Goal: Task Accomplishment & Management: Manage account settings

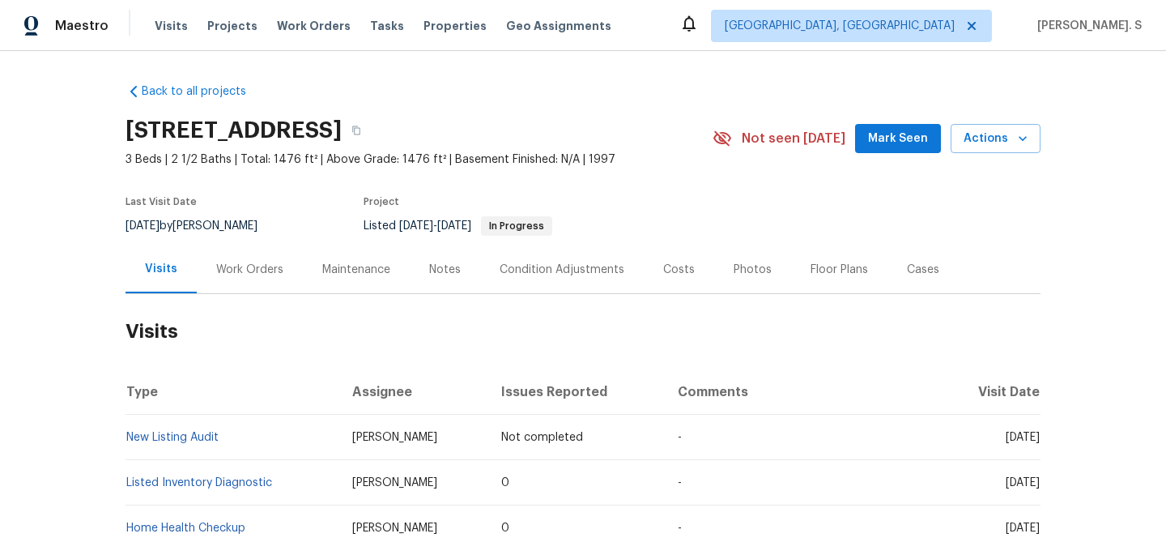
click at [177, 279] on div "Visits" at bounding box center [161, 269] width 71 height 48
click at [226, 275] on div "Work Orders" at bounding box center [249, 270] width 67 height 16
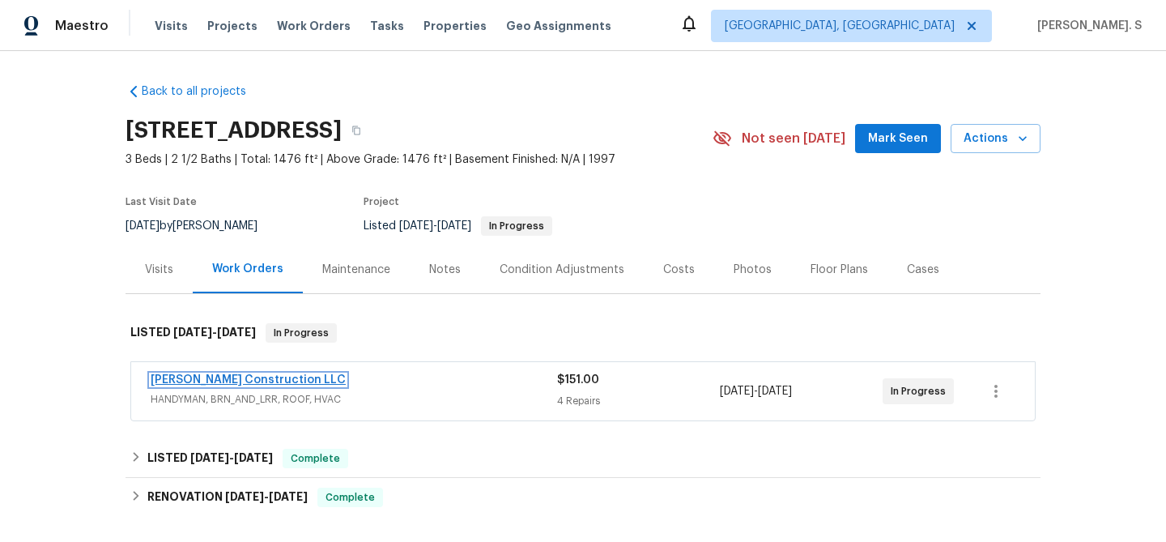
click at [214, 377] on link "Bowen Construction LLC" at bounding box center [248, 379] width 195 height 11
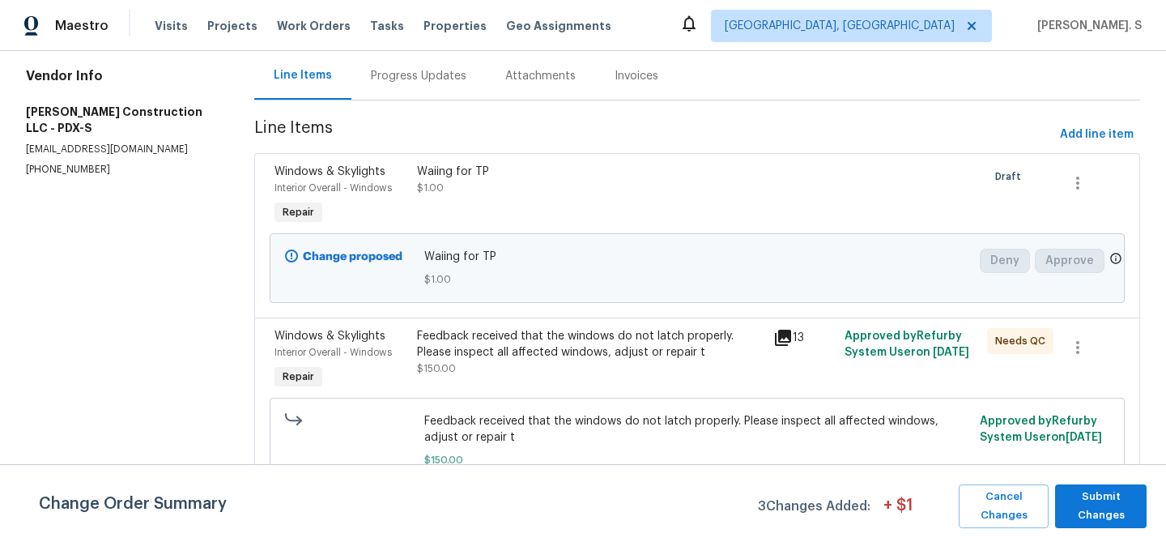
scroll to position [184, 0]
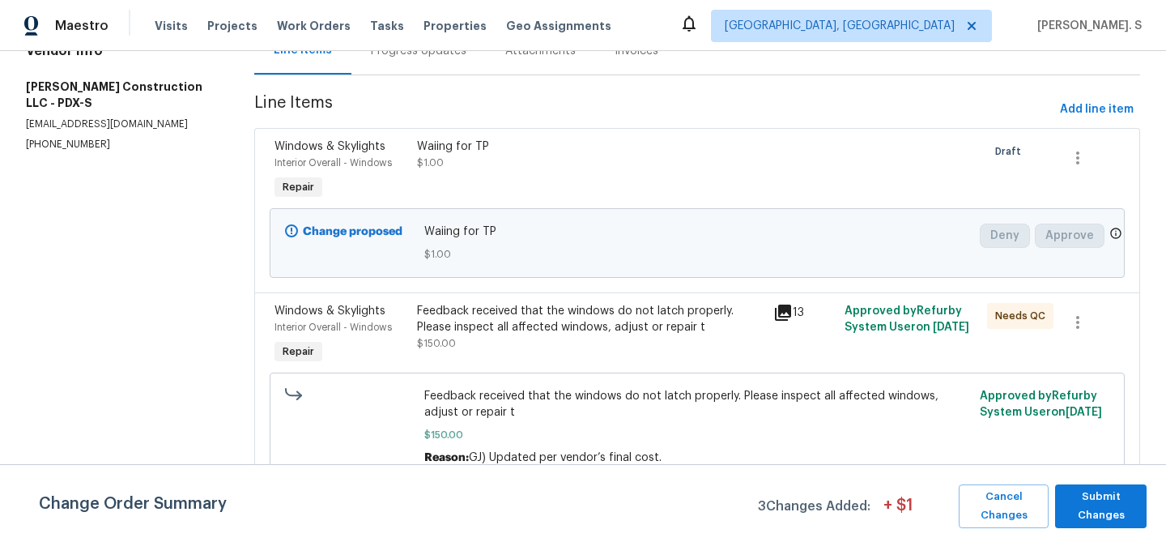
click at [504, 298] on div "Feedback received that the windows do not latch properly. Please inspect all af…" at bounding box center [590, 335] width 356 height 75
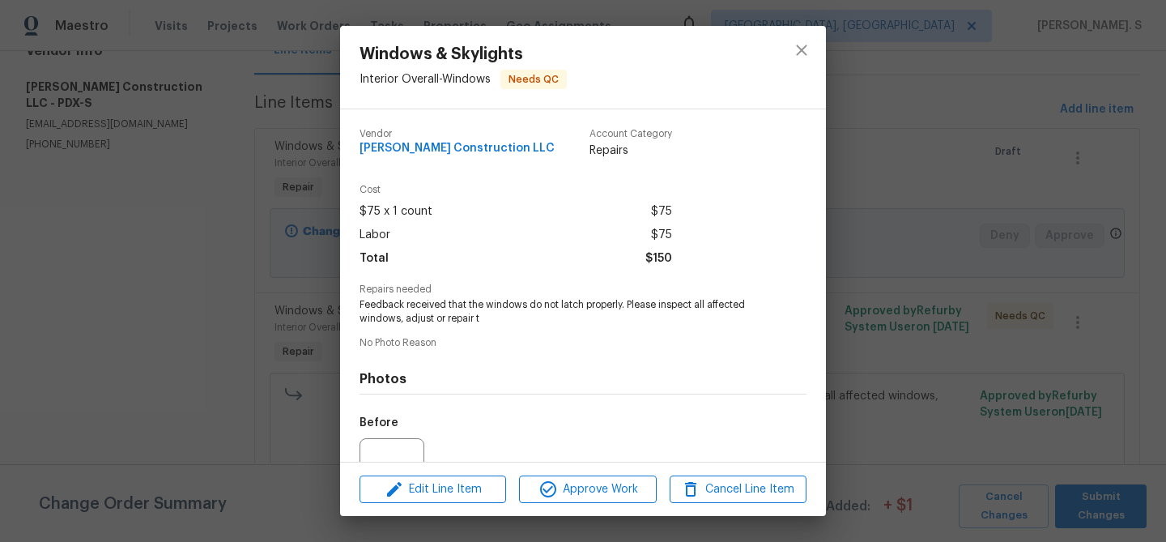
scroll to position [163, 0]
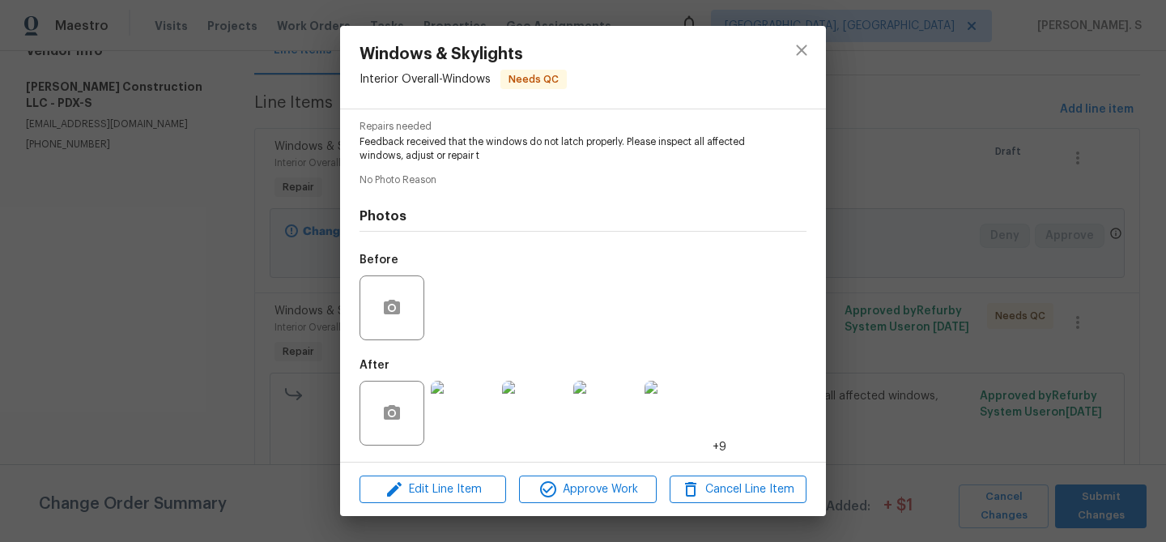
click at [468, 406] on img at bounding box center [463, 413] width 65 height 65
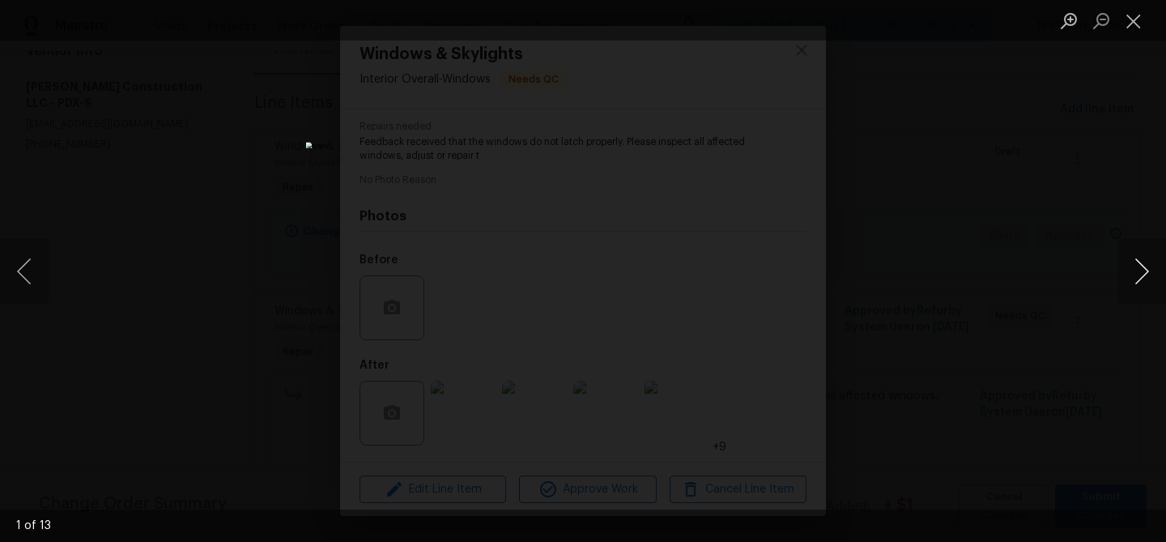
click at [1118, 270] on button "Next image" at bounding box center [1142, 271] width 49 height 65
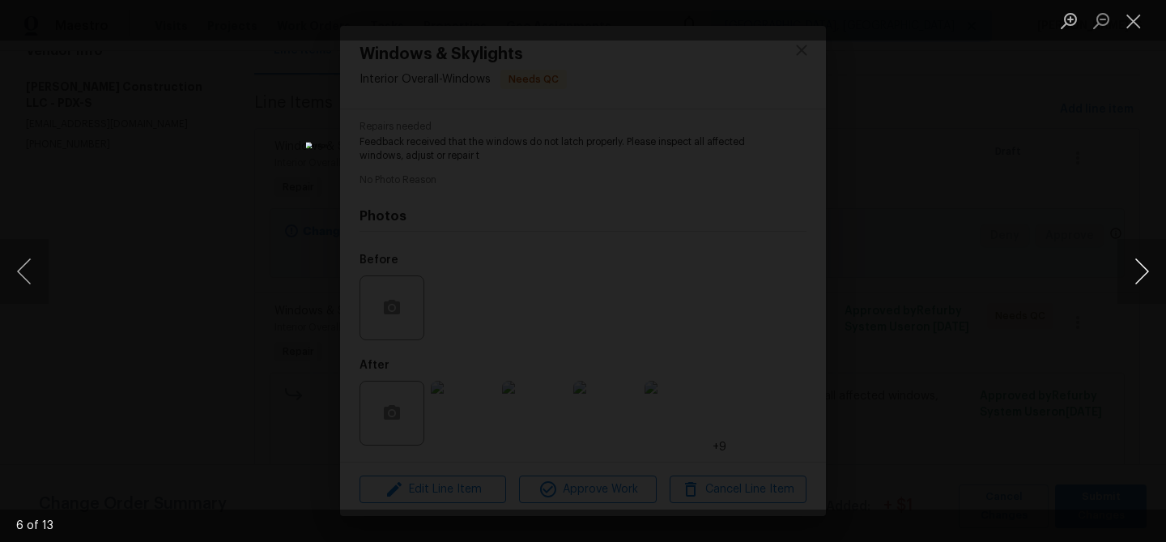
click at [1118, 270] on button "Next image" at bounding box center [1142, 271] width 49 height 65
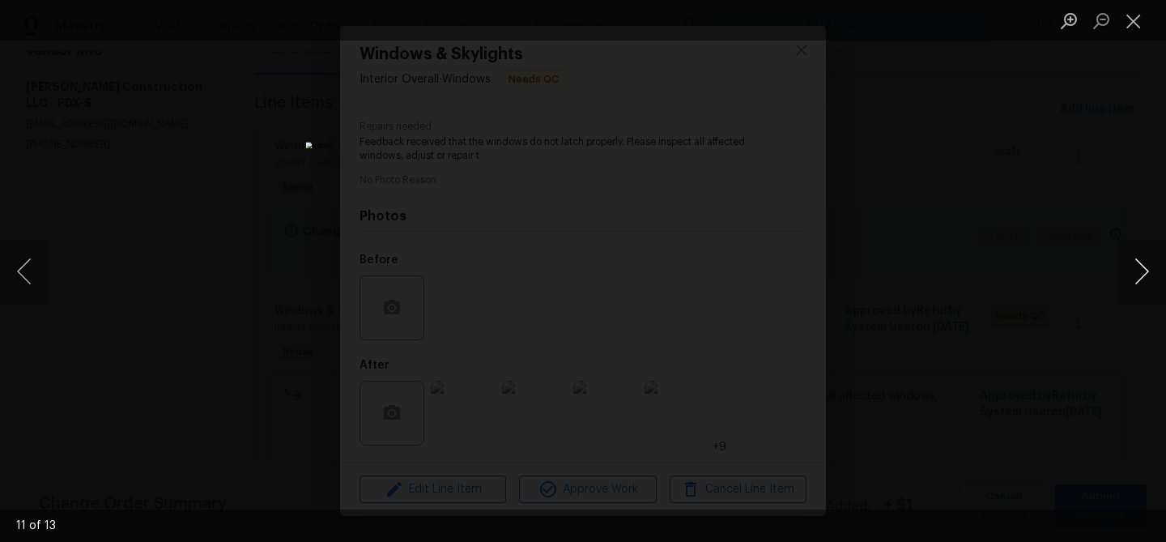
click at [1118, 270] on button "Next image" at bounding box center [1142, 271] width 49 height 65
click at [1135, 23] on button "Close lightbox" at bounding box center [1134, 20] width 32 height 28
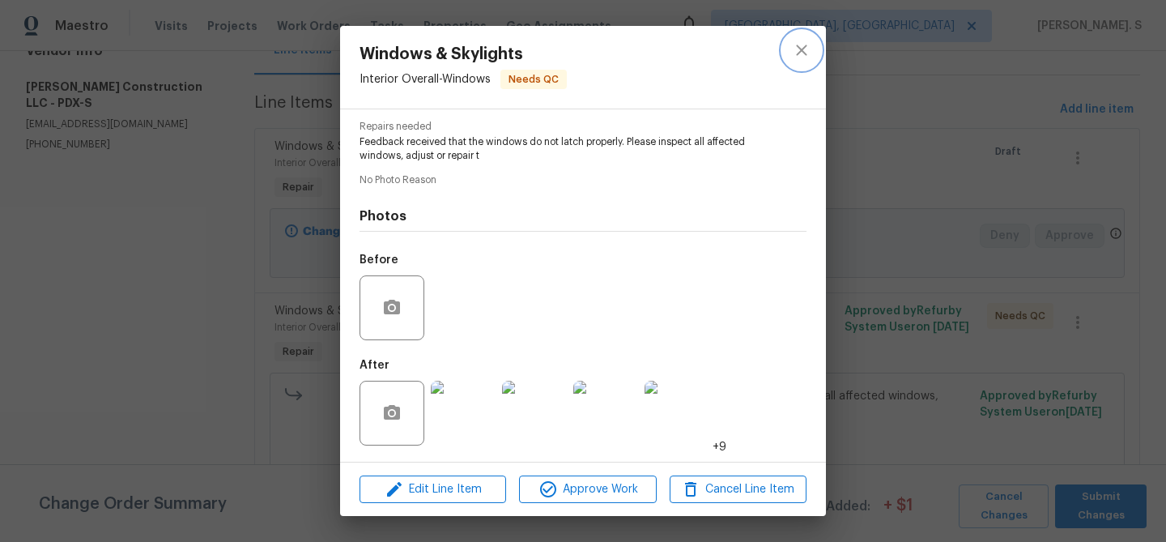
click at [805, 41] on icon "close" at bounding box center [801, 49] width 19 height 19
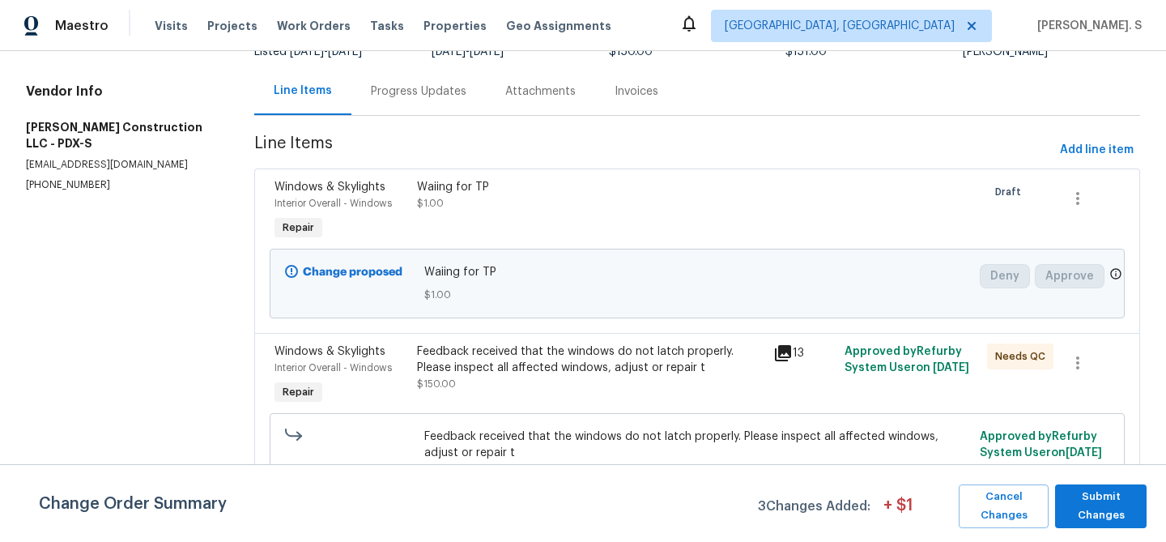
scroll to position [0, 0]
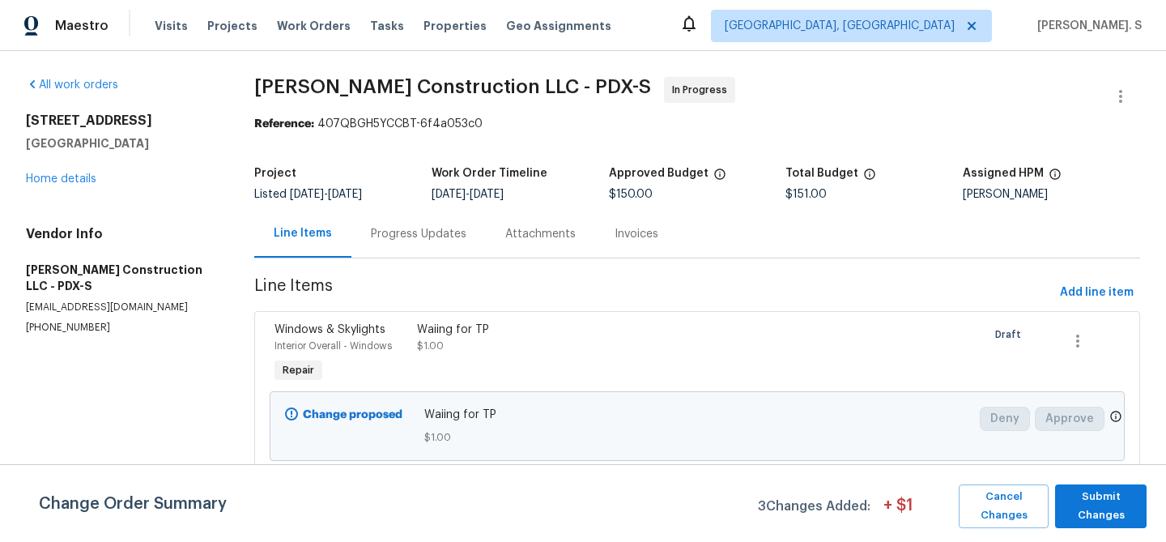
click at [405, 205] on div "Project Listed 10/6/2025 - 10/8/2025 Work Order Timeline 10/7/2025 - 10/8/2025 …" at bounding box center [697, 184] width 886 height 52
click at [405, 220] on div "Progress Updates" at bounding box center [418, 234] width 134 height 48
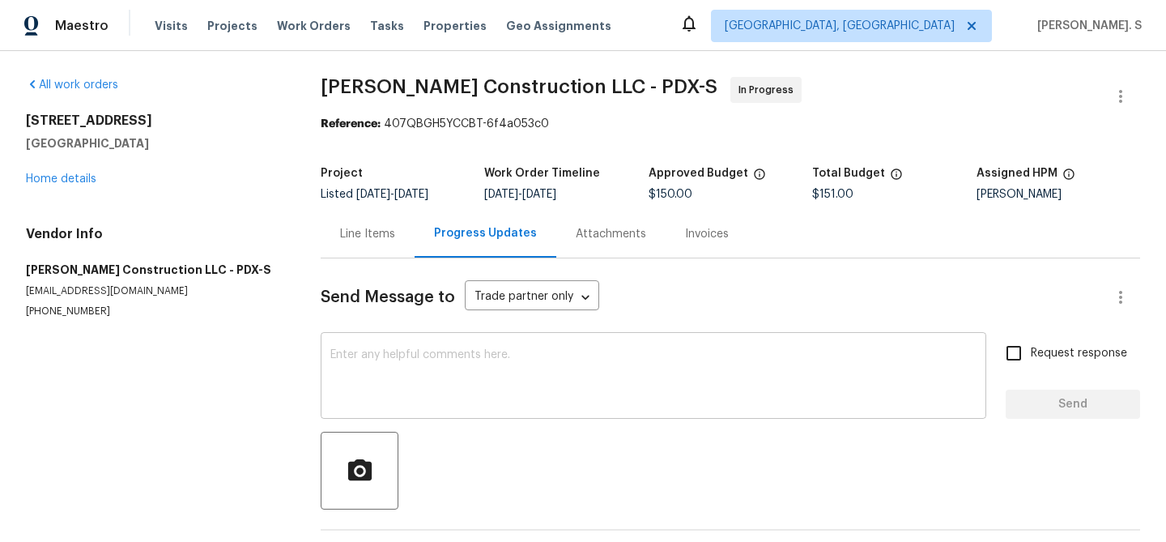
click at [417, 412] on div "x ​" at bounding box center [654, 377] width 666 height 83
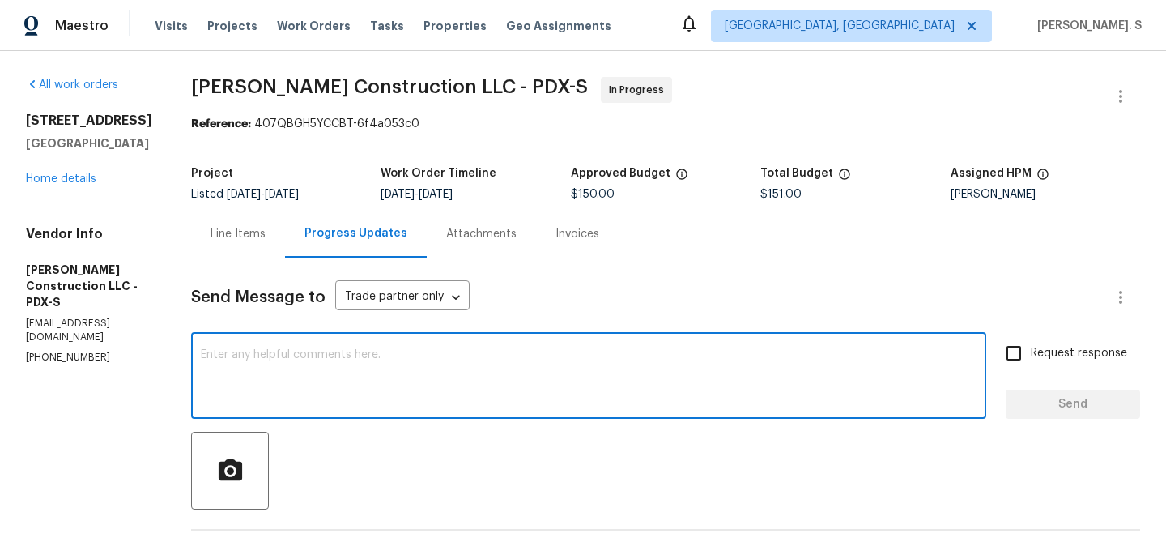
paste textarea "Please ask the TP to provide photos of the window repairs there are none in Mae…"
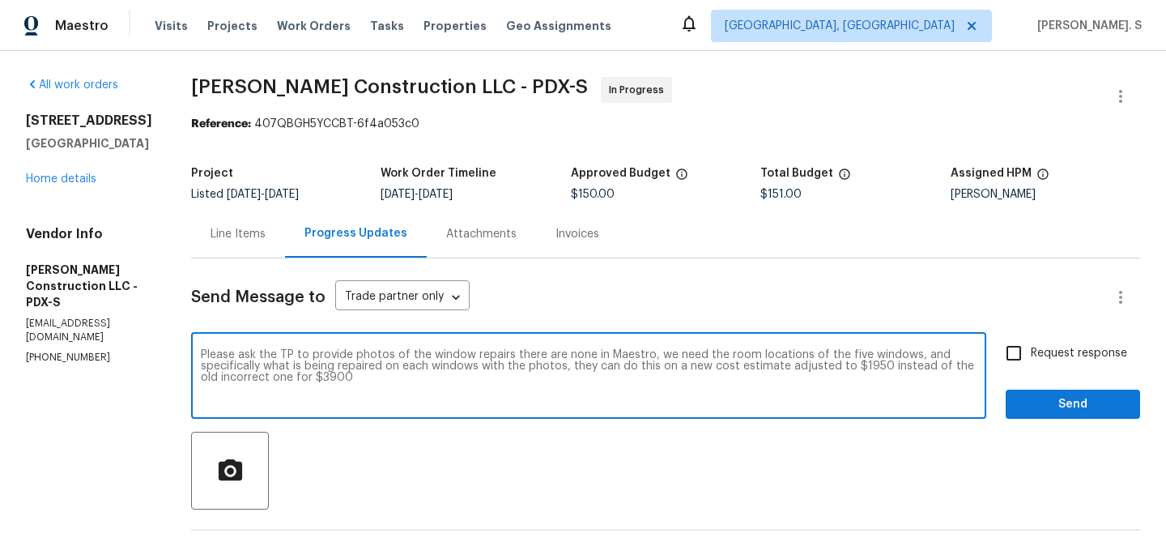
drag, startPoint x: 336, startPoint y: 351, endPoint x: 190, endPoint y: 343, distance: 146.0
click at [0, 0] on div "Replace with" at bounding box center [0, 0] width 0 height 0
click at [928, 355] on textarea "As per BR advice, provide photos of the window repairs there are none in Maestr…" at bounding box center [589, 377] width 776 height 57
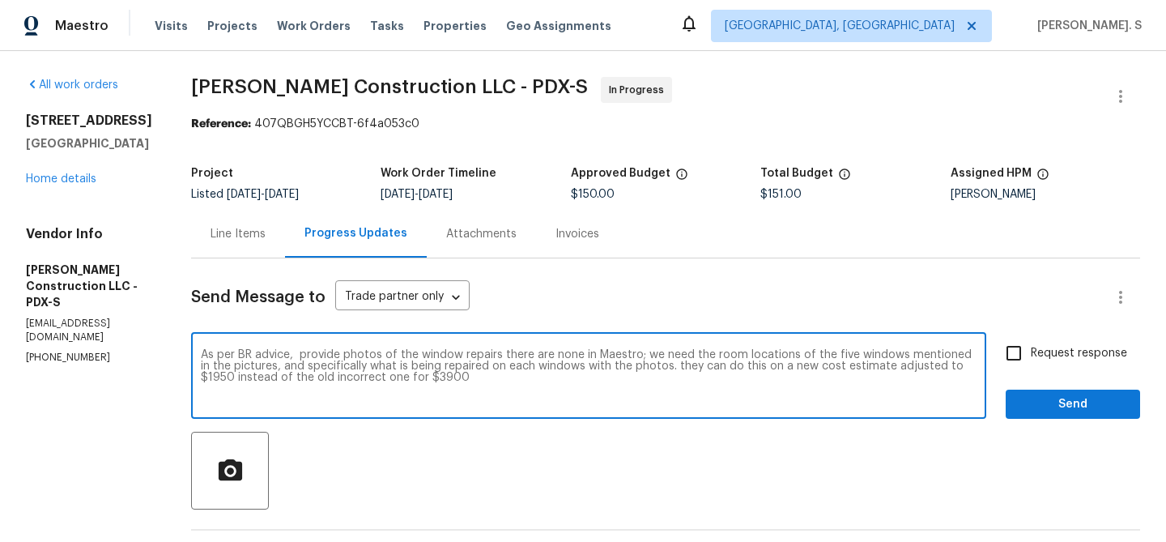
click at [0, 0] on div "window" at bounding box center [0, 0] width 0 height 0
click at [763, 365] on textarea "As per BR advice, provide photos of the window repairs there are none in Maestr…" at bounding box center [589, 377] width 776 height 57
drag, startPoint x: 764, startPoint y: 366, endPoint x: 790, endPoint y: 366, distance: 25.9
click at [790, 366] on textarea "As per BR advice, provide photos of the window repairs there are none in Maestr…" at bounding box center [589, 377] width 776 height 57
click at [0, 0] on span "," at bounding box center [0, 0] width 0 height 0
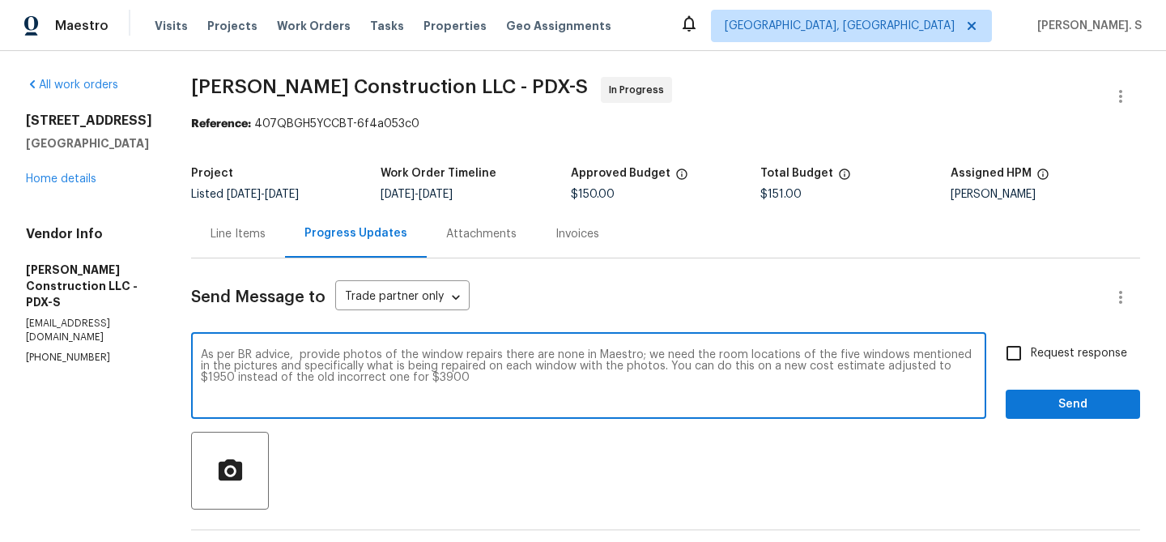
click at [594, 385] on textarea "As per BR advice, provide photos of the window repairs there are none in Maestr…" at bounding box center [589, 377] width 776 height 57
click at [0, 0] on div "Add Punctuation" at bounding box center [0, 0] width 0 height 0
click at [526, 380] on textarea "As per BR advice, provide photos of the window repairs; there are none in Maest…" at bounding box center [589, 377] width 776 height 57
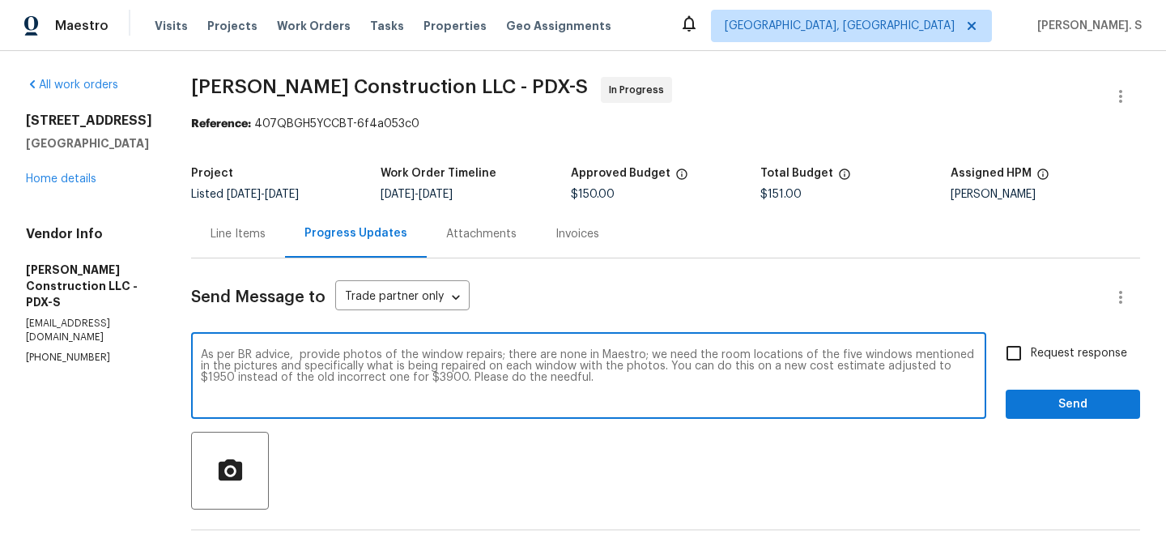
click at [526, 380] on textarea "As per BR advice, provide photos of the window repairs; there are none in Maest…" at bounding box center [589, 377] width 776 height 57
type textarea "As per BR advice, provide photos of the window repairs; there are none in Maest…"
click at [1013, 349] on input "Request response" at bounding box center [1014, 353] width 34 height 34
checkbox input "true"
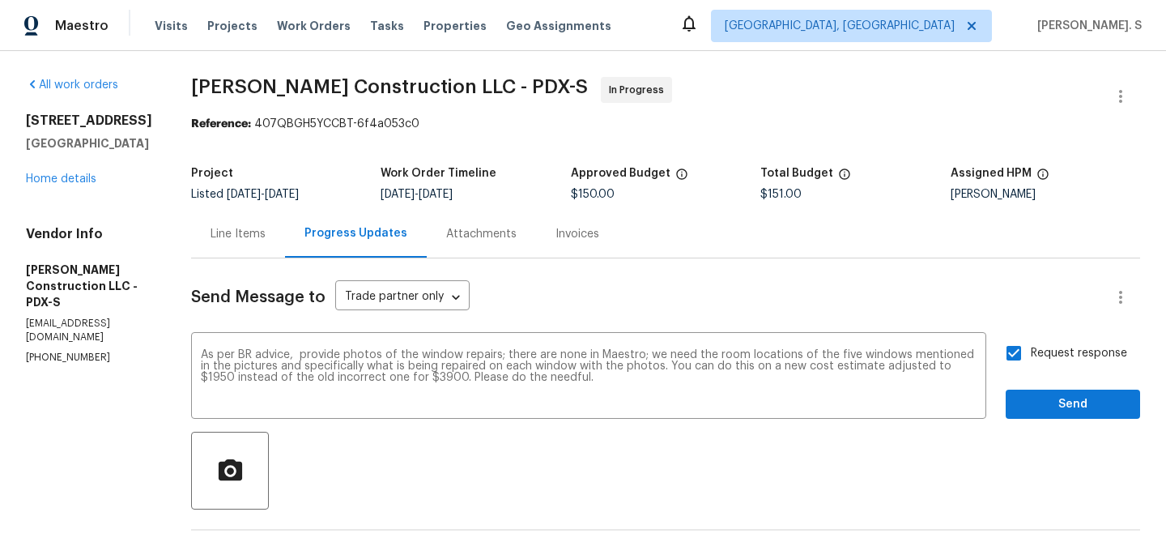
click at [1024, 406] on span "Send" at bounding box center [1073, 404] width 109 height 20
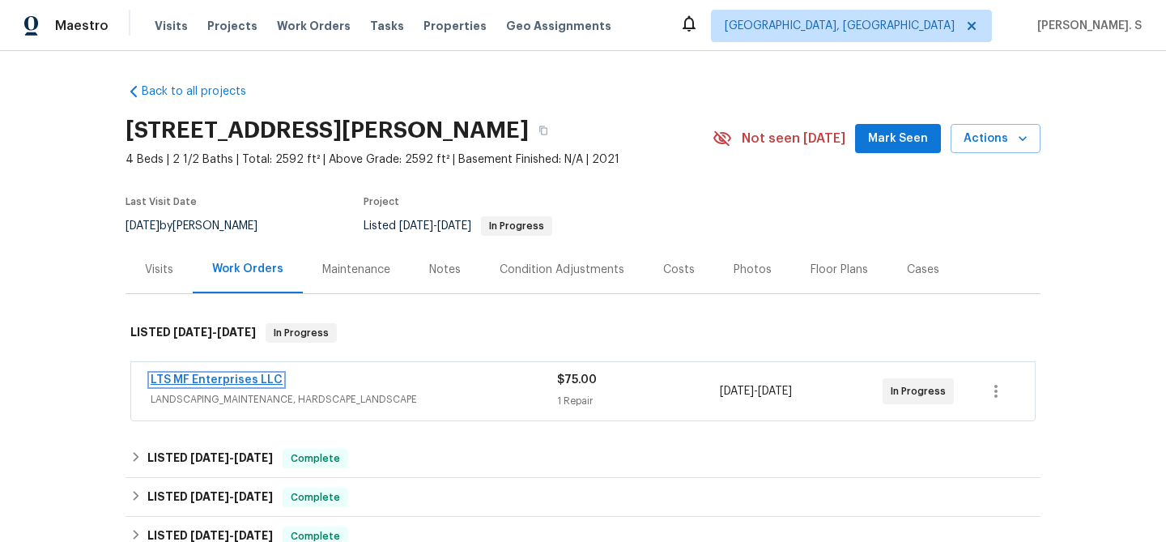
click at [234, 374] on link "LTS MF Enterprises LLC" at bounding box center [217, 379] width 132 height 11
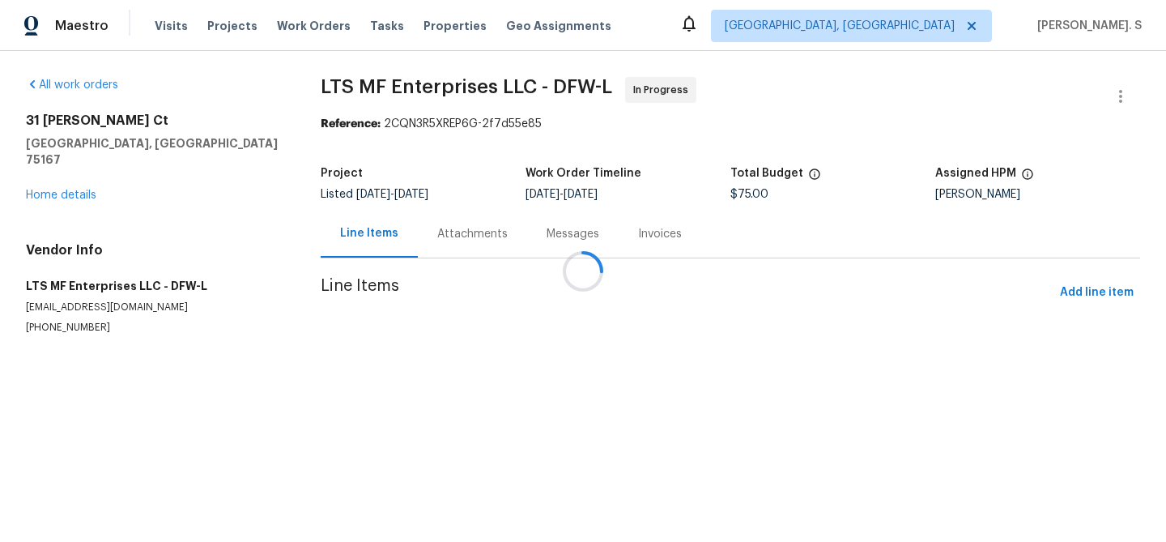
click at [434, 197] on div at bounding box center [583, 271] width 1166 height 542
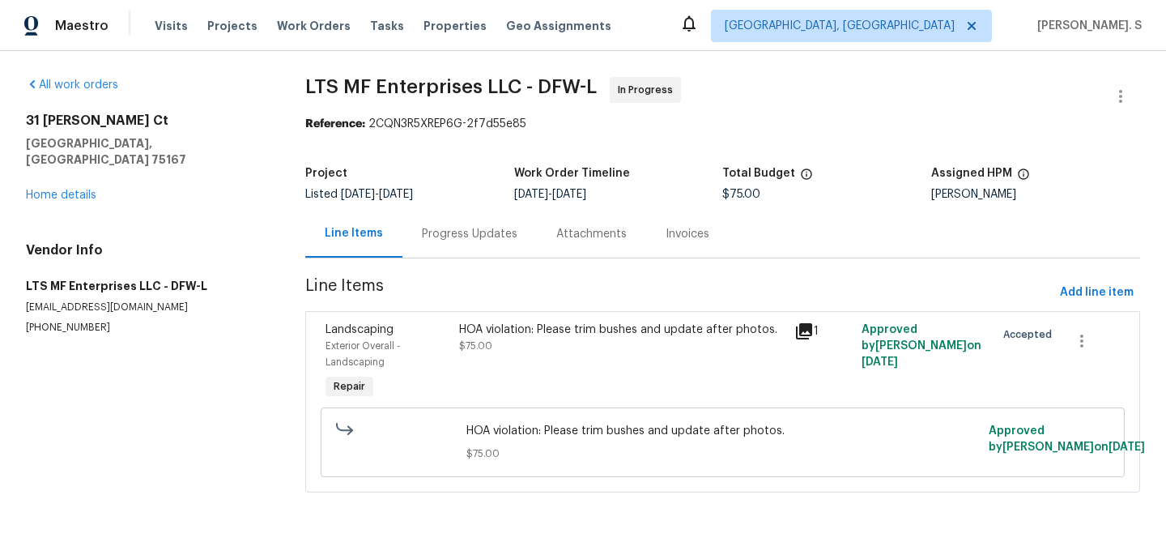
click at [429, 215] on div "Progress Updates" at bounding box center [469, 234] width 134 height 48
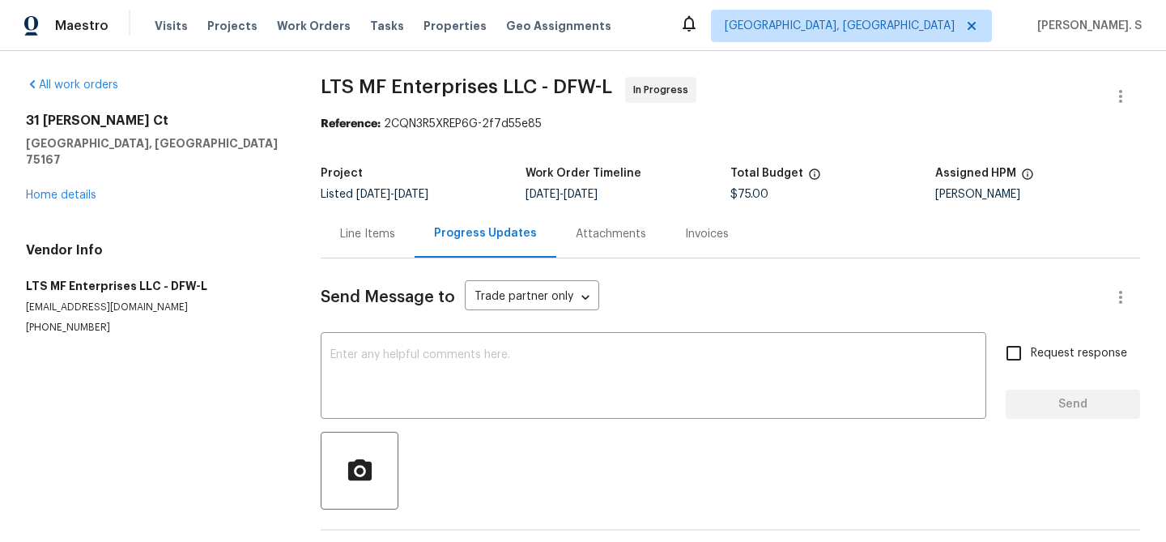
click at [355, 243] on div "Line Items" at bounding box center [368, 234] width 94 height 48
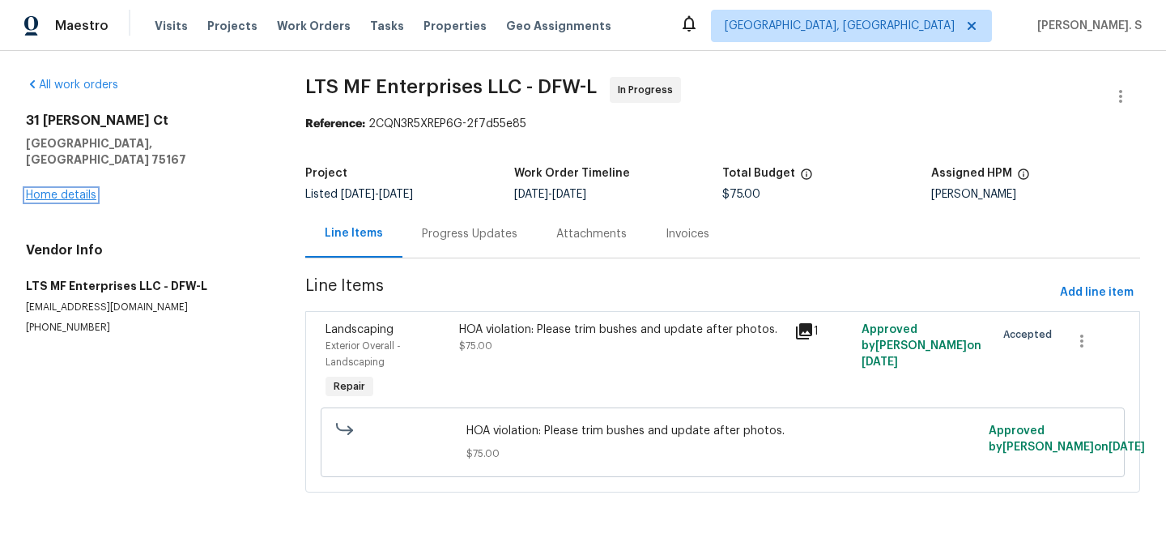
click at [70, 189] on link "Home details" at bounding box center [61, 194] width 70 height 11
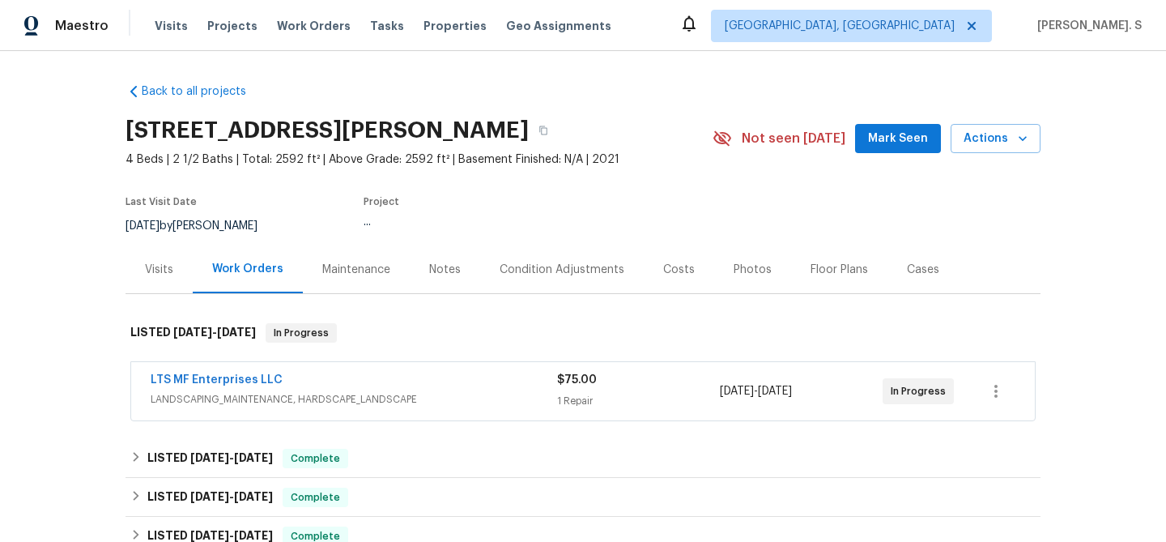
scroll to position [108, 0]
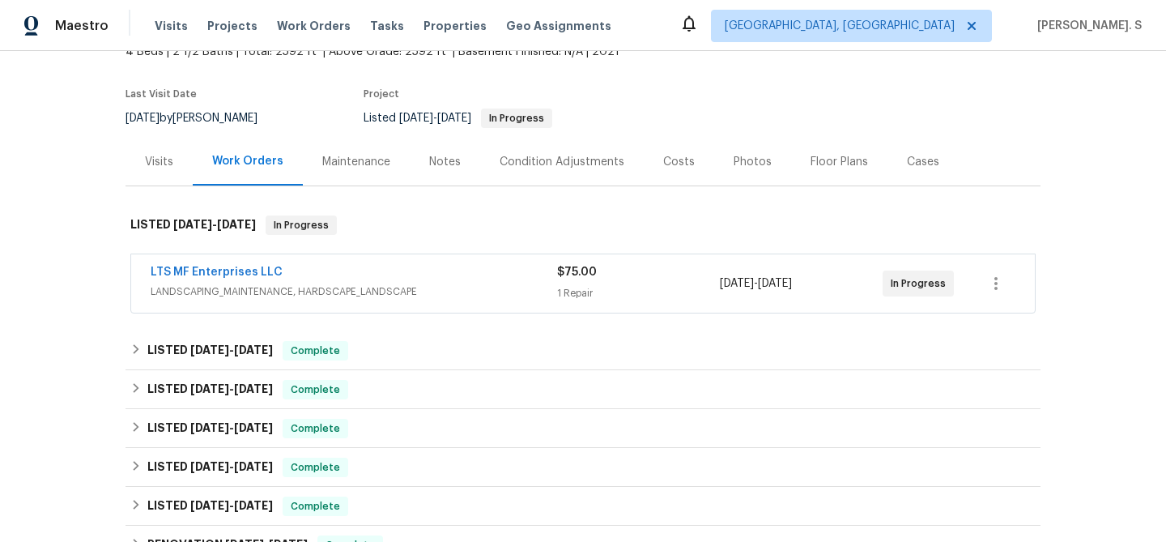
click at [253, 370] on div "LISTED 7/17/25 - 8/4/25 Complete Epic Construction LANDSCAPING_MAINTENANCE, HAR…" at bounding box center [583, 389] width 915 height 39
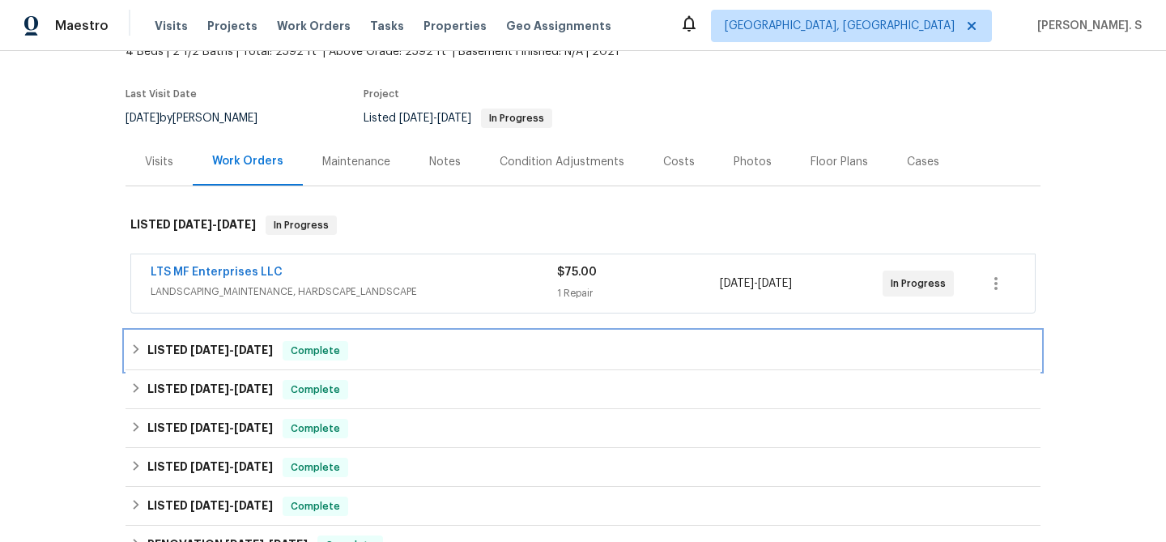
click at [253, 347] on span "9/11/25" at bounding box center [253, 349] width 39 height 11
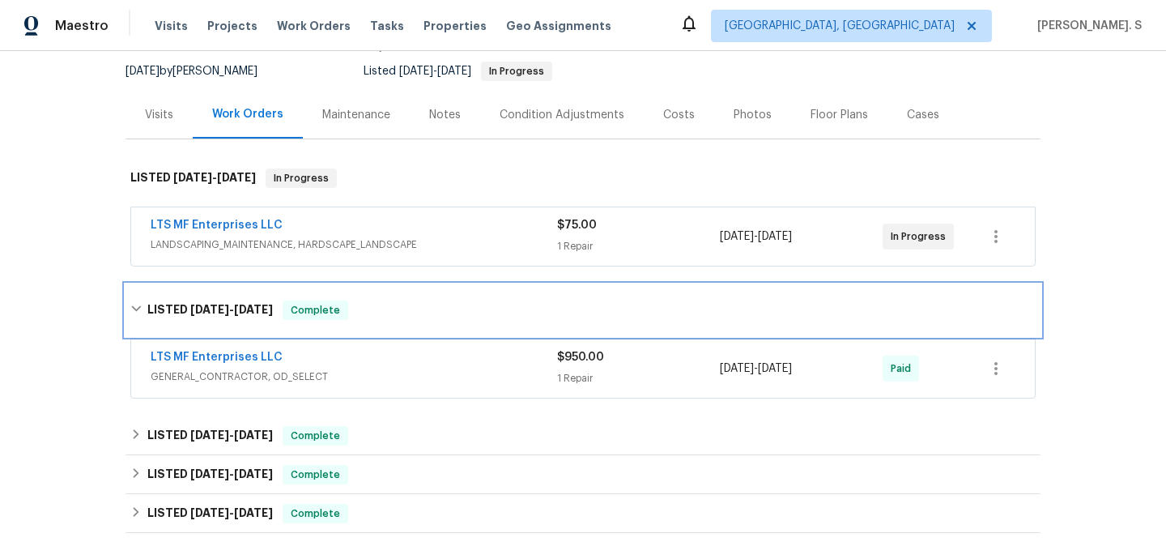
scroll to position [189, 0]
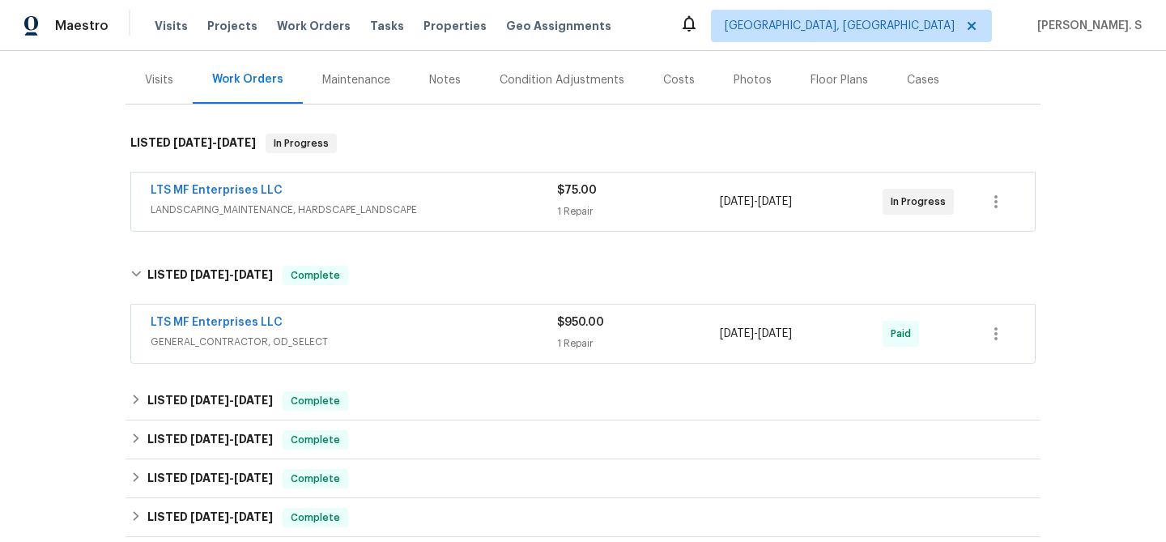
click at [212, 314] on span "LTS MF Enterprises LLC" at bounding box center [217, 322] width 132 height 16
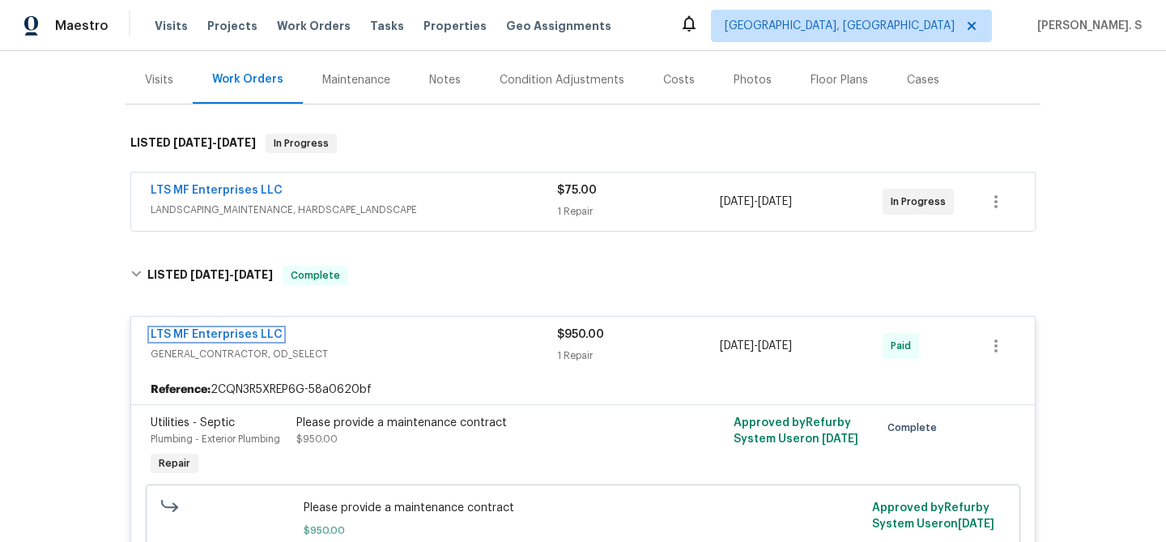
click at [212, 330] on link "LTS MF Enterprises LLC" at bounding box center [217, 334] width 132 height 11
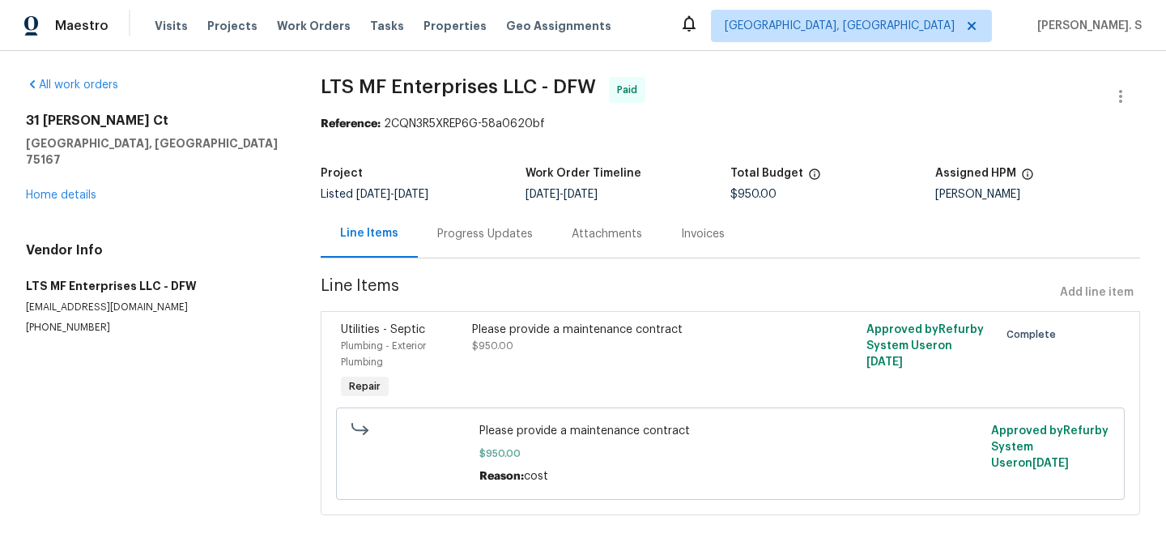
click at [459, 251] on div "Progress Updates" at bounding box center [485, 234] width 134 height 48
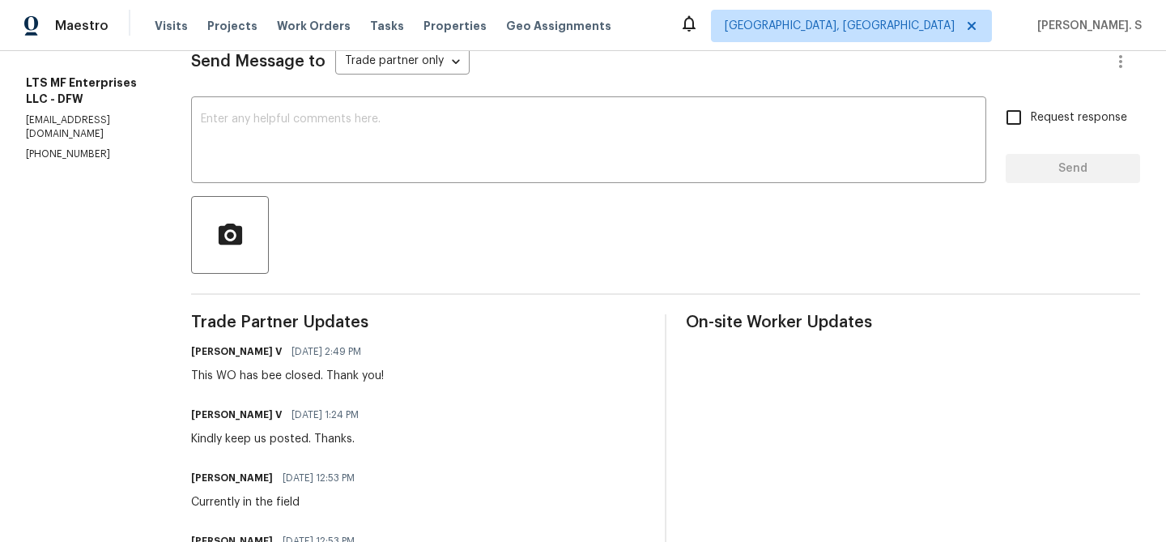
scroll to position [203, 0]
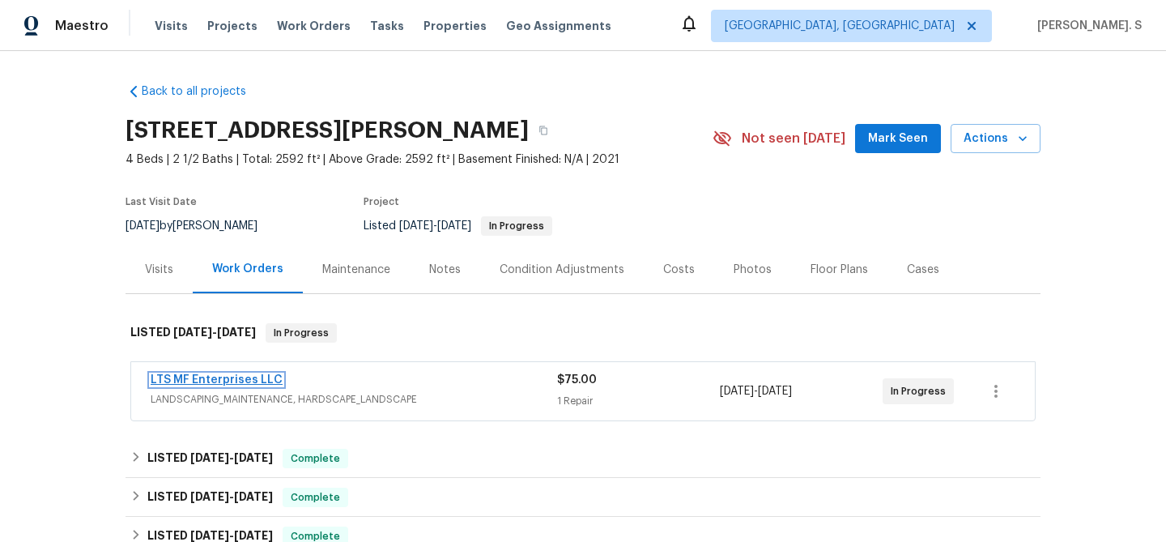
click at [232, 377] on link "LTS MF Enterprises LLC" at bounding box center [217, 379] width 132 height 11
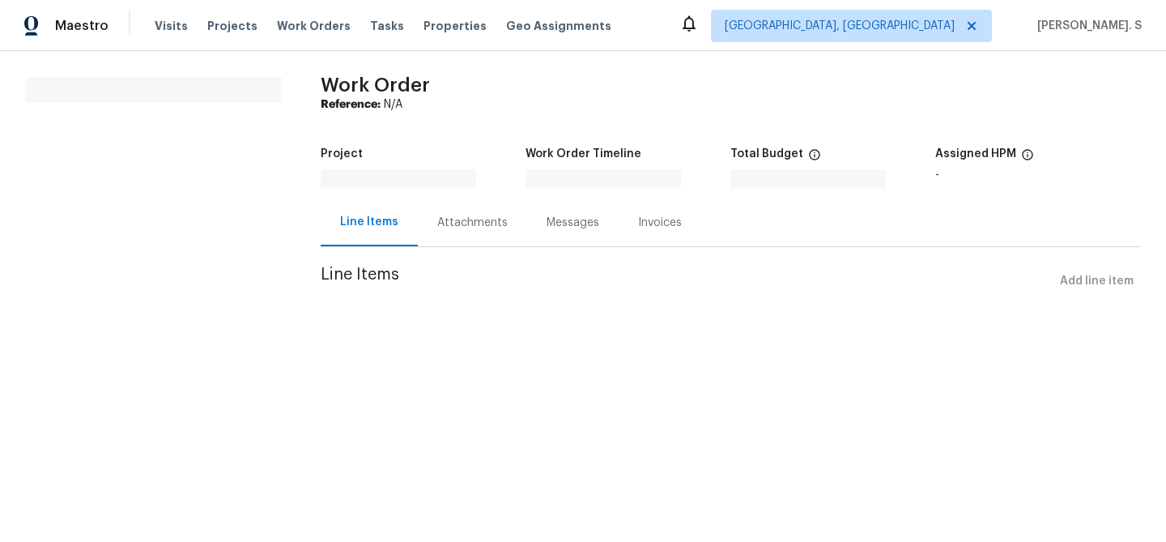
click at [232, 342] on html "Maestro Visits Projects Work Orders Tasks Properties Geo Assignments Albuquerqu…" at bounding box center [583, 171] width 1166 height 342
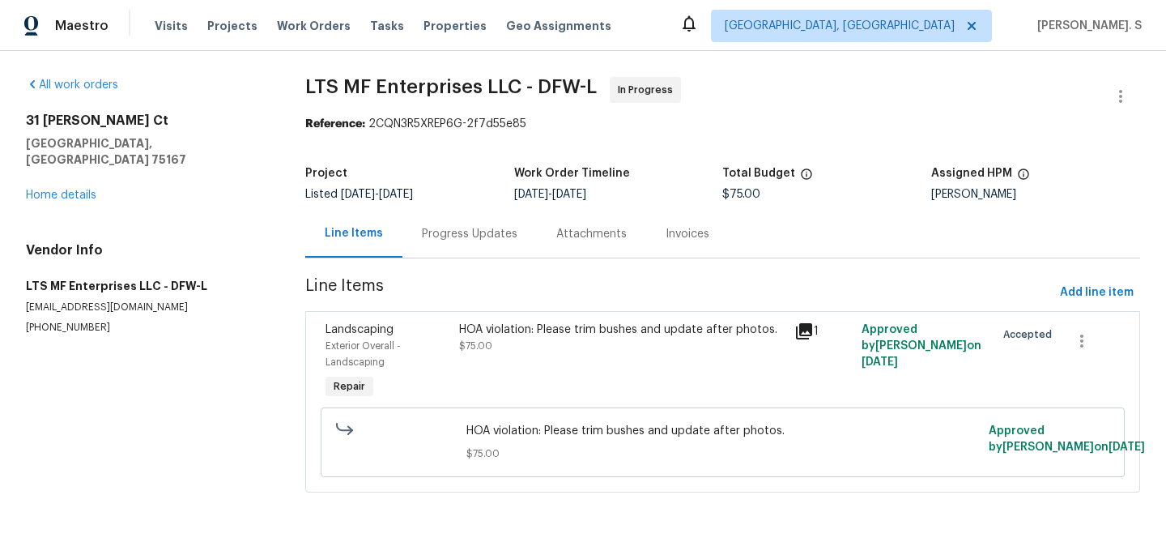
click at [480, 219] on div "Progress Updates" at bounding box center [469, 234] width 134 height 48
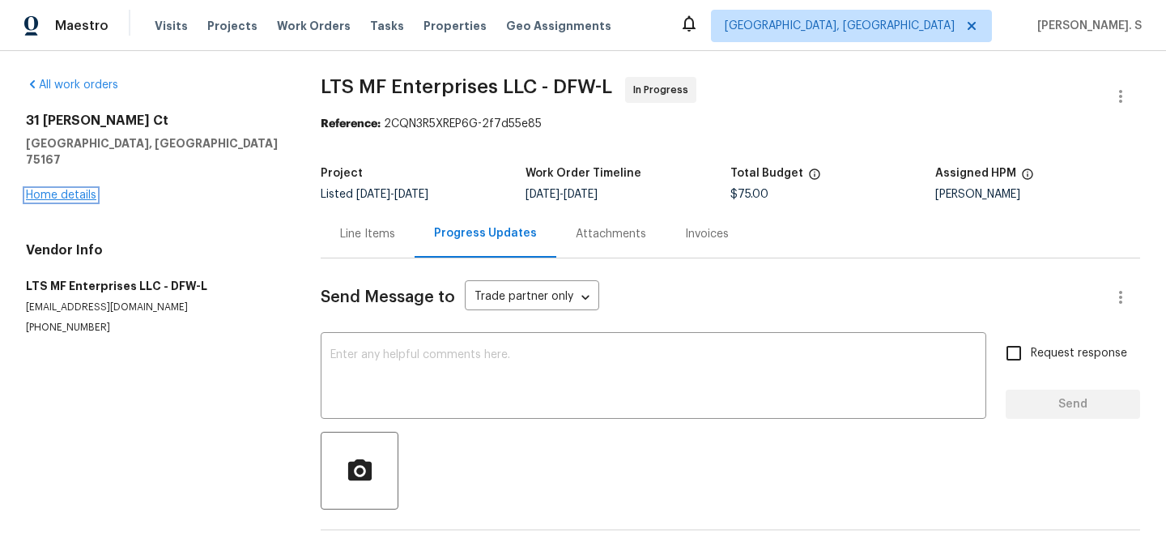
click at [50, 189] on link "Home details" at bounding box center [61, 194] width 70 height 11
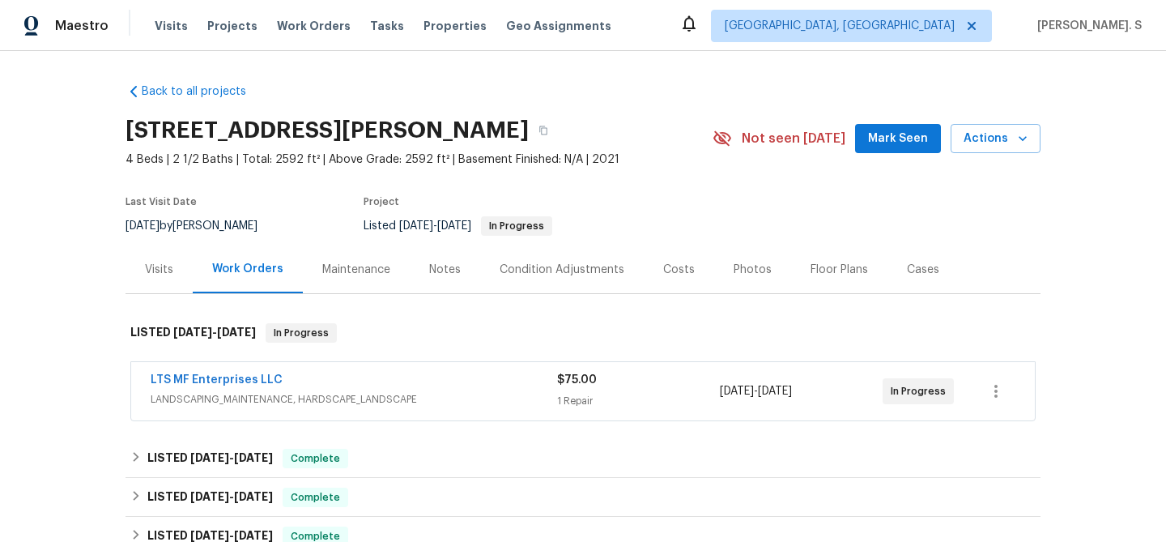
scroll to position [150, 0]
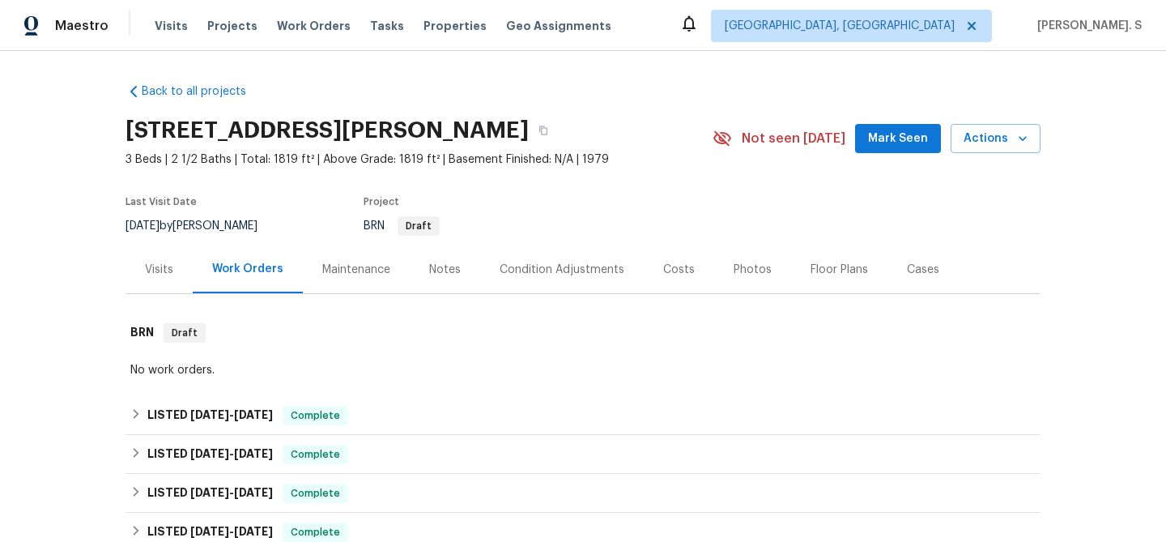
scroll to position [61, 0]
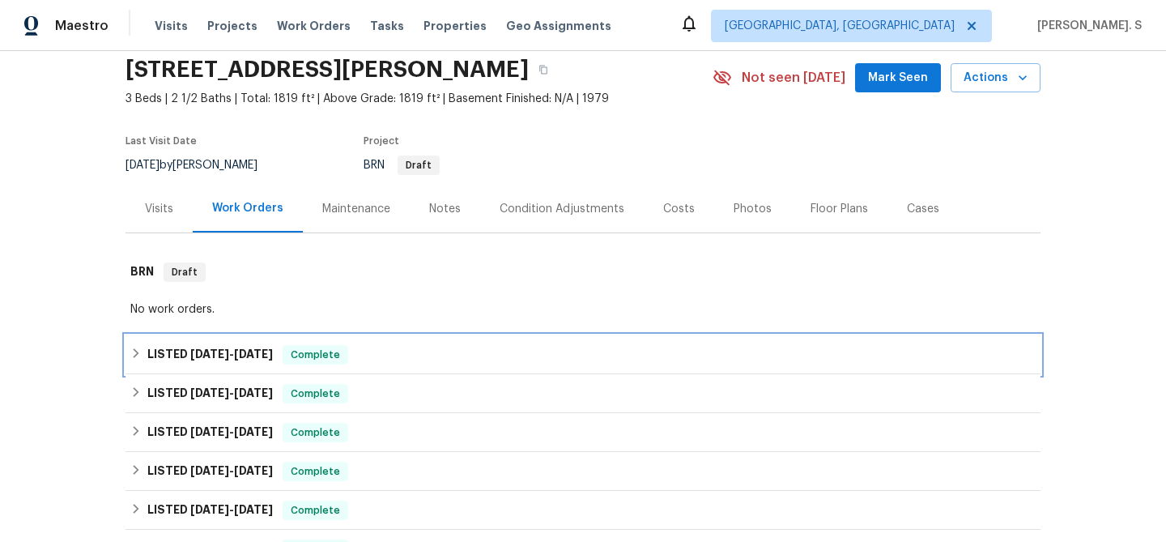
click at [225, 355] on span "9/24/25" at bounding box center [209, 353] width 39 height 11
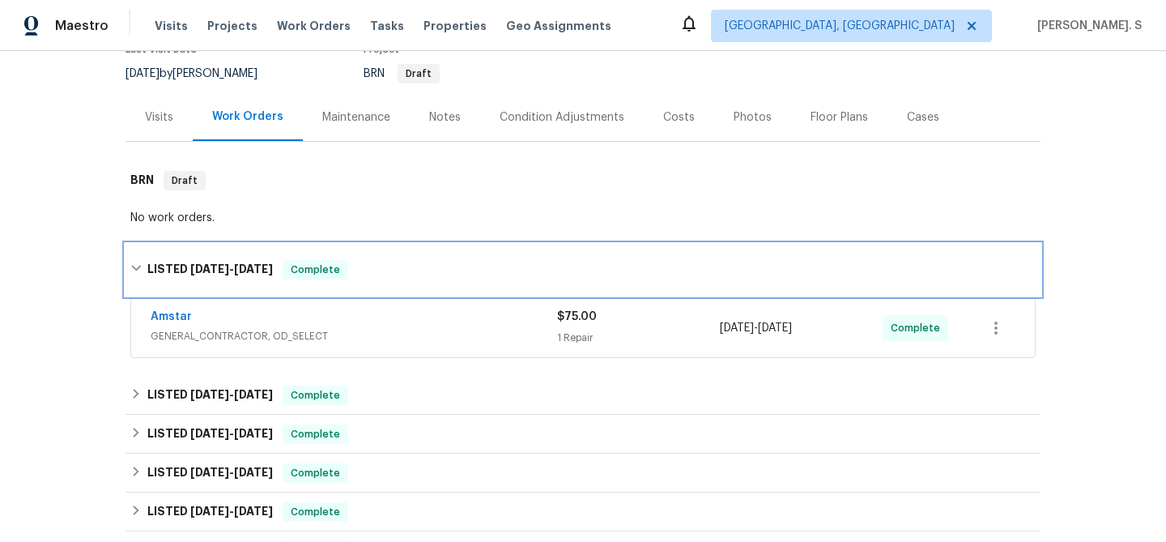
scroll to position [208, 0]
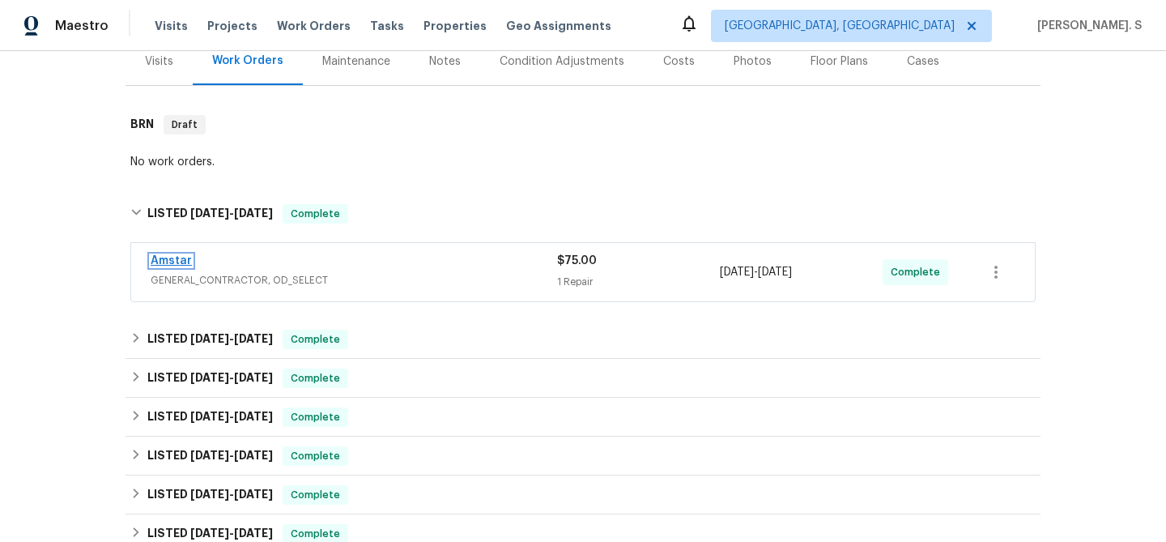
click at [166, 259] on link "Amstar" at bounding box center [171, 260] width 41 height 11
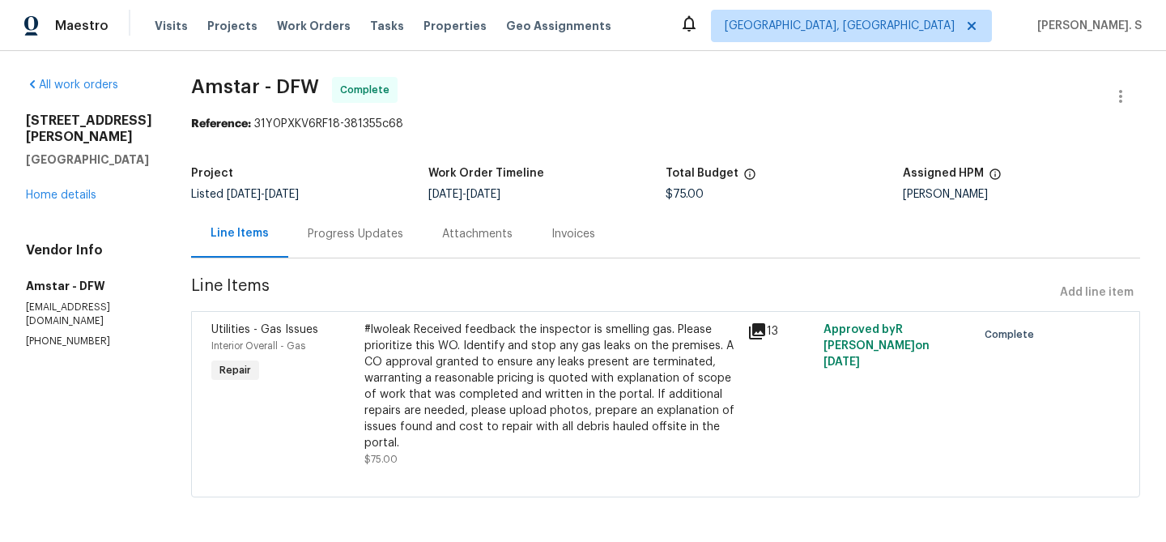
click at [353, 245] on div "Progress Updates" at bounding box center [355, 234] width 134 height 48
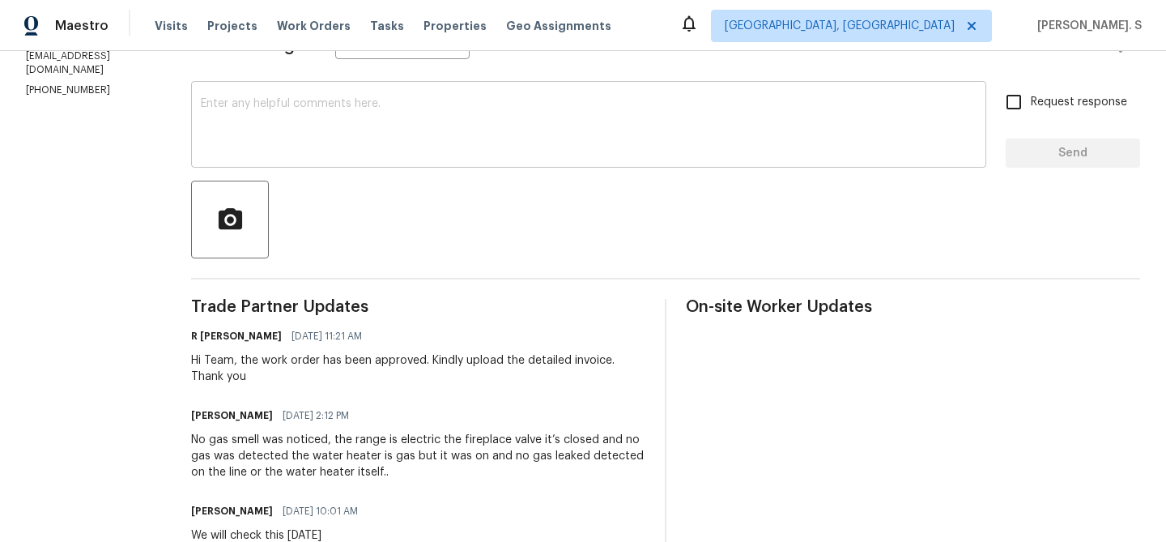
scroll to position [124, 0]
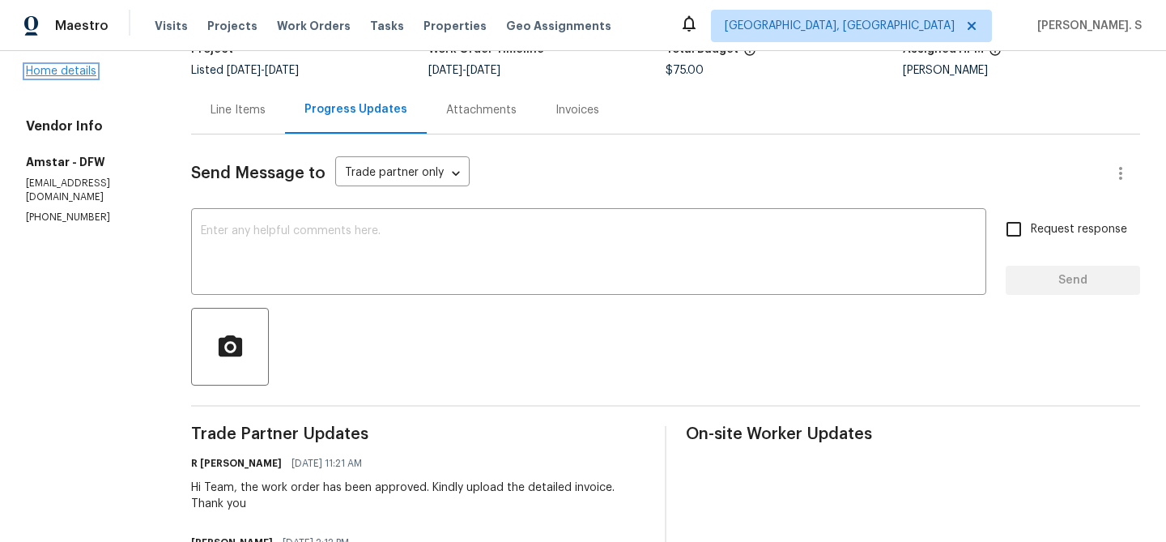
click at [75, 66] on link "Home details" at bounding box center [61, 71] width 70 height 11
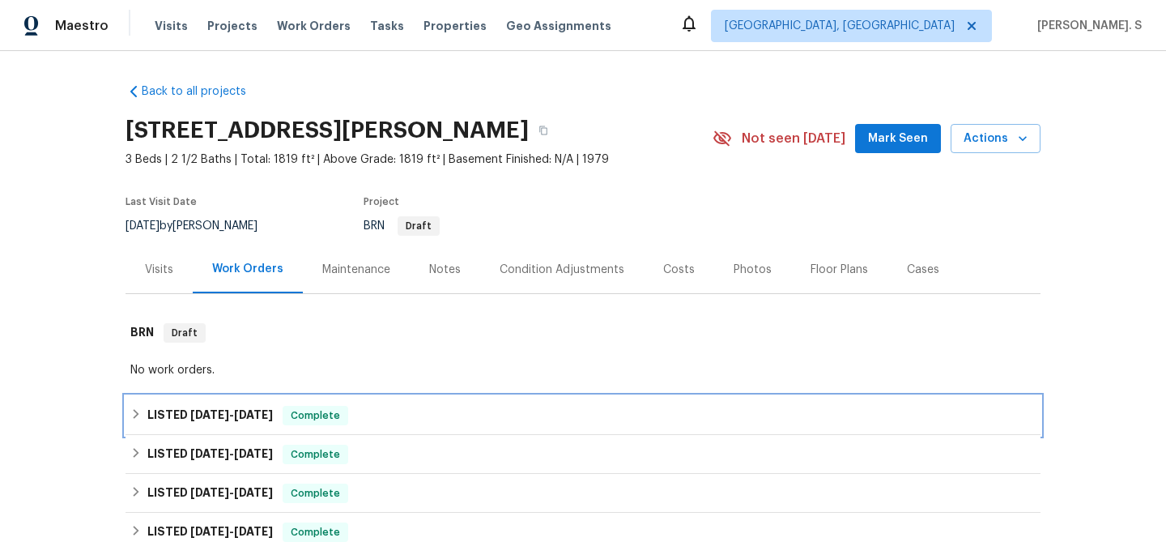
click at [226, 411] on span "9/24/25" at bounding box center [209, 414] width 39 height 11
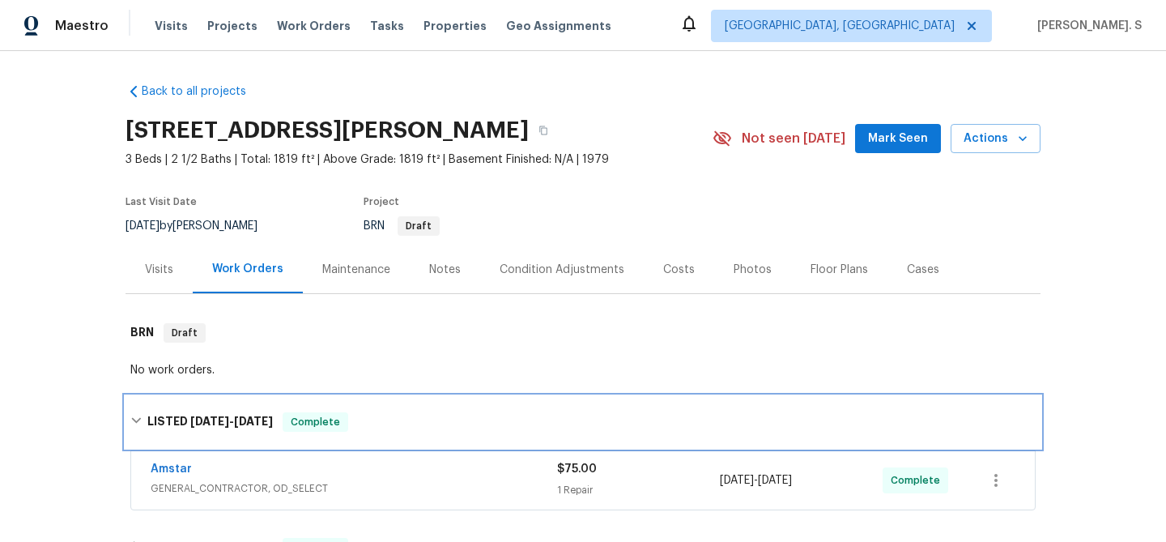
scroll to position [172, 0]
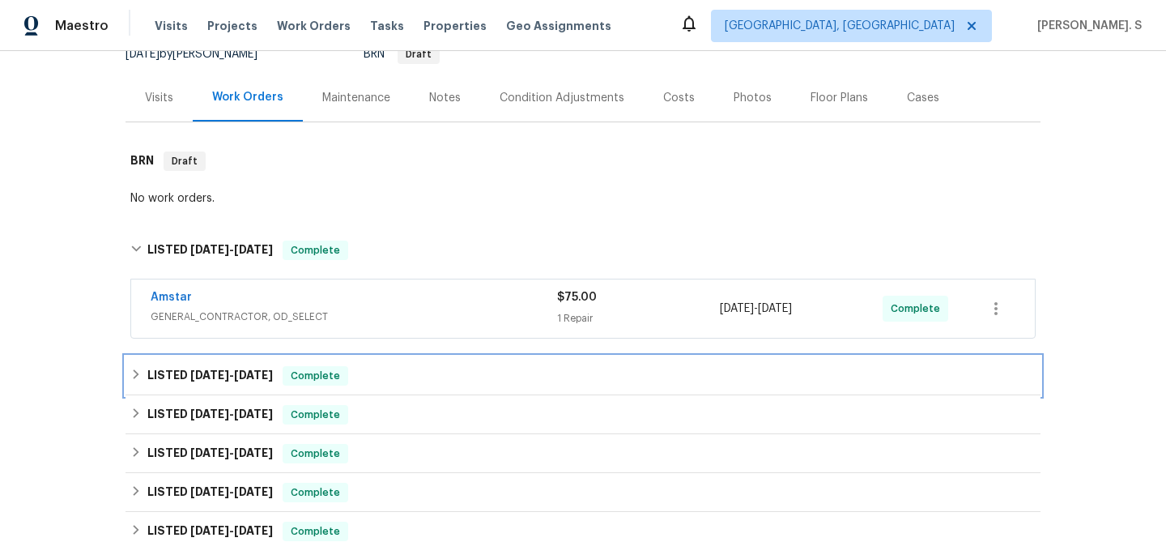
click at [202, 370] on span "7/3/25" at bounding box center [209, 374] width 39 height 11
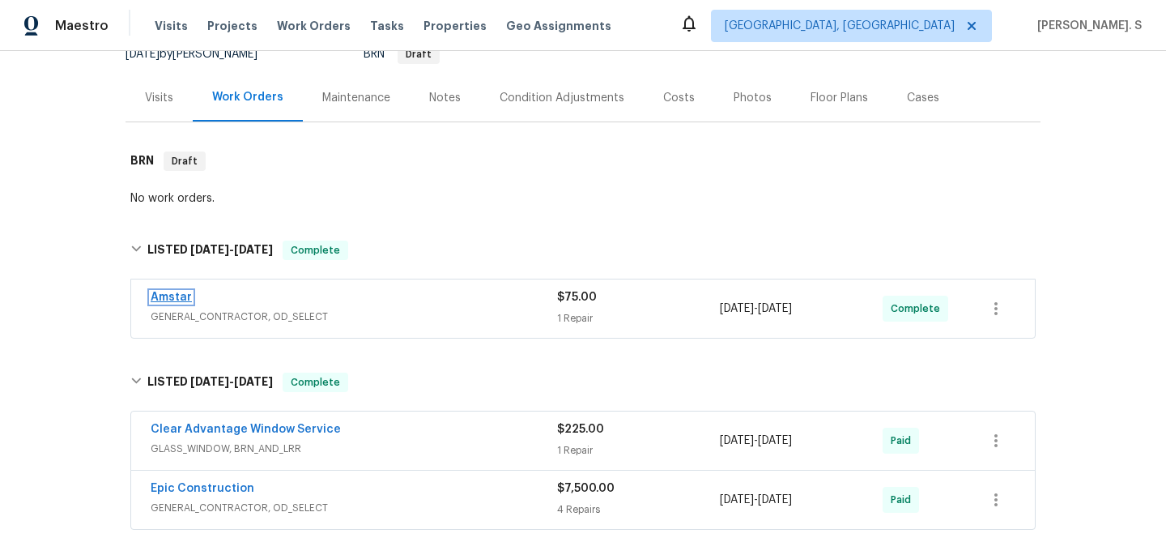
click at [162, 300] on link "Amstar" at bounding box center [171, 297] width 41 height 11
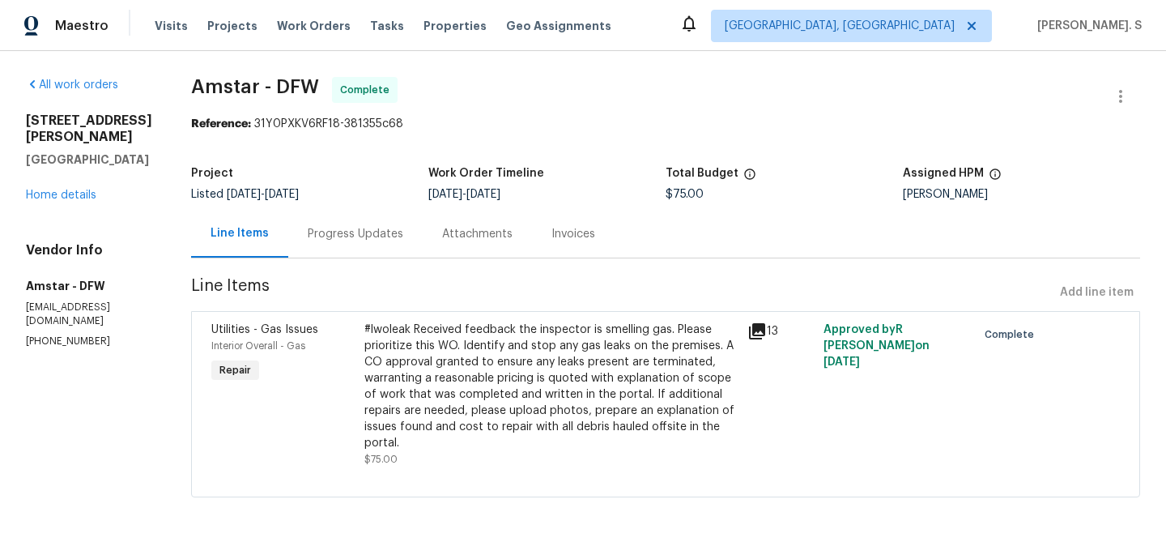
click at [374, 227] on div "Progress Updates" at bounding box center [356, 234] width 96 height 16
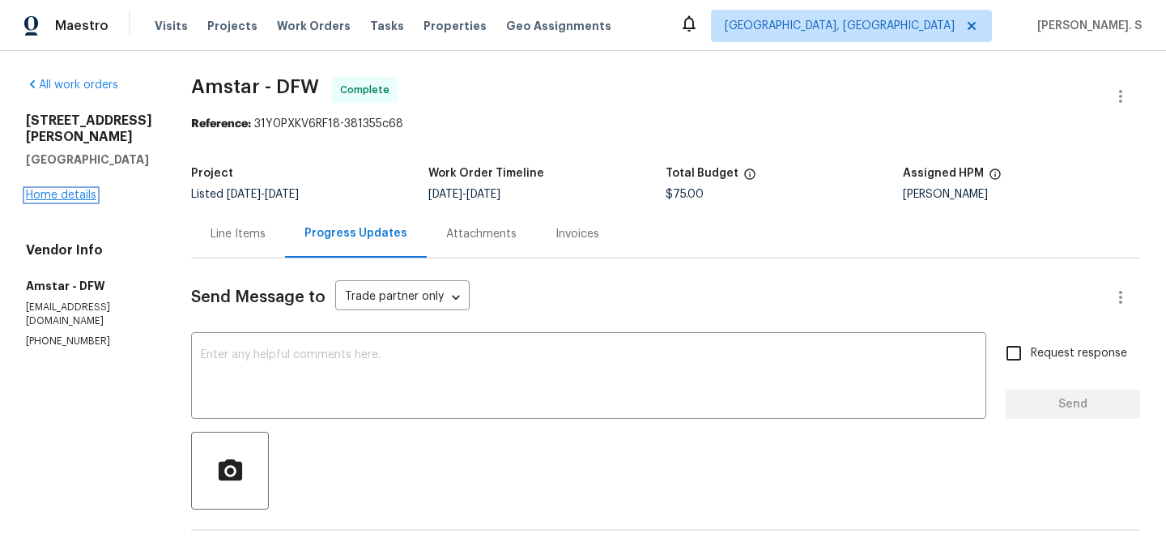
click at [60, 191] on link "Home details" at bounding box center [61, 194] width 70 height 11
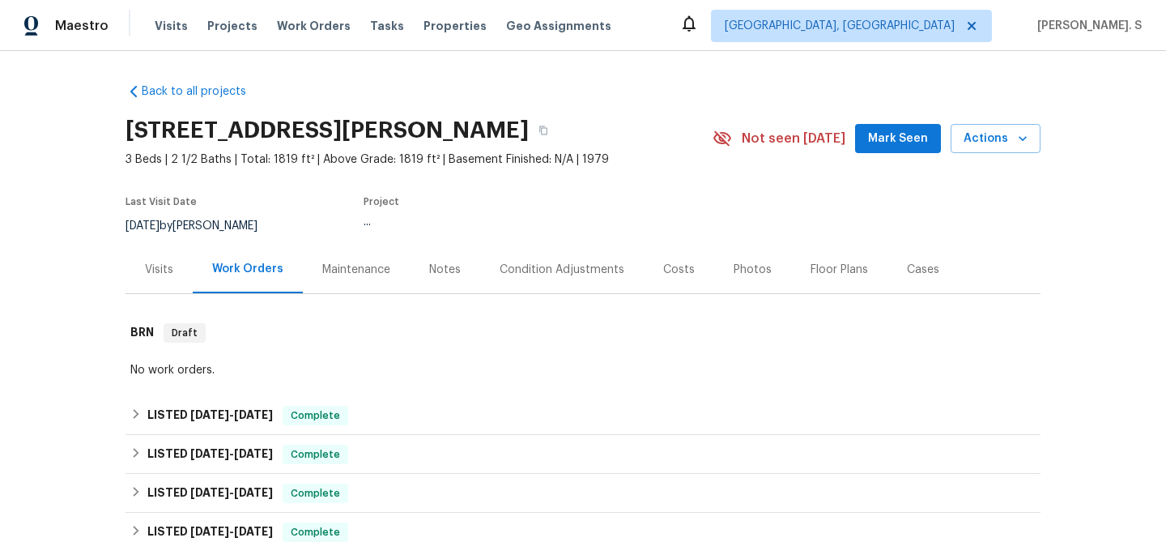
scroll to position [191, 0]
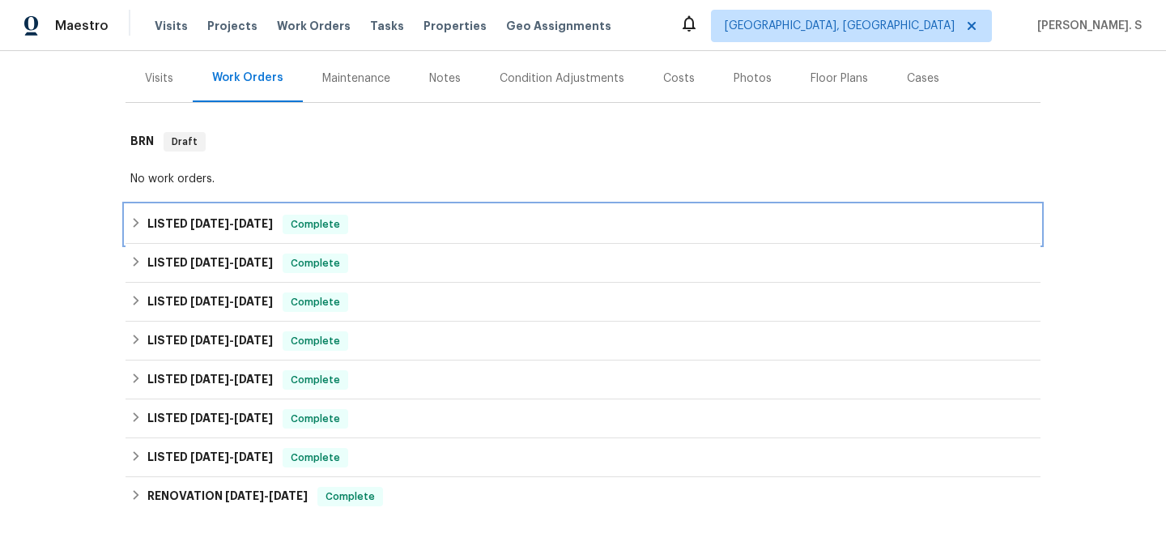
click at [212, 239] on div "LISTED 9/24/25 - 9/25/25 Complete" at bounding box center [583, 224] width 915 height 39
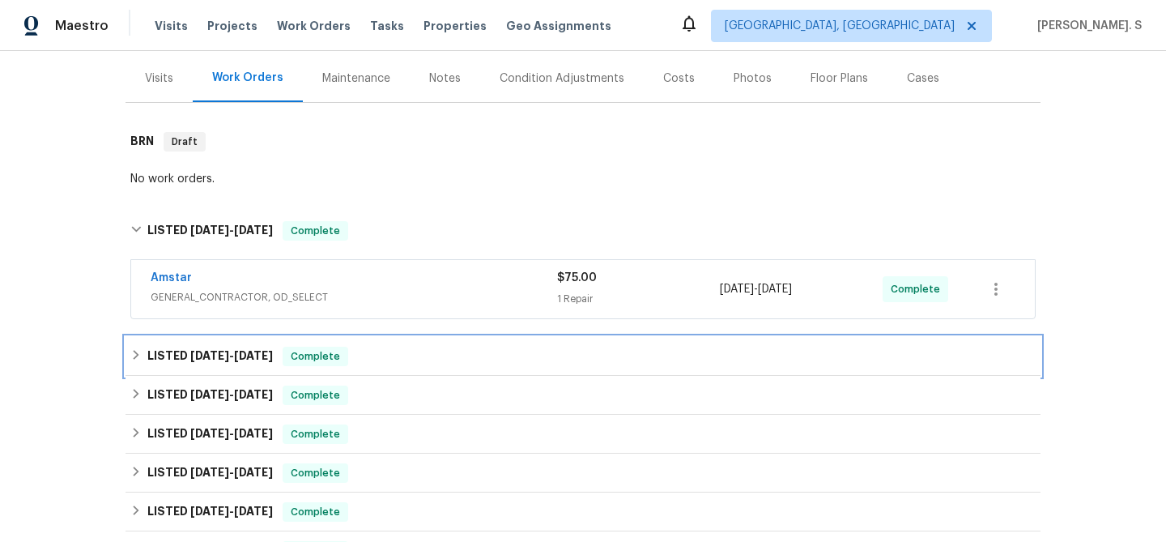
click at [208, 356] on span "7/3/25" at bounding box center [209, 355] width 39 height 11
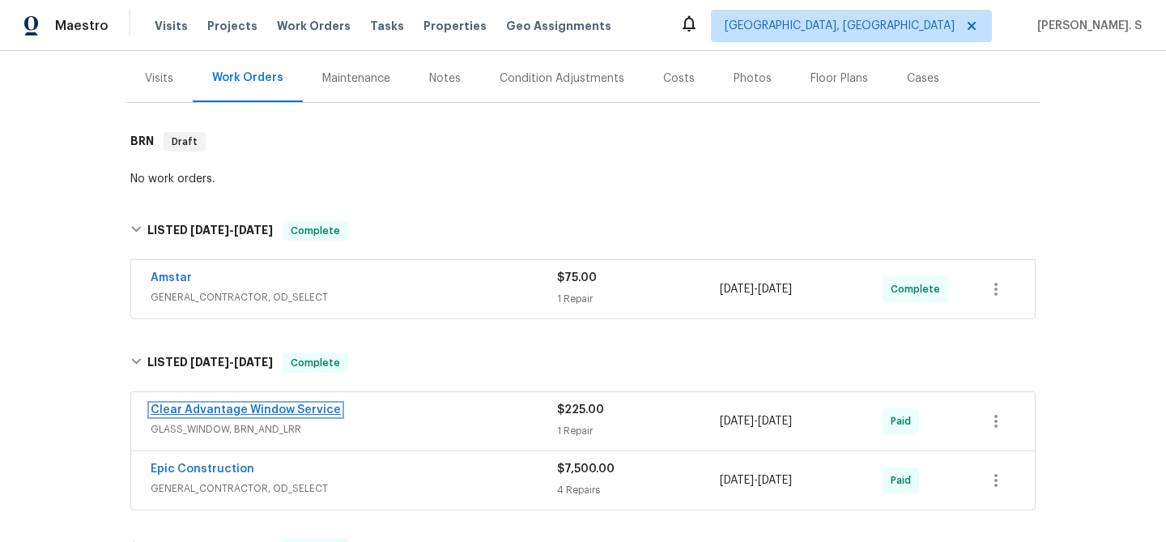
click at [216, 407] on link "Clear Advantage Window Service" at bounding box center [246, 409] width 190 height 11
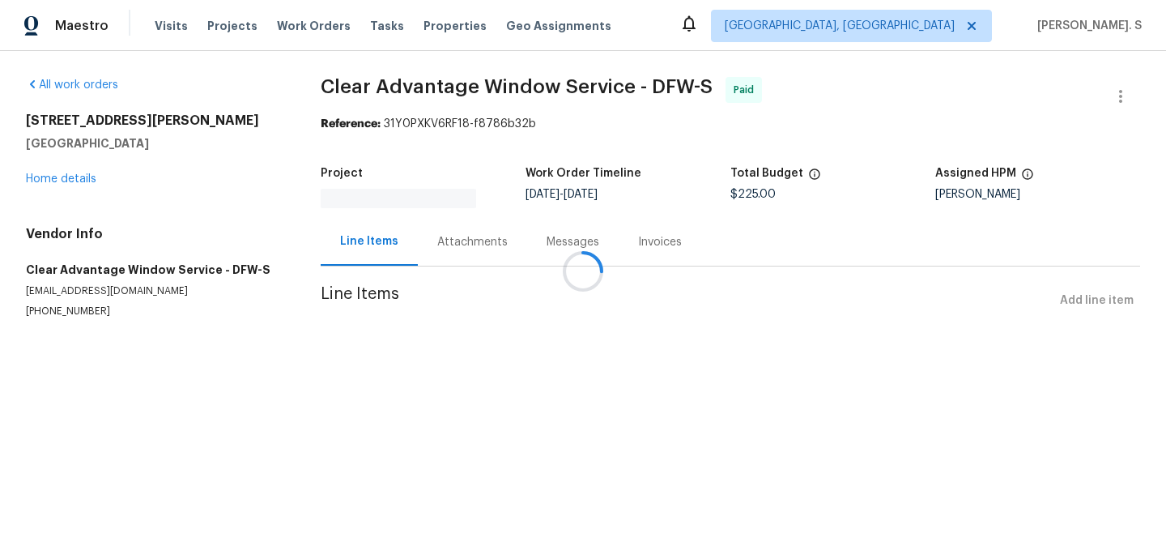
click at [460, 232] on div at bounding box center [583, 271] width 1166 height 542
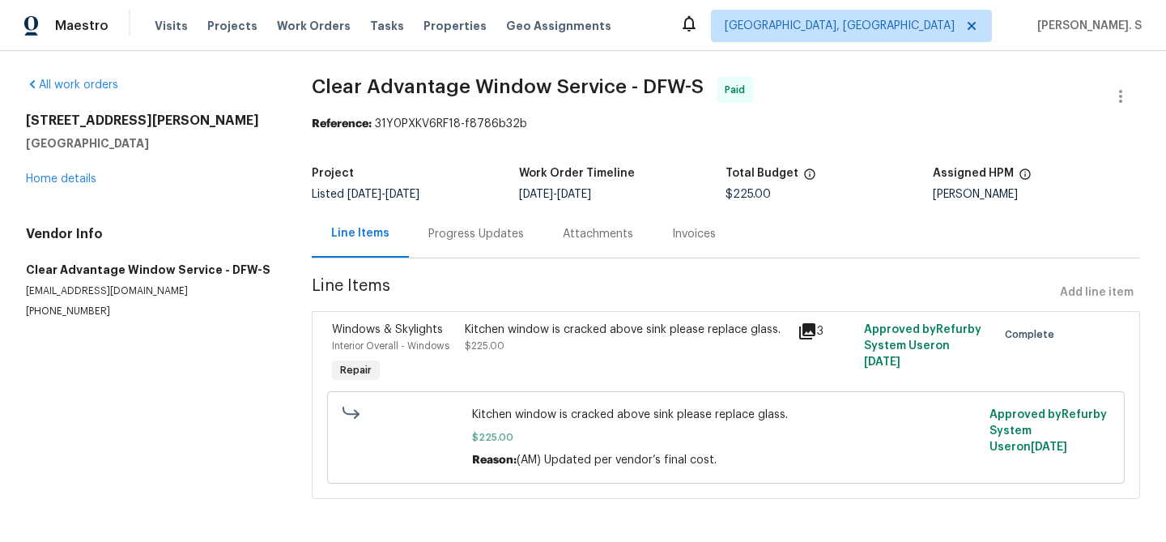
click at [460, 232] on div "Progress Updates" at bounding box center [476, 234] width 96 height 16
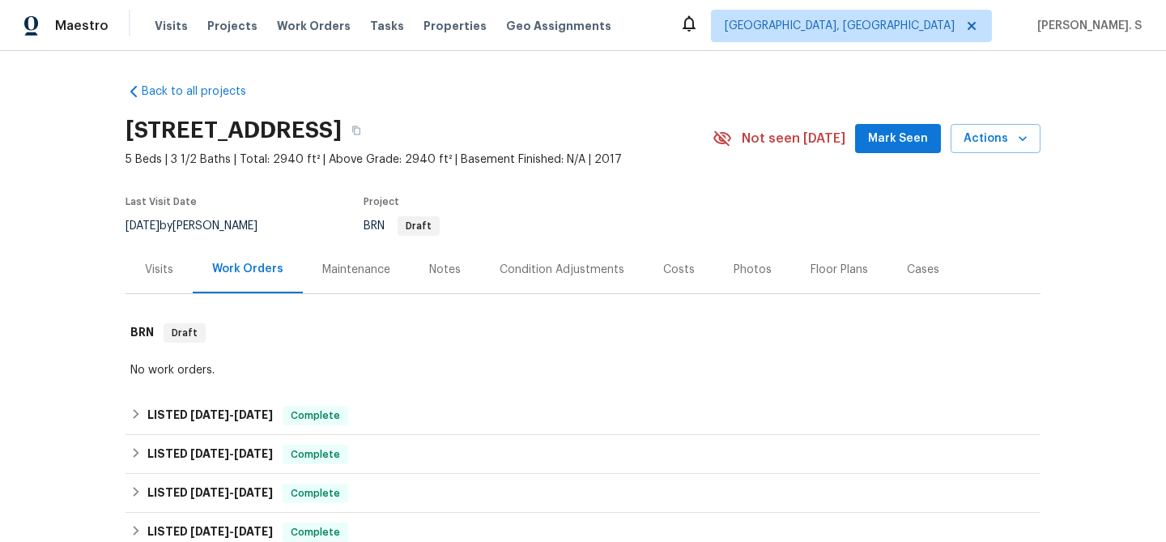
scroll to position [109, 0]
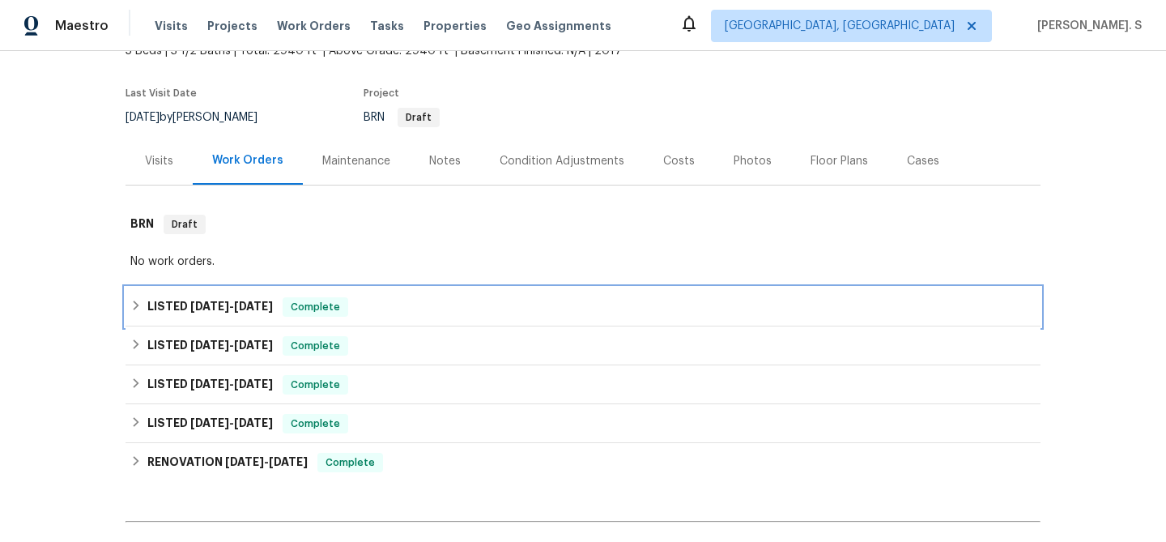
click at [222, 296] on div "LISTED 9/10/25 - 9/17/25 Complete" at bounding box center [583, 306] width 915 height 39
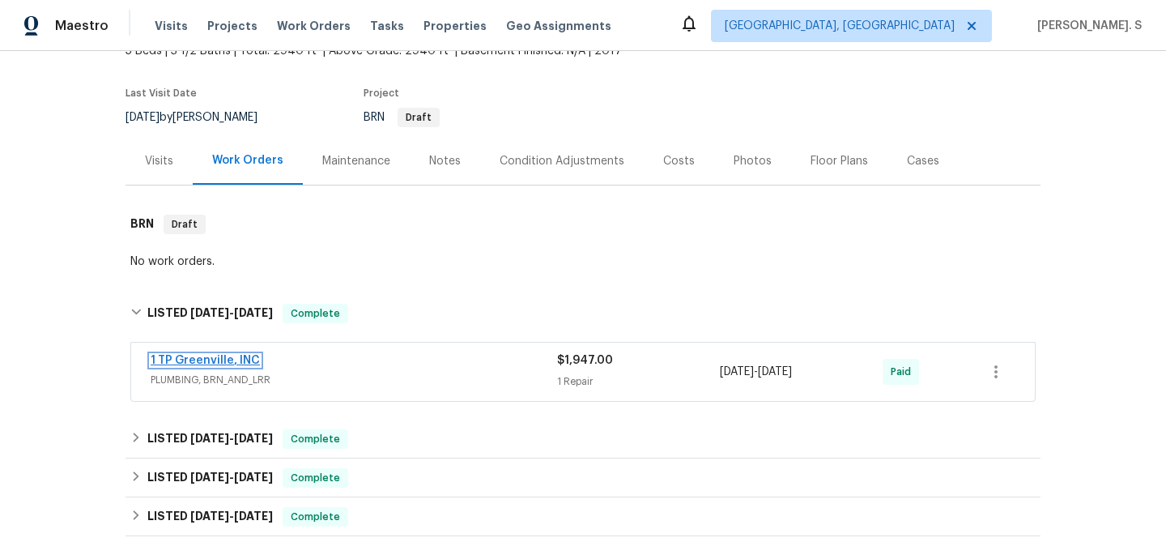
click at [211, 364] on link "1 TP Greenville, INC" at bounding box center [205, 360] width 109 height 11
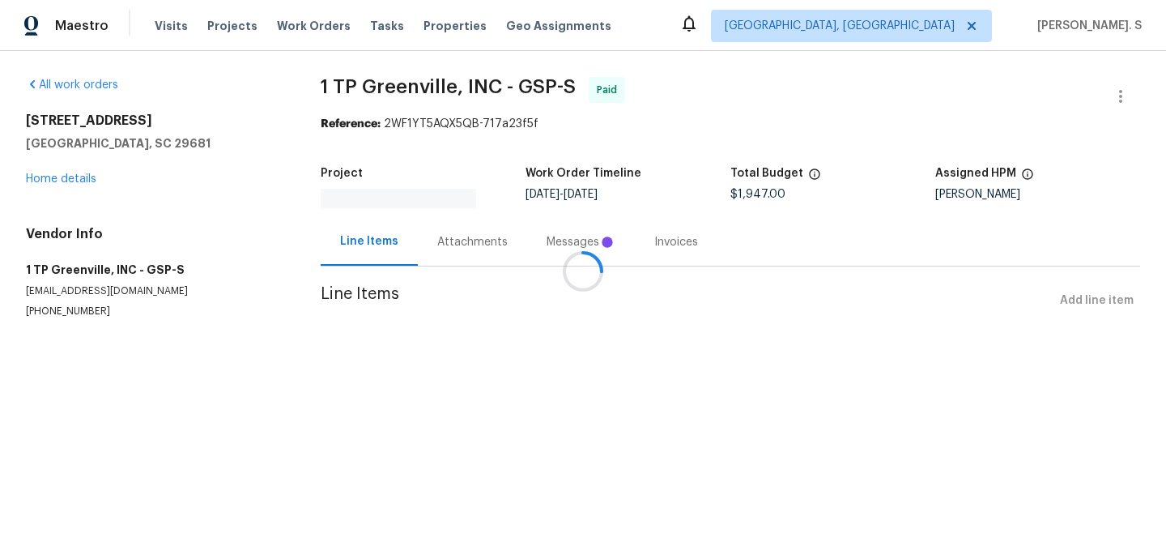
click at [434, 236] on div at bounding box center [583, 271] width 1166 height 542
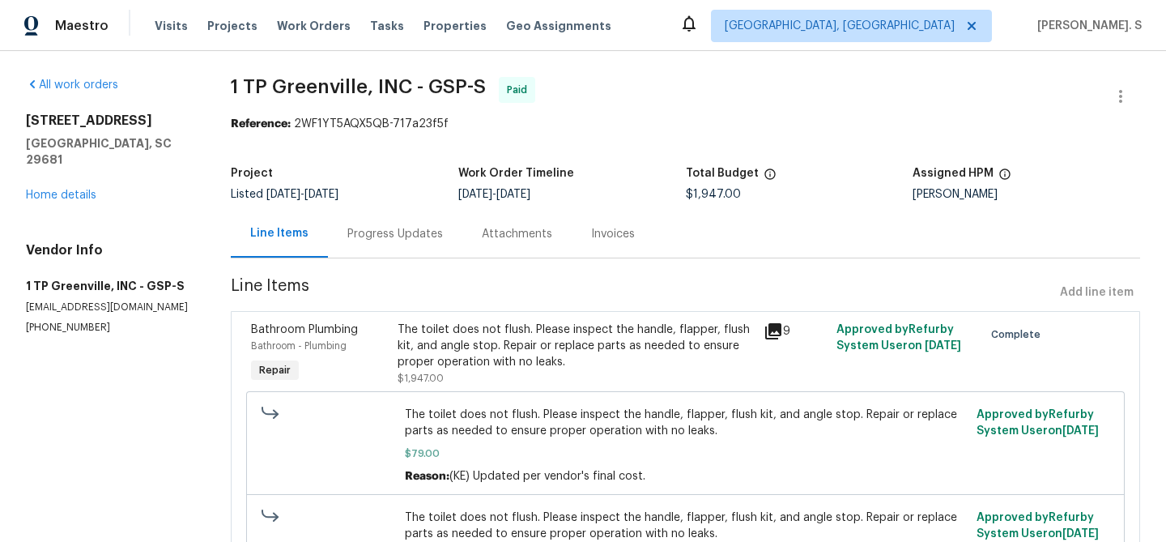
click at [434, 236] on div "Progress Updates" at bounding box center [395, 234] width 96 height 16
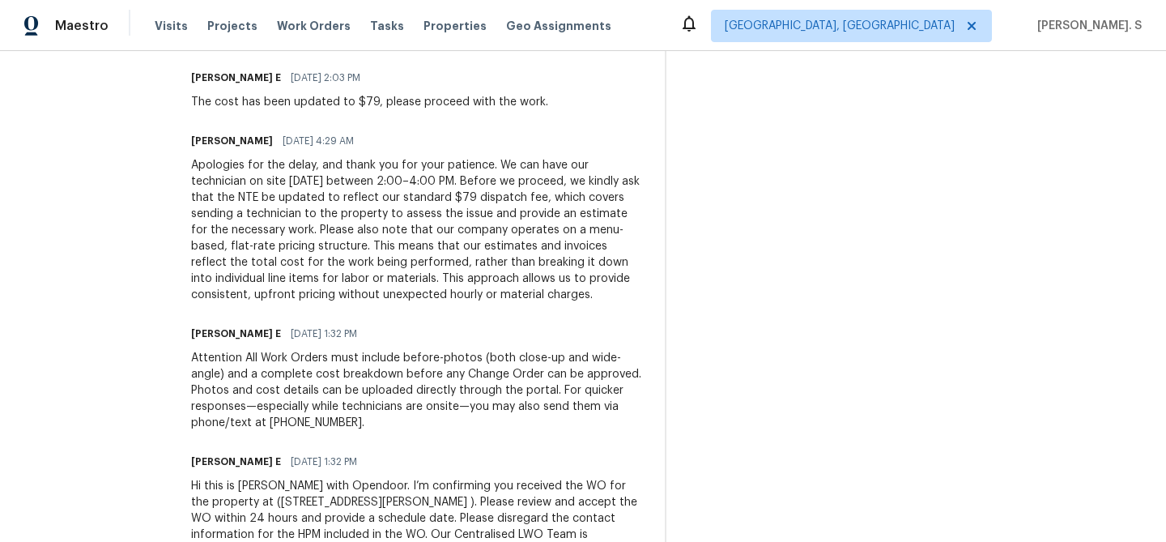
scroll to position [1396, 0]
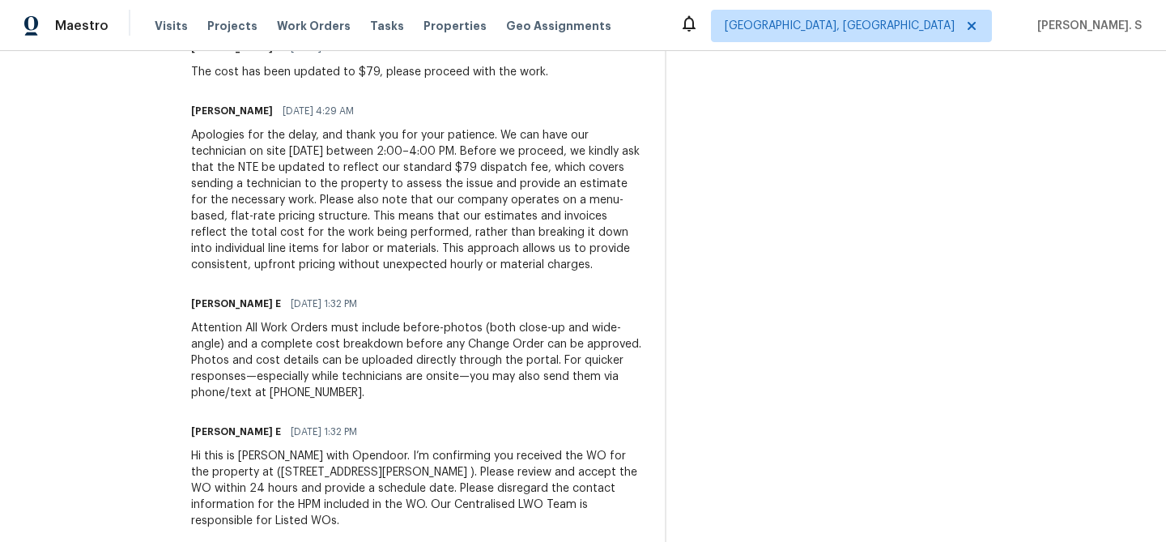
click at [453, 292] on div "Keerthana E 09/10/2025 1:32 PM" at bounding box center [418, 303] width 454 height 23
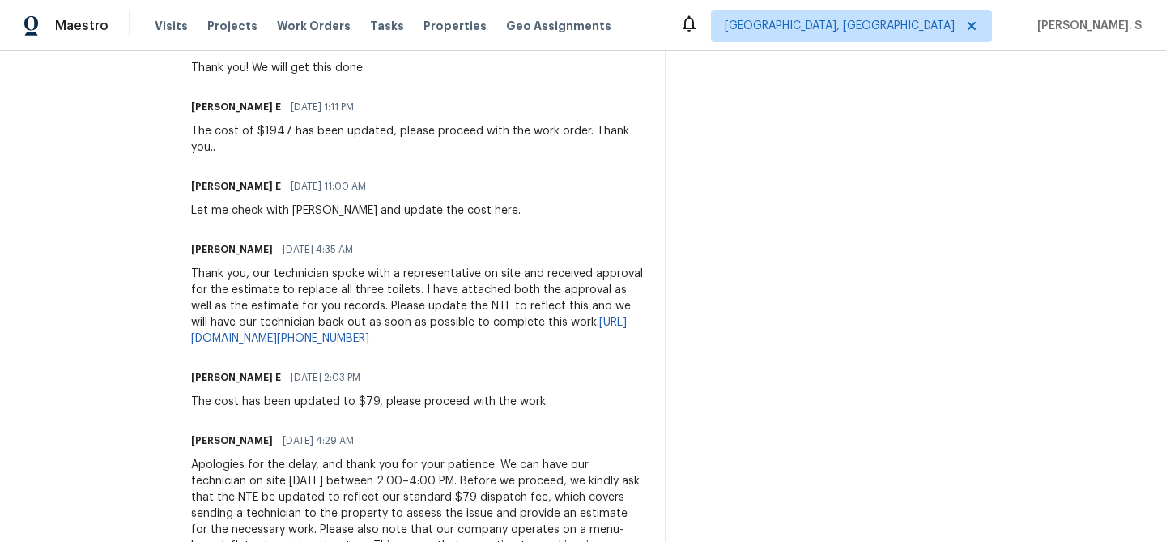
scroll to position [1045, 0]
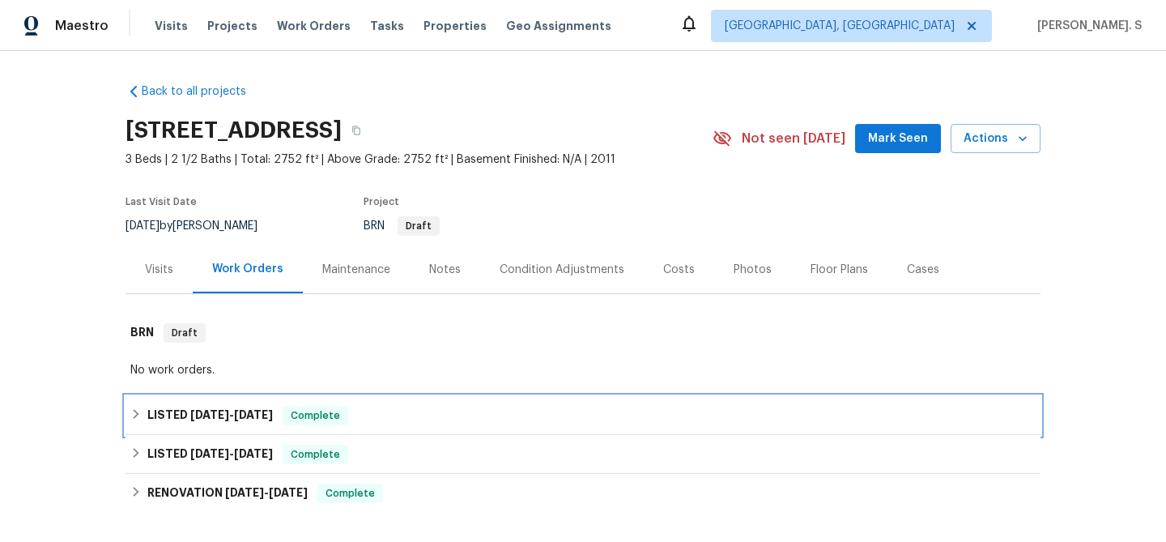
click at [258, 414] on span "[DATE]" at bounding box center [253, 414] width 39 height 11
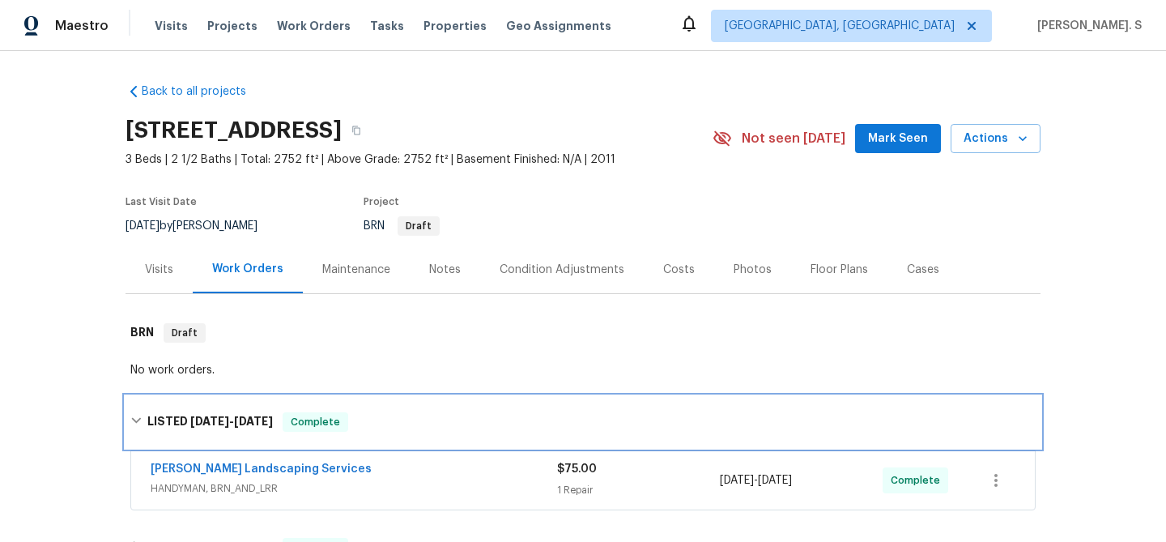
scroll to position [213, 0]
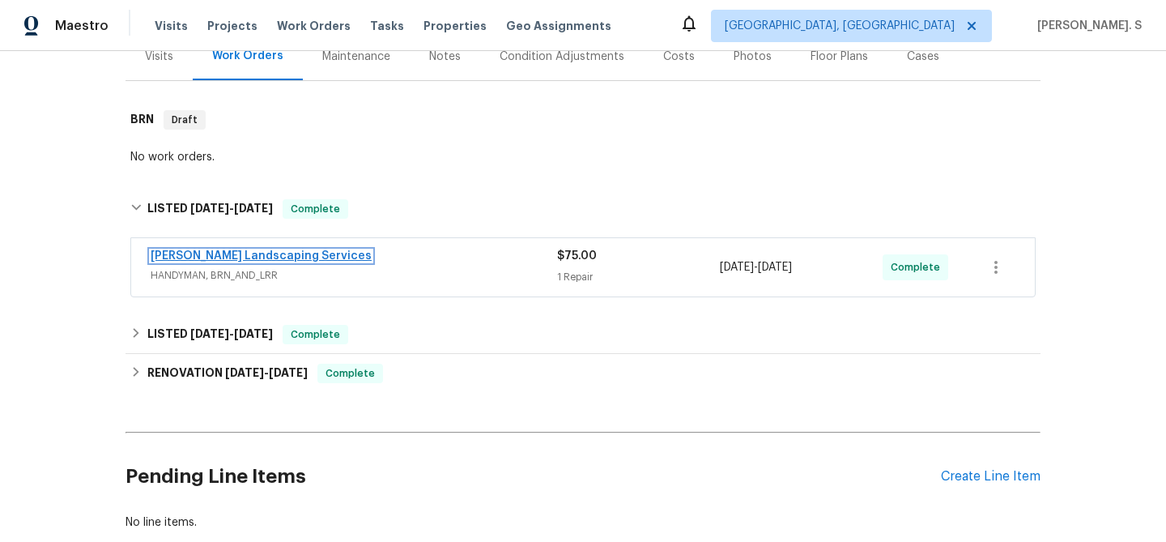
click at [229, 256] on link "[PERSON_NAME] Landscaping Services" at bounding box center [261, 255] width 221 height 11
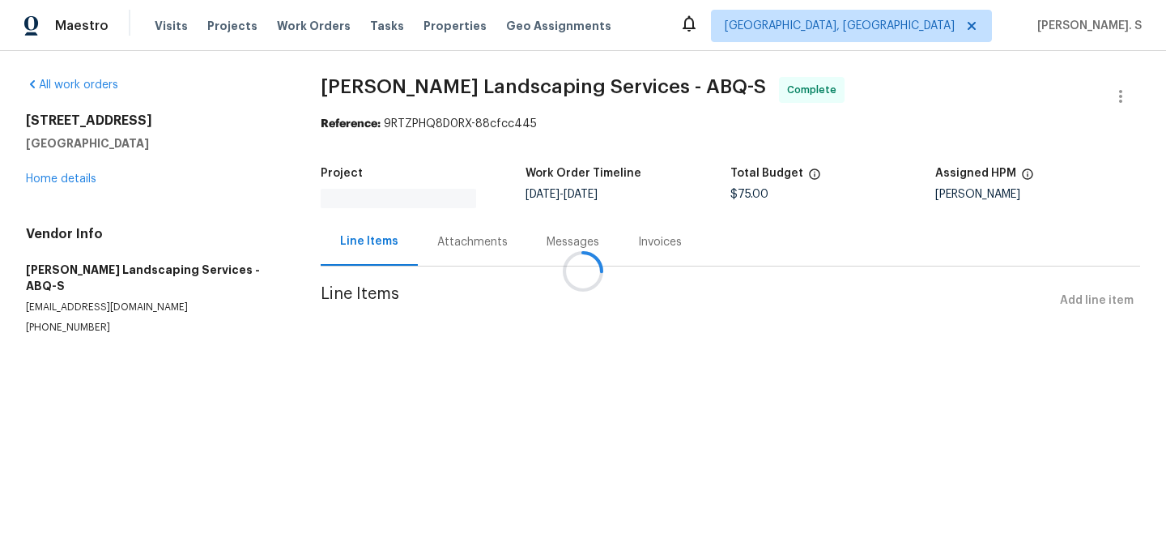
click at [466, 244] on div at bounding box center [583, 271] width 1166 height 542
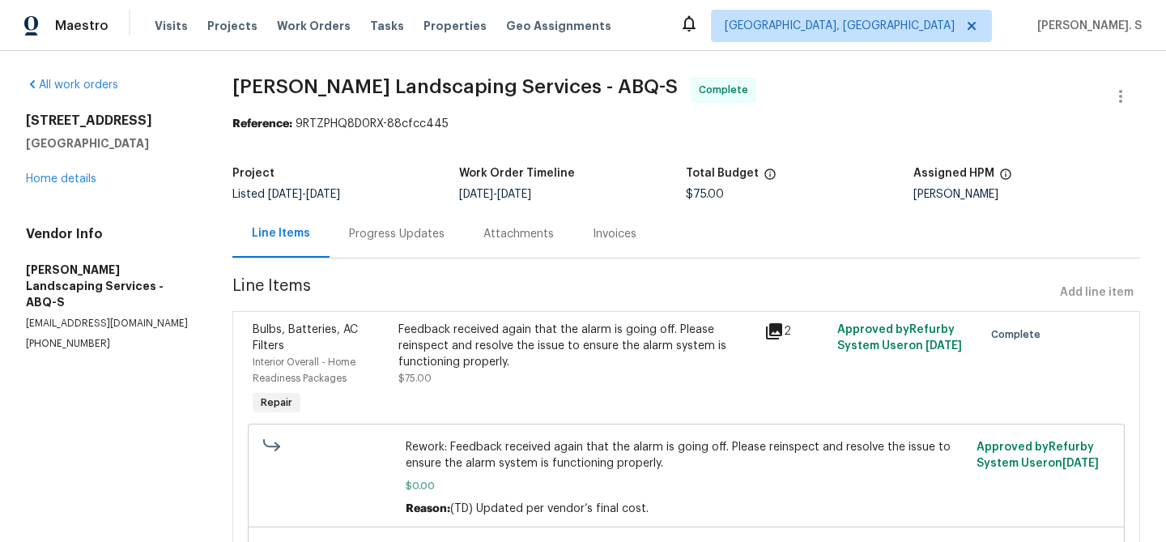
click at [466, 244] on div "Attachments" at bounding box center [518, 234] width 109 height 48
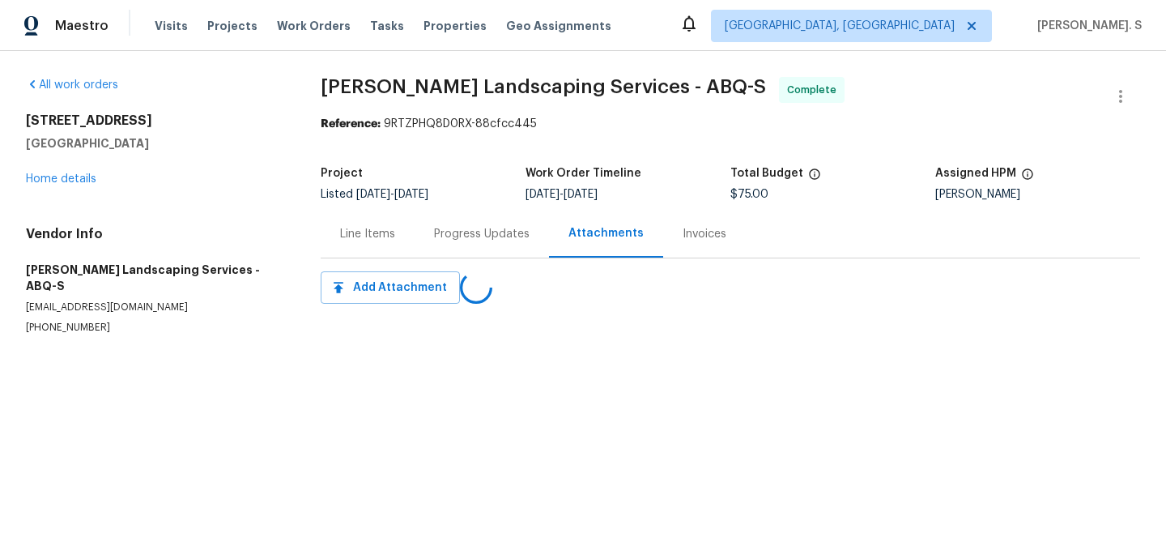
click at [466, 244] on div "Progress Updates" at bounding box center [482, 234] width 134 height 48
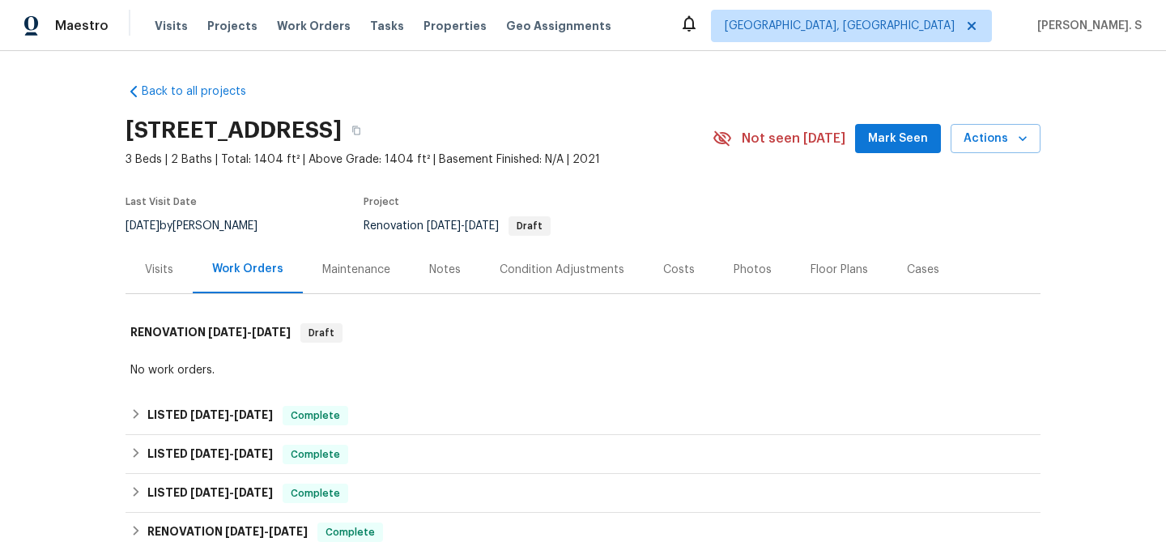
scroll to position [164, 0]
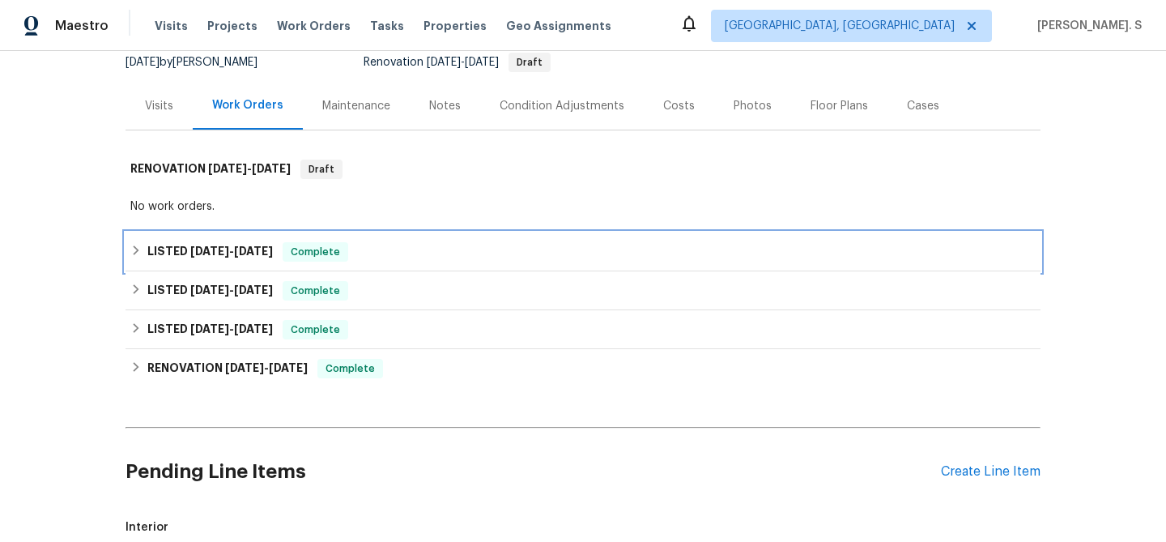
click at [217, 247] on span "[DATE]" at bounding box center [209, 250] width 39 height 11
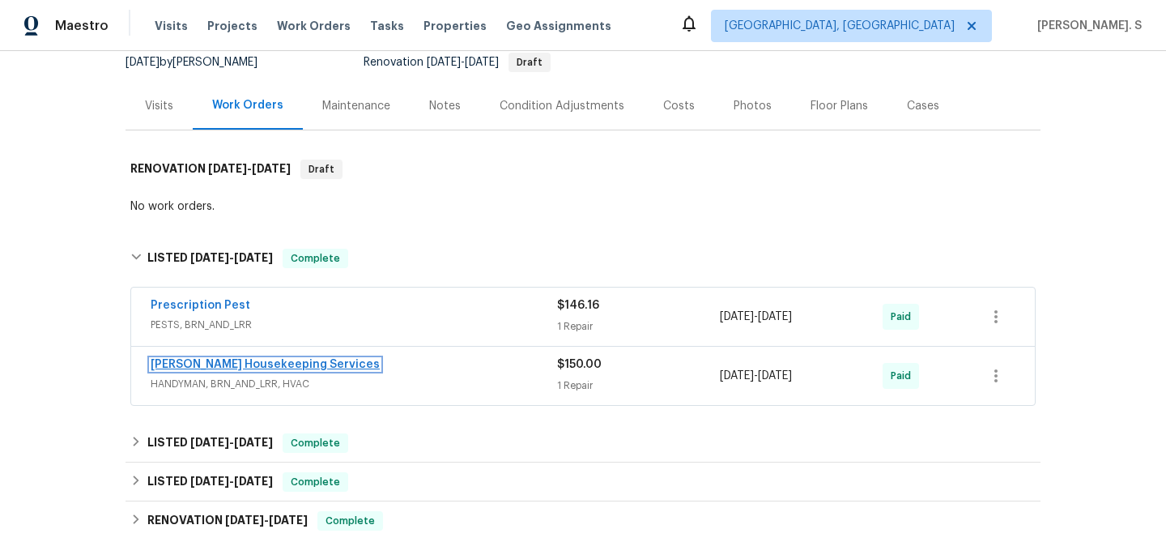
click at [204, 360] on link "[PERSON_NAME] Housekeeping Services" at bounding box center [265, 364] width 229 height 11
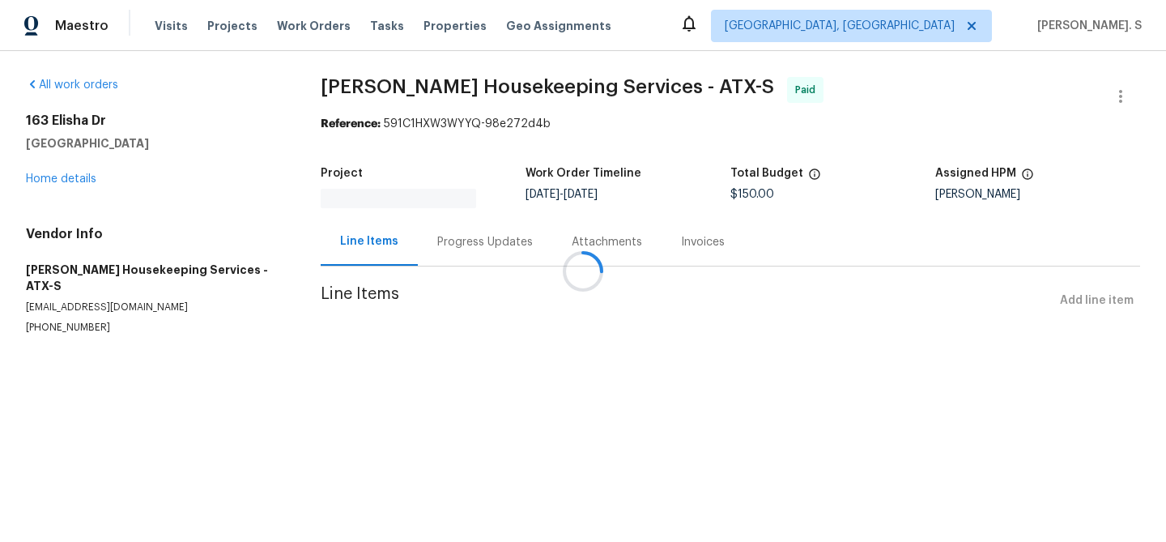
click at [456, 238] on div at bounding box center [583, 271] width 1166 height 542
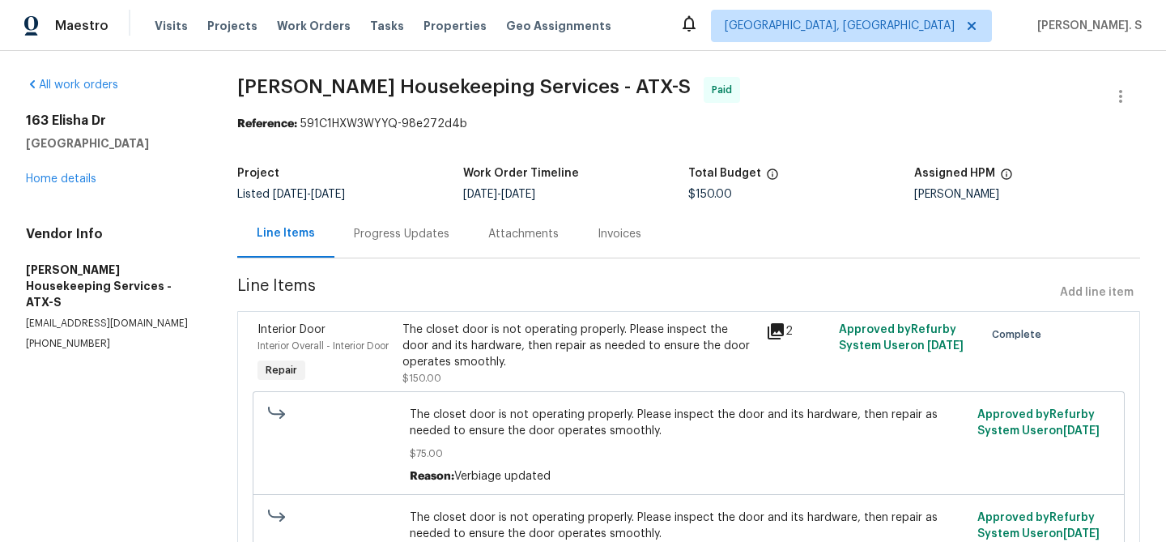
click at [456, 238] on div "Progress Updates" at bounding box center [401, 234] width 134 height 48
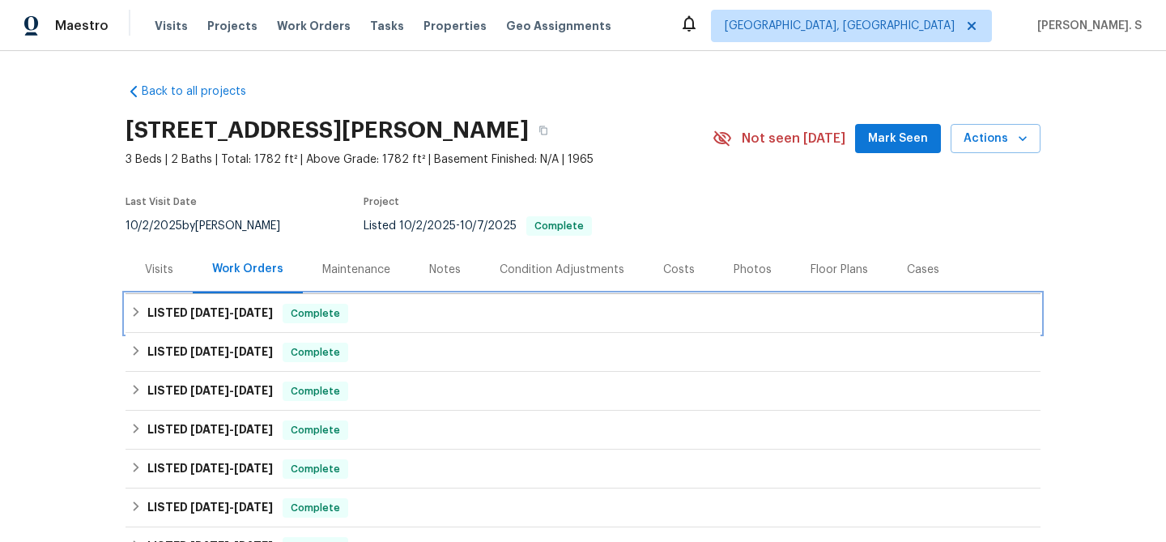
click at [273, 319] on h6 "LISTED [DATE] - [DATE]" at bounding box center [210, 313] width 126 height 19
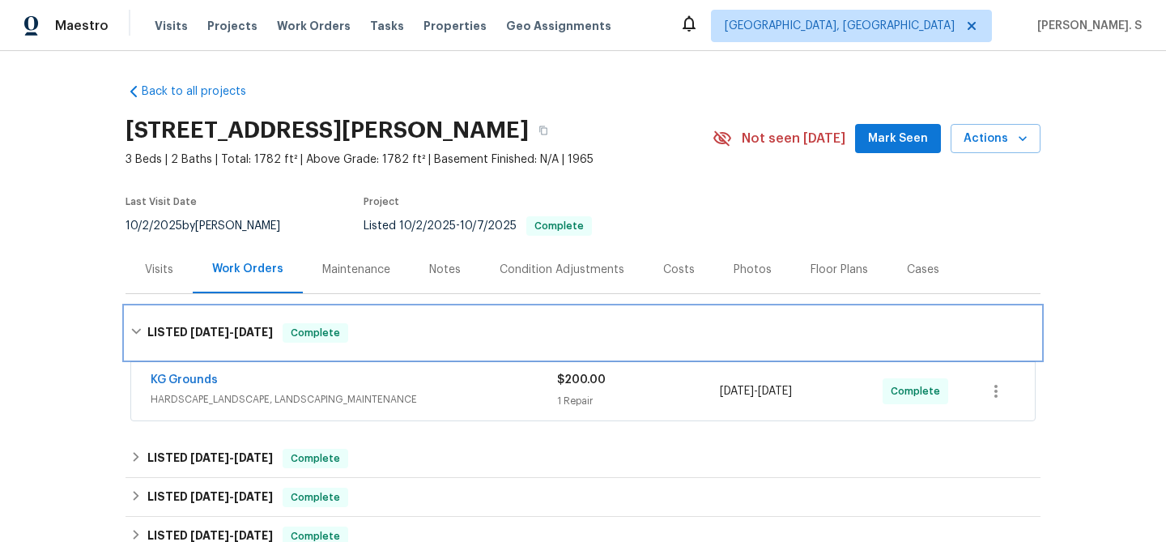
scroll to position [204, 0]
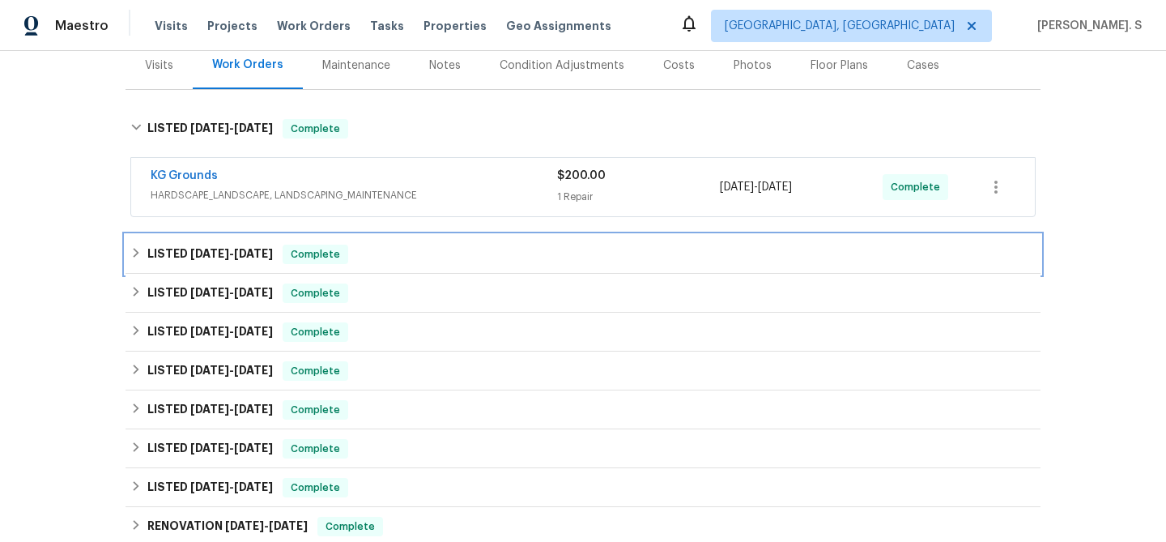
click at [206, 236] on div "LISTED [DATE] - [DATE] Complete" at bounding box center [583, 254] width 915 height 39
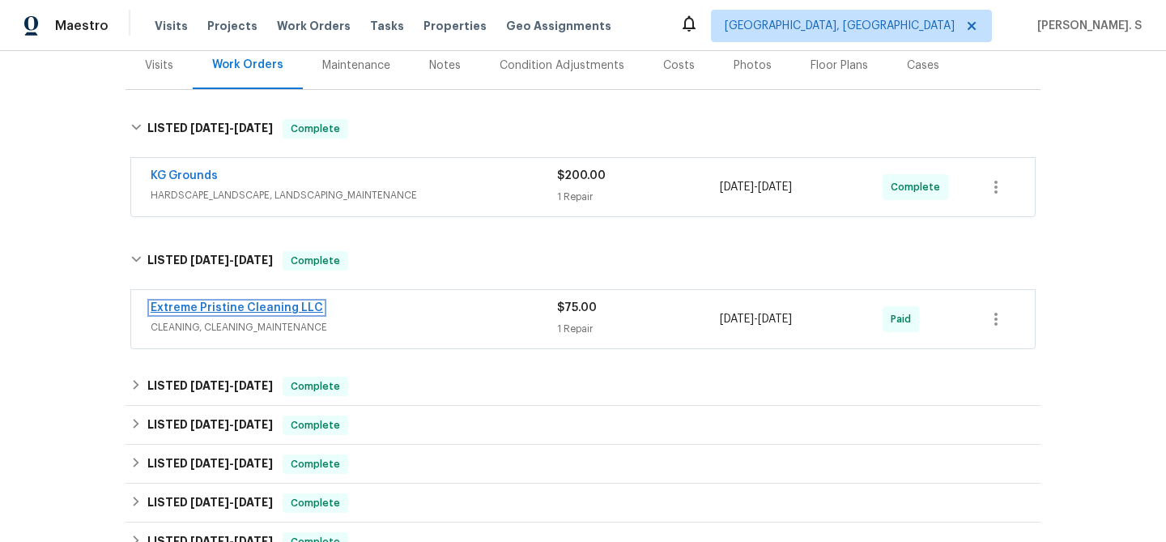
click at [210, 309] on link "Extreme Pristine Cleaning LLC" at bounding box center [237, 307] width 172 height 11
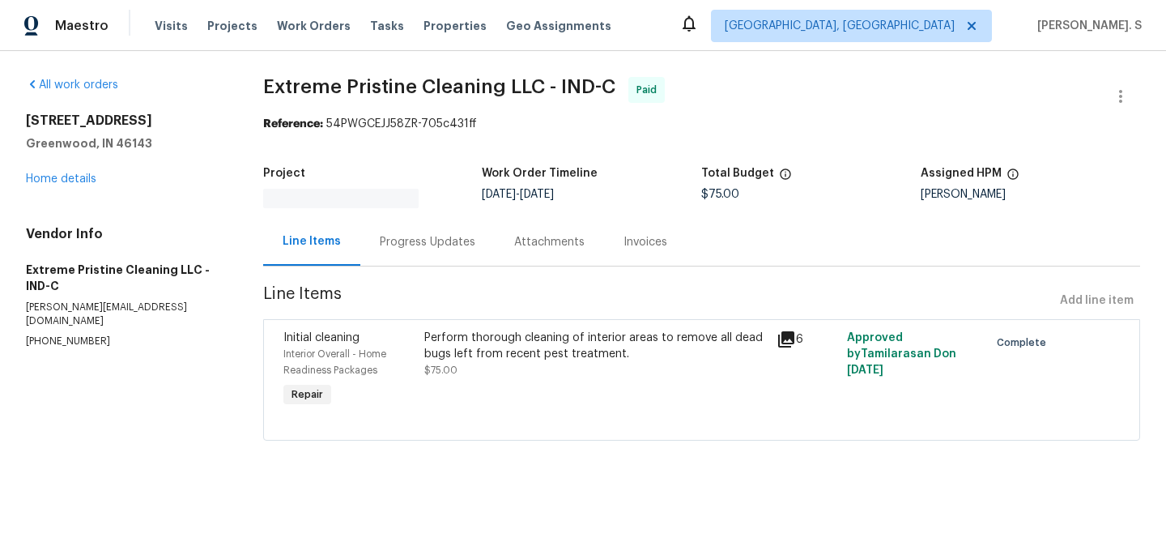
click at [465, 234] on div "Progress Updates" at bounding box center [428, 242] width 96 height 16
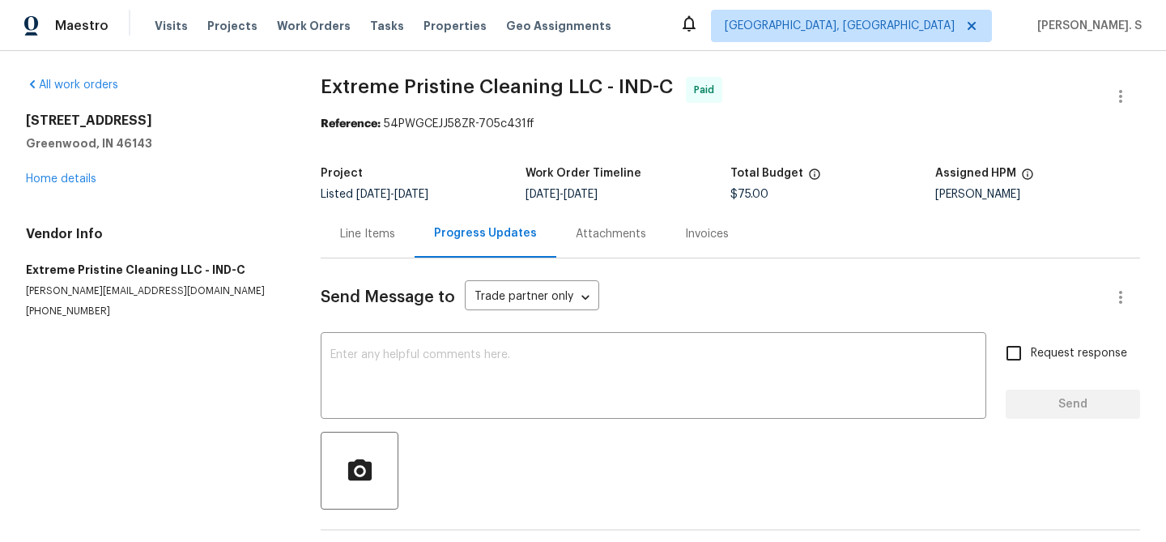
click at [465, 234] on div "Progress Updates" at bounding box center [485, 233] width 103 height 16
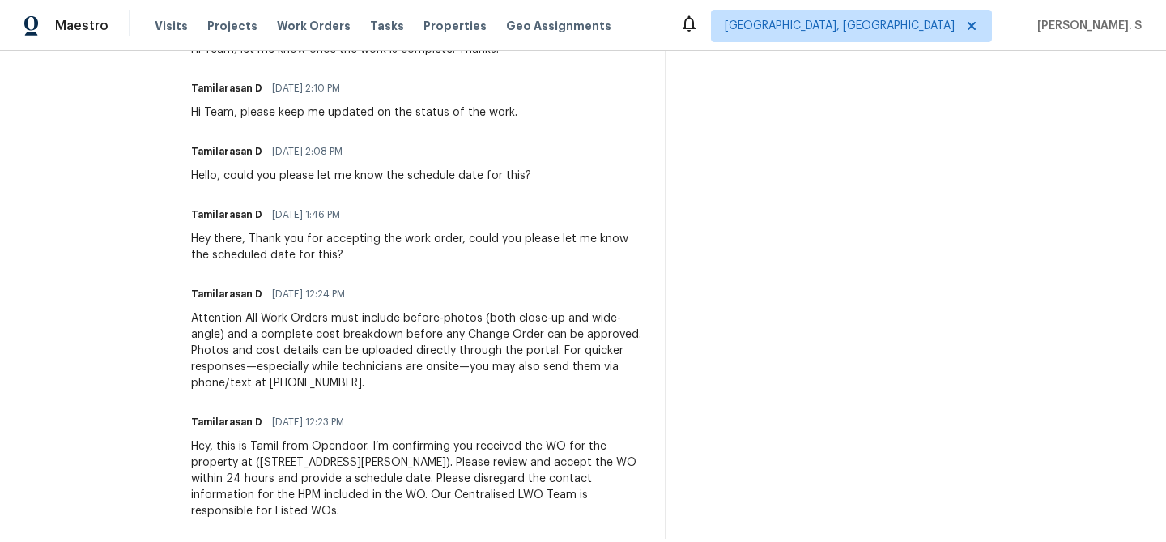
scroll to position [711, 0]
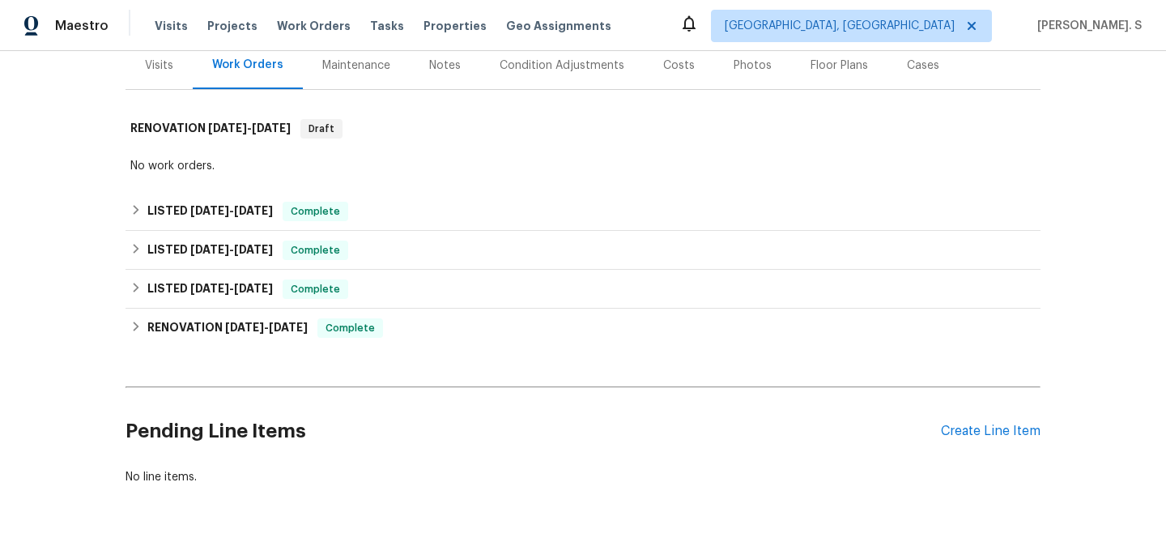
scroll to position [235, 0]
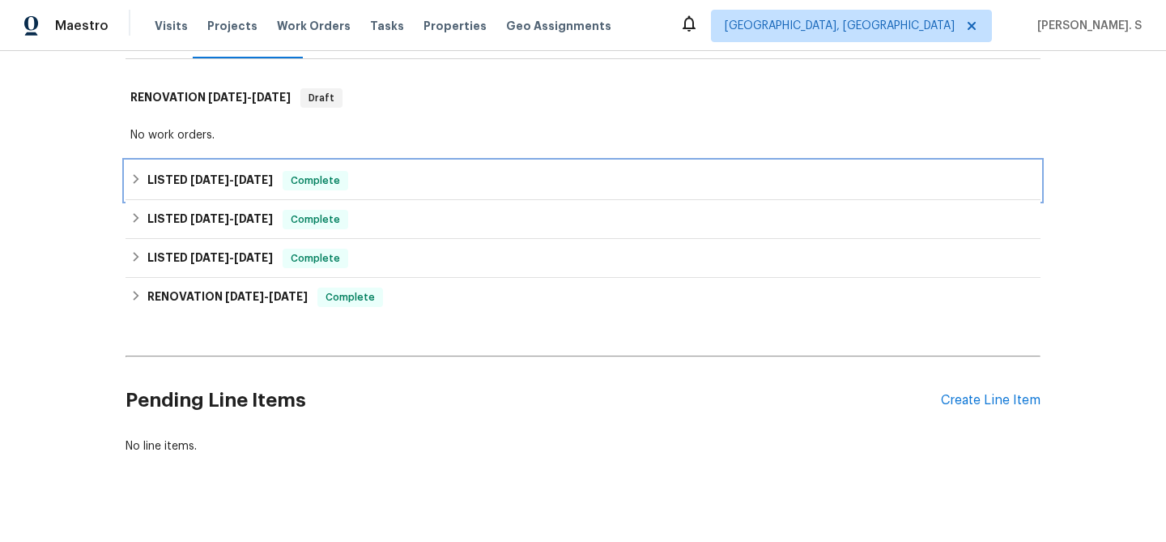
click at [202, 184] on span "[DATE]" at bounding box center [209, 179] width 39 height 11
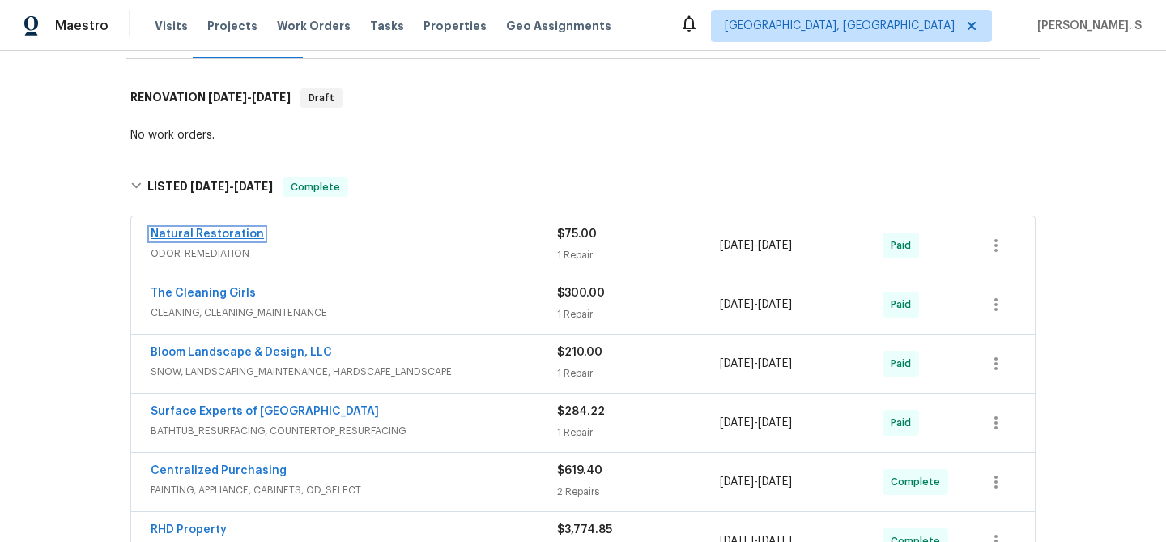
click at [188, 230] on link "Natural Restoration" at bounding box center [207, 233] width 113 height 11
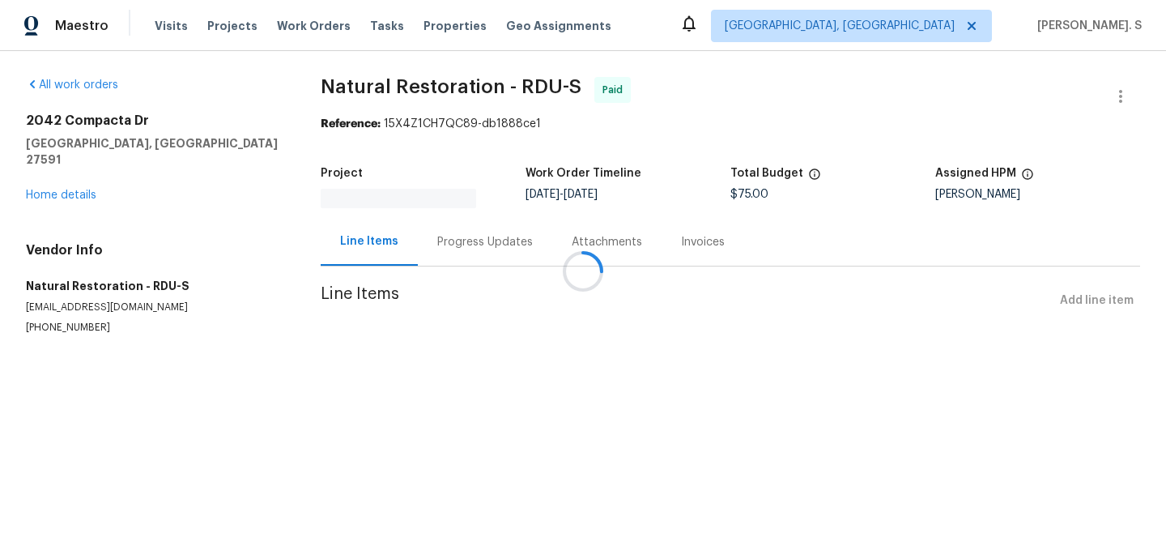
click at [552, 239] on div "Attachments" at bounding box center [606, 242] width 109 height 48
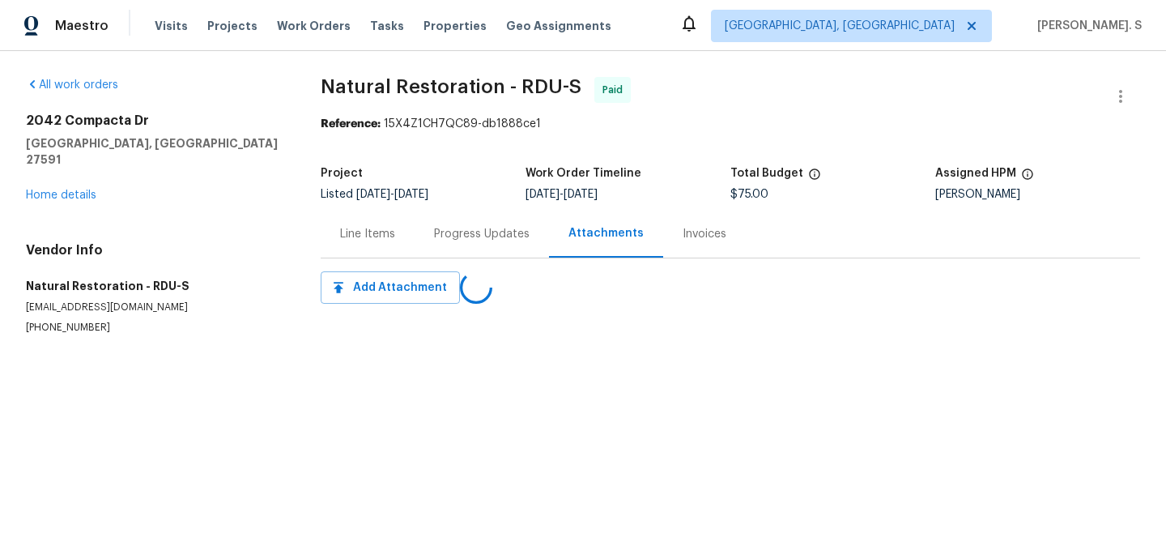
click at [439, 239] on div "Progress Updates" at bounding box center [482, 234] width 96 height 16
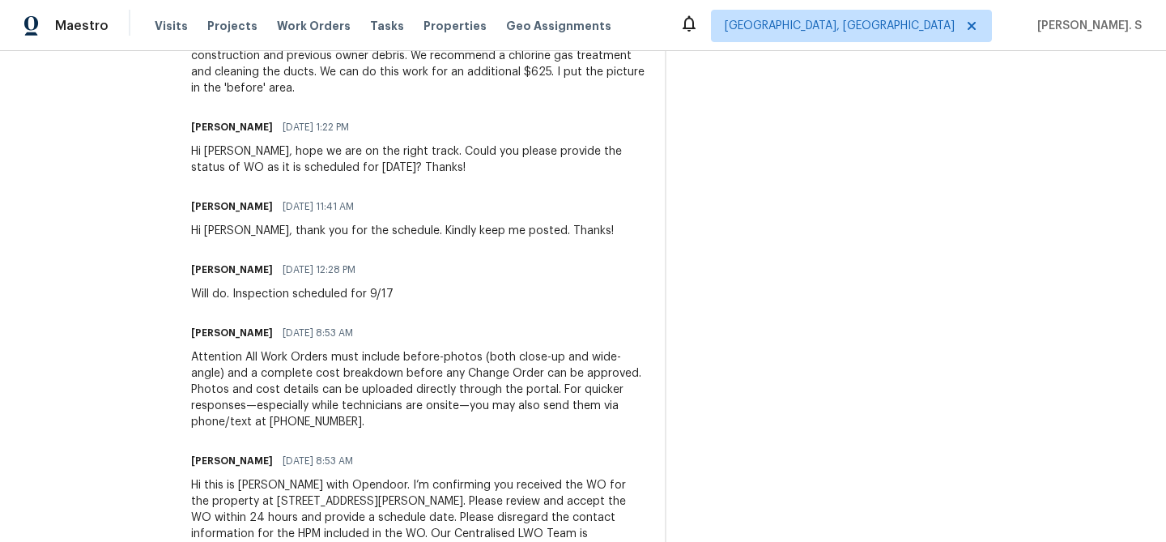
scroll to position [694, 0]
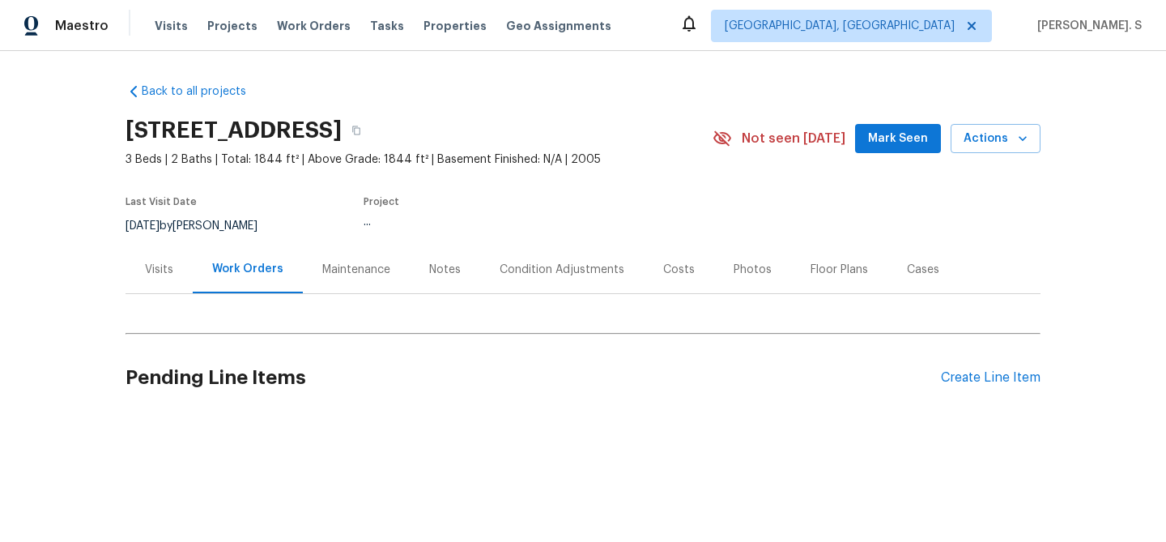
click at [242, 282] on div "Work Orders" at bounding box center [248, 269] width 110 height 48
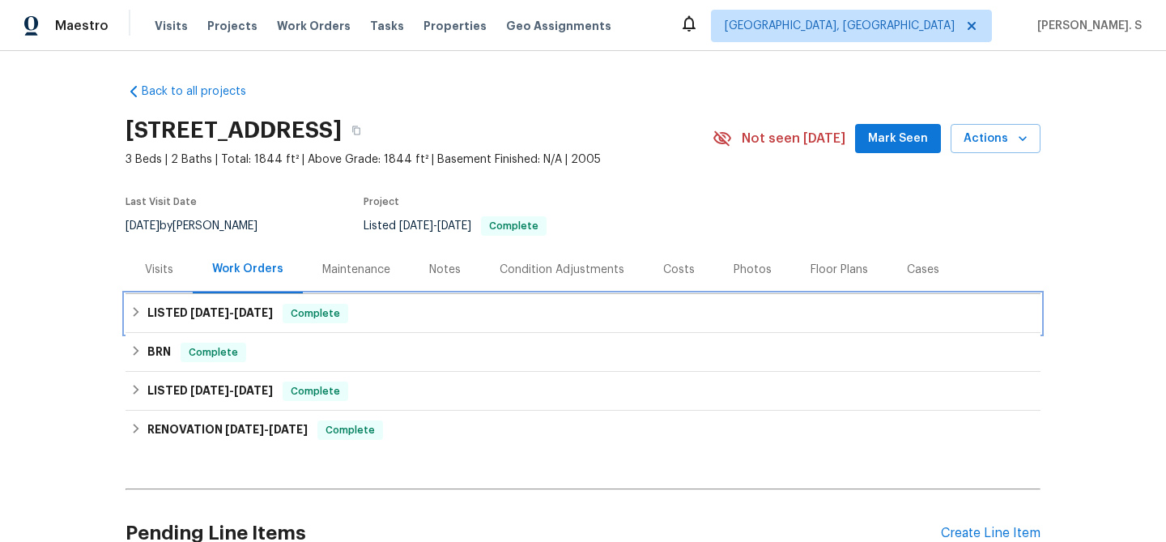
click at [234, 299] on div "LISTED [DATE] - [DATE] Complete" at bounding box center [583, 313] width 915 height 39
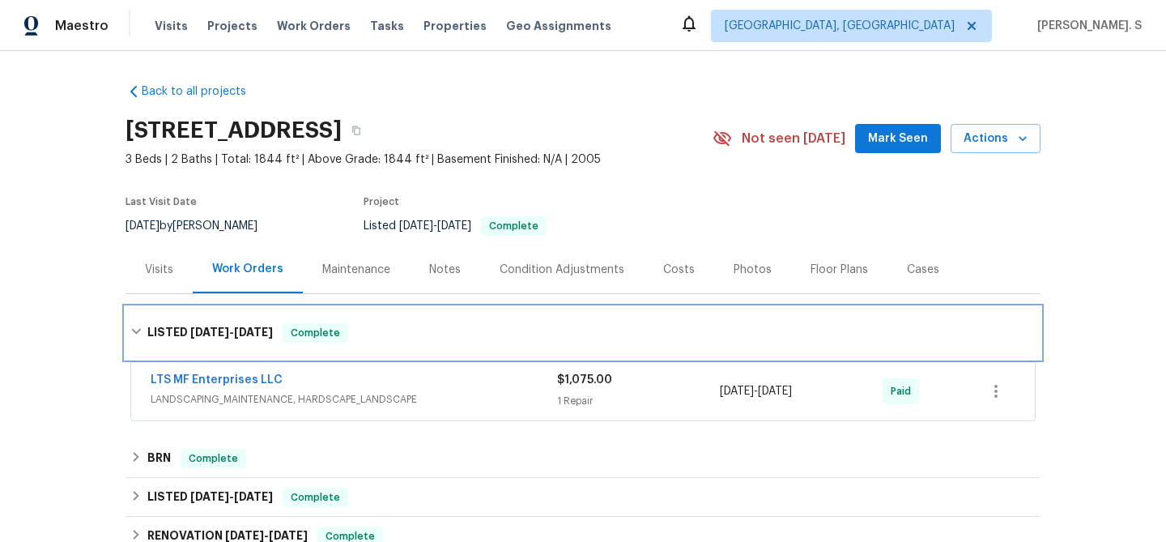
scroll to position [84, 0]
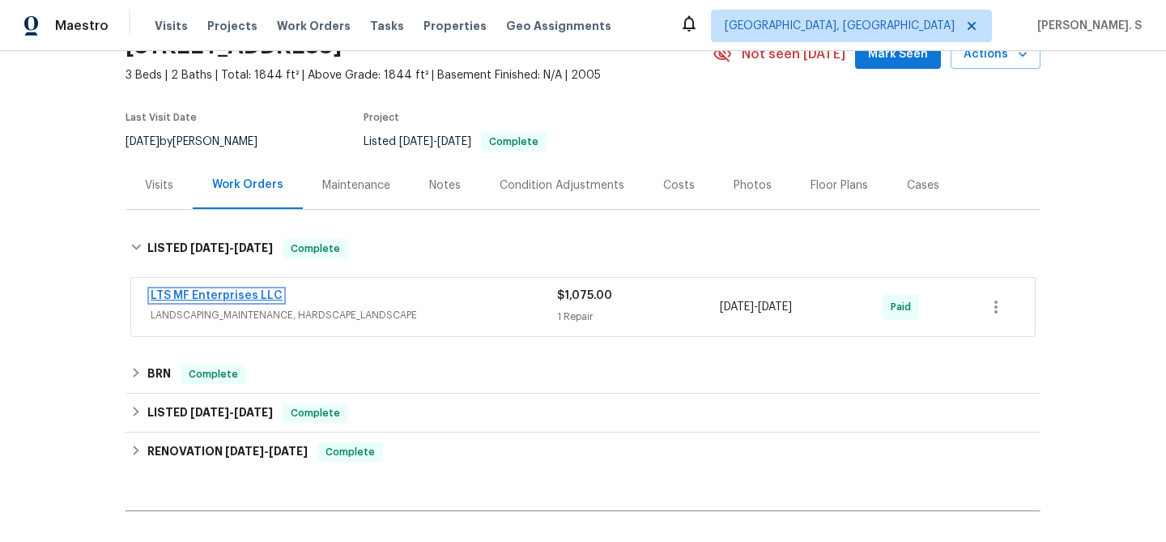
click at [234, 291] on link "LTS MF Enterprises LLC" at bounding box center [217, 295] width 132 height 11
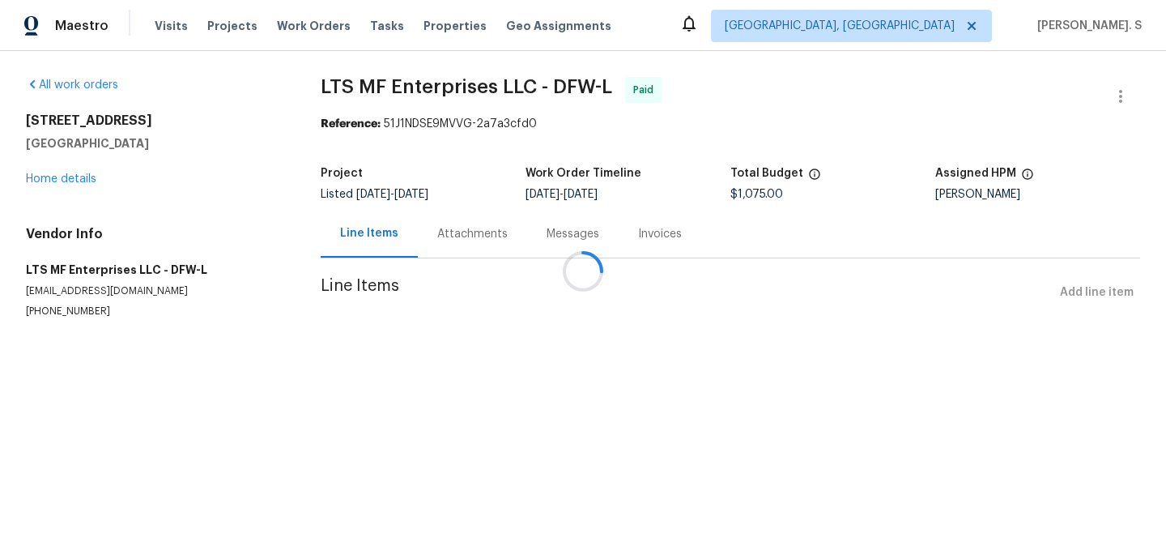
click at [483, 216] on div at bounding box center [583, 271] width 1166 height 542
click at [483, 216] on div "Attachments" at bounding box center [472, 234] width 109 height 48
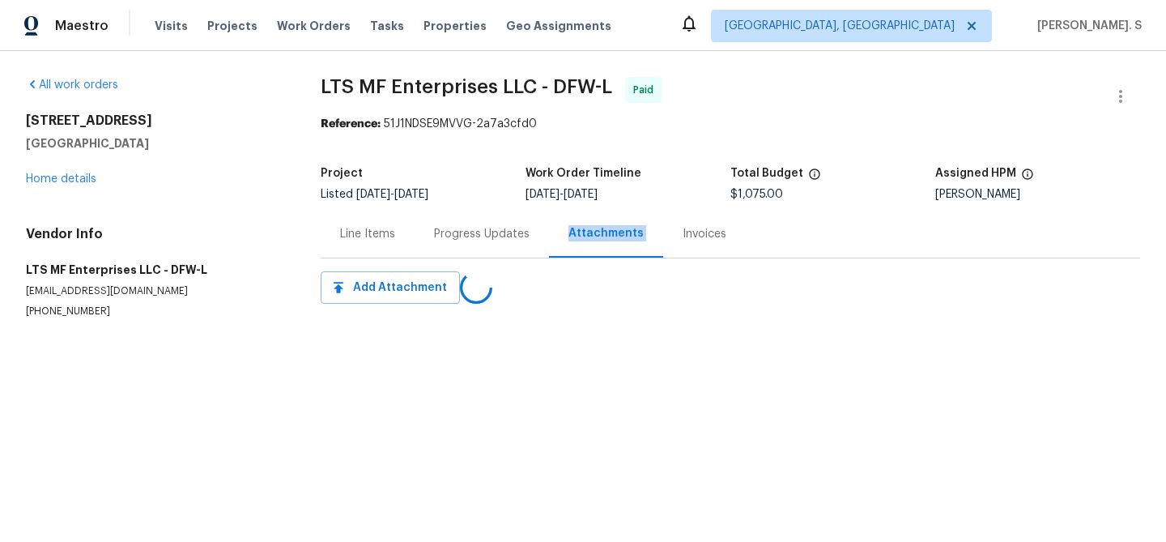
click at [483, 216] on div "Progress Updates" at bounding box center [482, 234] width 134 height 48
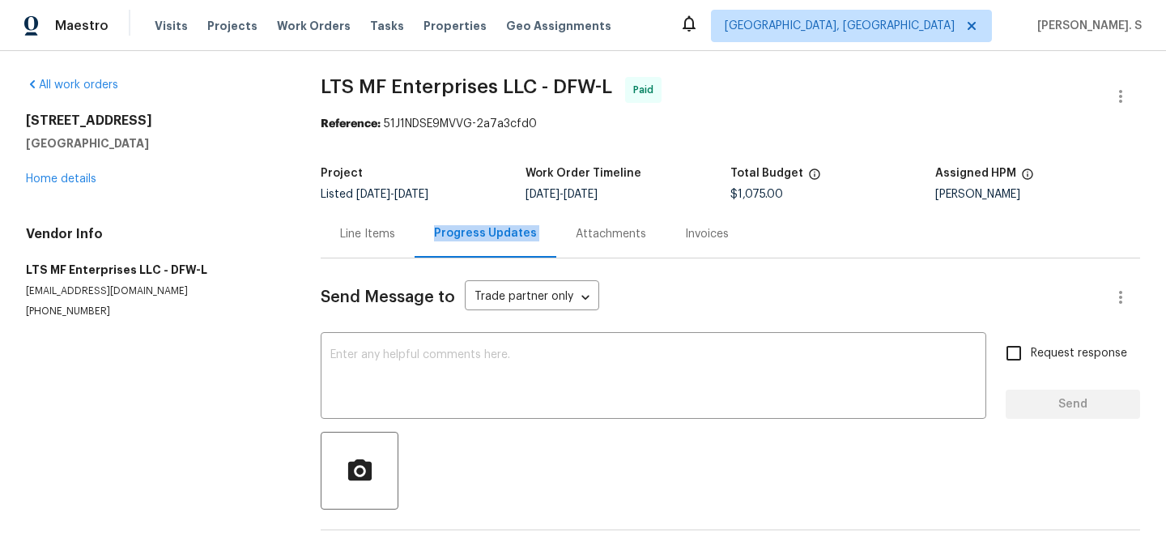
click at [483, 216] on div "Progress Updates" at bounding box center [486, 234] width 142 height 48
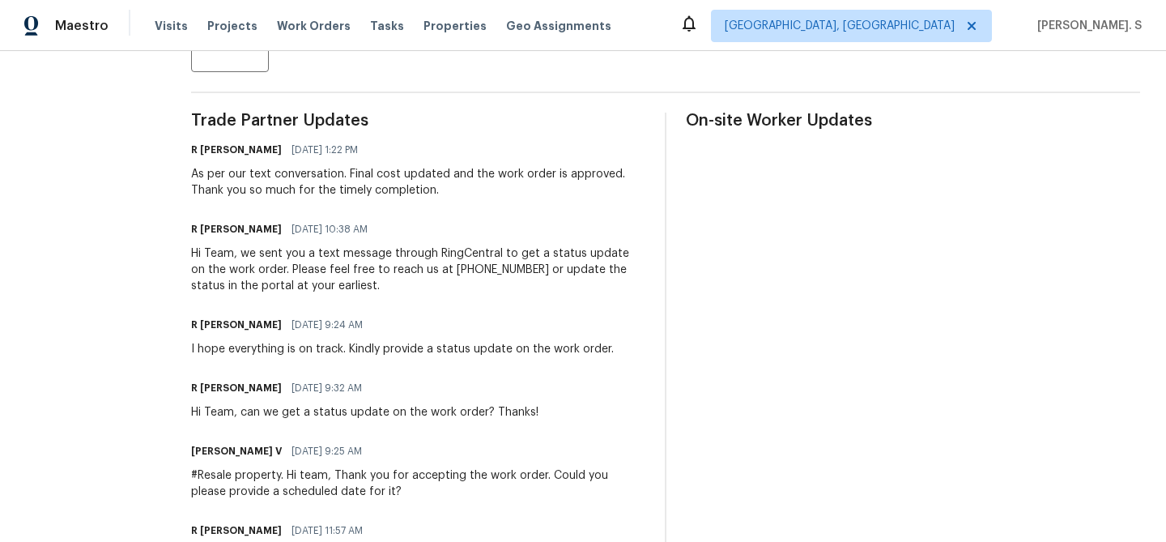
scroll to position [568, 0]
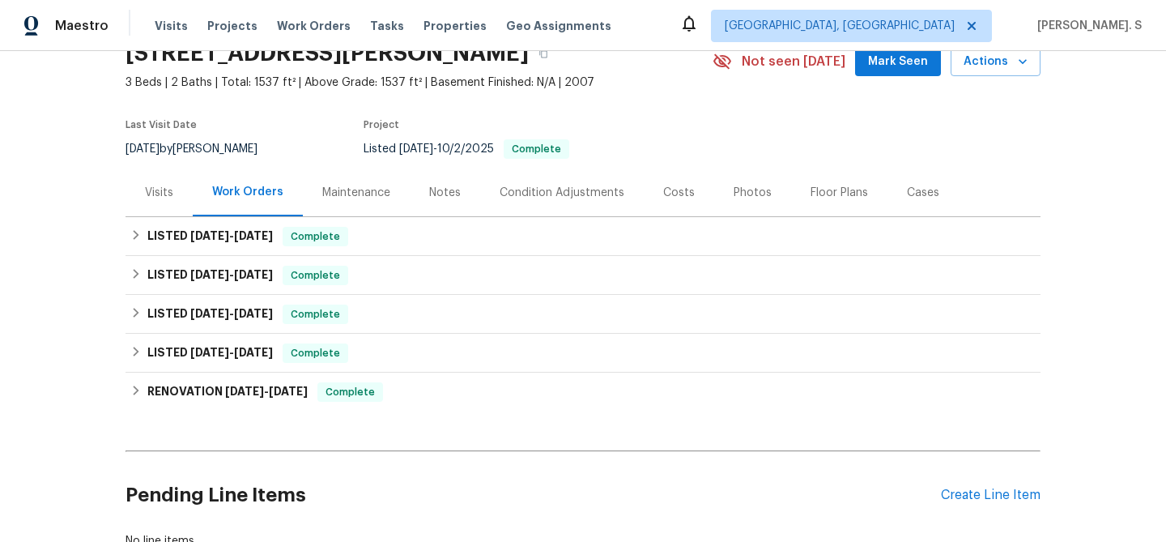
scroll to position [84, 0]
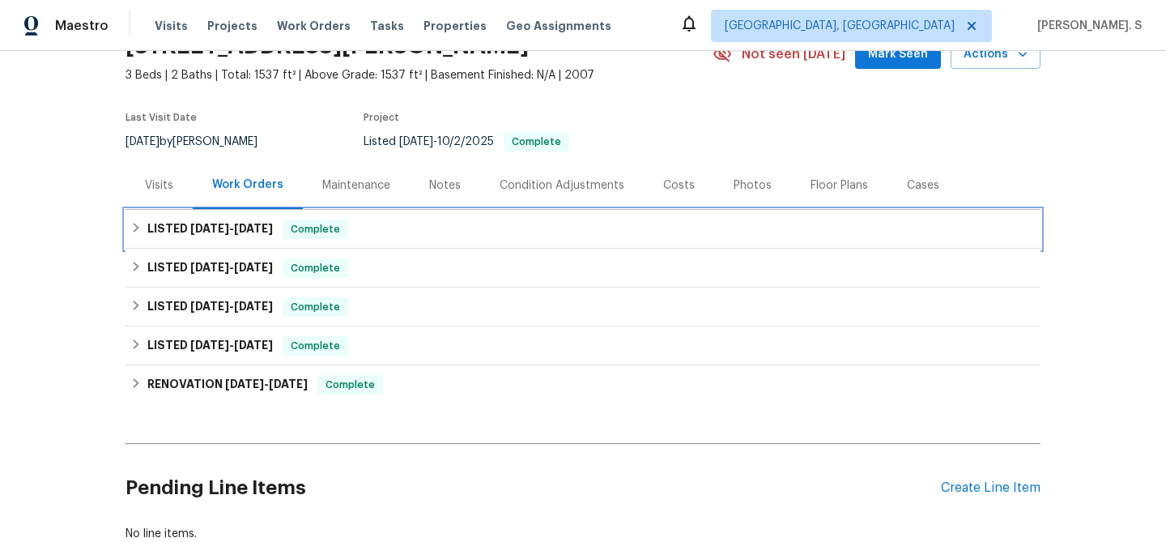
click at [209, 243] on div "LISTED [DATE] - [DATE] Complete" at bounding box center [583, 229] width 915 height 39
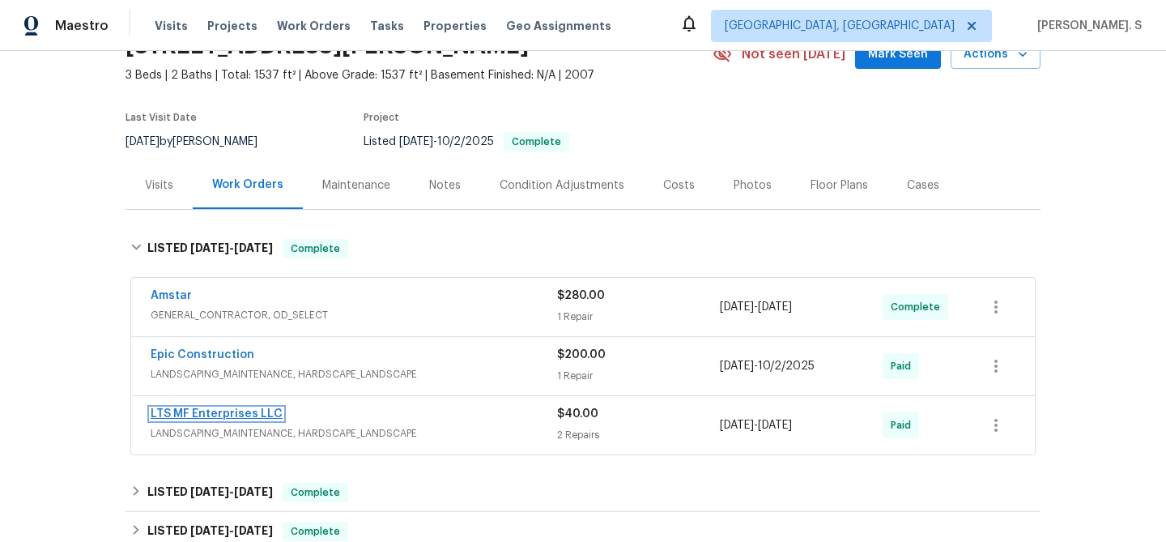
click at [203, 415] on link "LTS MF Enterprises LLC" at bounding box center [217, 413] width 132 height 11
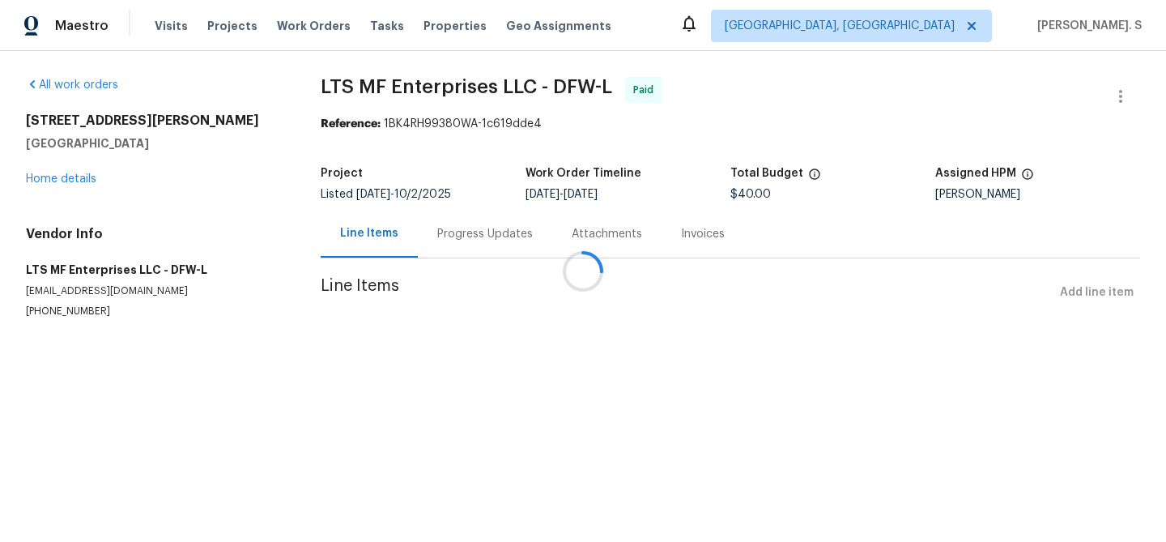
click at [552, 224] on div "Attachments" at bounding box center [606, 234] width 109 height 48
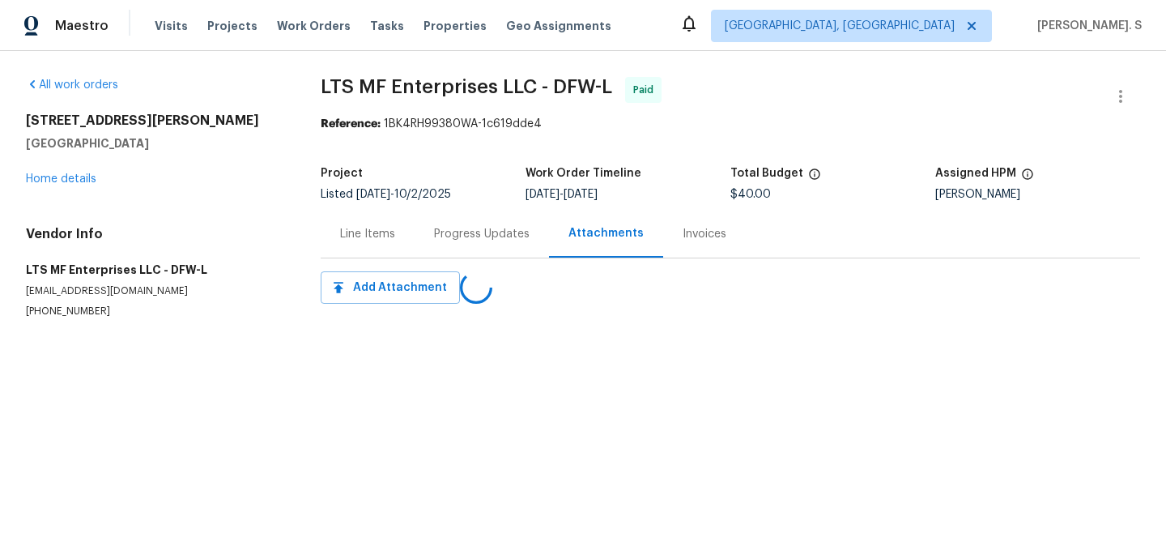
click at [453, 224] on div "Progress Updates" at bounding box center [482, 234] width 134 height 48
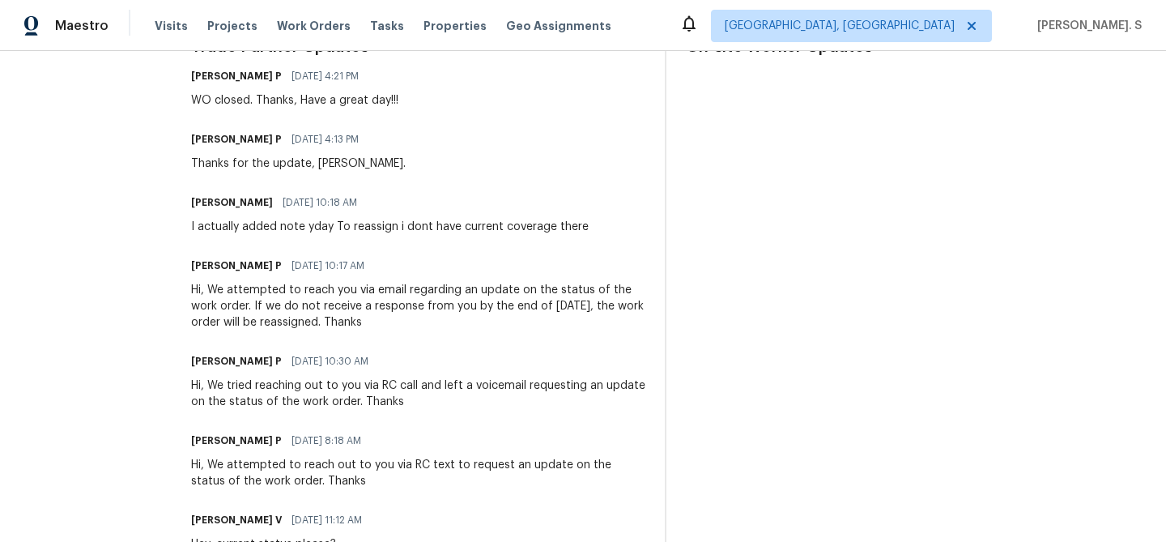
scroll to position [520, 0]
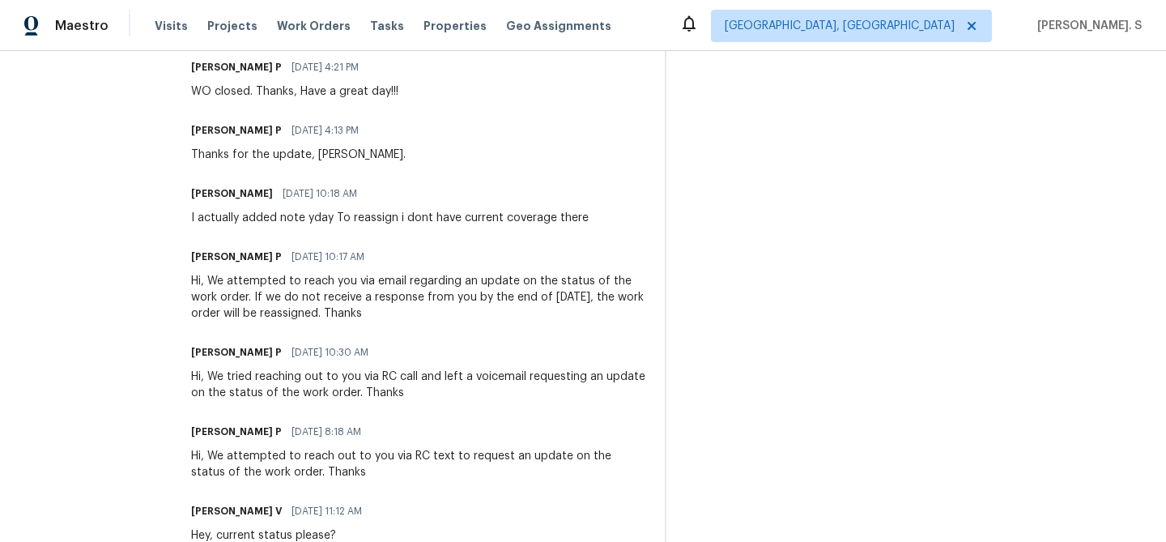
click at [254, 209] on div "Bill Albany 09/23/2025 10:18 AM I actually added note yday To reassign i dont h…" at bounding box center [390, 204] width 398 height 44
drag, startPoint x: 322, startPoint y: 216, endPoint x: 590, endPoint y: 227, distance: 267.4
click at [590, 227] on div "Trade Partner Updates Ramyasri P 09/23/2025 4:21 PM WO closed. Thanks, Have a g…" at bounding box center [418, 543] width 454 height 1027
copy div "To reassign i dont have current coverage there"
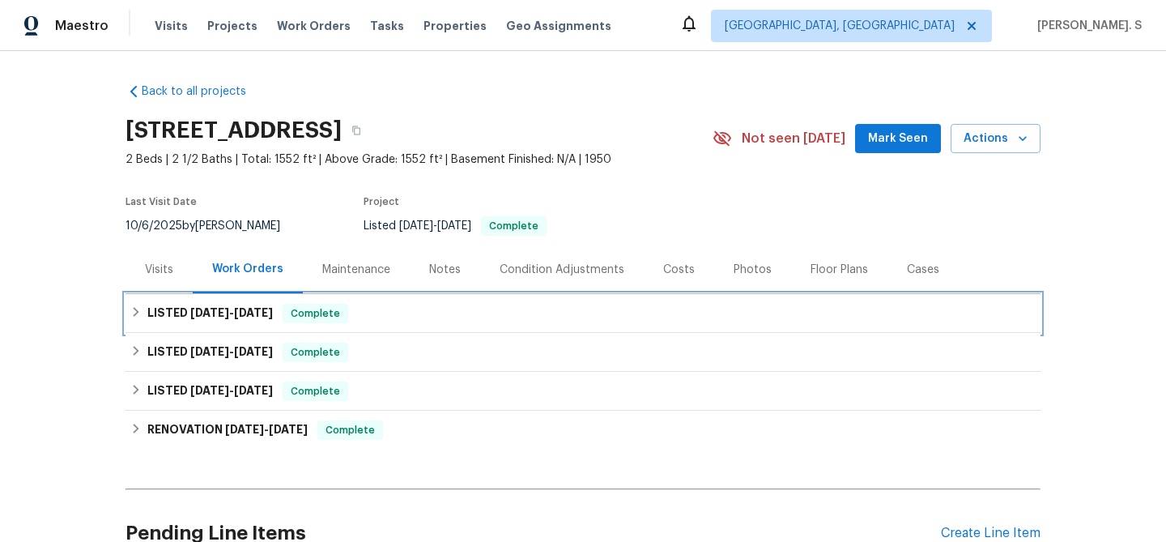
click at [205, 322] on h6 "LISTED [DATE] - [DATE]" at bounding box center [210, 313] width 126 height 19
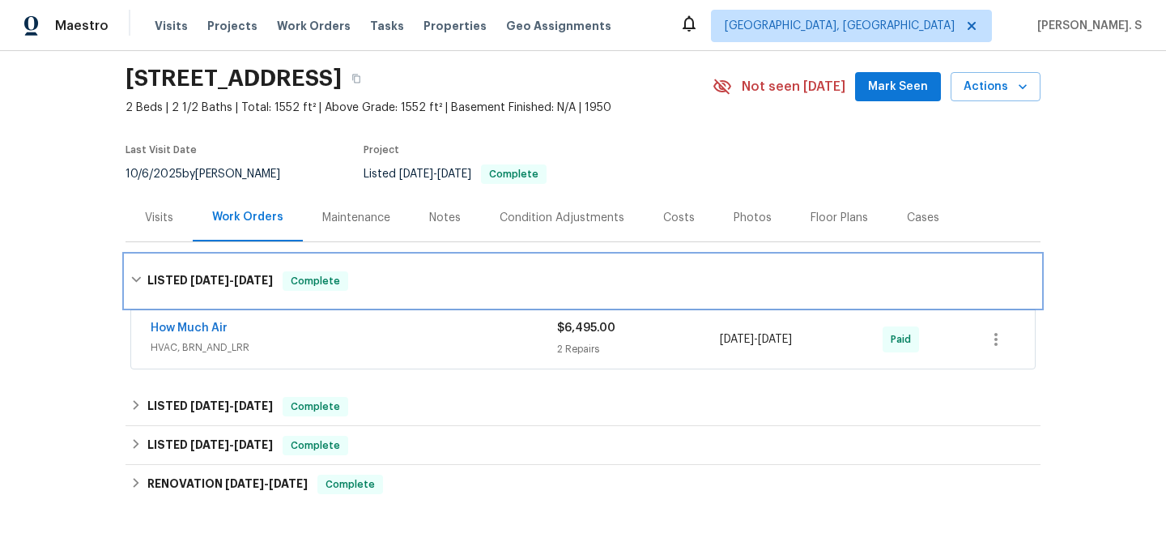
scroll to position [54, 0]
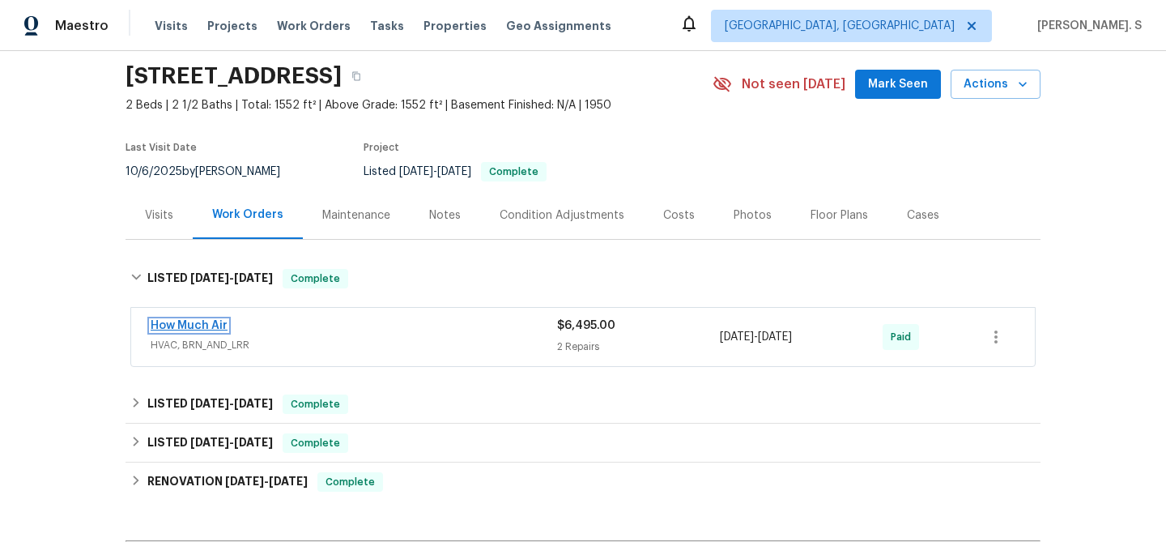
click at [197, 328] on link "How Much Air" at bounding box center [189, 325] width 77 height 11
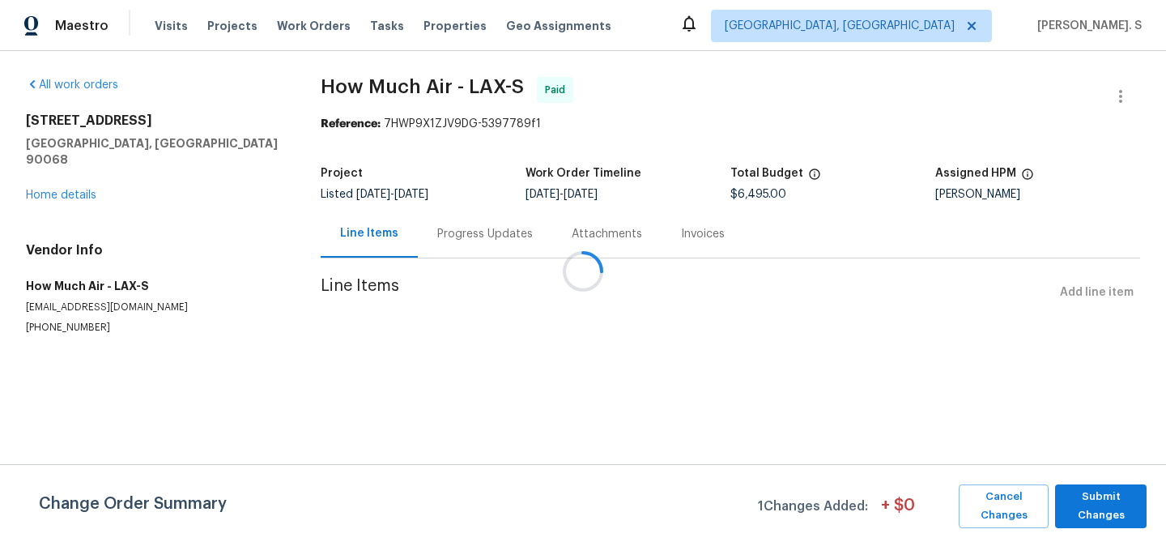
click at [441, 214] on div at bounding box center [583, 271] width 1166 height 542
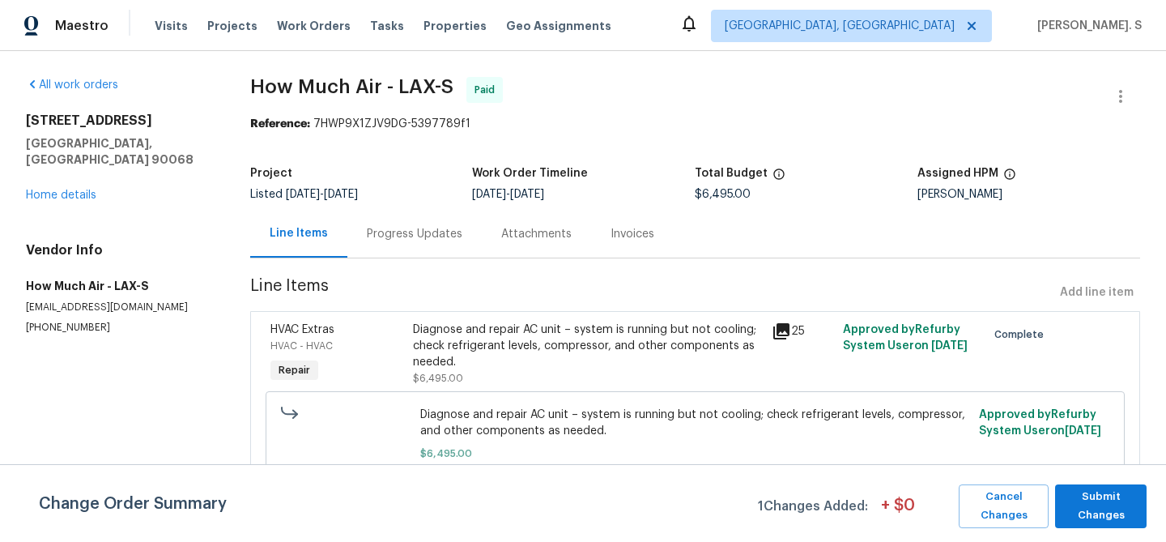
click at [441, 214] on div "Progress Updates" at bounding box center [414, 234] width 134 height 48
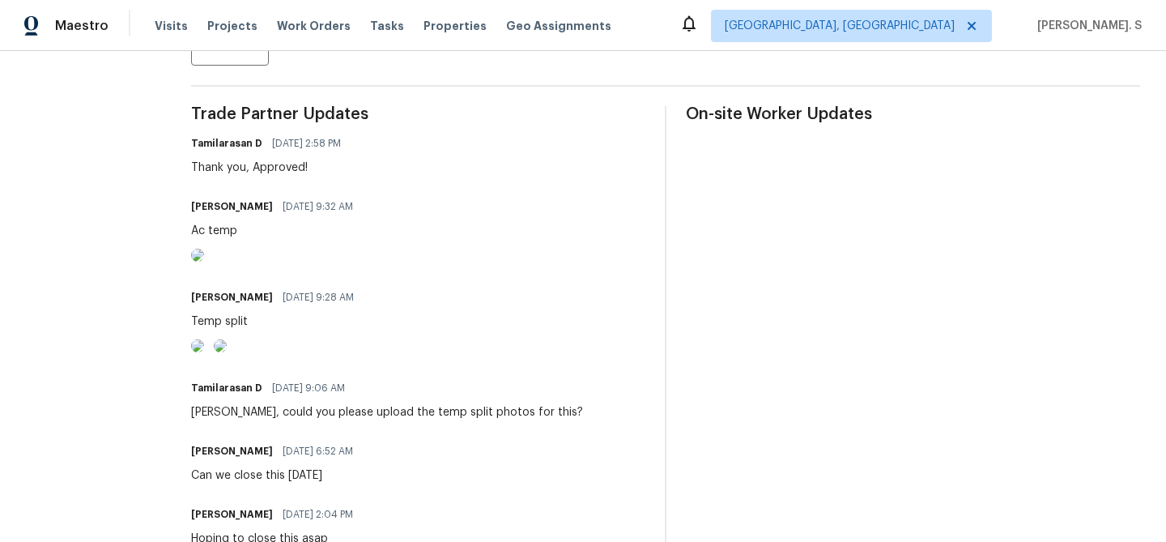
scroll to position [482, 0]
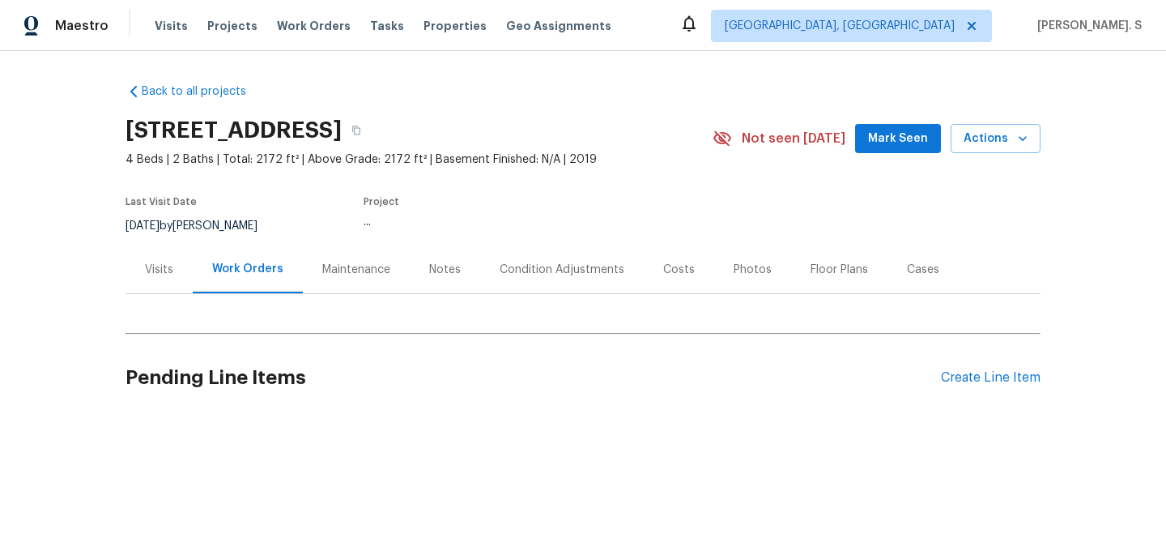
click at [179, 253] on div "Visits" at bounding box center [159, 269] width 67 height 48
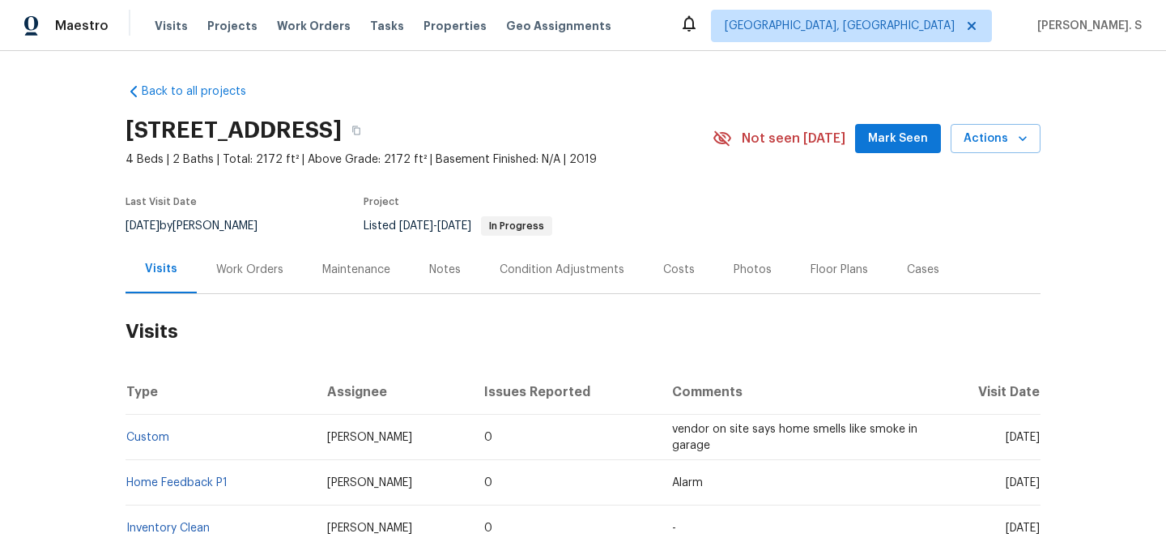
click at [225, 270] on div "Work Orders" at bounding box center [249, 270] width 67 height 16
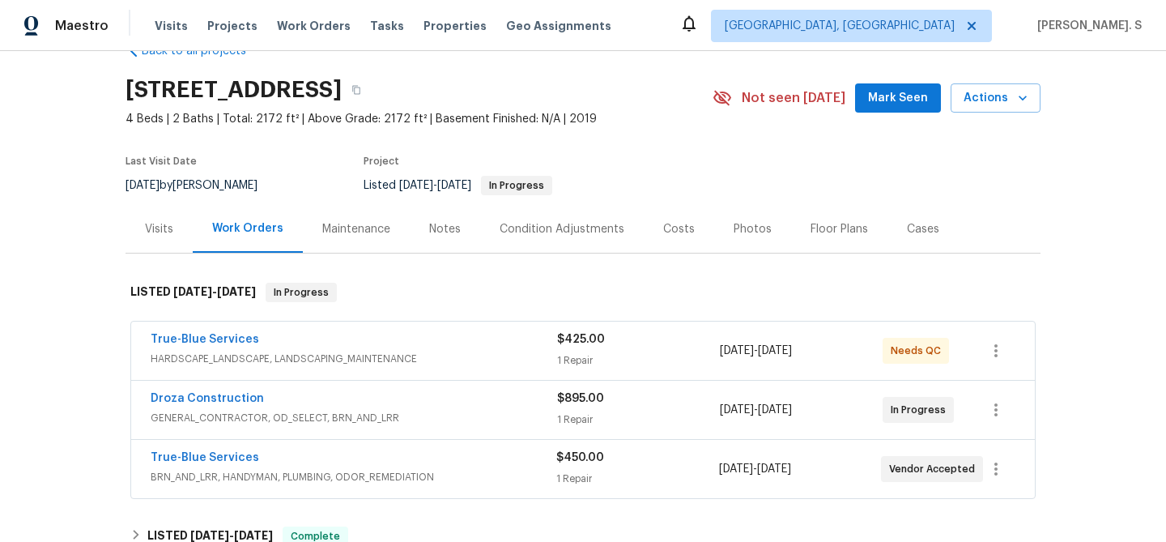
scroll to position [68, 0]
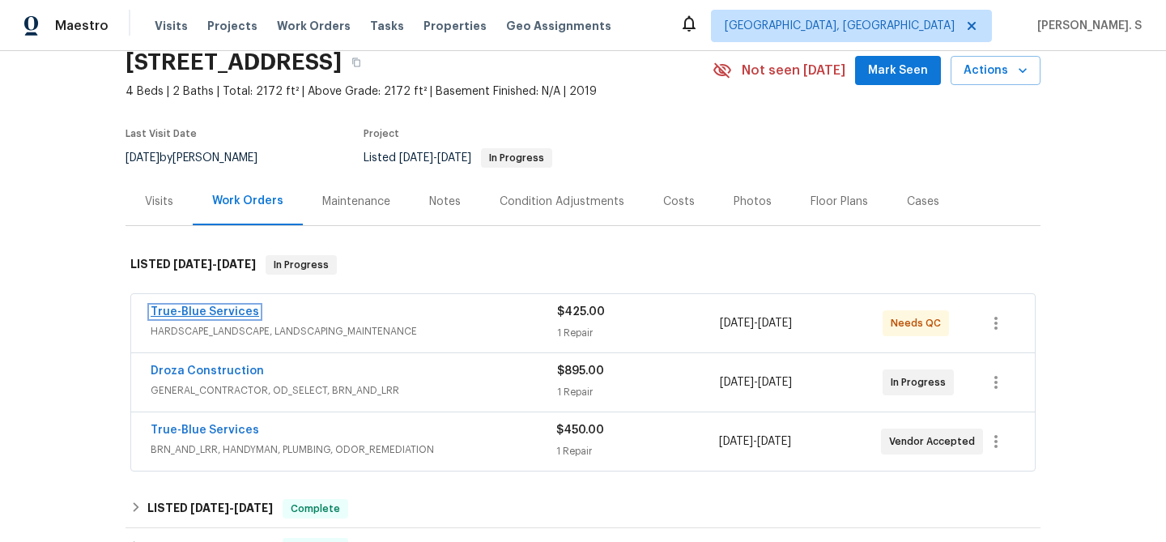
click at [205, 315] on link "True-Blue Services" at bounding box center [205, 311] width 109 height 11
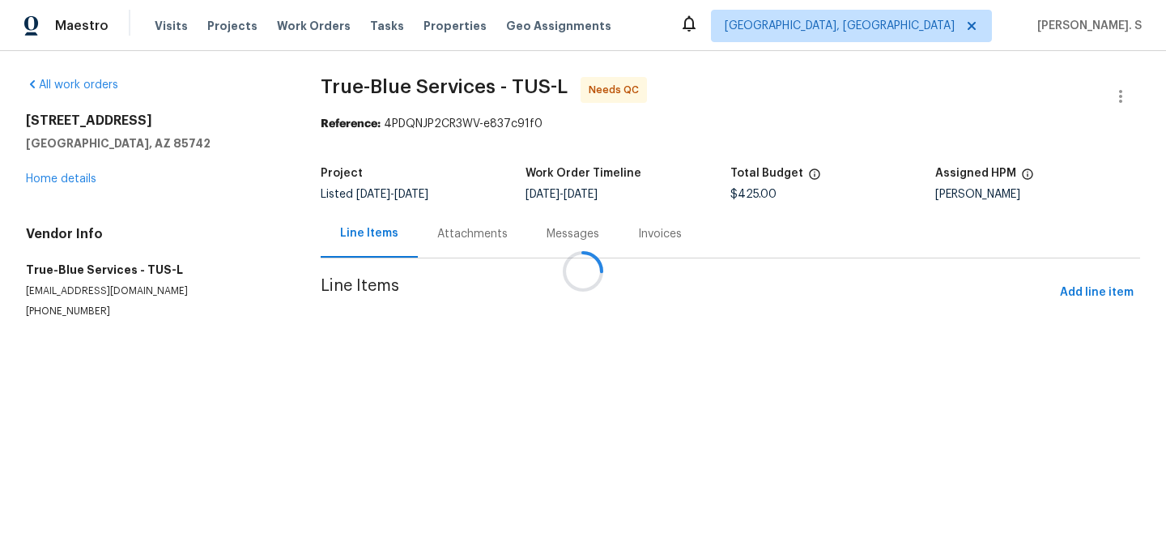
click at [483, 234] on div at bounding box center [583, 271] width 1166 height 542
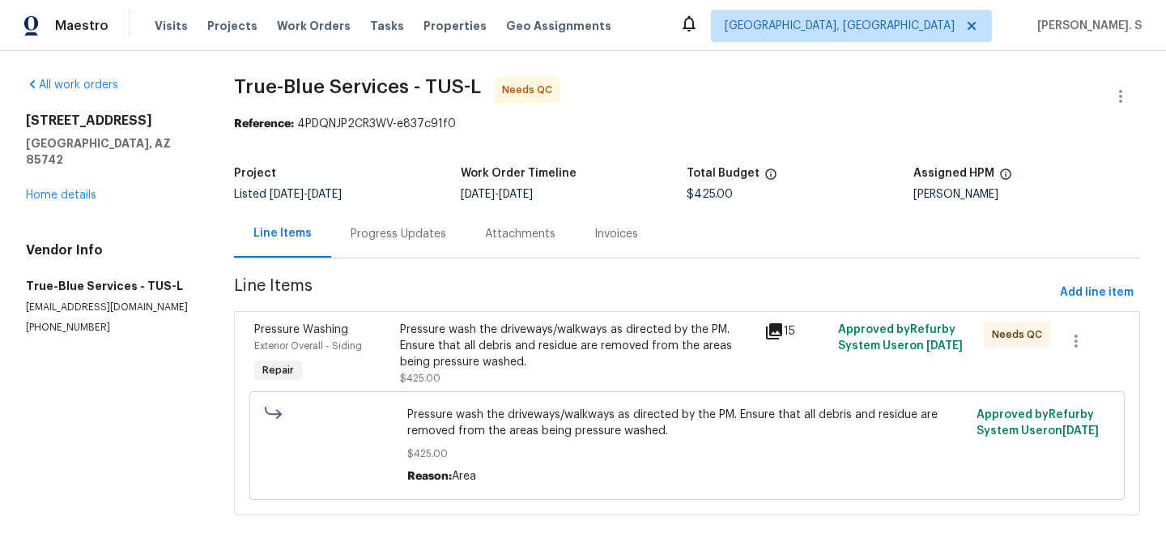
click at [485, 234] on div "Attachments" at bounding box center [520, 234] width 70 height 16
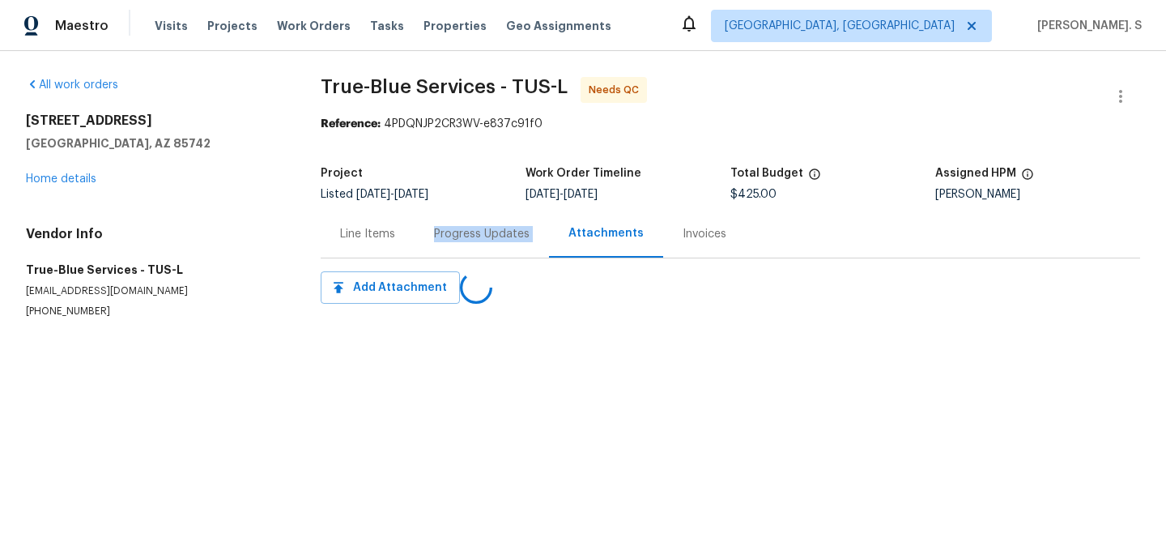
click at [483, 234] on div "Progress Updates" at bounding box center [482, 234] width 96 height 16
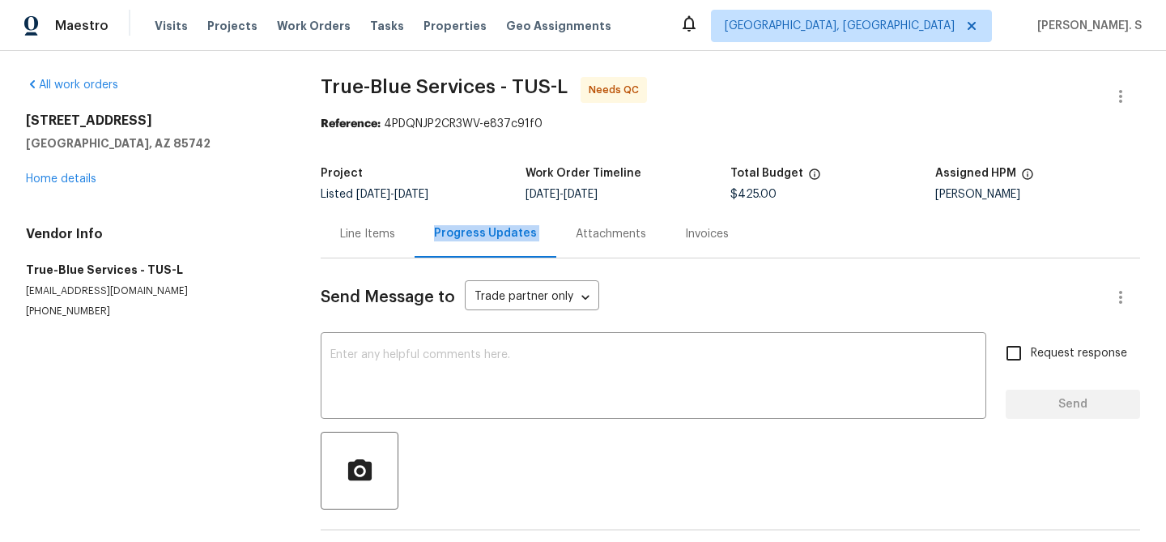
click at [64, 172] on div "[STREET_ADDRESS] Home details" at bounding box center [154, 150] width 256 height 75
click at [64, 184] on link "Home details" at bounding box center [61, 178] width 70 height 11
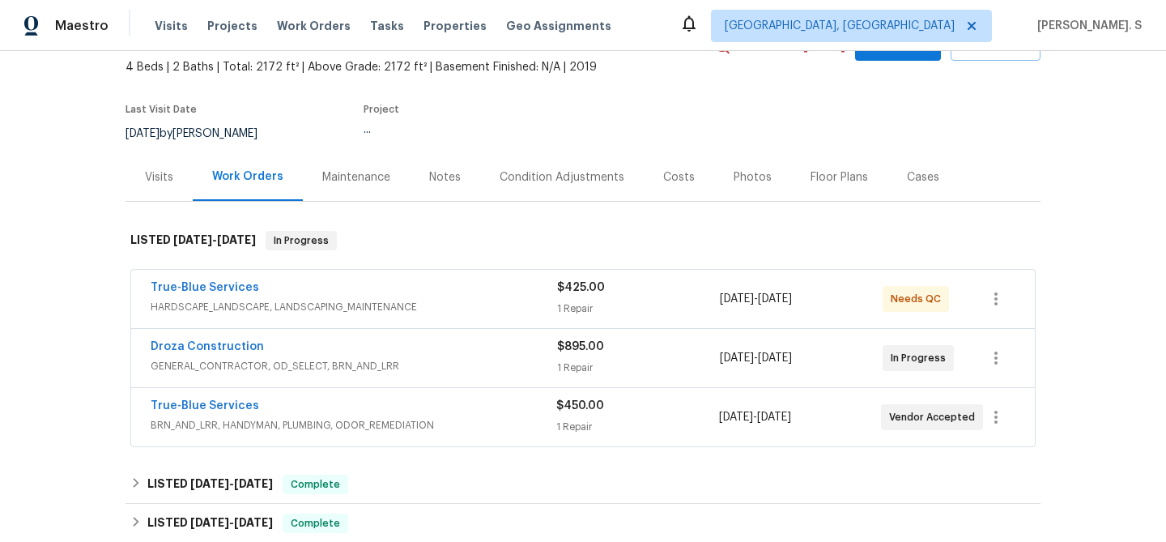
scroll to position [112, 0]
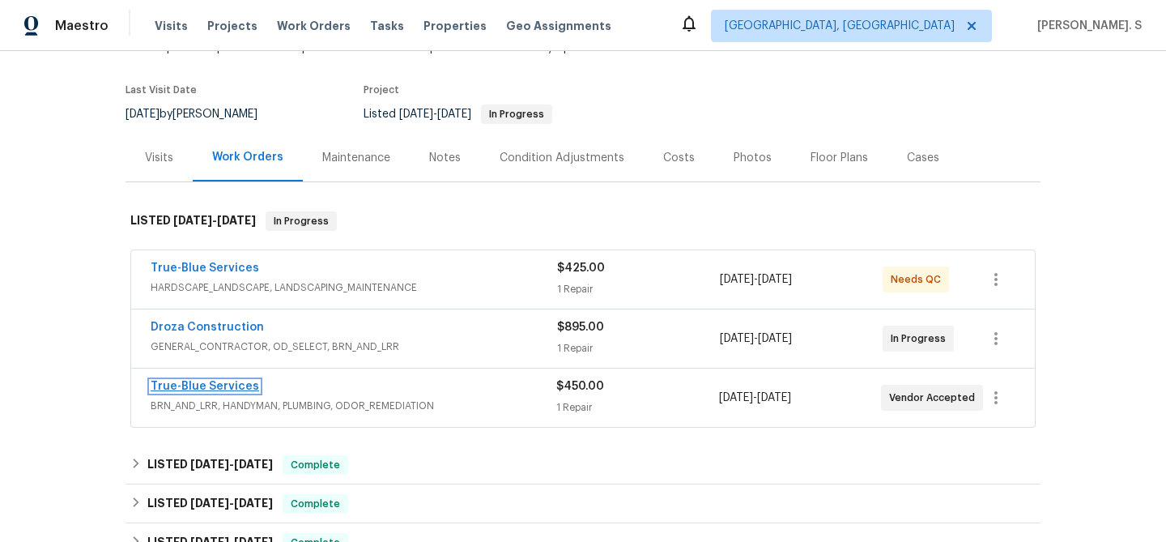
click at [228, 385] on link "True-Blue Services" at bounding box center [205, 386] width 109 height 11
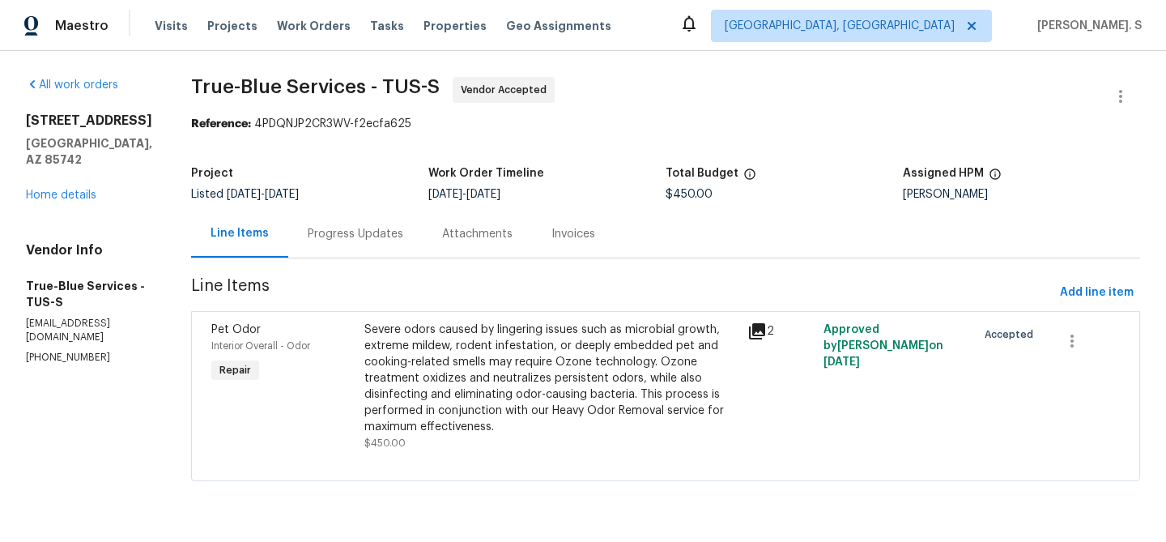
click at [440, 220] on div "Attachments" at bounding box center [477, 234] width 109 height 48
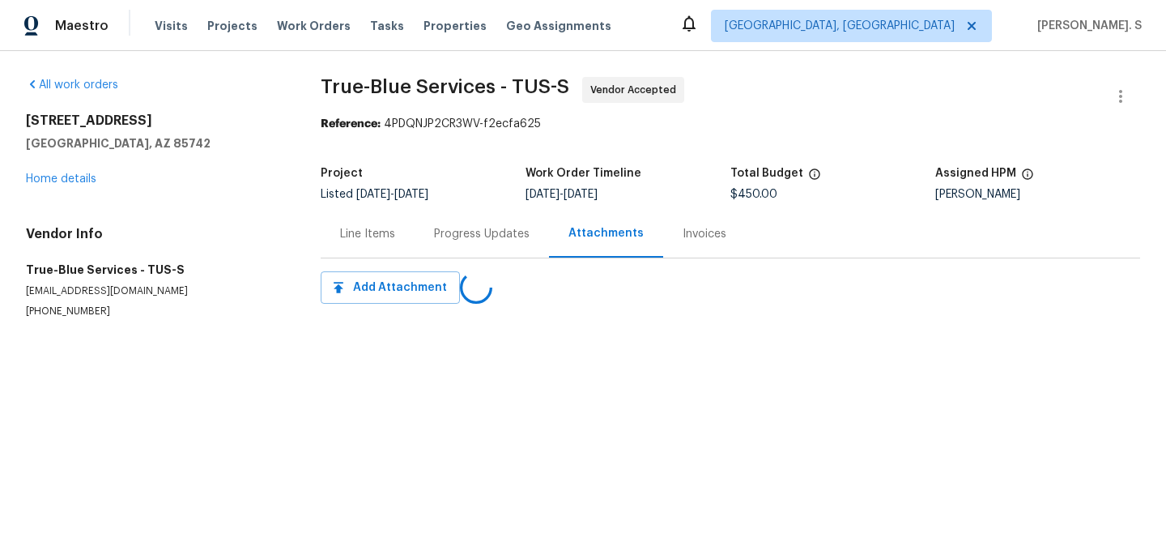
click at [436, 224] on div "Progress Updates" at bounding box center [482, 234] width 134 height 48
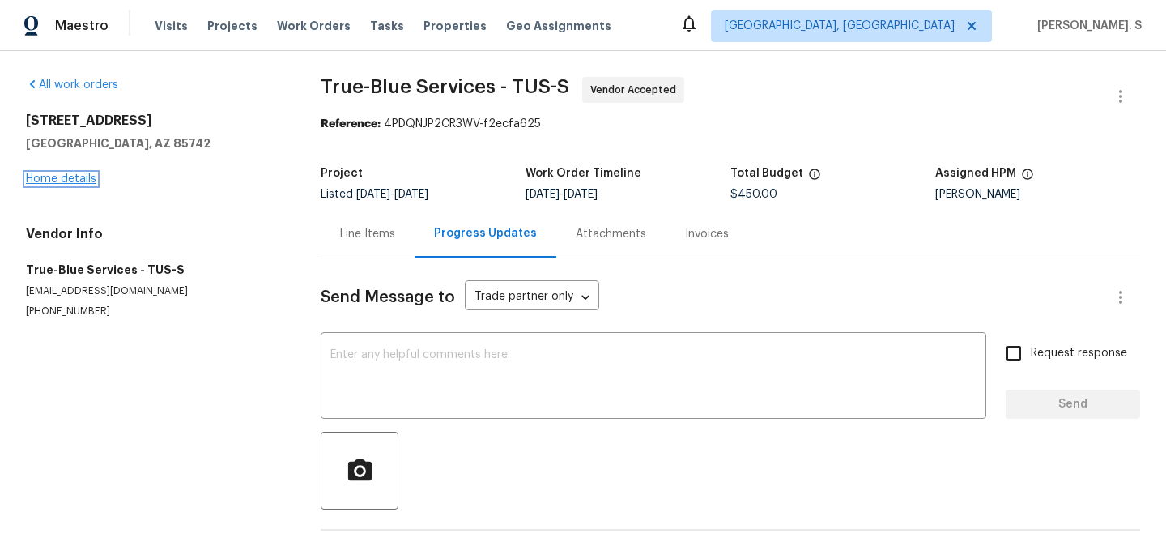
click at [73, 184] on link "Home details" at bounding box center [61, 178] width 70 height 11
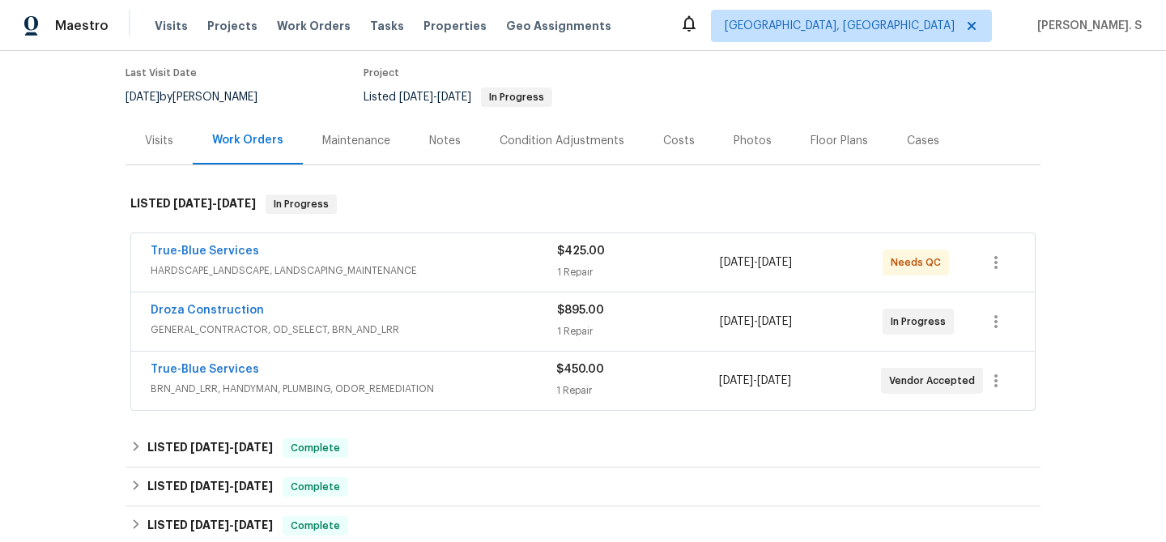
scroll to position [130, 0]
click at [231, 364] on link "True-Blue Services" at bounding box center [205, 367] width 109 height 11
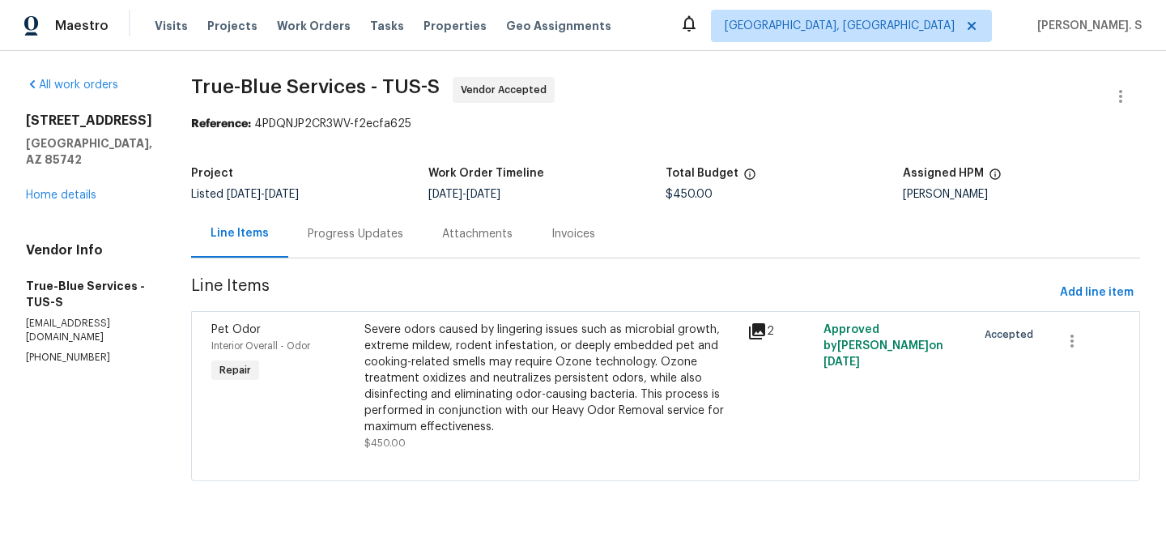
click at [376, 231] on div "Progress Updates" at bounding box center [356, 234] width 96 height 16
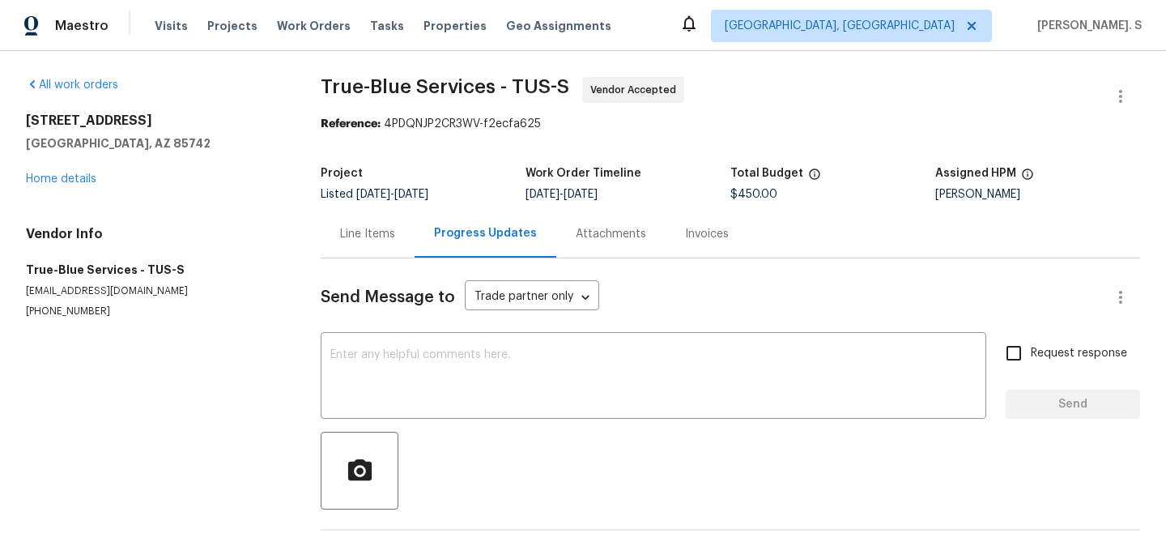
click at [335, 236] on div "Line Items" at bounding box center [368, 234] width 94 height 48
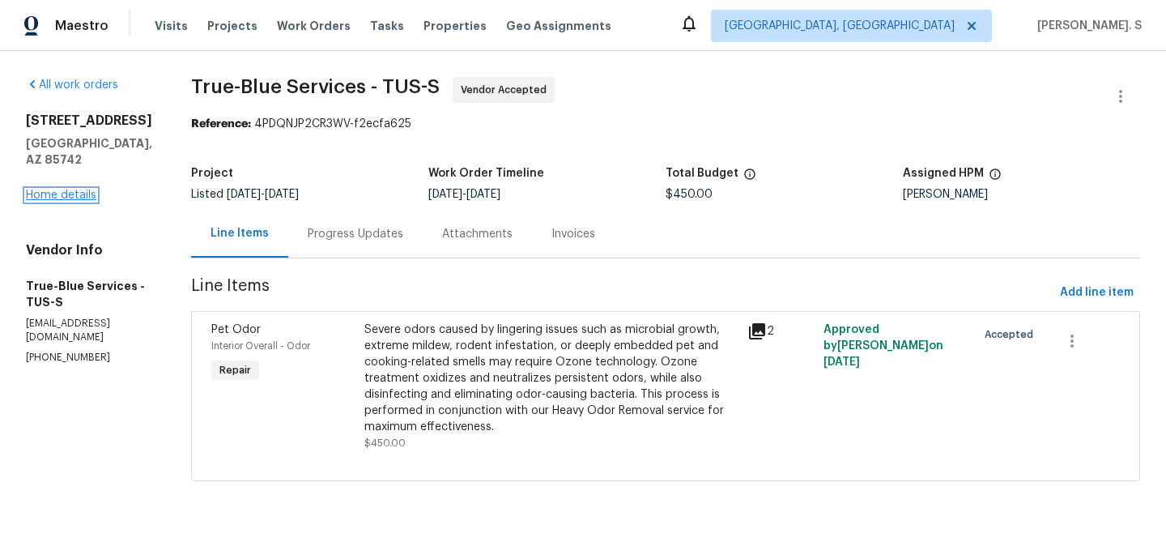
click at [44, 195] on link "Home details" at bounding box center [61, 194] width 70 height 11
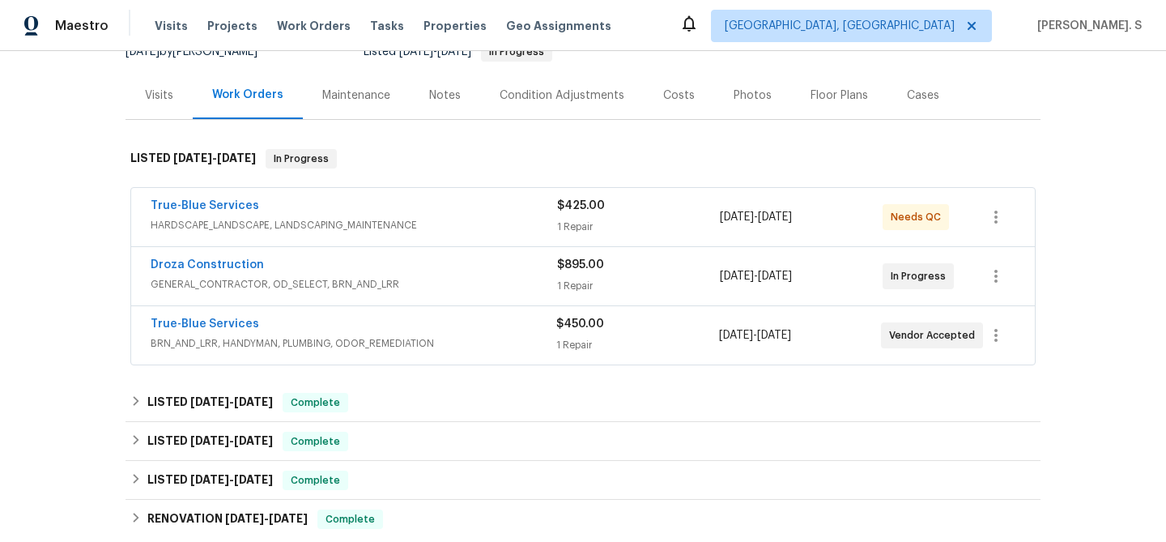
scroll to position [180, 0]
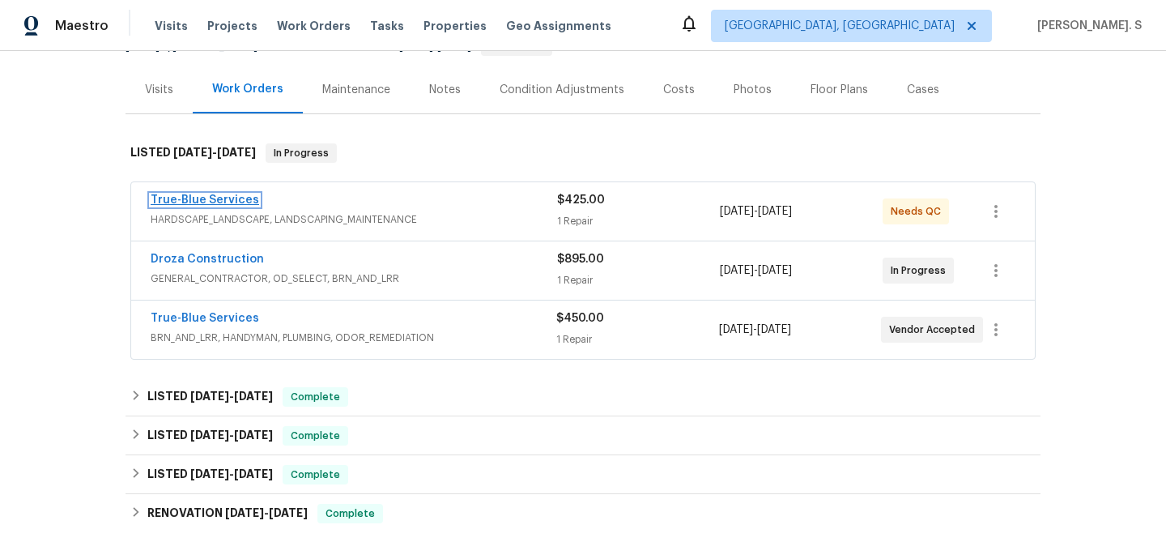
click at [210, 198] on link "True-Blue Services" at bounding box center [205, 199] width 109 height 11
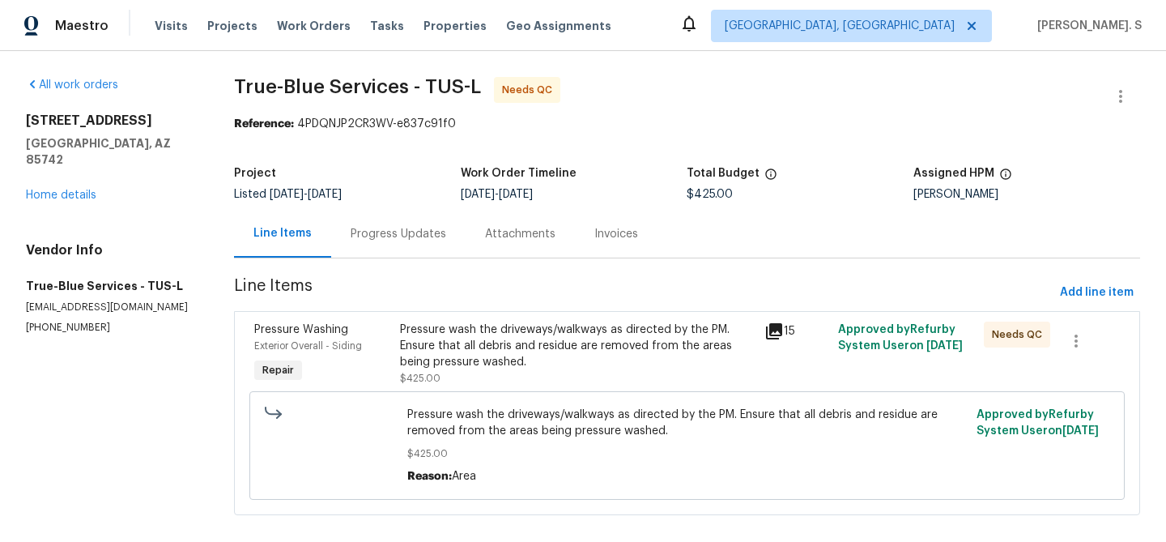
click at [437, 233] on div "Progress Updates" at bounding box center [399, 234] width 96 height 16
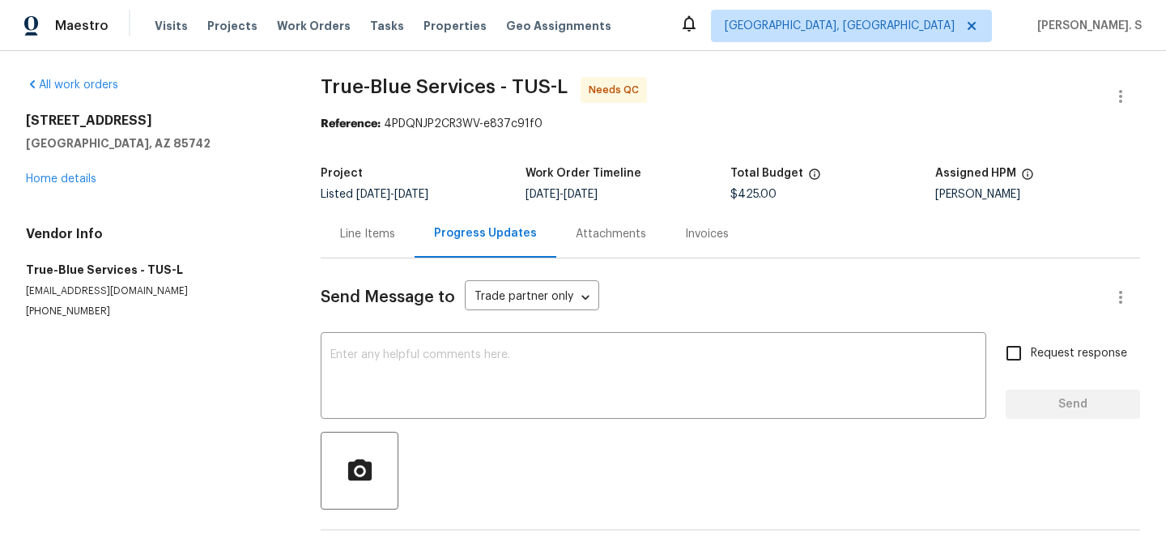
click at [354, 218] on div "Line Items" at bounding box center [368, 234] width 94 height 48
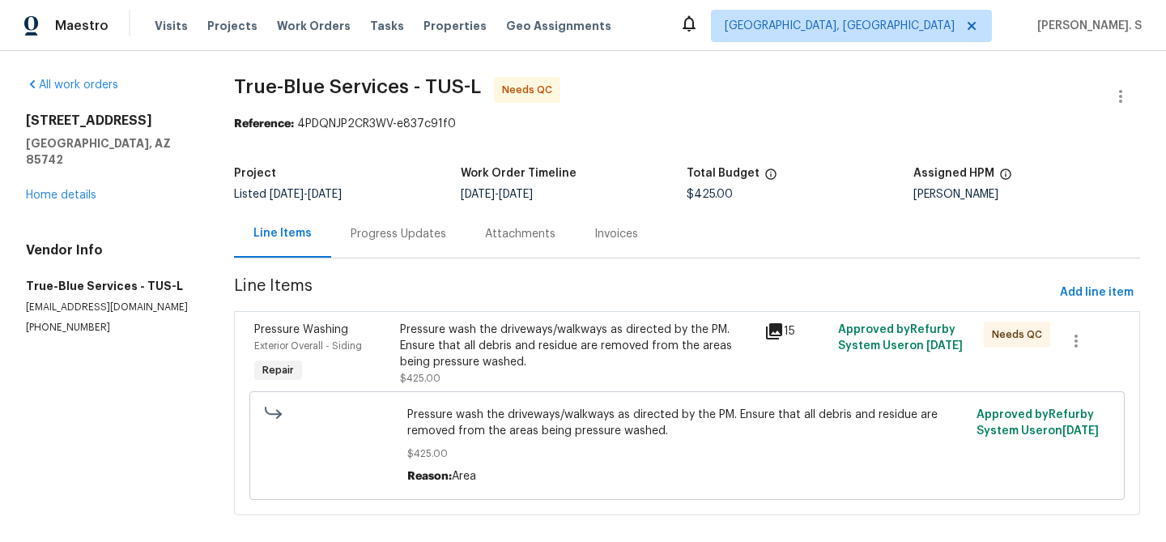
scroll to position [19, 0]
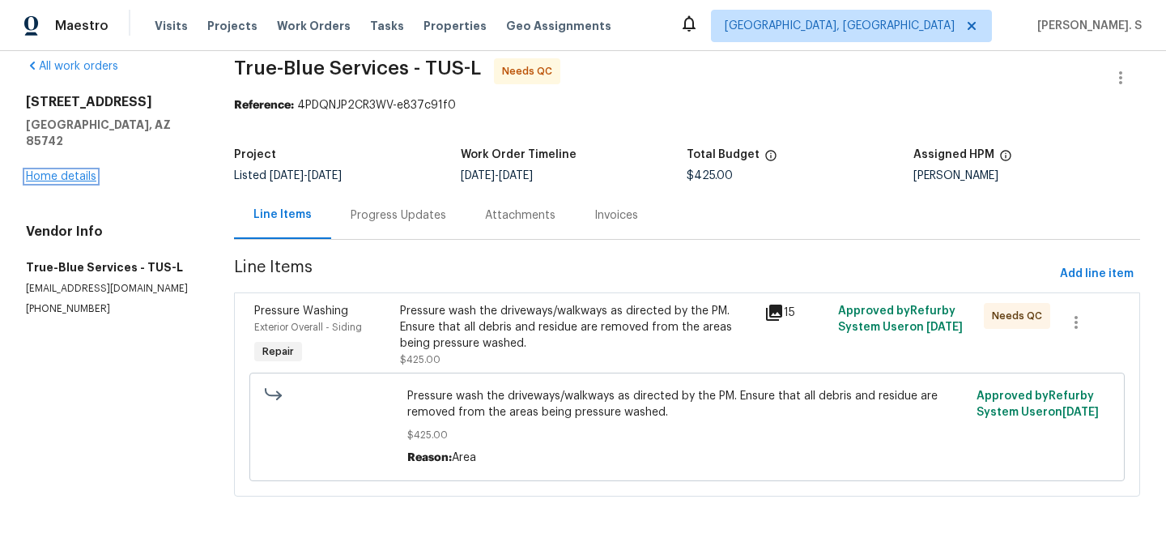
click at [42, 171] on link "Home details" at bounding box center [61, 176] width 70 height 11
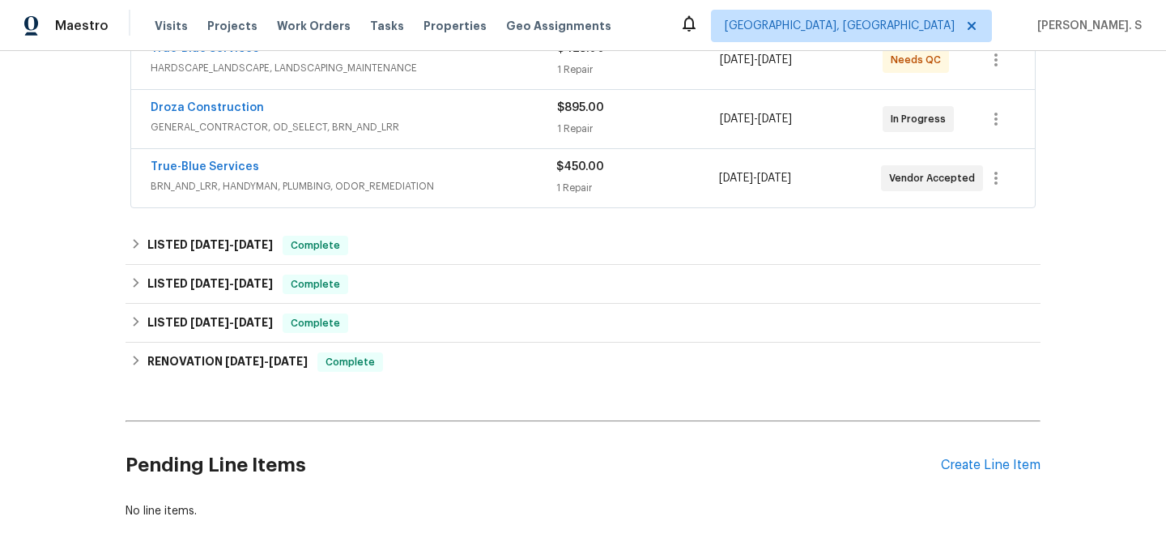
scroll to position [365, 0]
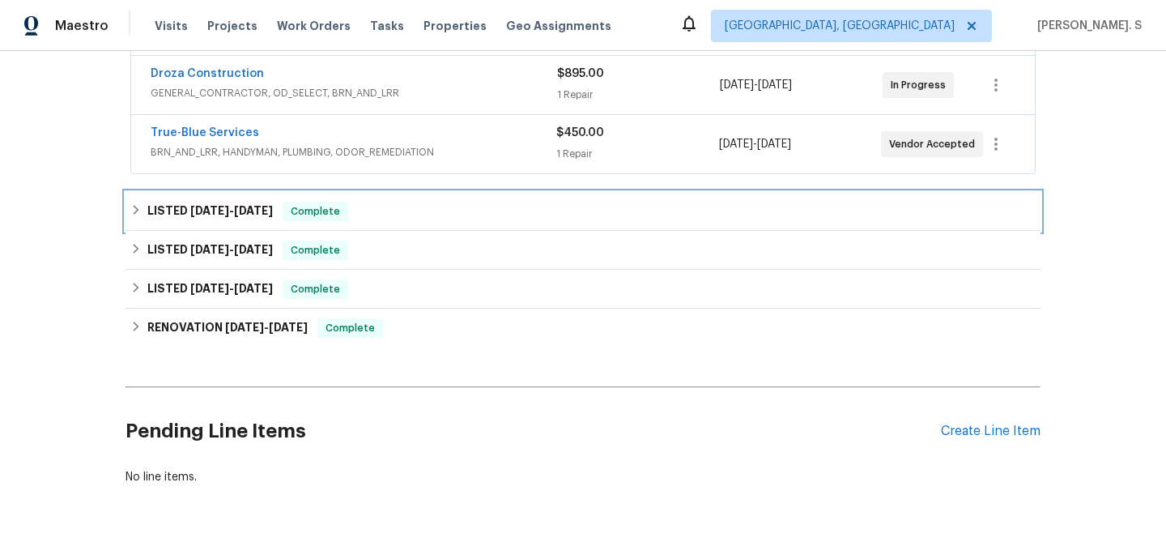
click at [267, 209] on span "[DATE]" at bounding box center [253, 210] width 39 height 11
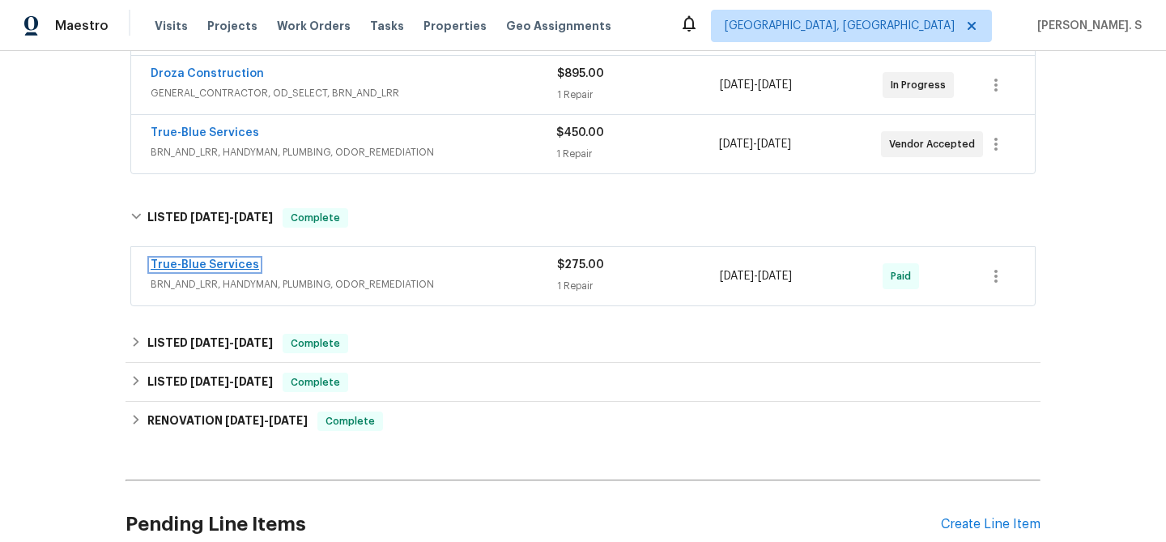
click at [221, 260] on link "True-Blue Services" at bounding box center [205, 264] width 109 height 11
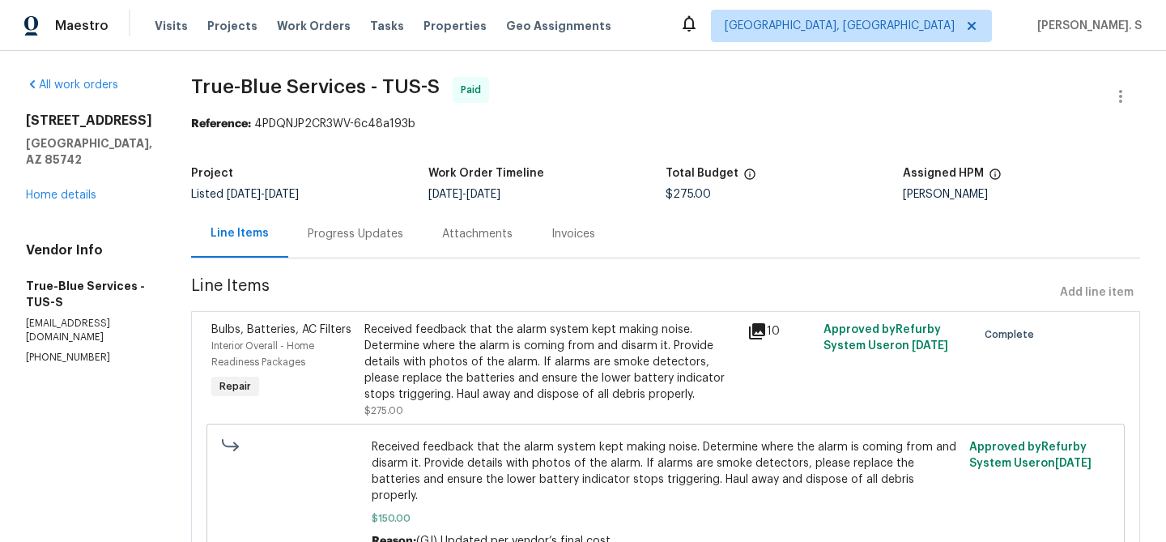
click at [362, 245] on div "Progress Updates" at bounding box center [355, 234] width 134 height 48
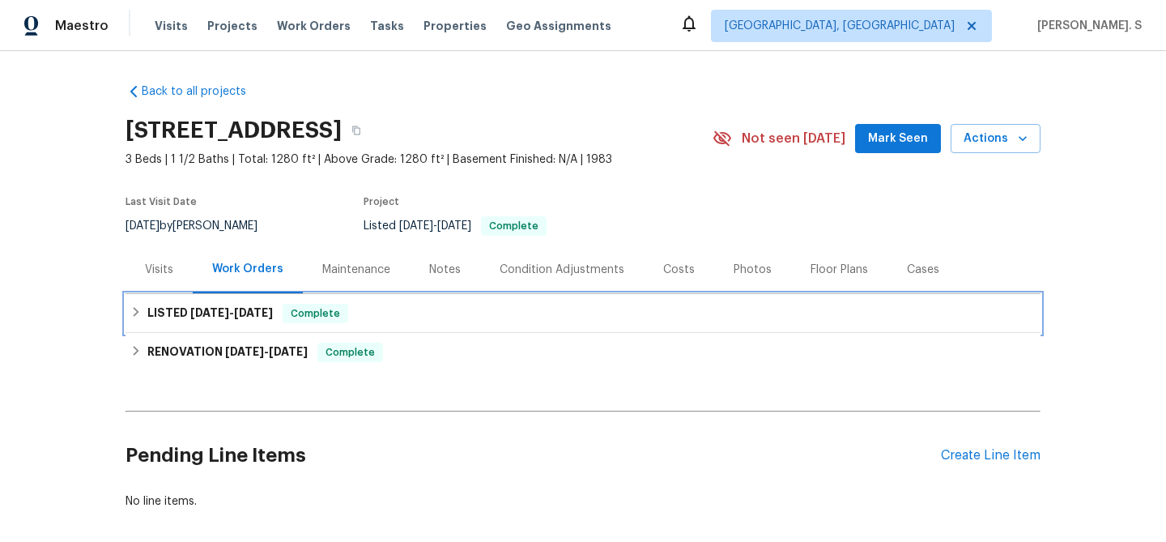
click at [244, 306] on h6 "LISTED 9/10/25 - 9/26/25" at bounding box center [210, 313] width 126 height 19
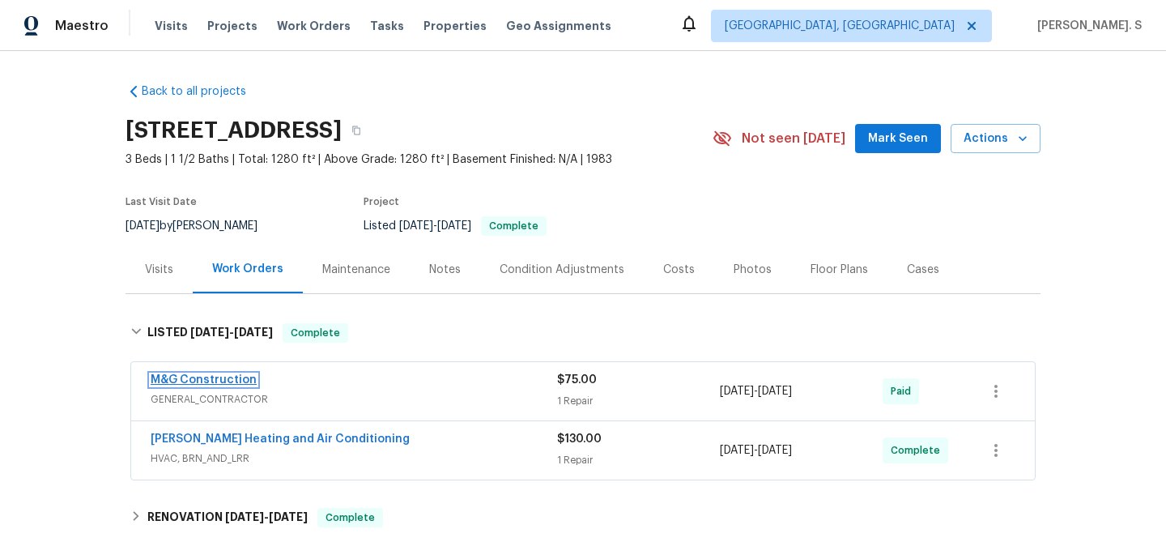
click at [234, 381] on link "M&G Construction" at bounding box center [204, 379] width 106 height 11
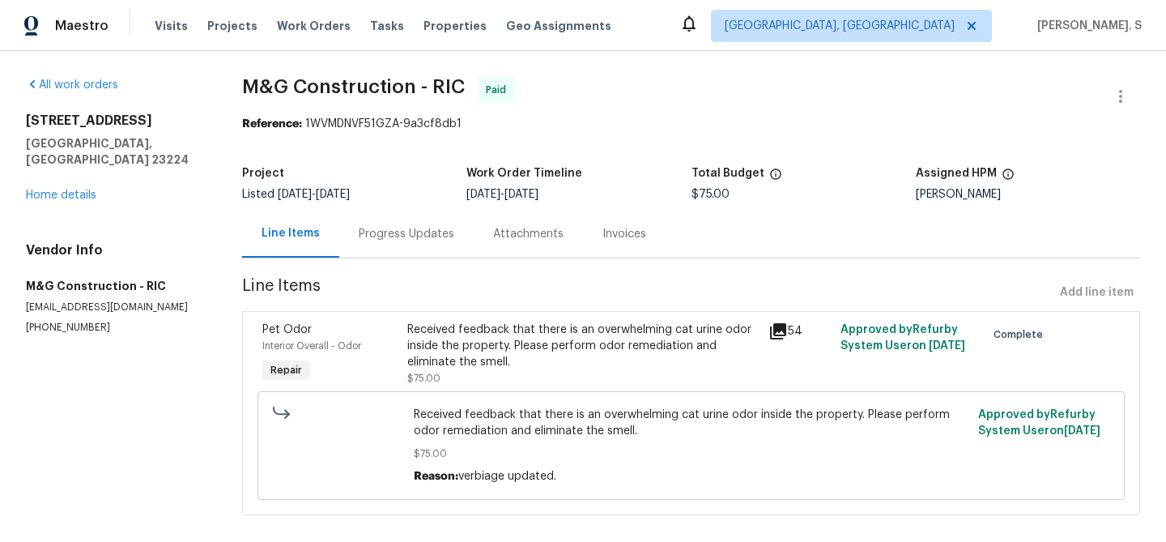
click at [433, 222] on div "Progress Updates" at bounding box center [406, 234] width 134 height 48
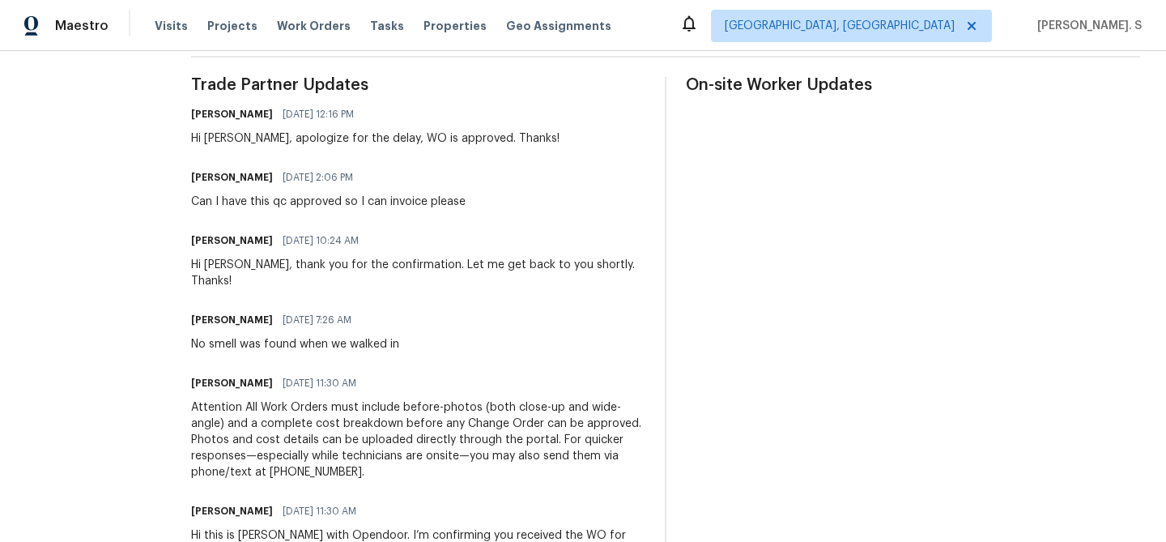
scroll to position [448, 0]
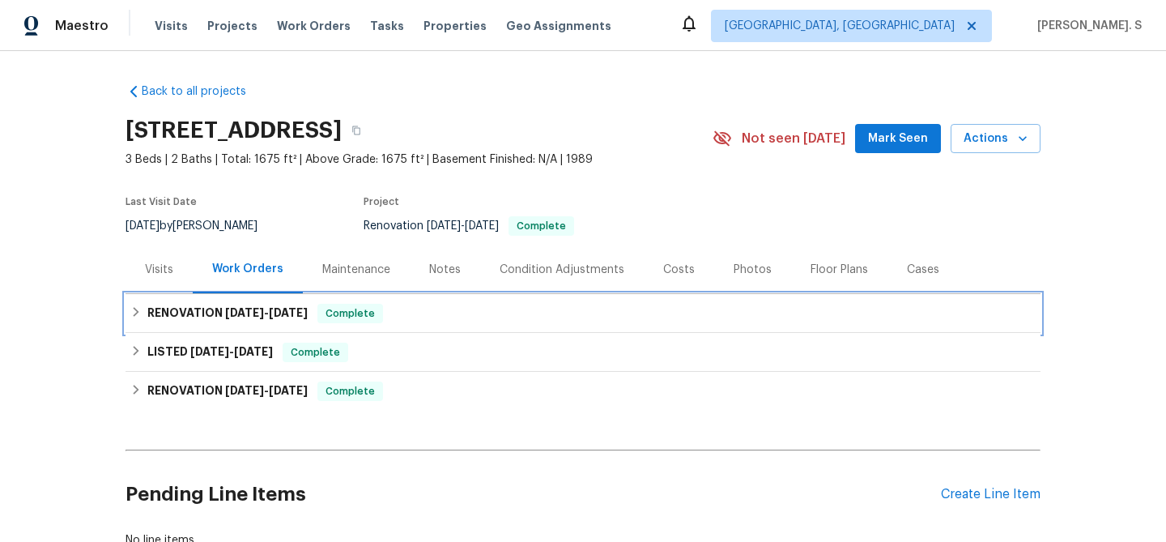
click at [181, 315] on h6 "RENOVATION [DATE] - [DATE]" at bounding box center [227, 313] width 160 height 19
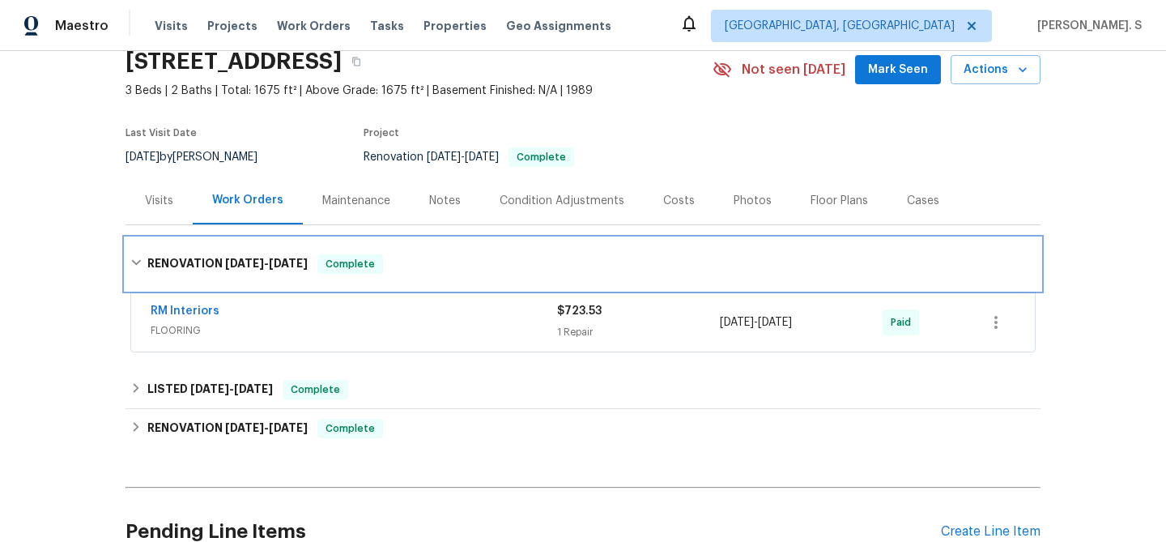
scroll to position [124, 0]
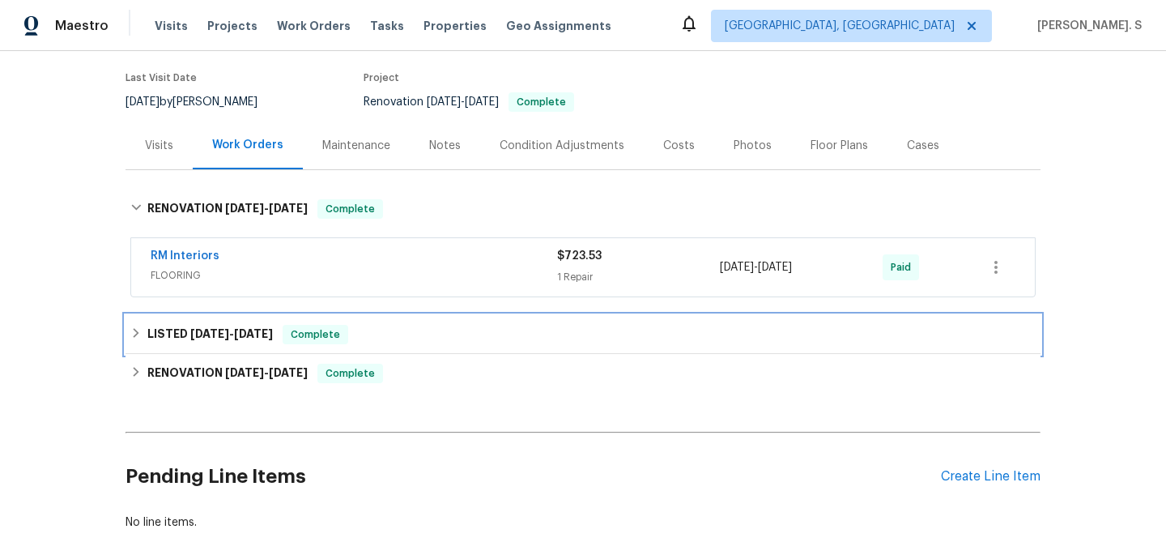
click at [217, 329] on span "[DATE]" at bounding box center [209, 333] width 39 height 11
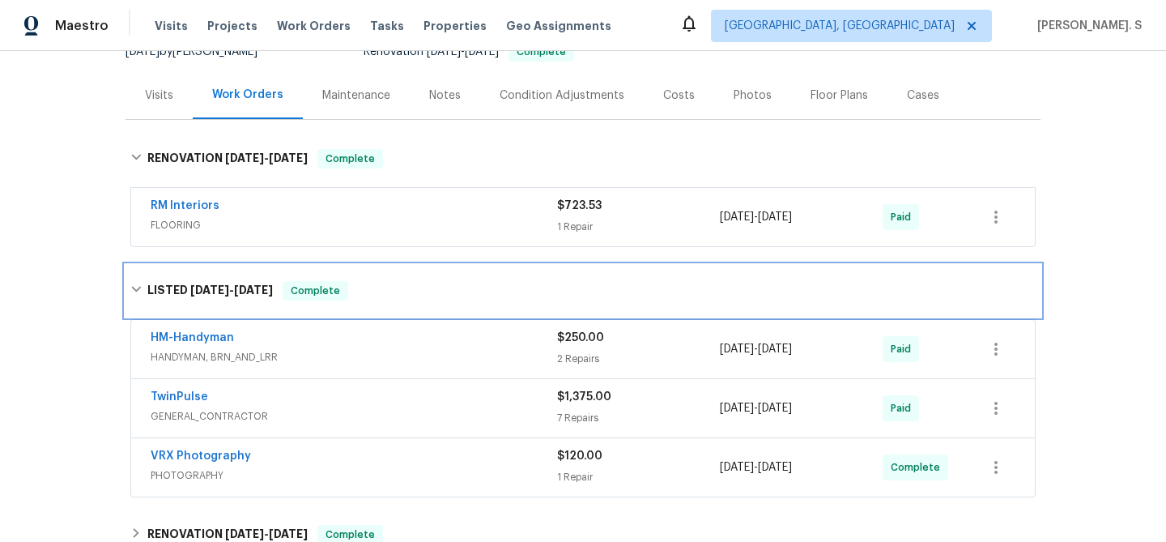
scroll to position [177, 0]
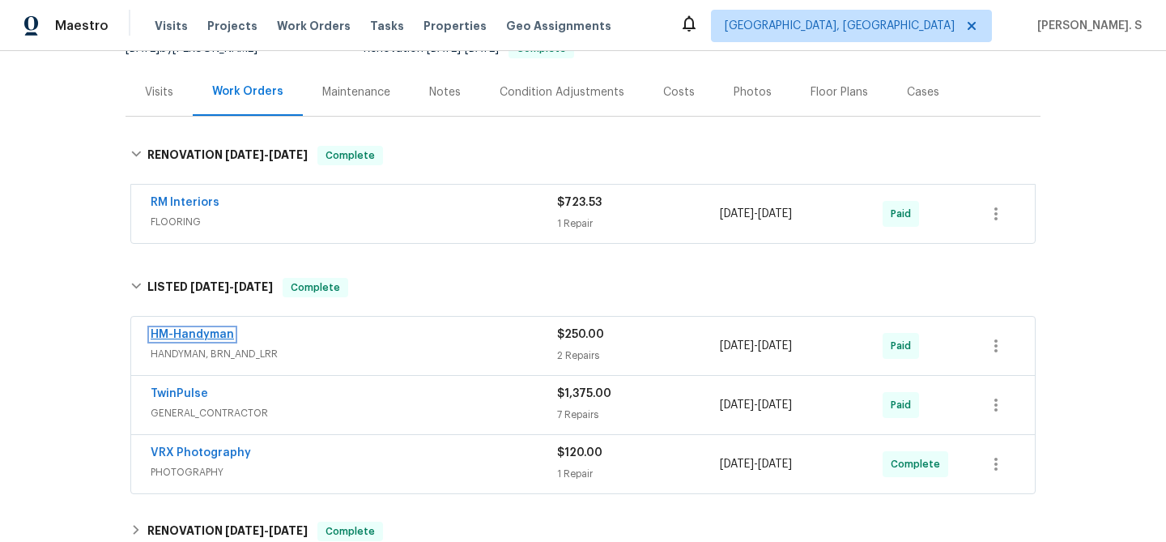
click at [199, 339] on link "HM-Handyman" at bounding box center [192, 334] width 83 height 11
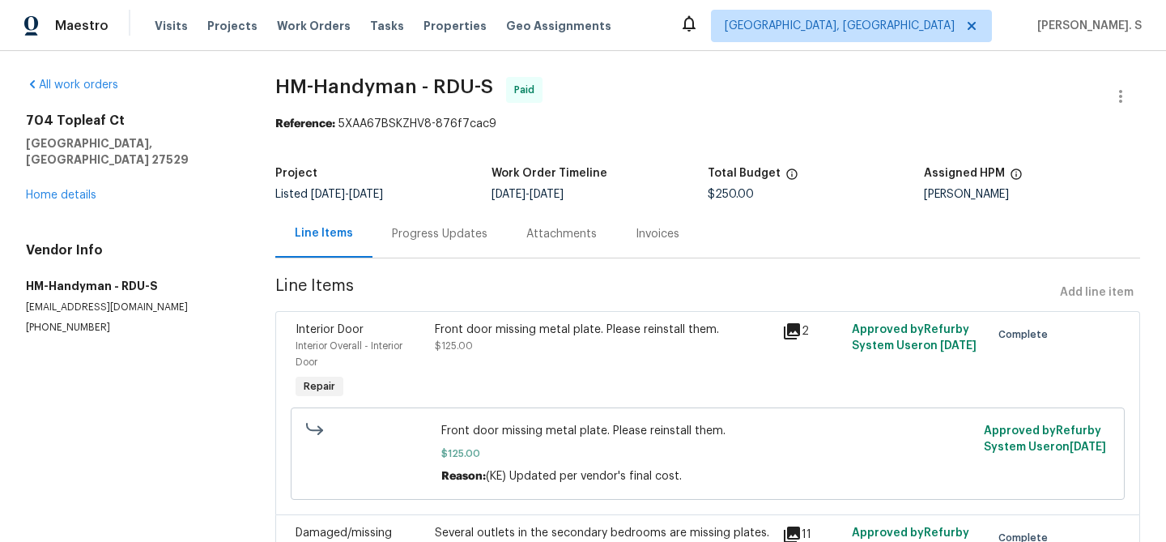
click at [426, 236] on div "Progress Updates" at bounding box center [440, 234] width 96 height 16
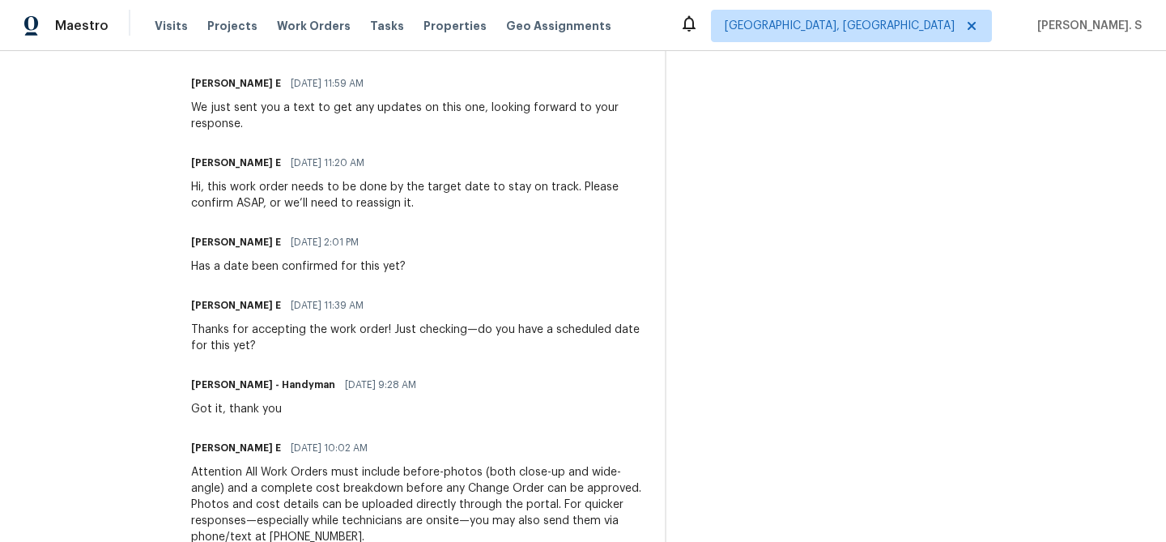
scroll to position [840, 0]
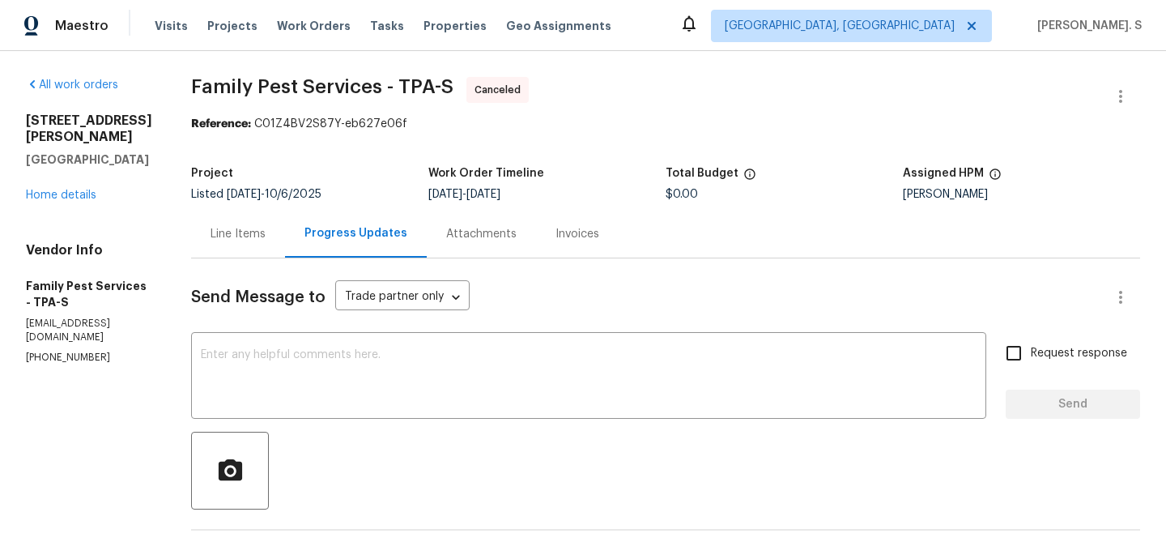
click at [53, 185] on div "5198 Moeller Ave Sarasota, FL 34233 Home details" at bounding box center [89, 158] width 126 height 91
click at [56, 189] on link "Home details" at bounding box center [61, 194] width 70 height 11
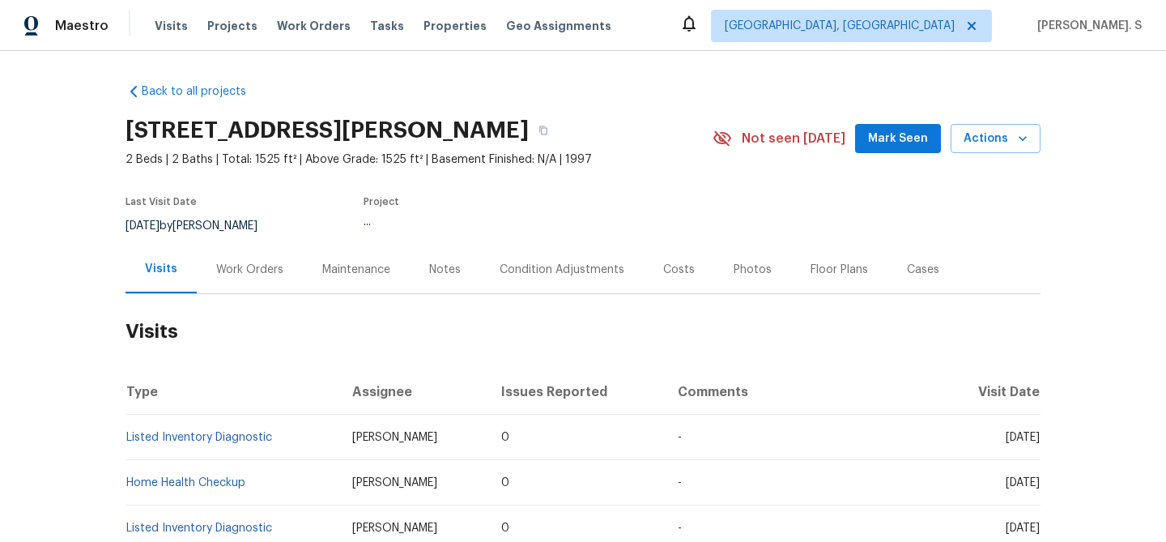
click at [222, 290] on div "Work Orders" at bounding box center [250, 269] width 106 height 48
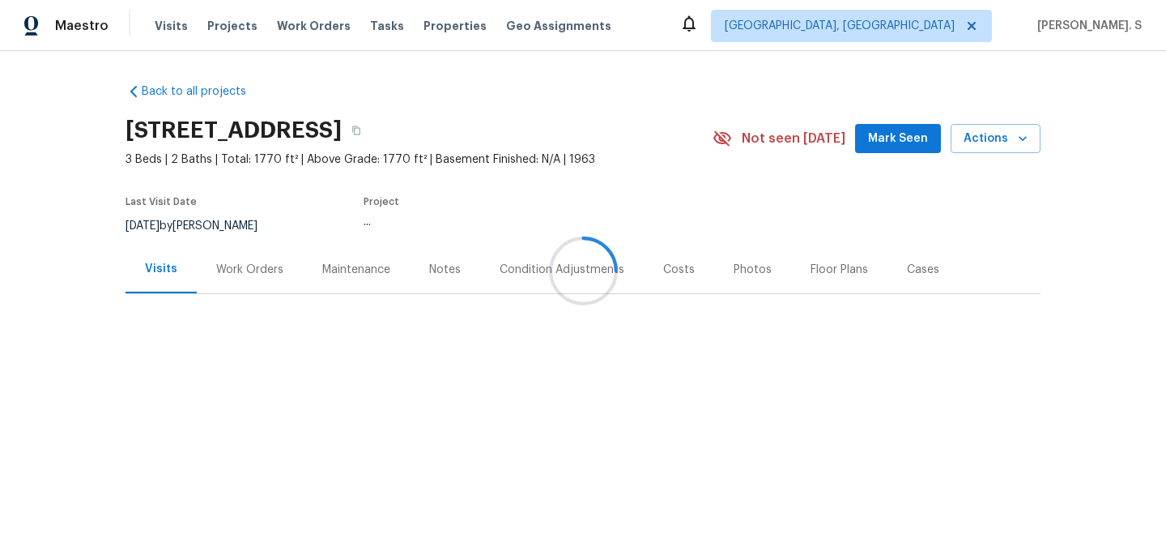
click at [233, 280] on div at bounding box center [583, 271] width 1166 height 542
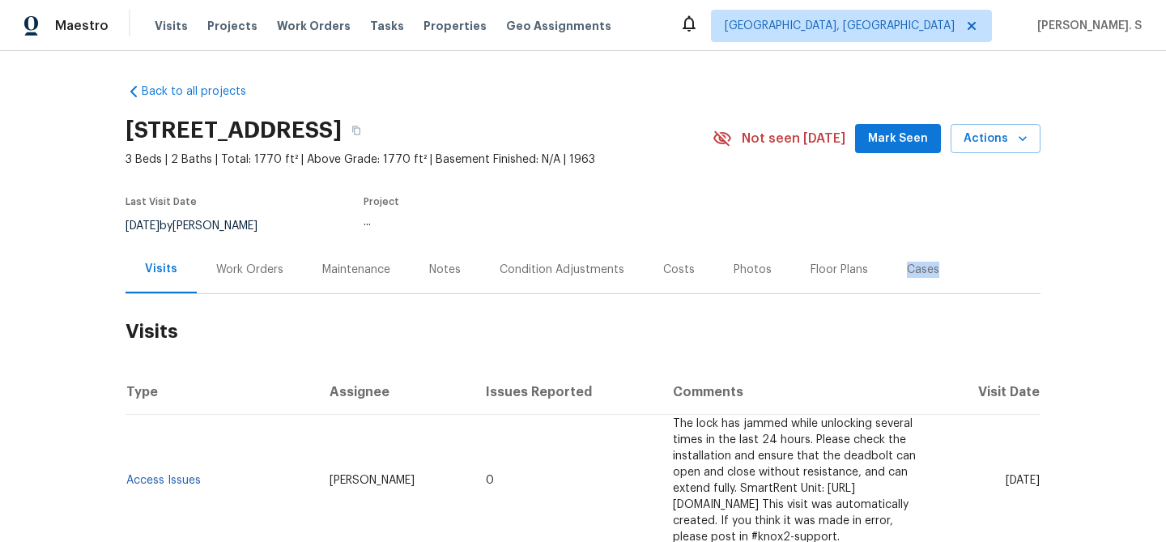
click at [233, 280] on div "Work Orders" at bounding box center [250, 269] width 106 height 48
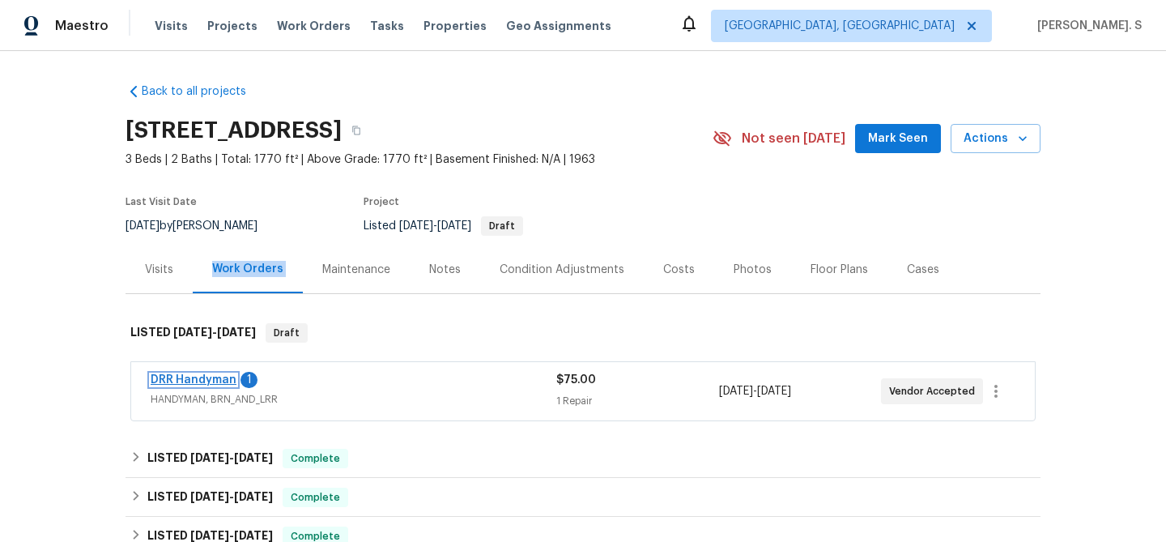
click at [174, 378] on link "DRR Handyman" at bounding box center [194, 379] width 86 height 11
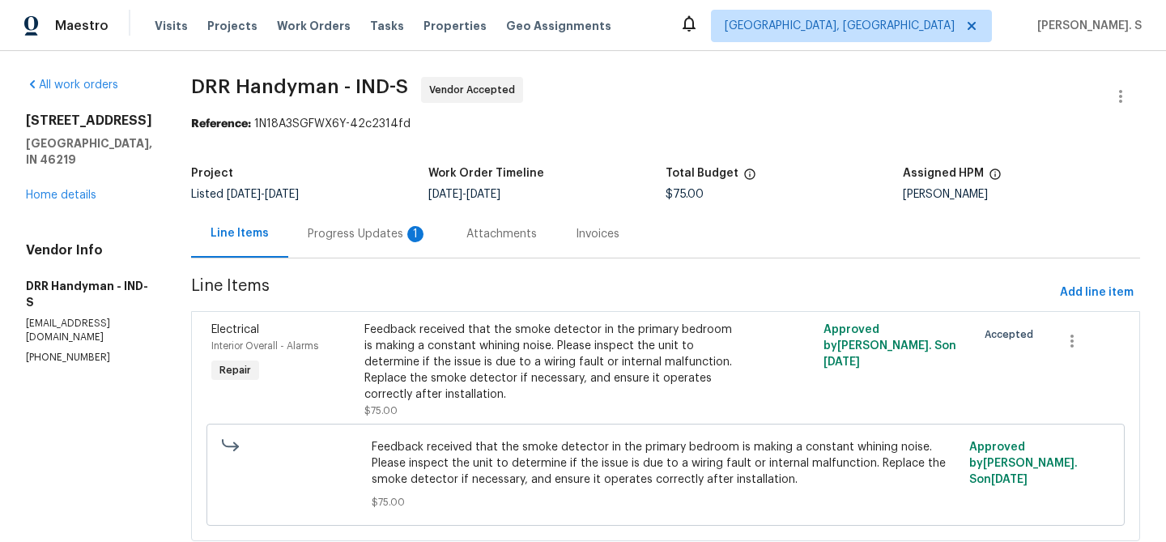
click at [388, 228] on div "Progress Updates 1" at bounding box center [368, 234] width 120 height 16
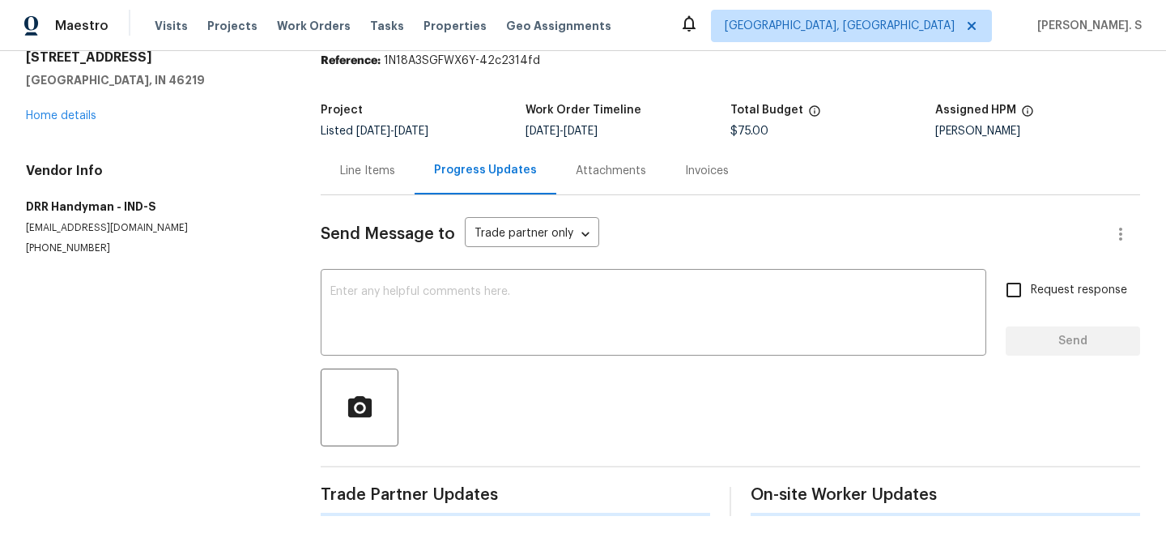
scroll to position [66, 0]
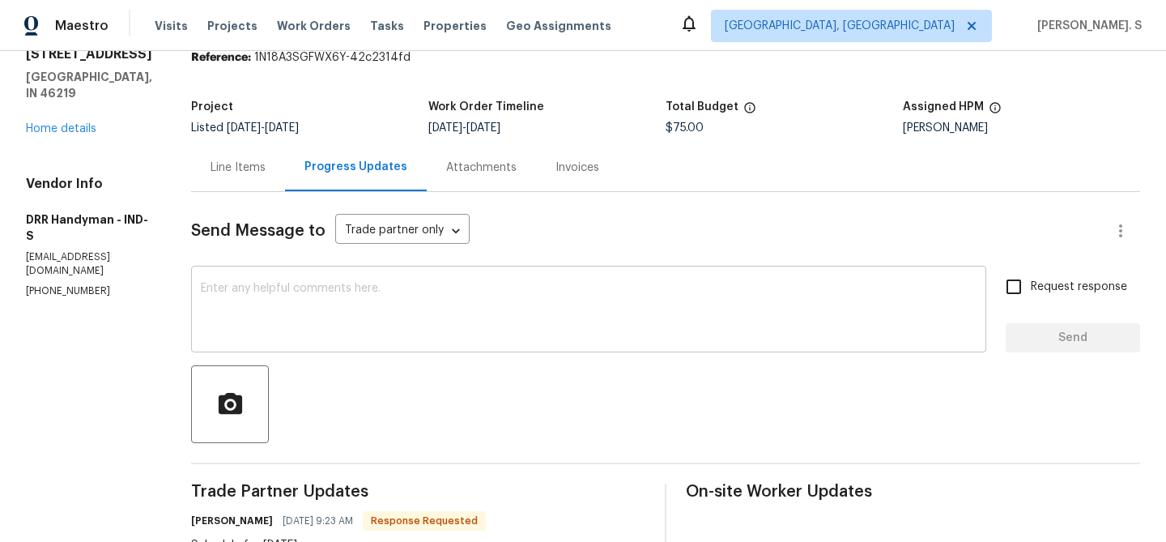
click at [430, 299] on textarea at bounding box center [589, 311] width 776 height 57
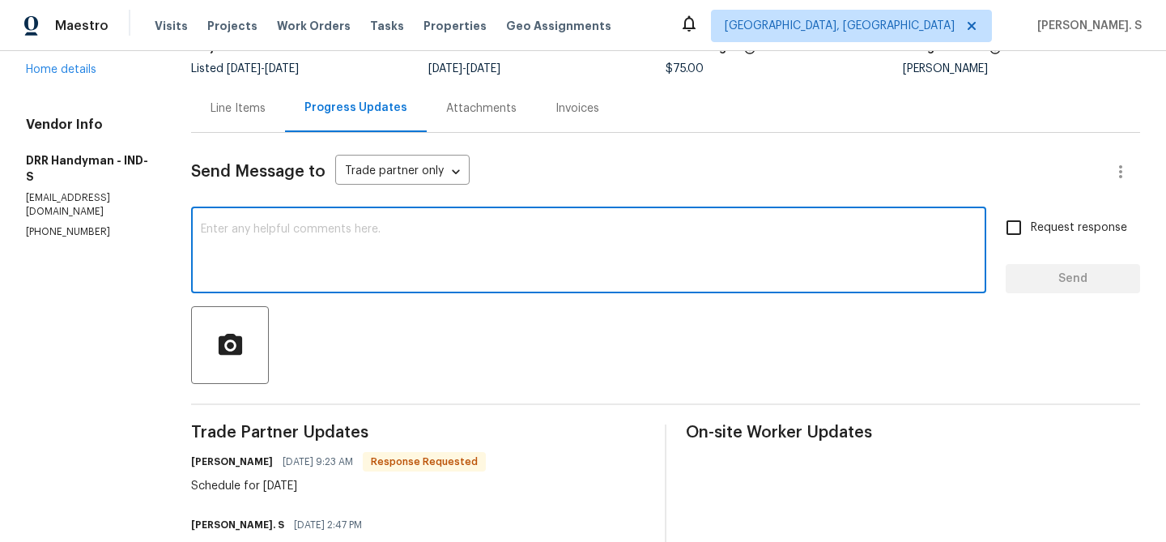
scroll to position [129, 0]
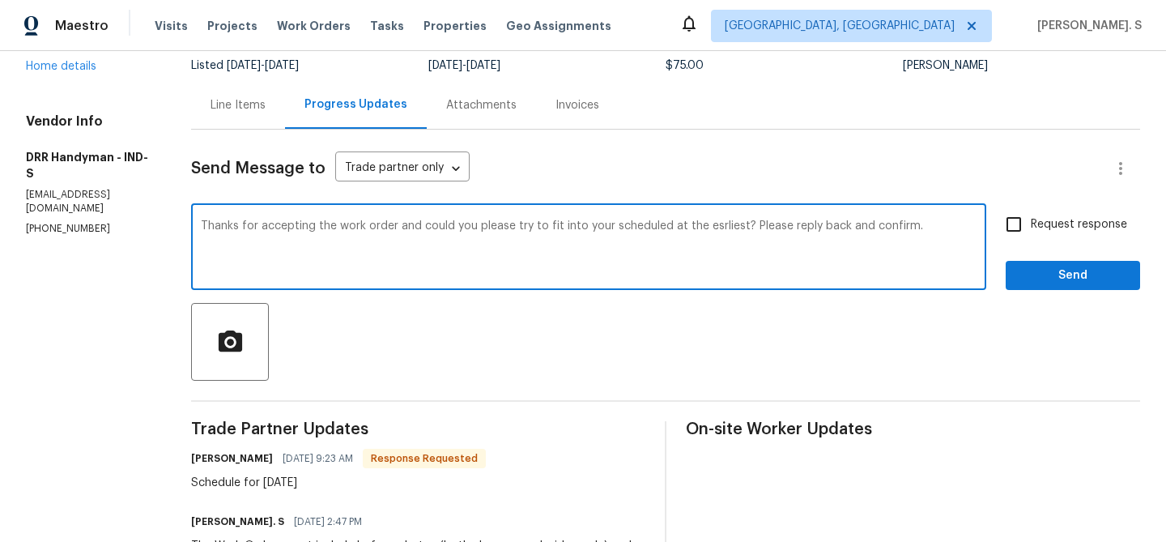
click at [707, 224] on textarea "Thanks for accepting the work order and could you please try to fit into your s…" at bounding box center [589, 248] width 776 height 57
click at [0, 0] on div "f it it" at bounding box center [0, 0] width 0 height 0
click at [0, 0] on div "schedule" at bounding box center [0, 0] width 0 height 0
type textarea "Thanks for accepting the work order and could you please try to fit it into you…"
click at [1092, 222] on span "Request response" at bounding box center [1079, 224] width 96 height 17
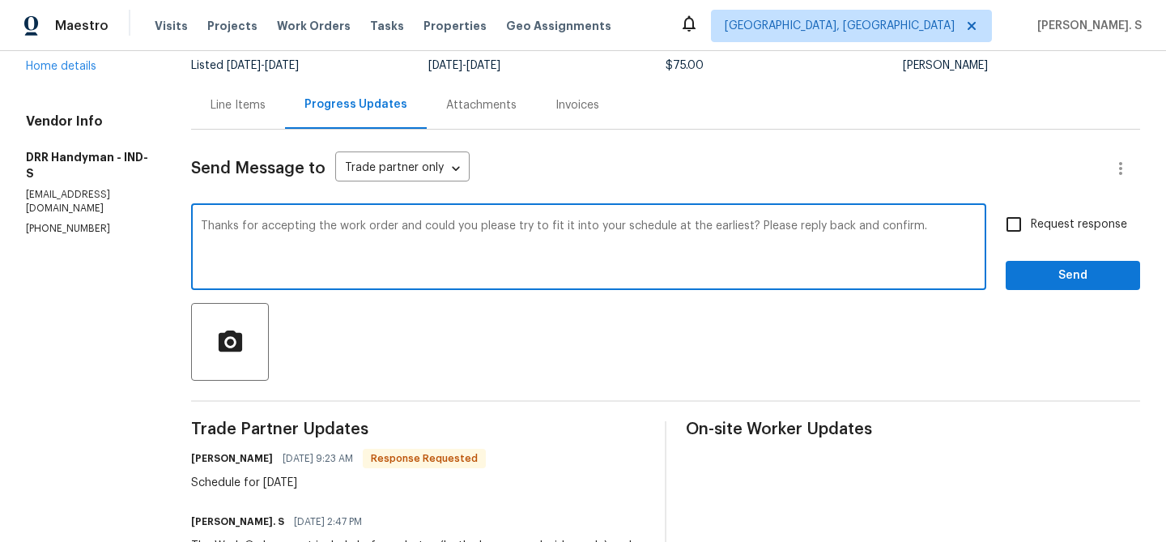
click at [1031, 222] on input "Request response" at bounding box center [1014, 224] width 34 height 34
checkbox input "true"
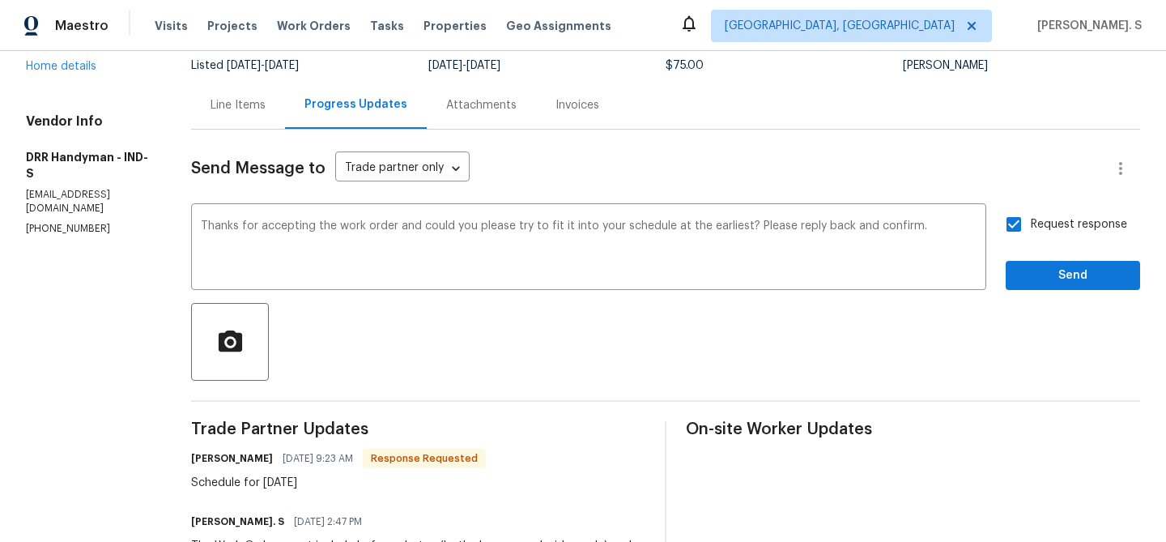
copy div "Schedule for friday"
click at [1040, 279] on span "Send" at bounding box center [1073, 276] width 109 height 20
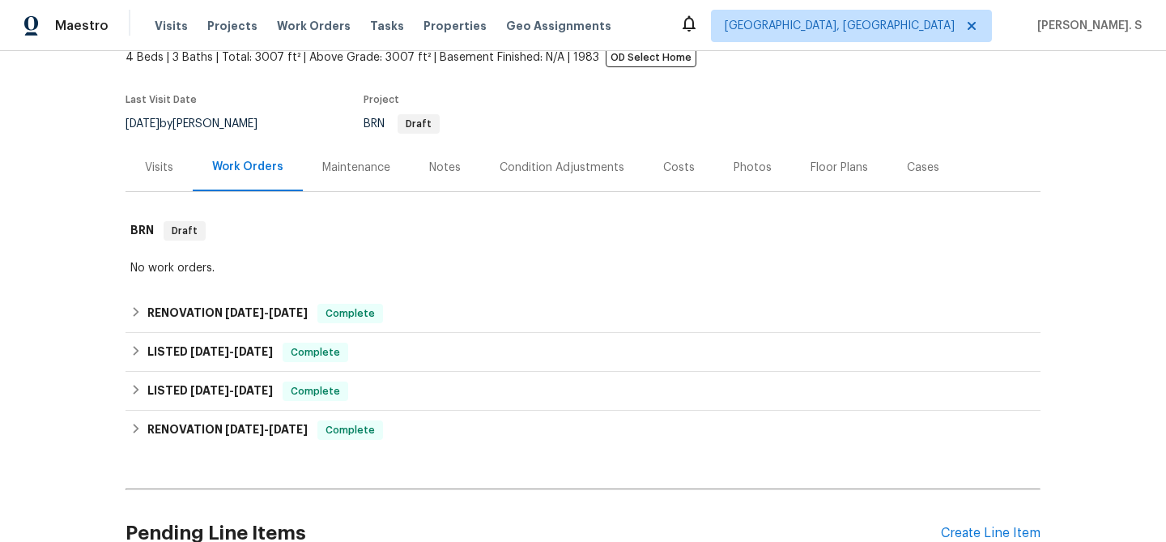
scroll to position [133, 0]
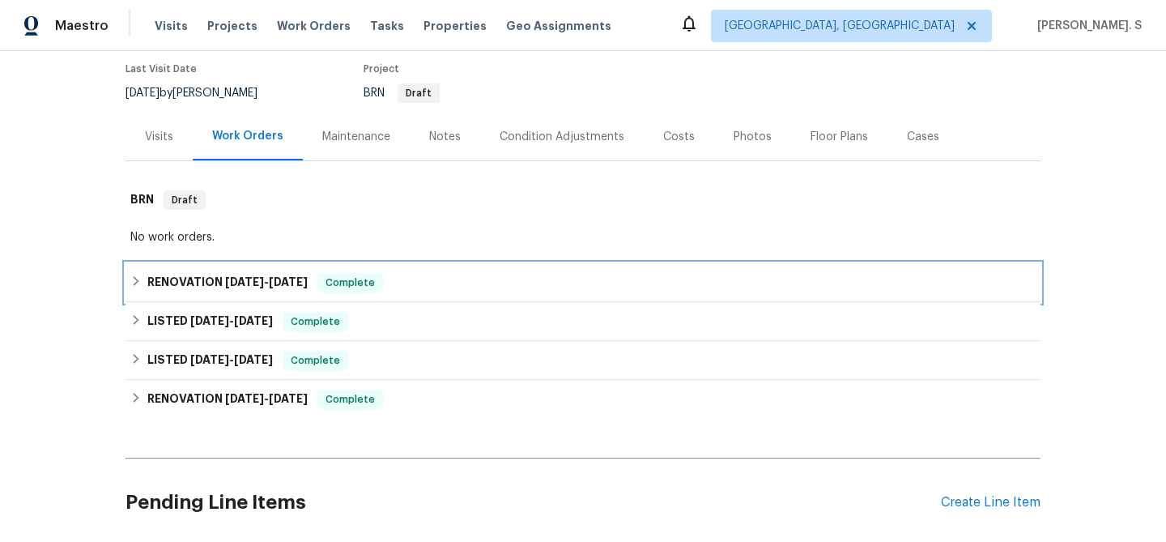
click at [224, 282] on h6 "RENOVATION 9/10/25 - 9/10/25" at bounding box center [227, 282] width 160 height 19
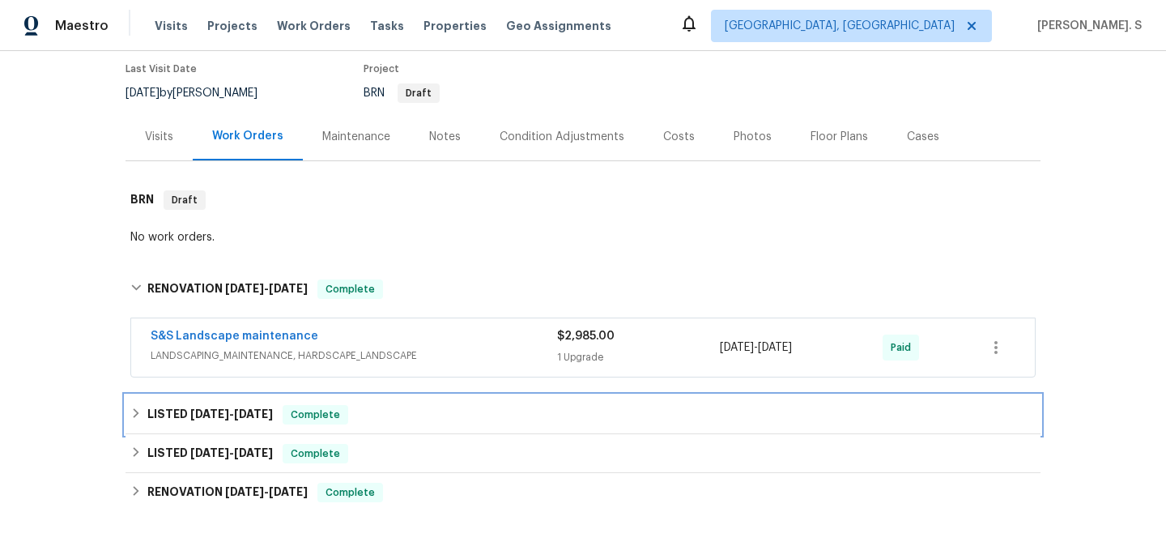
click at [195, 418] on span "9/10/25" at bounding box center [209, 413] width 39 height 11
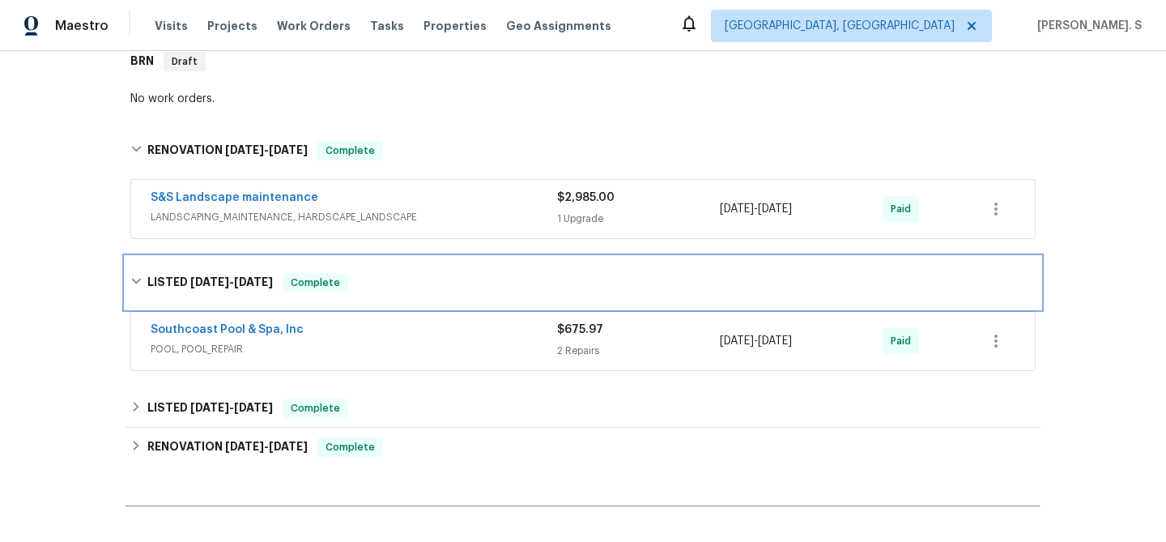
scroll to position [281, 0]
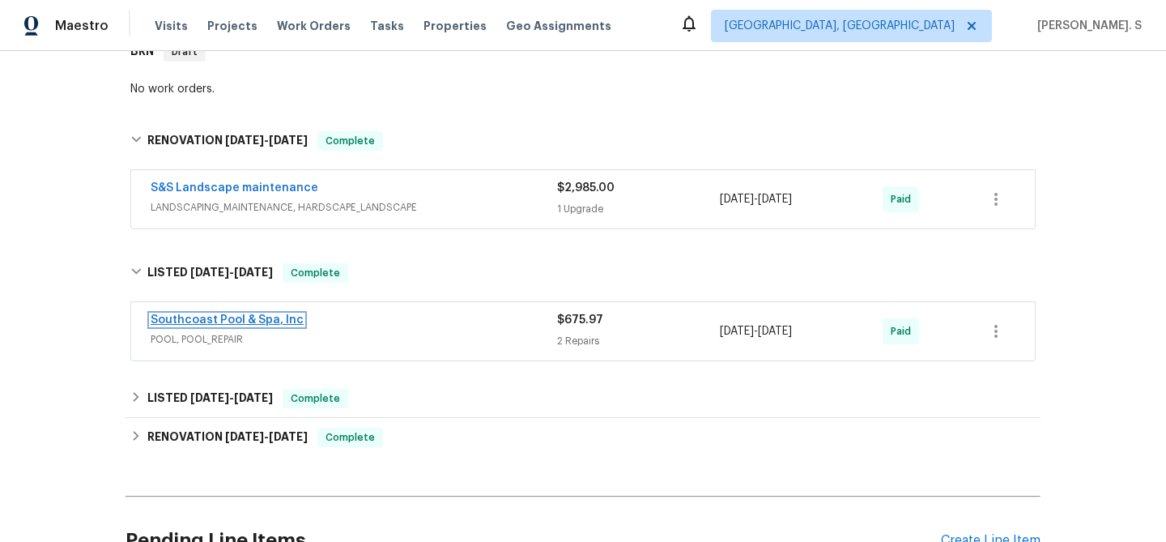
click at [195, 318] on link "Southcoast Pool & Spa, Inc" at bounding box center [227, 319] width 153 height 11
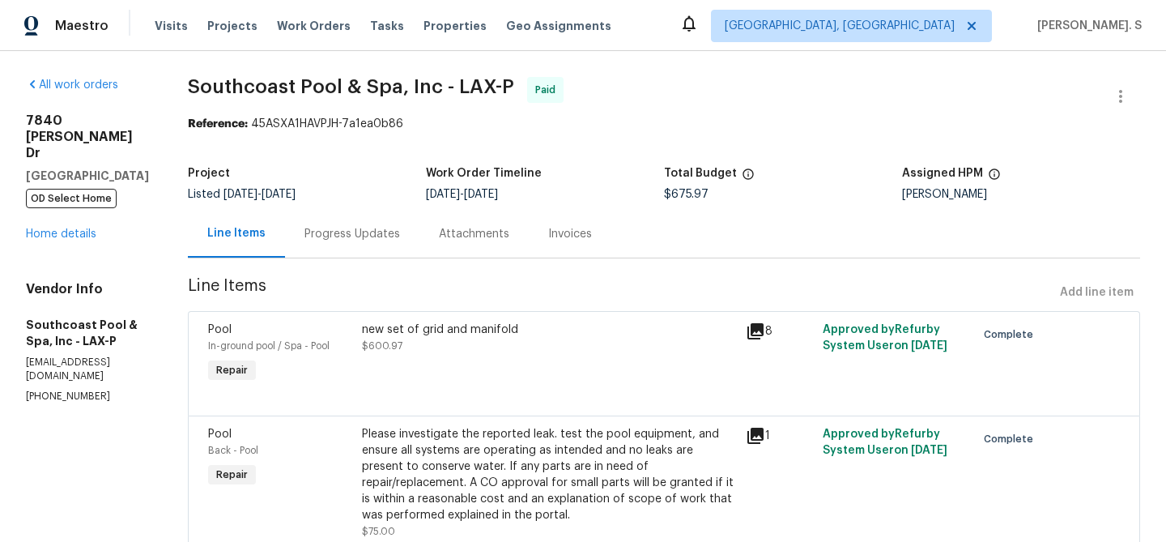
click at [371, 241] on div "Progress Updates" at bounding box center [352, 234] width 96 height 16
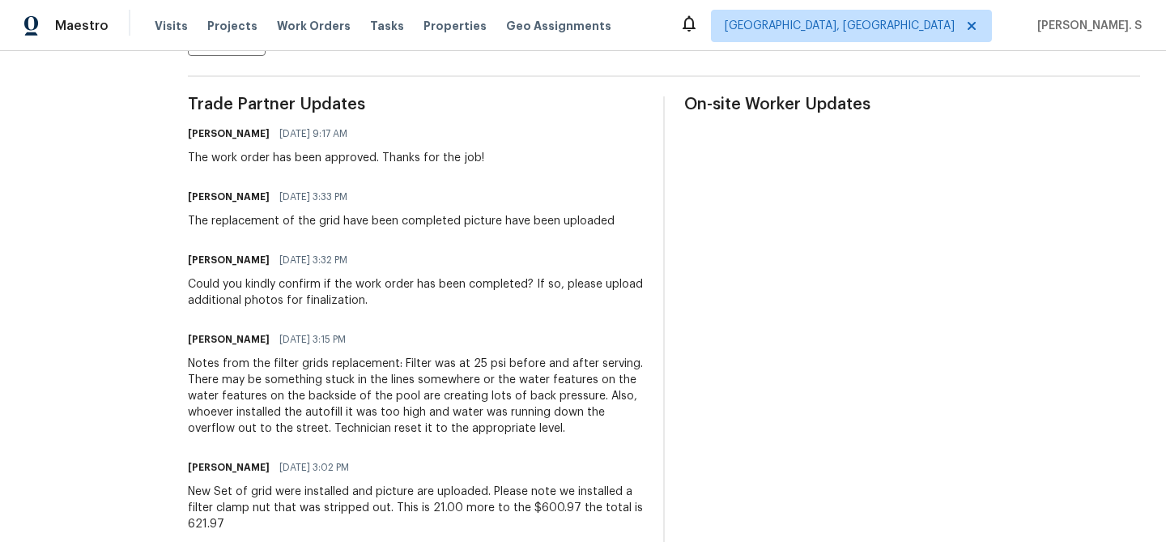
scroll to position [445, 0]
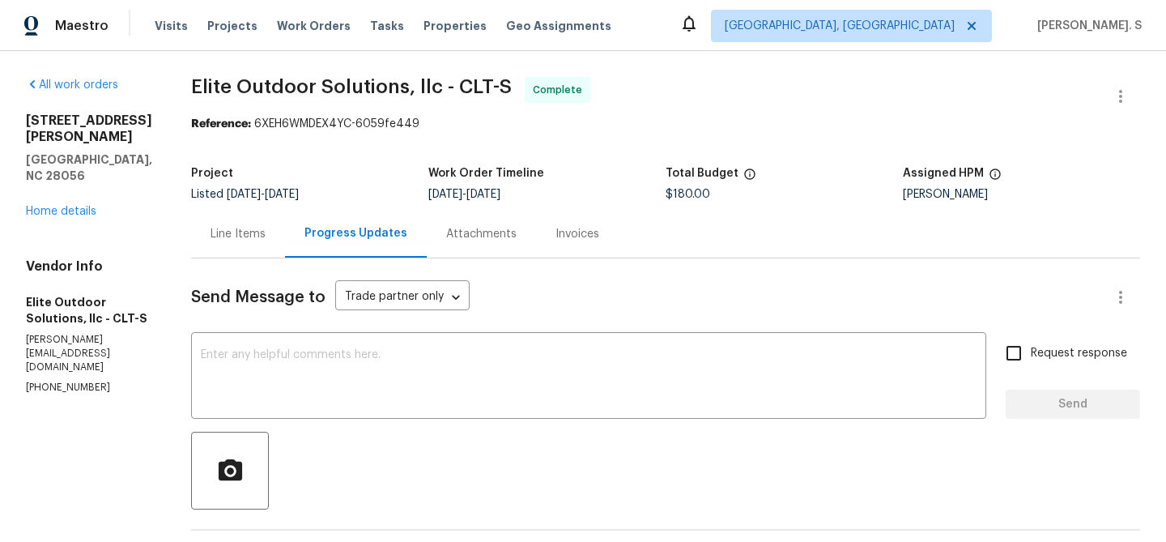
click at [211, 258] on div "Line Items" at bounding box center [238, 234] width 94 height 48
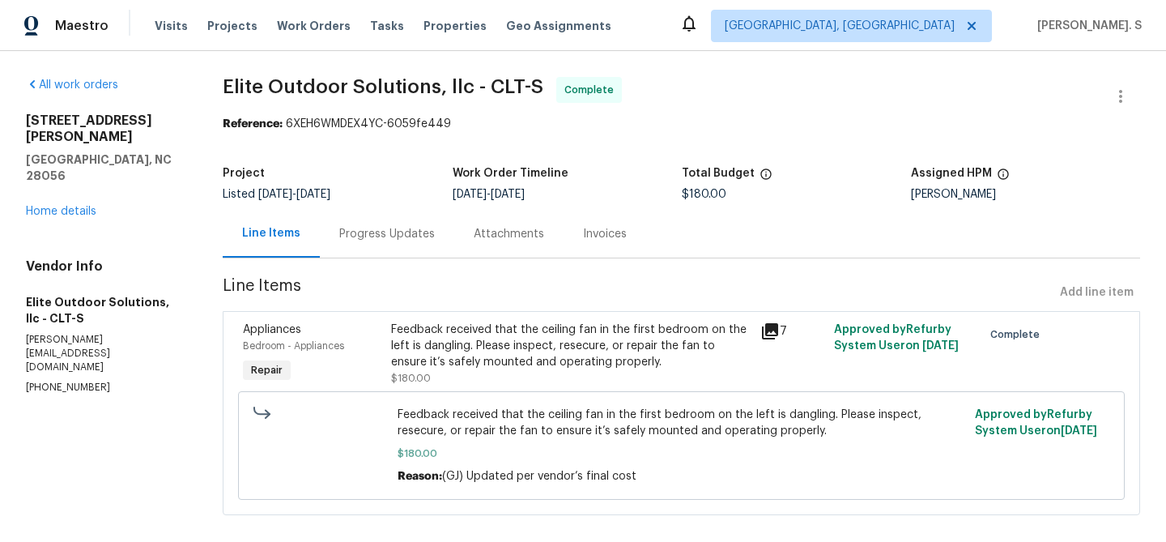
click at [381, 232] on div "Progress Updates" at bounding box center [387, 234] width 96 height 16
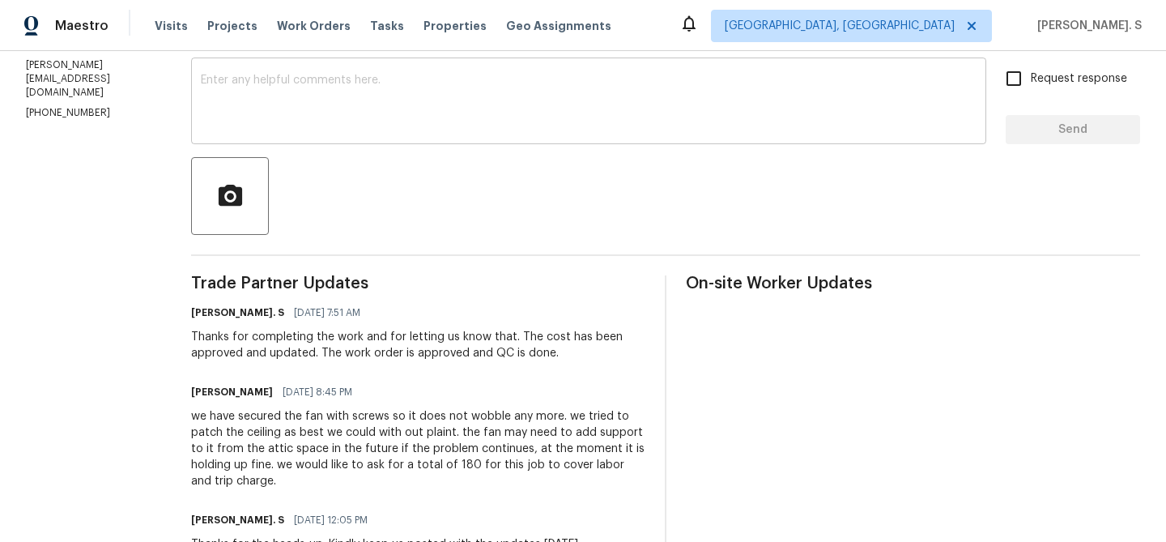
scroll to position [279, 0]
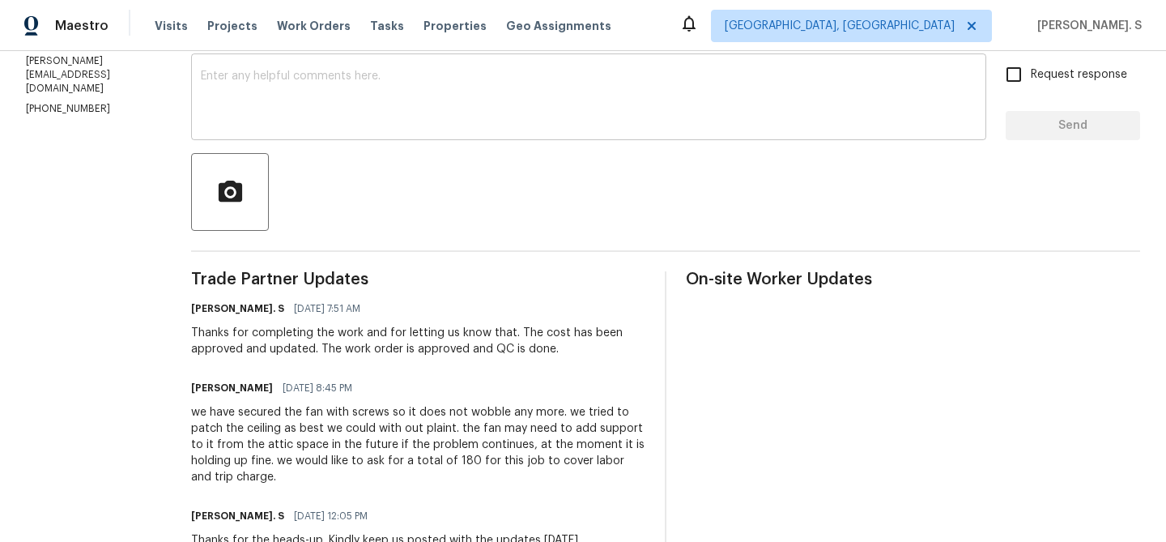
click at [479, 127] on div "x ​" at bounding box center [588, 98] width 795 height 83
paste textarea "Approved CO $180, if they can go back and sparkle, texture and paint that small…"
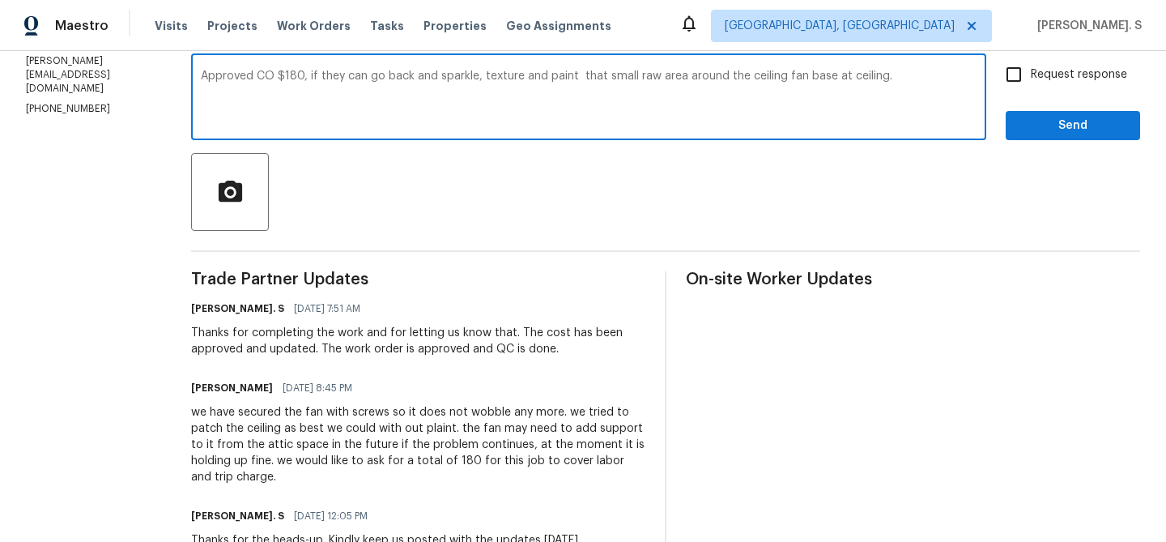
drag, startPoint x: 299, startPoint y: 75, endPoint x: 91, endPoint y: 75, distance: 208.1
click at [91, 75] on div "All work orders 4903 Jamee Dr Gastonia, NC 28056 Home details Vendor Info Elite…" at bounding box center [583, 413] width 1166 height 1283
type textarea "As per BR advoi if they can go back and sparkle, texture and paint that small r…"
click at [91, 75] on section "All work orders 4903 Jamee Dr Gastonia, NC 28056 Home details Vendor Info Elite…" at bounding box center [89, 413] width 126 height 1231
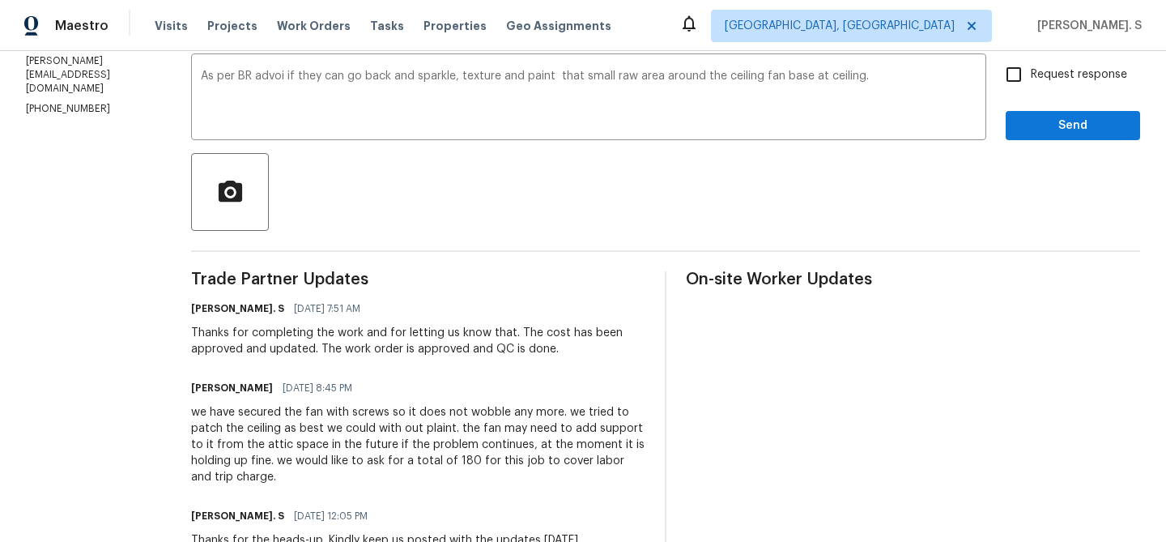
click at [91, 75] on section "All work orders 4903 Jamee Dr Gastonia, NC 28056 Home details Vendor Info Elite…" at bounding box center [89, 413] width 126 height 1231
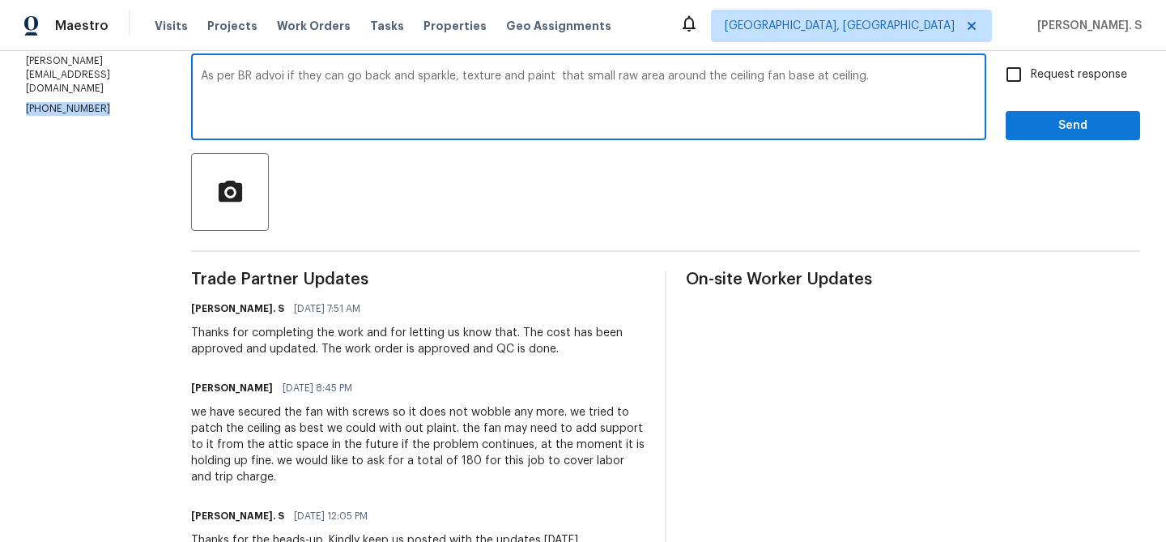
click at [328, 83] on textarea "As per BR advoi if they can go back and sparkle, texture and paint that small r…" at bounding box center [589, 98] width 776 height 57
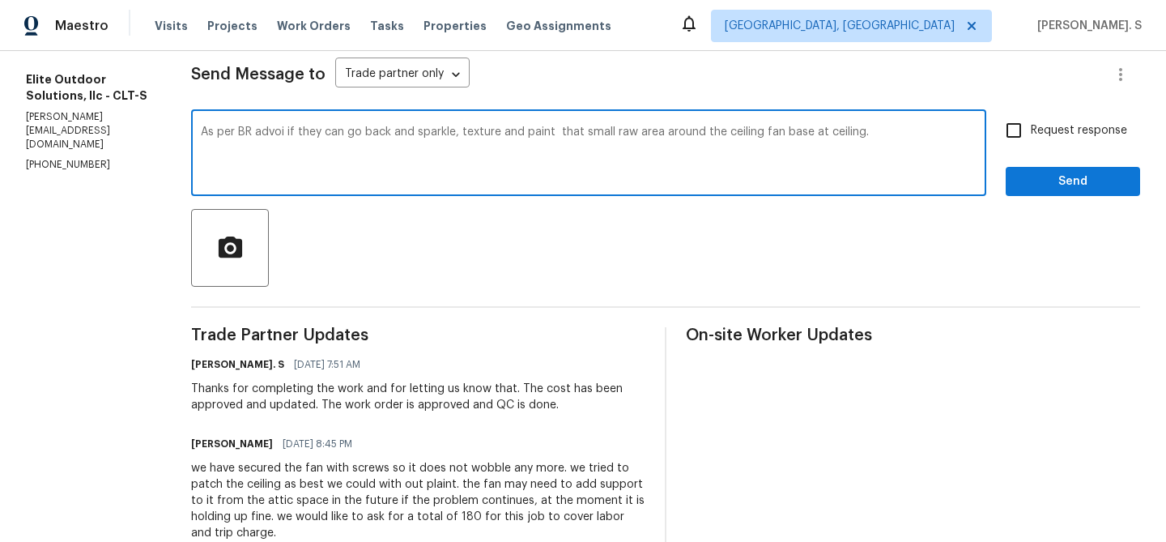
scroll to position [185, 0]
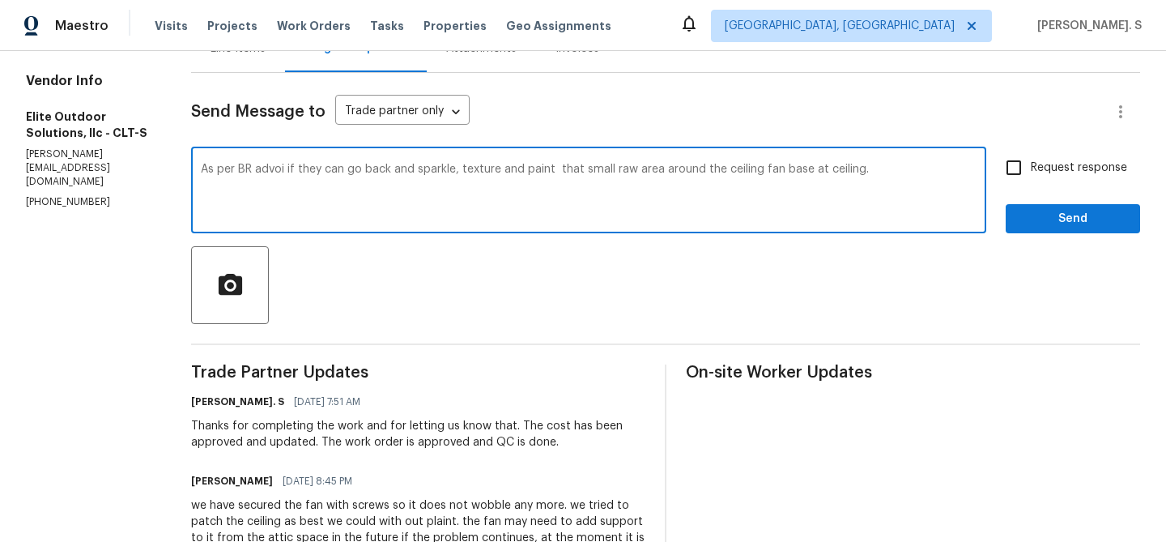
click at [73, 153] on section "All work orders 4903 Jamee Dr Gastonia, NC 28056 Home details Vendor Info Elite…" at bounding box center [89, 506] width 126 height 1231
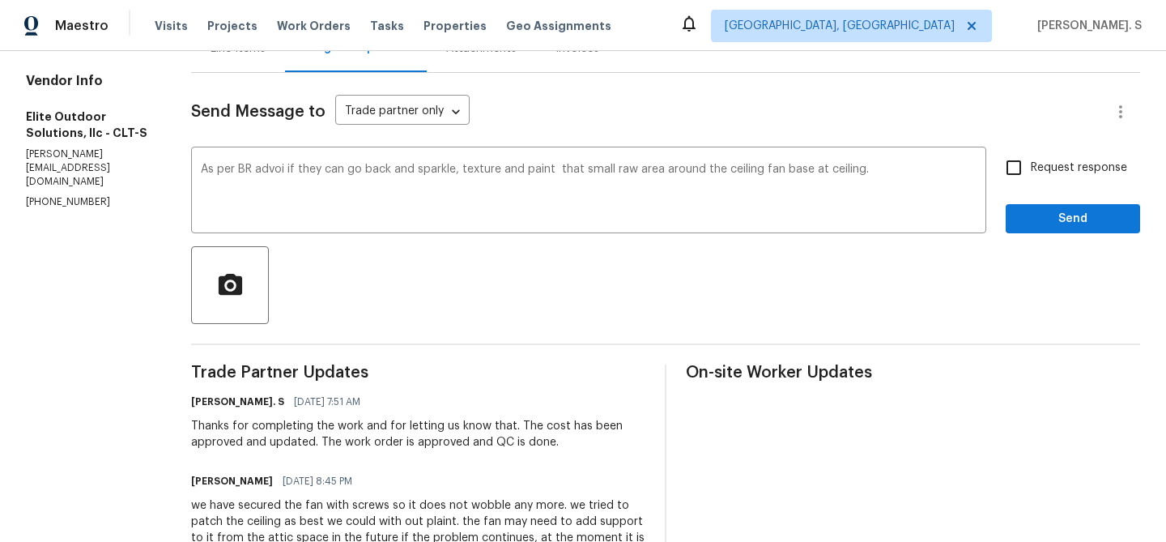
click at [73, 153] on section "All work orders 4903 Jamee Dr Gastonia, NC 28056 Home details Vendor Info Elite…" at bounding box center [89, 506] width 126 height 1231
copy p "[PHONE_NUMBER]"
click at [272, 190] on textarea "As per BR advoi if they can go back and sparkle, texture and paint that small r…" at bounding box center [589, 192] width 776 height 57
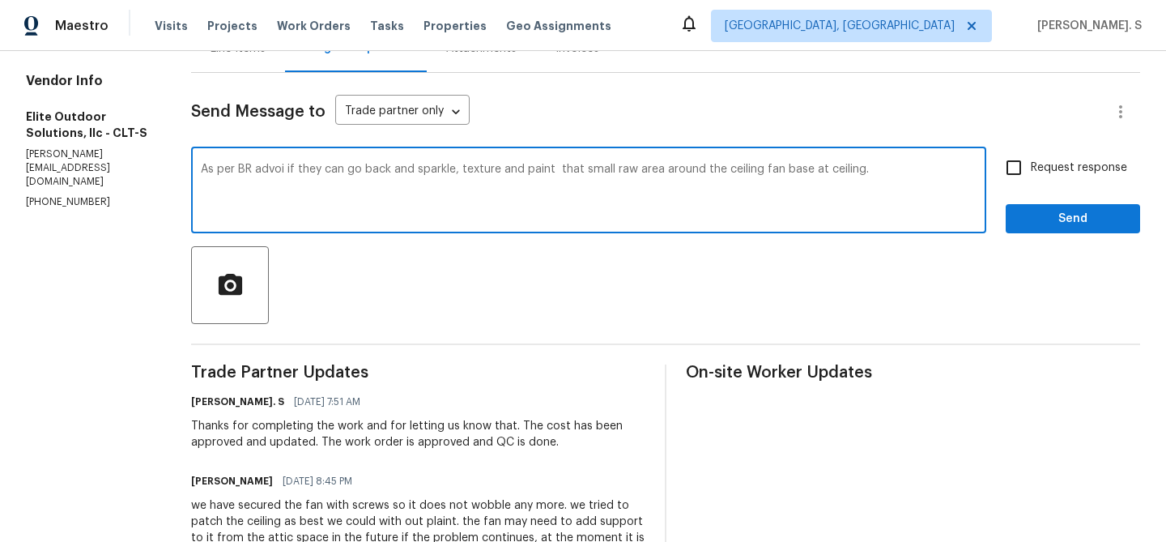
click at [272, 190] on textarea "As per BR advoi if they can go back and sparkle, texture and paint that small r…" at bounding box center [589, 192] width 776 height 57
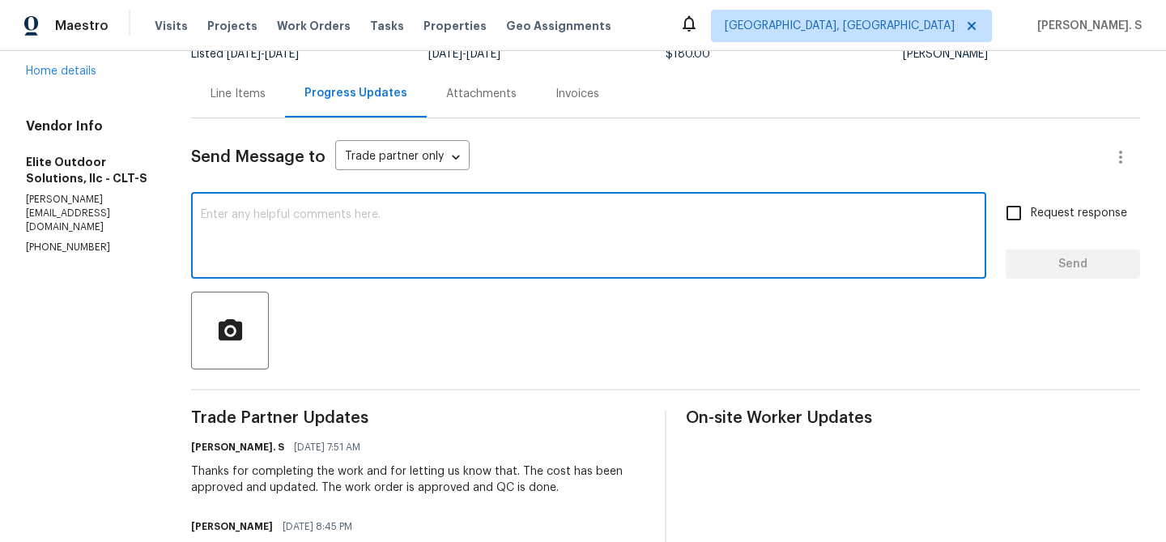
scroll to position [156, 0]
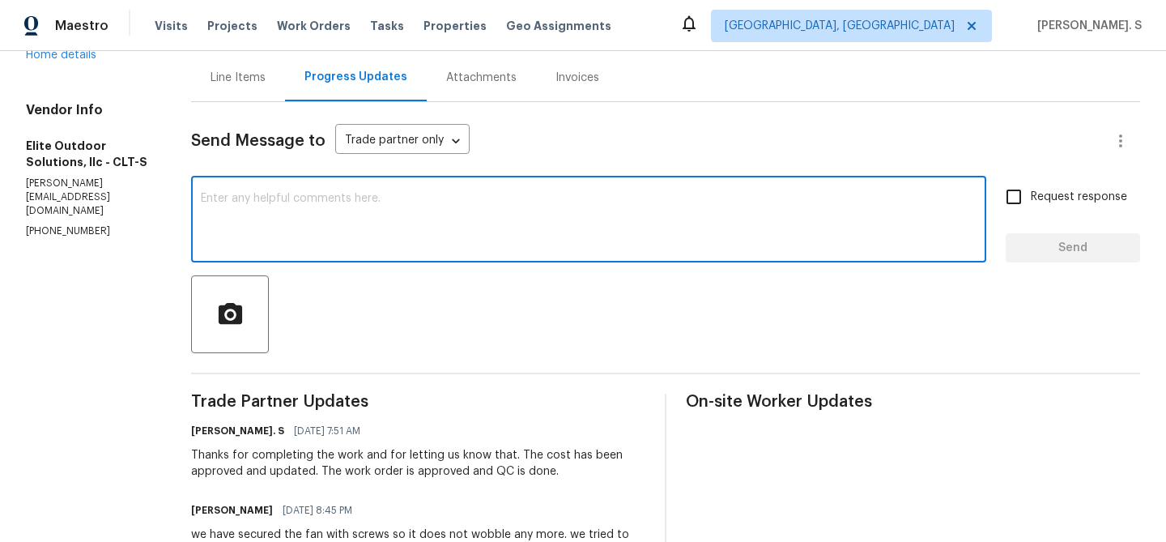
click at [275, 248] on textarea at bounding box center [589, 221] width 776 height 57
type textarea "s"
type textarea "A"
click at [399, 232] on textarea at bounding box center [589, 221] width 776 height 57
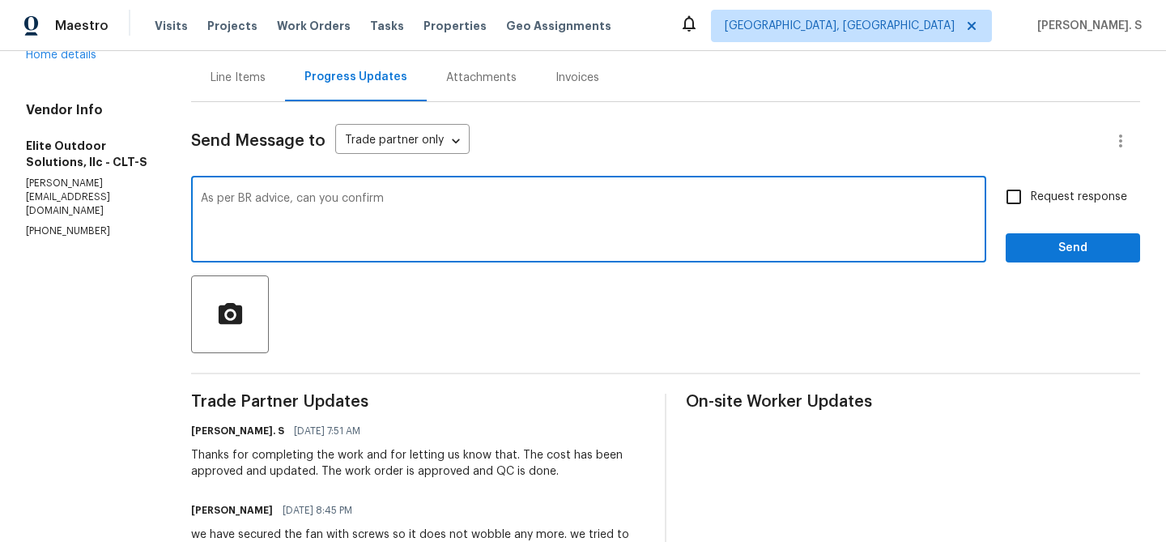
paste textarea "4903 Jamee Dr, Gastonia, NC 28056"
paste textarea "Approved CO $180, if they can go back and sparkle, texture and paint that small…"
drag, startPoint x: 373, startPoint y: 202, endPoint x: 516, endPoint y: 195, distance: 143.5
click at [516, 195] on textarea "As per BR advice, can you confirm Approved CO $180, if they can go back and spa…" at bounding box center [589, 221] width 776 height 57
click at [0, 0] on div "Replace with" at bounding box center [0, 0] width 0 height 0
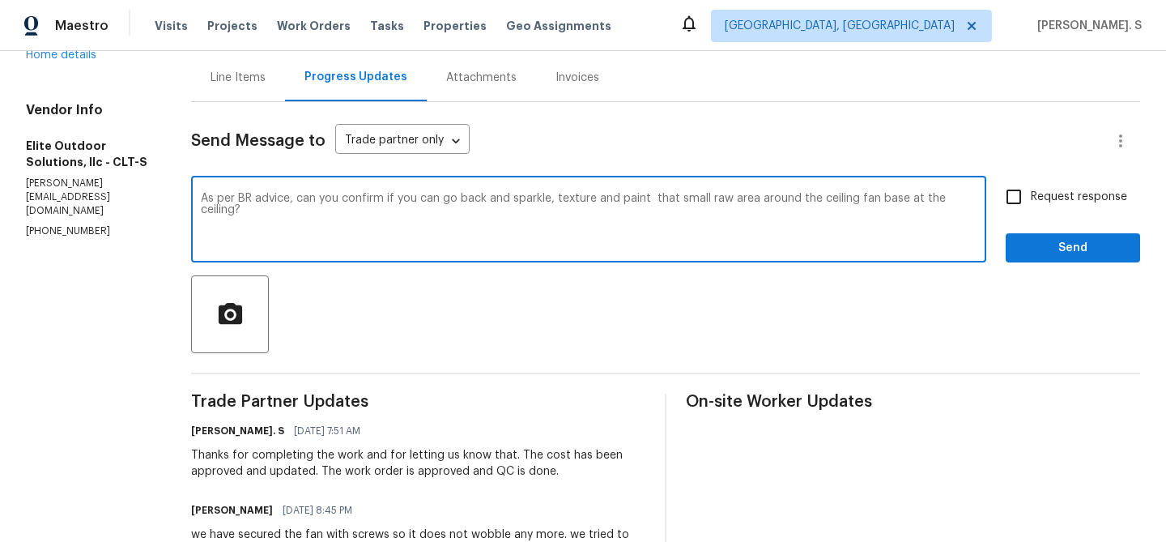
type textarea "As per BR advice, can you confirm if you can go back and sparkle, texture and p…"
click at [1024, 198] on input "Request response" at bounding box center [1014, 197] width 34 height 34
checkbox input "true"
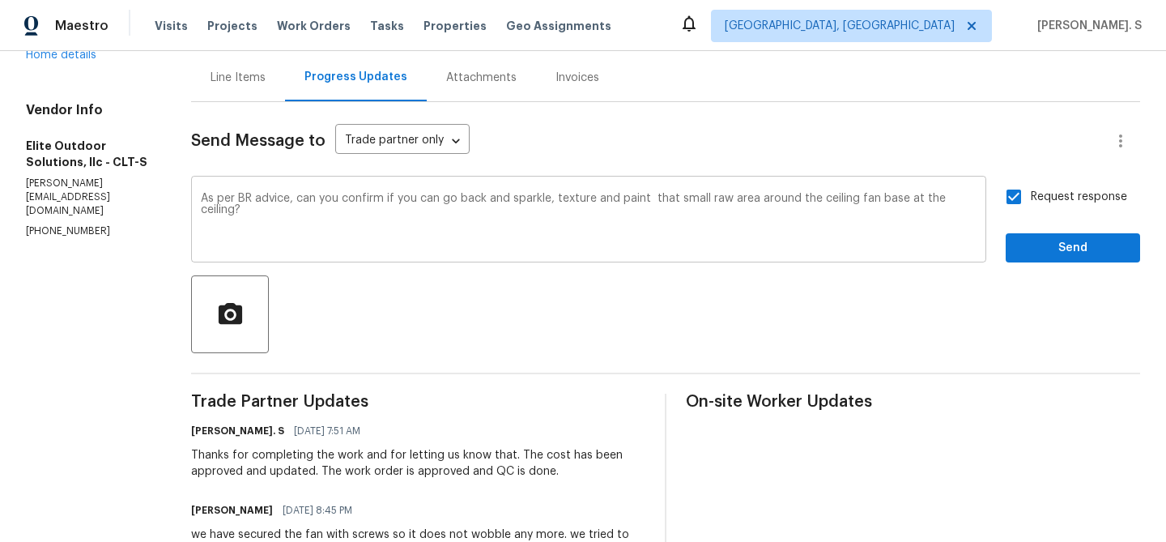
click at [972, 201] on textarea "As per BR advice, can you confirm if you can go back and sparkle, texture and p…" at bounding box center [589, 221] width 776 height 57
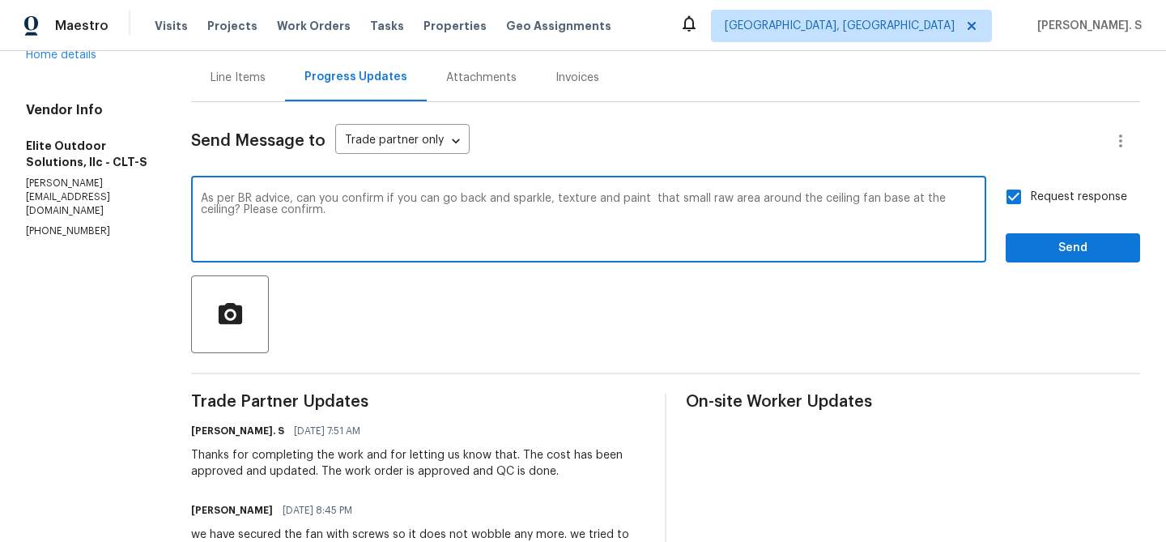
type textarea "As per BR advice, can you confirm if you can go back and sparkle, texture and p…"
click at [1081, 247] on span "Send" at bounding box center [1073, 248] width 109 height 20
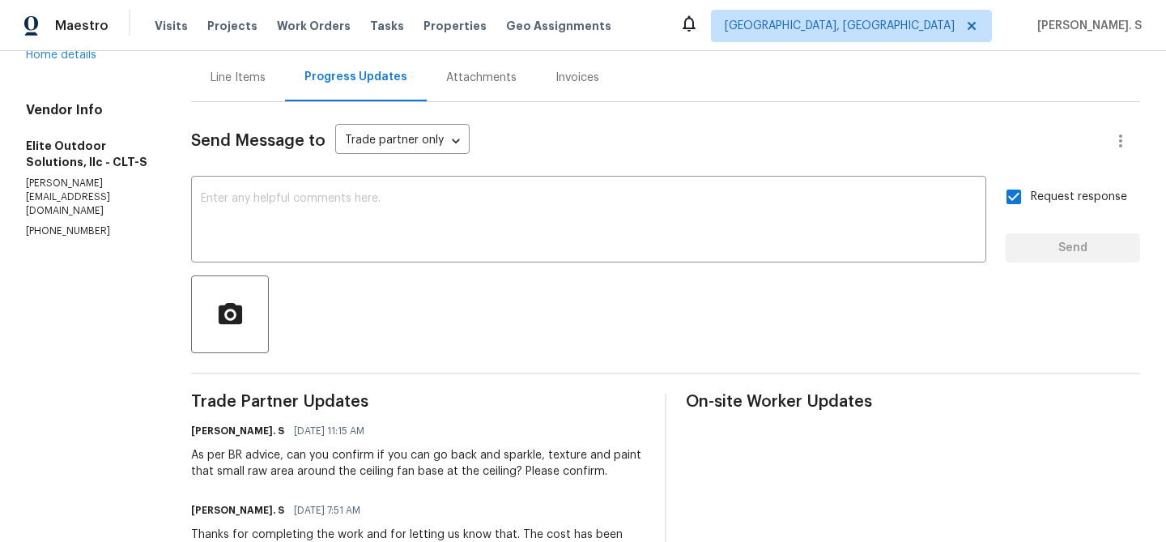
click at [283, 478] on div "As per BR advice, can you confirm if you can go back and sparkle, texture and p…" at bounding box center [418, 463] width 454 height 32
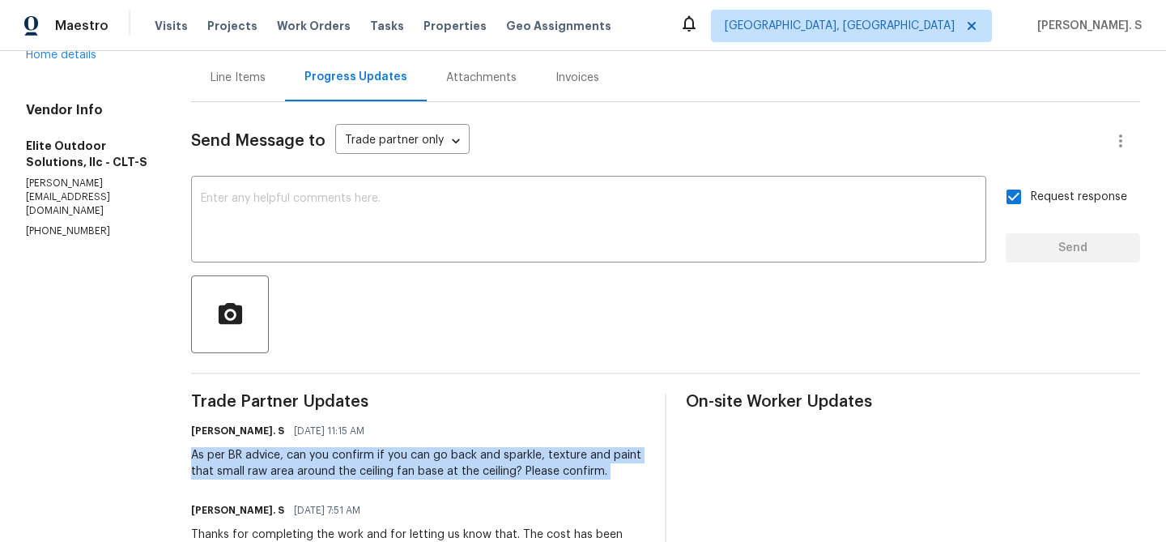
copy div "As per BR advice, can you confirm if you can go back and sparkle, texture and p…"
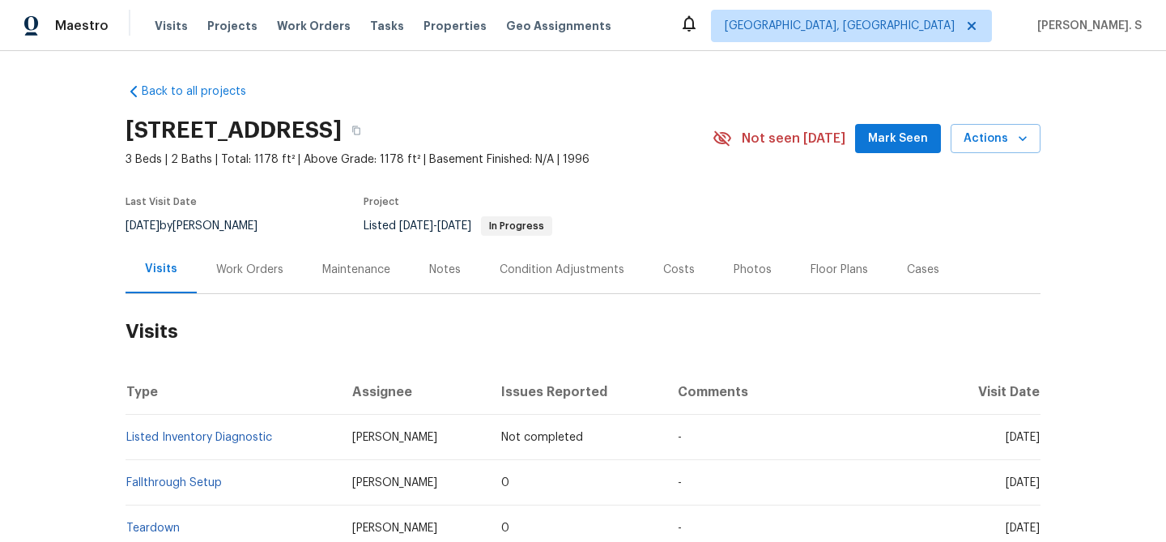
click at [268, 260] on div "Work Orders" at bounding box center [250, 269] width 106 height 48
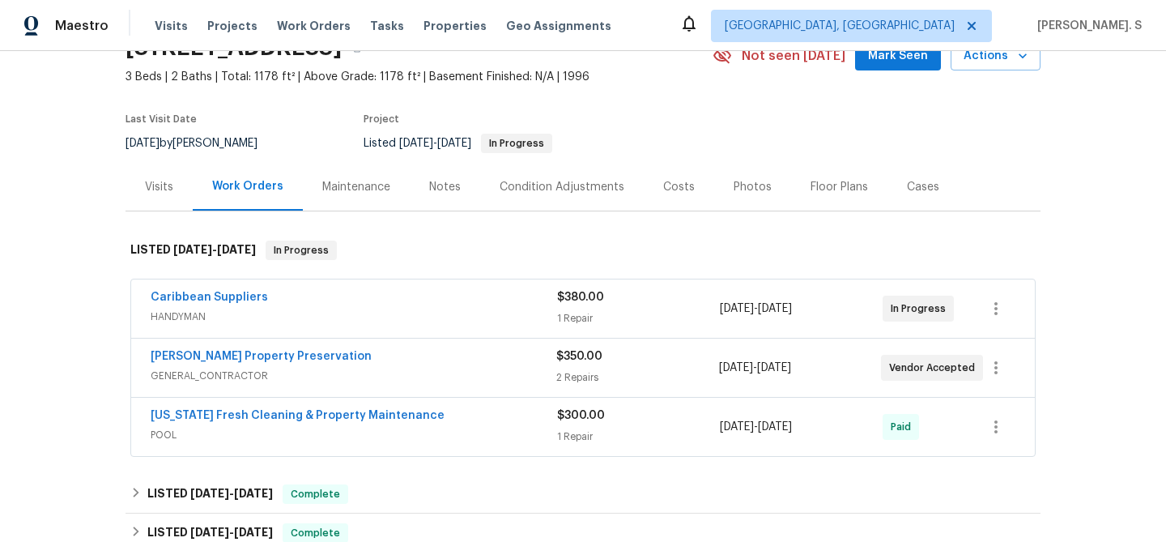
scroll to position [97, 0]
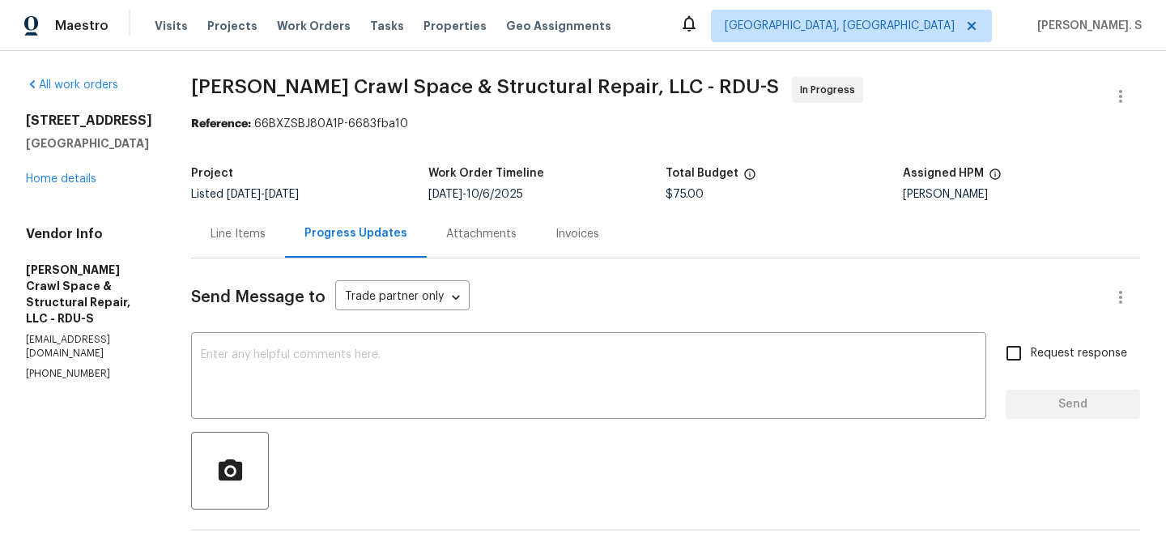
click at [258, 245] on div "Line Items" at bounding box center [238, 234] width 94 height 48
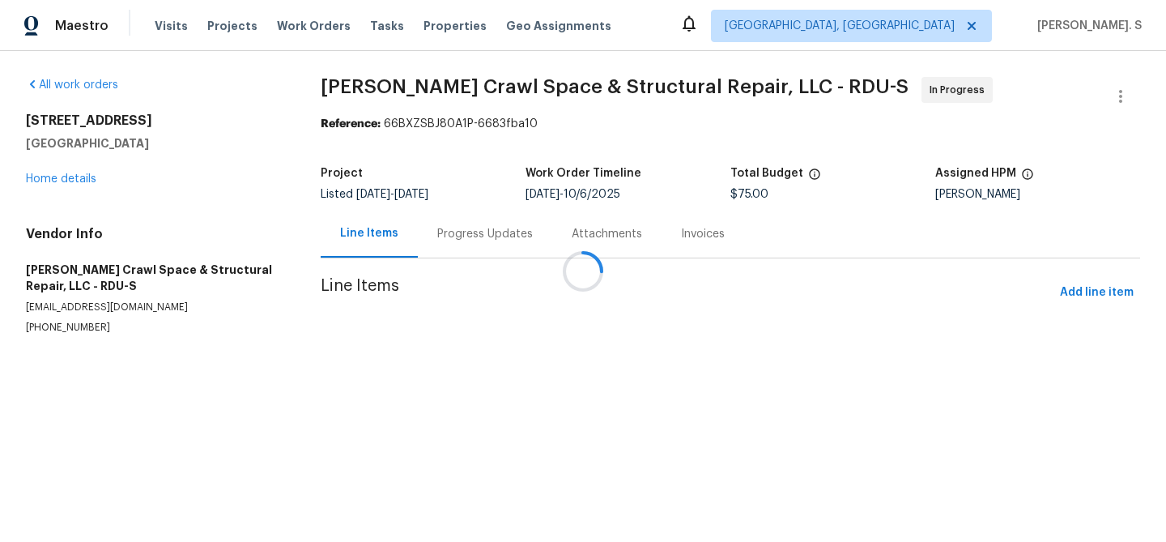
click at [455, 245] on div at bounding box center [583, 271] width 1166 height 542
click at [455, 245] on div "Progress Updates" at bounding box center [485, 234] width 134 height 48
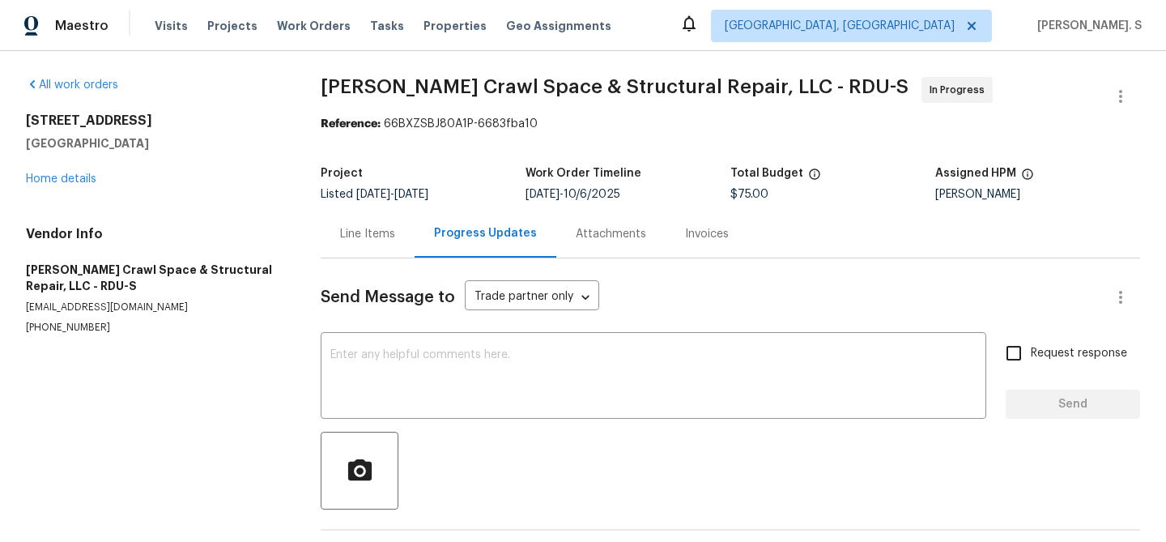
click at [455, 245] on div "Progress Updates" at bounding box center [486, 234] width 142 height 48
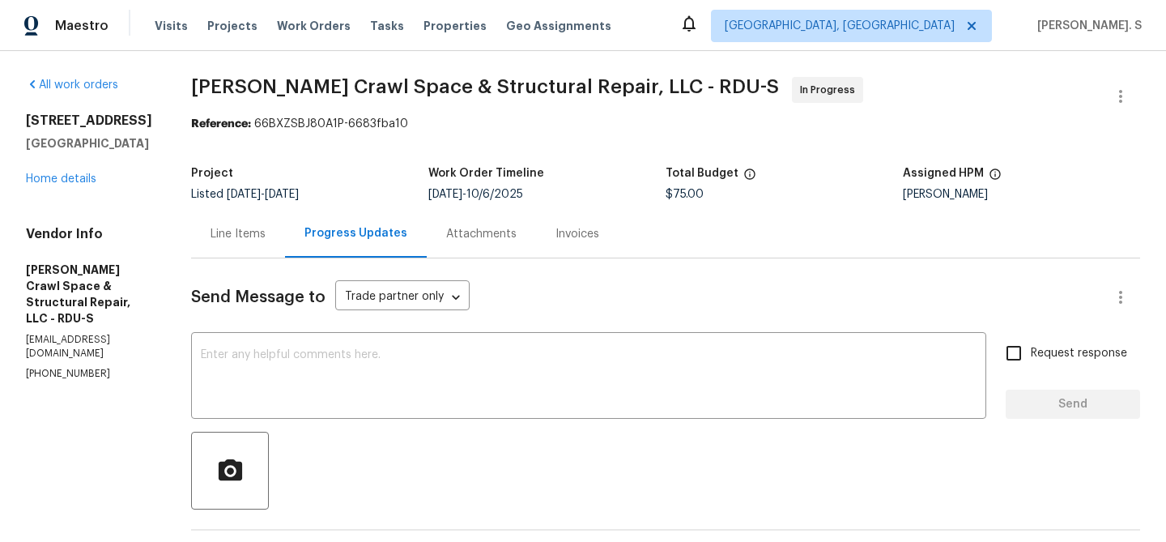
click at [266, 232] on div "Line Items" at bounding box center [238, 234] width 55 height 16
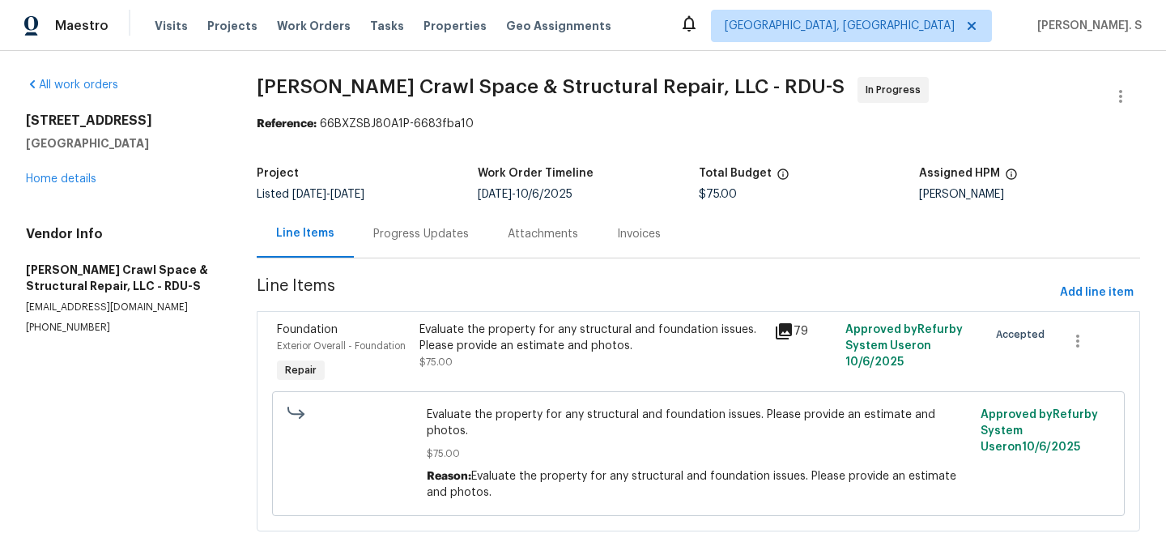
click at [607, 380] on div "Evaluate the property for any structural and foundation issues. Please provide …" at bounding box center [593, 354] width 356 height 75
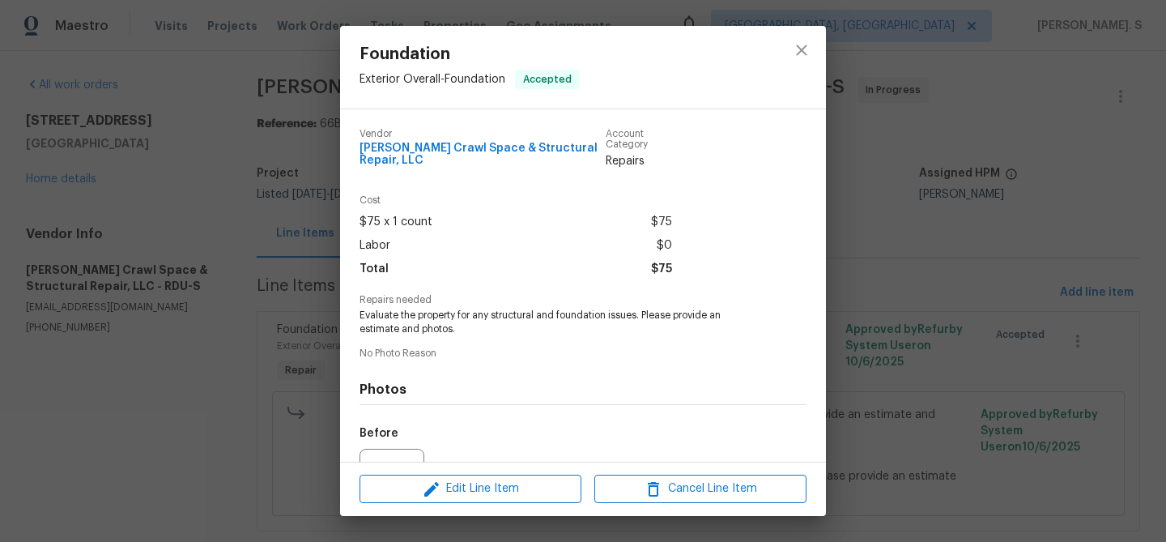
click at [427, 509] on div "Edit Line Item Cancel Line Item" at bounding box center [583, 489] width 486 height 54
click at [456, 488] on span "Edit Line Item" at bounding box center [470, 489] width 212 height 20
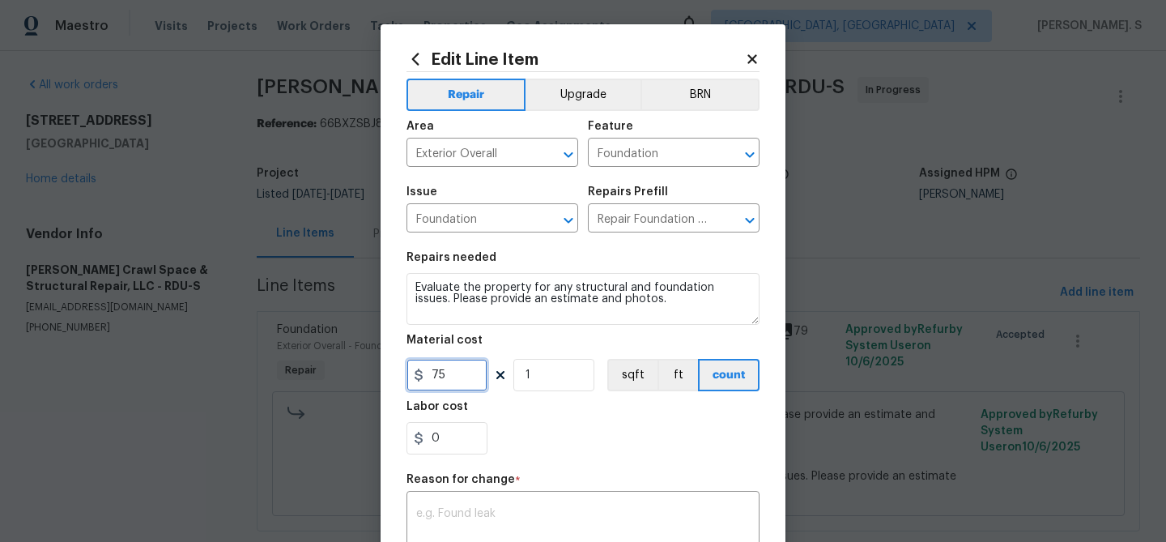
click at [432, 373] on input "75" at bounding box center [447, 375] width 81 height 32
type input "675"
click at [373, 291] on body "Maestro Visits Projects Work Orders Tasks Properties Geo Assignments Albuquerqu…" at bounding box center [583, 271] width 1166 height 542
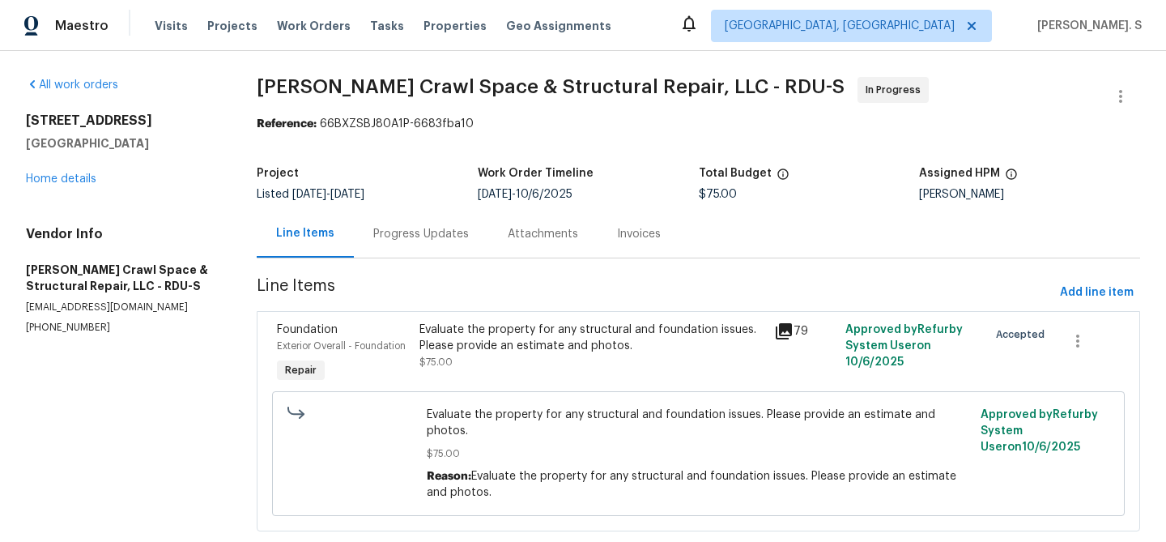
click at [391, 260] on section "Falcone Crawl Space & Structural Repair, LLC - RDU-S In Progress Reference: 66B…" at bounding box center [699, 314] width 884 height 474
click at [408, 231] on div "Progress Updates" at bounding box center [421, 234] width 96 height 16
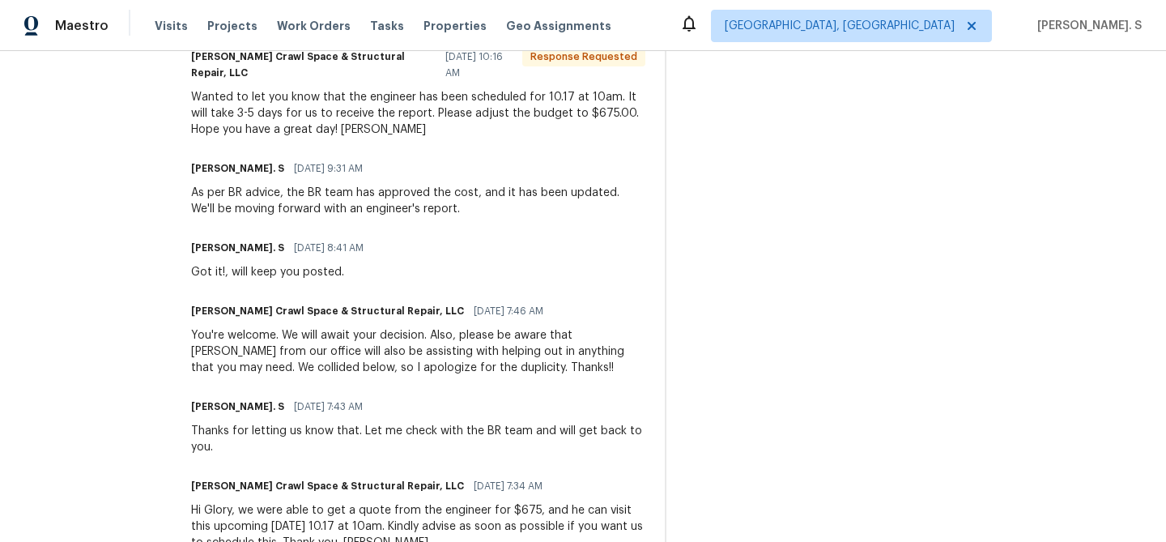
scroll to position [192, 0]
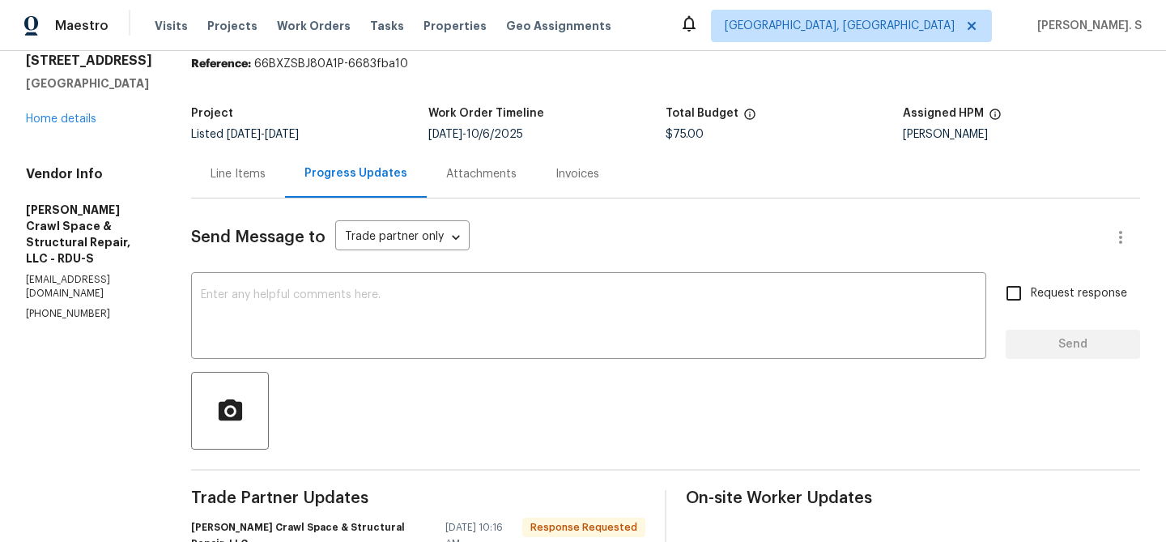
click at [241, 172] on div "Line Items" at bounding box center [238, 174] width 55 height 16
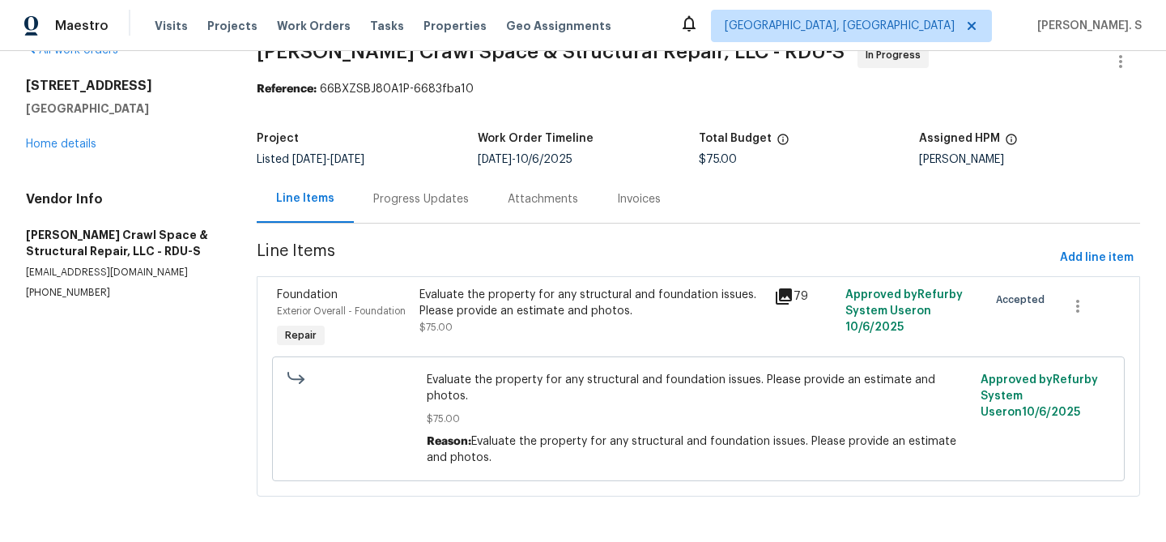
scroll to position [19, 0]
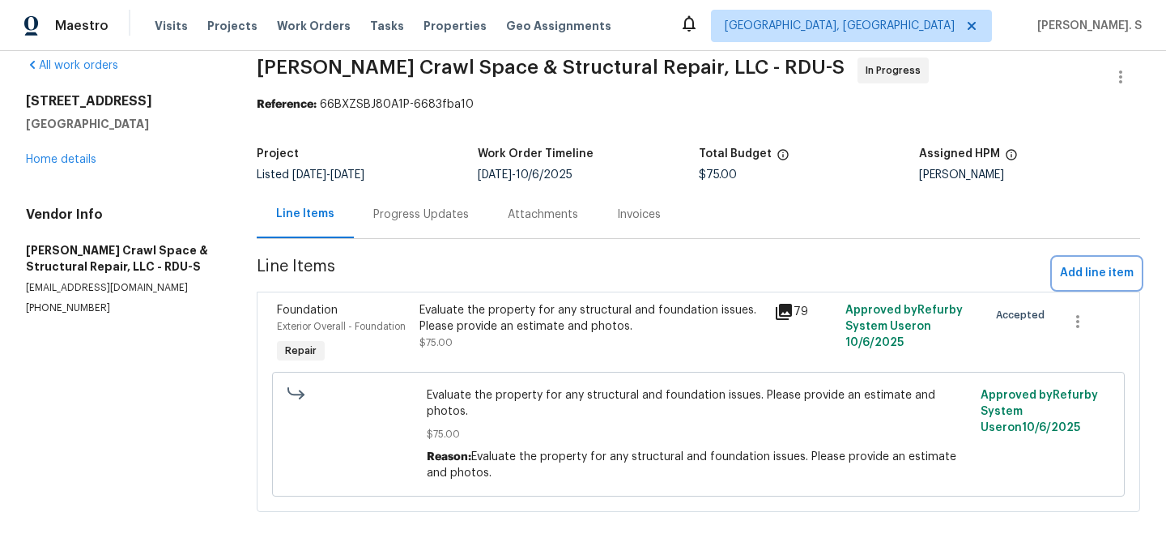
click at [1067, 274] on span "Add line item" at bounding box center [1097, 273] width 74 height 20
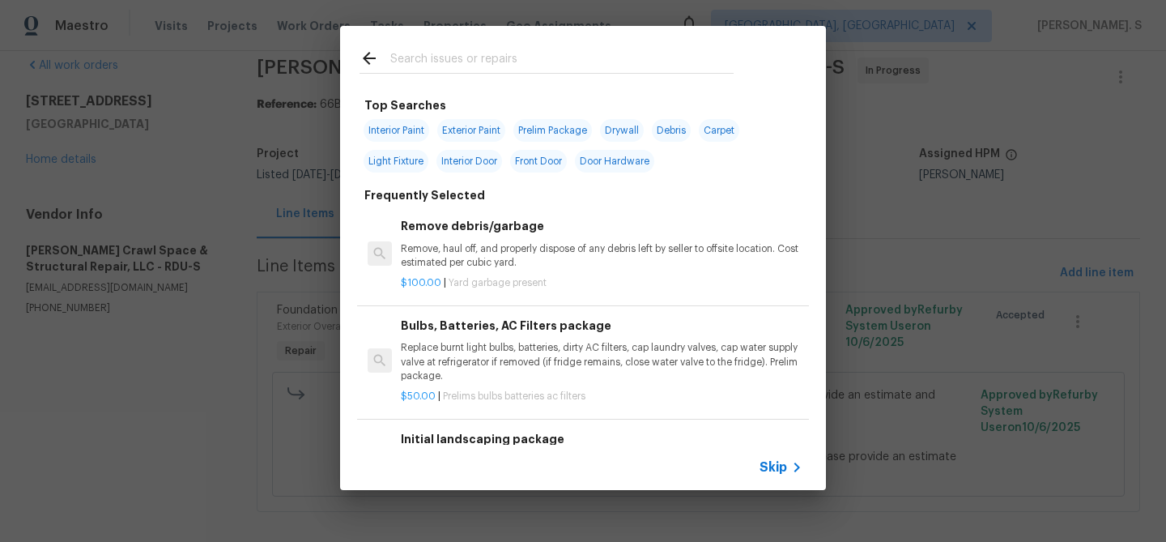
click at [477, 300] on div "Remove debris/garbage Remove, haul off, and properly dispose of any debris left…" at bounding box center [583, 254] width 452 height 104
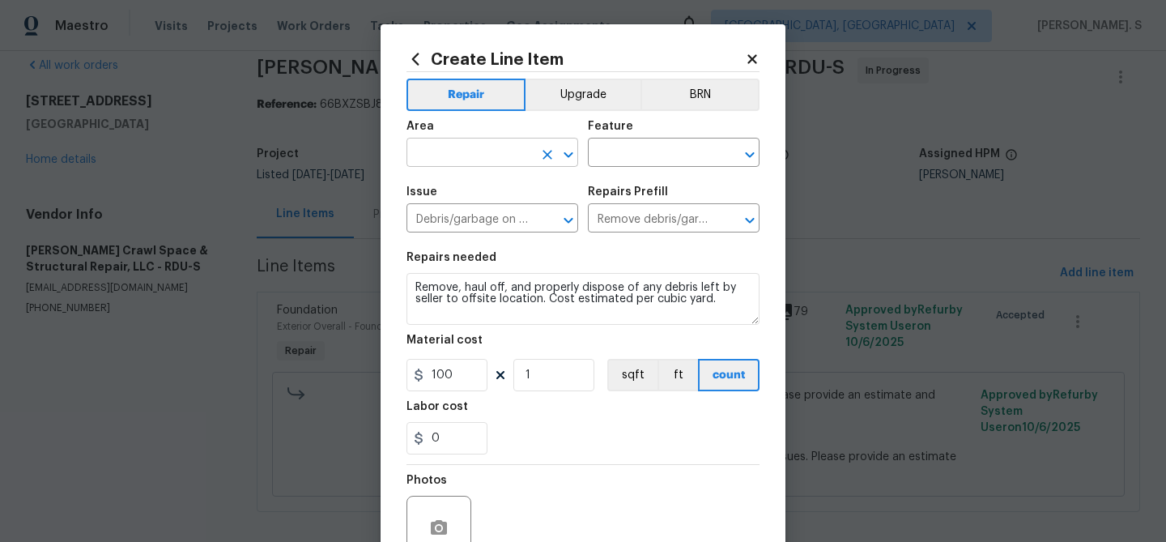
click at [573, 147] on icon "Open" at bounding box center [568, 154] width 19 height 19
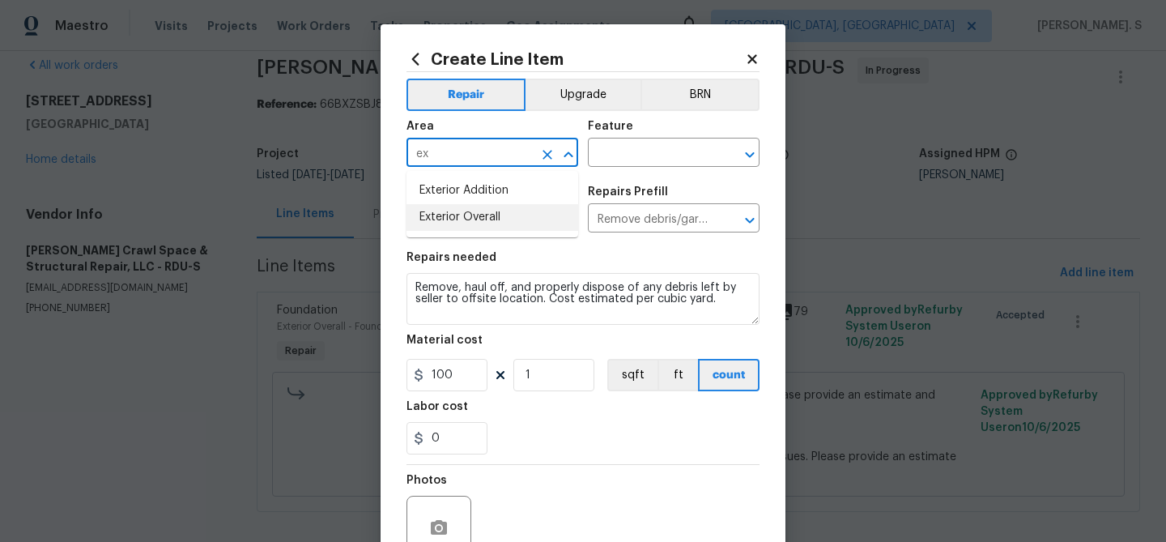
click at [499, 223] on li "Exterior Overall" at bounding box center [493, 217] width 172 height 27
click at [749, 155] on icon "Open" at bounding box center [749, 154] width 9 height 6
type input "Exterior Overall"
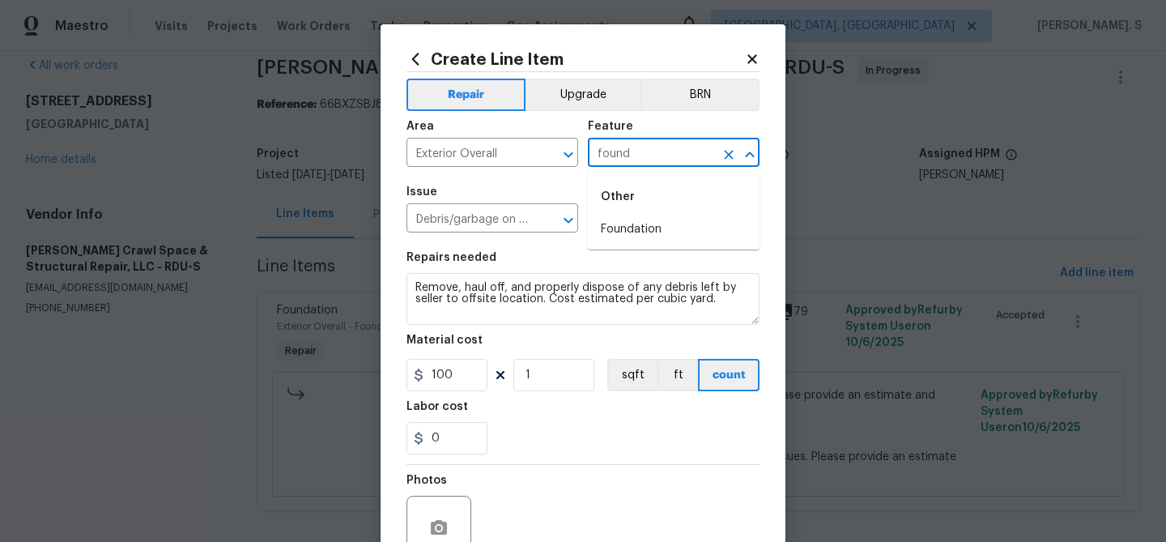
click at [723, 209] on div "Other" at bounding box center [674, 196] width 172 height 39
click at [718, 215] on div "Other" at bounding box center [674, 196] width 172 height 39
click at [689, 230] on li "Foundation" at bounding box center [674, 229] width 172 height 27
click at [574, 222] on icon "Open" at bounding box center [568, 220] width 19 height 19
type input "Foundation"
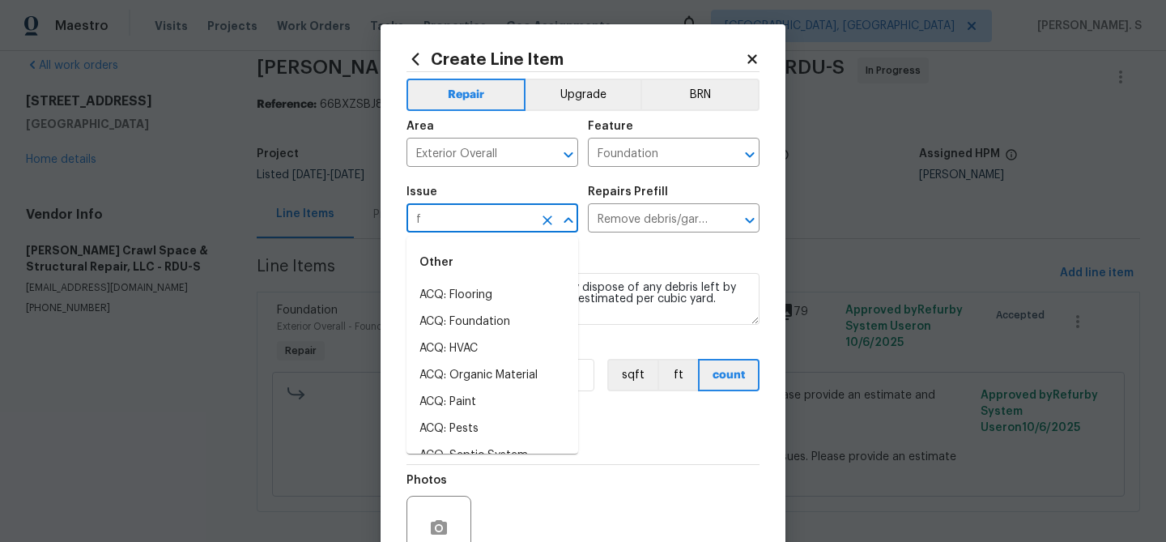
scroll to position [0, 0]
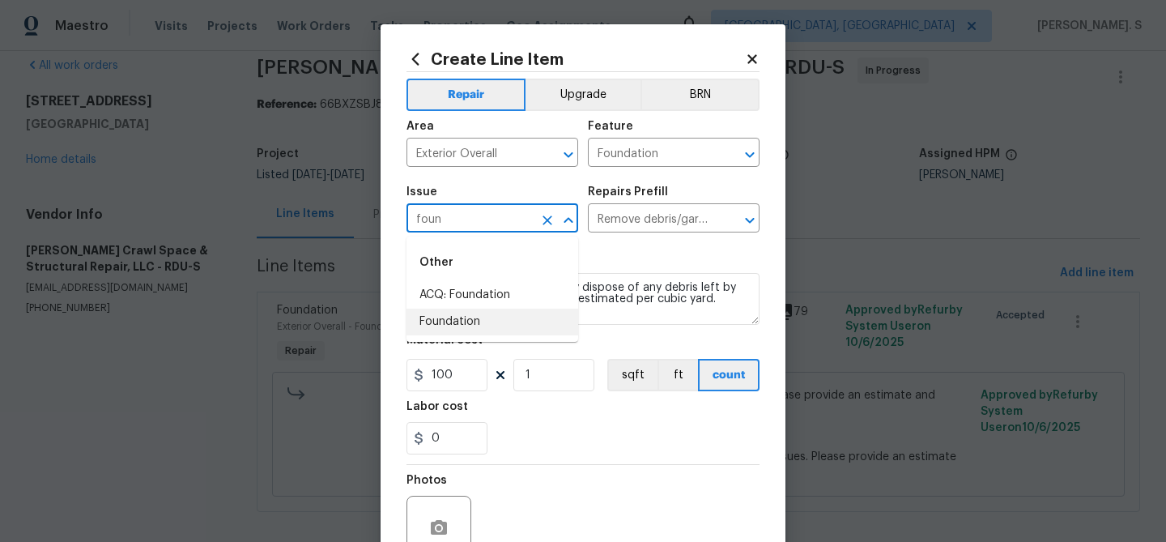
click at [453, 330] on li "Foundation" at bounding box center [493, 322] width 172 height 27
type input "Foundation"
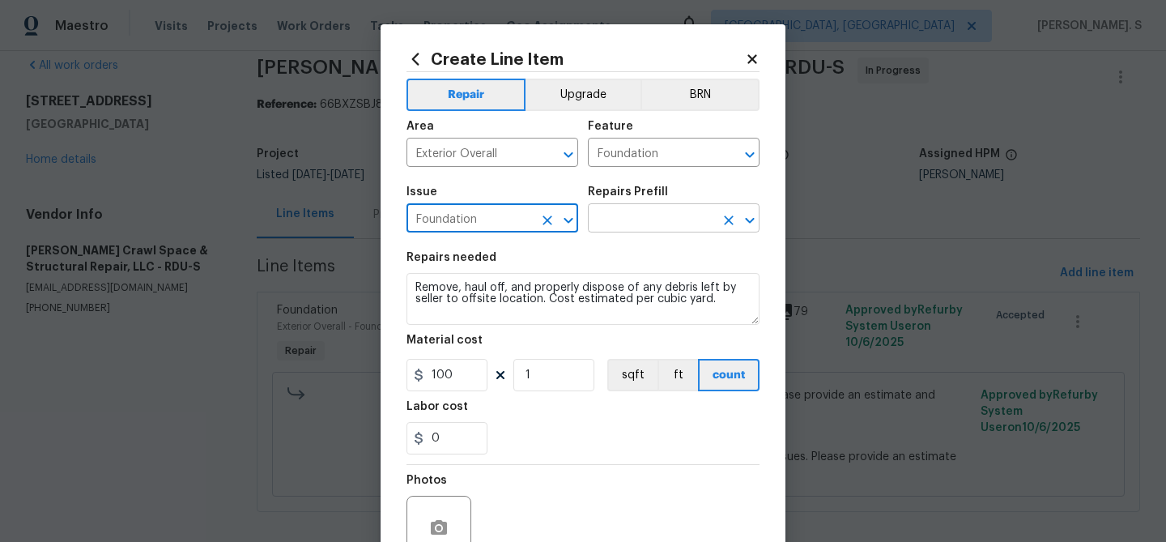
click at [753, 228] on icon "Open" at bounding box center [749, 220] width 19 height 19
type input "Foundation"
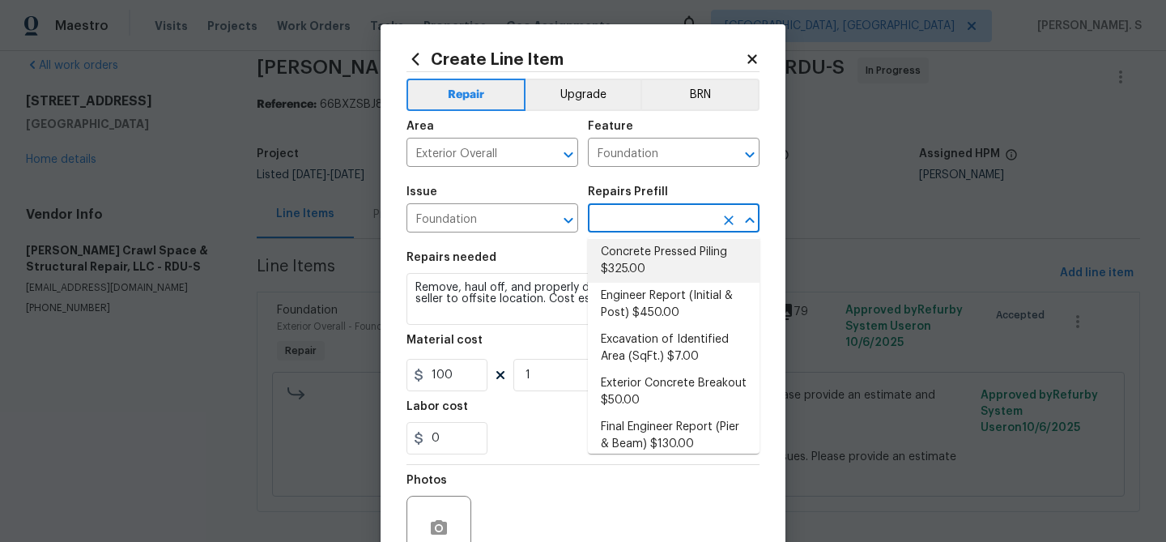
scroll to position [49, 0]
click at [633, 303] on li "Engineer Report (Initial & Post) $450.00" at bounding box center [674, 303] width 172 height 44
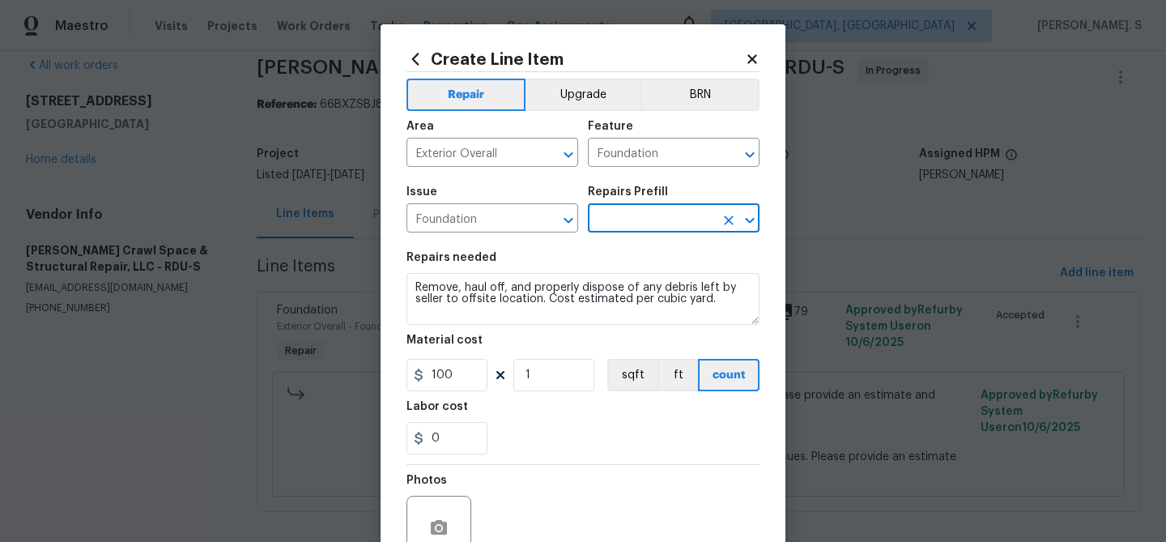
type textarea "Recieve and properly document the work needed and executed on through an engine…"
type input "Engineer Report (Initial & Post) $450.00"
type input "450"
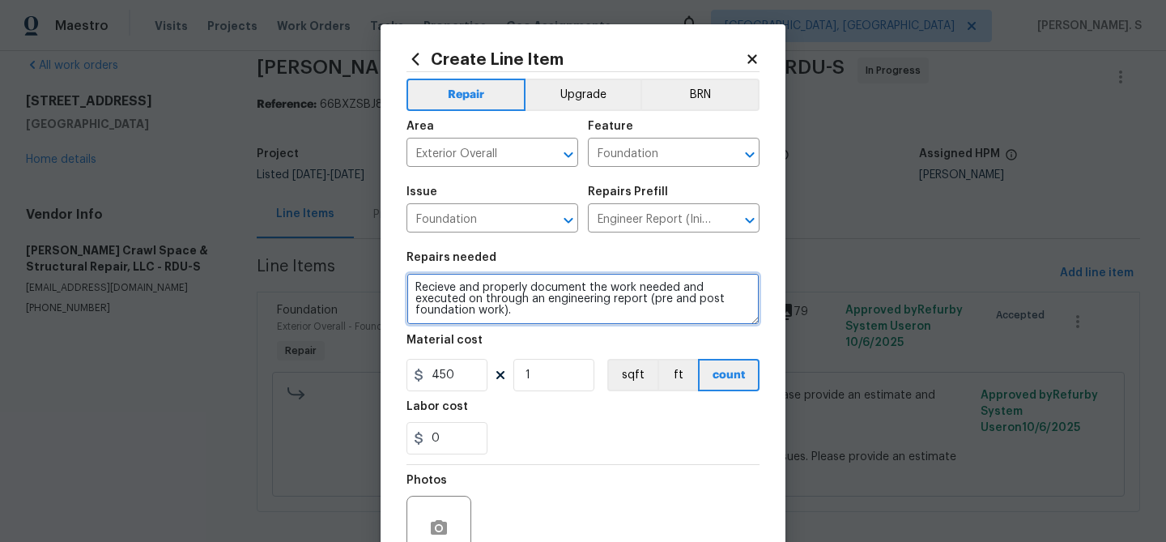
click at [521, 300] on textarea "Recieve and properly document the work needed and executed on through an engine…" at bounding box center [583, 299] width 353 height 52
paste textarea "(GJ) Updated cost per BR team approval"
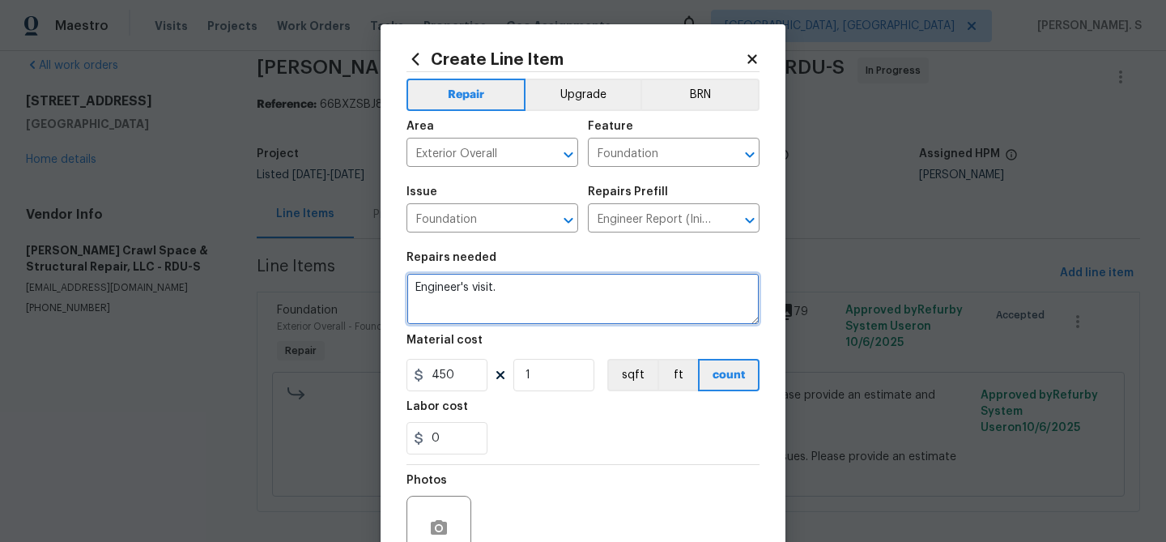
type textarea "Engineer's visit."
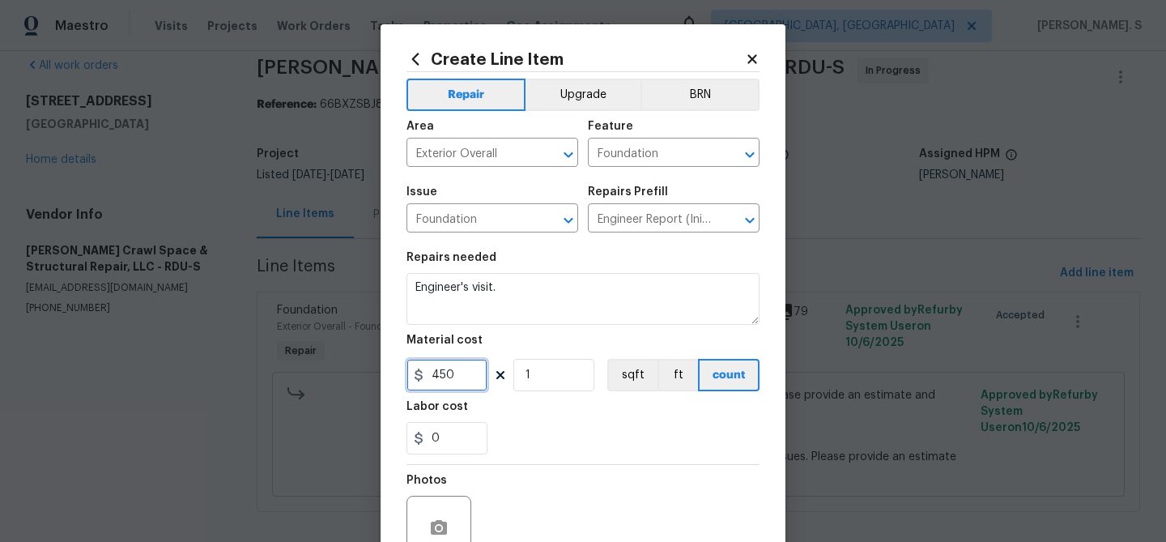
click at [432, 386] on input "450" at bounding box center [447, 375] width 81 height 32
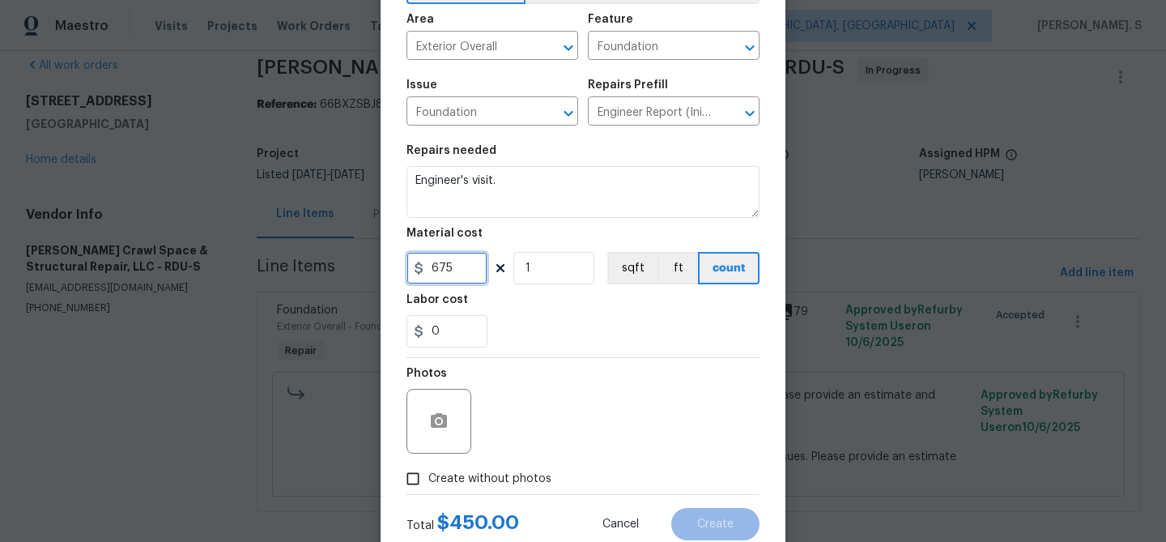
scroll to position [156, 0]
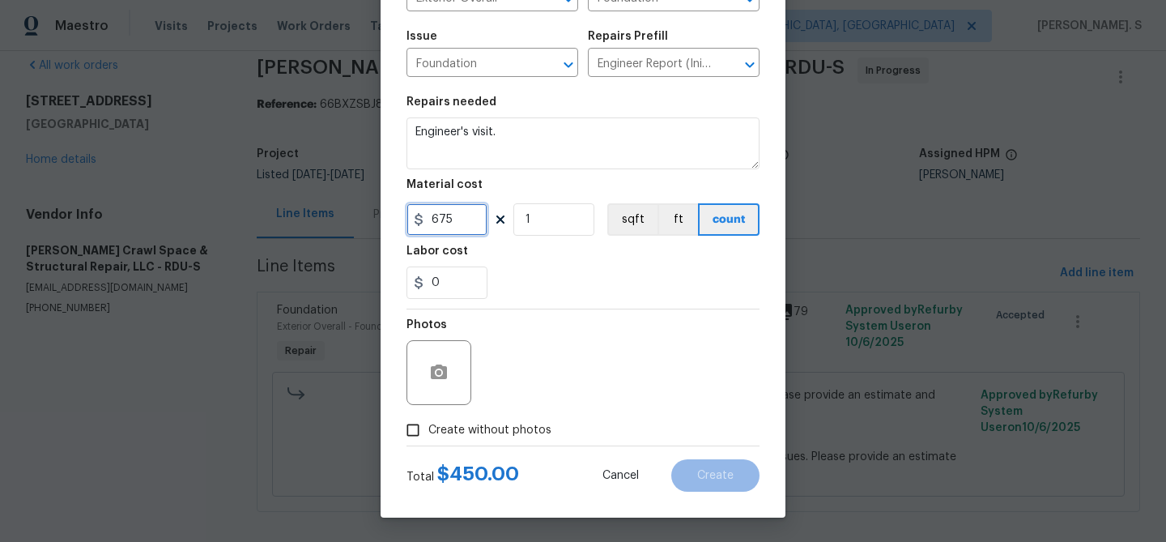
type input "675"
click at [434, 415] on label "Create without photos" at bounding box center [475, 430] width 154 height 31
click at [428, 415] on input "Create without photos" at bounding box center [413, 430] width 31 height 31
checkbox input "true"
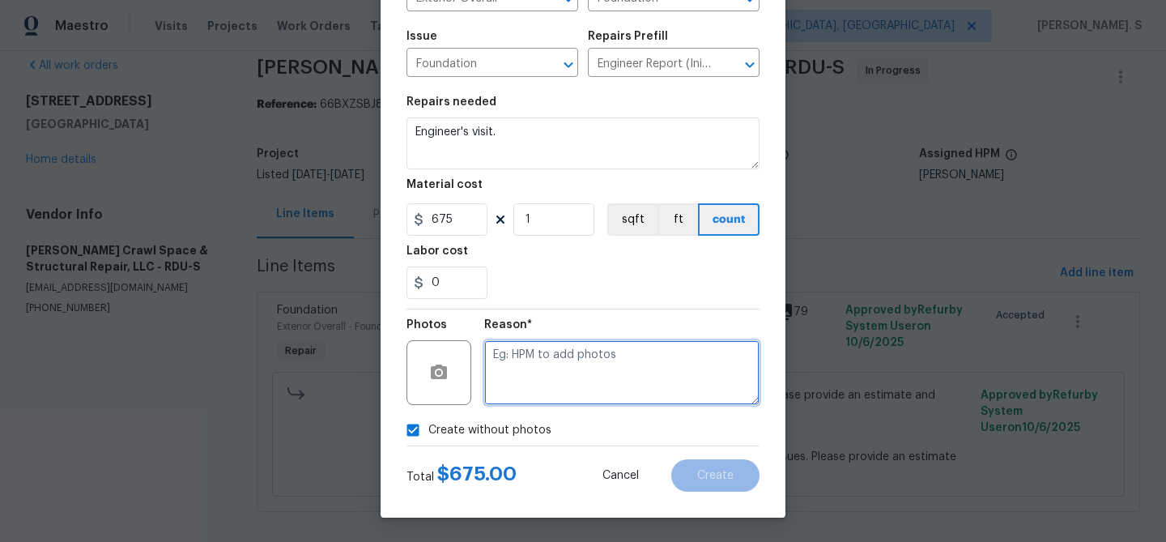
click at [567, 385] on textarea at bounding box center [621, 372] width 275 height 65
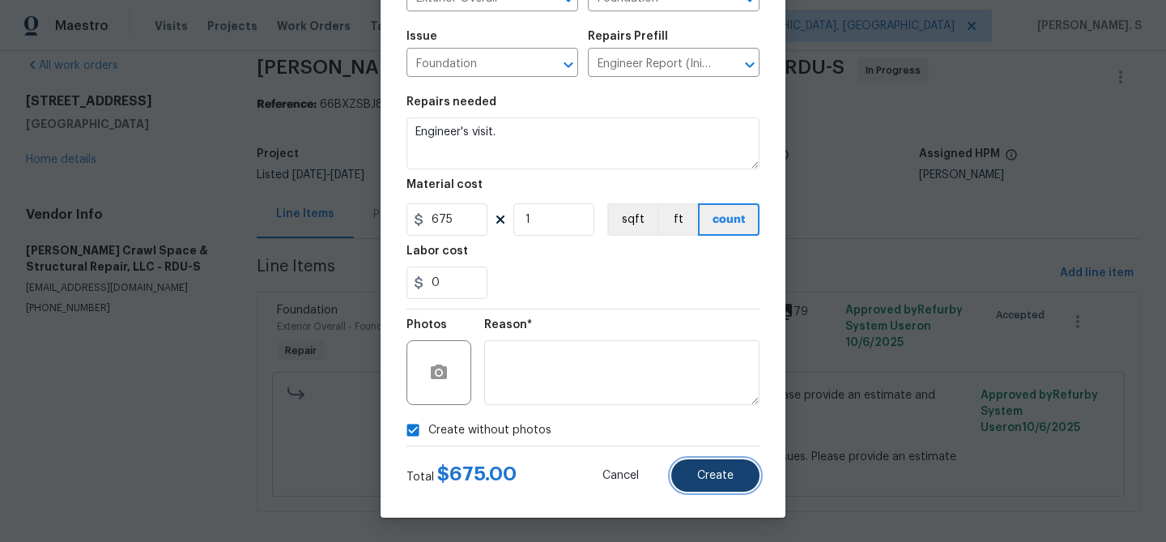
click at [702, 470] on span "Create" at bounding box center [715, 476] width 36 height 12
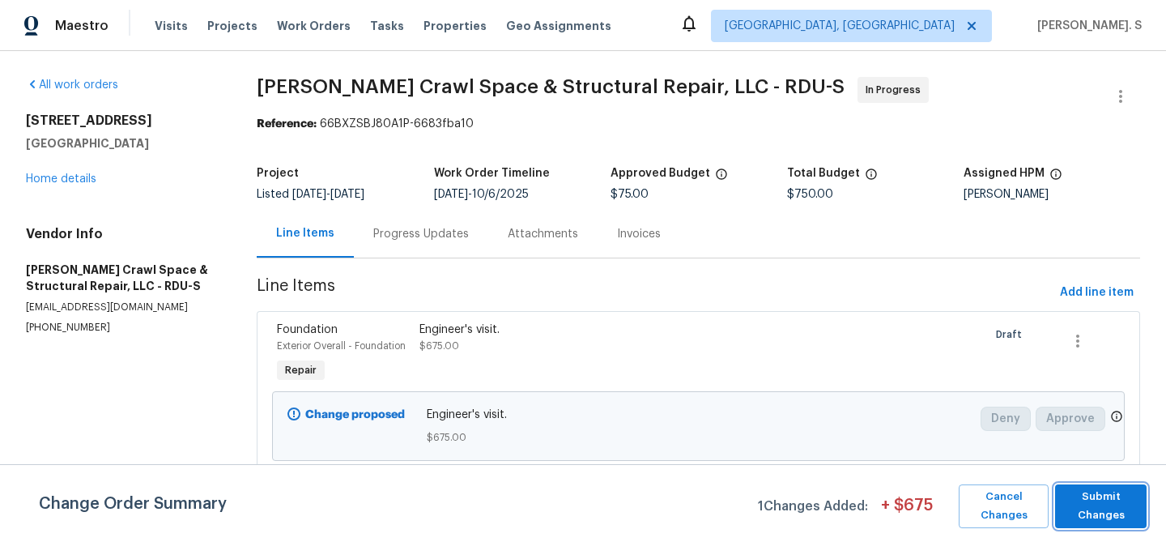
click at [1100, 512] on span "Submit Changes" at bounding box center [1100, 506] width 75 height 37
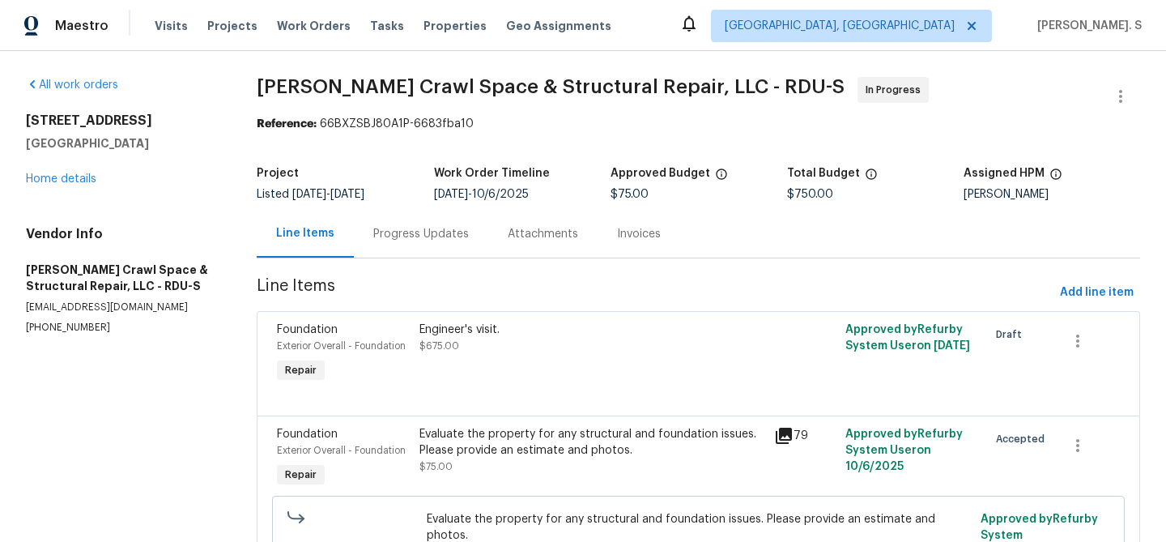
click at [368, 232] on div "Progress Updates" at bounding box center [421, 234] width 134 height 48
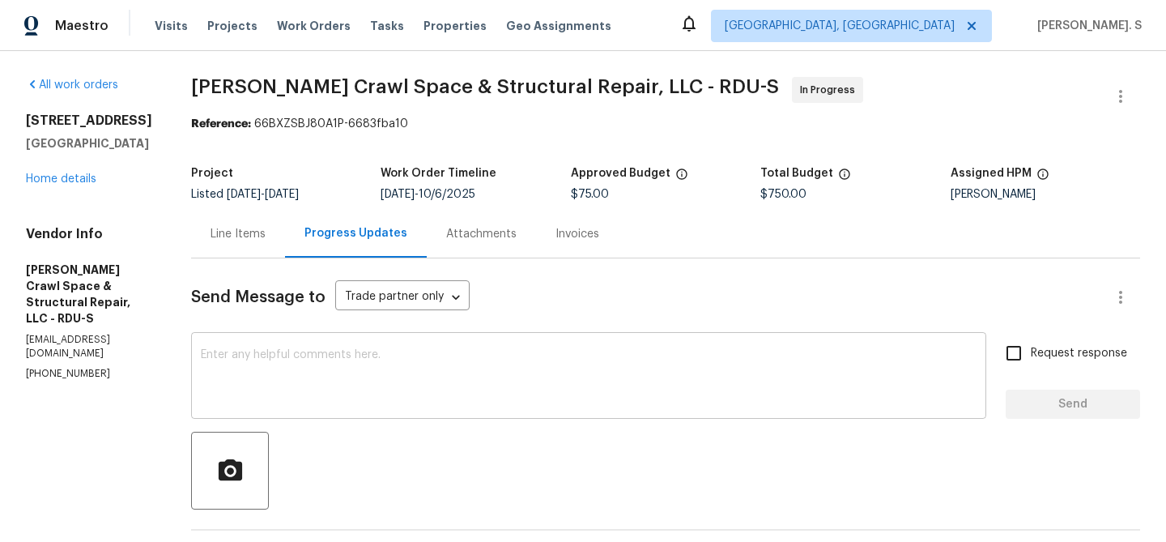
click at [309, 385] on textarea at bounding box center [589, 377] width 776 height 57
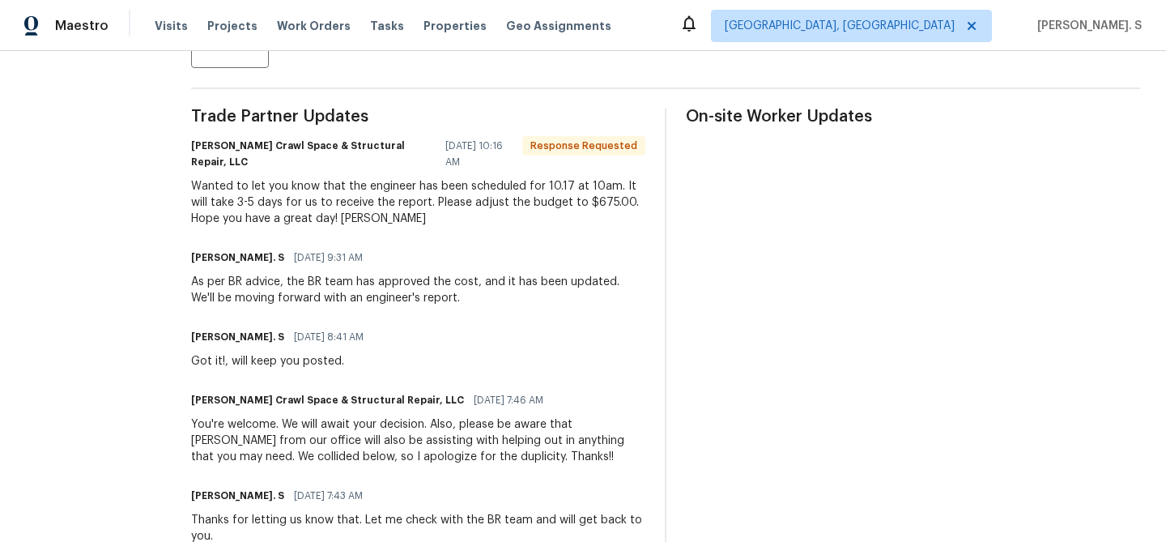
scroll to position [462, 0]
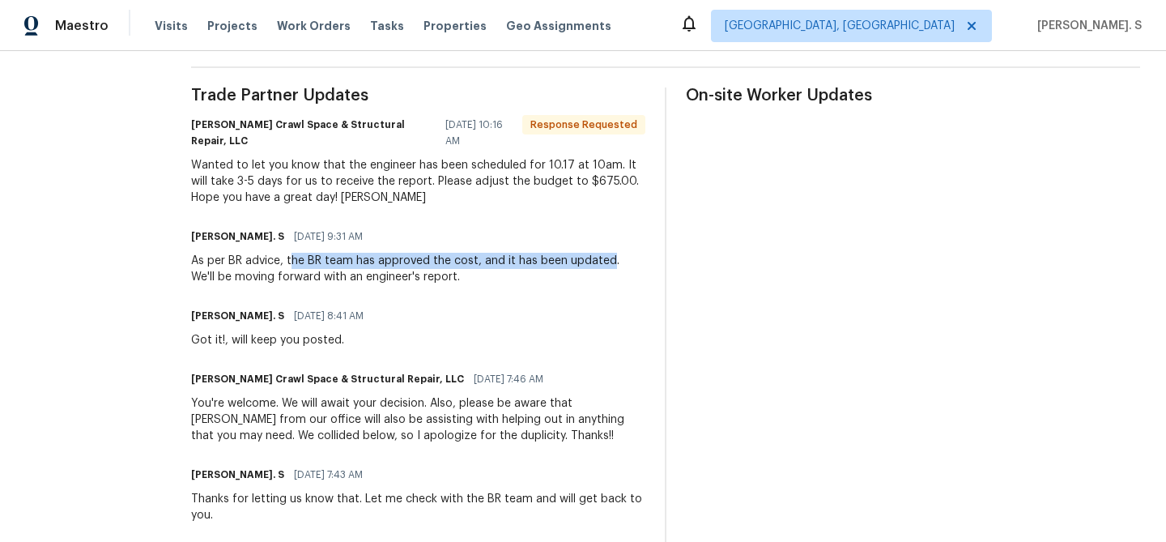
drag, startPoint x: 307, startPoint y: 244, endPoint x: 623, endPoint y: 251, distance: 315.9
click at [623, 253] on div "As per BR advice, the BR team has approved the cost, and it has been updated. W…" at bounding box center [418, 269] width 454 height 32
copy div "he BR team has approved the cost, and it has been updated"
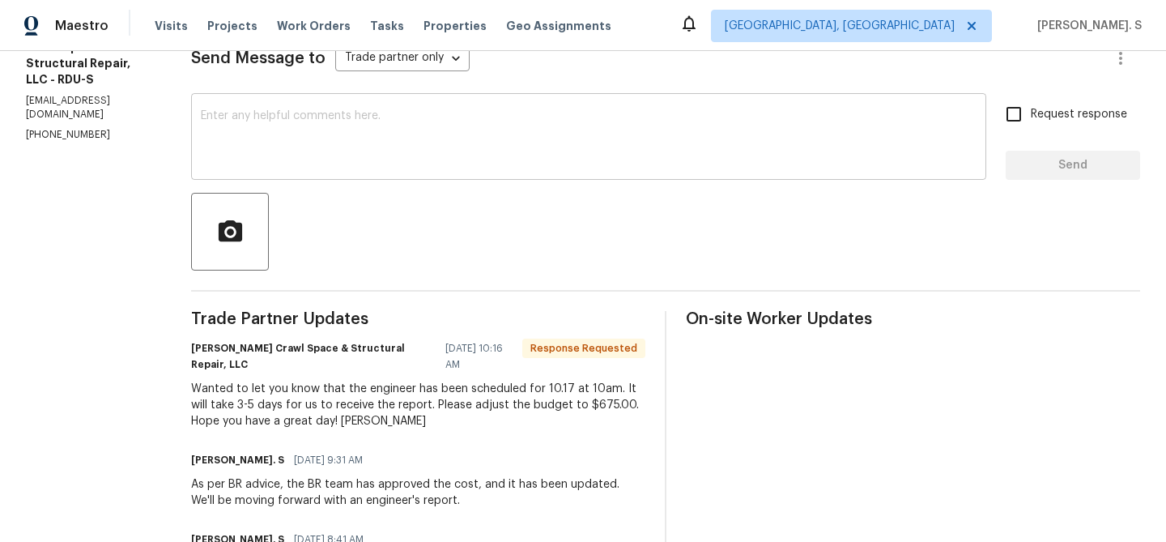
click at [470, 160] on textarea at bounding box center [589, 138] width 776 height 57
paste textarea "he BR team has approved the cost, and it has been updated"
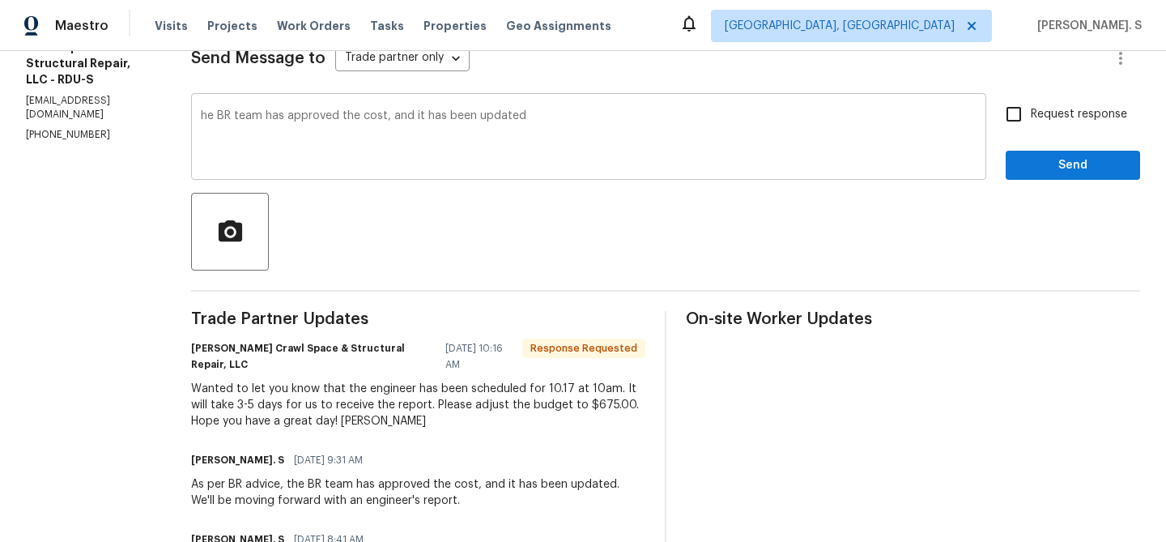
click at [210, 114] on div "he BR team has approved the cost, and it has been updated x ​" at bounding box center [588, 138] width 795 height 83
click at [216, 115] on div "he BR team has approved the cost, and it has been updated x ​" at bounding box center [588, 138] width 795 height 83
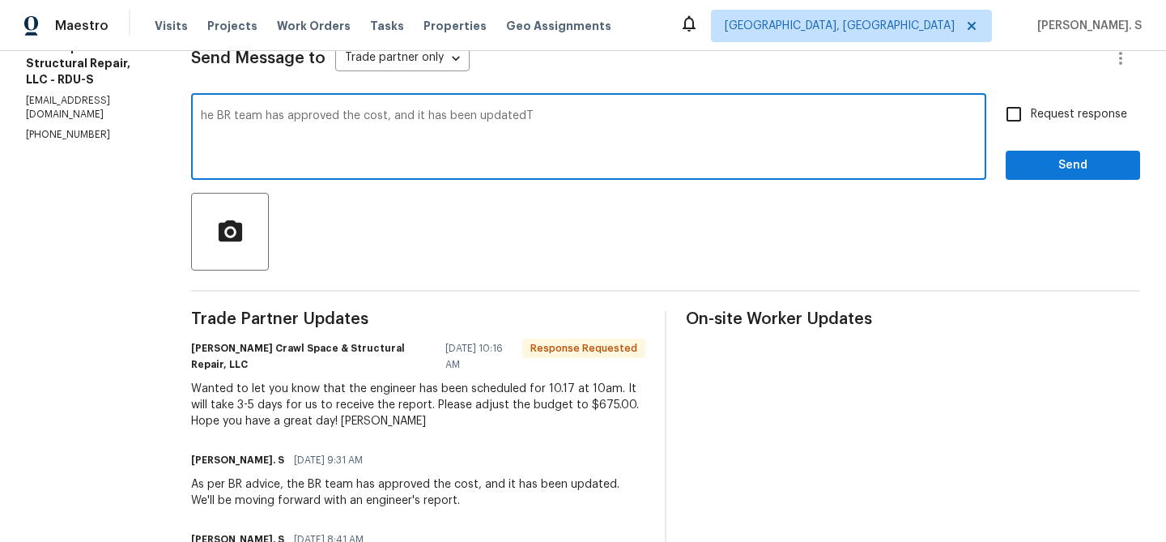
click at [0, 0] on div "Replace with" at bounding box center [0, 0] width 0 height 0
click at [568, 117] on textarea "The BR team has approved the cost, and it has been updatedT" at bounding box center [589, 138] width 776 height 57
click at [568, 117] on textarea "The BR team has approved the cost, and it has been updated. Kindly keep us post…" at bounding box center [589, 138] width 776 height 57
click at [850, 123] on textarea "The BR team has approved the cost, and it has been updated. Kindly keep us post…" at bounding box center [589, 138] width 776 height 57
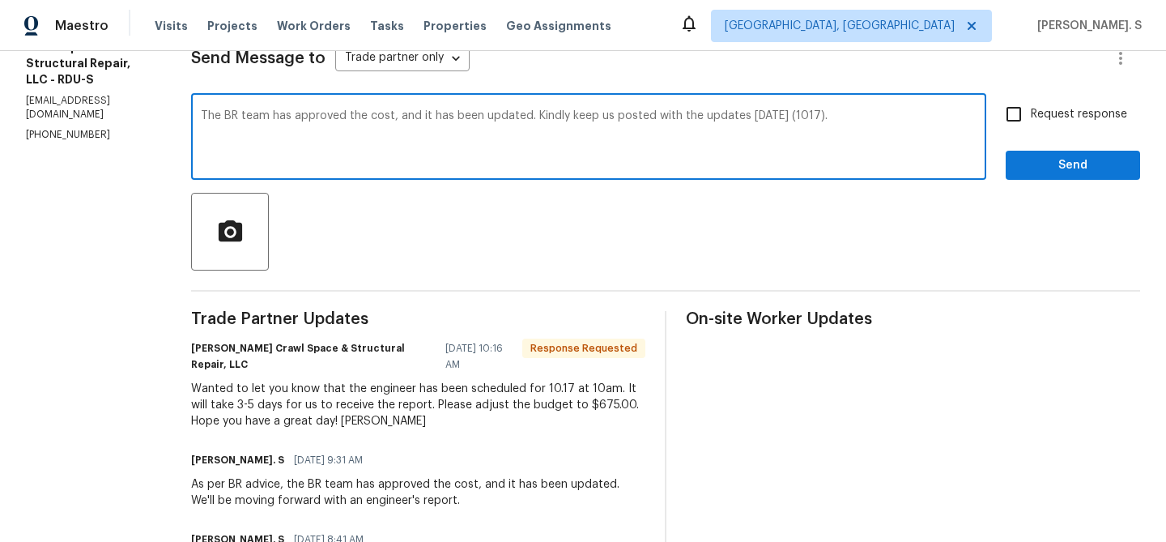
type textarea "The BR team has approved the cost, and it has been updated. Kindly keep us post…"
click at [330, 364] on div "Falcone Crawl Space & Structural Repair, LLC 10/13/2025 10:16 AM Response Reque…" at bounding box center [418, 383] width 454 height 92
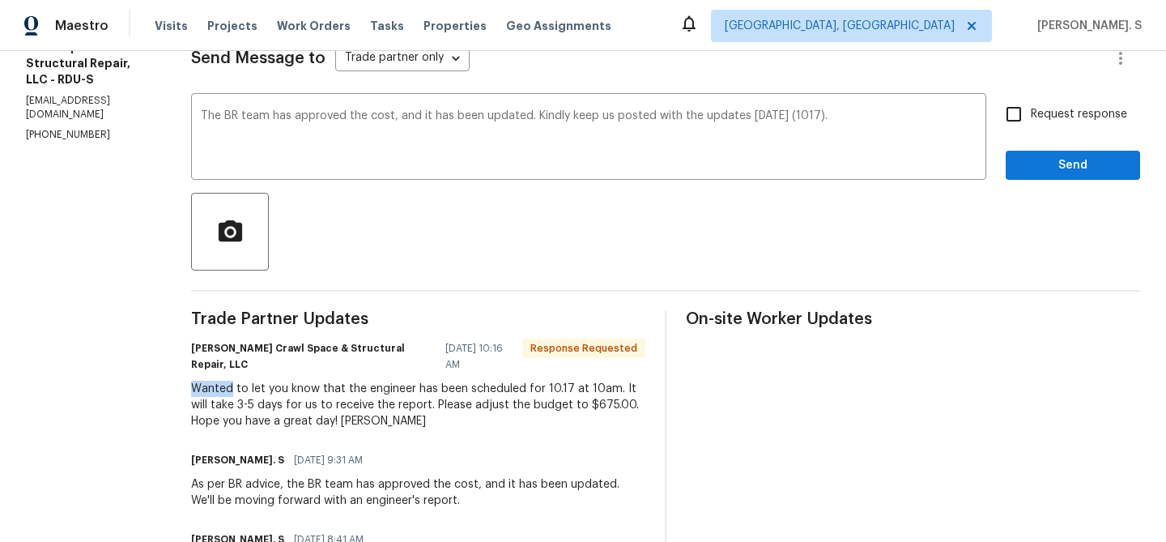
click at [330, 363] on div "Falcone Crawl Space & Structural Repair, LLC 10/13/2025 10:16 AM Response Reque…" at bounding box center [418, 383] width 454 height 92
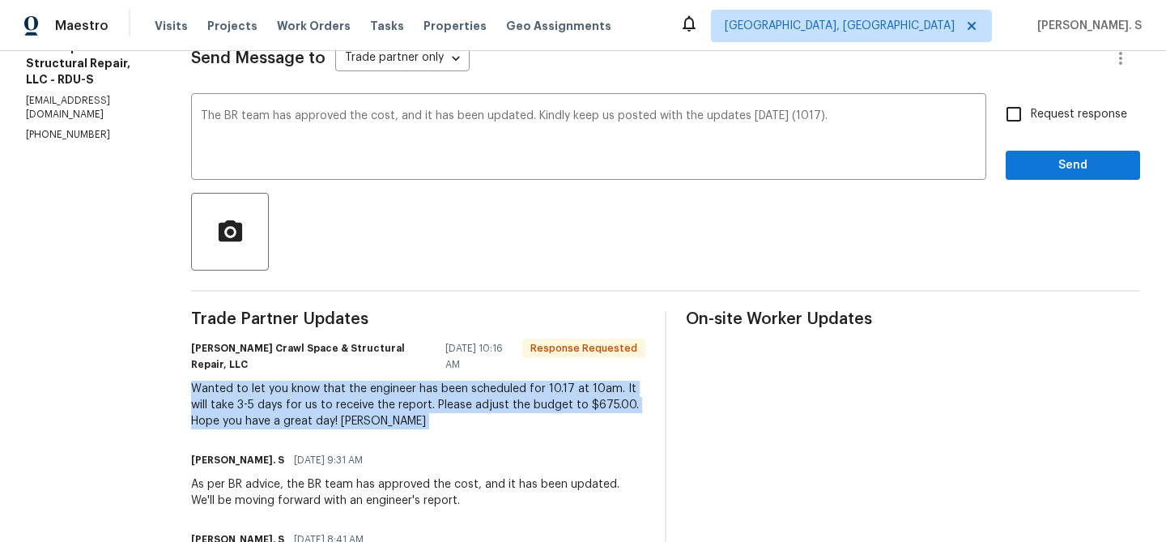
click at [330, 363] on div "Falcone Crawl Space & Structural Repair, LLC 10/13/2025 10:16 AM Response Reque…" at bounding box center [418, 383] width 454 height 92
copy div "Wanted to let you know that the engineer has been scheduled for 10.17 at 10am. …"
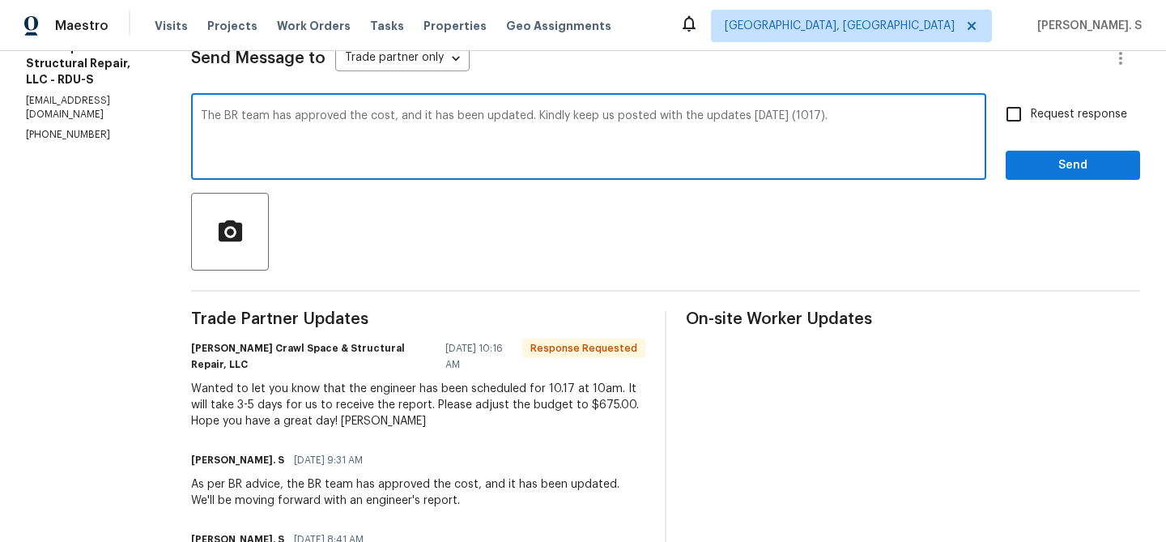
drag, startPoint x: 222, startPoint y: 123, endPoint x: 926, endPoint y: 137, distance: 703.9
click at [926, 137] on textarea "The BR team has approved the cost, and it has been updated. Kindly keep us post…" at bounding box center [589, 138] width 776 height 57
drag, startPoint x: 866, startPoint y: 130, endPoint x: 286, endPoint y: 112, distance: 580.9
click at [283, 112] on textarea "The BR team has approved the cost, and it has been updated. Kindly keep us post…" at bounding box center [589, 138] width 776 height 57
click at [219, 124] on textarea "The BR team has approved the cost, and it has been updated. Kindly keep us post…" at bounding box center [589, 138] width 776 height 57
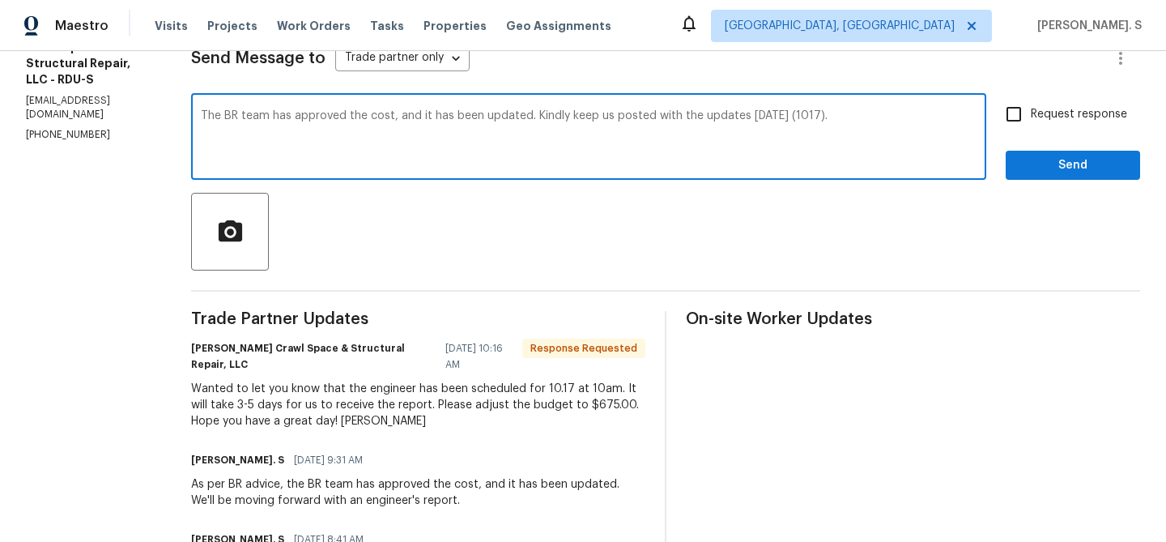
drag, startPoint x: 223, startPoint y: 118, endPoint x: 863, endPoint y: 117, distance: 640.6
click at [866, 118] on textarea "The BR team has approved the cost, and it has been updated. Kindly keep us post…" at bounding box center [589, 138] width 776 height 57
click at [1075, 117] on span "Request response" at bounding box center [1079, 114] width 96 height 17
click at [1031, 117] on input "Request response" at bounding box center [1014, 114] width 34 height 34
checkbox input "true"
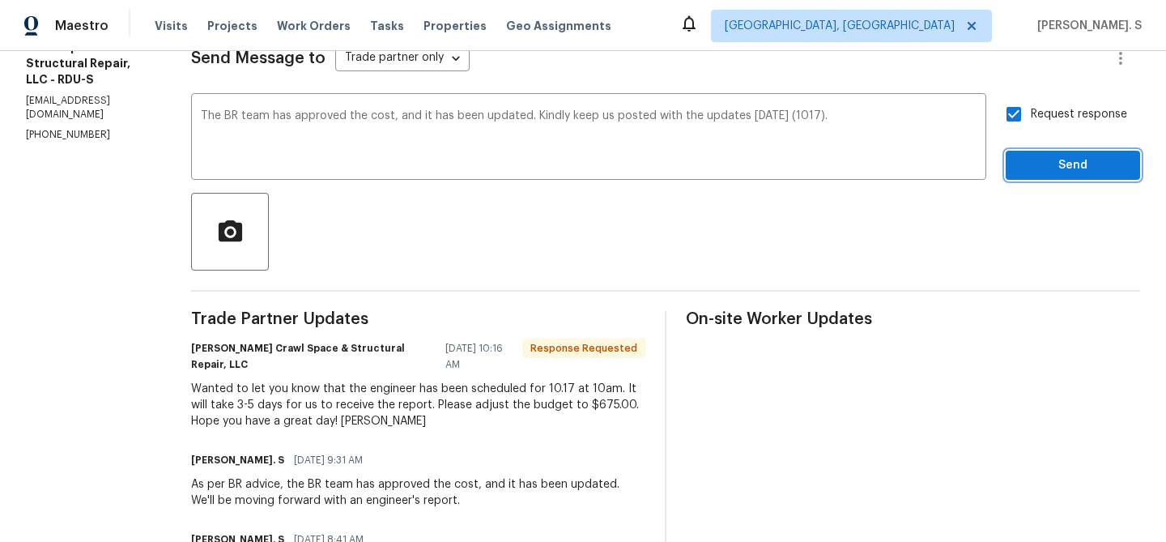
click at [1051, 177] on button "Send" at bounding box center [1073, 166] width 134 height 30
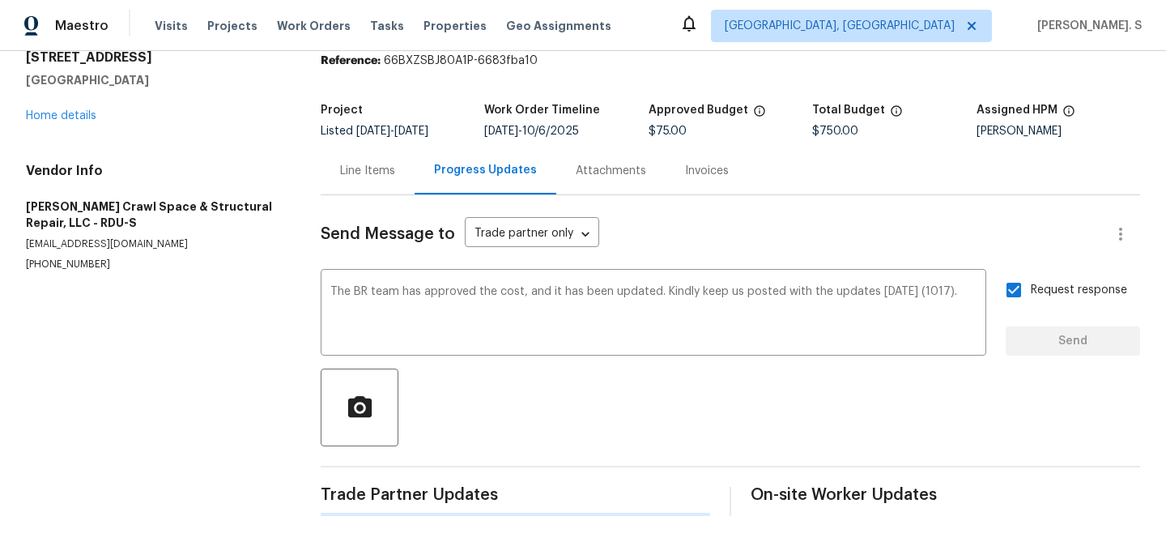
click at [1051, 177] on div "Line Items Progress Updates Attachments Invoices" at bounding box center [731, 171] width 820 height 49
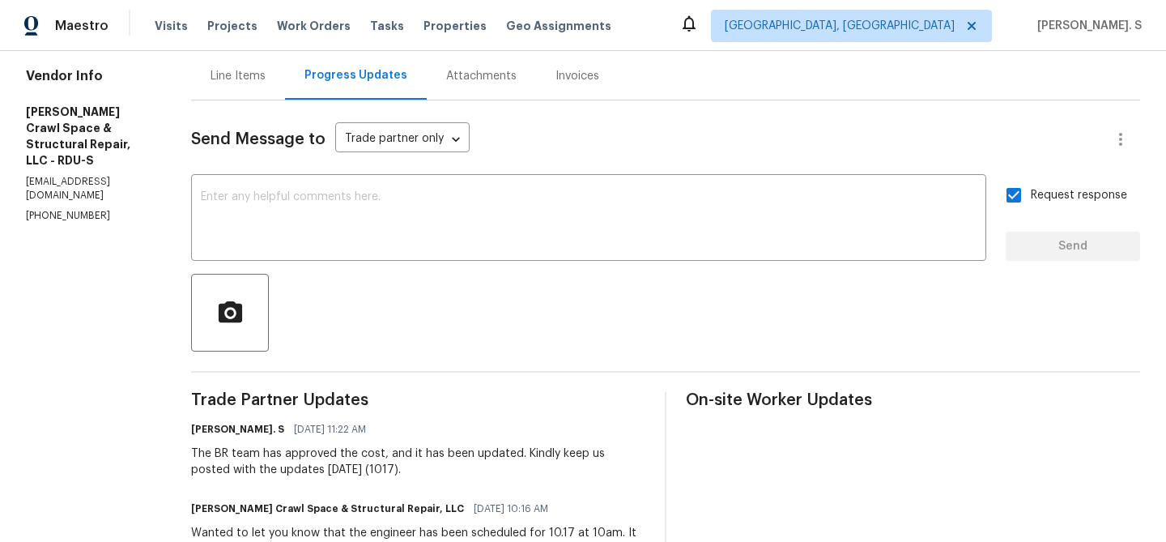
scroll to position [0, 0]
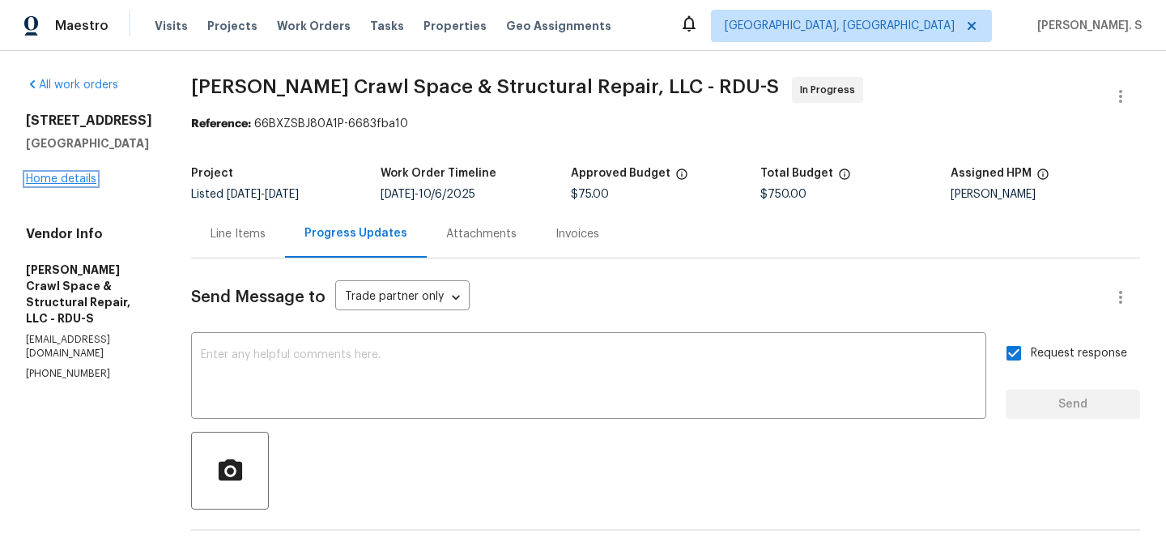
click at [70, 176] on link "Home details" at bounding box center [61, 178] width 70 height 11
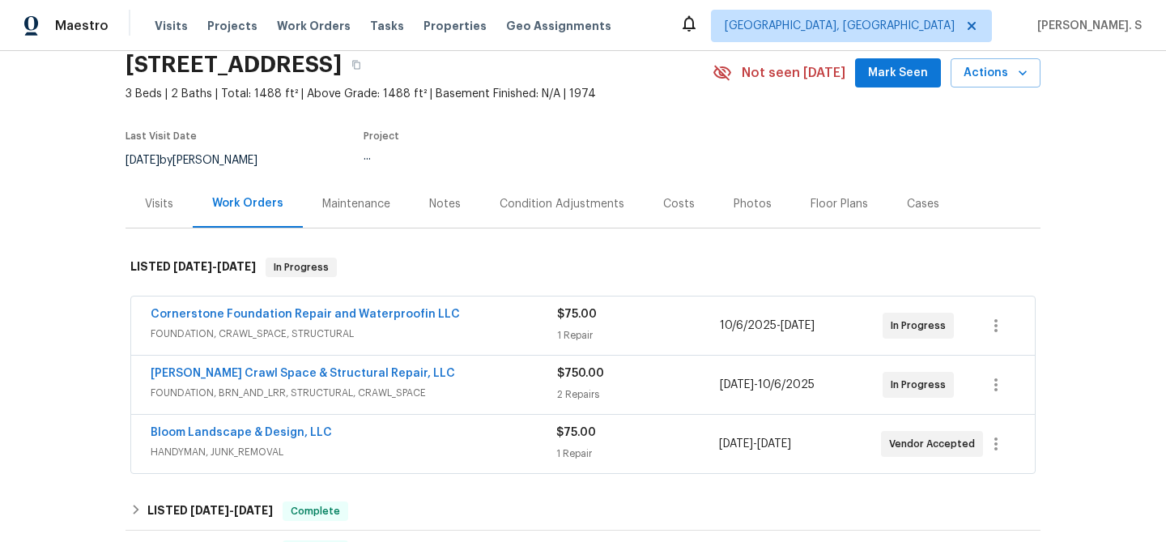
scroll to position [82, 0]
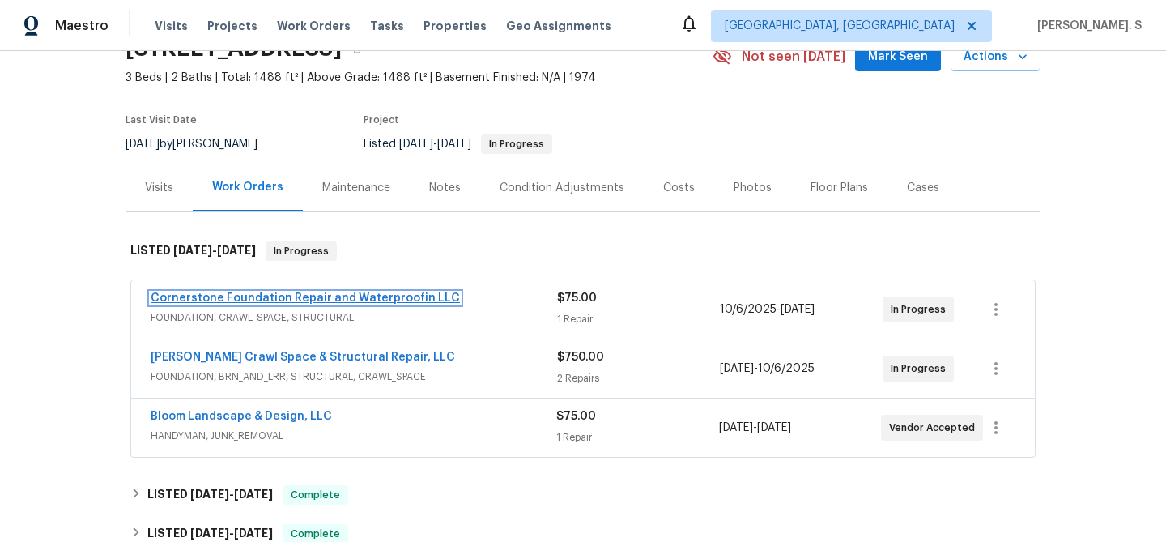
click at [246, 303] on link "Cornerstone Foundation Repair and Waterproofin LLC" at bounding box center [305, 297] width 309 height 11
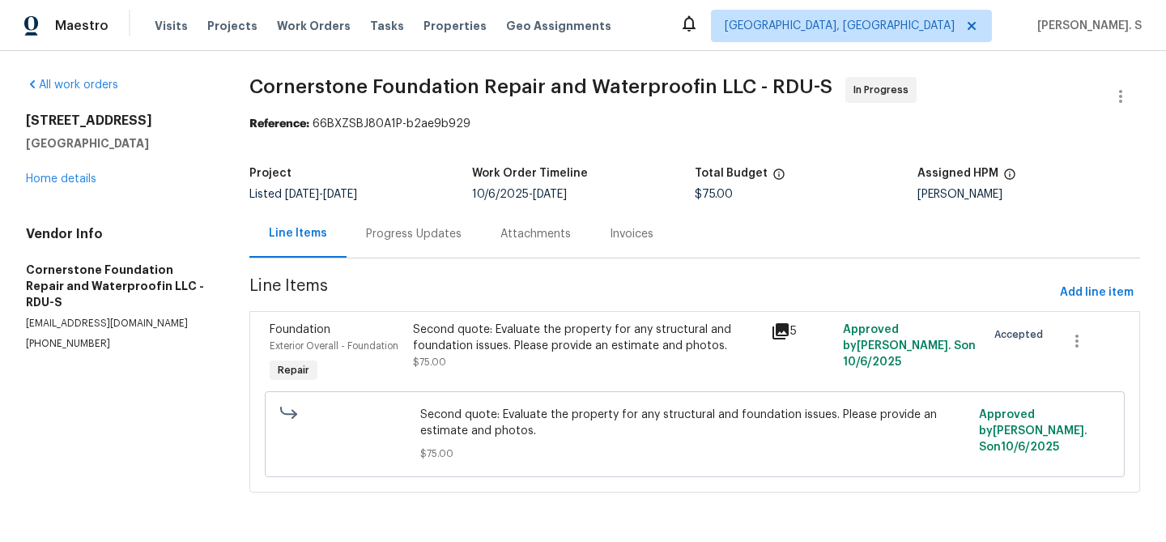
click at [369, 205] on div "Project Listed 7/22/2025 - 10/15/2025 Work Order Timeline 10/6/2025 - 10/8/2025…" at bounding box center [694, 184] width 891 height 52
click at [403, 249] on div "Progress Updates" at bounding box center [414, 234] width 134 height 48
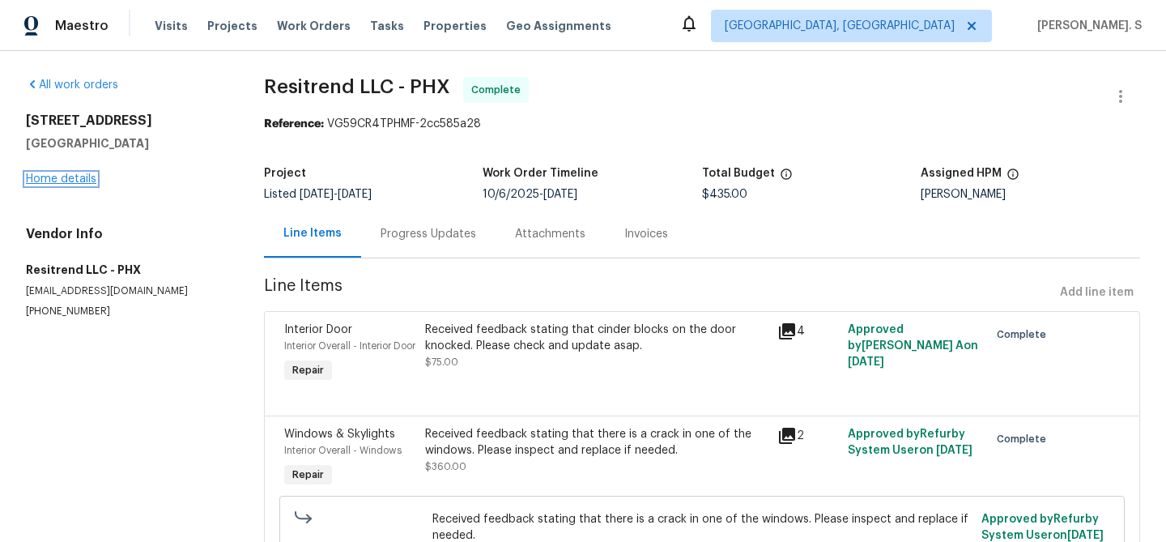
click at [66, 173] on link "Home details" at bounding box center [61, 178] width 70 height 11
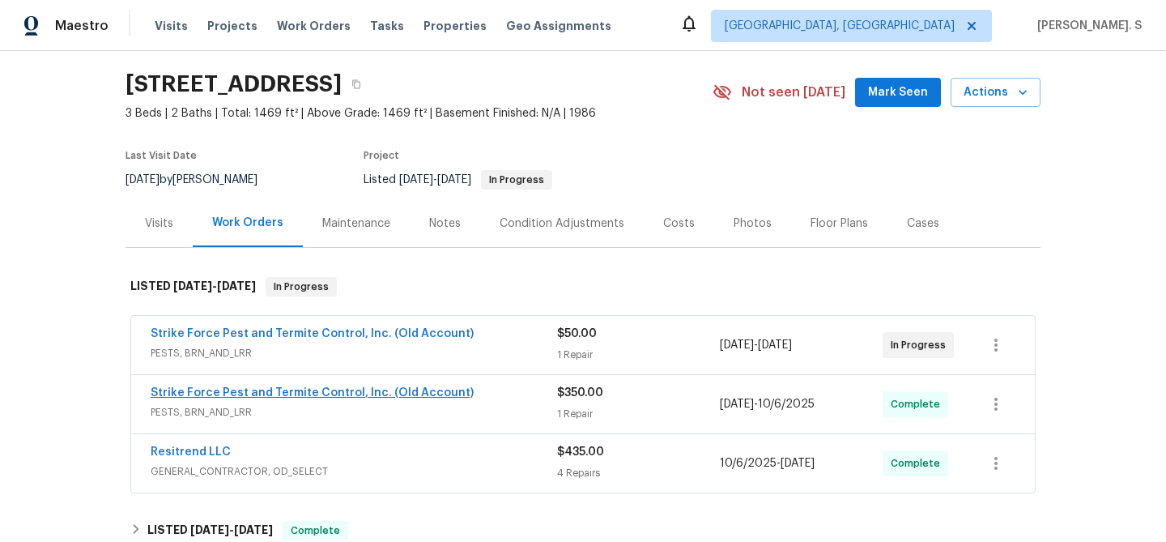
scroll to position [53, 0]
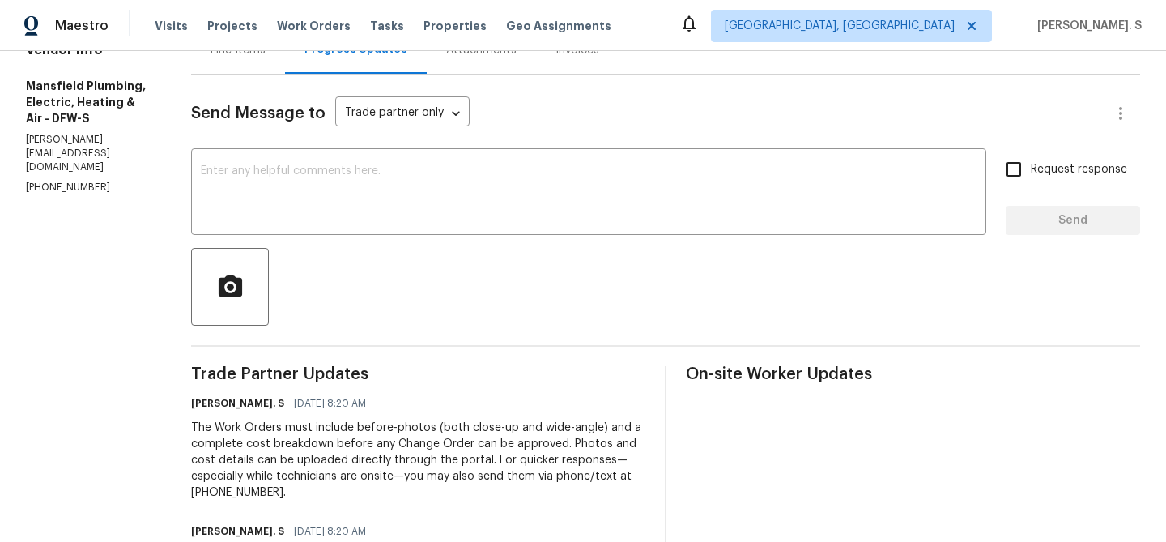
scroll to position [197, 0]
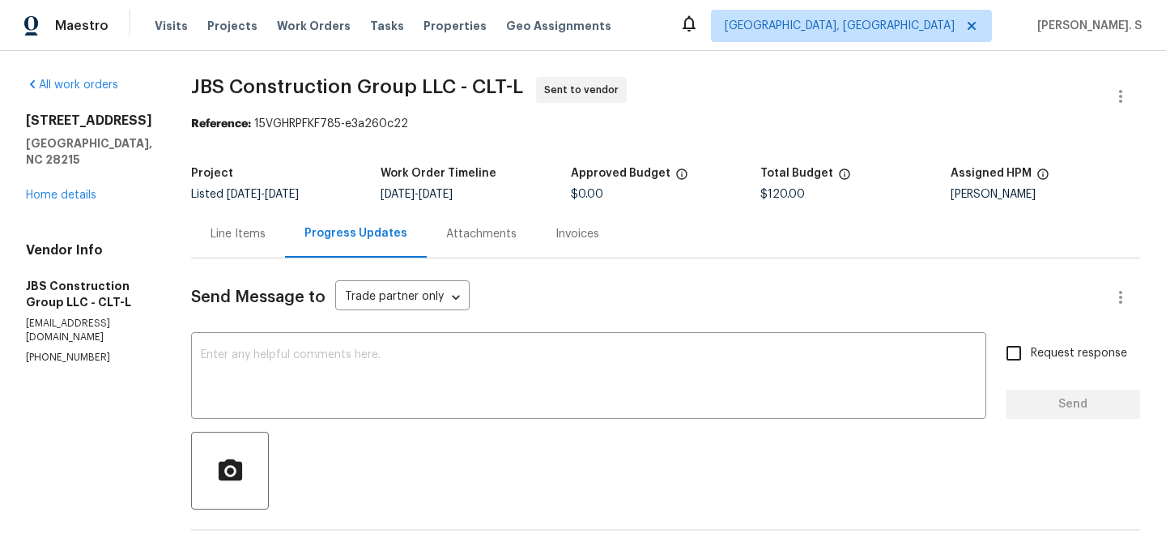
scroll to position [177, 0]
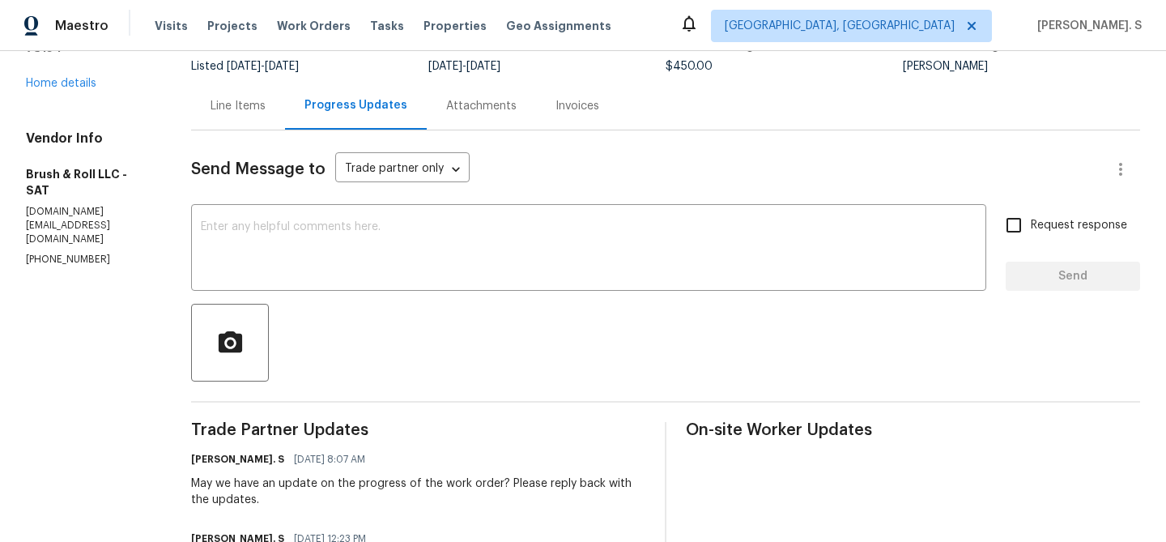
scroll to position [214, 0]
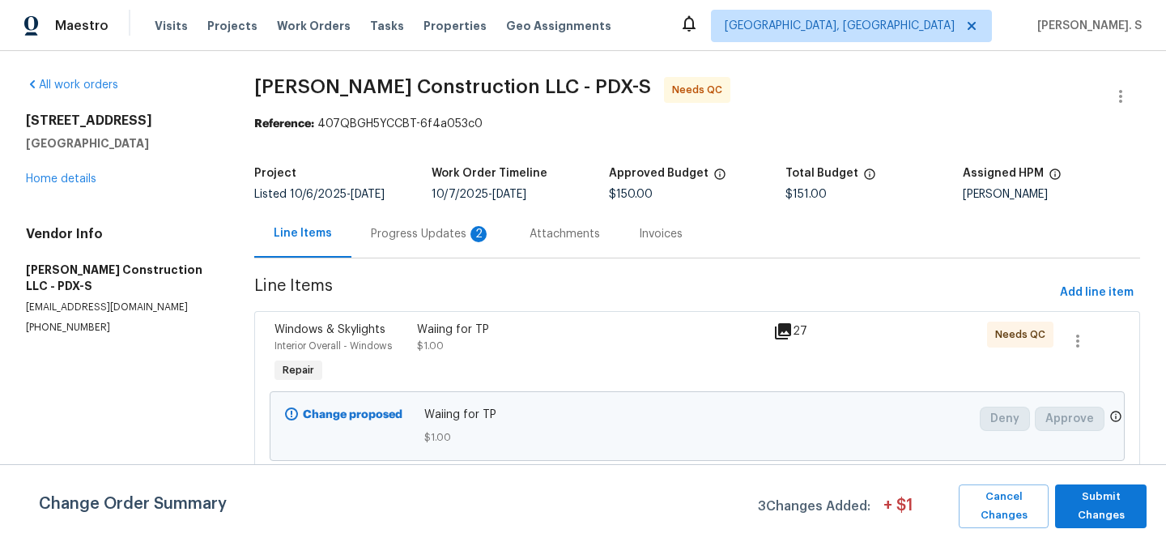
click at [393, 240] on div "Progress Updates 2" at bounding box center [431, 234] width 120 height 16
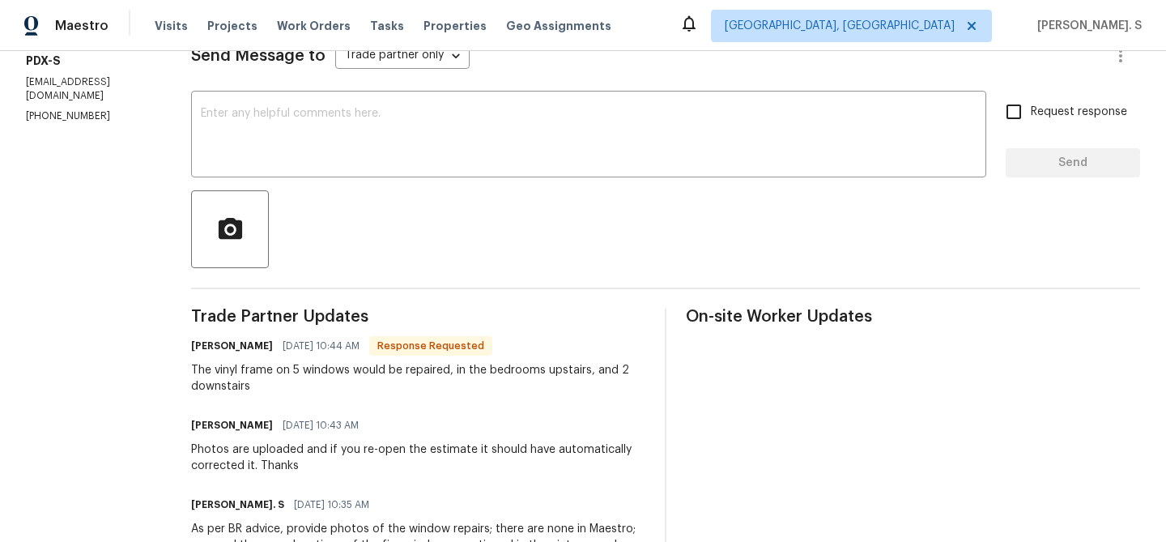
scroll to position [220, 0]
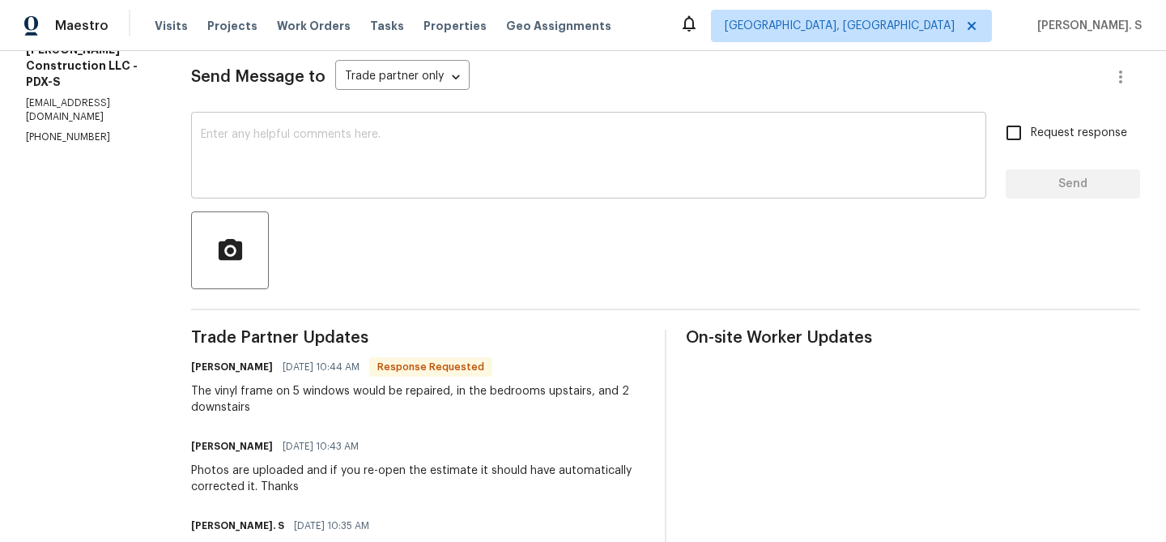
click at [471, 192] on div "x ​" at bounding box center [588, 157] width 795 height 83
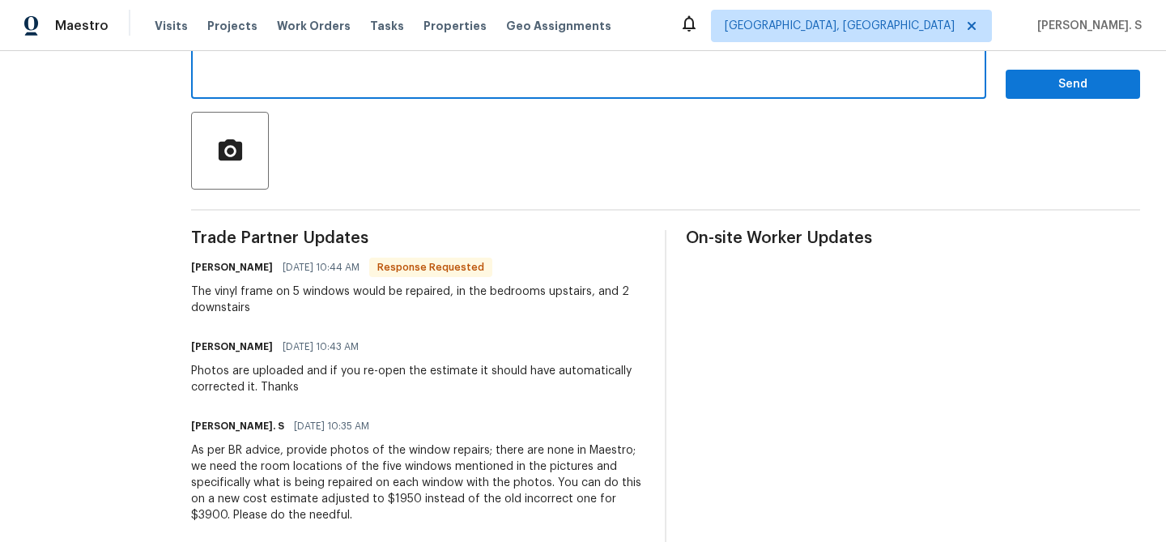
scroll to position [335, 0]
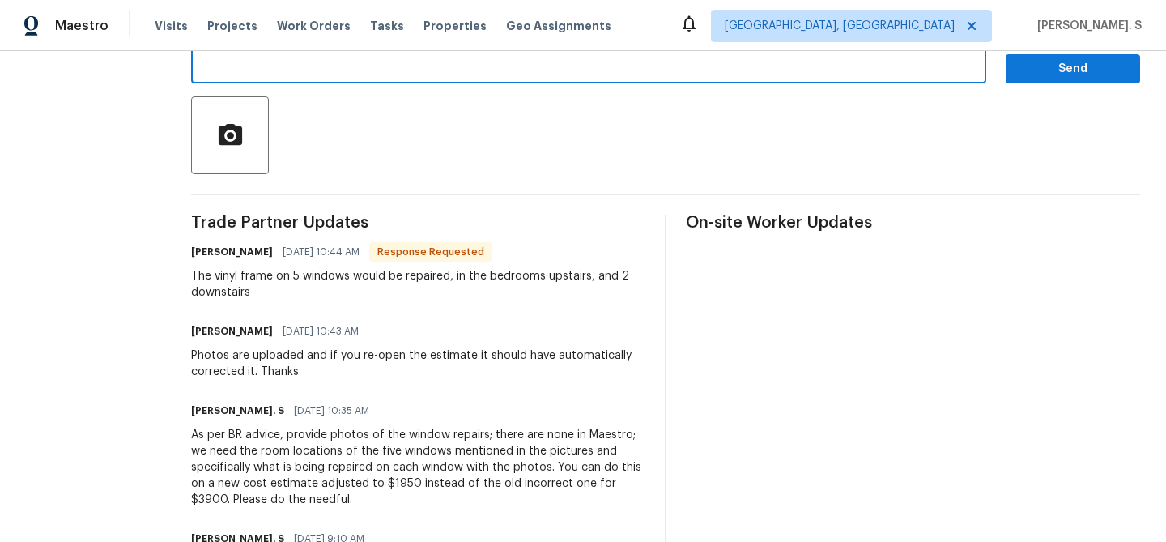
click at [257, 432] on div "As per BR advice, provide photos of the window repairs; there are none in Maest…" at bounding box center [418, 467] width 454 height 81
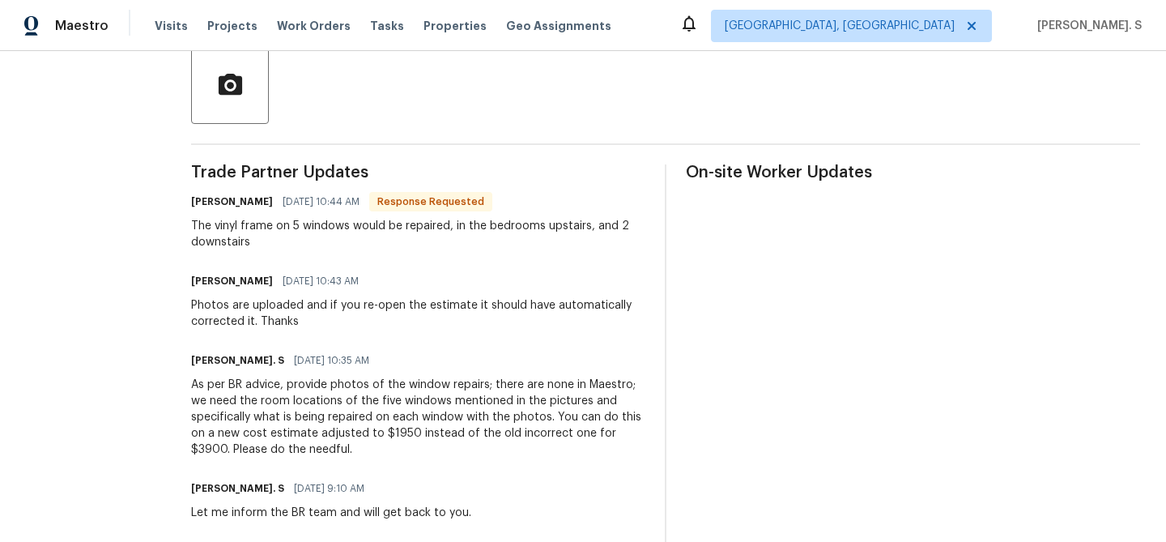
scroll to position [390, 0]
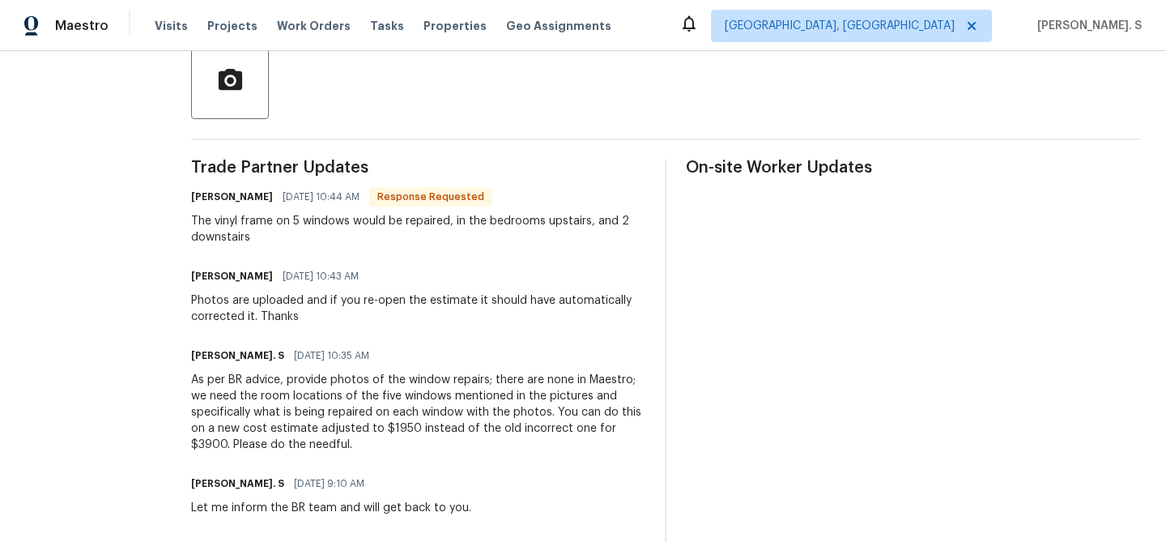
click at [338, 386] on div "As per BR advice, provide photos of the window repairs; there are none in Maest…" at bounding box center [418, 412] width 454 height 81
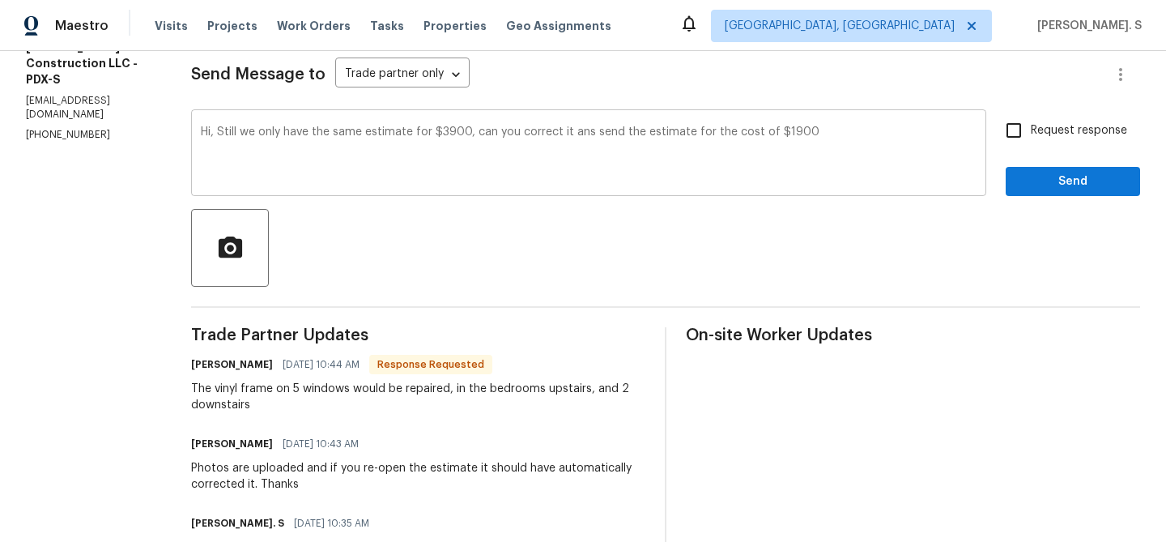
click at [845, 126] on textarea "Hi, Still we only have the same estimate for $3900, can you correct it ans send…" at bounding box center [589, 154] width 776 height 57
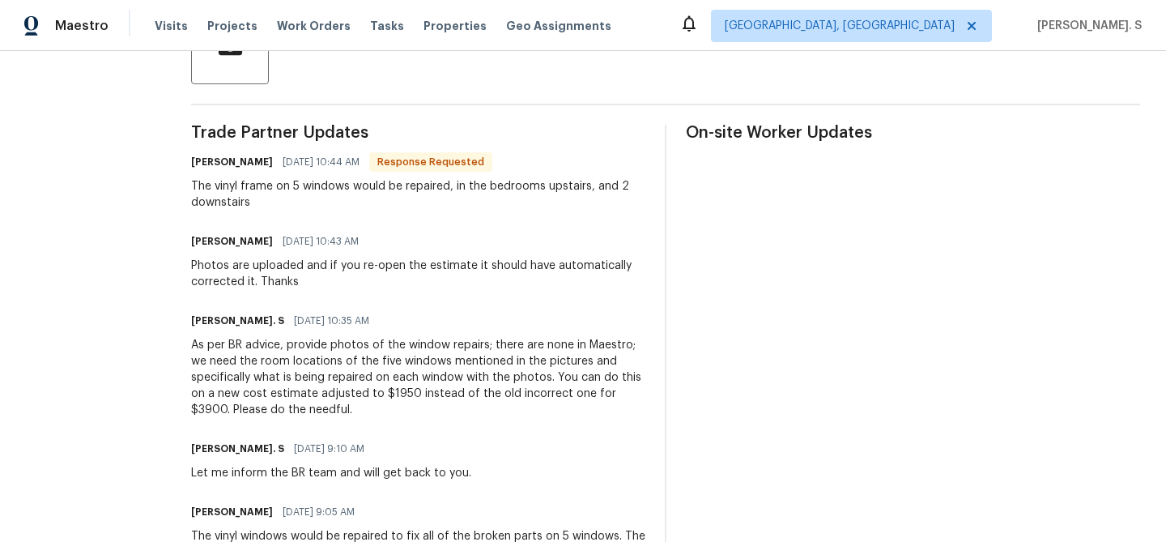
scroll to position [576, 0]
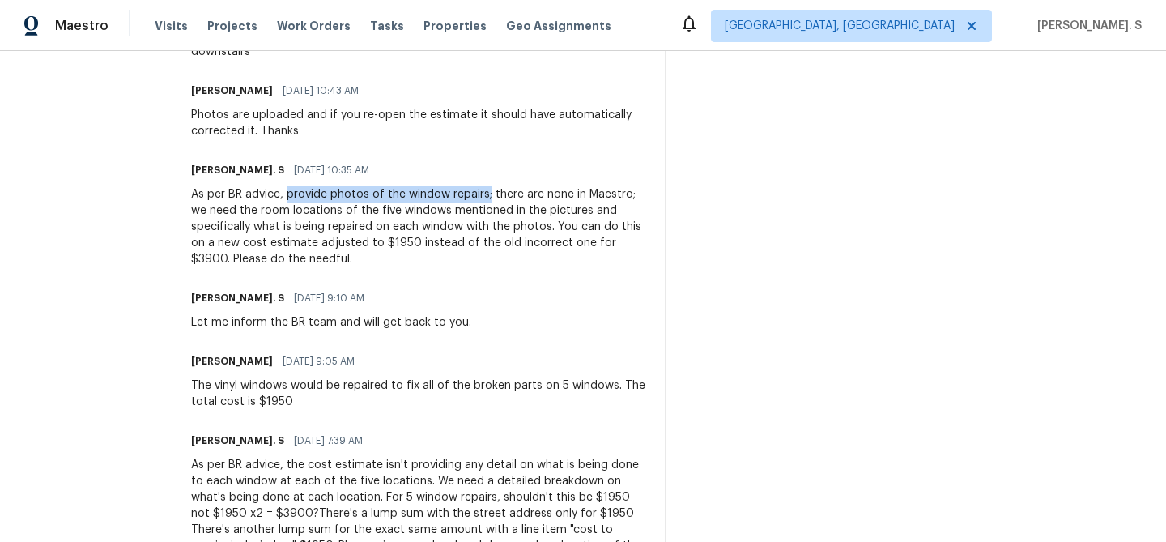
drag, startPoint x: 321, startPoint y: 194, endPoint x: 521, endPoint y: 190, distance: 200.1
click at [522, 191] on div "As per BR advice, provide photos of the window repairs; there are none in Maest…" at bounding box center [418, 226] width 454 height 81
copy div "provide photos of the window repairs;"
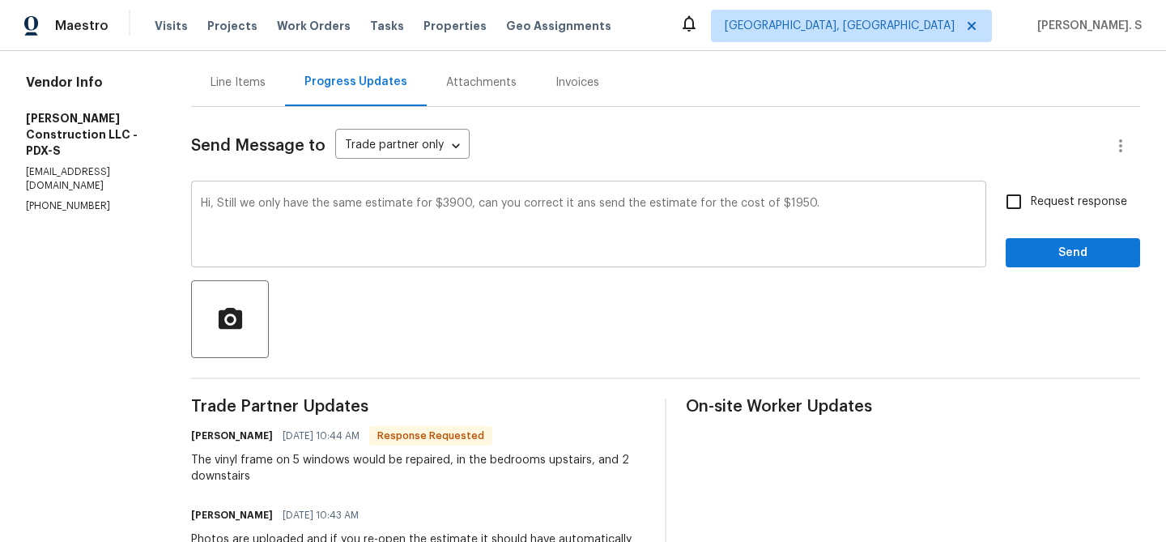
click at [888, 223] on textarea "Hi, Still we only have the same estimate for $3900, can you correct it ans send…" at bounding box center [589, 226] width 776 height 57
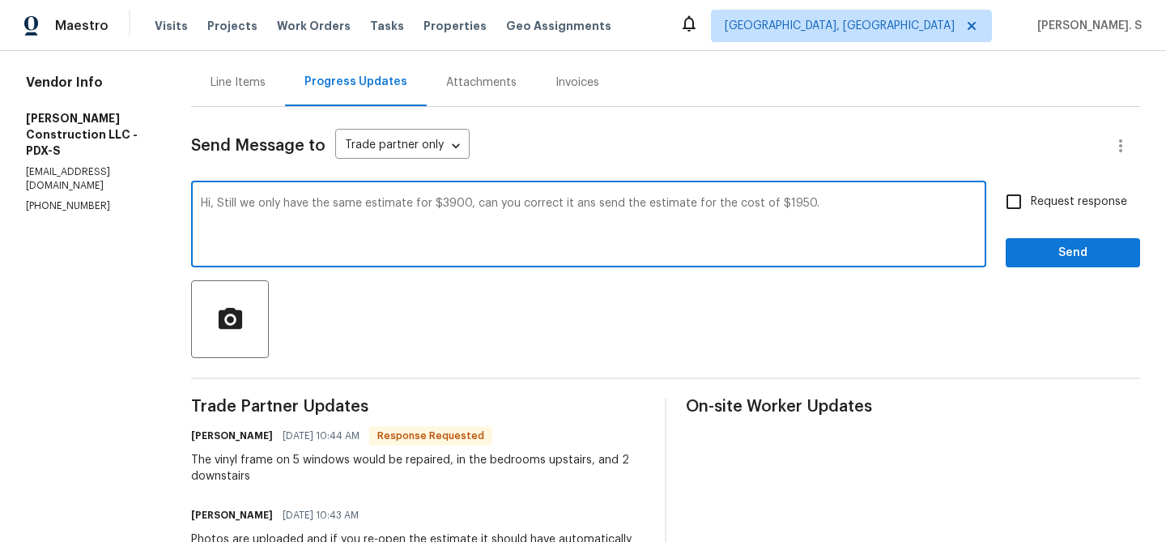
paste textarea "provide photos of the window repairs;"
type textarea "Hi, Still we only have the same estimate for $3900, can you correct it ans send…"
click at [499, 202] on textarea "Hi, Still we only have the same estimate for $3900, can you correct it ans send…" at bounding box center [589, 226] width 776 height 57
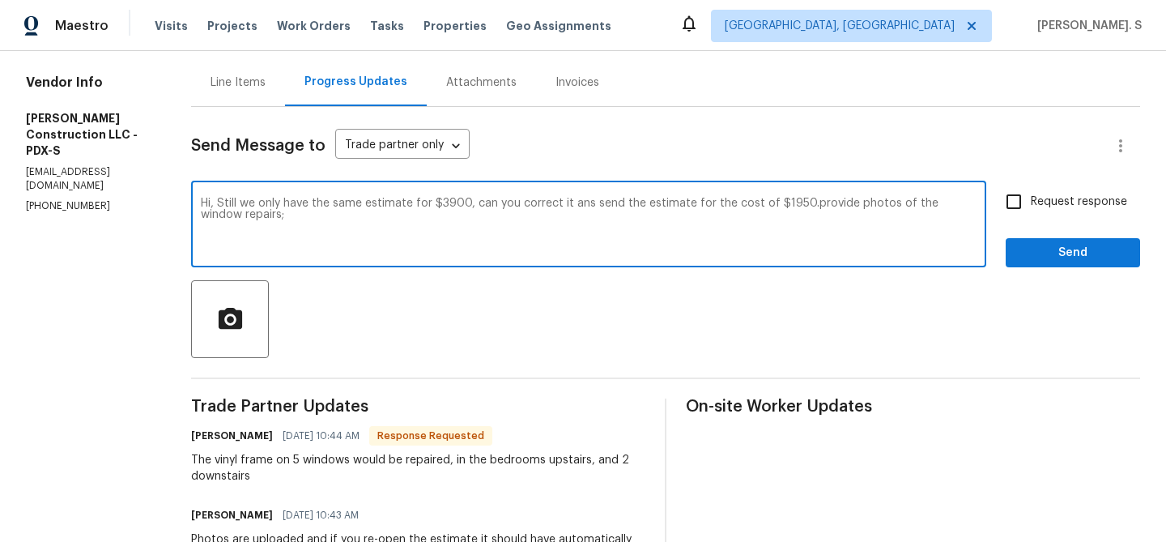
click at [266, 79] on div "Line Items" at bounding box center [238, 83] width 55 height 16
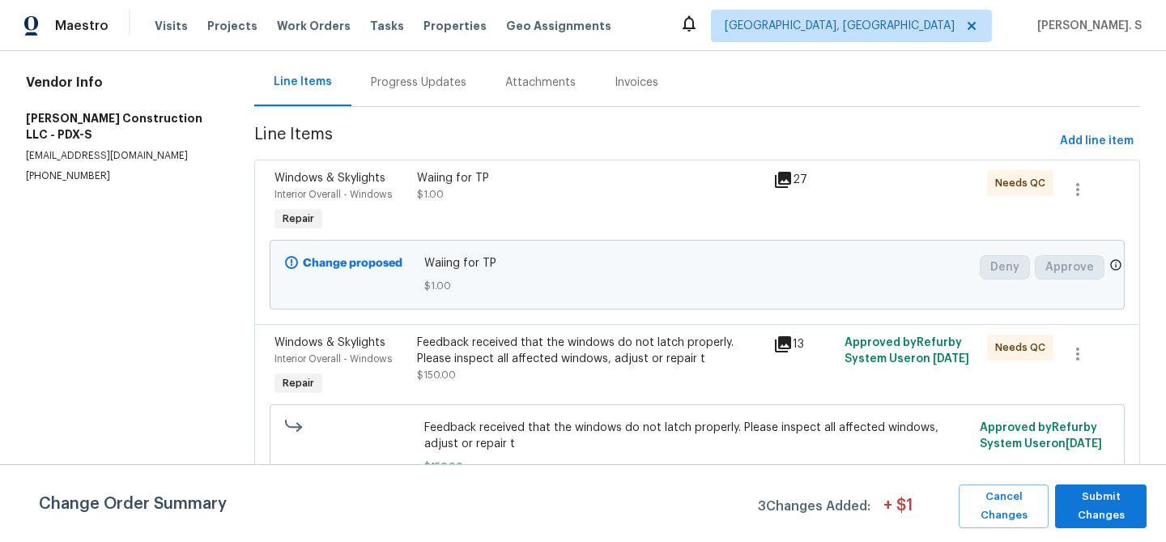
scroll to position [176, 0]
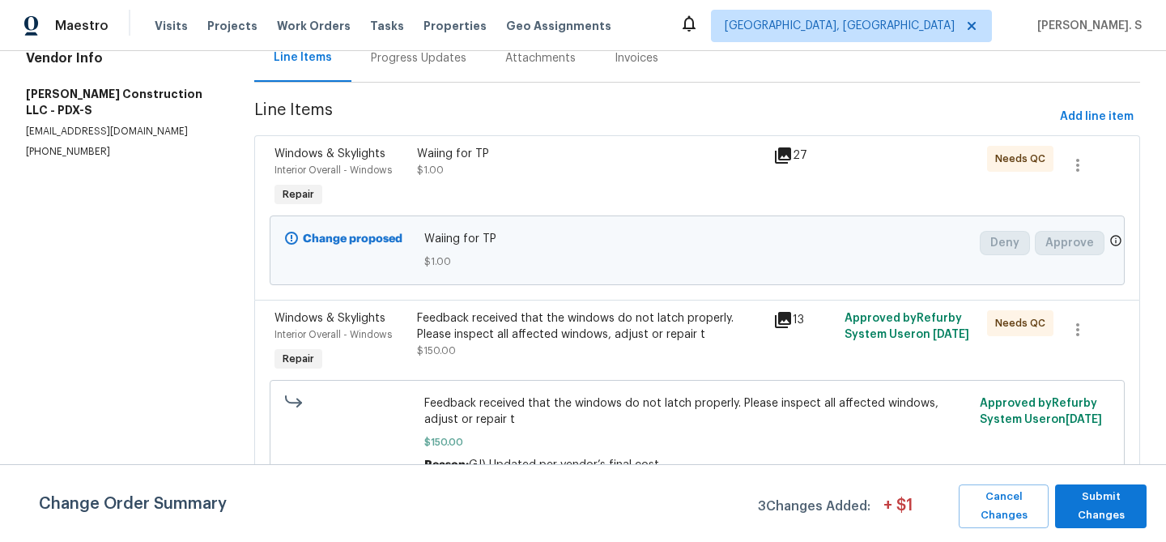
click at [482, 173] on div "Waiing for TP $1.00" at bounding box center [590, 162] width 347 height 32
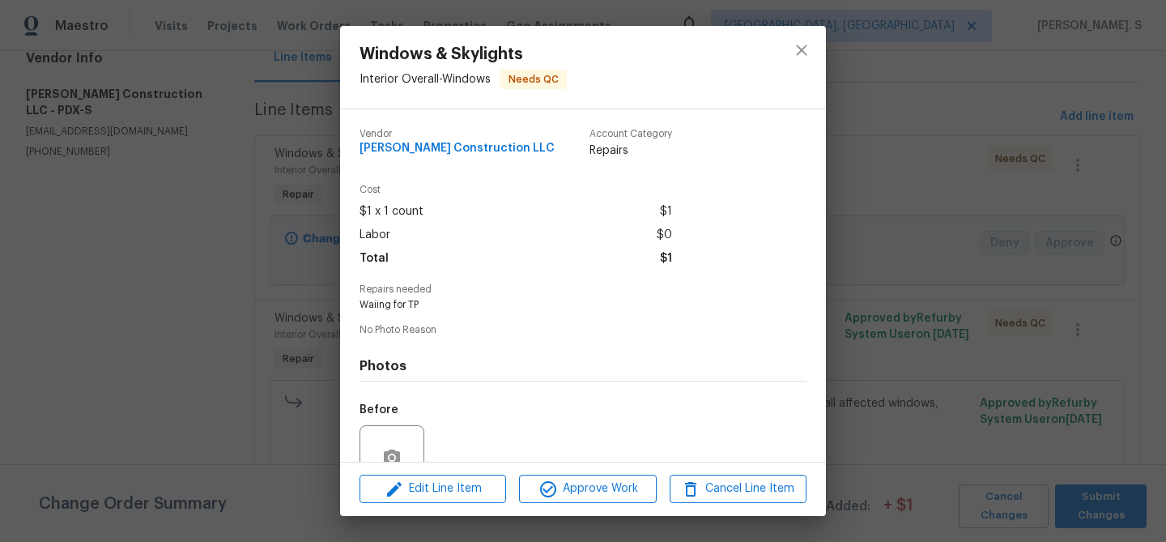
scroll to position [149, 0]
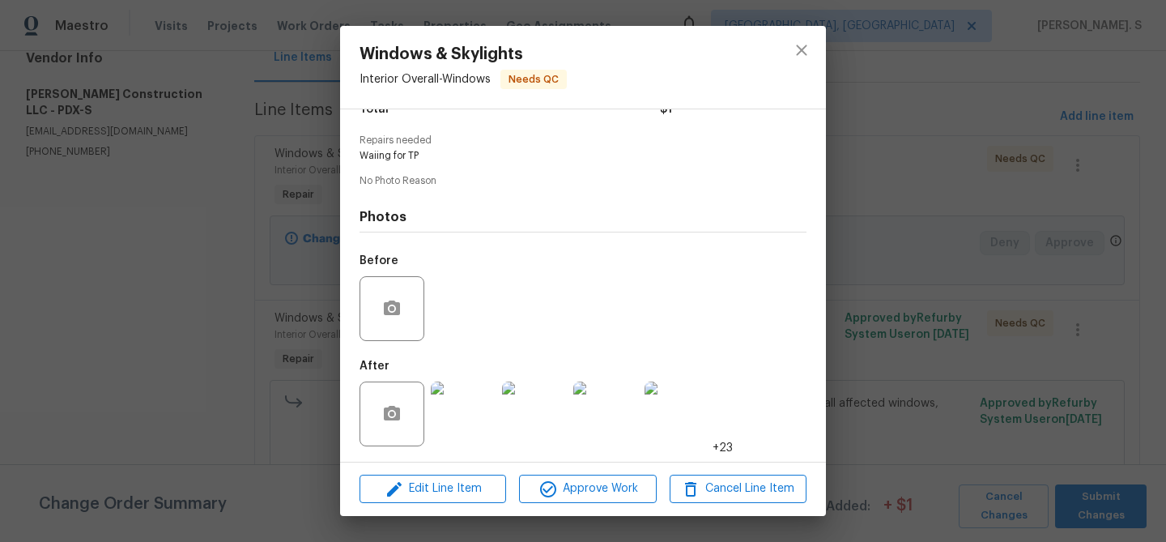
click at [459, 406] on img at bounding box center [463, 413] width 65 height 65
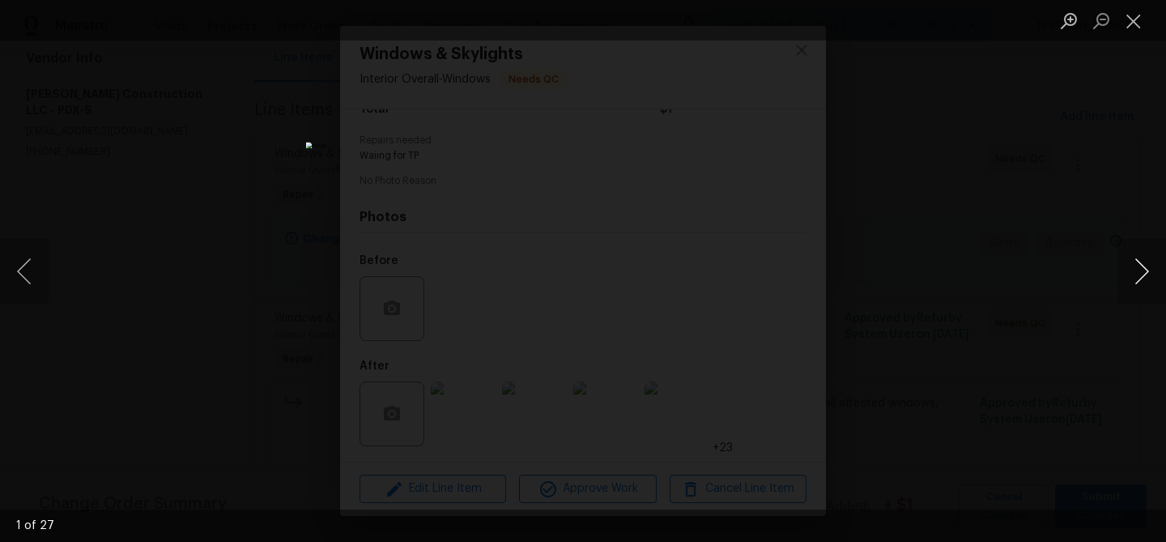
click at [1163, 276] on button "Next image" at bounding box center [1142, 271] width 49 height 65
click at [1138, 8] on button "Close lightbox" at bounding box center [1134, 20] width 32 height 28
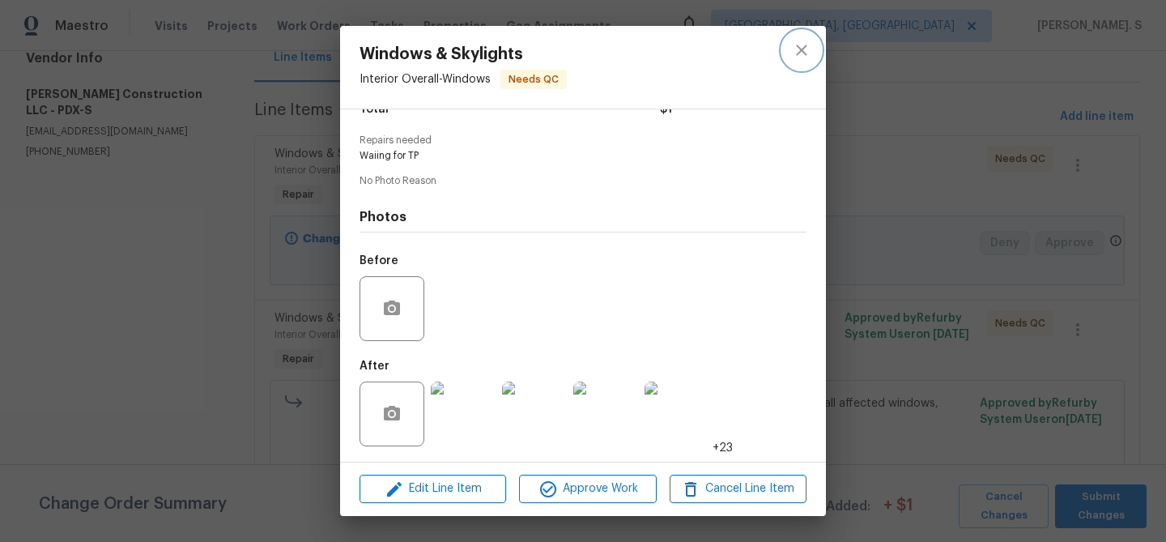
click at [801, 55] on icon "close" at bounding box center [801, 49] width 19 height 19
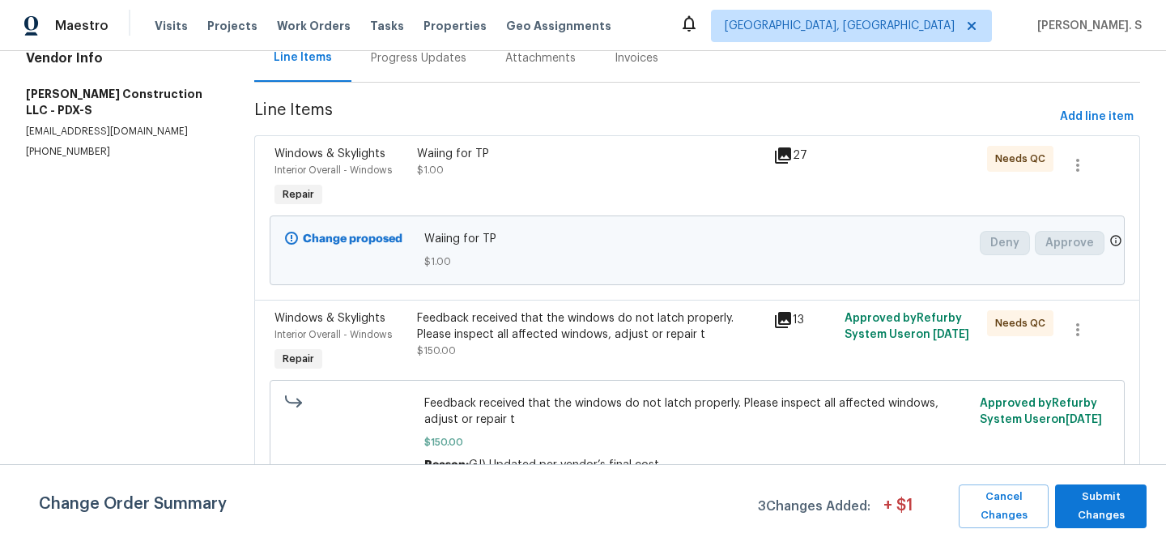
click at [585, 209] on div "Waiing for TP $1.00" at bounding box center [590, 178] width 356 height 75
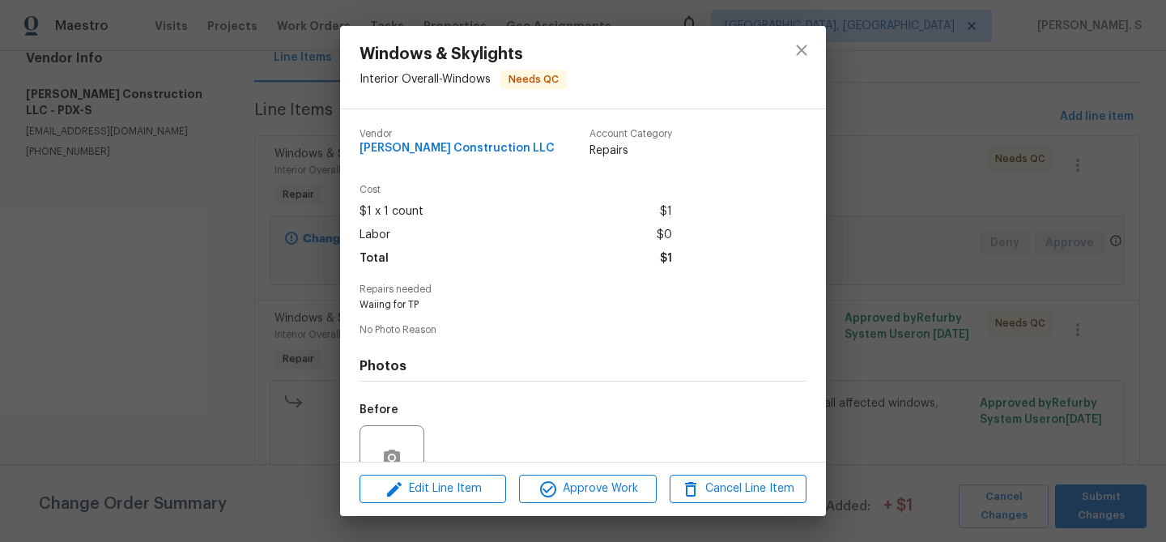
click at [324, 205] on div "Windows & Skylights Interior Overall - Windows Needs QC Vendor Bowen Constructi…" at bounding box center [583, 271] width 1166 height 542
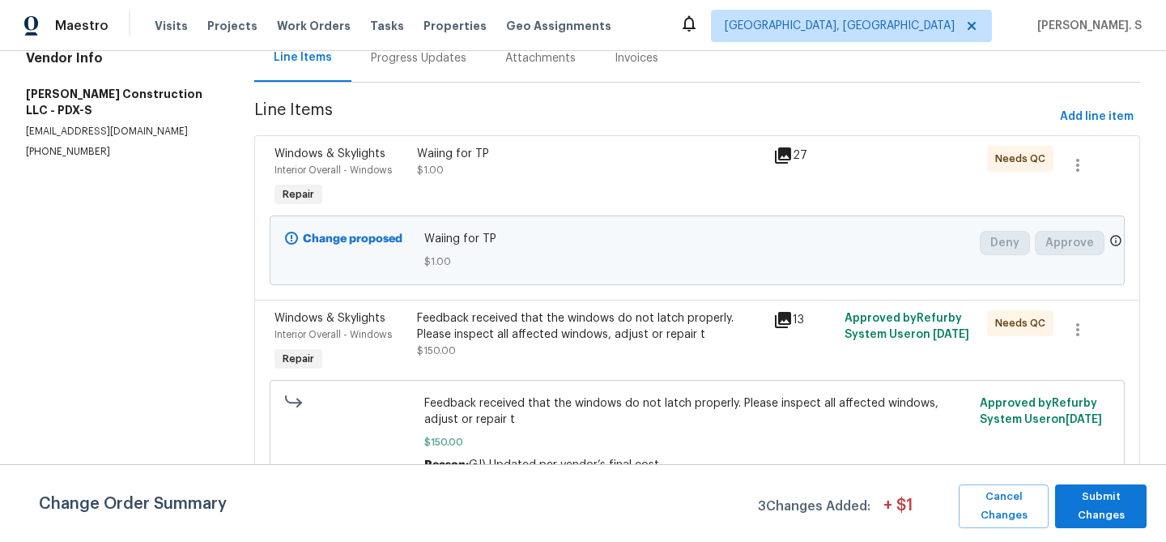
click at [403, 80] on div "Progress Updates" at bounding box center [418, 58] width 134 height 48
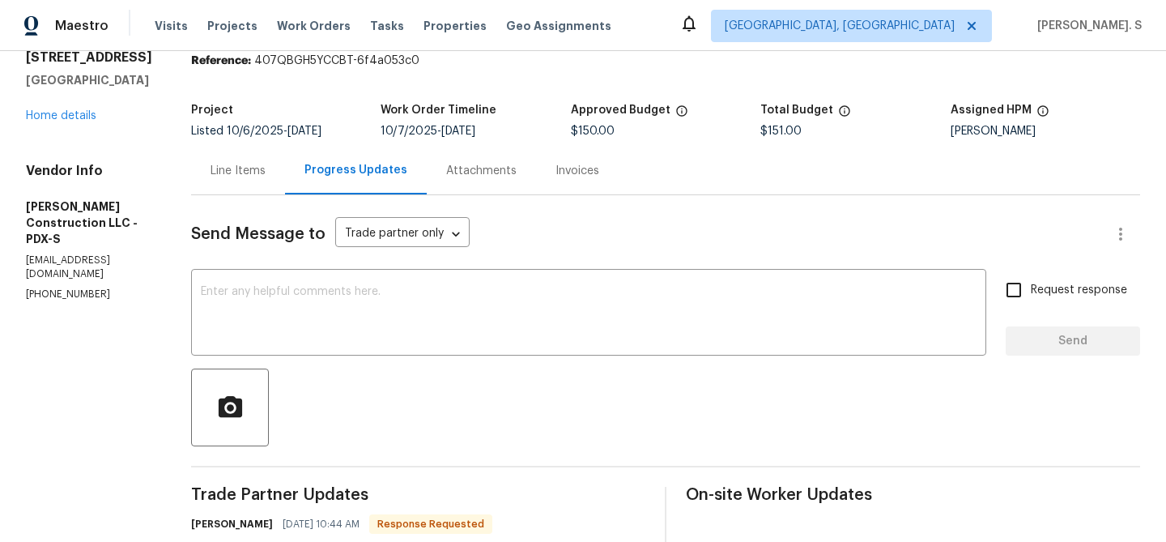
scroll to position [176, 0]
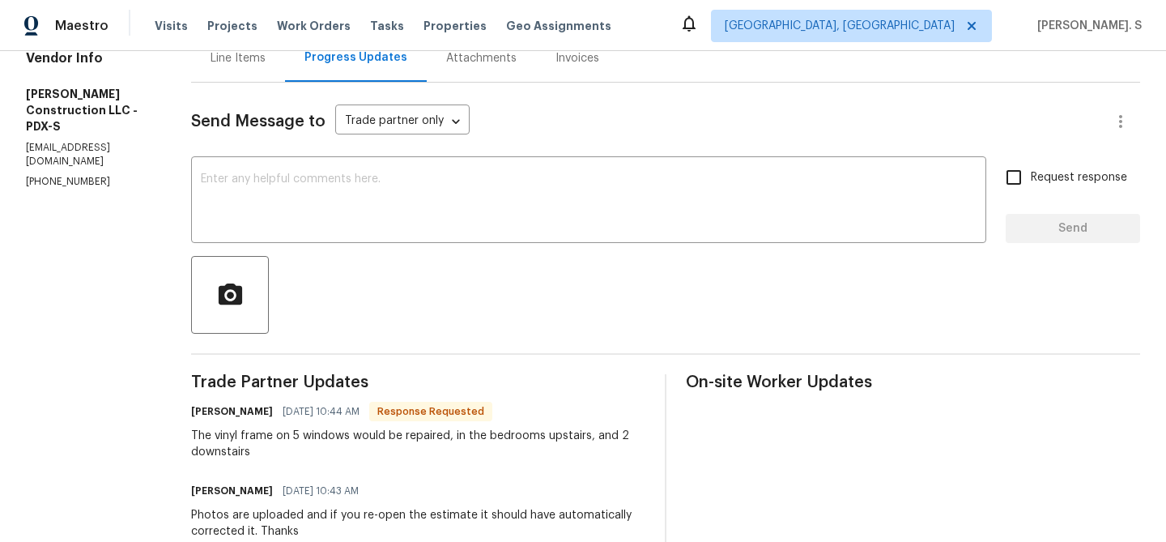
click at [476, 317] on div at bounding box center [665, 295] width 949 height 78
click at [452, 231] on div "x ​" at bounding box center [588, 201] width 795 height 83
paste textarea "Hi, Still we only have the same estimate for $3900, can you correct it ans send…"
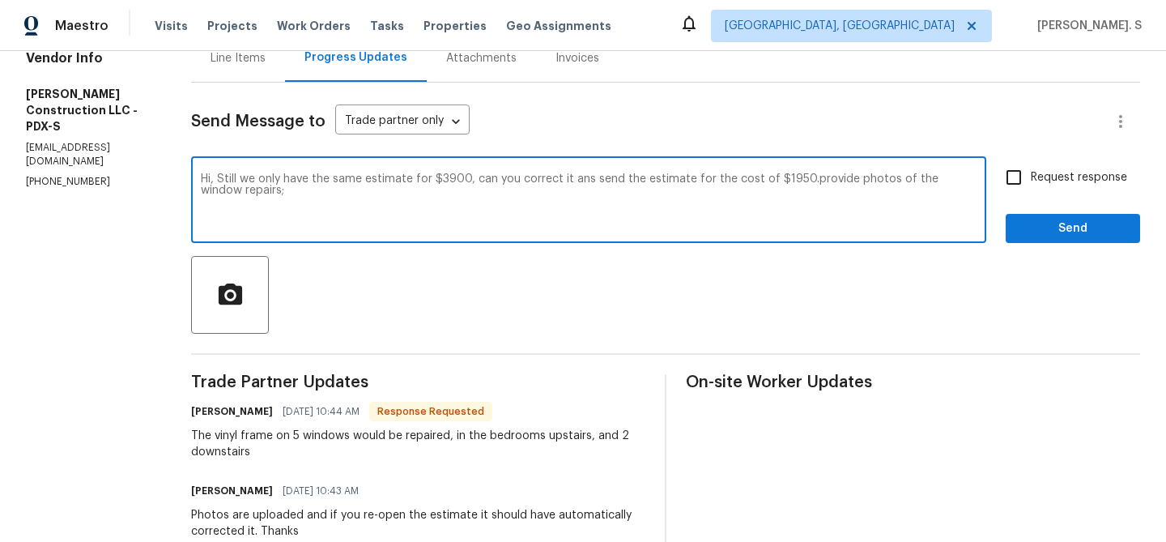
click at [0, 0] on div "Add a comma" at bounding box center [0, 0] width 0 height 0
click at [0, 0] on span ";" at bounding box center [0, 0] width 0 height 0
click at [0, 0] on div "and" at bounding box center [0, 0] width 0 height 0
click at [0, 0] on div "$1950?" at bounding box center [0, 0] width 0 height 0
click at [851, 177] on textarea "Hi, Still, we only have the same estimate for $3900; can you correct it and sen…" at bounding box center [589, 201] width 776 height 57
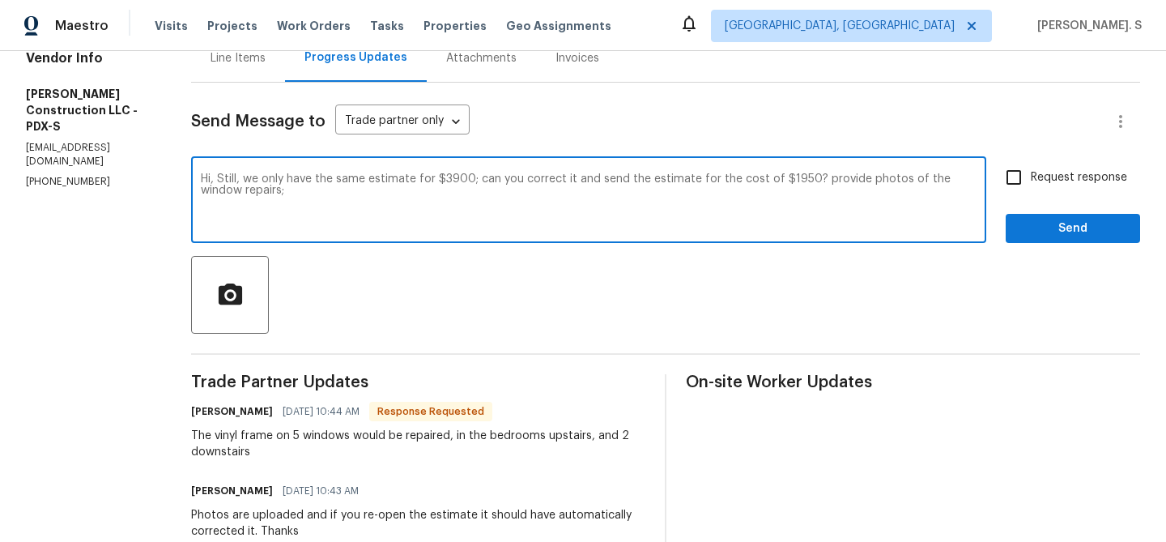
drag, startPoint x: 846, startPoint y: 177, endPoint x: 879, endPoint y: 203, distance: 42.1
click at [879, 203] on textarea "Hi, Still, we only have the same estimate for $3900; can you correct it and sen…" at bounding box center [589, 201] width 776 height 57
type textarea "Hi, Still, we only have the same estimate for $3900; can you correct it and sen…"
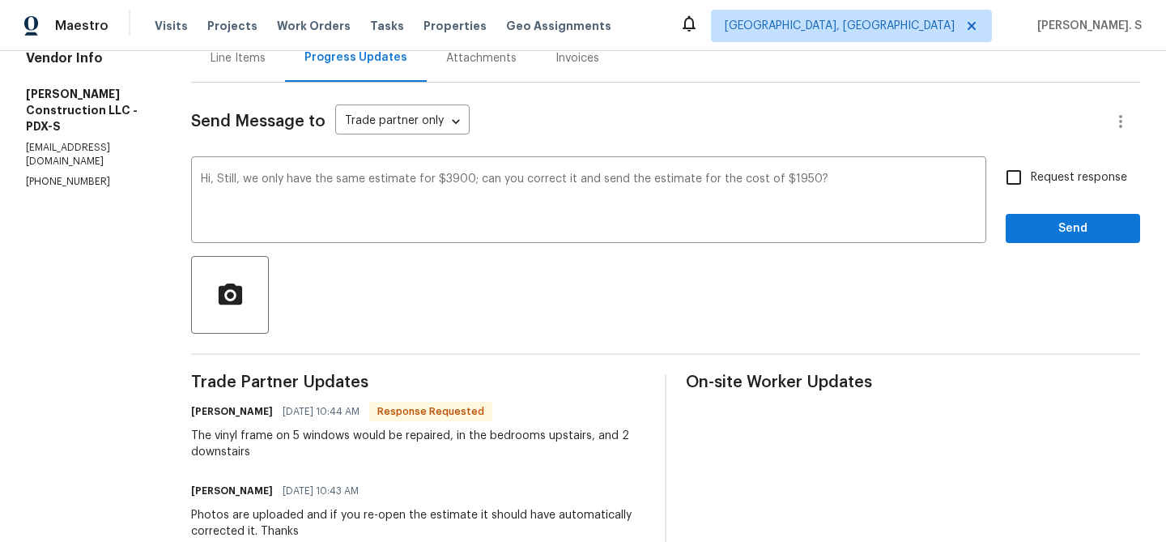
click at [1027, 194] on div "Request response Send" at bounding box center [1073, 201] width 134 height 83
click at [1026, 186] on input "Request response" at bounding box center [1014, 177] width 34 height 34
checkbox input "true"
click at [761, 189] on textarea "Hi, Still, we only have the same estimate for $3900; can you correct it and sen…" at bounding box center [589, 201] width 776 height 57
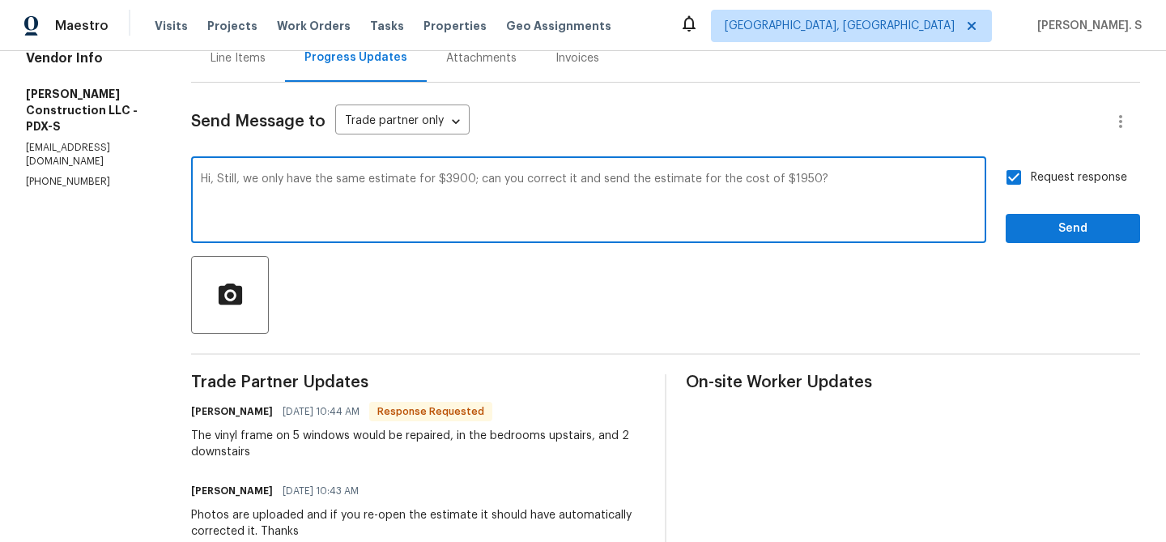
click at [761, 189] on textarea "Hi, Still, we only have the same estimate for $3900; can you correct it and sen…" at bounding box center [589, 201] width 776 height 57
click at [1065, 239] on button "Send" at bounding box center [1073, 229] width 134 height 30
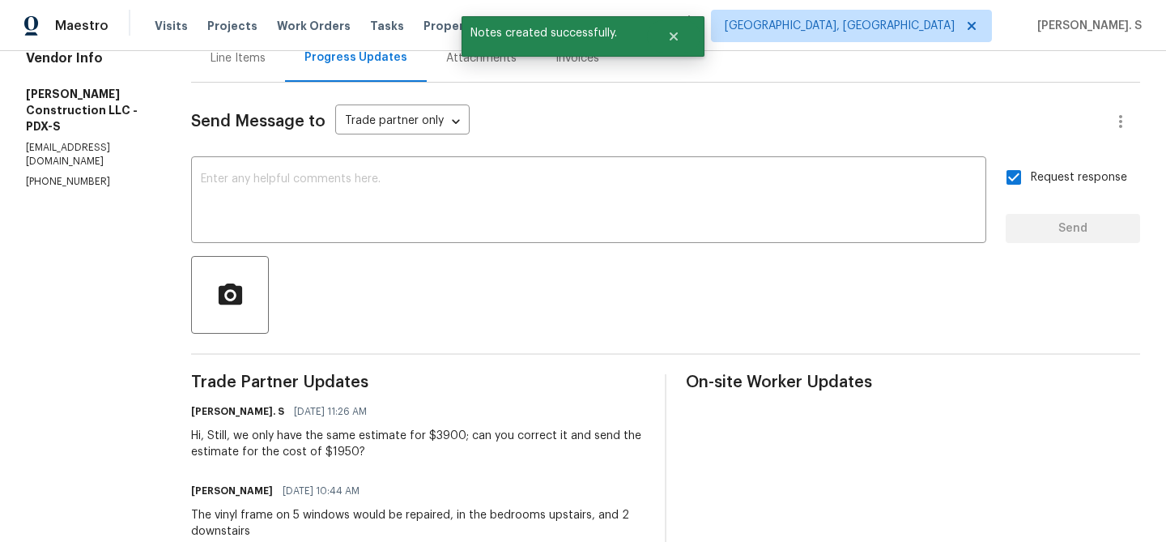
click at [329, 522] on div "The vinyl frame on 5 windows would be repaired, in the bedrooms upstairs, and 2…" at bounding box center [418, 523] width 454 height 32
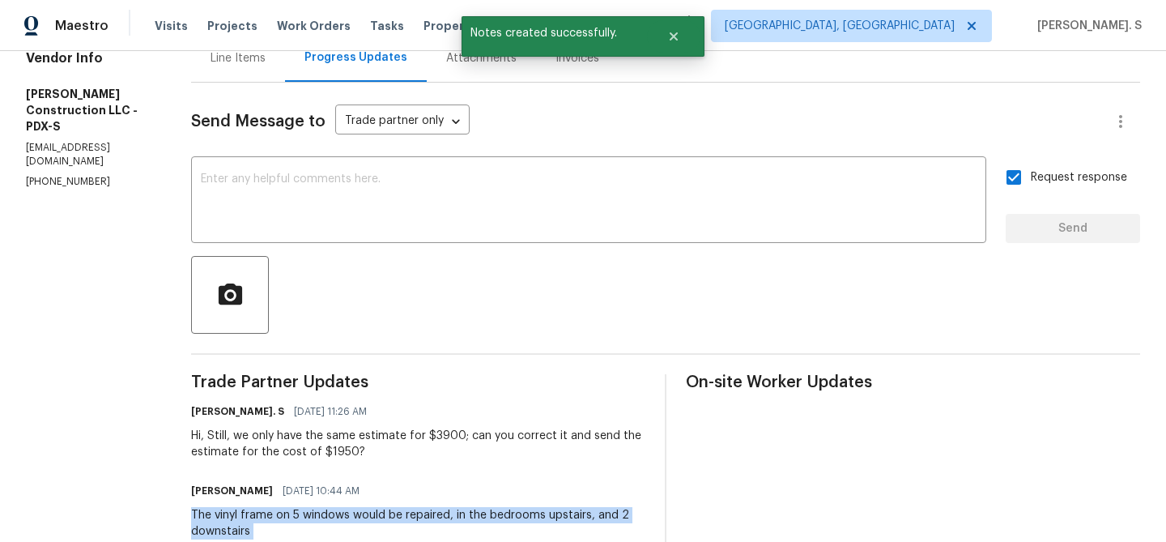
copy div "The vinyl frame on 5 windows would be repaired, in the bedrooms upstairs, and 2…"
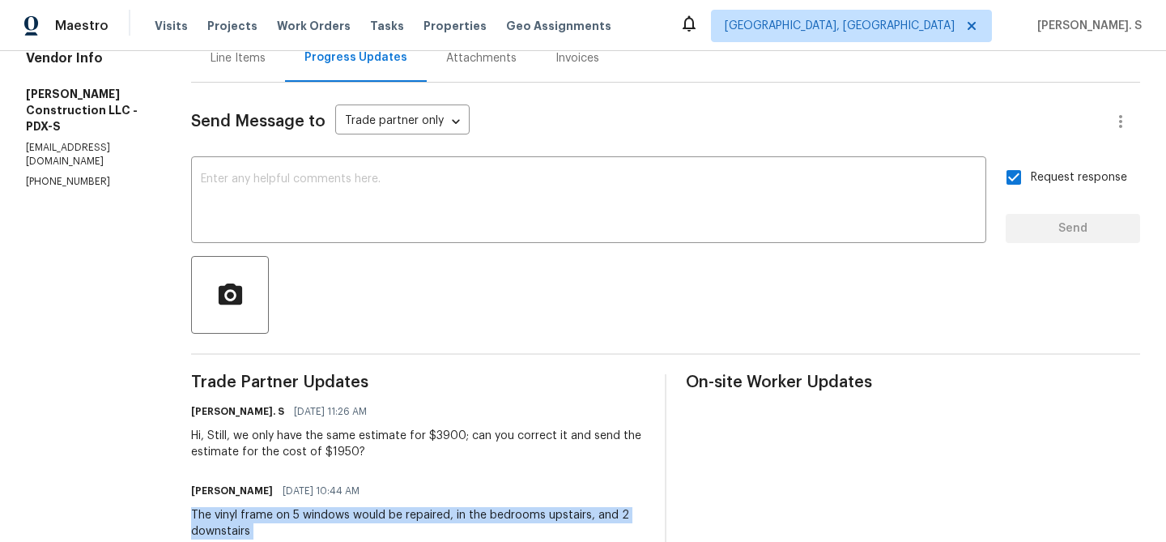
scroll to position [433, 0]
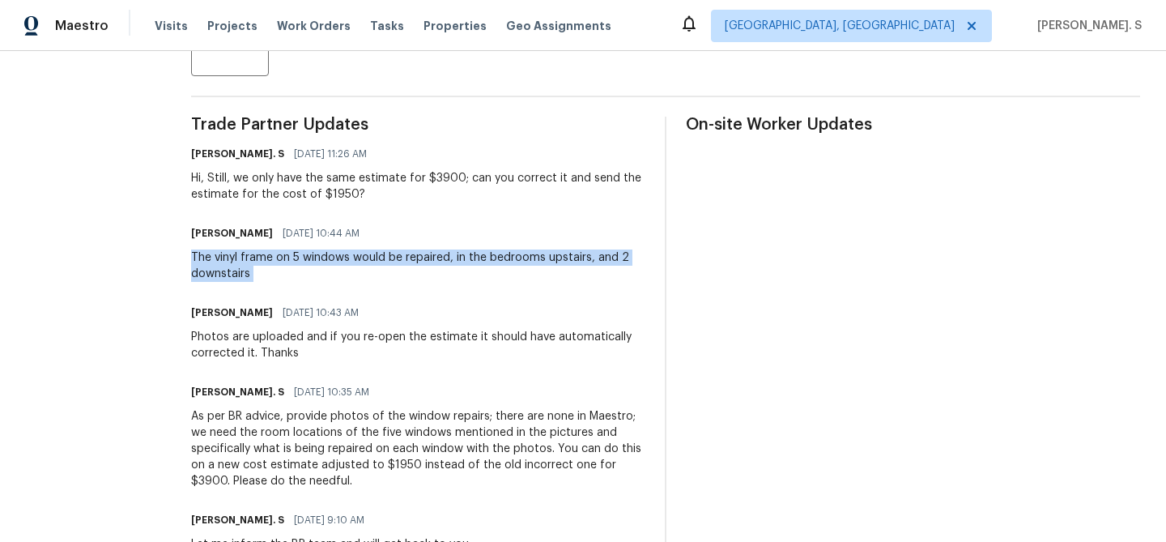
click at [407, 358] on div "Photos are uploaded and if you re-open the estimate it should have automaticall…" at bounding box center [418, 345] width 454 height 32
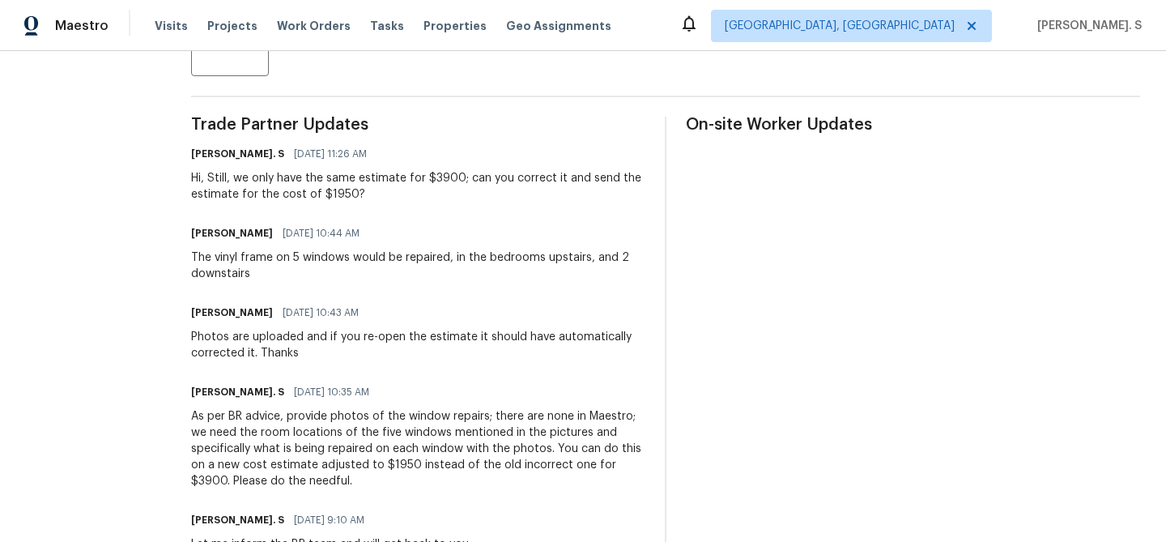
click at [407, 358] on div "Photos are uploaded and if you re-open the estimate it should have automaticall…" at bounding box center [418, 345] width 454 height 32
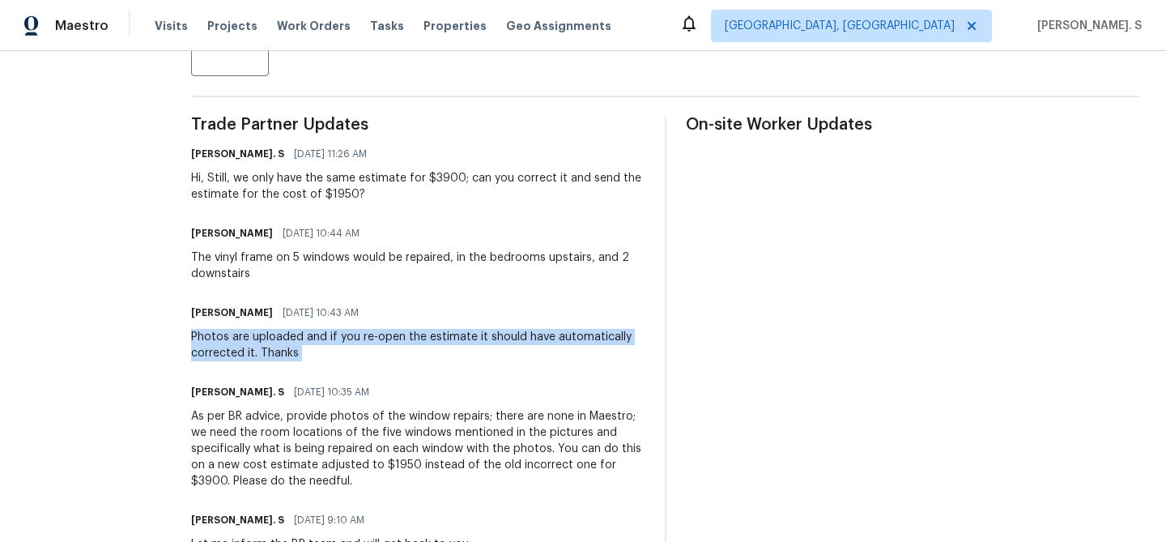
copy div "Photos are uploaded and if you re-open the estimate it should have automaticall…"
click at [310, 305] on div "Christopher Darst 10/13/2025 10:43 AM" at bounding box center [418, 312] width 454 height 23
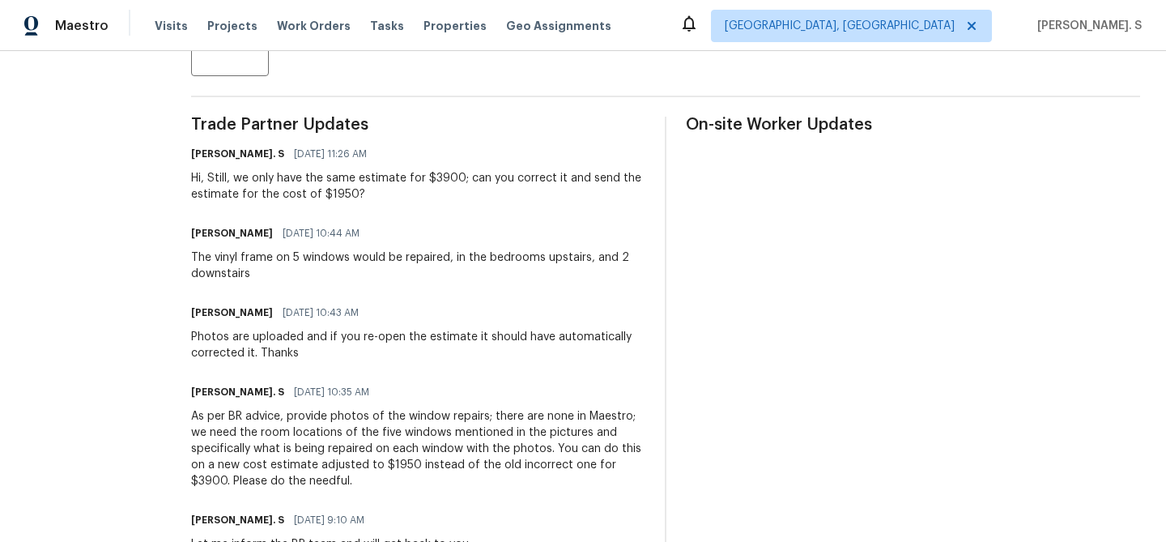
click at [317, 279] on div "The vinyl frame on 5 windows would be repaired, in the bedrooms upstairs, and 2…" at bounding box center [418, 265] width 454 height 32
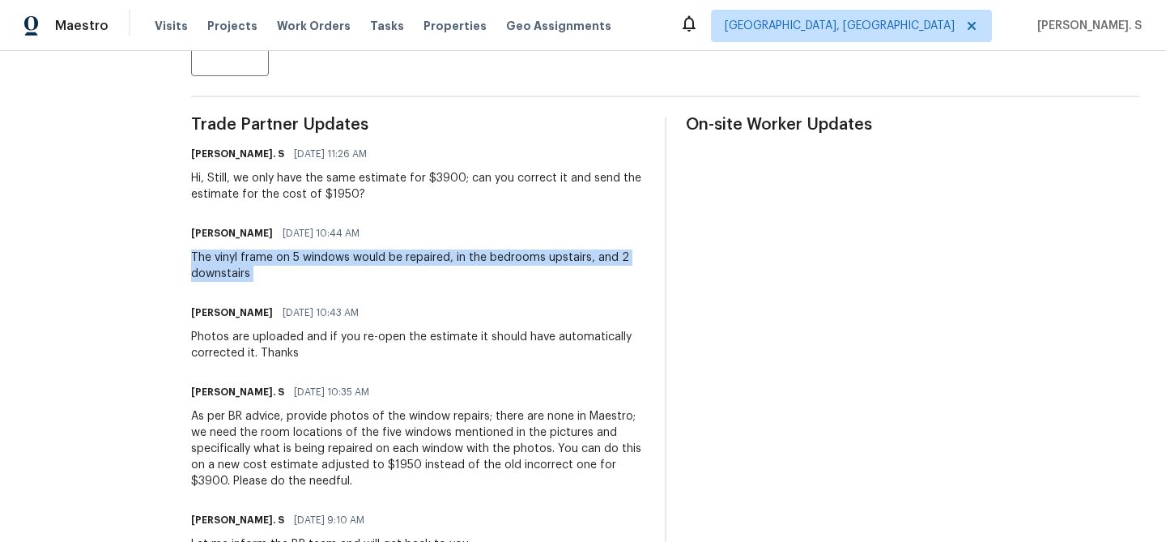
copy div "The vinyl frame on 5 windows would be repaired, in the bedrooms upstairs, and 2…"
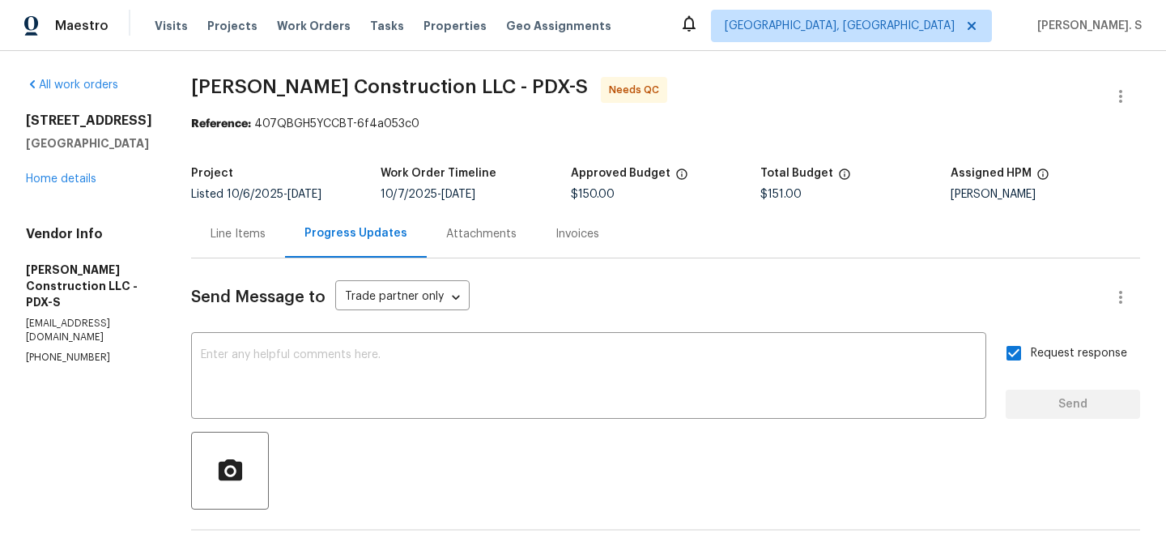
click at [244, 255] on div "Line Items" at bounding box center [238, 234] width 94 height 48
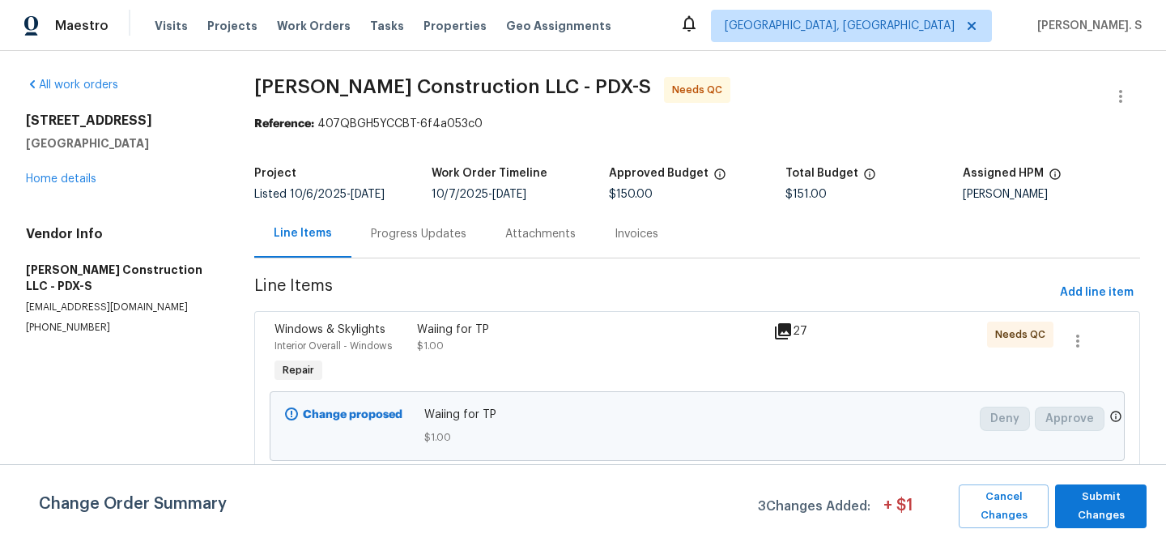
scroll to position [94, 0]
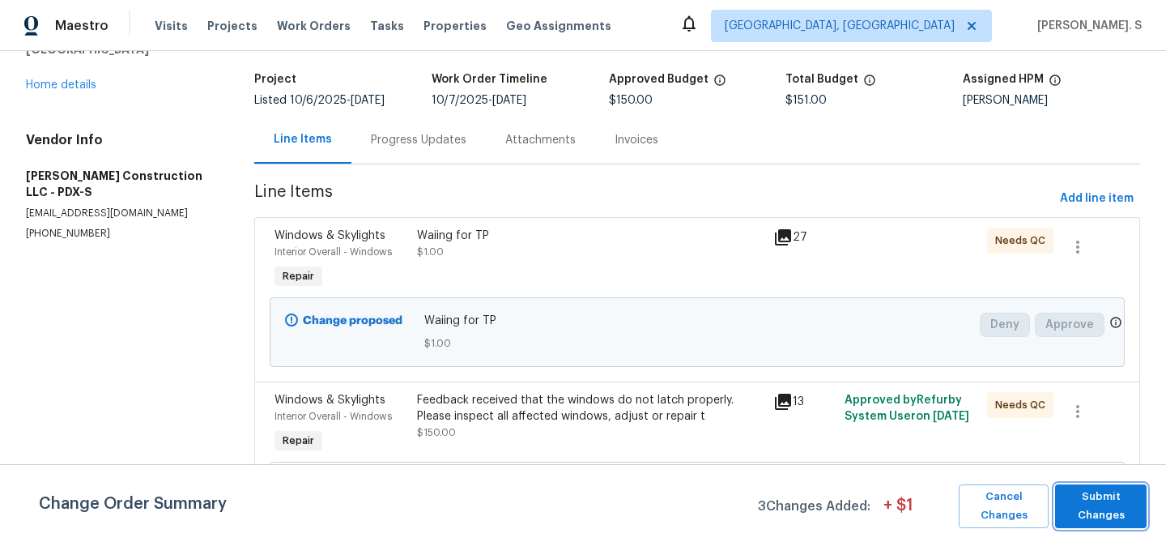
click at [1076, 495] on span "Submit Changes" at bounding box center [1100, 506] width 75 height 37
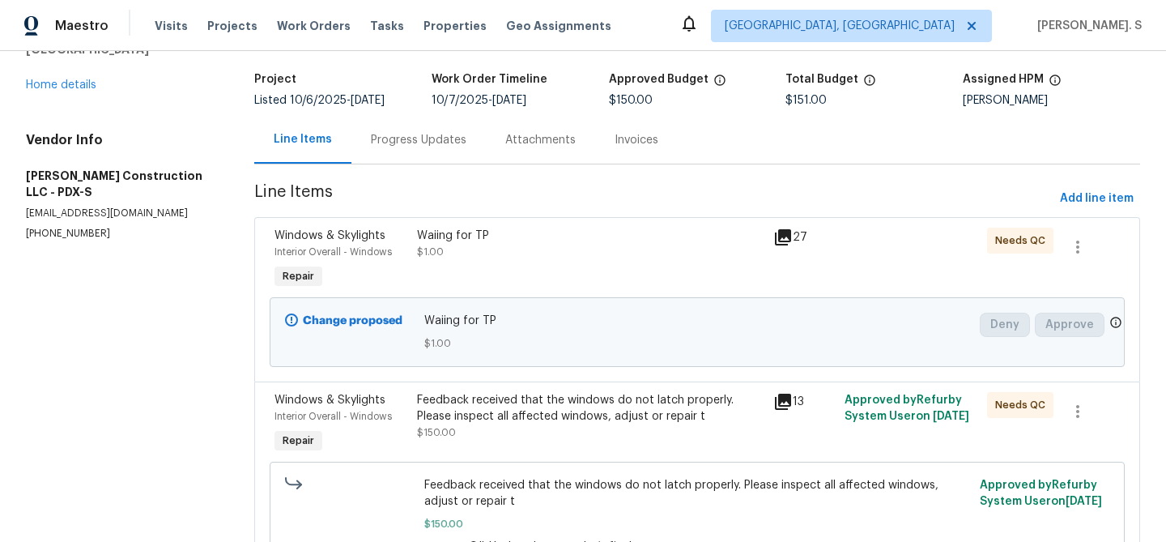
scroll to position [0, 0]
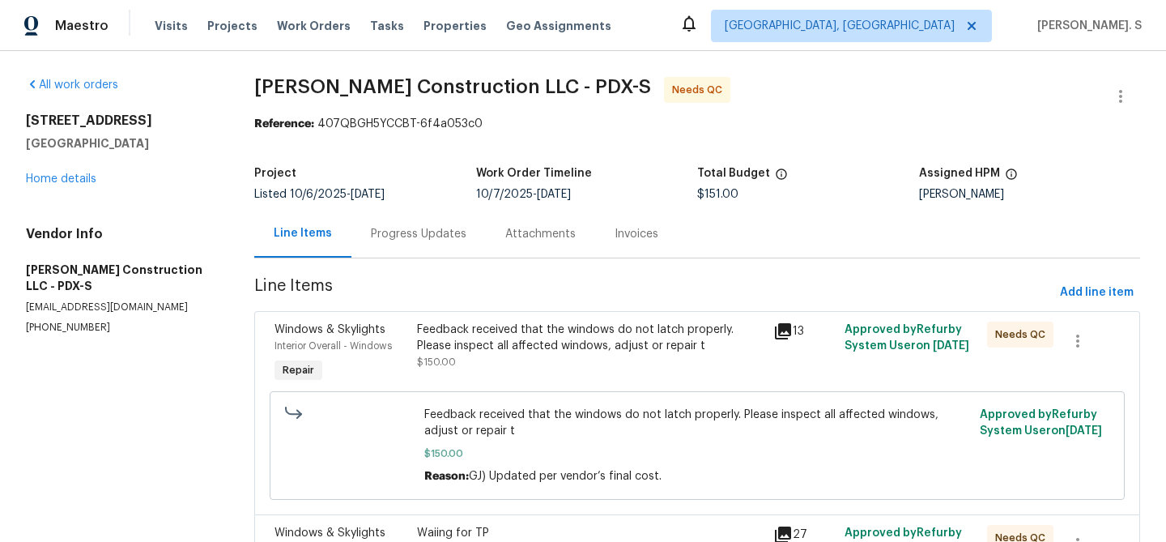
click at [1047, 288] on span "Line Items" at bounding box center [653, 293] width 799 height 30
click at [1083, 288] on span "Add line item" at bounding box center [1097, 293] width 74 height 20
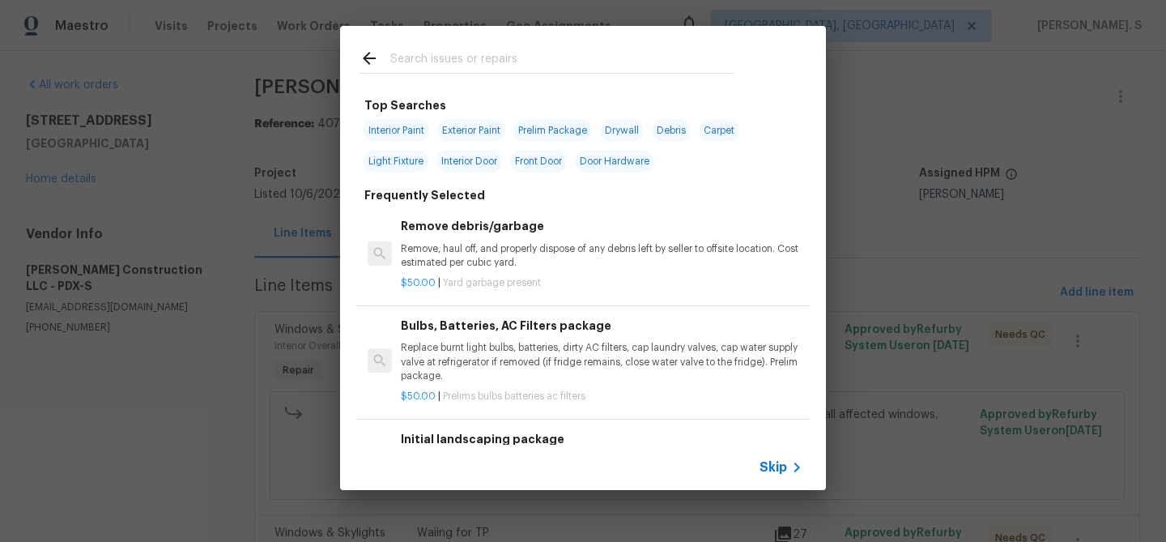
click at [647, 232] on h6 "Remove debris/garbage" at bounding box center [602, 226] width 402 height 18
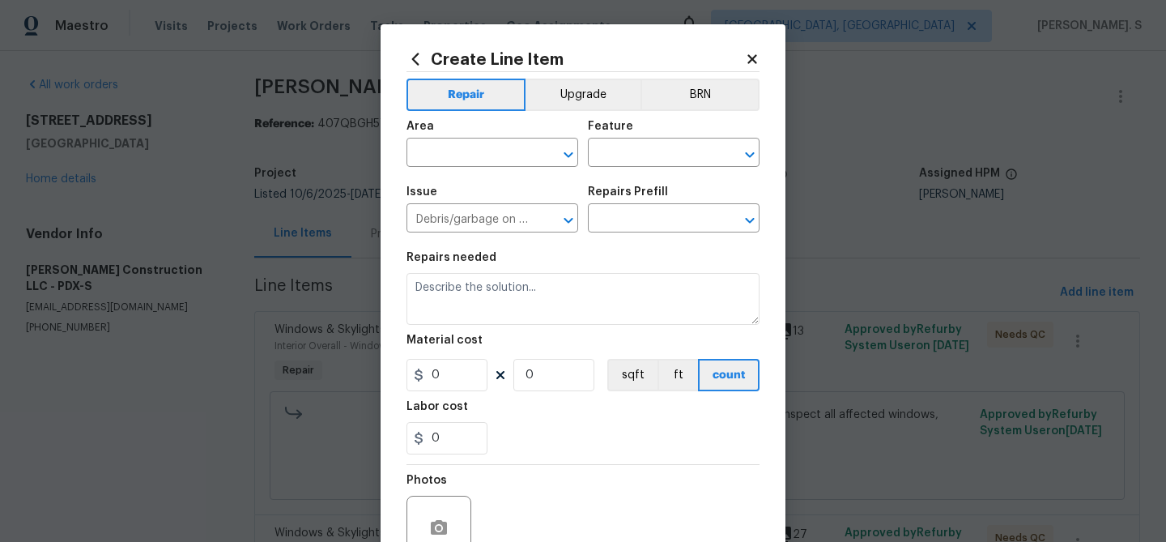
type input "Remove debris/garbage $50.00"
type textarea "Remove, haul off, and properly dispose of any debris left by seller to offsite …"
type input "50"
type input "1"
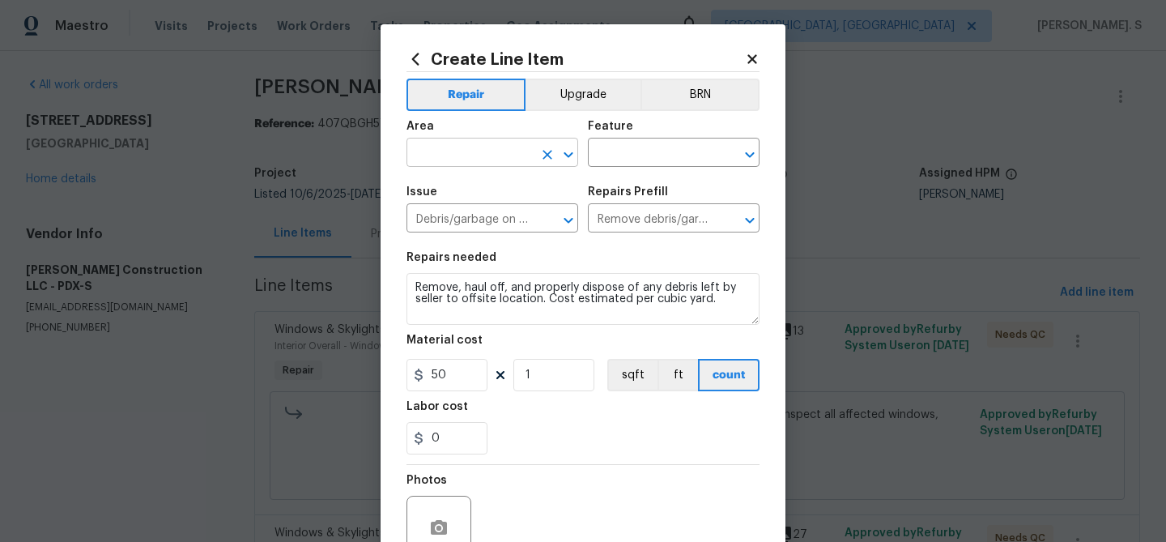
click at [572, 155] on icon "Open" at bounding box center [568, 154] width 19 height 19
type input "w"
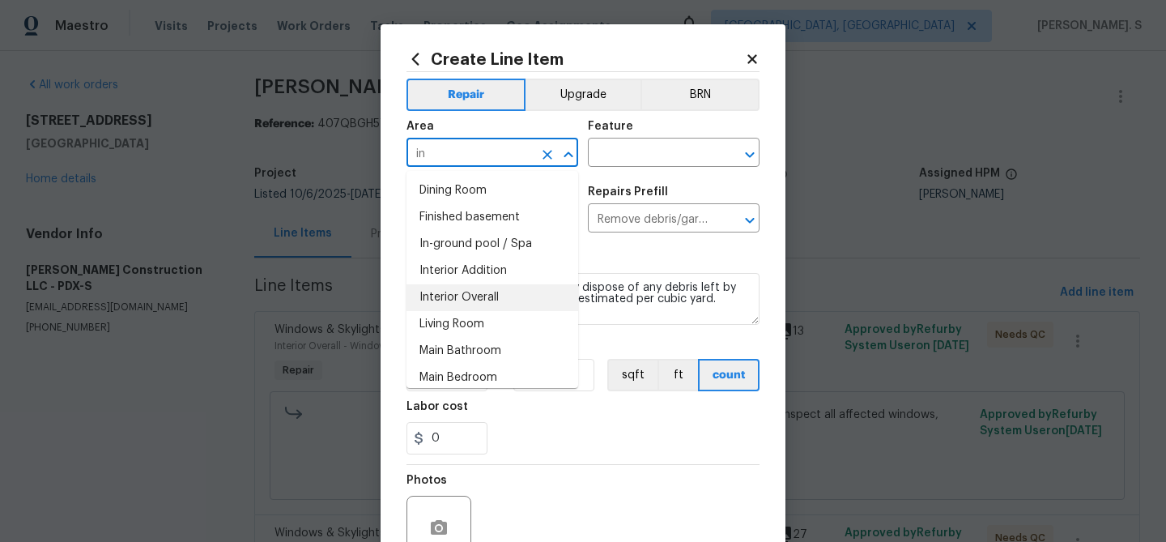
click at [448, 299] on li "Interior Overall" at bounding box center [493, 297] width 172 height 27
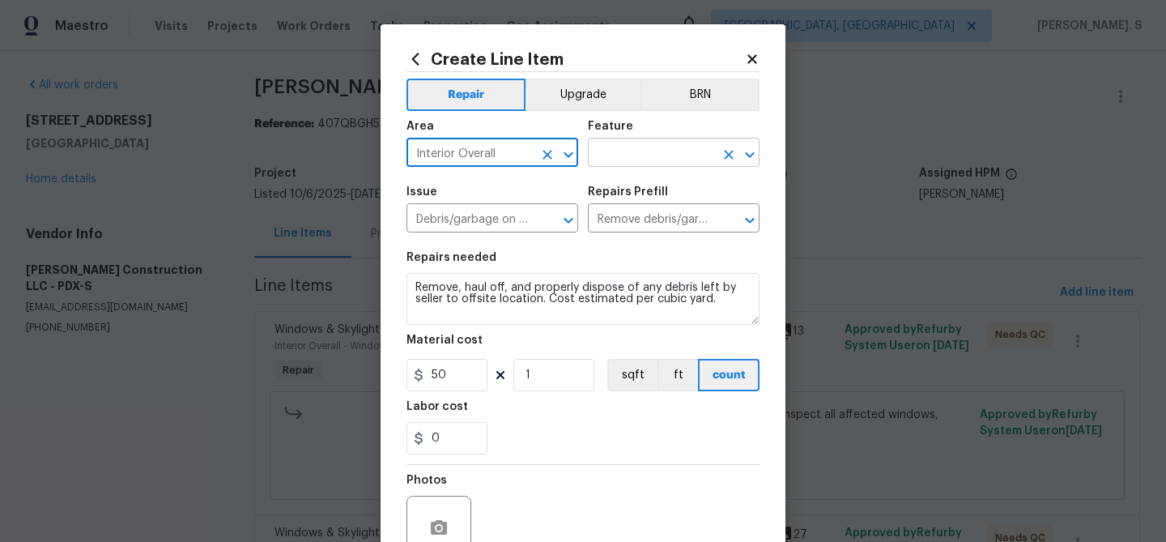
click at [745, 151] on icon "Open" at bounding box center [749, 154] width 19 height 19
type input "Interior Overall"
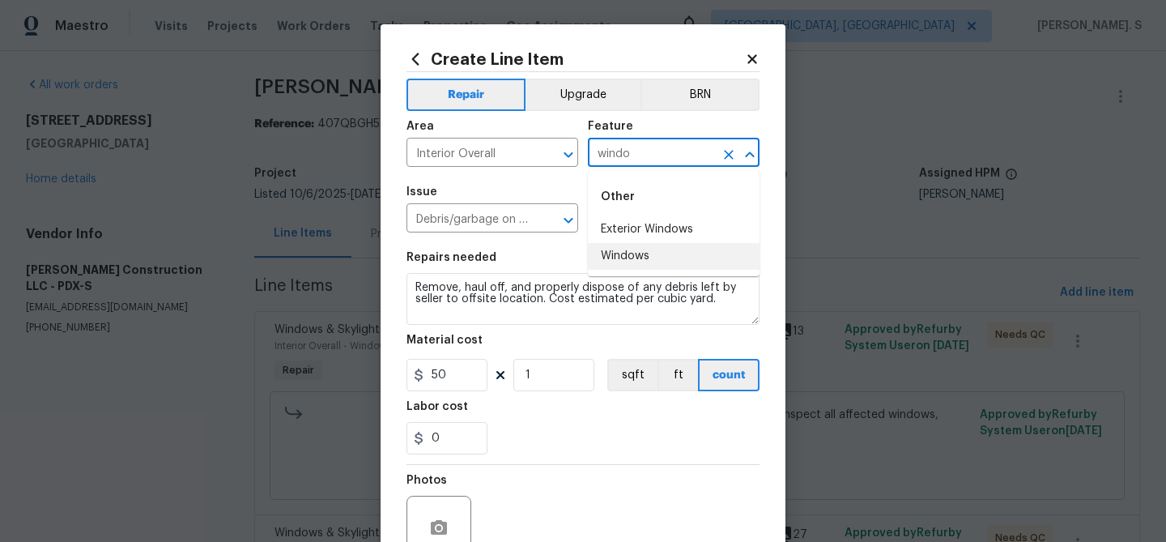
click at [688, 253] on li "Windows" at bounding box center [674, 256] width 172 height 27
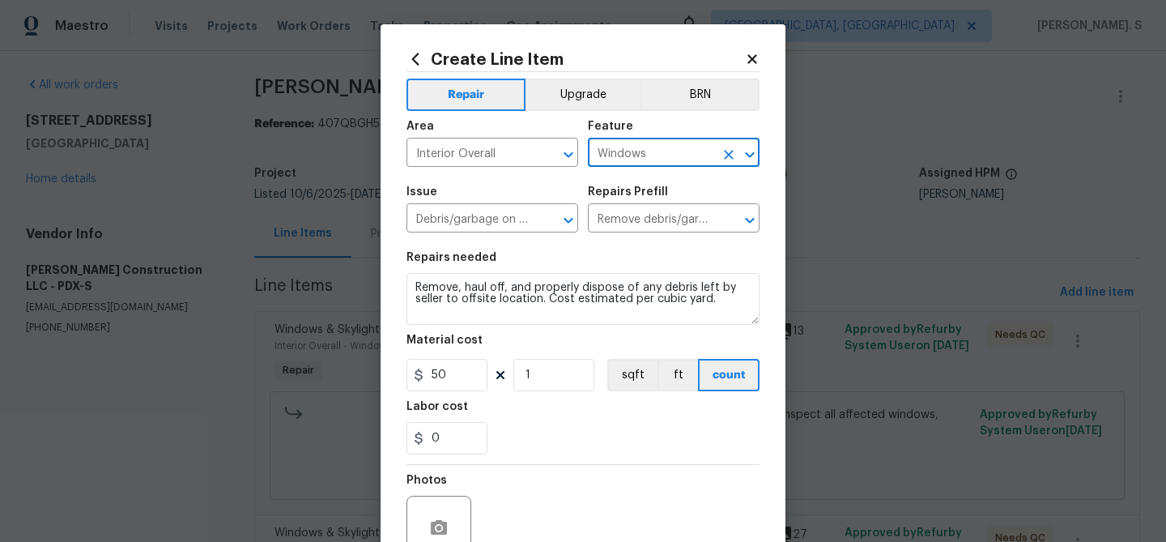
type input "Windows"
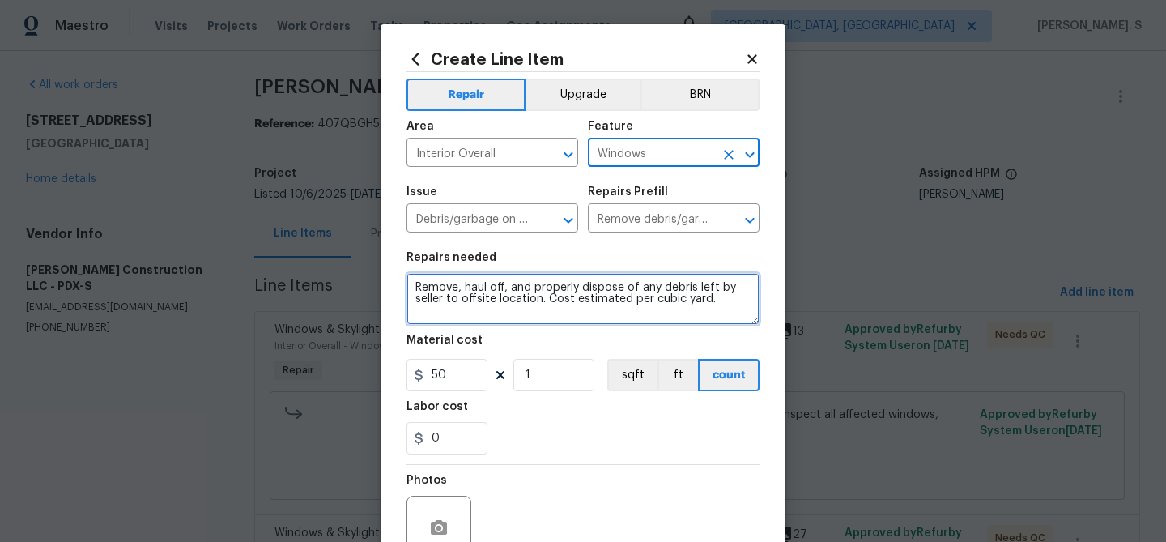
click at [616, 280] on textarea "Remove, haul off, and properly dispose of any debris left by seller to offsite …" at bounding box center [583, 299] width 353 height 52
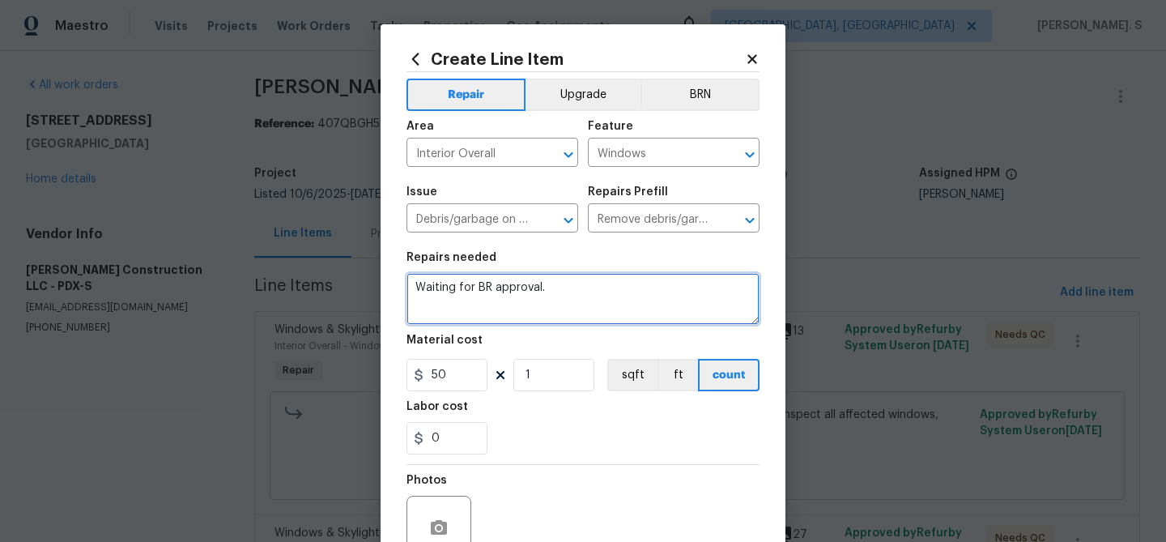
type textarea "Waiting for BR approval."
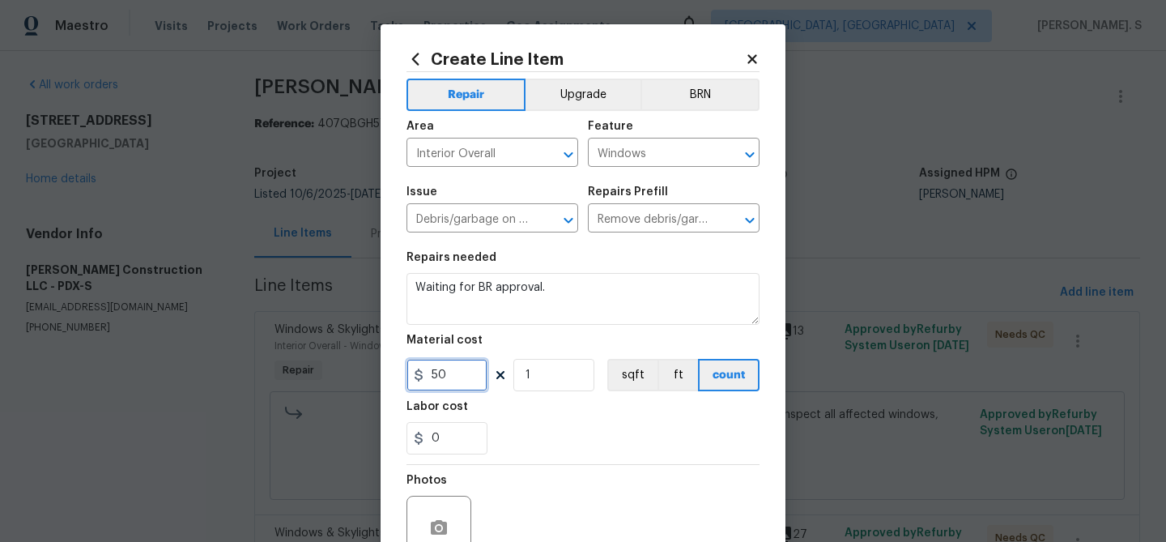
click at [453, 373] on input "50" at bounding box center [447, 375] width 81 height 32
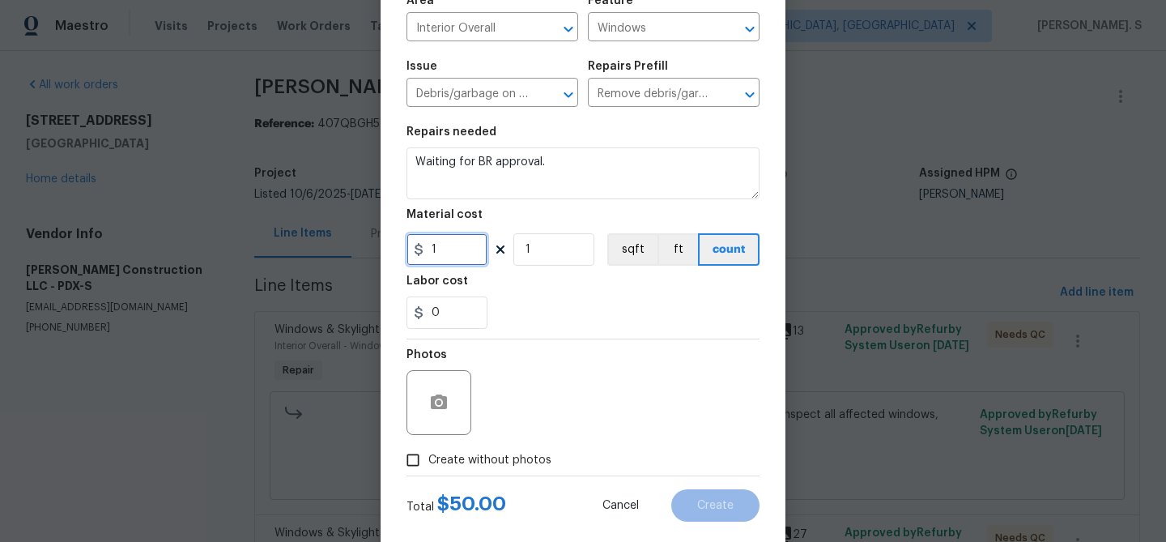
scroll to position [156, 0]
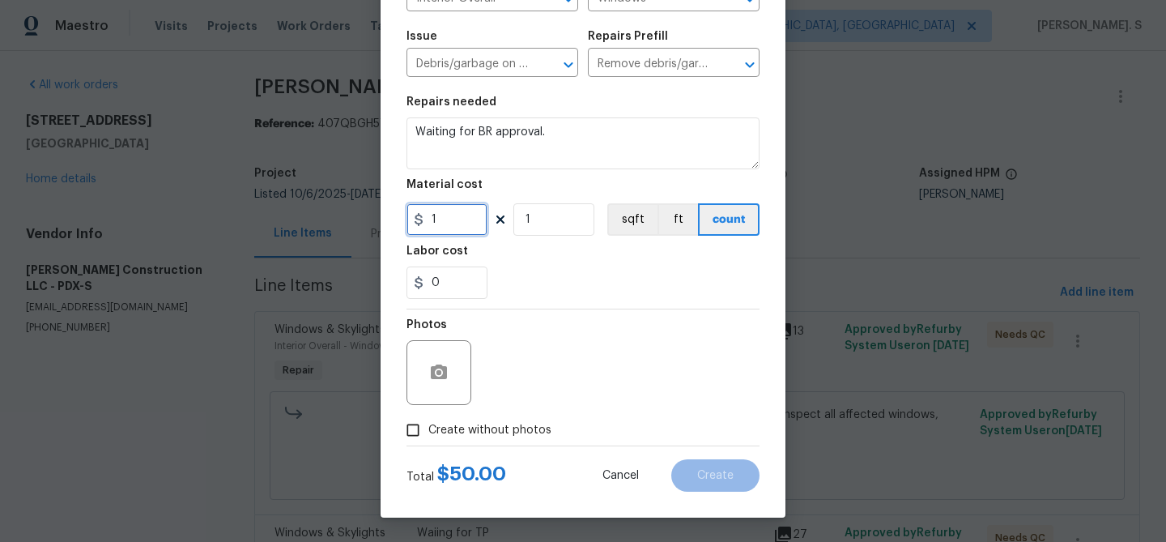
type input "1"
click at [472, 437] on span "Create without photos" at bounding box center [489, 430] width 123 height 17
click at [428, 437] on input "Create without photos" at bounding box center [413, 430] width 31 height 31
checkbox input "true"
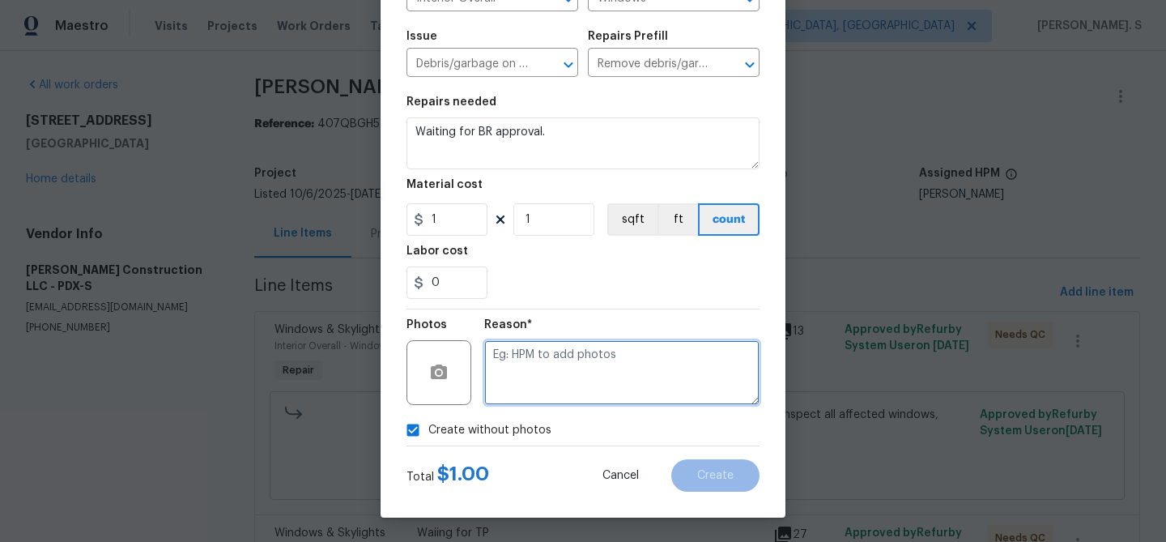
click at [607, 382] on textarea at bounding box center [621, 372] width 275 height 65
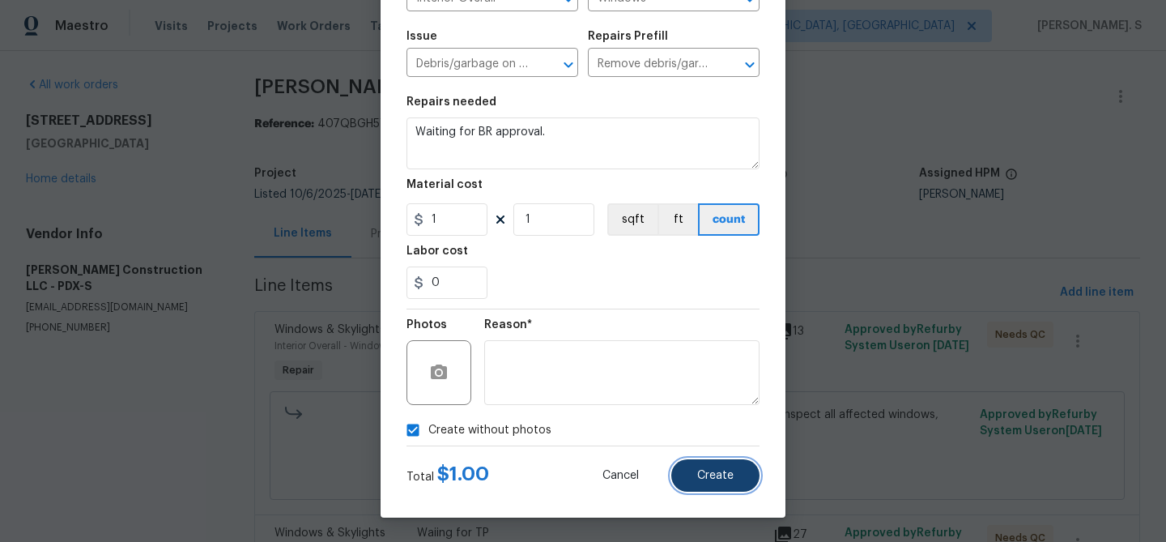
click at [735, 485] on button "Create" at bounding box center [715, 475] width 88 height 32
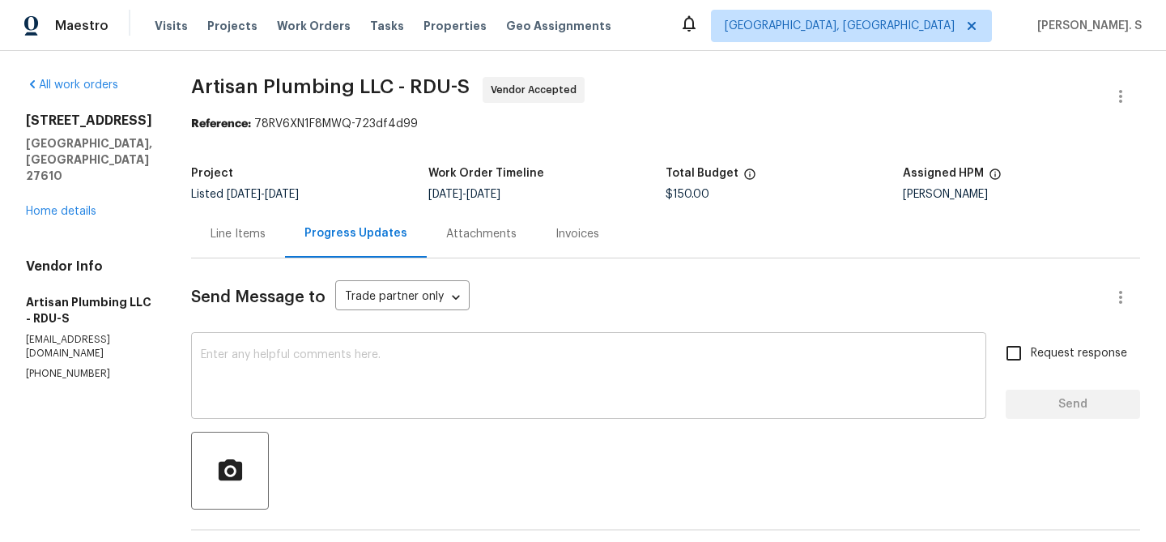
click at [339, 365] on textarea at bounding box center [589, 377] width 776 height 57
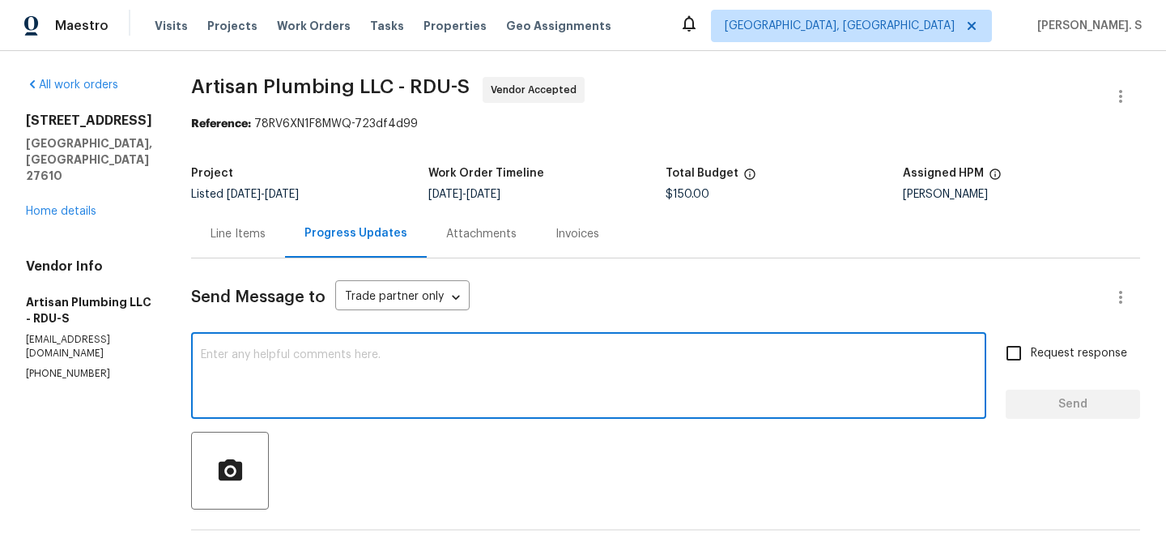
paste textarea "Yes, seems like the utility company was there and they unlocked the meter. Plea…"
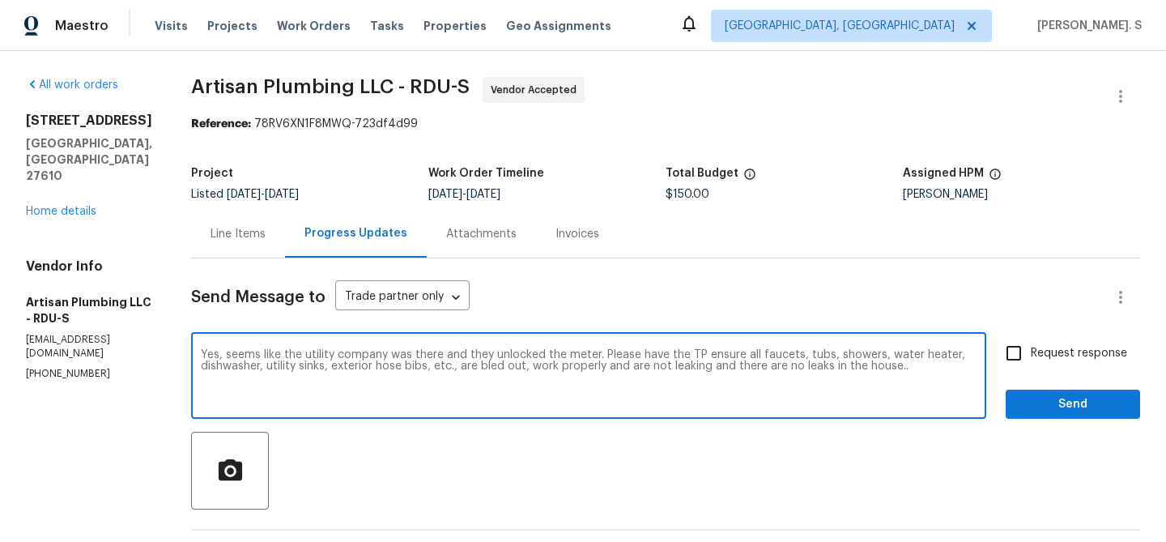
click at [236, 352] on textarea "Yes, seems like the utility company was there and they unlocked the meter. Plea…" at bounding box center [589, 377] width 776 height 57
click at [818, 353] on textarea "As per BR advice, Yes, seems like the utility company was there and they unlock…" at bounding box center [589, 377] width 776 height 57
click at [0, 0] on div "Replace with" at bounding box center [0, 0] width 0 height 0
click at [0, 0] on div "dishwashers," at bounding box center [0, 0] width 0 height 0
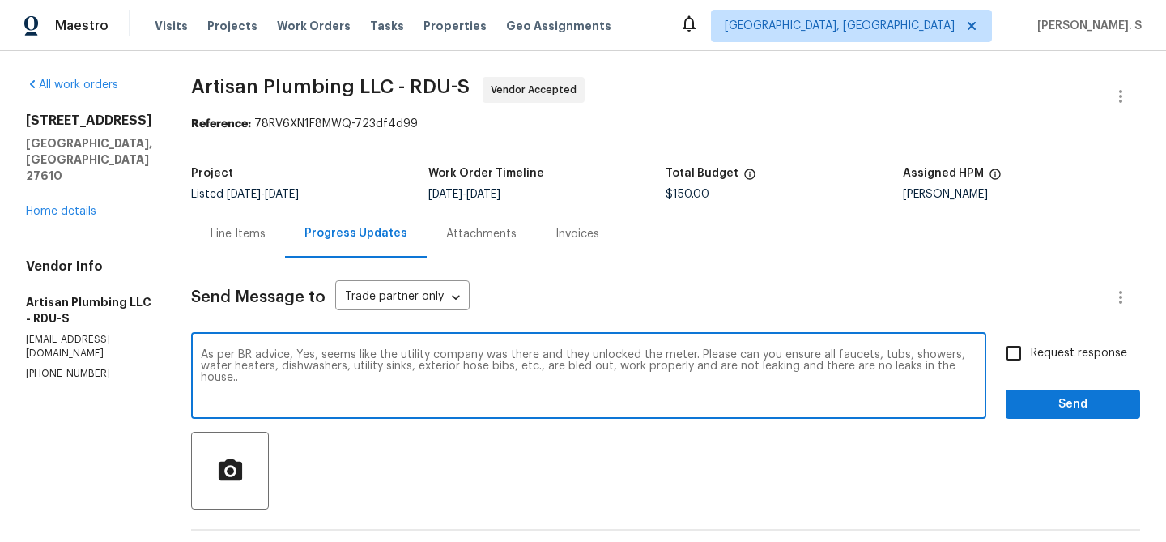
click at [0, 0] on div "h o u s e ? . ." at bounding box center [0, 0] width 0 height 0
click at [417, 395] on textarea "As per BR advice, Yes, seems like the utility company was there and they unlock…" at bounding box center [589, 377] width 776 height 57
click at [383, 382] on textarea "As per BR advice, Yes, seems like the utility company was there and they unlock…" at bounding box center [589, 377] width 776 height 57
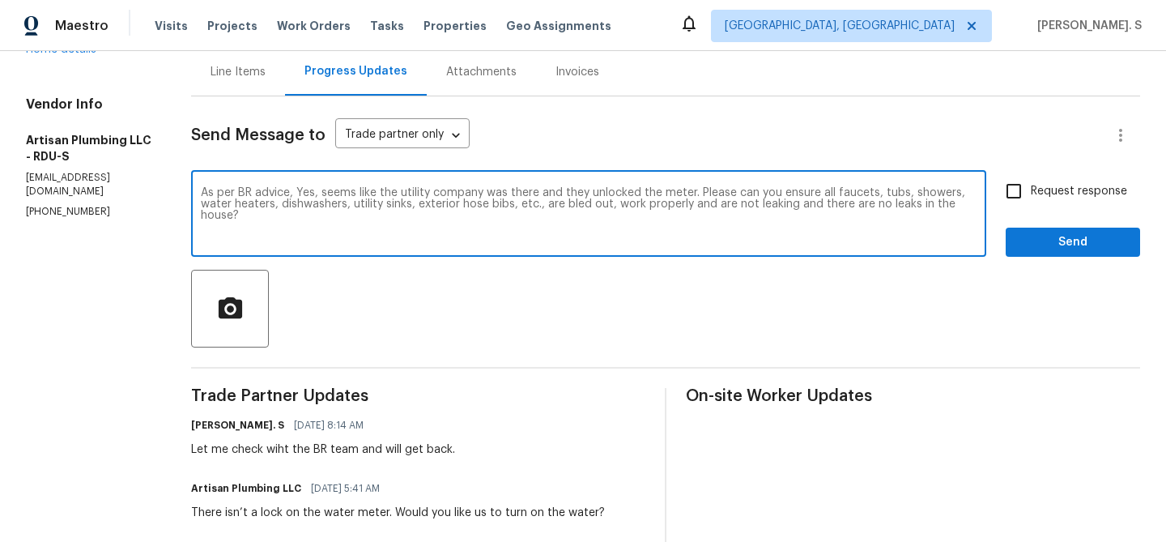
scroll to position [171, 0]
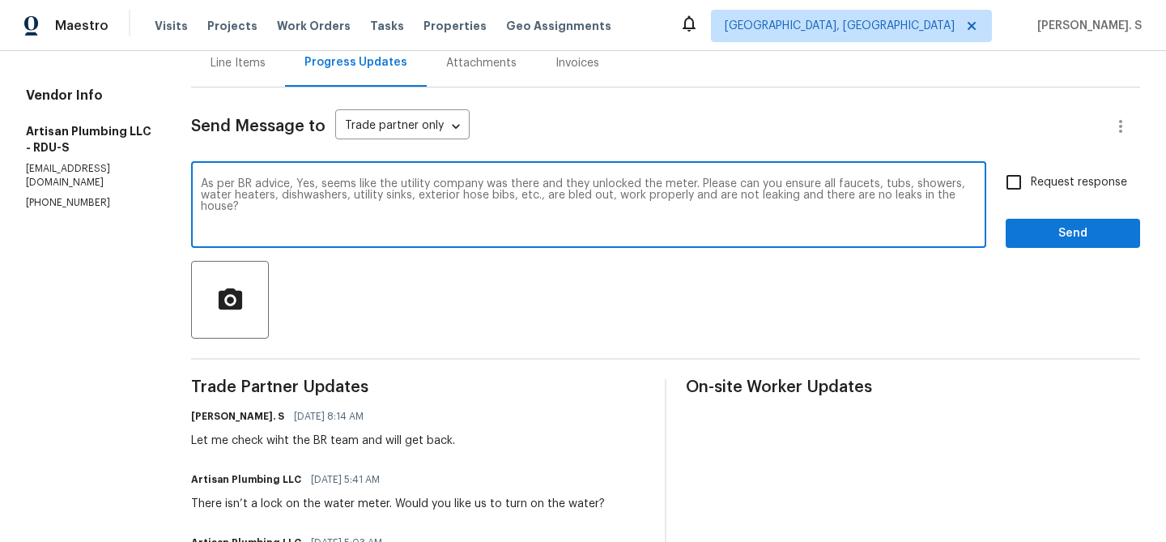
click at [348, 184] on textarea "As per BR advice, Yes, seems like the utility company was there and they unlock…" at bounding box center [589, 206] width 776 height 57
click at [397, 212] on textarea "As per BR advice, Yes turn on, seems like the utility company was there and the…" at bounding box center [589, 206] width 776 height 57
click at [0, 0] on div "P l e a s e ," at bounding box center [0, 0] width 0 height 0
click at [793, 179] on textarea "As per BR advice, Yes turn on, seems like the utility company was there and the…" at bounding box center [589, 206] width 776 height 57
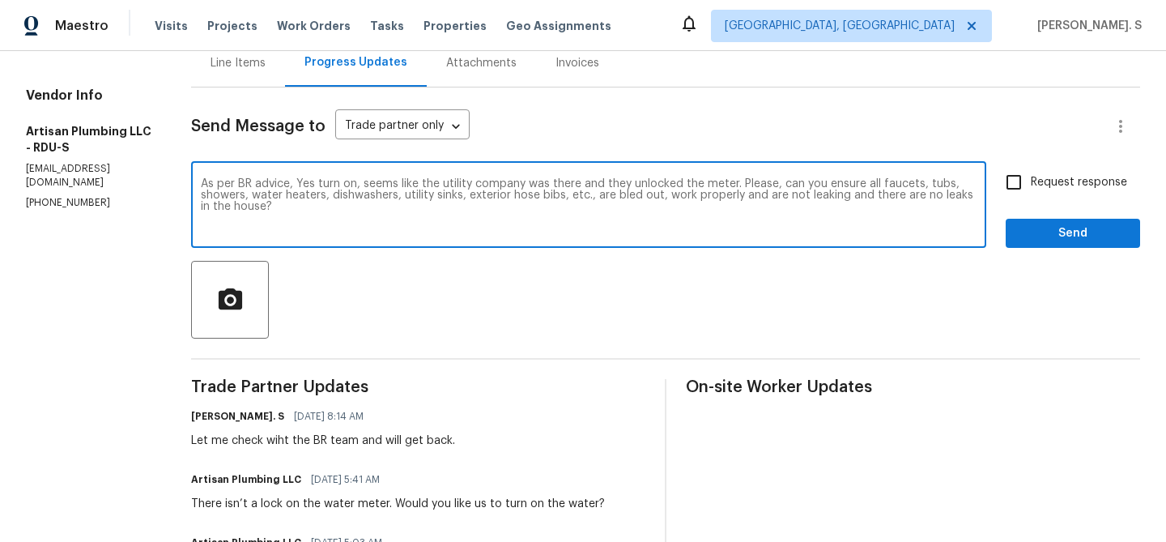
click at [0, 0] on div "Replace with" at bounding box center [0, 0] width 0 height 0
click at [381, 185] on textarea "As per BR advice, Yes turn on. It seems like the utility company was there and …" at bounding box center [589, 206] width 776 height 57
type textarea "As per BR advice, Yes turn on. It seems like the utility company was there and …"
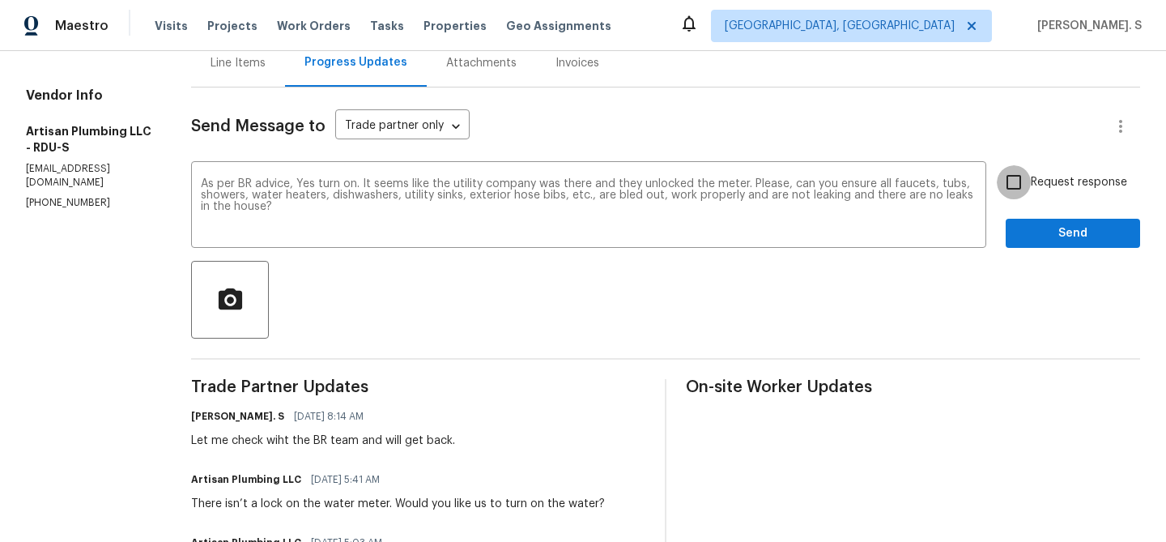
click at [1017, 178] on input "Request response" at bounding box center [1014, 182] width 34 height 34
checkbox input "true"
click at [1028, 245] on button "Send" at bounding box center [1073, 234] width 134 height 30
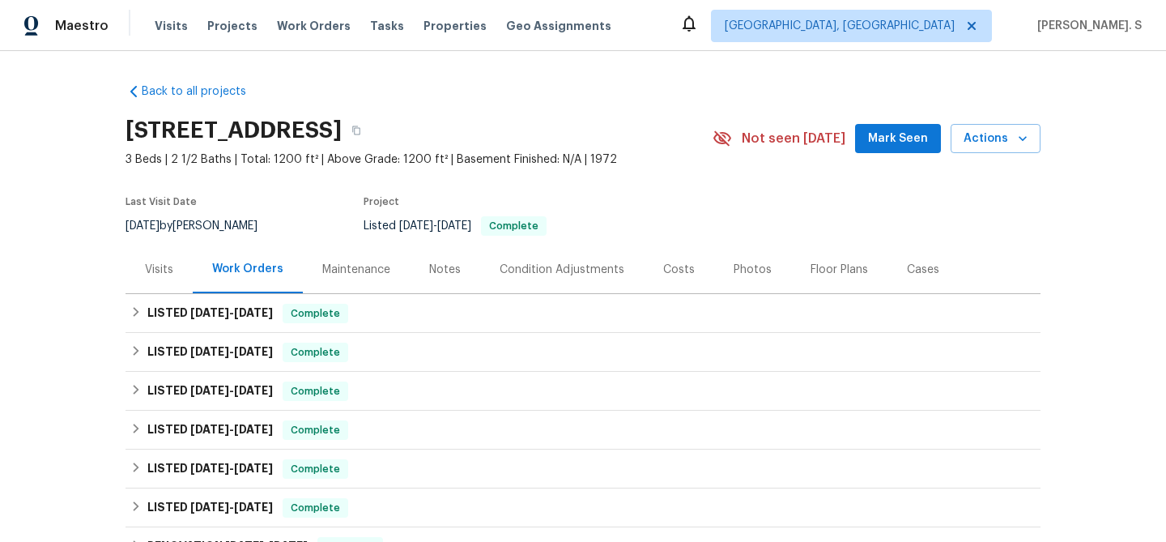
scroll to position [311, 0]
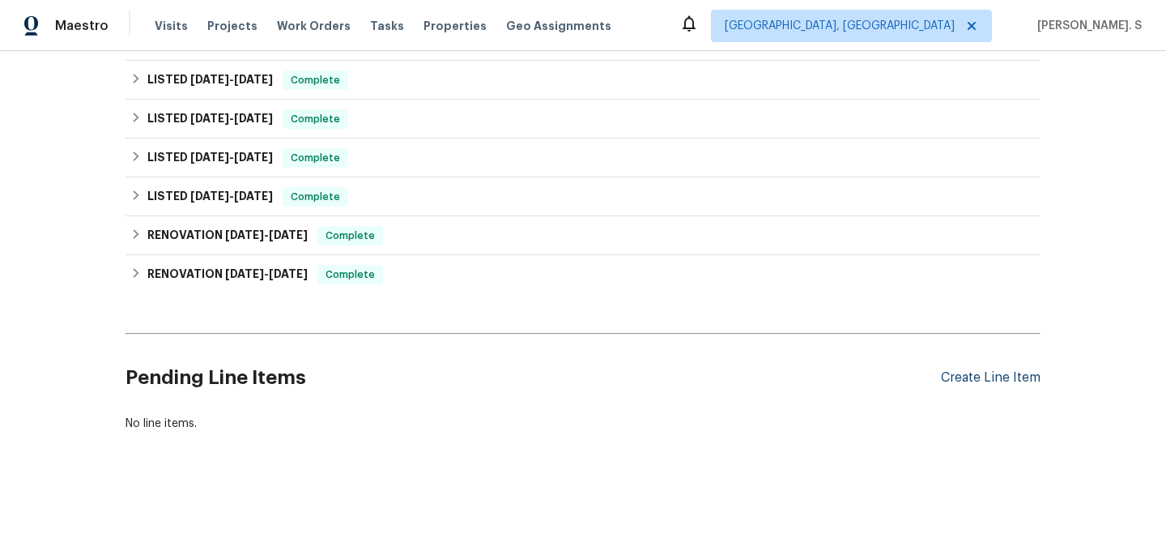
click at [960, 374] on div "Create Line Item" at bounding box center [991, 377] width 100 height 15
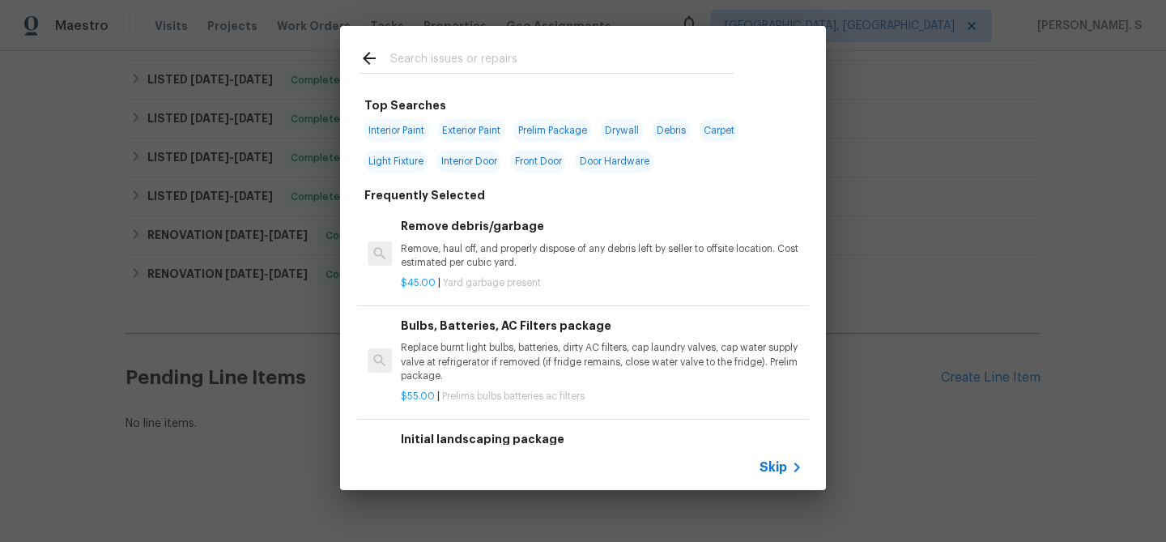
click at [466, 266] on p "Remove, haul off, and properly dispose of any debris left by seller to offsite …" at bounding box center [602, 256] width 402 height 28
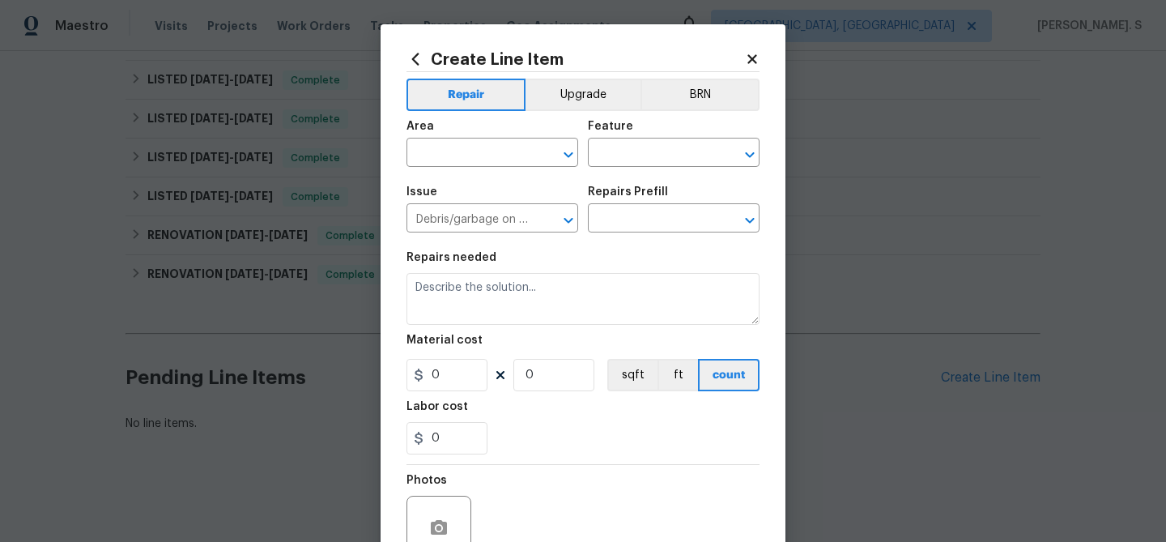
type input "Remove debris/garbage $45.00"
type textarea "Remove, haul off, and properly dispose of any debris left by seller to offsite …"
type input "45"
type input "1"
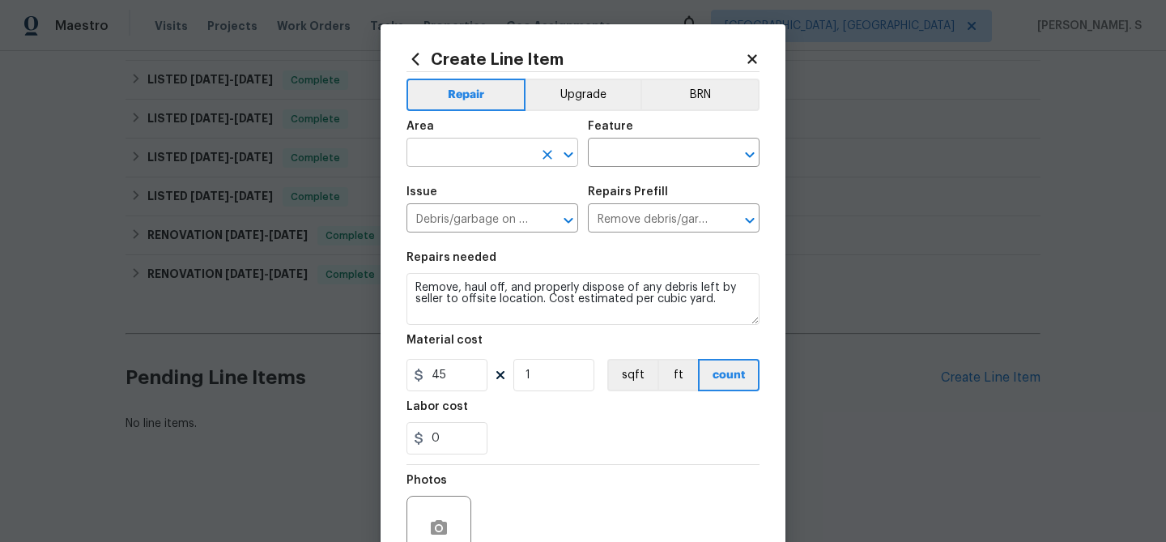
click at [573, 148] on icon "Open" at bounding box center [568, 154] width 19 height 19
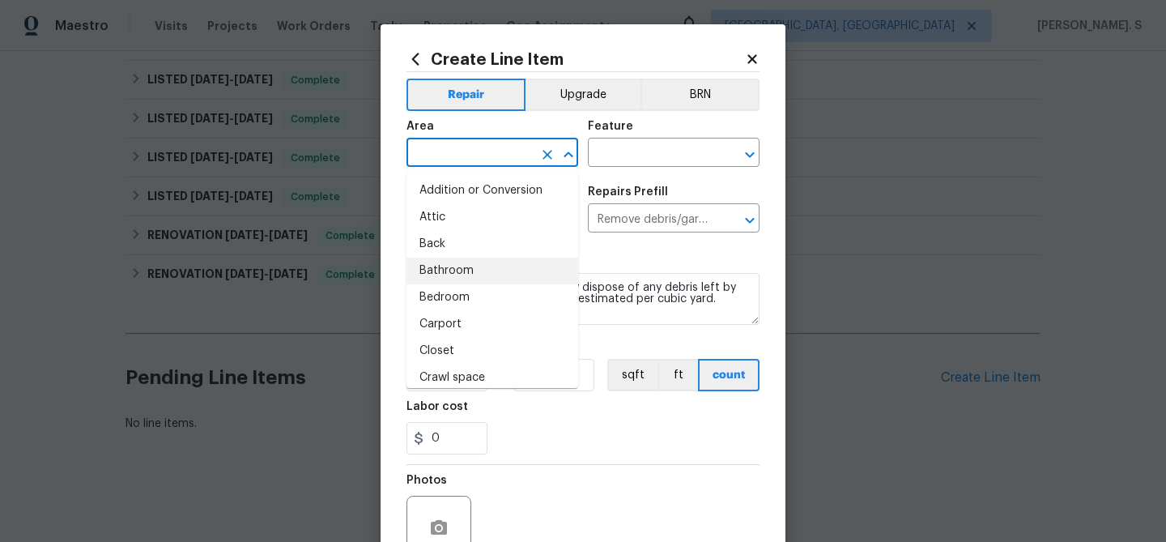
click at [504, 262] on li "Bathroom" at bounding box center [493, 271] width 172 height 27
type input "Bathroom"
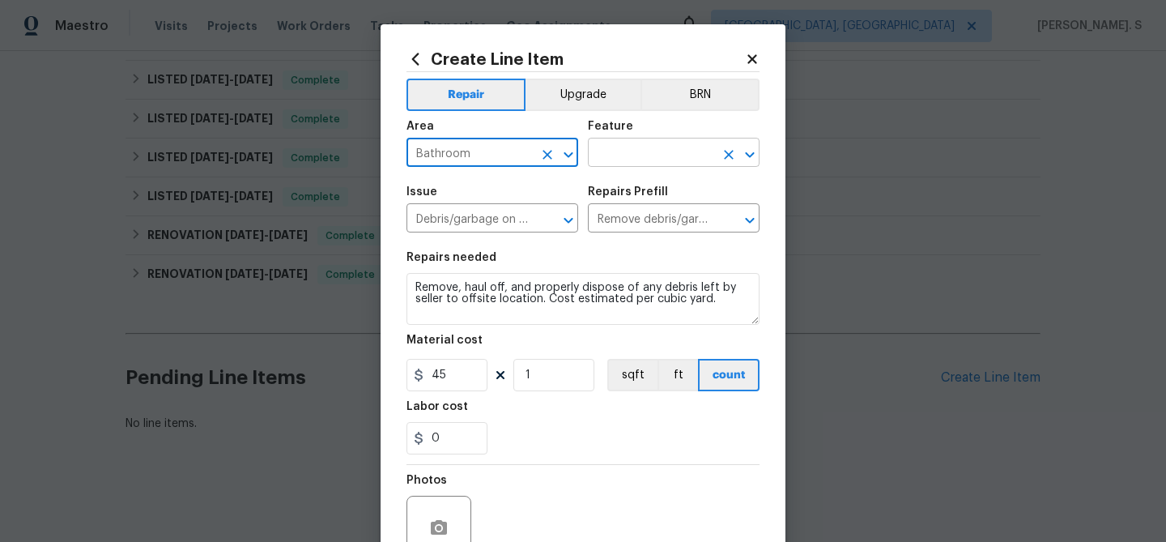
click at [751, 150] on icon "Open" at bounding box center [749, 154] width 19 height 19
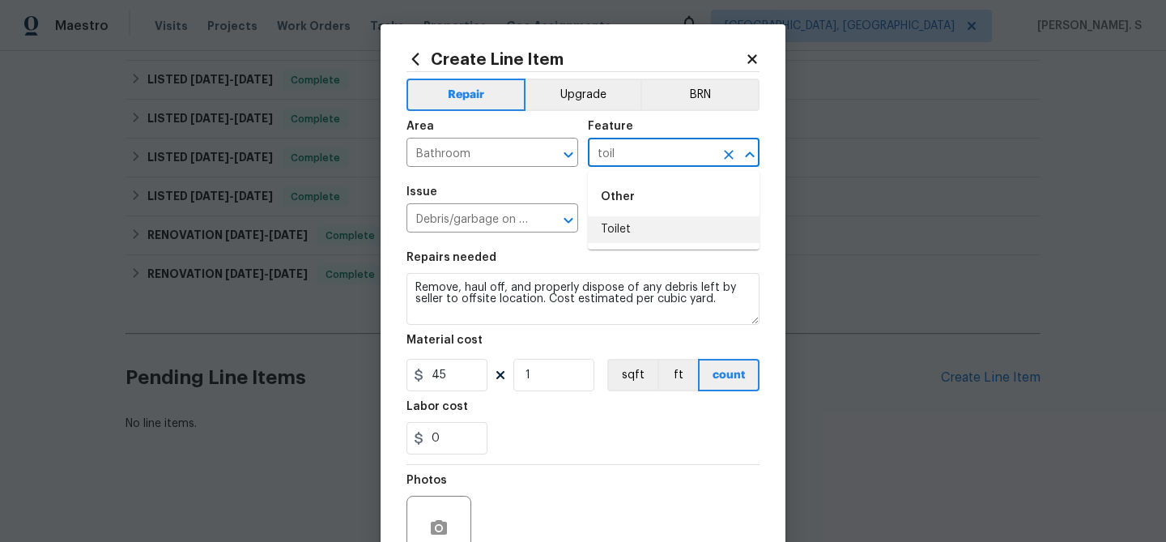
click at [681, 234] on li "Toilet" at bounding box center [674, 229] width 172 height 27
click at [568, 227] on icon "Open" at bounding box center [568, 220] width 19 height 19
type input "Toilet"
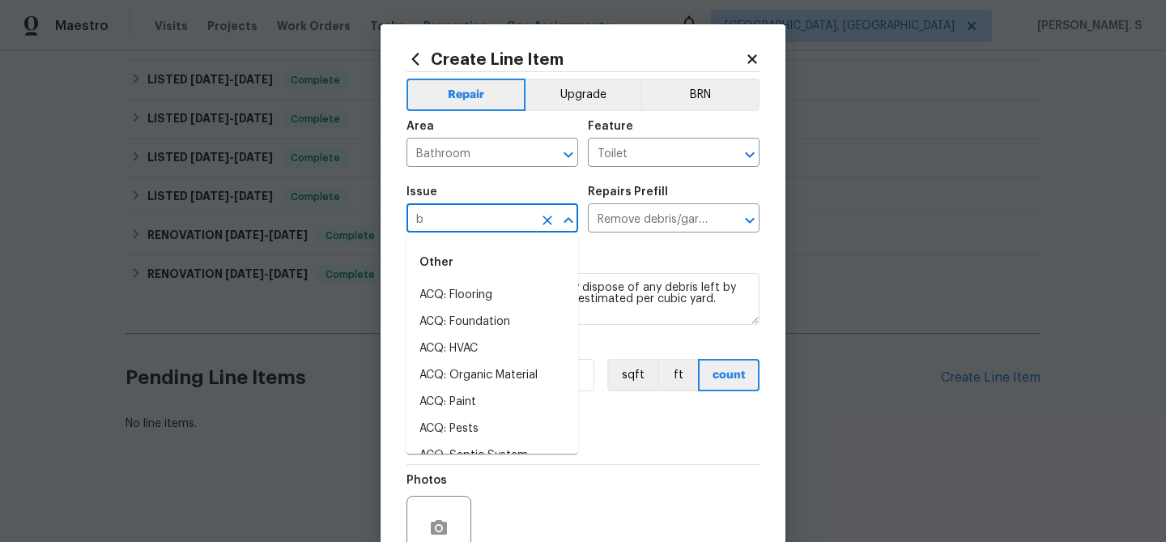
scroll to position [0, 0]
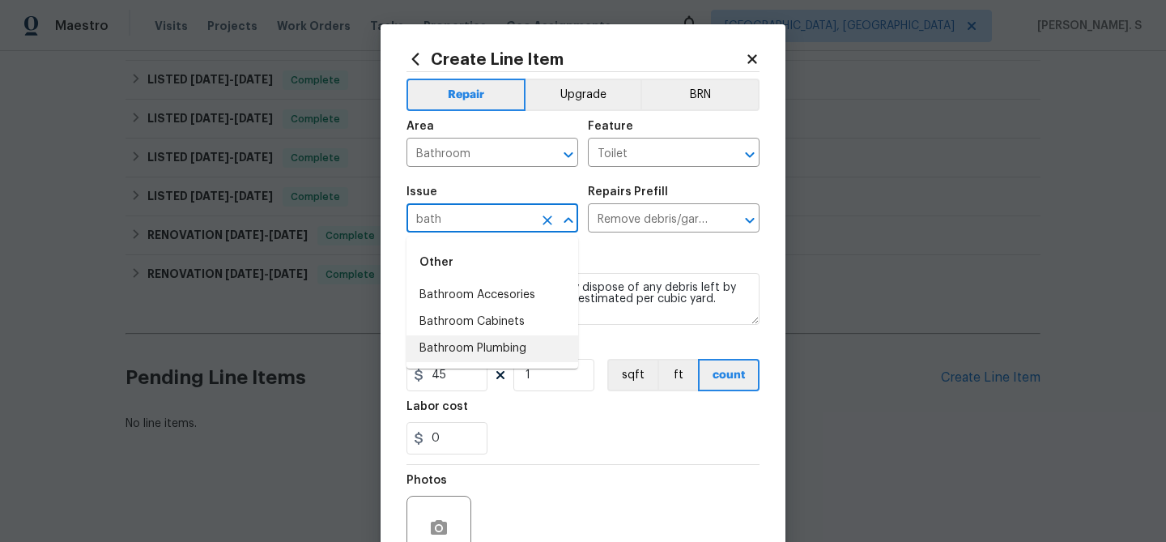
click at [515, 347] on li "Bathroom Plumbing" at bounding box center [493, 348] width 172 height 27
type input "Bathroom Plumbing"
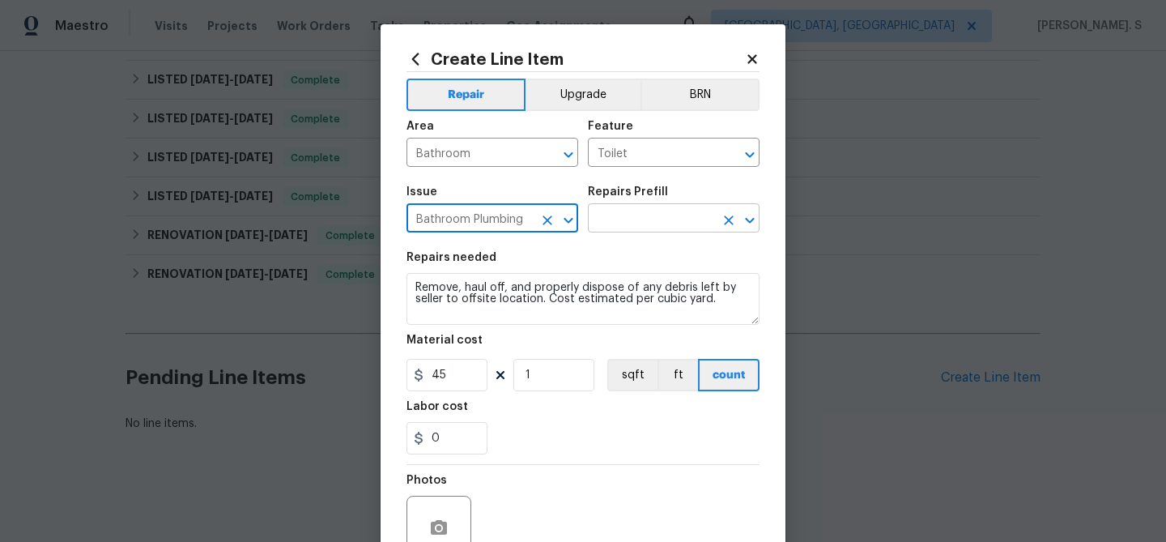
click at [750, 226] on icon "Open" at bounding box center [749, 220] width 19 height 19
type input "Bathroom Plumbing"
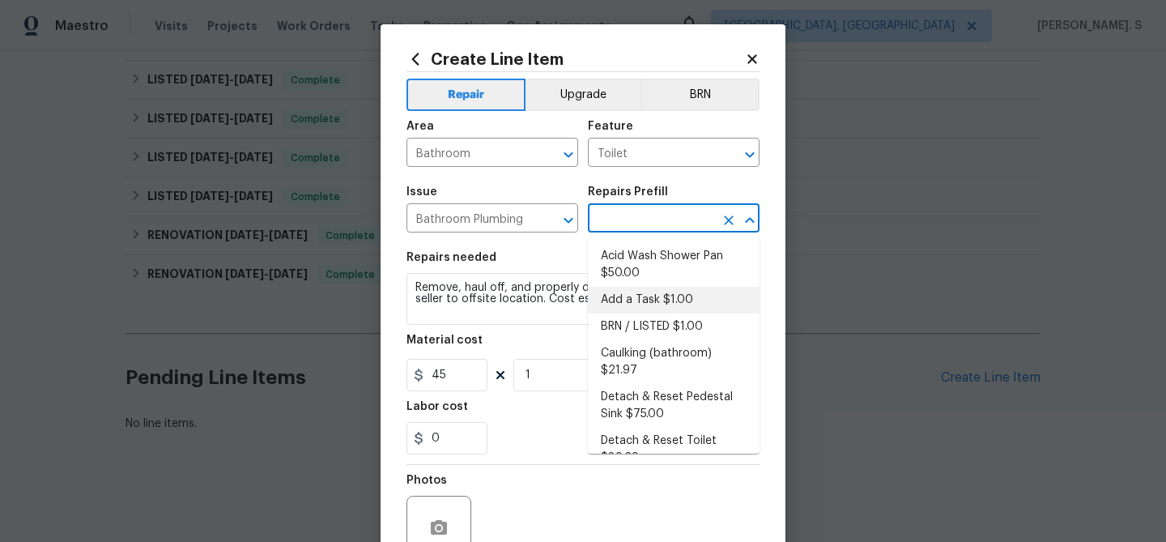
click at [667, 299] on li "Add a Task $1.00" at bounding box center [674, 300] width 172 height 27
type input "Plumbing"
type input "Add a Task $1.00"
type textarea "HPM to detail"
type input "1"
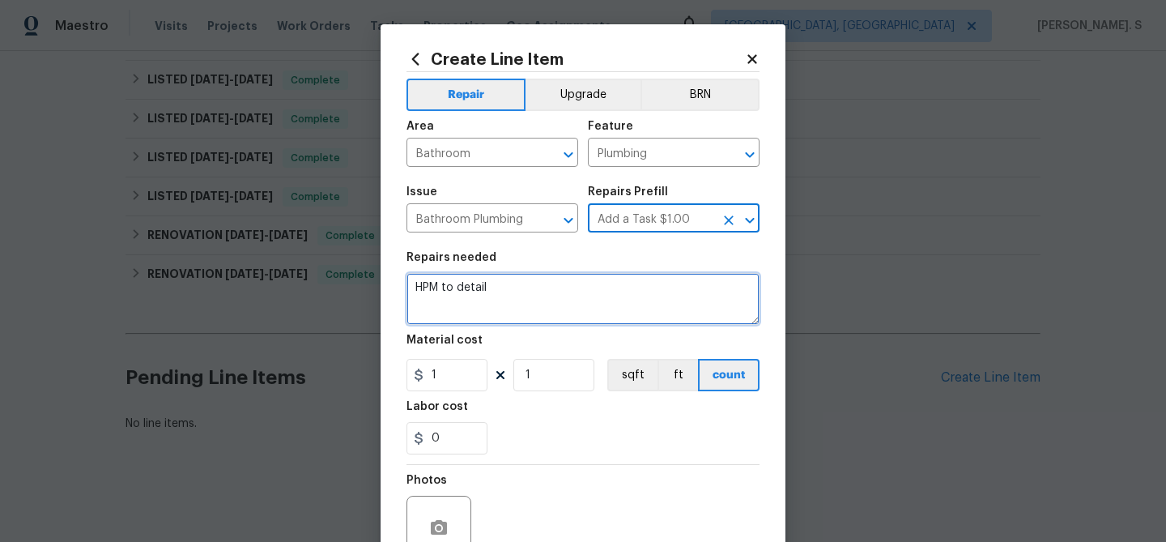
click at [560, 299] on textarea "HPM to detail" at bounding box center [583, 299] width 353 height 52
paste textarea "Feedback received that the toilets are not working correctly. Identify the toil…"
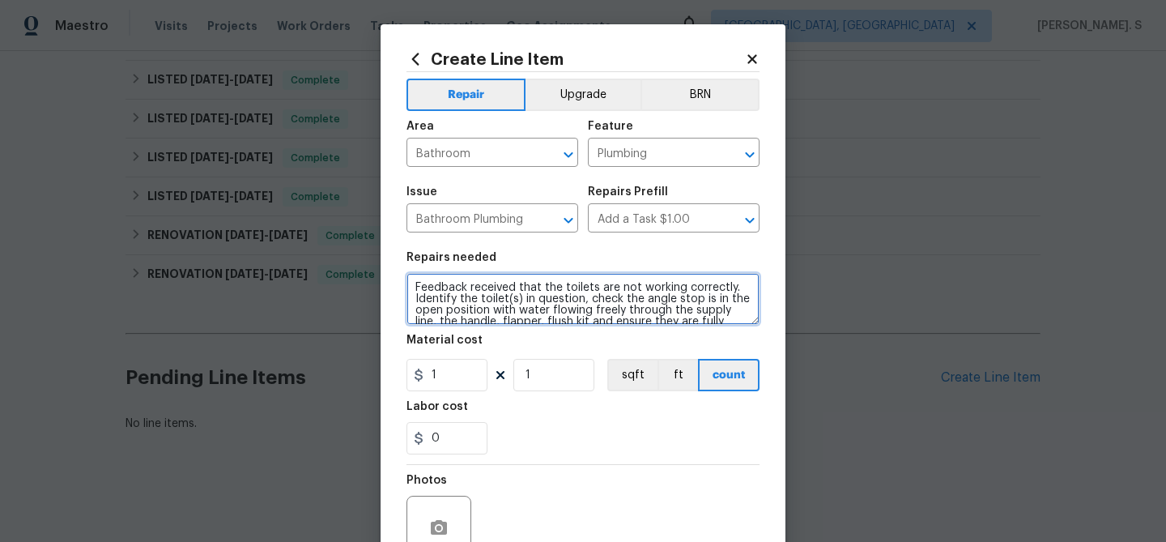
scroll to position [94, 0]
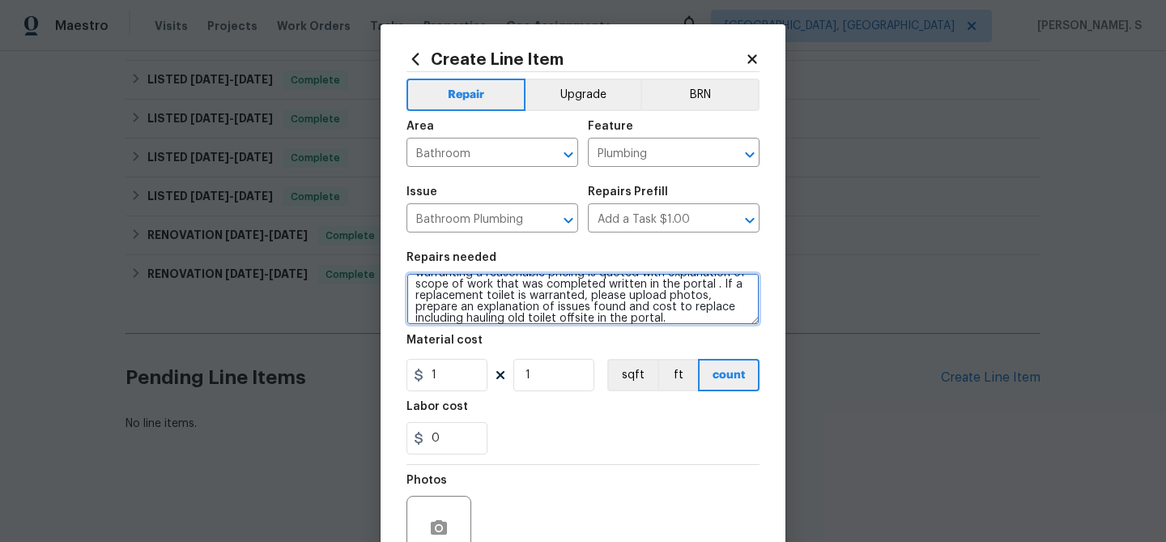
type textarea "Feedback received that the toilets are not working correctly. Identify the toil…"
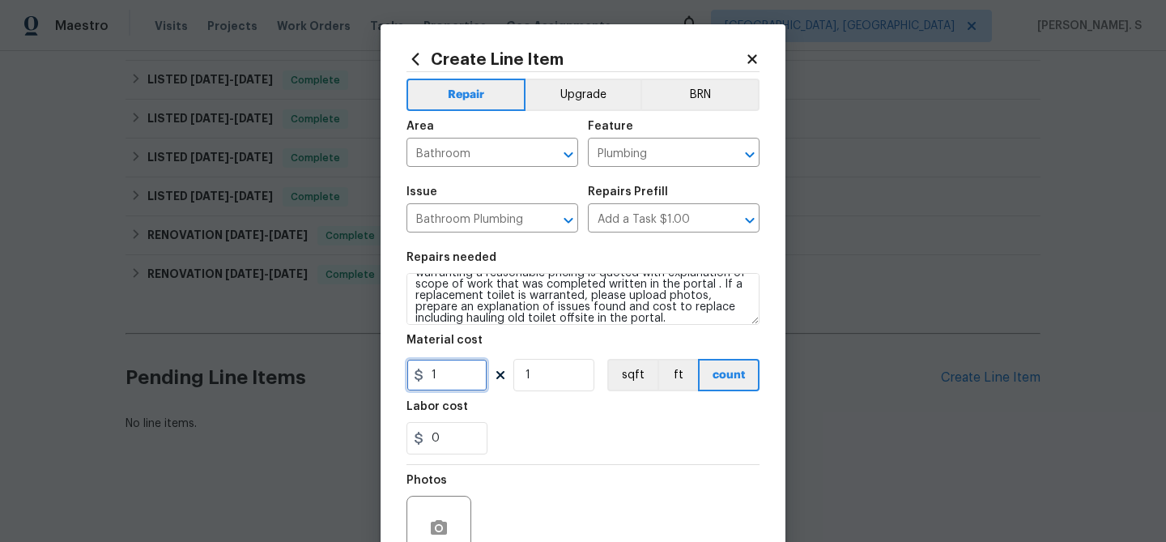
click at [475, 377] on input "1" at bounding box center [447, 375] width 81 height 32
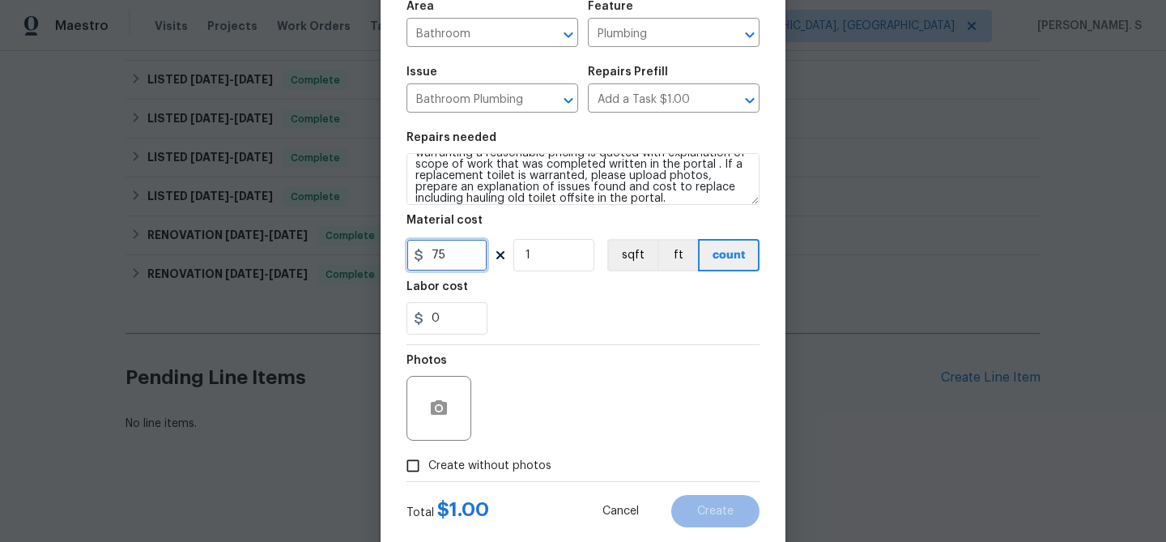
type input "75"
click at [429, 415] on icon "button" at bounding box center [438, 407] width 19 height 19
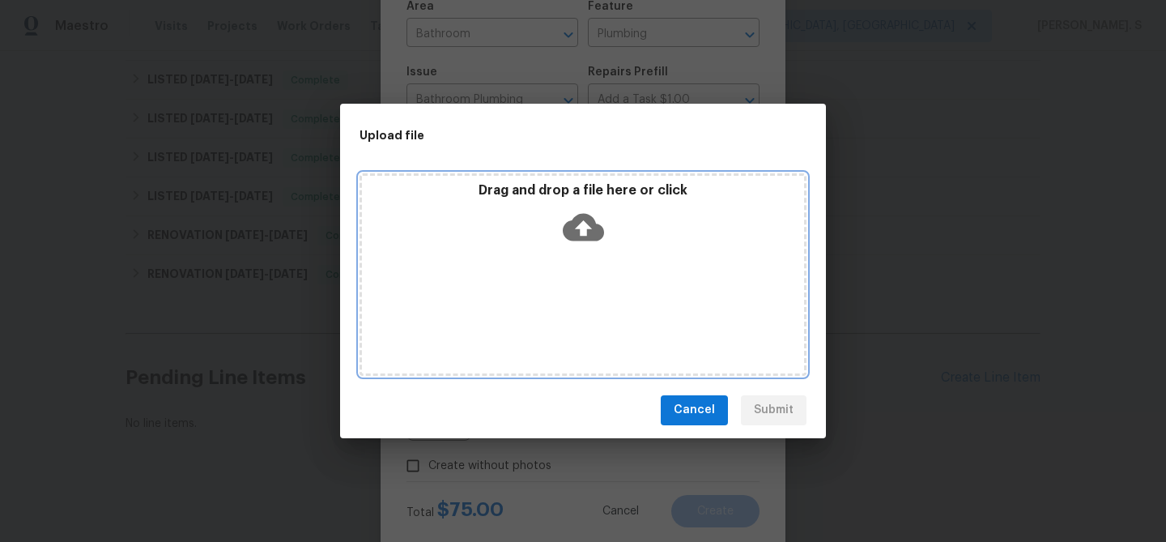
click at [564, 216] on icon at bounding box center [583, 227] width 41 height 41
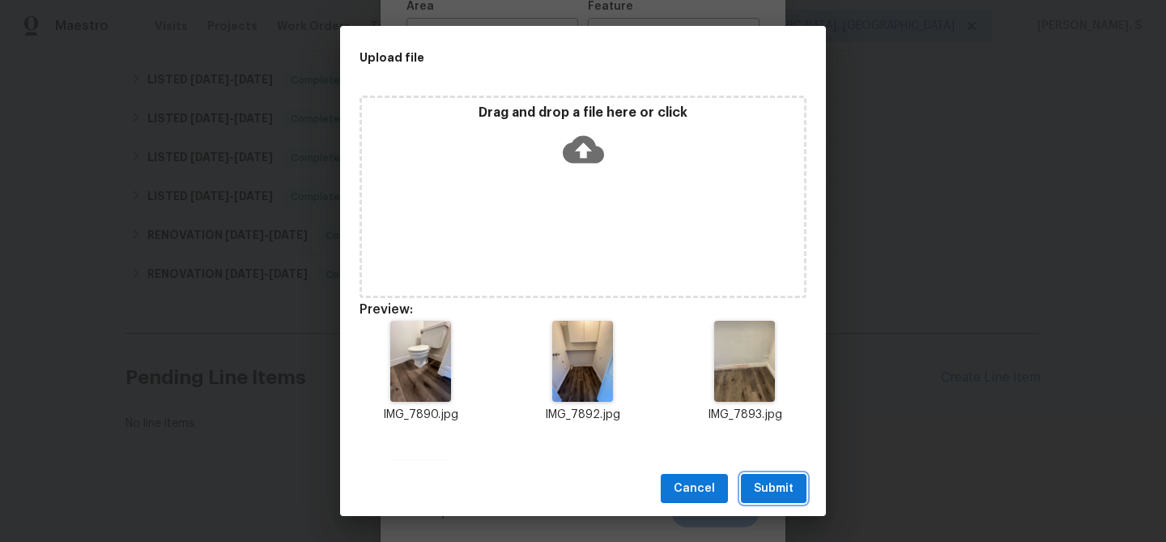
click at [794, 486] on button "Submit" at bounding box center [774, 489] width 66 height 30
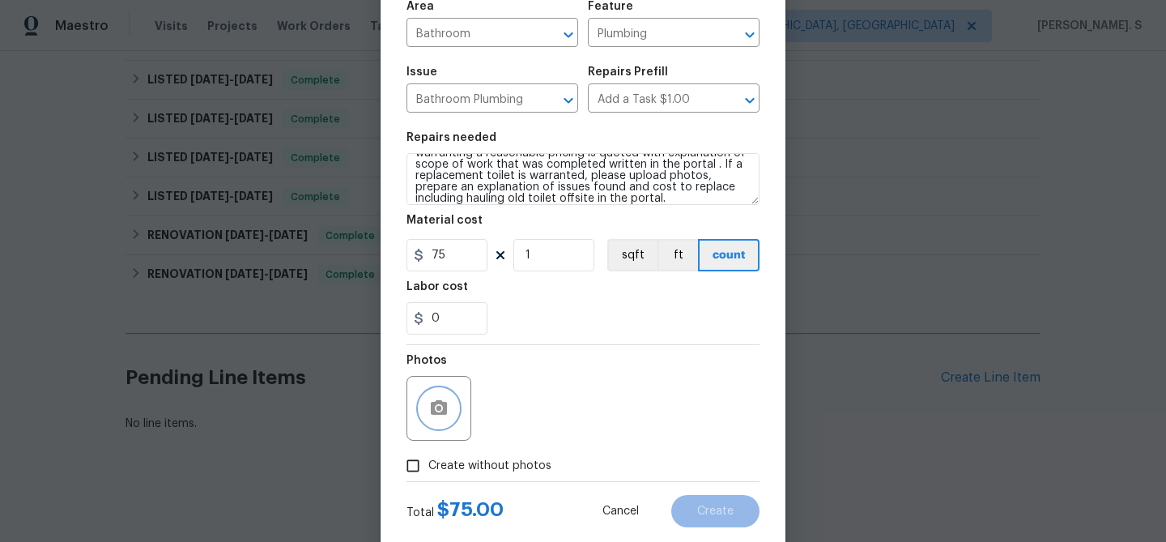
scroll to position [156, 0]
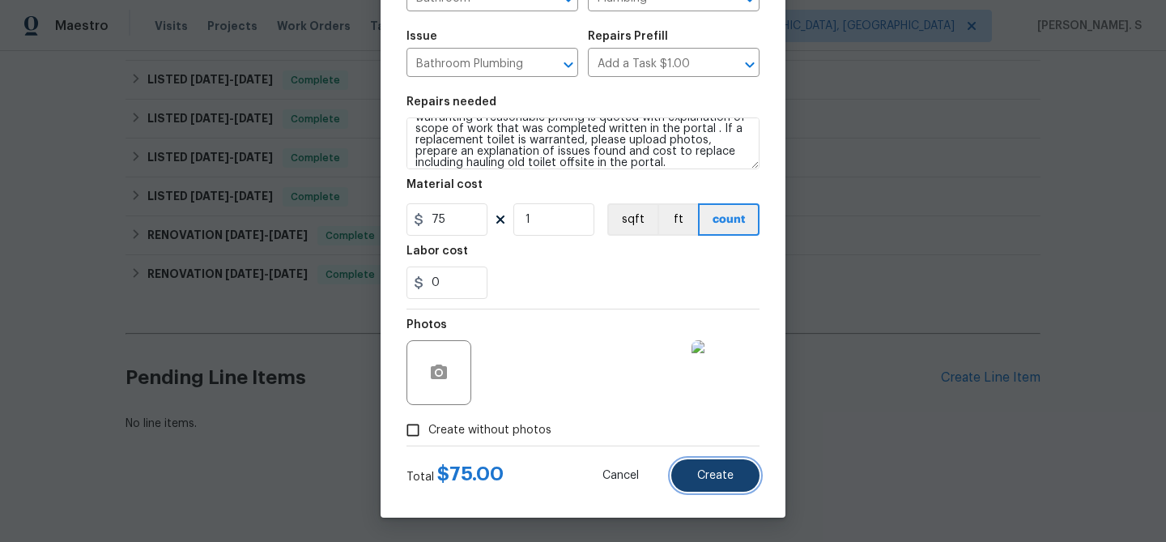
click at [729, 459] on button "Create" at bounding box center [715, 475] width 88 height 32
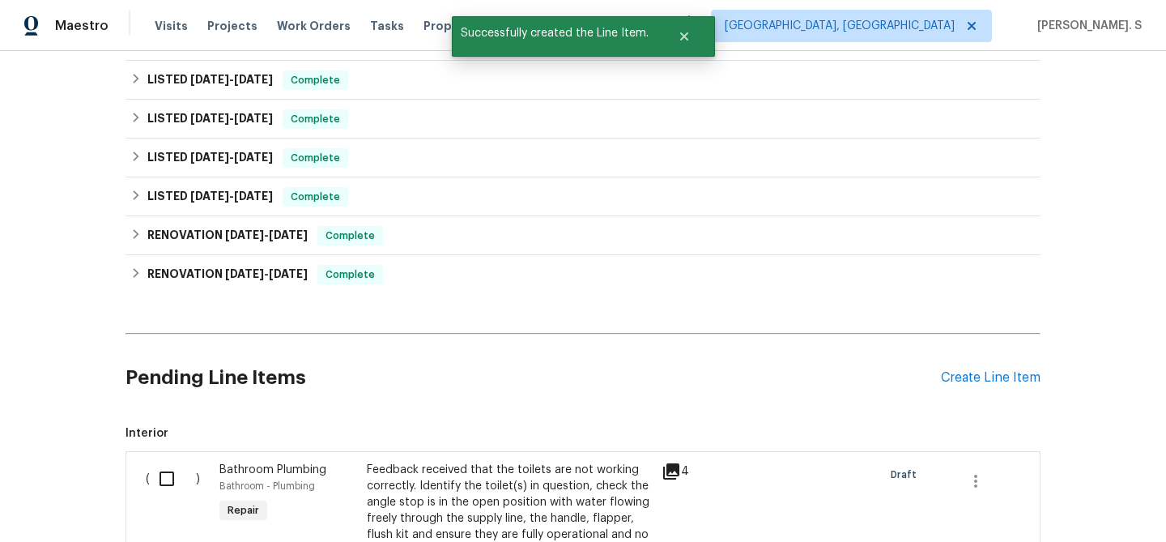
click at [172, 478] on input "checkbox" at bounding box center [173, 479] width 46 height 34
checkbox input "true"
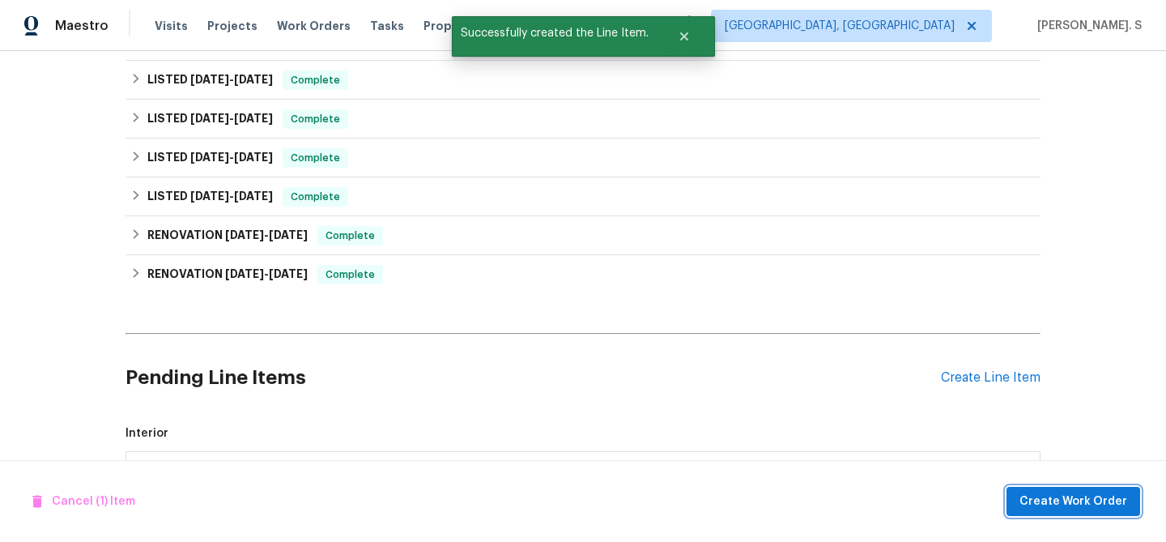
click at [1075, 488] on button "Create Work Order" at bounding box center [1074, 502] width 134 height 30
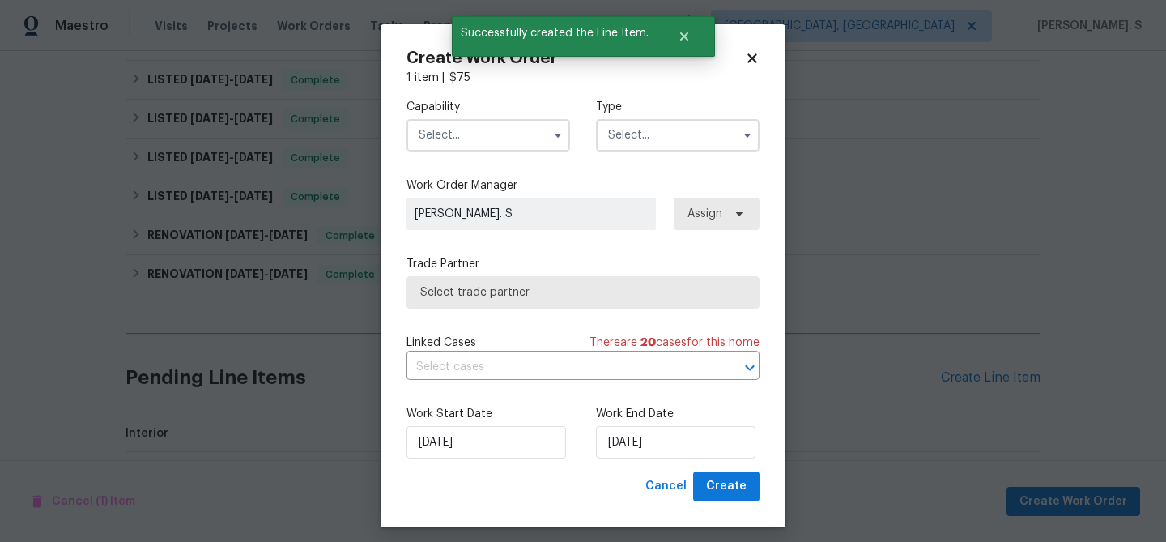
click at [499, 117] on div "Capability" at bounding box center [489, 125] width 164 height 53
click at [491, 149] on input "text" at bounding box center [489, 135] width 164 height 32
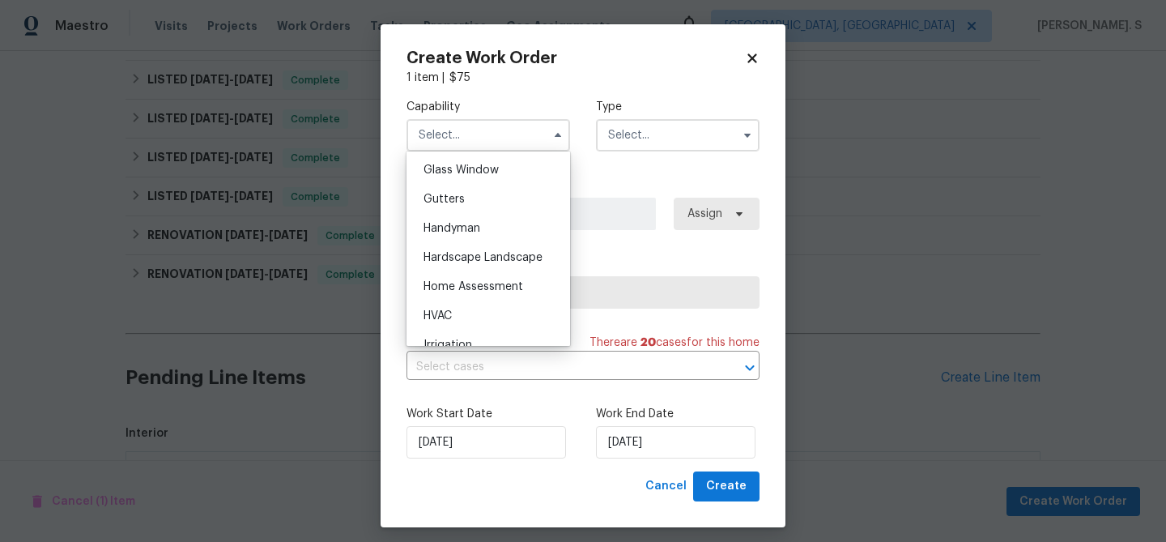
scroll to position [840, 0]
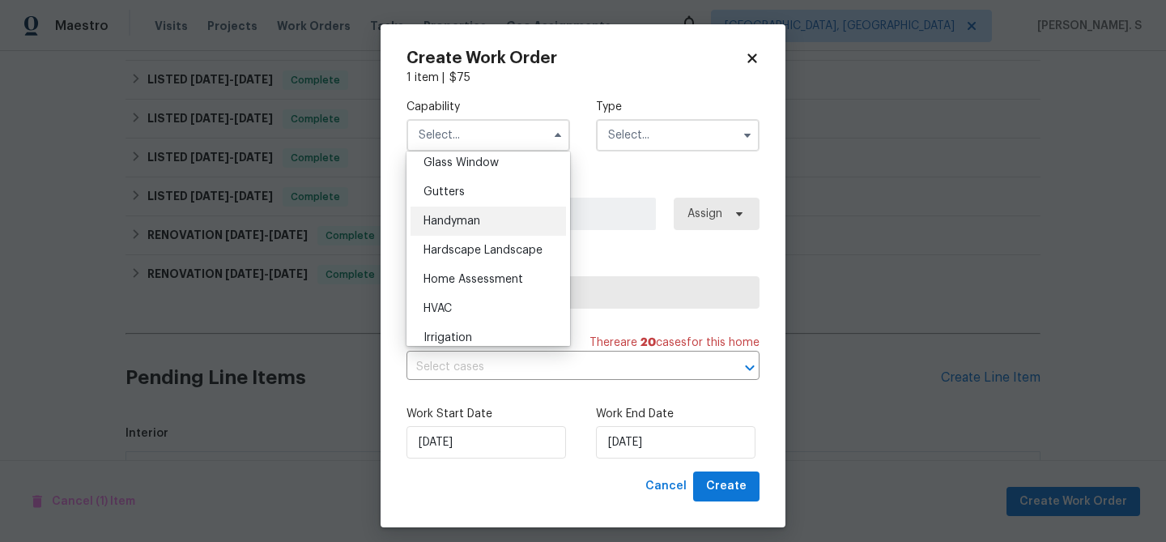
click at [475, 219] on span "Handyman" at bounding box center [452, 220] width 57 height 11
type input "Handyman"
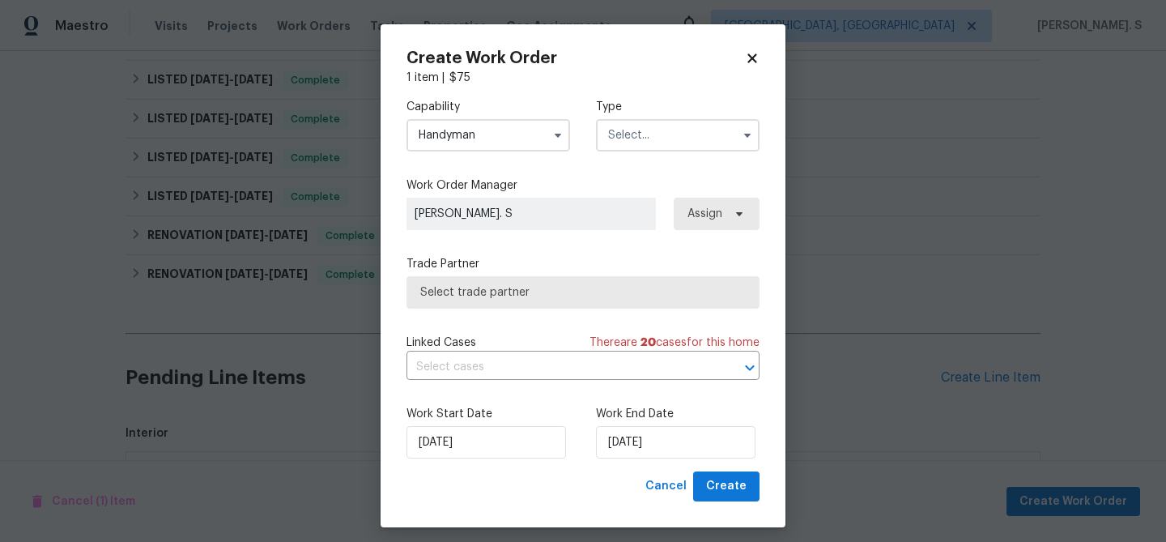
click at [647, 116] on div "Type" at bounding box center [678, 125] width 164 height 53
click at [644, 137] on input "text" at bounding box center [678, 135] width 164 height 32
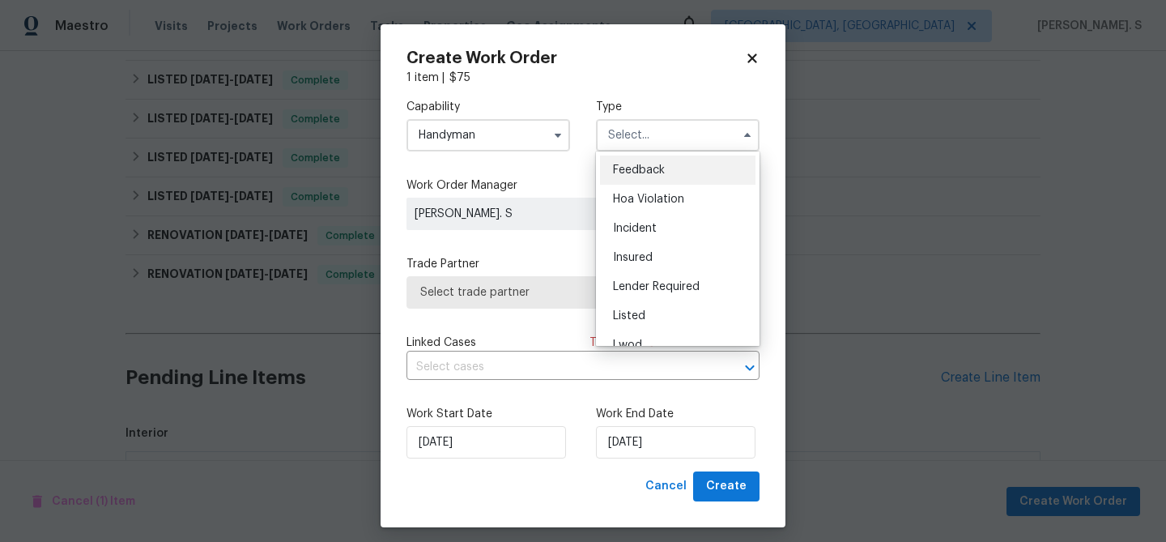
click at [644, 168] on span "Feedback" at bounding box center [639, 169] width 52 height 11
type input "Feedback"
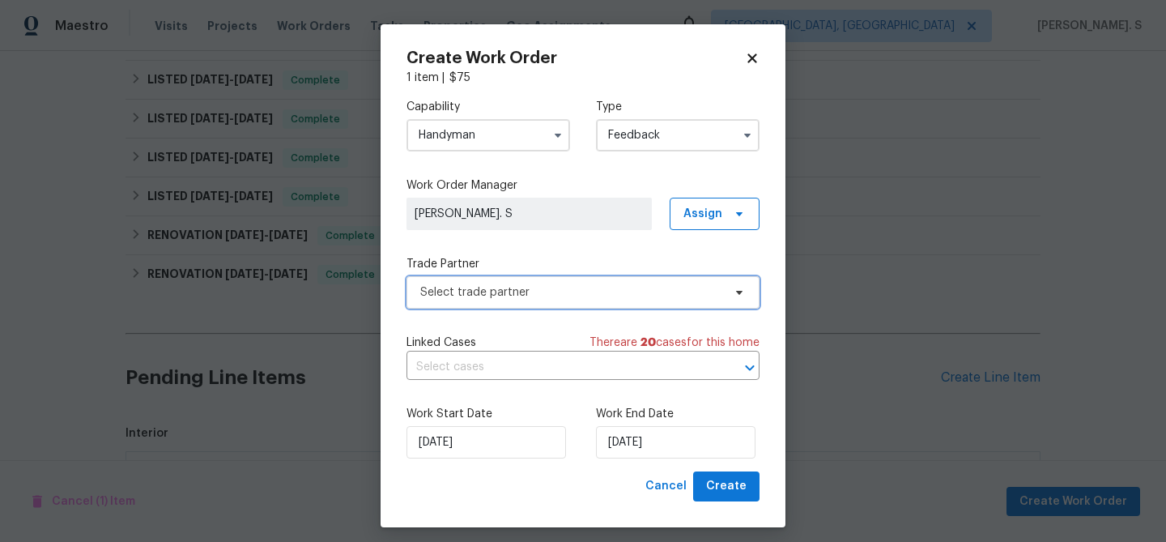
click at [552, 295] on span "Select trade partner" at bounding box center [571, 292] width 302 height 16
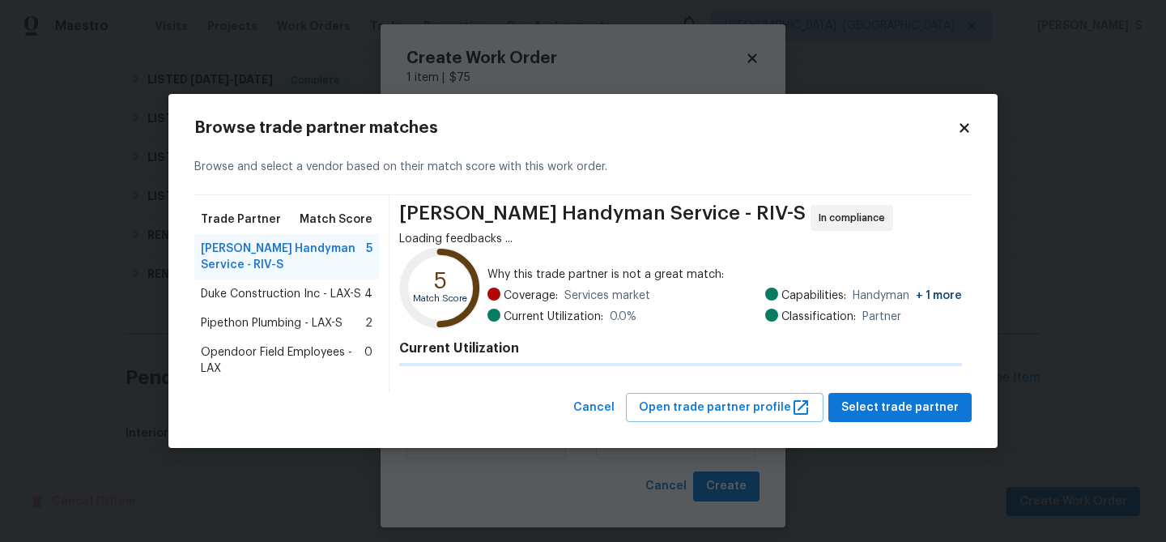
click at [605, 337] on div "Current Utilization" at bounding box center [680, 350] width 563 height 32
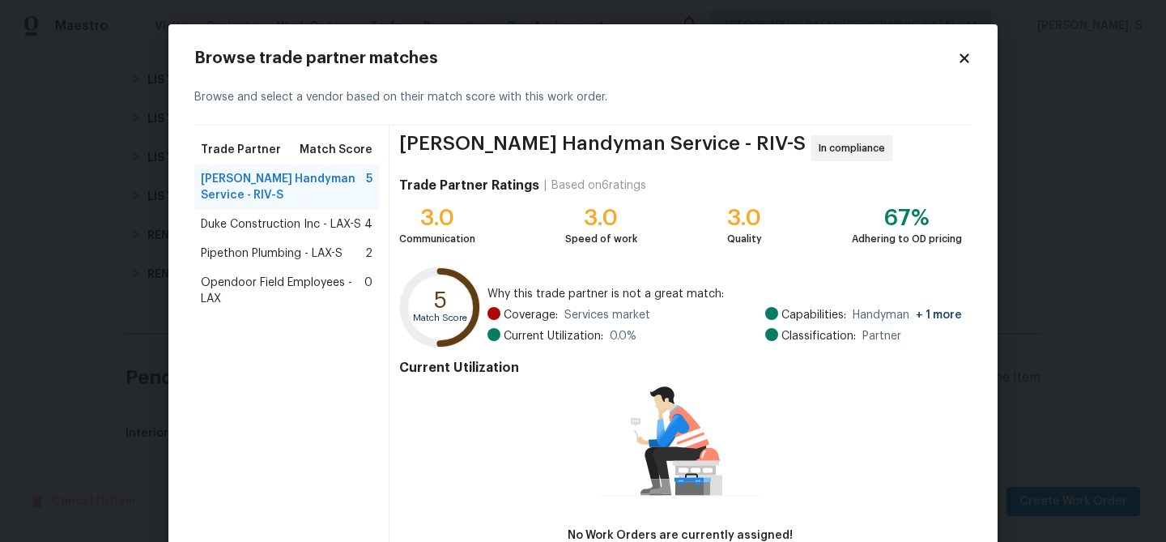
click at [357, 241] on div "Pipethon Plumbing - LAX-S 2" at bounding box center [286, 253] width 185 height 29
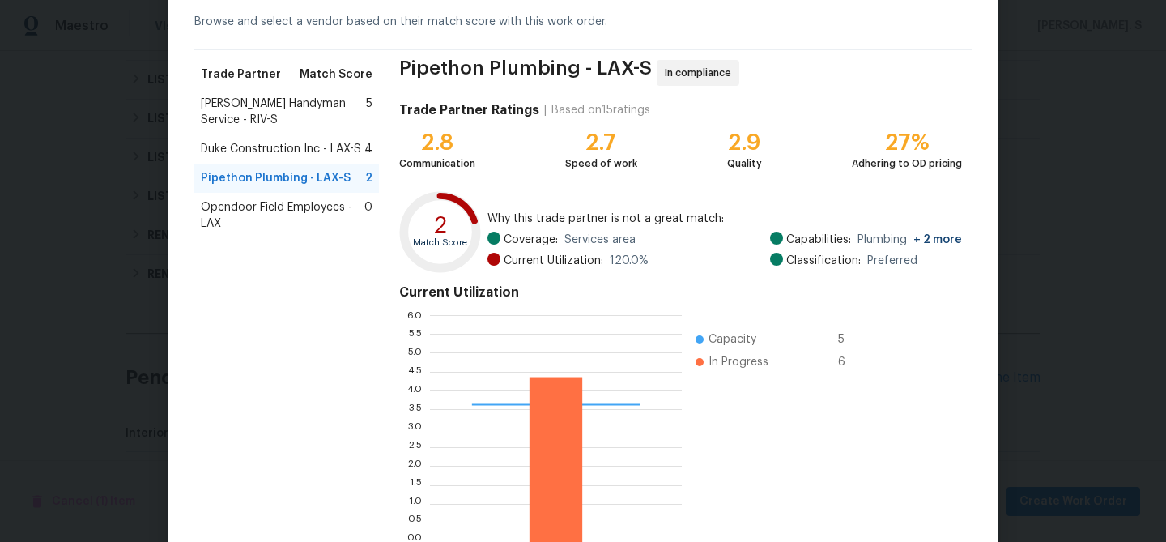
scroll to position [172, 0]
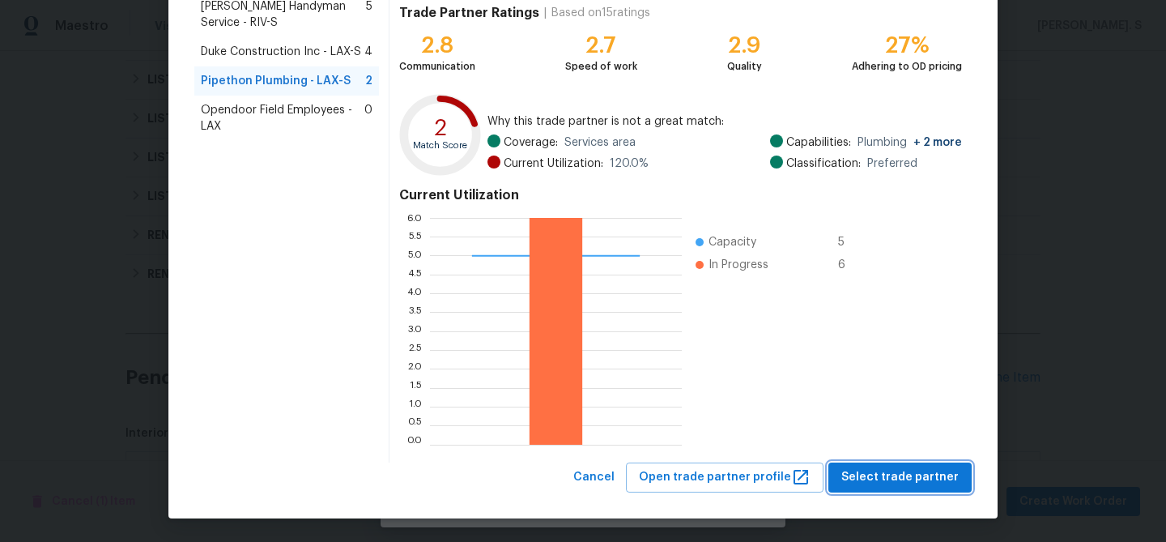
click at [881, 479] on span "Select trade partner" at bounding box center [899, 477] width 117 height 20
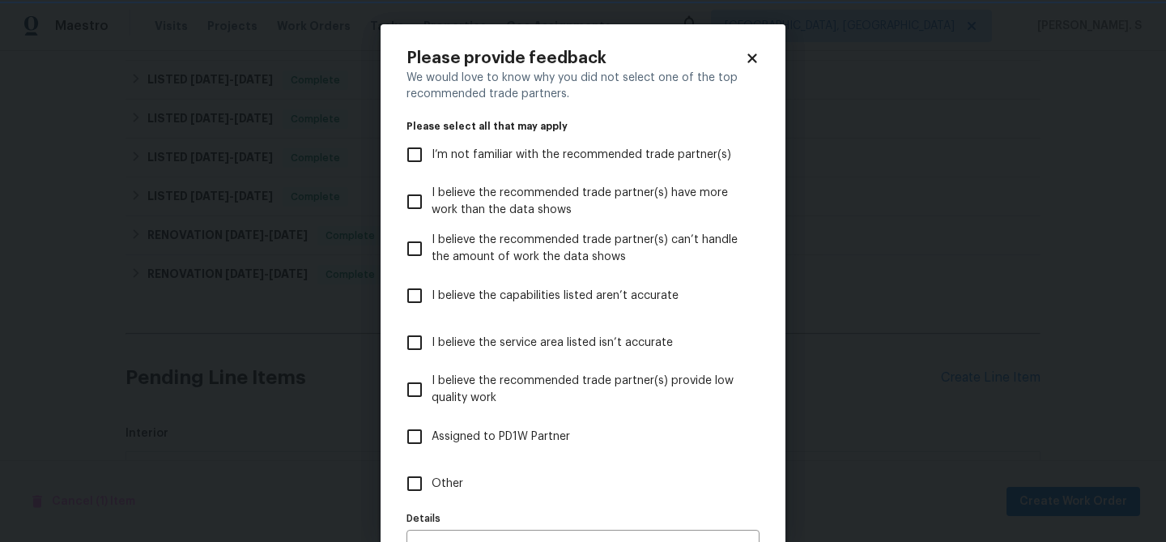
scroll to position [0, 0]
click at [531, 467] on label "Other" at bounding box center [572, 483] width 349 height 47
click at [432, 467] on input "Other" at bounding box center [415, 483] width 34 height 34
checkbox input "true"
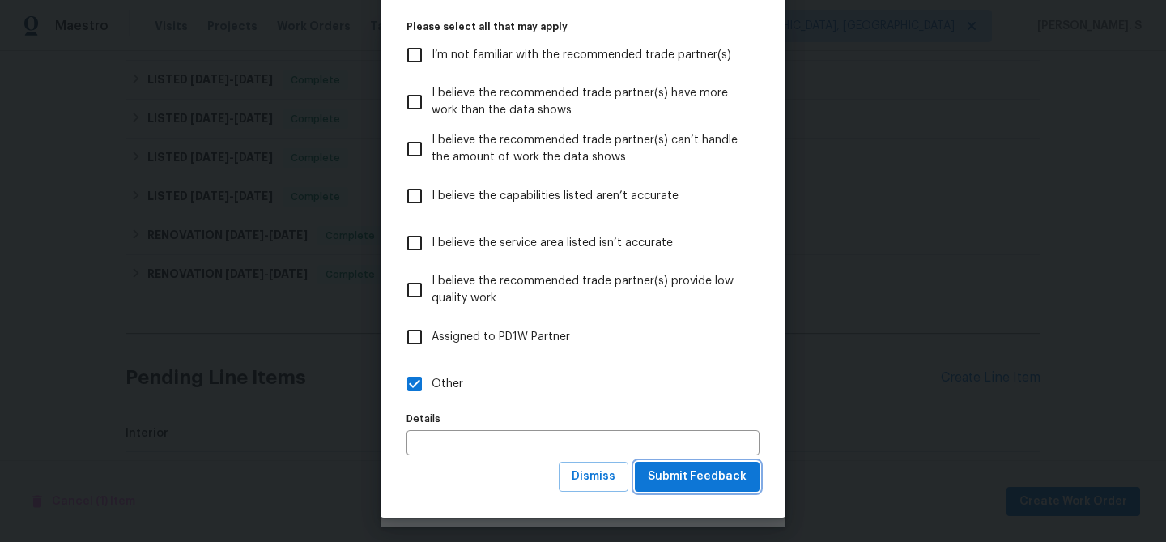
click at [712, 465] on button "Submit Feedback" at bounding box center [697, 477] width 125 height 30
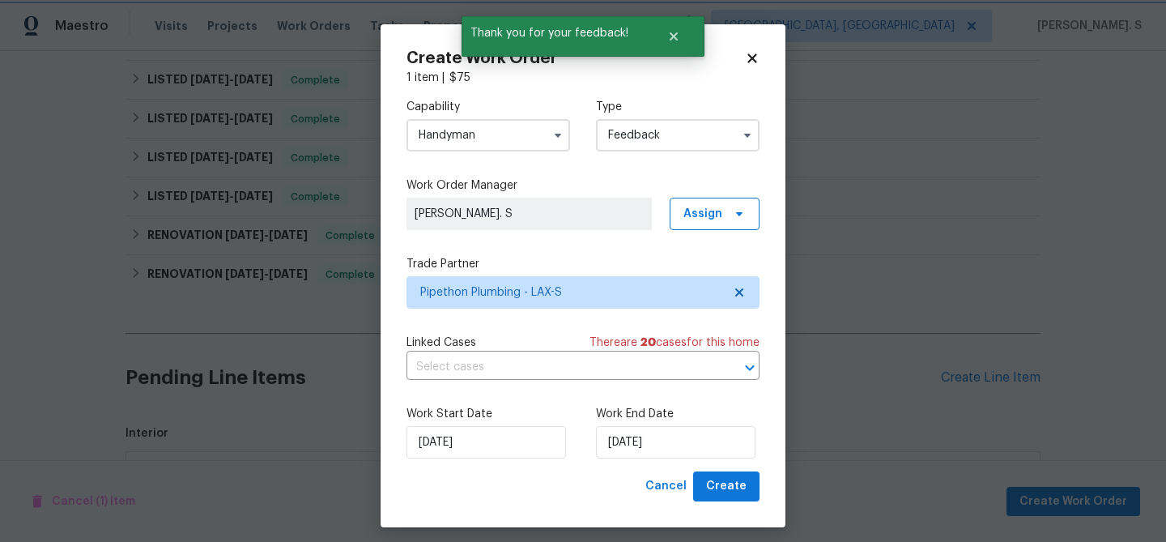
scroll to position [0, 0]
click at [556, 367] on input "text" at bounding box center [561, 367] width 308 height 25
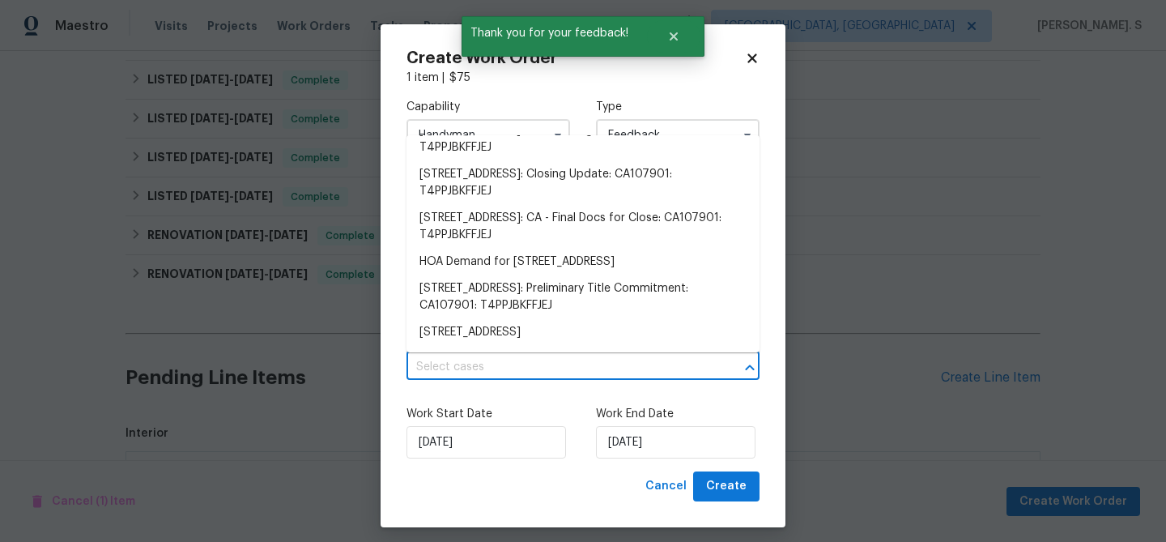
scroll to position [460, 0]
click at [500, 117] on li "Feedback on 700 W La Veta Ave, Unit H7, Orange, CA 92868" at bounding box center [583, 104] width 353 height 27
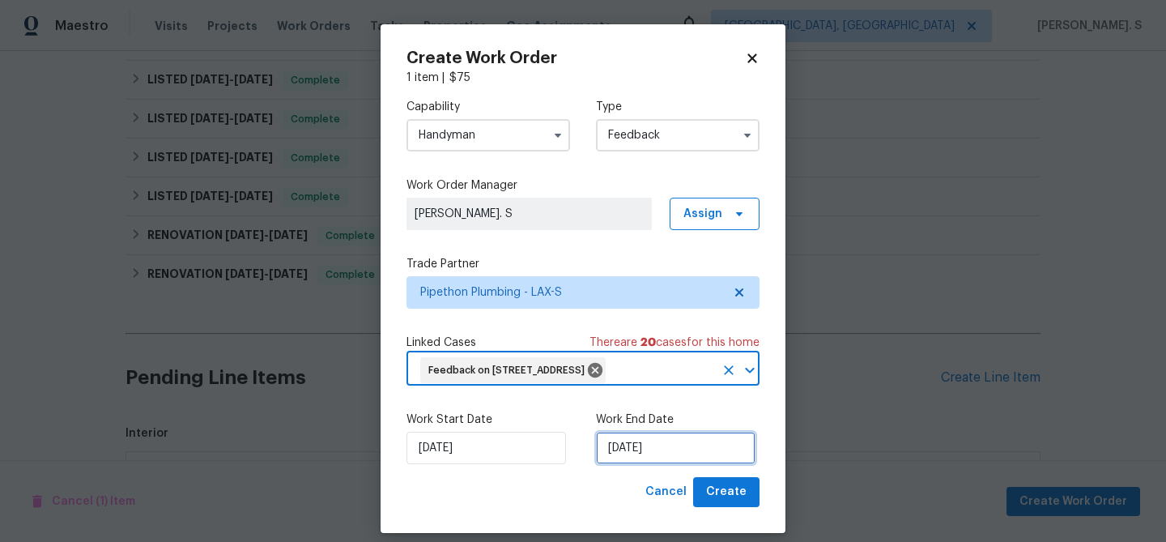
click at [636, 460] on input "[DATE]" at bounding box center [676, 448] width 160 height 32
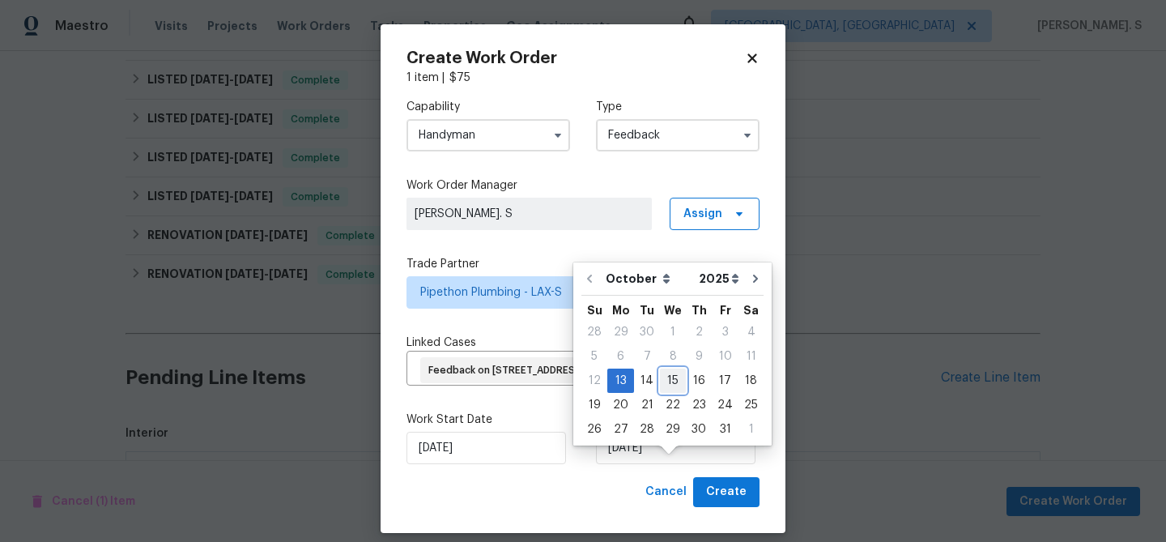
click at [671, 376] on div "15" at bounding box center [673, 380] width 26 height 23
type input "10/15/2025"
click at [591, 376] on span "Feedback on 700 W La Veta Ave, Unit H7, Orange, CA 92868" at bounding box center [509, 371] width 163 height 14
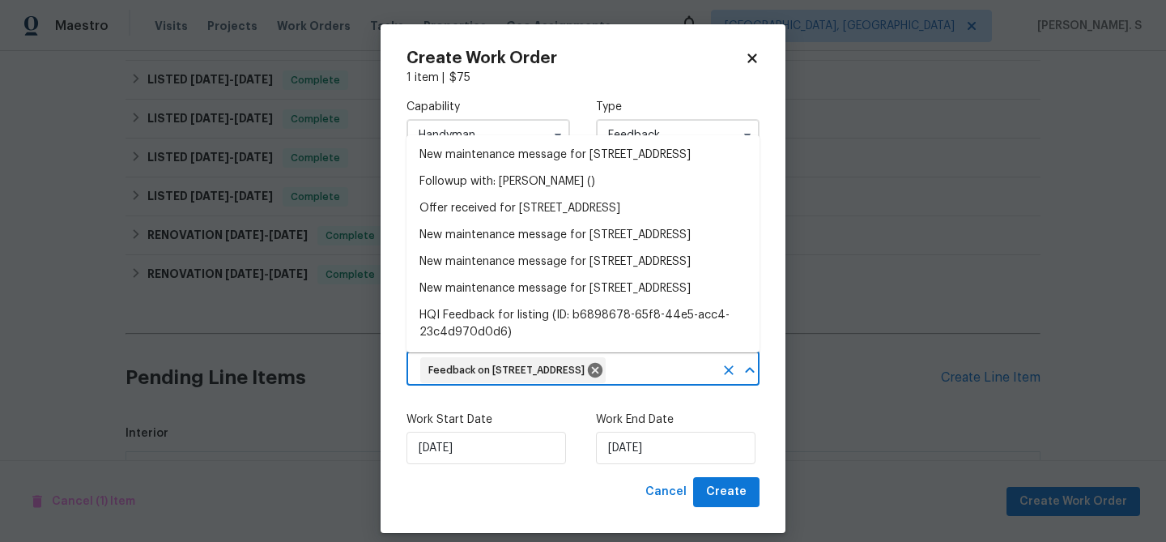
scroll to position [368, 0]
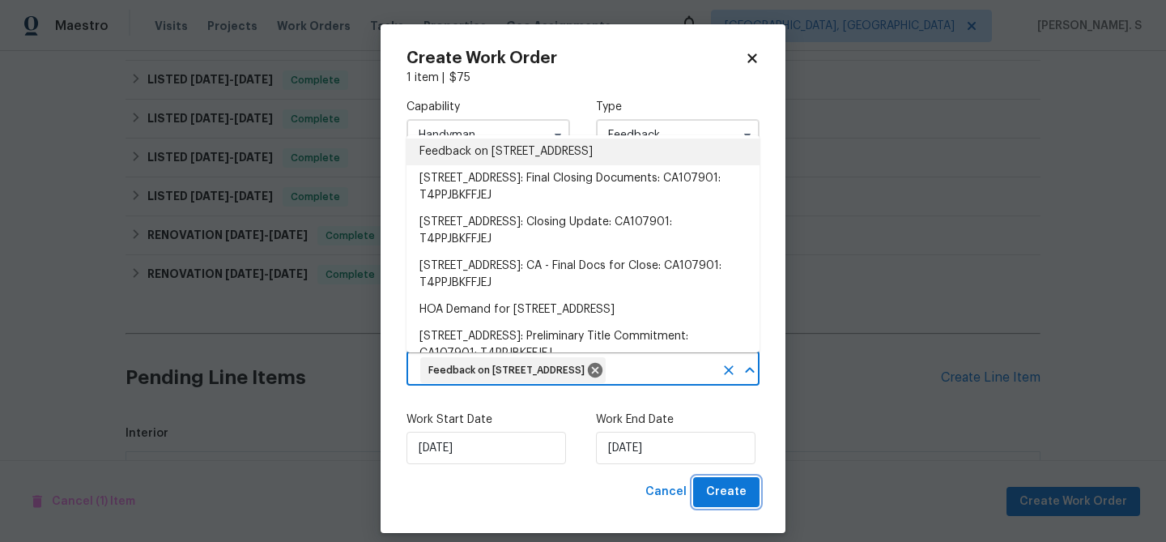
click at [712, 502] on span "Create" at bounding box center [726, 492] width 40 height 20
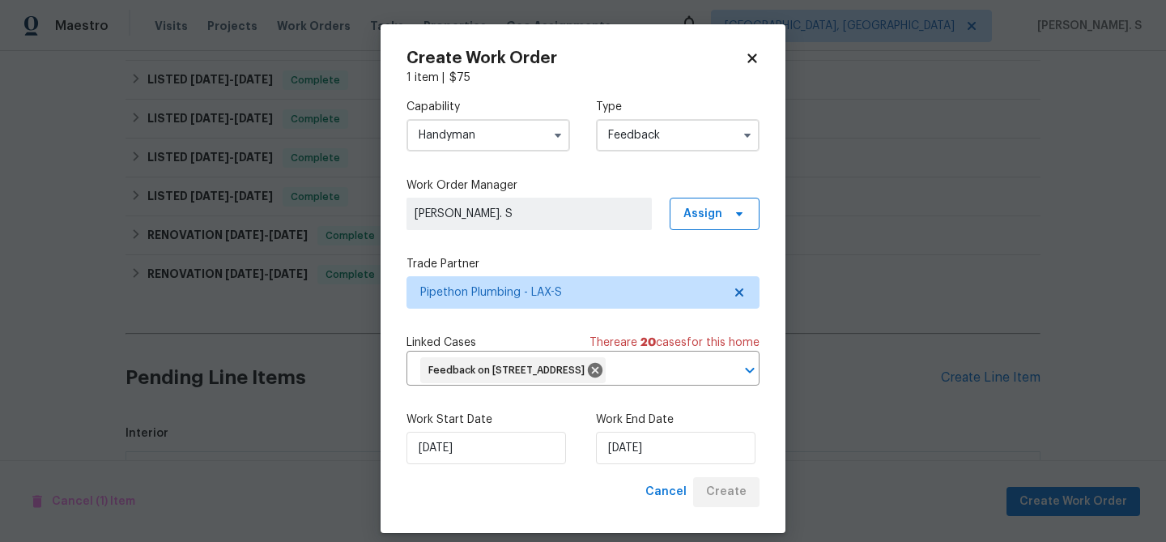
checkbox input "false"
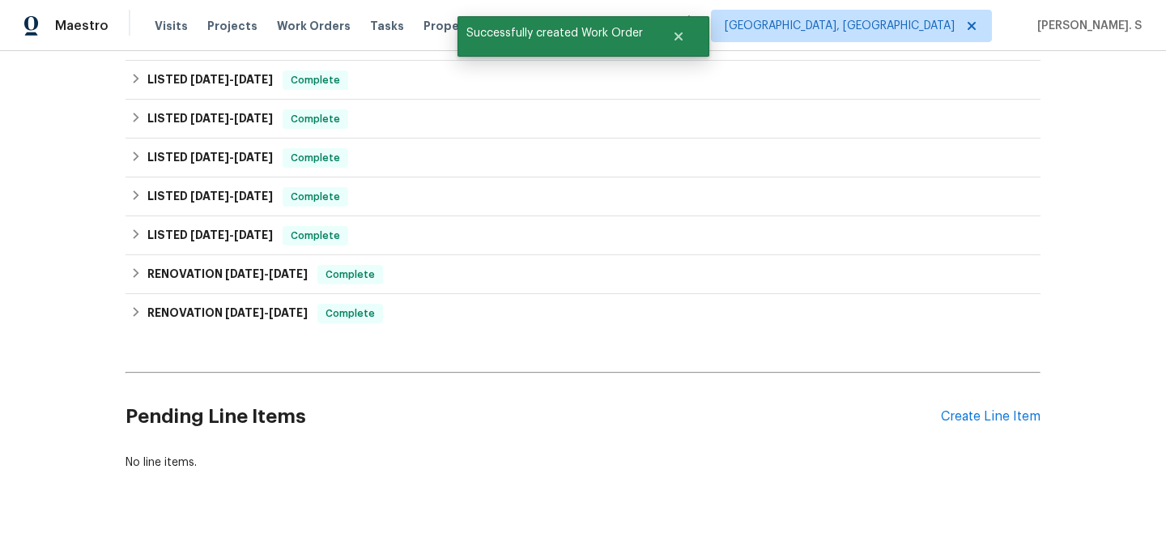
scroll to position [0, 0]
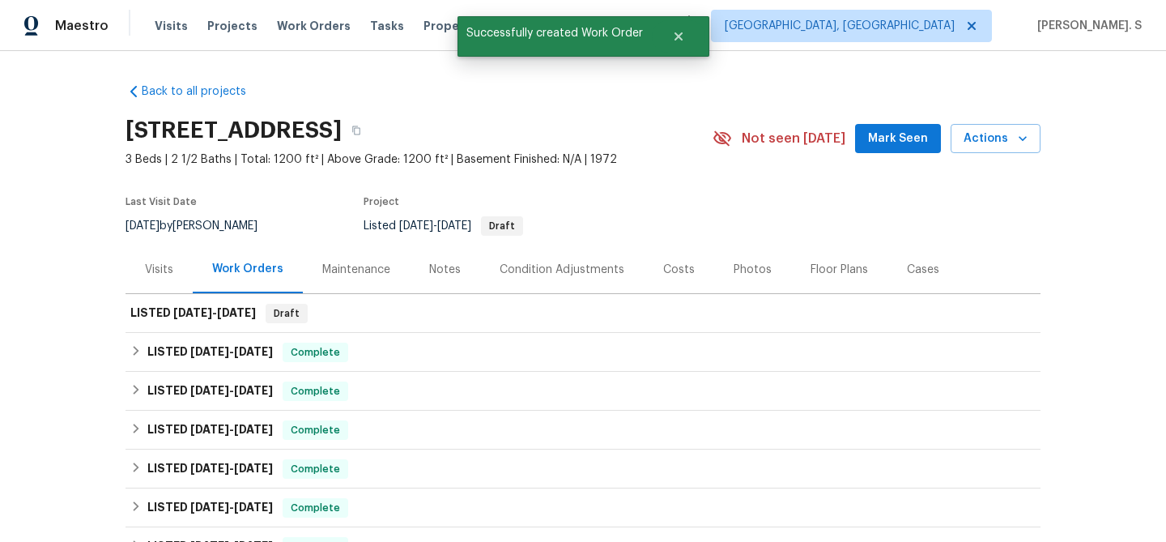
click at [170, 279] on div "Visits" at bounding box center [159, 269] width 67 height 48
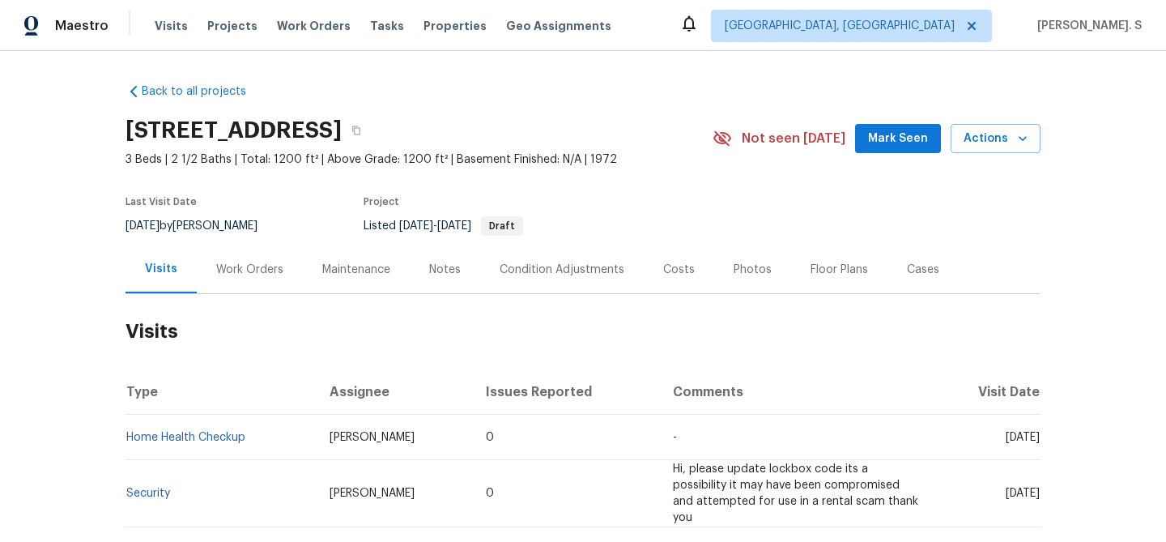
click at [247, 273] on div "Work Orders" at bounding box center [249, 270] width 67 height 16
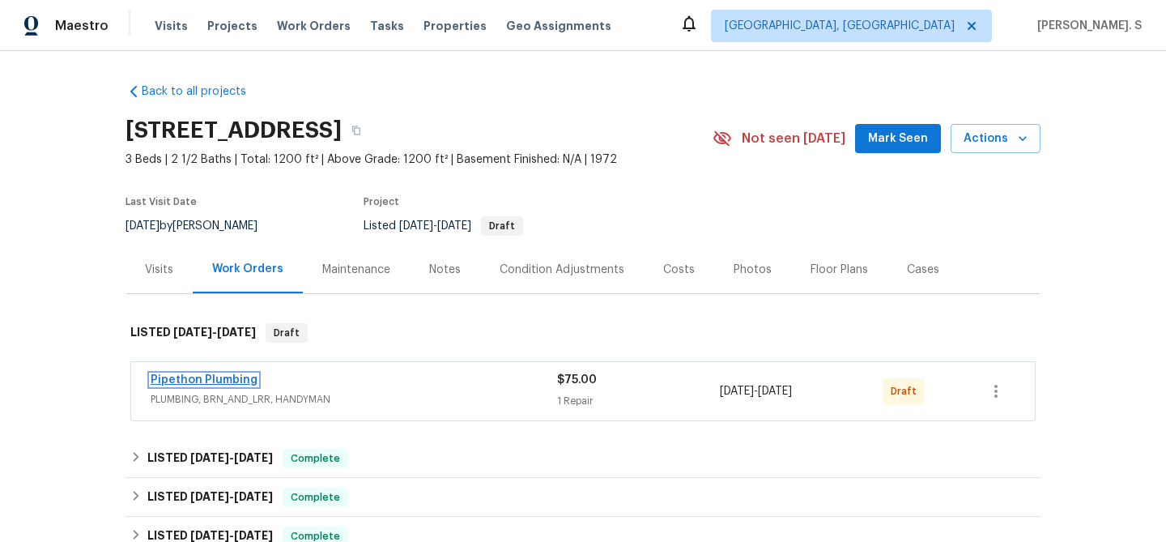
click at [245, 384] on link "Pipethon Plumbing" at bounding box center [204, 379] width 107 height 11
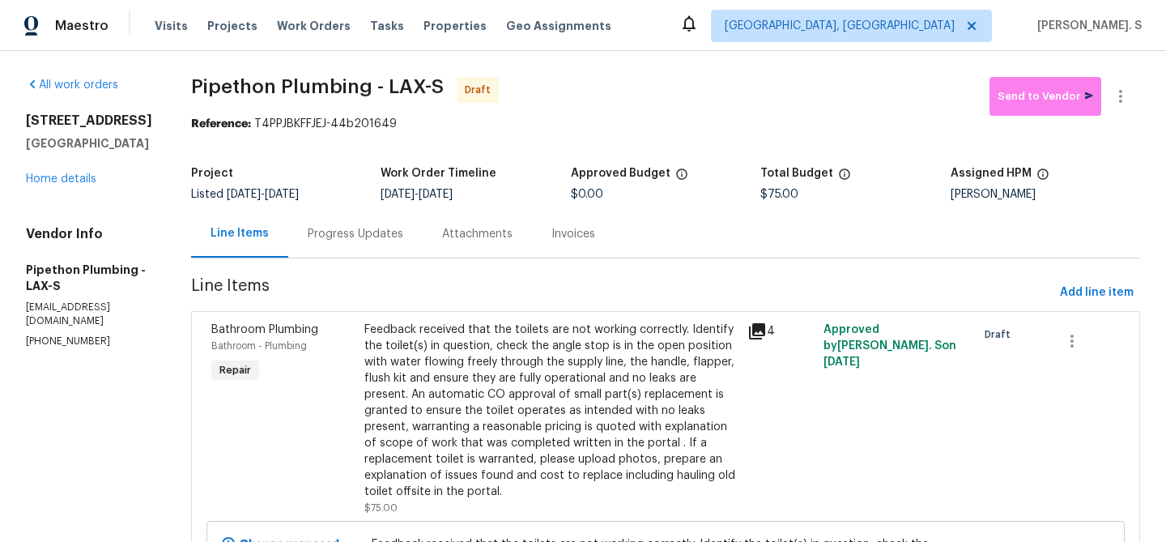
click at [343, 236] on div "Progress Updates" at bounding box center [356, 234] width 96 height 16
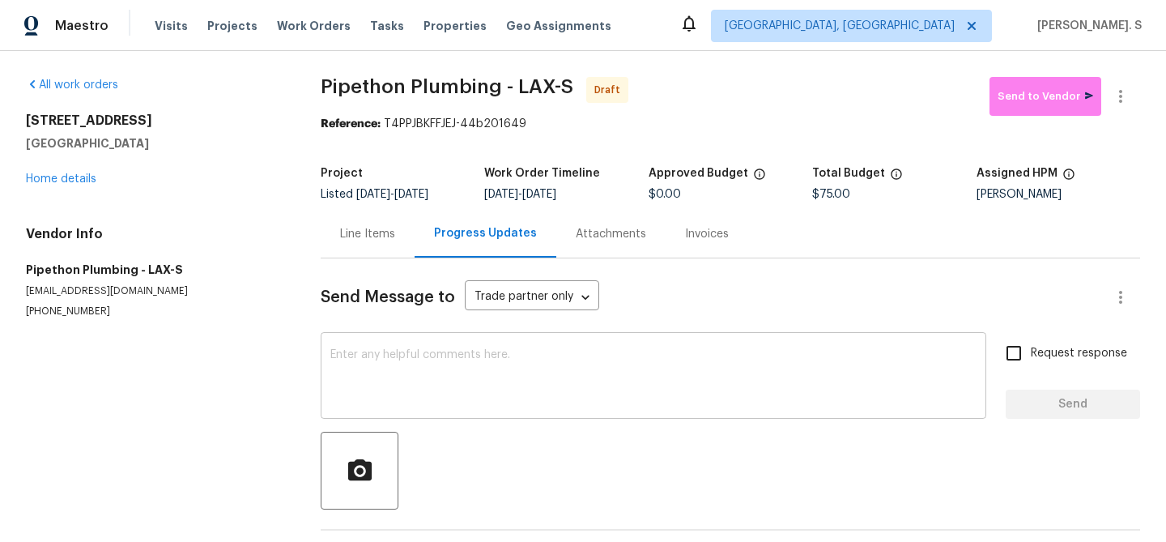
click at [479, 398] on textarea at bounding box center [653, 377] width 646 height 57
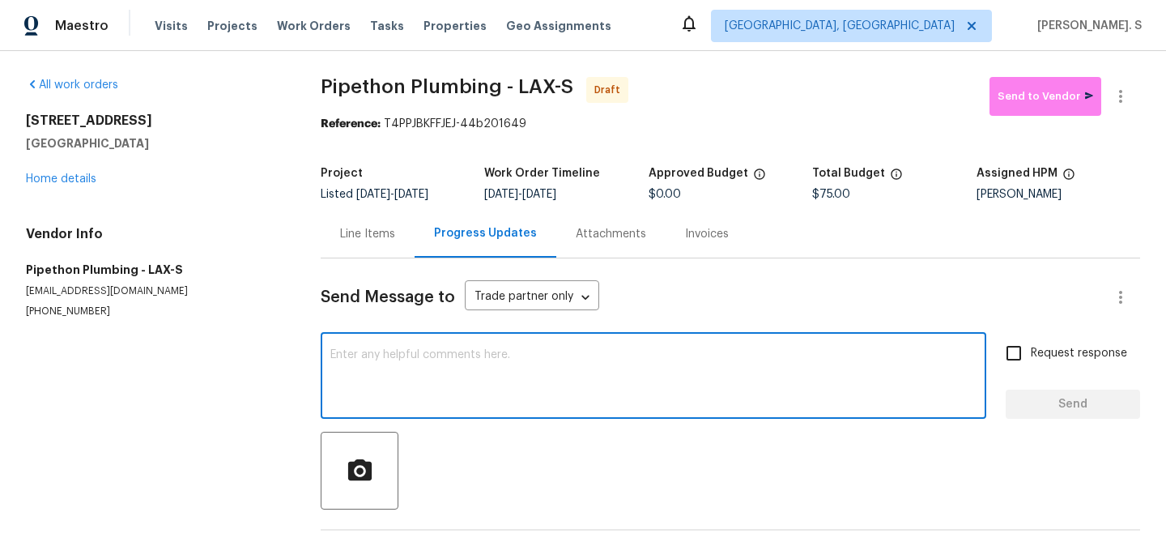
paste textarea "Hi this is Glory with Opendoor. I’m confirming you received the WO for the prop…"
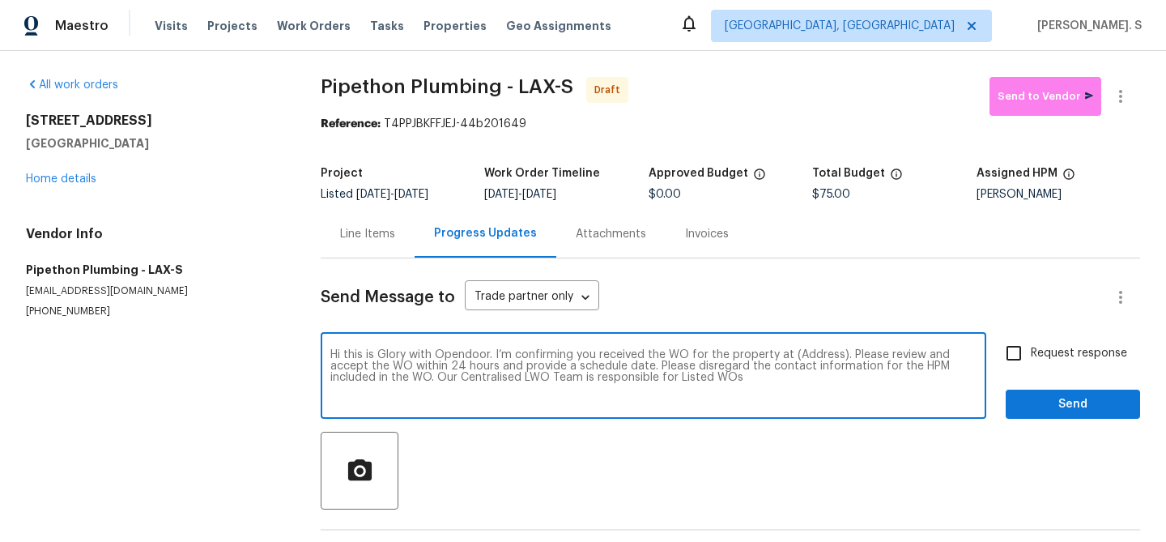
click at [810, 355] on textarea "Hi this is Glory with Opendoor. I’m confirming you received the WO for the prop…" at bounding box center [653, 377] width 646 height 57
paste textarea "700 W La Veta Ave Unit H7, Orange, CA 92868"
type textarea "Hi this is Glory with Opendoor. I’m confirming you received the WO for the prop…"
click at [1136, 98] on button "button" at bounding box center [1120, 96] width 39 height 39
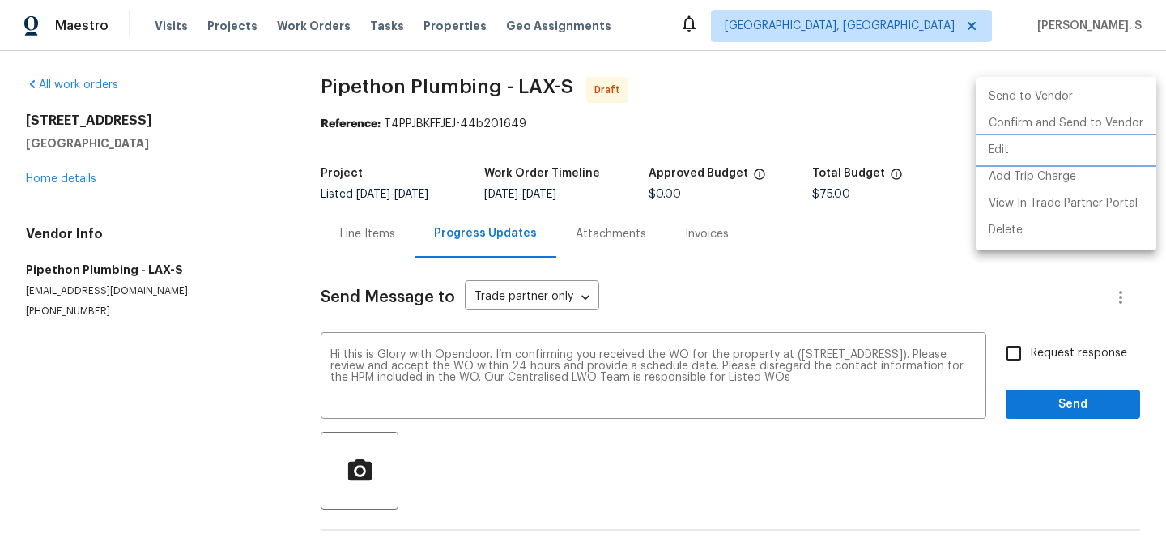
click at [1037, 151] on li "Edit" at bounding box center [1066, 150] width 181 height 27
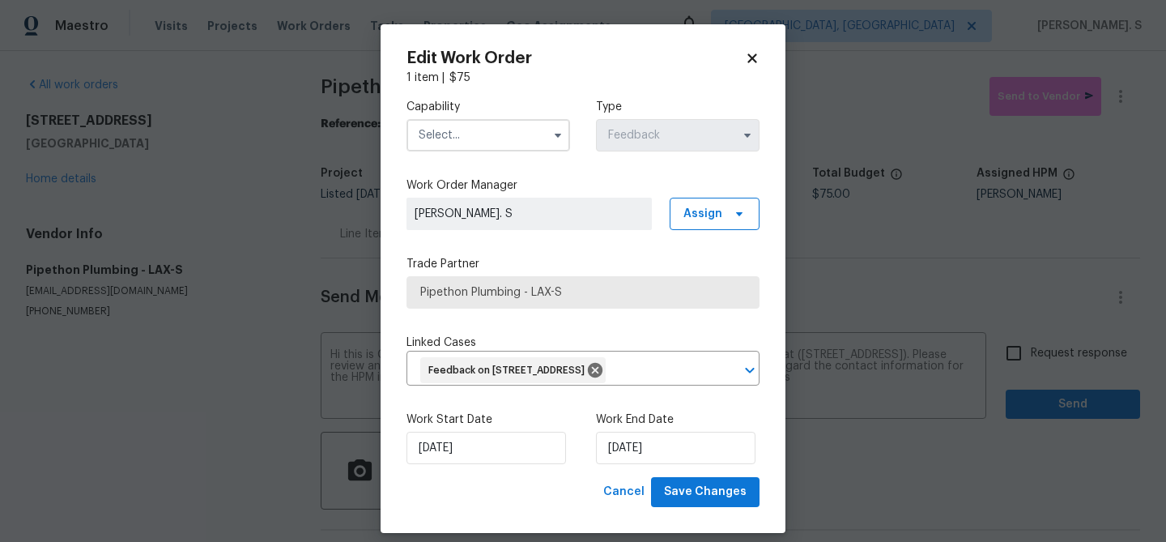
click at [483, 107] on label "Capability" at bounding box center [489, 107] width 164 height 16
click at [479, 139] on input "text" at bounding box center [489, 135] width 164 height 32
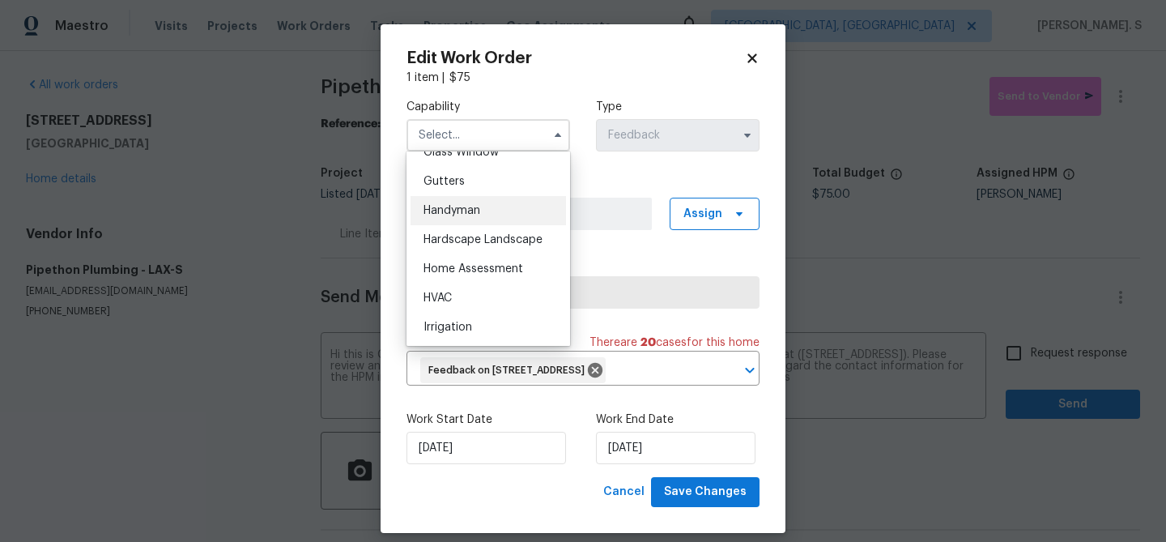
scroll to position [850, 0]
click at [474, 210] on span "Handyman" at bounding box center [452, 210] width 57 height 11
type input "Handyman"
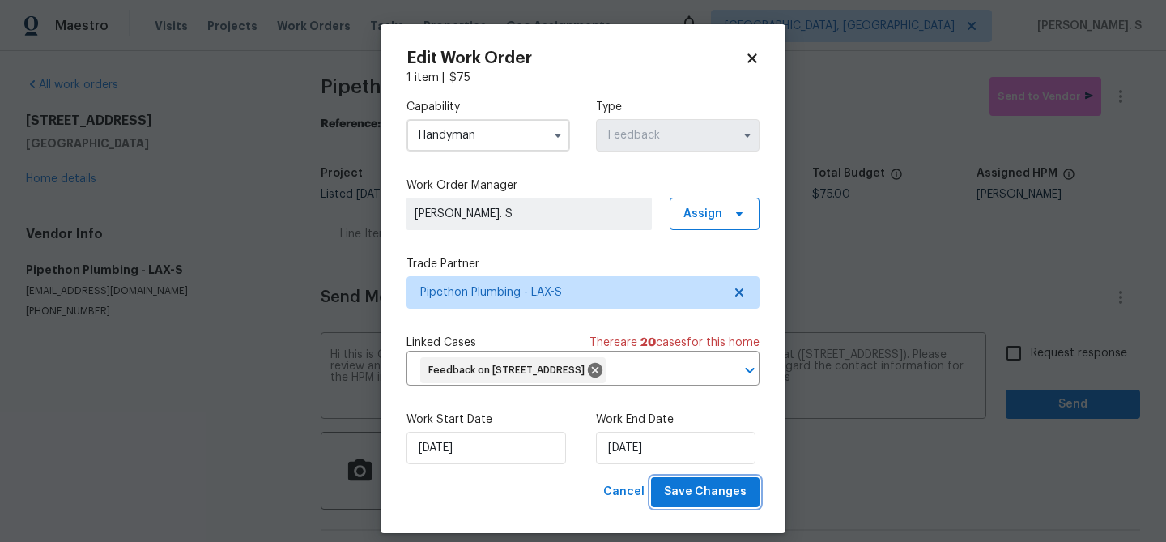
click at [683, 502] on span "Save Changes" at bounding box center [705, 492] width 83 height 20
click at [1007, 356] on body "Maestro Visits Projects Work Orders Tasks Properties Geo Assignments Albuquerqu…" at bounding box center [583, 271] width 1166 height 542
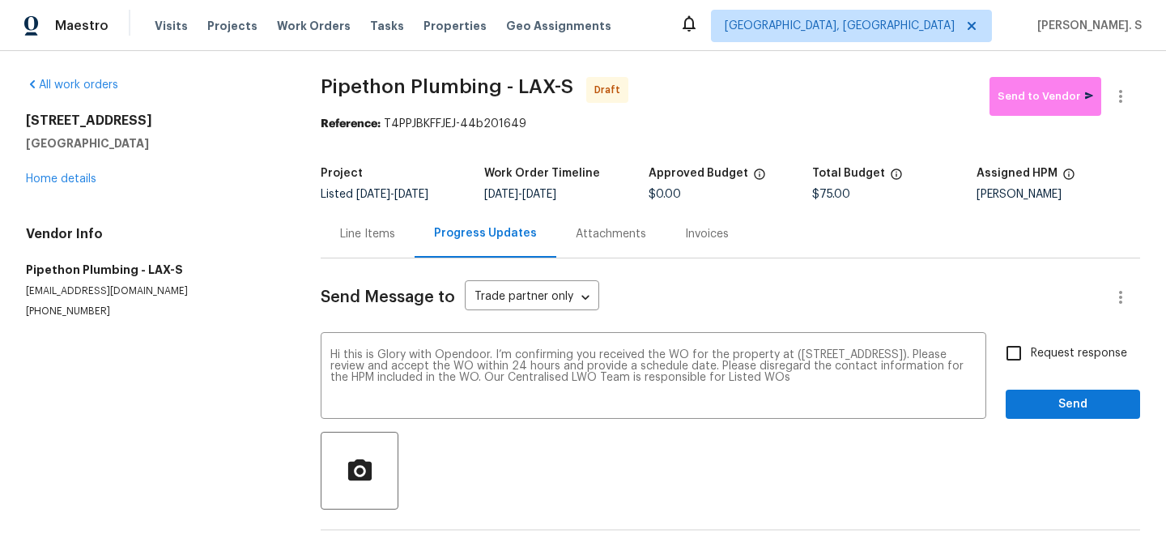
click at [1007, 356] on input "Request response" at bounding box center [1014, 353] width 34 height 34
checkbox input "true"
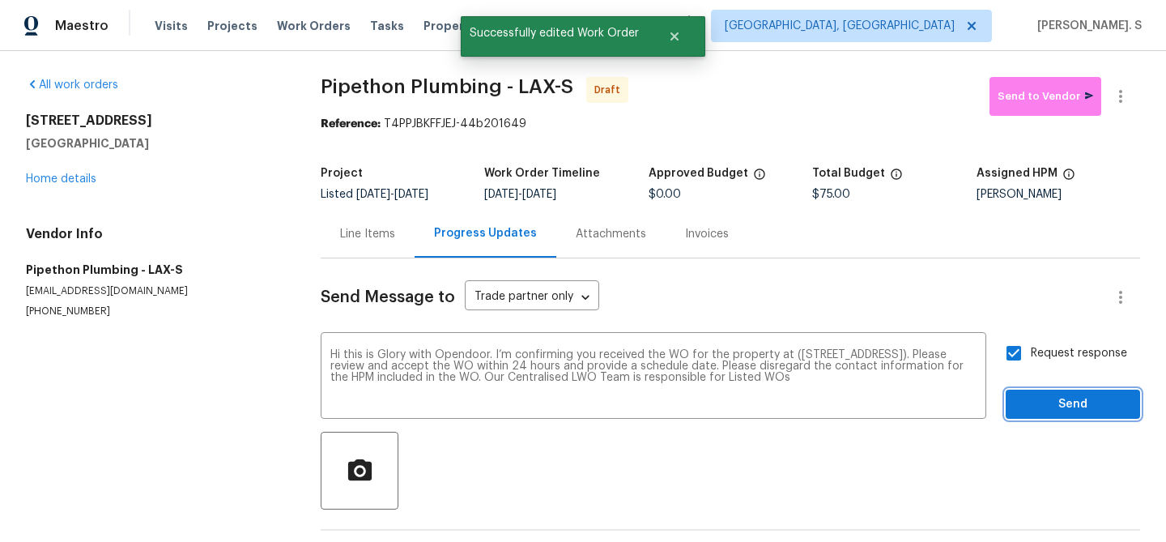
click at [1030, 411] on span "Send" at bounding box center [1073, 404] width 109 height 20
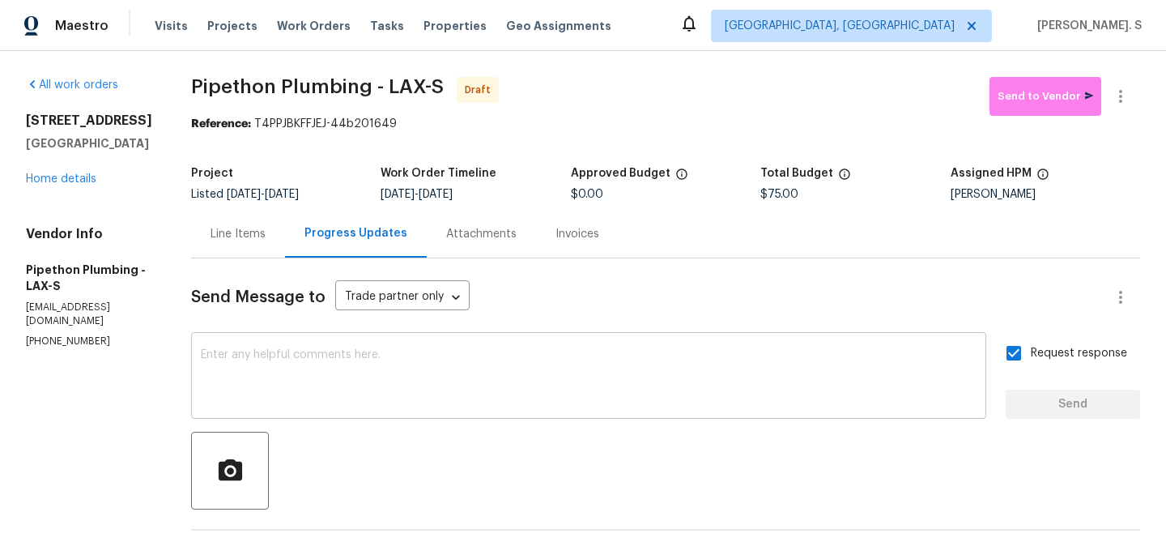
click at [399, 386] on textarea at bounding box center [589, 377] width 776 height 57
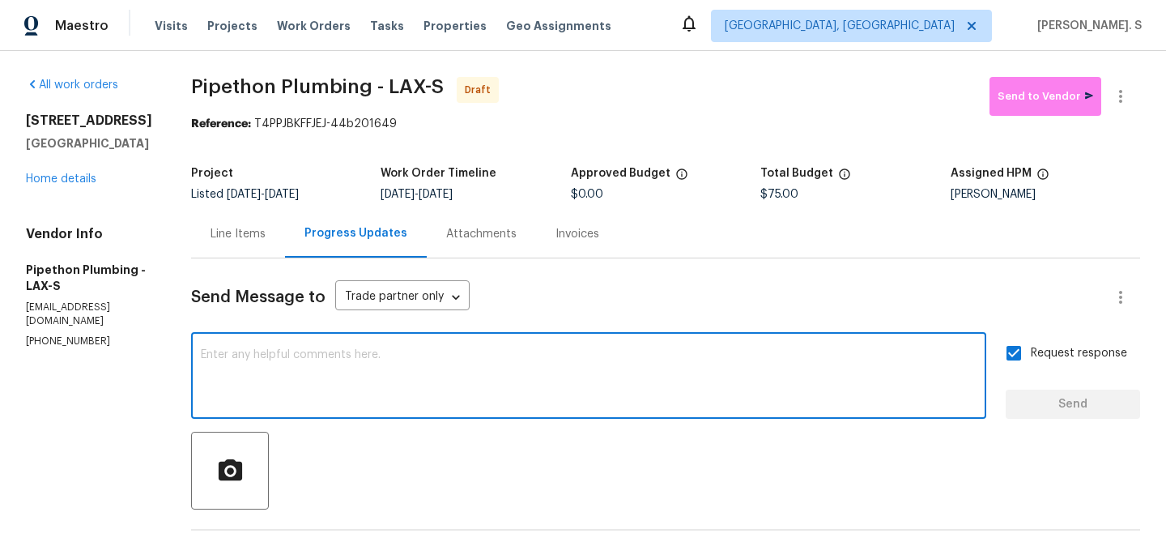
paste textarea "The Work Orders must include before-photos (both close-up and wide-angle) and a…"
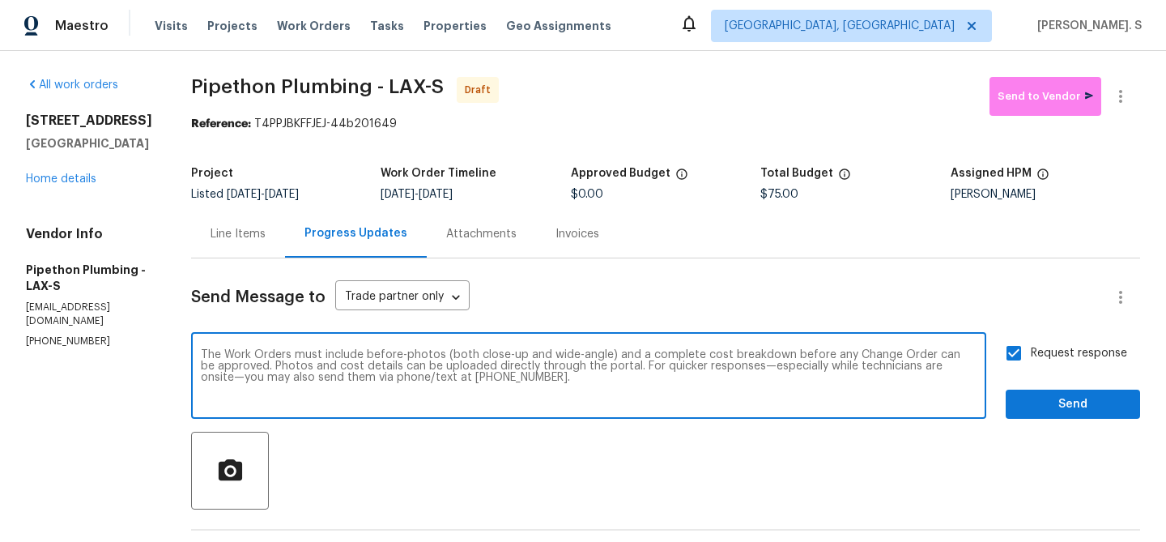
type textarea "The Work Orders must include before-photos (both close-up and wide-angle) and a…"
click at [1027, 413] on span "Send" at bounding box center [1073, 404] width 109 height 20
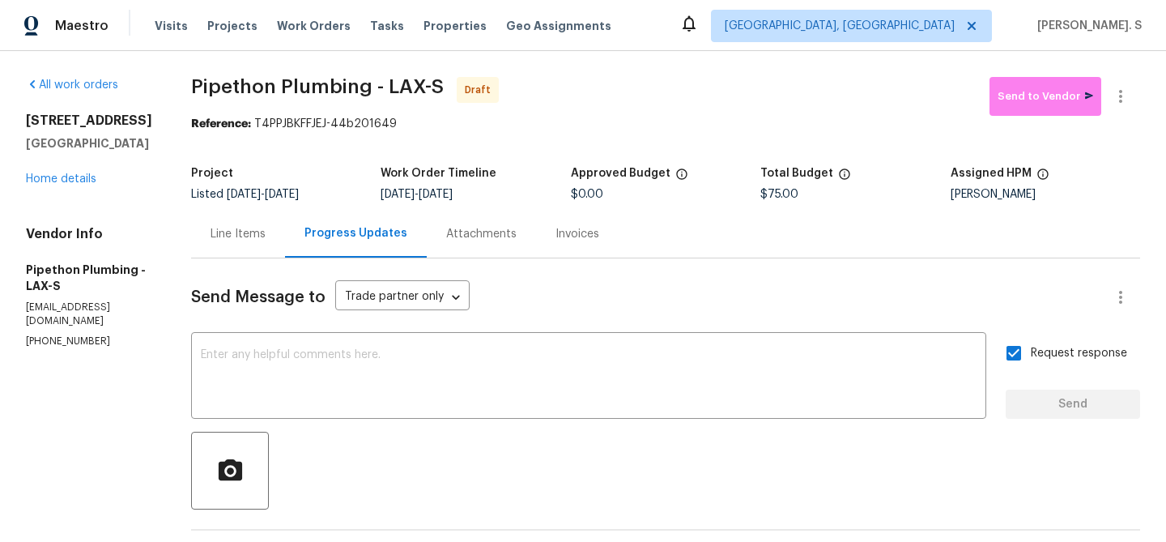
click at [307, 108] on span "Pipethon Plumbing - LAX-S Draft" at bounding box center [590, 96] width 798 height 39
click at [333, 78] on span "Pipethon Plumbing - LAX-S" at bounding box center [317, 86] width 253 height 19
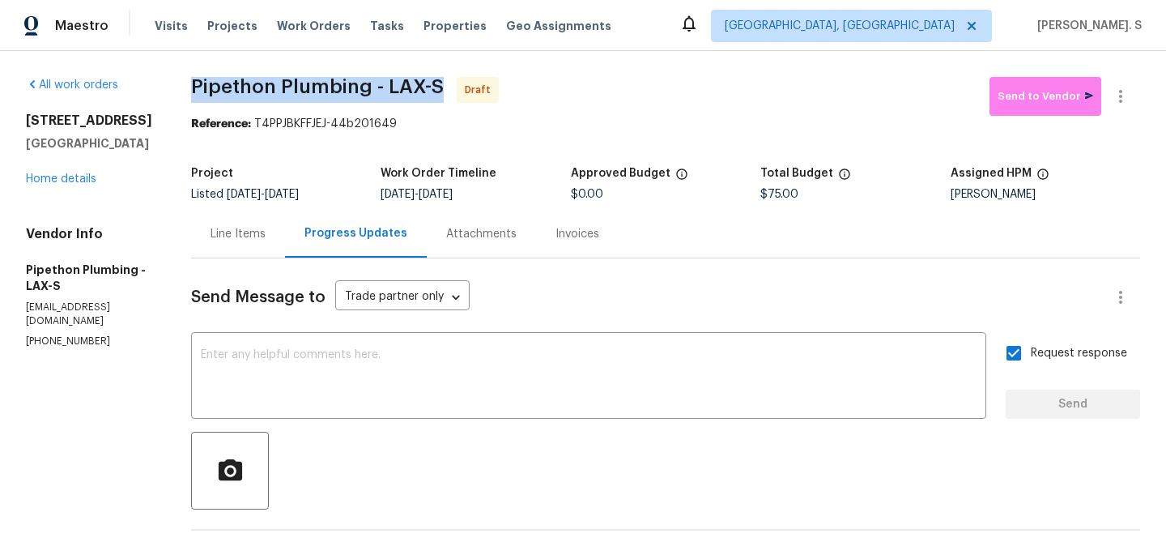
click at [333, 78] on span "Pipethon Plumbing - LAX-S" at bounding box center [317, 86] width 253 height 19
copy span "Pipethon Plumbing - LAX-S"
click at [1118, 96] on icon "button" at bounding box center [1120, 96] width 19 height 19
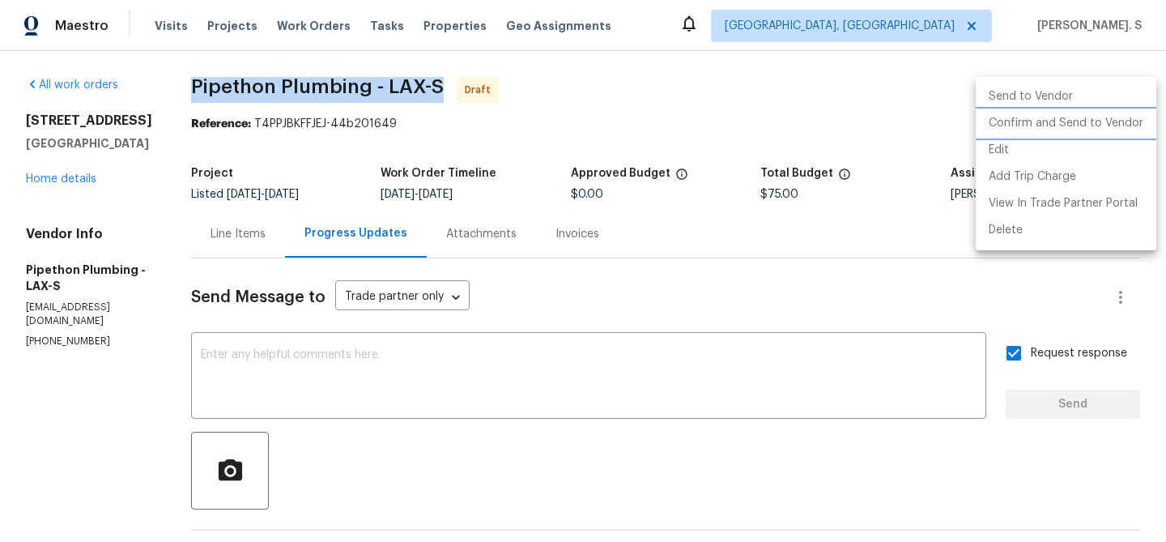
click at [1115, 123] on li "Confirm and Send to Vendor" at bounding box center [1066, 123] width 181 height 27
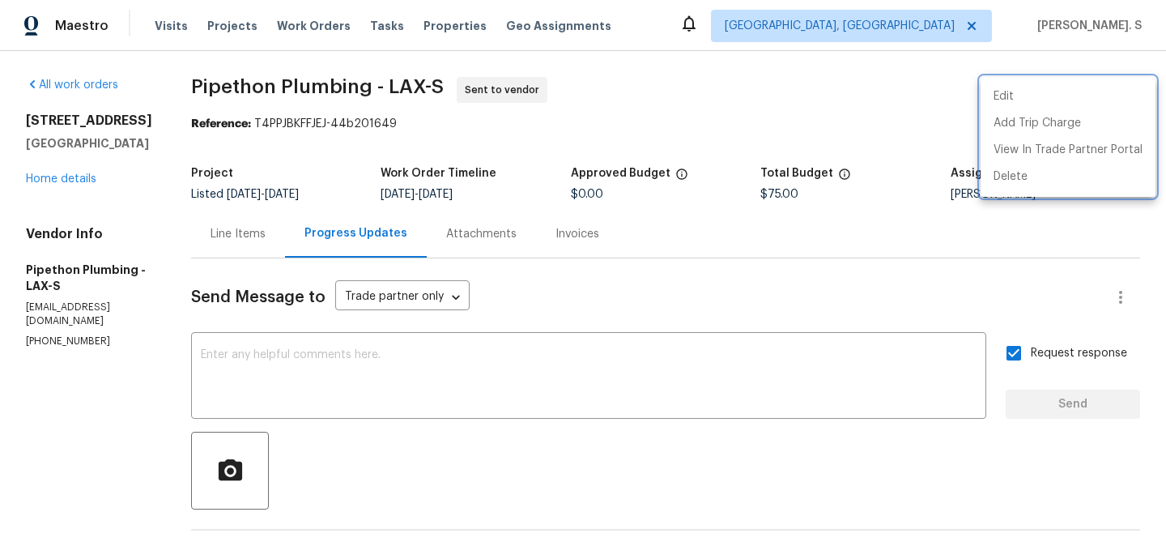
drag, startPoint x: 277, startPoint y: 121, endPoint x: 438, endPoint y: 123, distance: 161.2
click at [438, 123] on div at bounding box center [583, 271] width 1166 height 542
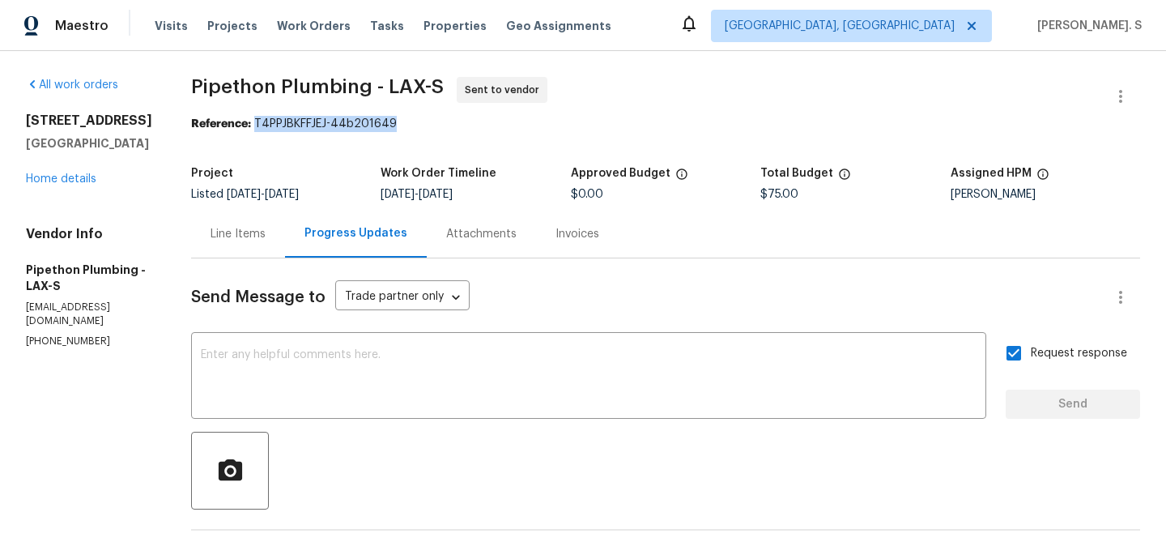
drag, startPoint x: 438, startPoint y: 123, endPoint x: 278, endPoint y: 123, distance: 160.3
copy div "T4PPJBKFFJEJ-44b201649"
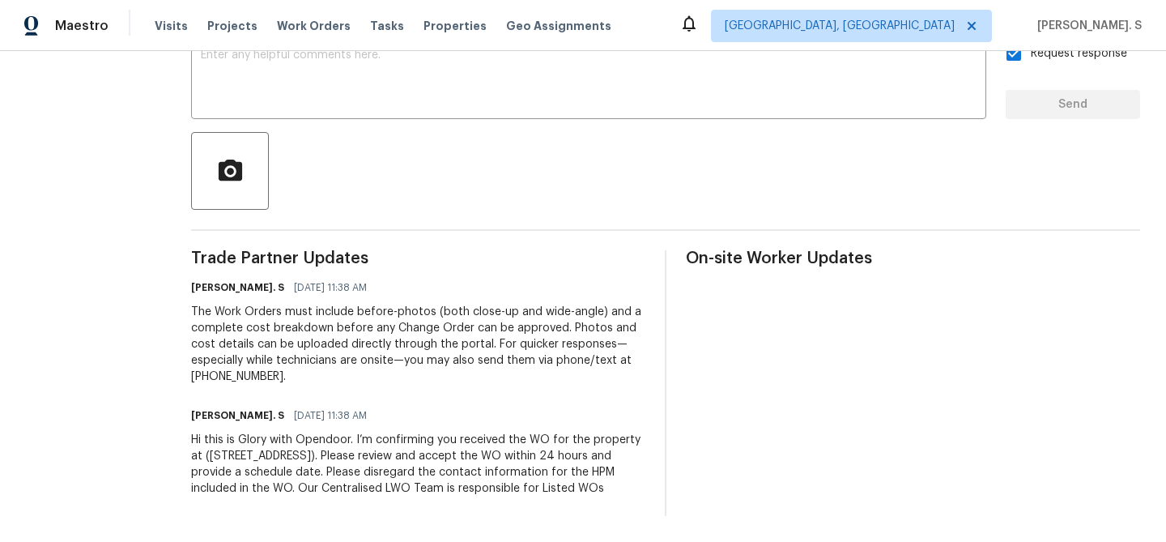
scroll to position [0, 0]
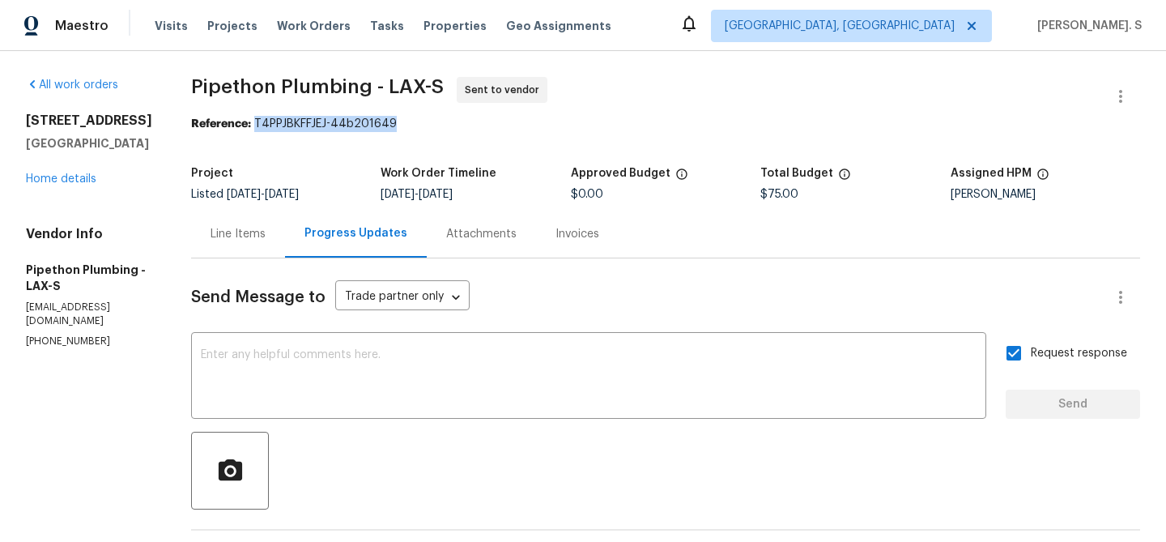
click at [270, 252] on div "Line Items" at bounding box center [238, 234] width 94 height 48
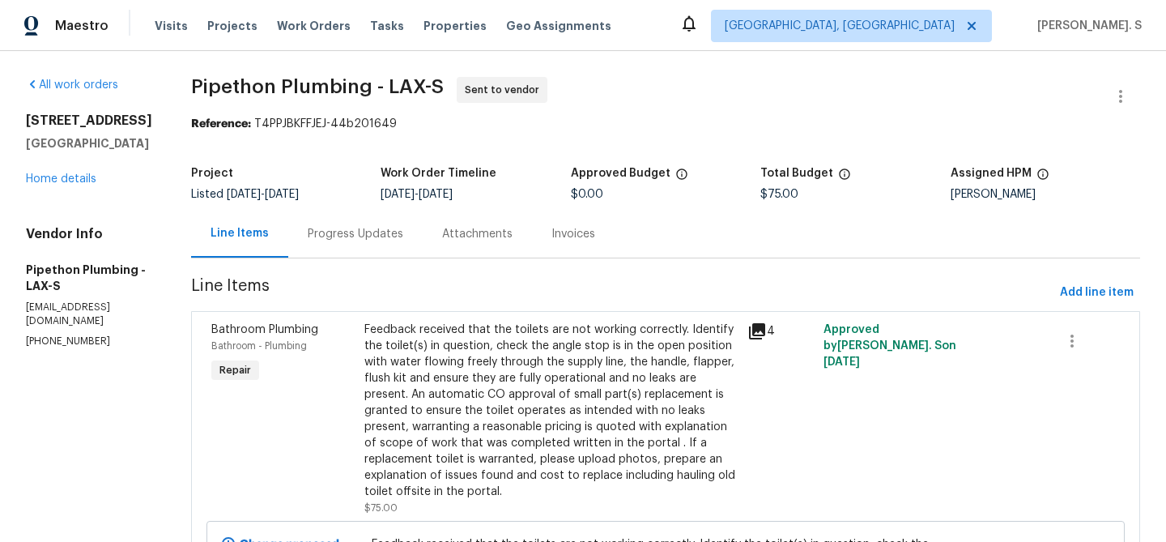
scroll to position [207, 0]
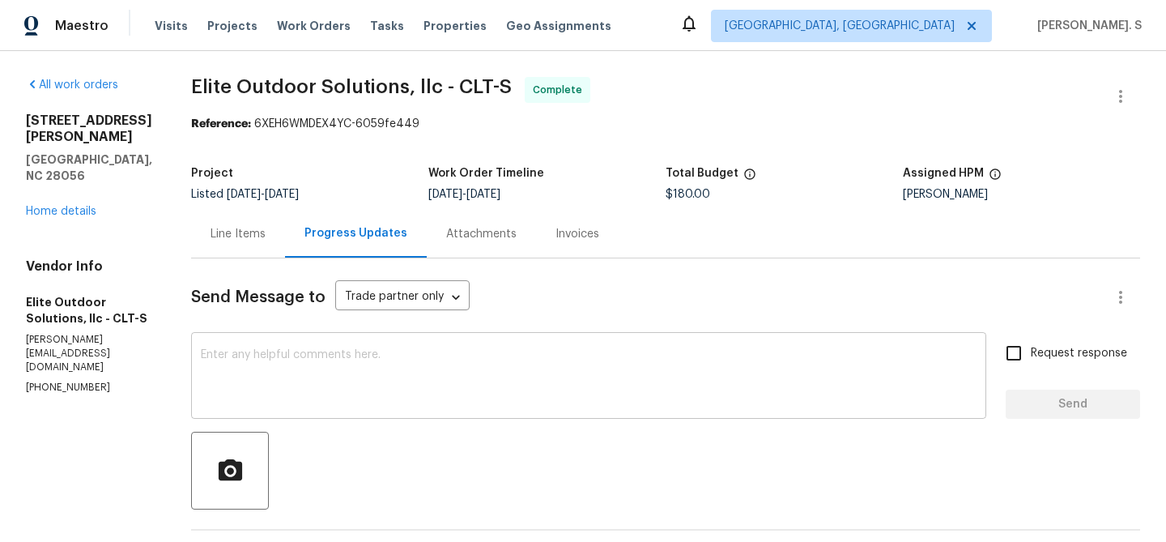
click at [316, 373] on textarea at bounding box center [589, 377] width 776 height 57
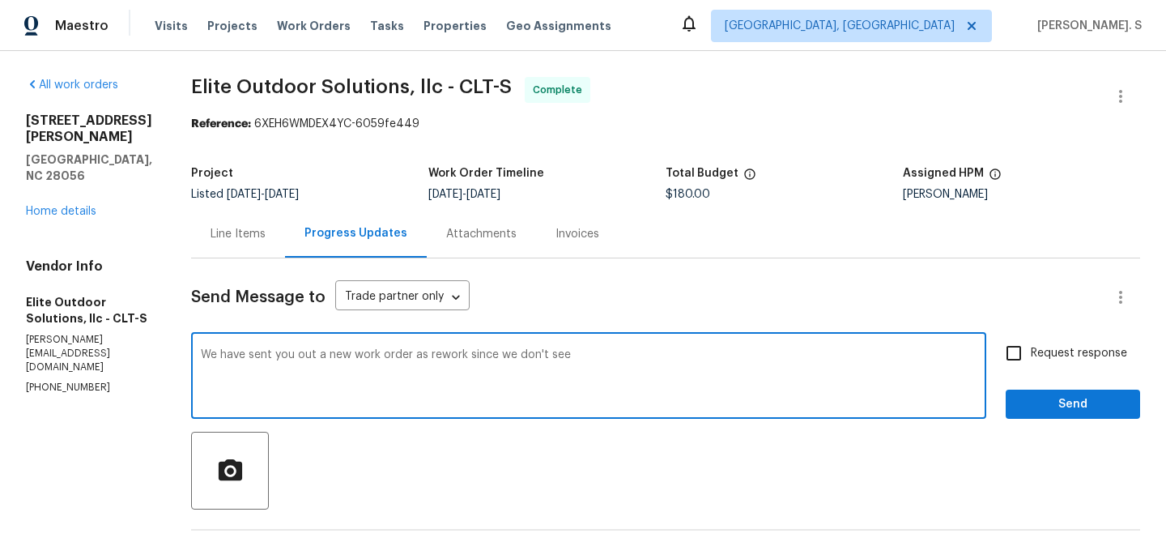
paste textarea "Yes, if they did not do that. There are no photos showing it being completed."
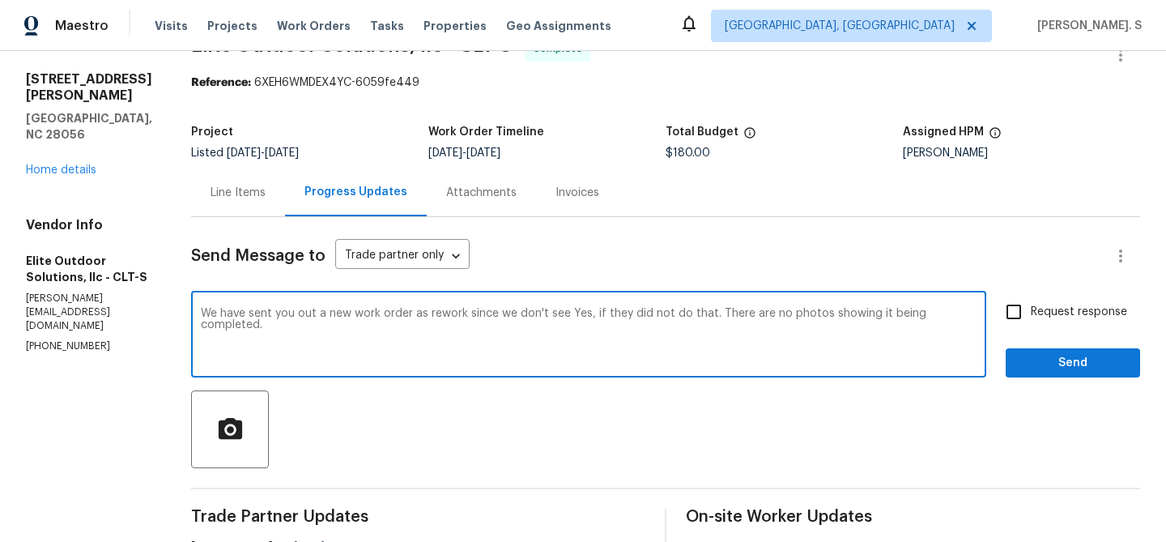
scroll to position [49, 0]
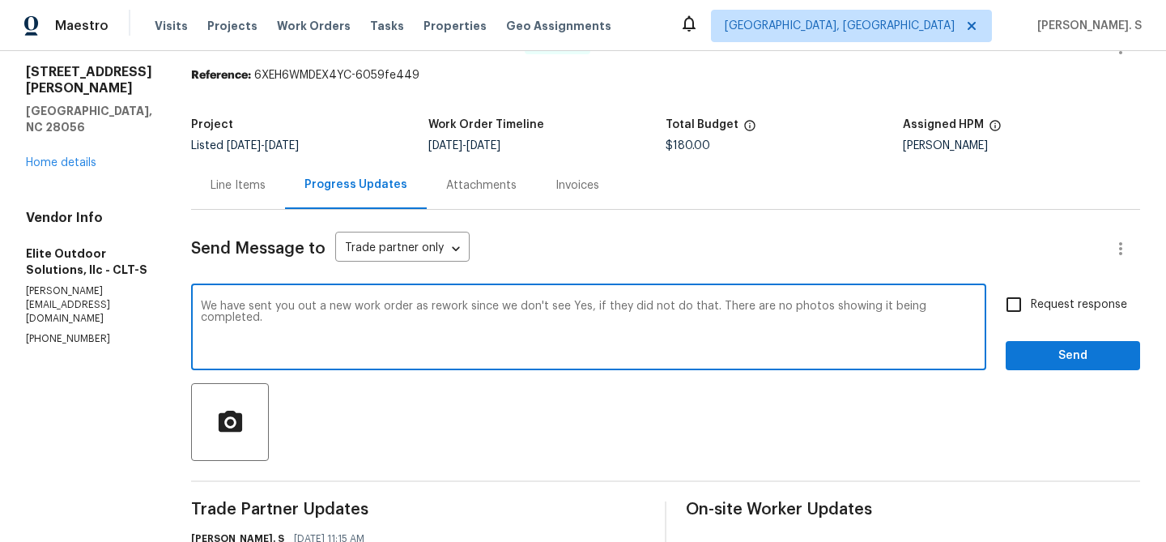
drag, startPoint x: 579, startPoint y: 305, endPoint x: 558, endPoint y: 305, distance: 21.1
click at [558, 305] on textarea "We have sent you out a new work order as rework since we don't see Yes, if they…" at bounding box center [589, 328] width 776 height 57
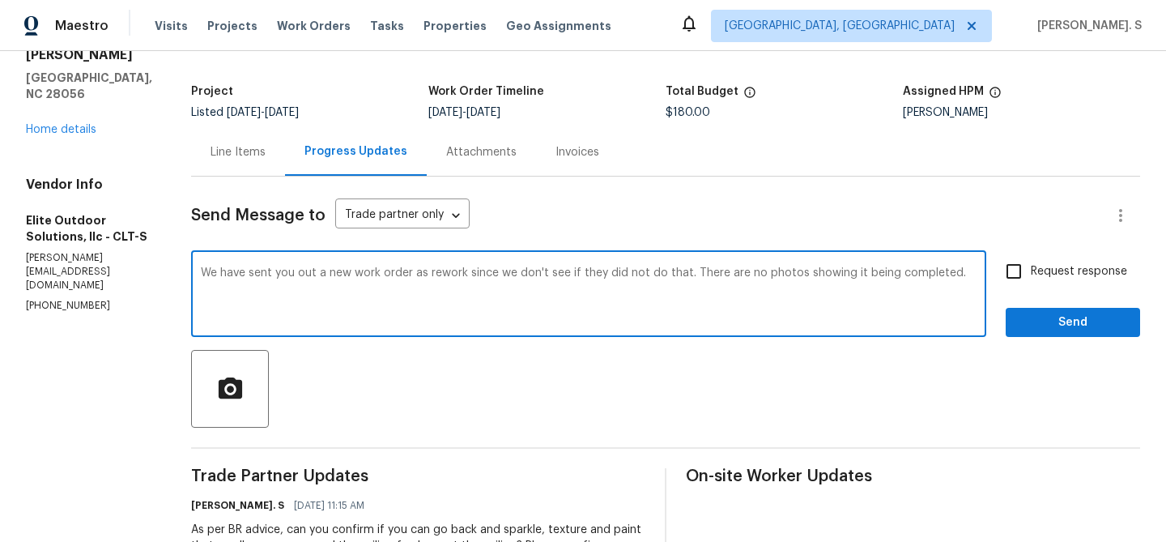
scroll to position [112, 0]
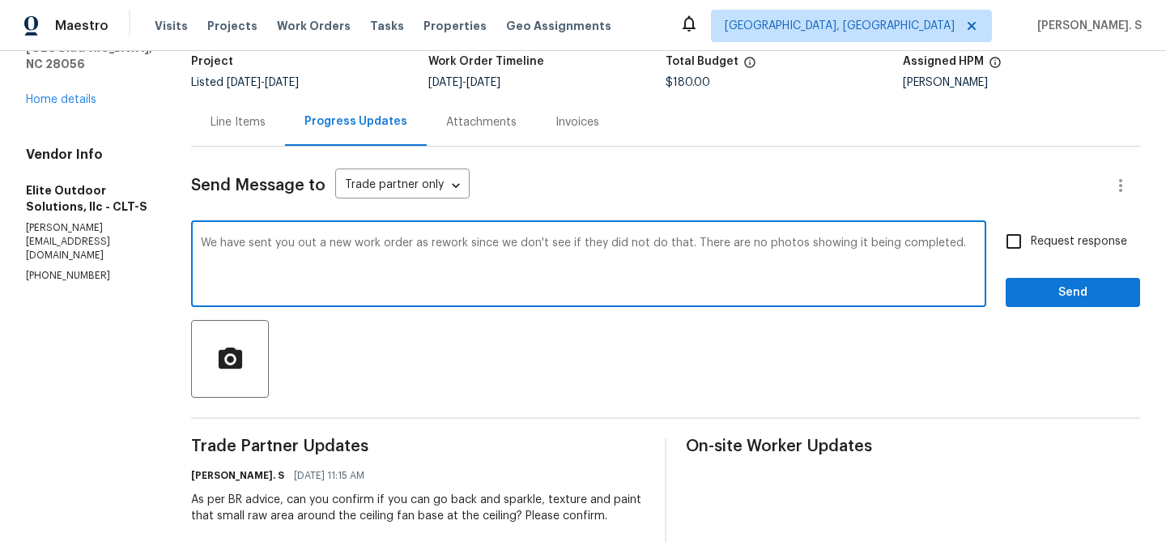
click at [563, 240] on textarea "We have sent you out a new work order as rework since we don't see if they did …" at bounding box center [589, 265] width 776 height 57
drag, startPoint x: 581, startPoint y: 239, endPoint x: 683, endPoint y: 241, distance: 102.0
click at [683, 241] on textarea "We have sent you out a new work order as rework since we don't see you they did…" at bounding box center [589, 265] width 776 height 57
click at [517, 256] on textarea "We have sent you out a new work order as rework since we don't see you they did…" at bounding box center [589, 265] width 776 height 57
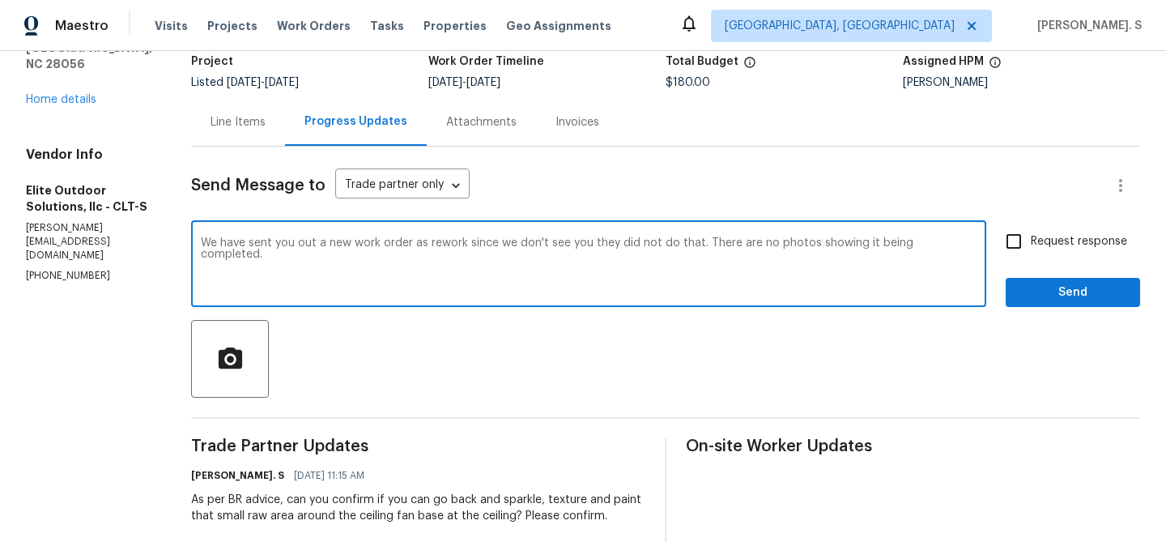
click at [0, 0] on div "y o u ;" at bounding box center [0, 0] width 0 height 0
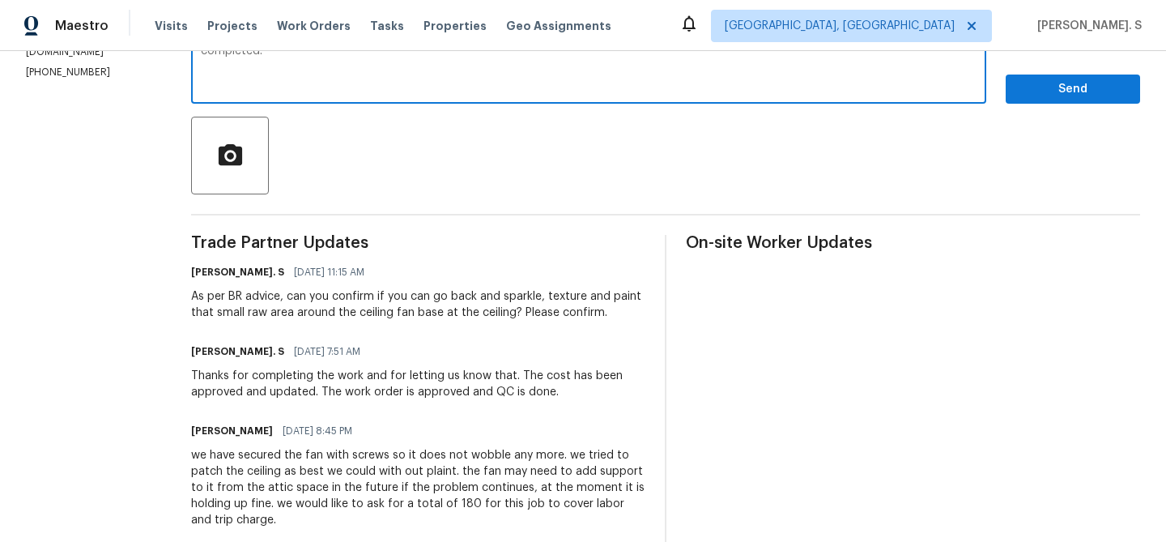
scroll to position [322, 0]
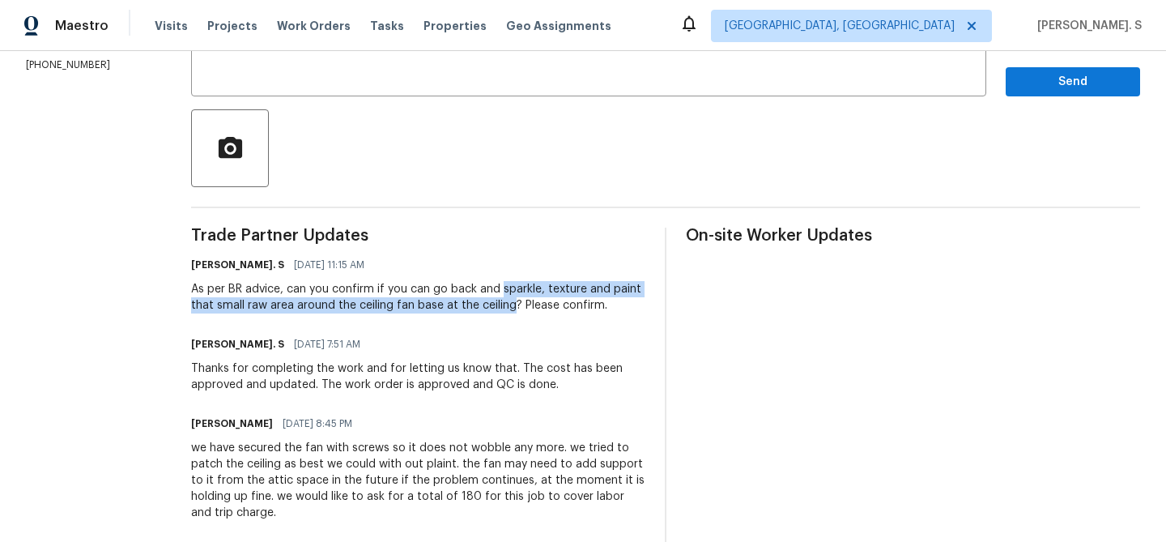
drag, startPoint x: 493, startPoint y: 287, endPoint x: 504, endPoint y: 306, distance: 22.1
click at [504, 306] on div "As per BR advice, can you confirm if you can go back and sparkle, texture and p…" at bounding box center [418, 297] width 454 height 32
copy div "sparkle, texture and paint that small raw area around the ceiling fan base at t…"
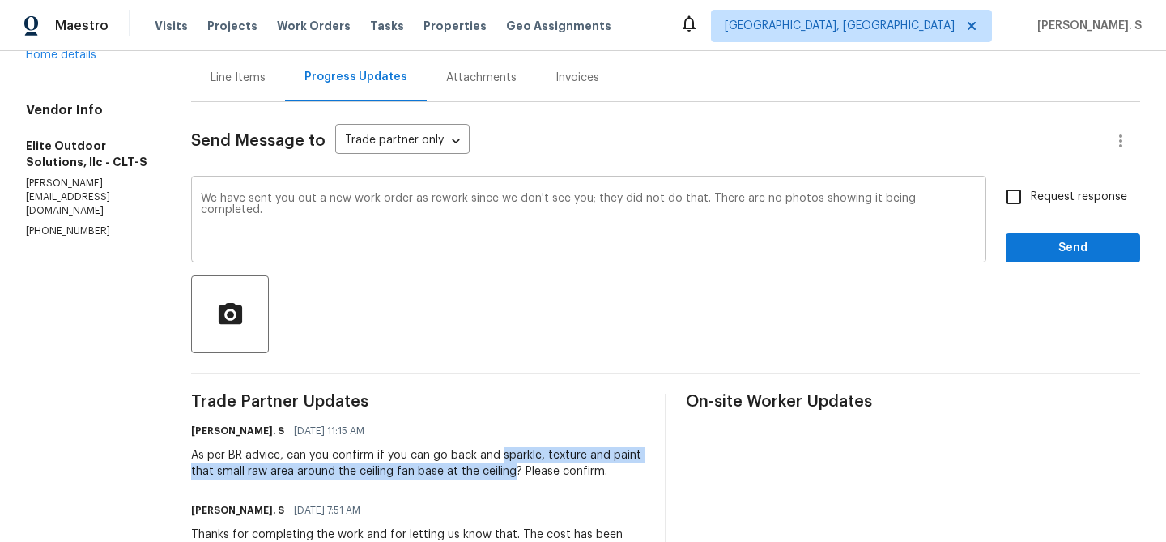
scroll to position [116, 0]
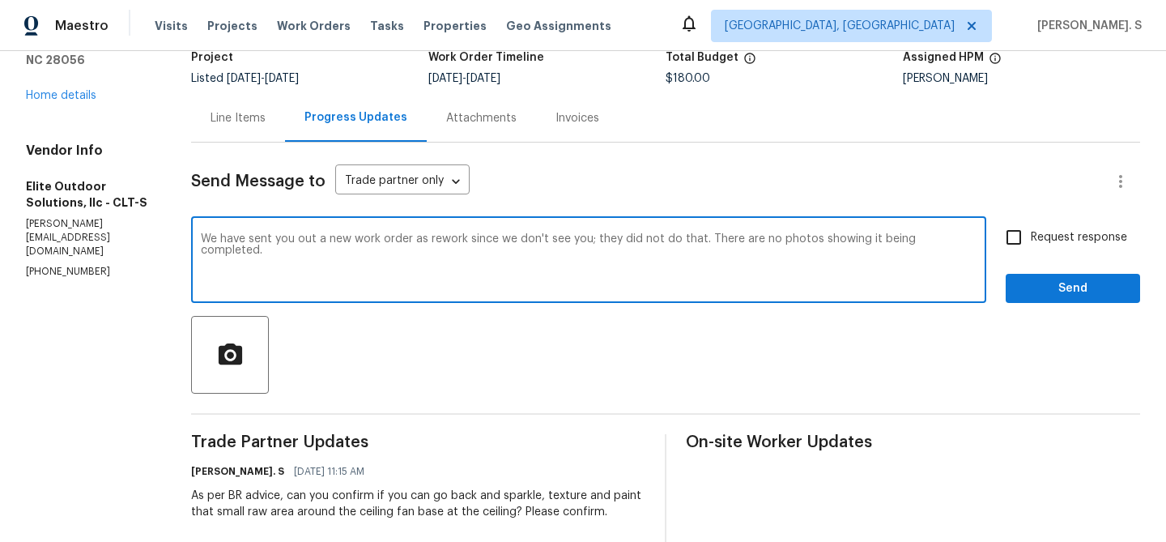
drag, startPoint x: 587, startPoint y: 235, endPoint x: 692, endPoint y: 237, distance: 104.5
click at [692, 237] on textarea "We have sent you out a new work order as rework since we don't see you; they di…" at bounding box center [589, 261] width 776 height 57
paste textarea "sparkle, texture and paint that small raw area around the ceiling fan base at t…"
click at [585, 236] on textarea "We have sent you out a new work order as rework since we don't see you; sparkle…" at bounding box center [589, 261] width 776 height 57
click at [570, 251] on textarea "We have sent you out a new work order as rework since we don't see you; sparkle…" at bounding box center [589, 261] width 776 height 57
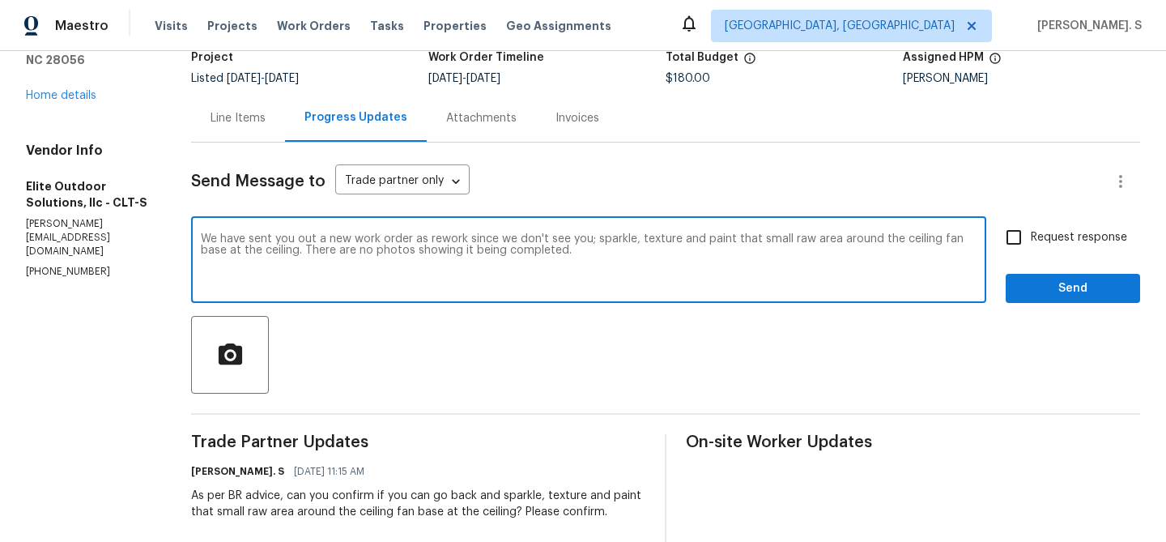
type textarea "We have sent you out a new work order as rework since we don't see you; sparkle…"
click at [1011, 241] on input "Request response" at bounding box center [1014, 237] width 34 height 34
checkbox input "true"
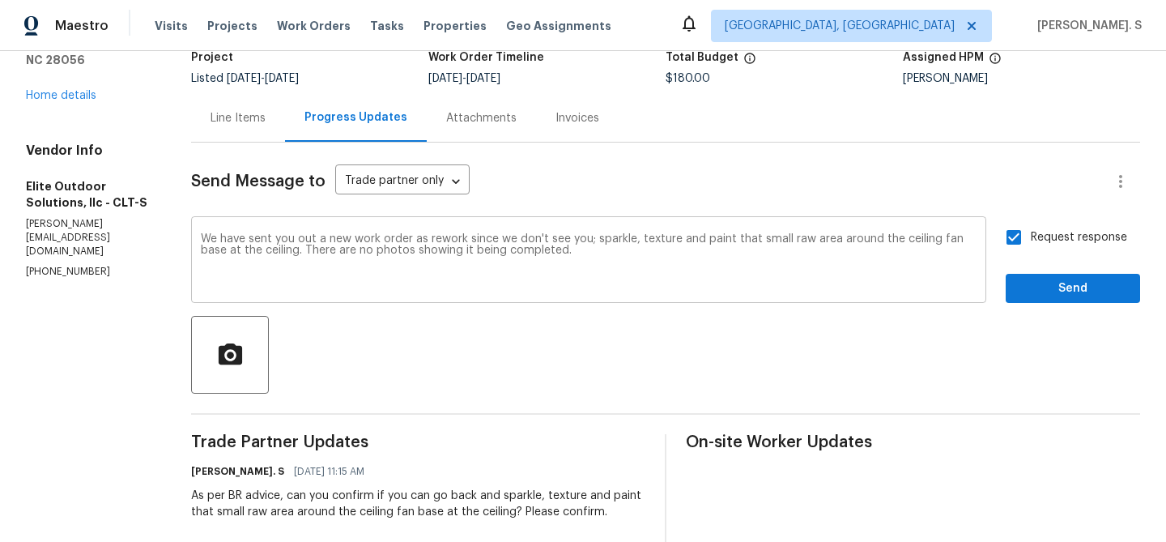
click at [632, 228] on div "We have sent you out a new work order as rework since we don't see you; sparkle…" at bounding box center [588, 261] width 795 height 83
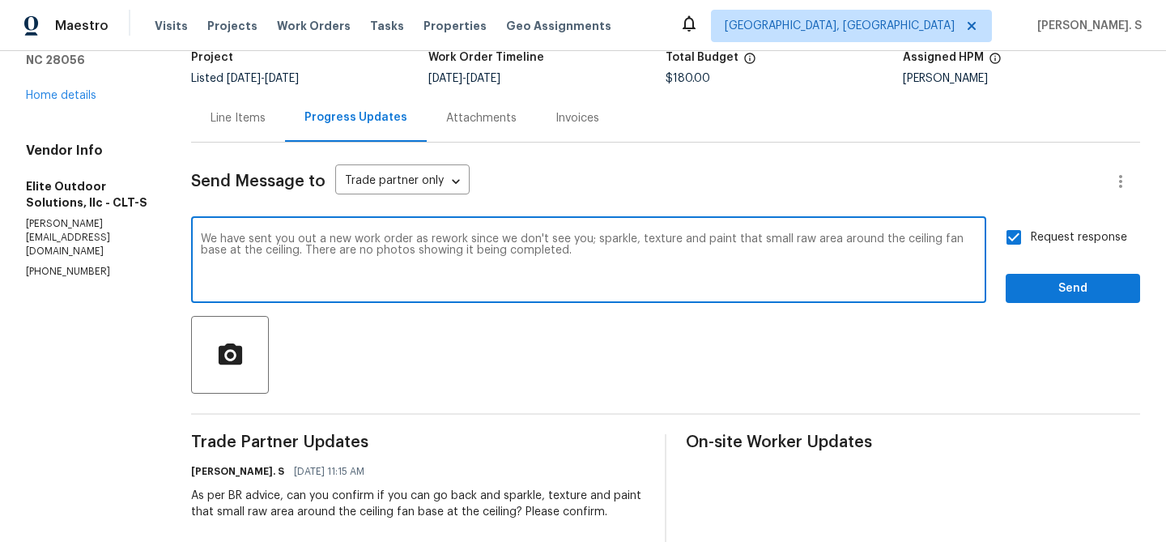
click at [632, 228] on div "We have sent you out a new work order as rework since we don't see you; sparkle…" at bounding box center [588, 261] width 795 height 83
click at [726, 234] on textarea "We have sent you out a new work order as rework since we don't see you; sparkle…" at bounding box center [589, 261] width 776 height 57
click at [1050, 293] on span "Send" at bounding box center [1073, 289] width 109 height 20
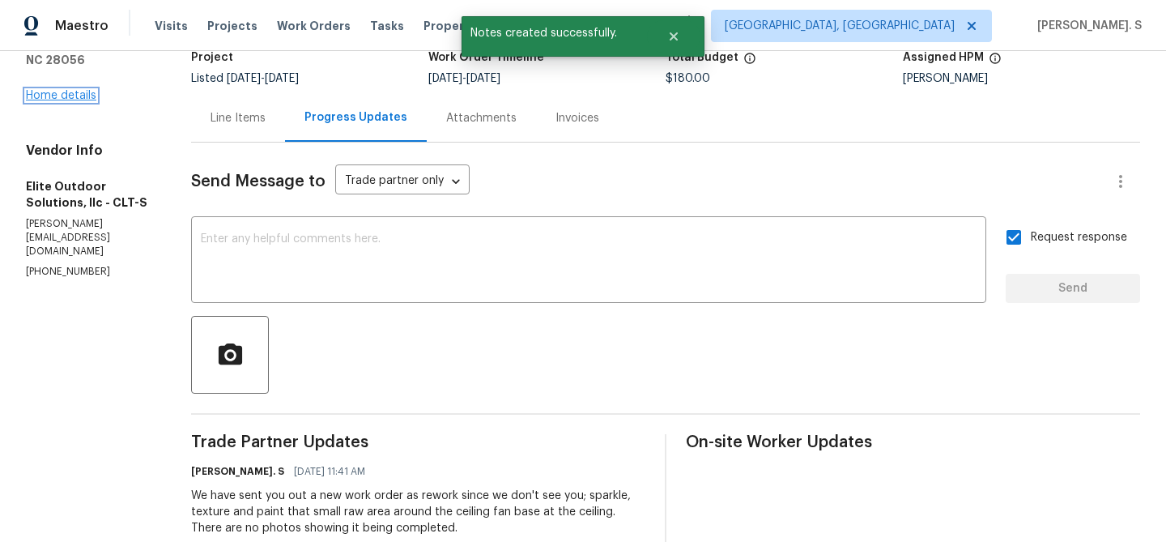
click at [43, 90] on link "Home details" at bounding box center [61, 95] width 70 height 11
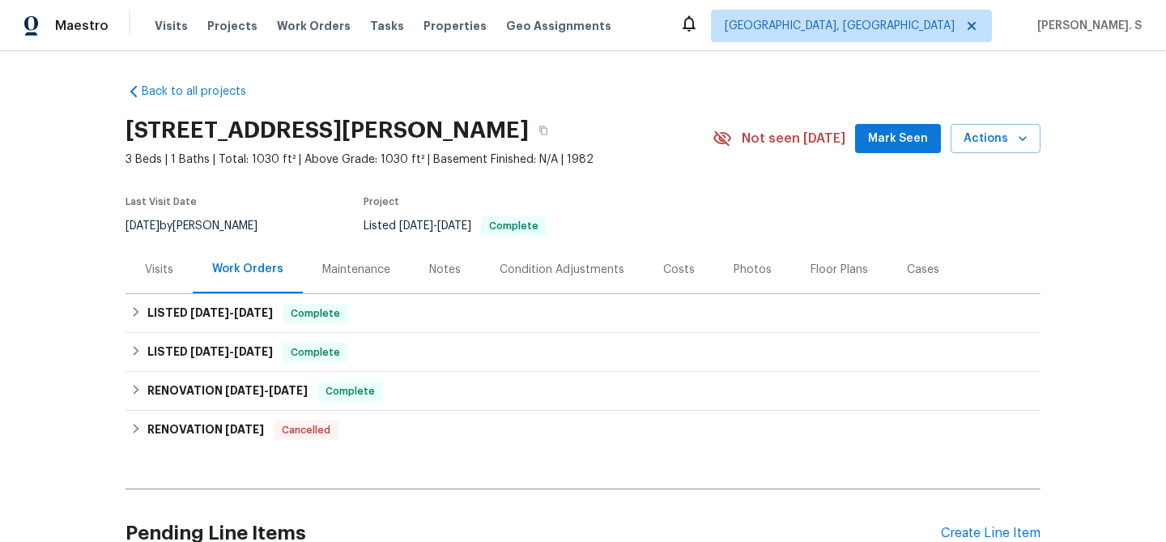
click at [263, 291] on div "Work Orders" at bounding box center [248, 269] width 110 height 48
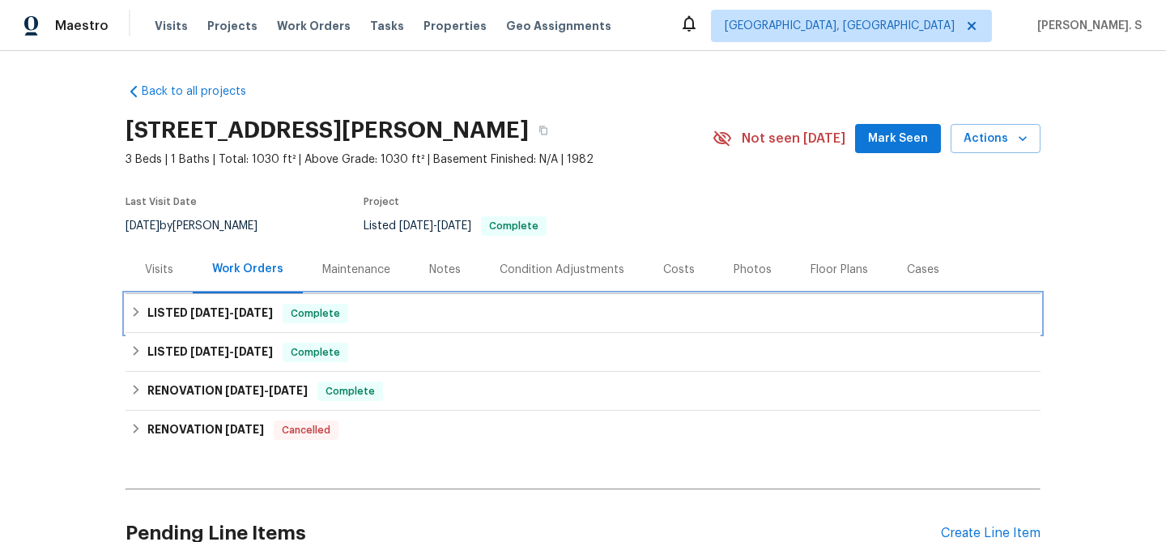
click at [263, 311] on span "[DATE]" at bounding box center [253, 312] width 39 height 11
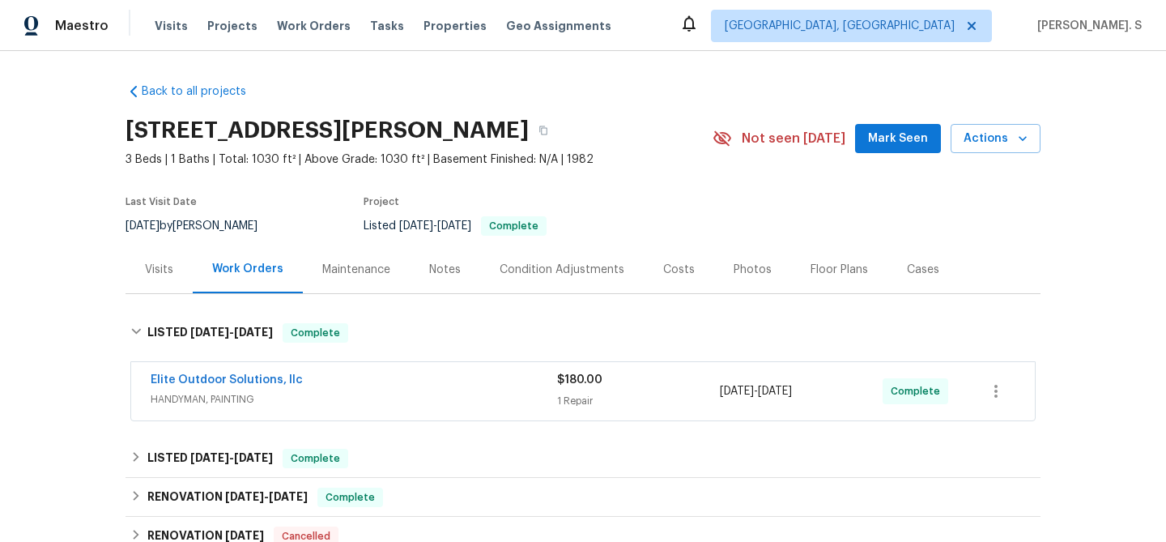
click at [242, 403] on span "HANDYMAN, PAINTING" at bounding box center [354, 399] width 407 height 16
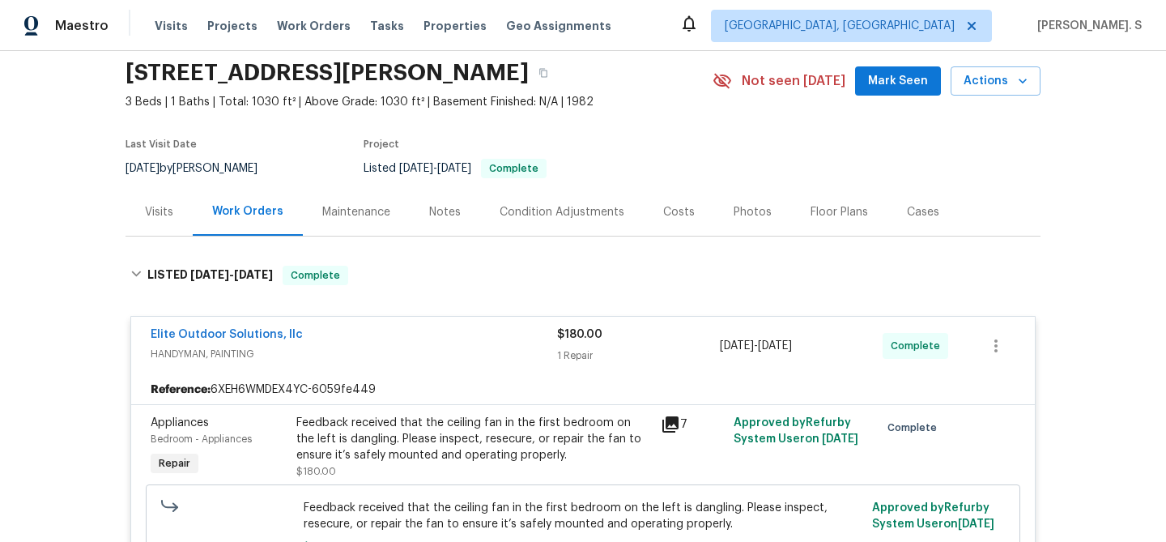
scroll to position [74, 0]
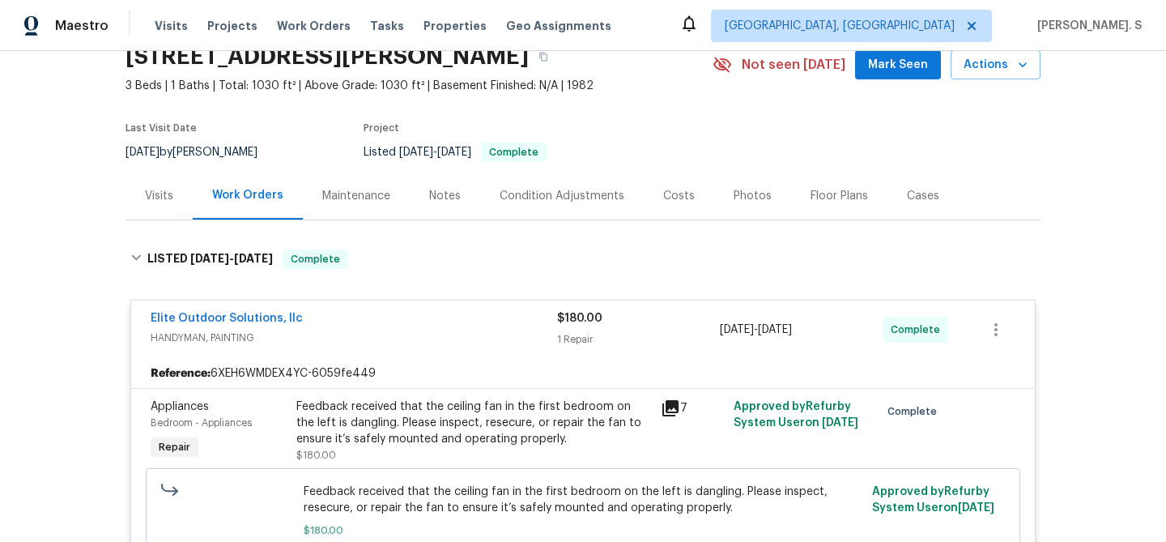
click at [152, 192] on div "Visits" at bounding box center [159, 196] width 28 height 16
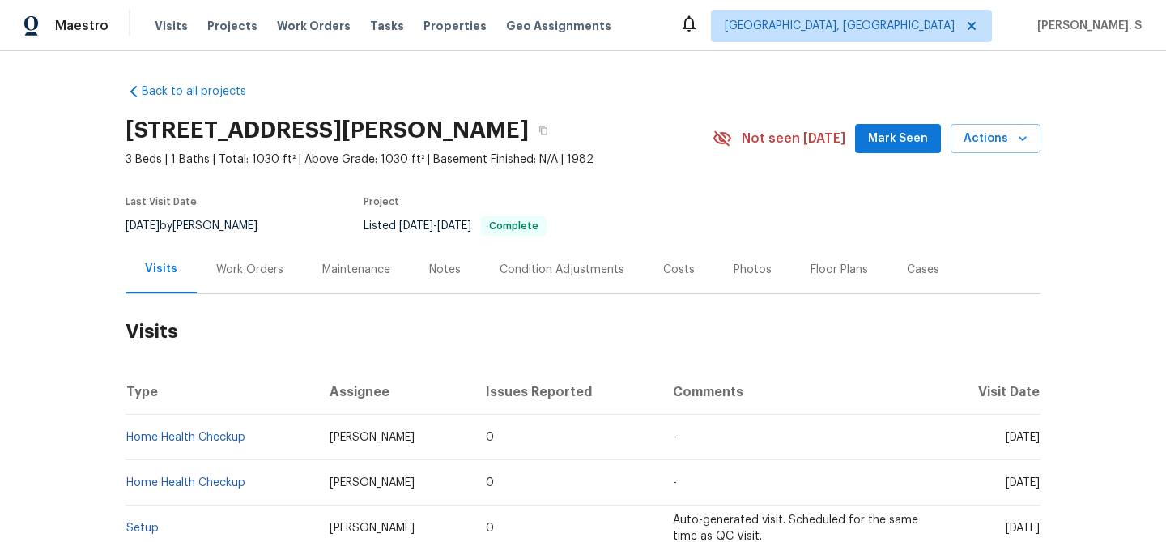
click at [266, 270] on div "Work Orders" at bounding box center [249, 270] width 67 height 16
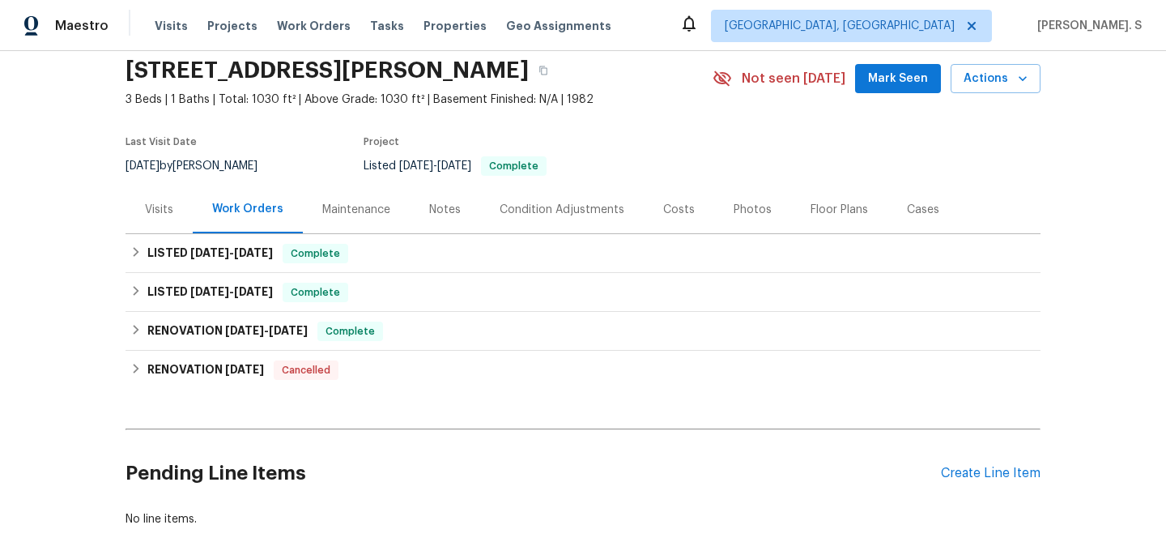
scroll to position [155, 0]
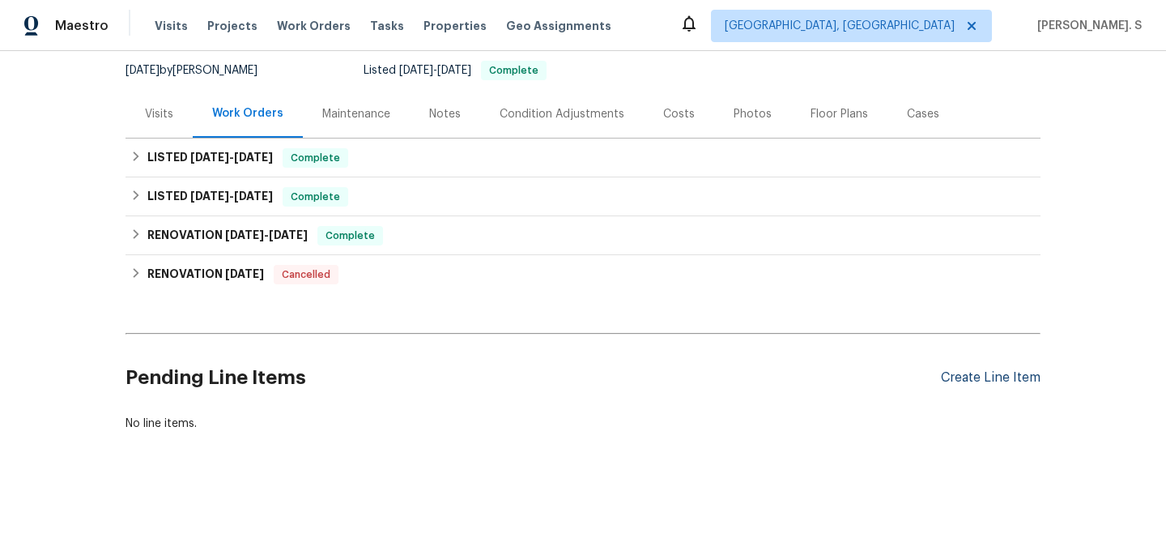
click at [993, 376] on div "Create Line Item" at bounding box center [991, 377] width 100 height 15
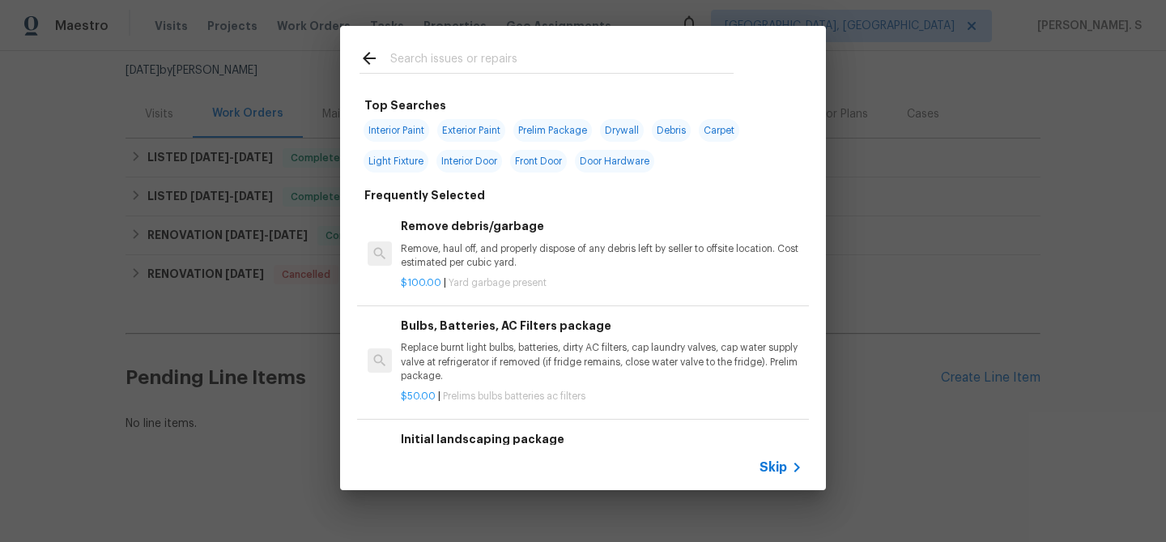
click at [602, 270] on div "$100.00 | Yard garbage present" at bounding box center [602, 280] width 402 height 20
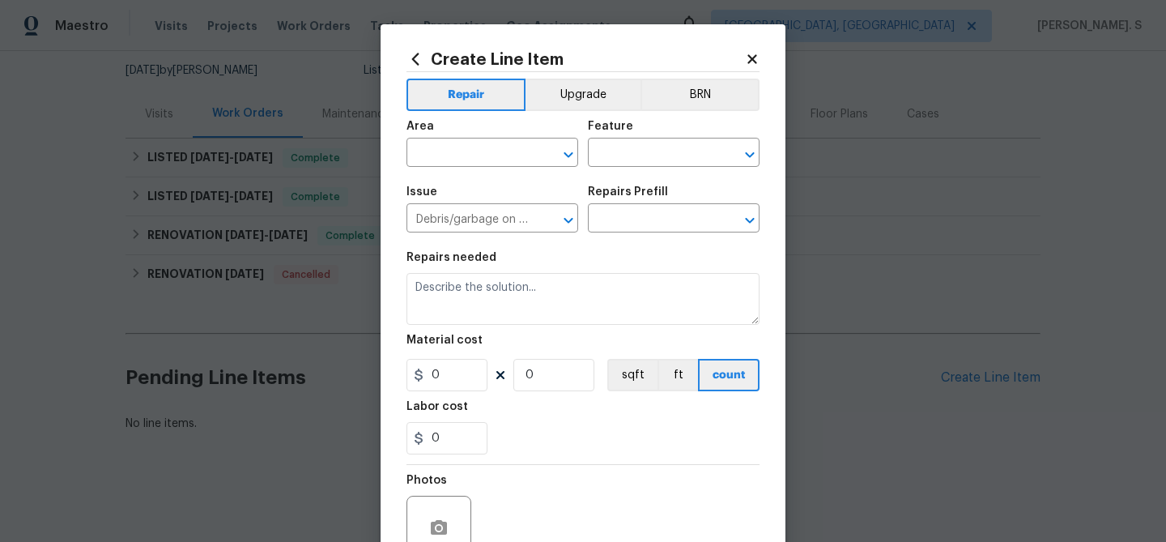
type input "Remove debris/garbage $100.00"
type textarea "Remove, haul off, and properly dispose of any debris left by seller to offsite …"
type input "100"
type input "1"
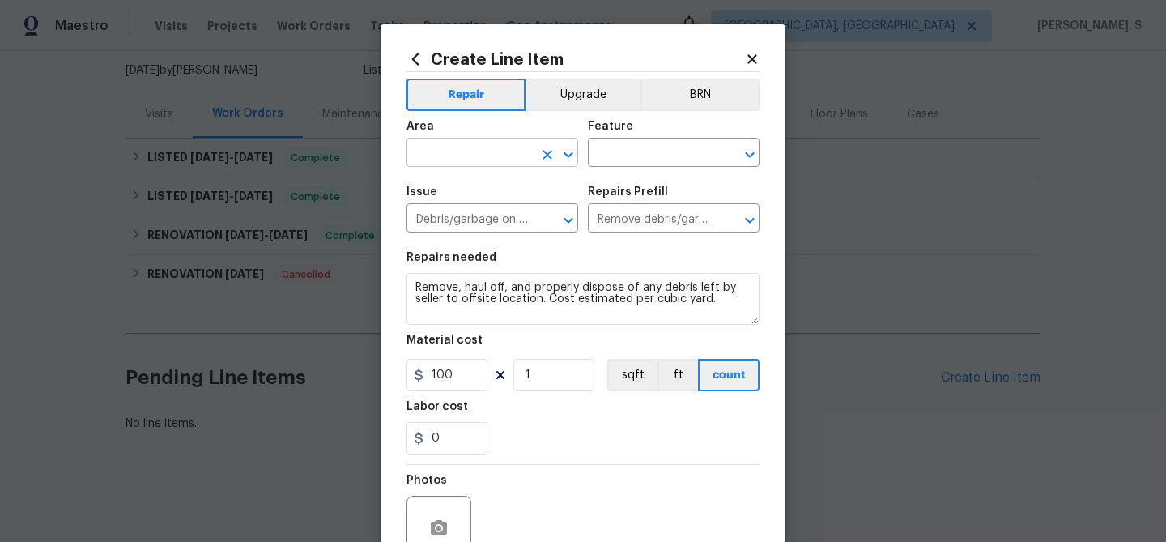
click at [568, 155] on icon "Open" at bounding box center [568, 154] width 9 height 6
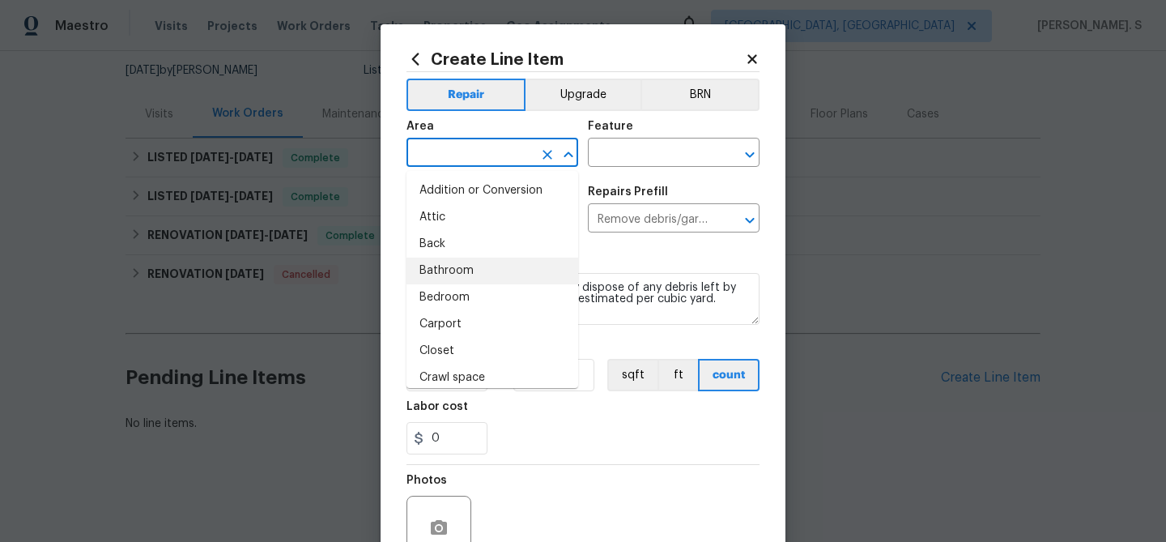
click at [468, 276] on li "Bathroom" at bounding box center [493, 271] width 172 height 27
type input "Bathroom"
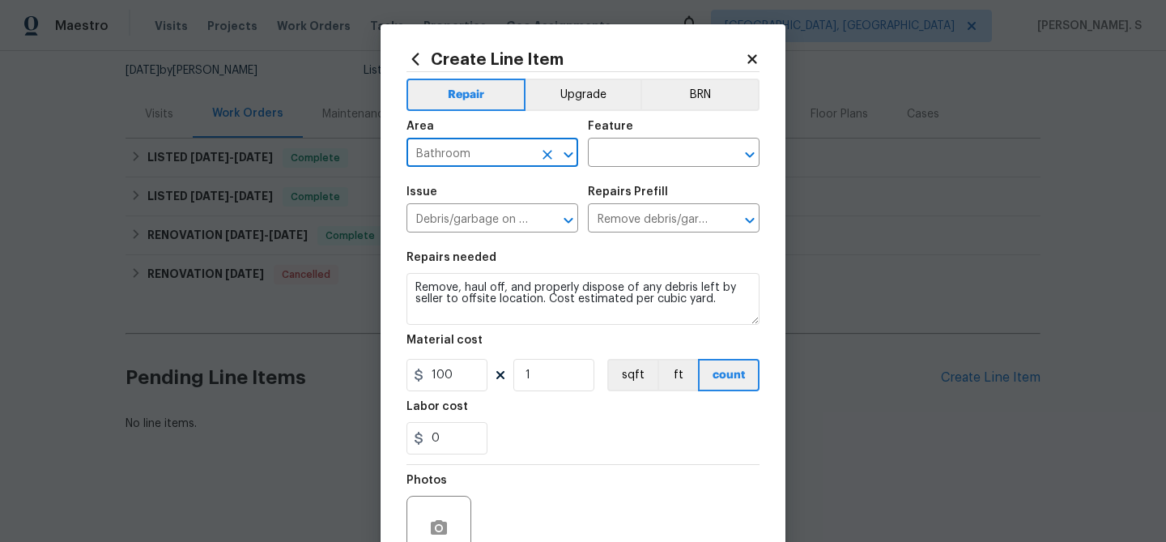
click at [543, 164] on button "Clear" at bounding box center [547, 154] width 23 height 23
click at [573, 152] on icon "Open" at bounding box center [568, 154] width 9 height 6
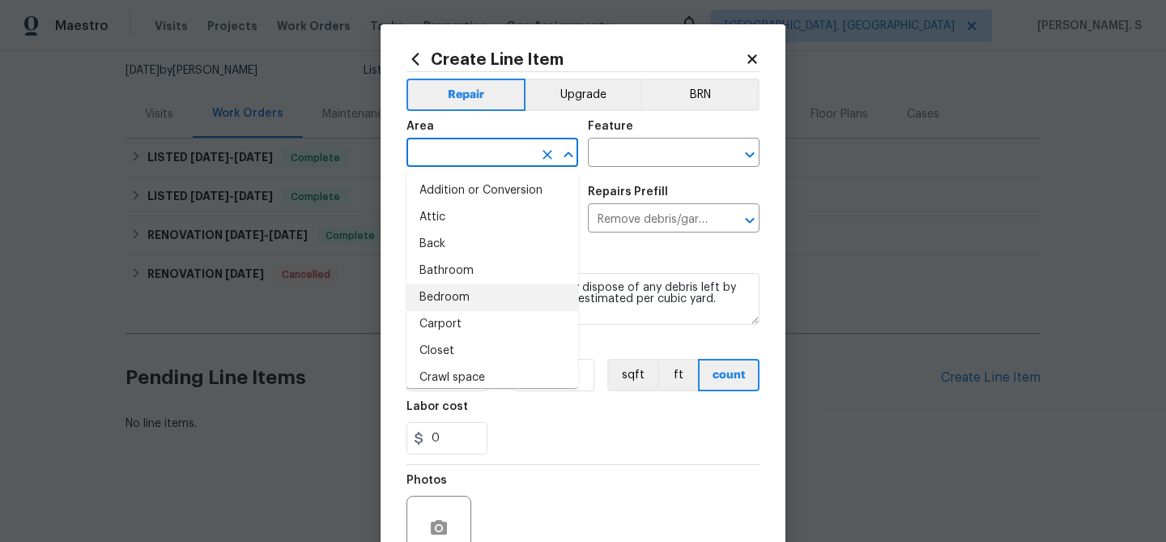
click at [524, 297] on li "Bedroom" at bounding box center [493, 297] width 172 height 27
type input "Bedroom"
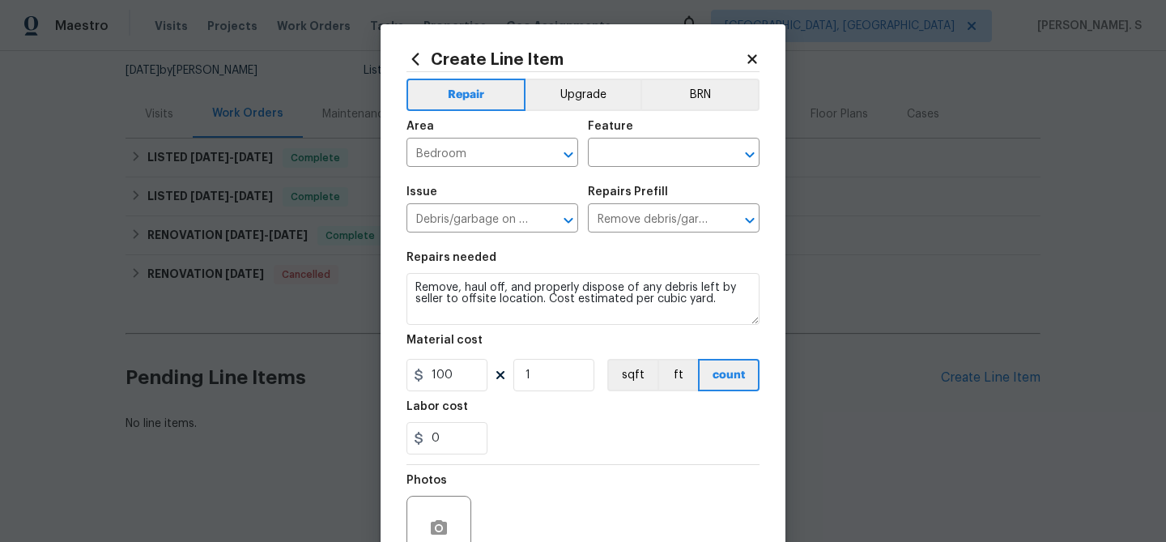
click at [762, 155] on div "Create Line Item Repair Upgrade BRN Area Bedroom ​ Feature ​ Issue Debris/garba…" at bounding box center [583, 348] width 405 height 649
click at [752, 155] on icon "Open" at bounding box center [749, 154] width 19 height 19
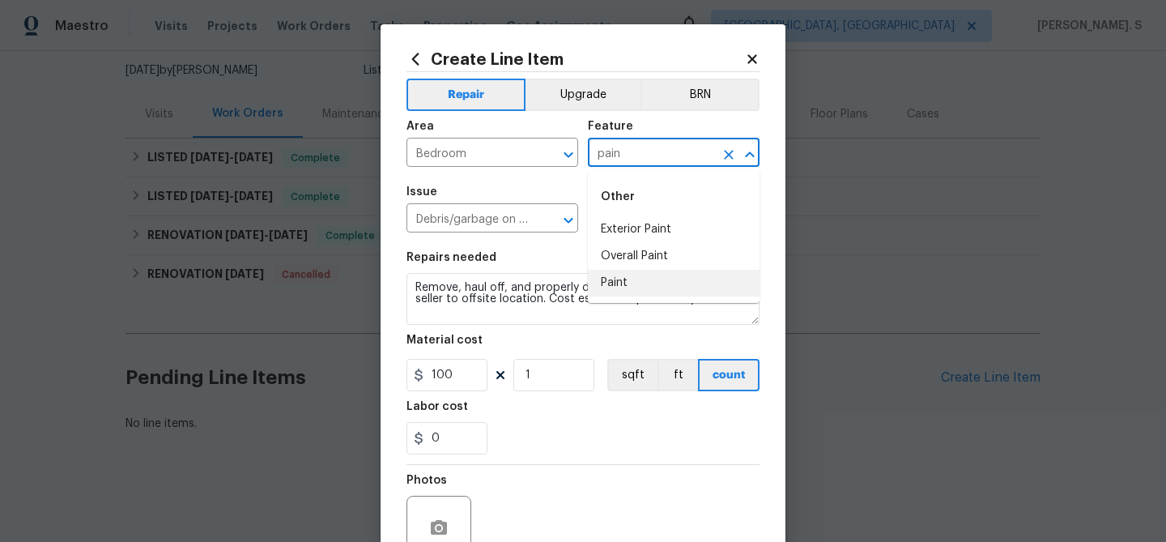
click at [671, 289] on li "Paint" at bounding box center [674, 283] width 172 height 27
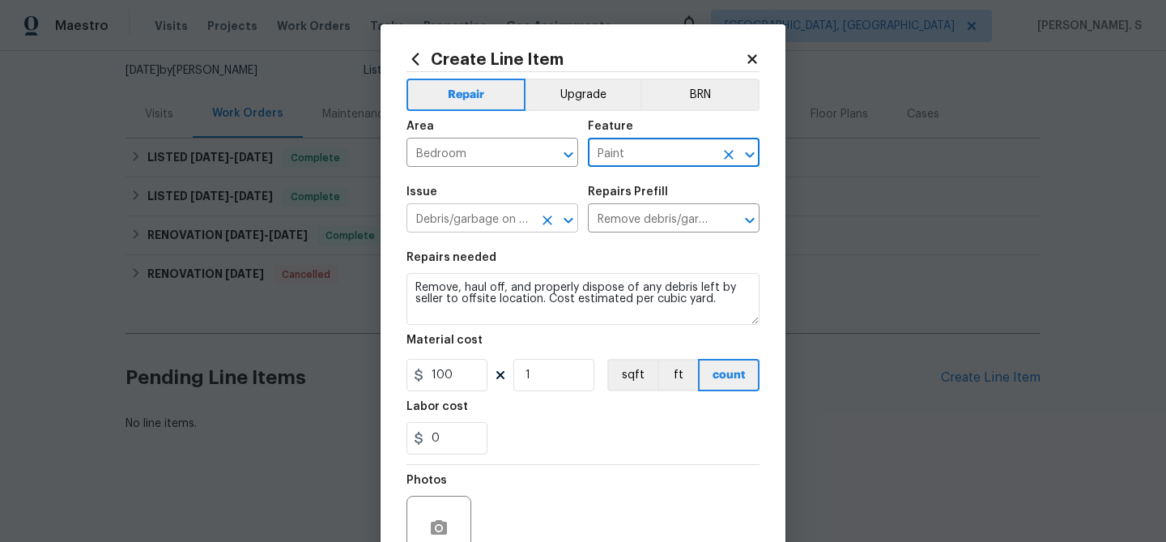
click at [573, 229] on icon "Open" at bounding box center [568, 220] width 19 height 19
type input "Paint"
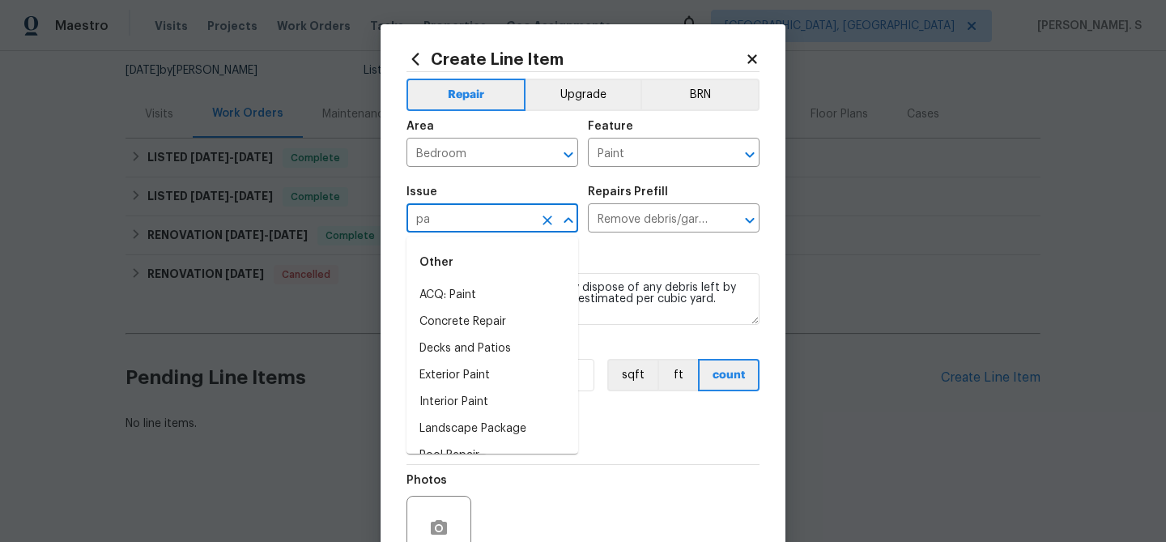
scroll to position [0, 0]
click at [443, 343] on li "Interior Paint" at bounding box center [493, 348] width 172 height 27
type input "Interior Paint"
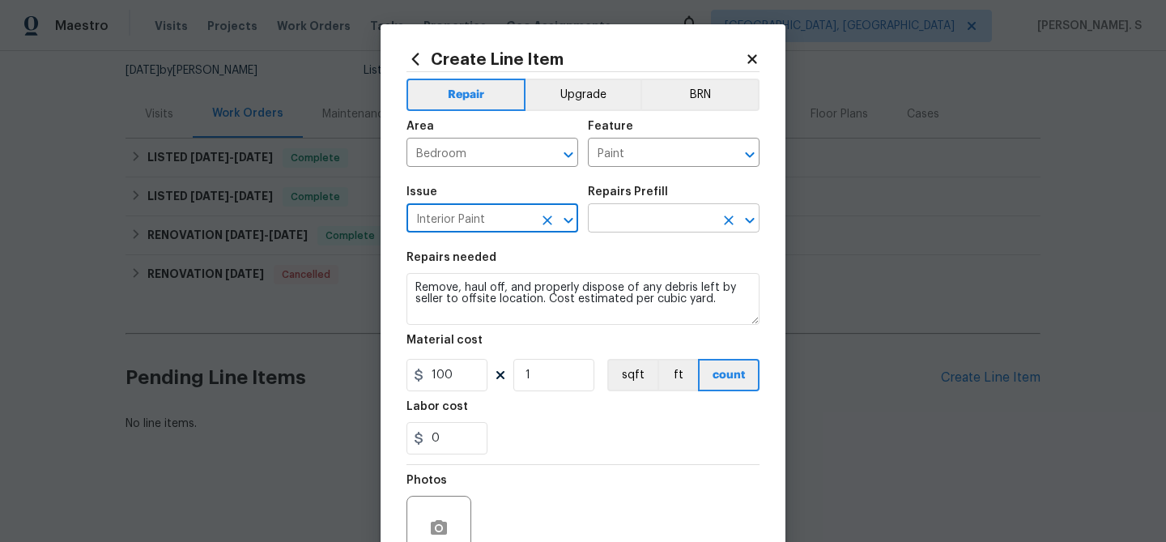
click at [753, 218] on icon "Open" at bounding box center [749, 220] width 9 height 6
type input "Interior Paint"
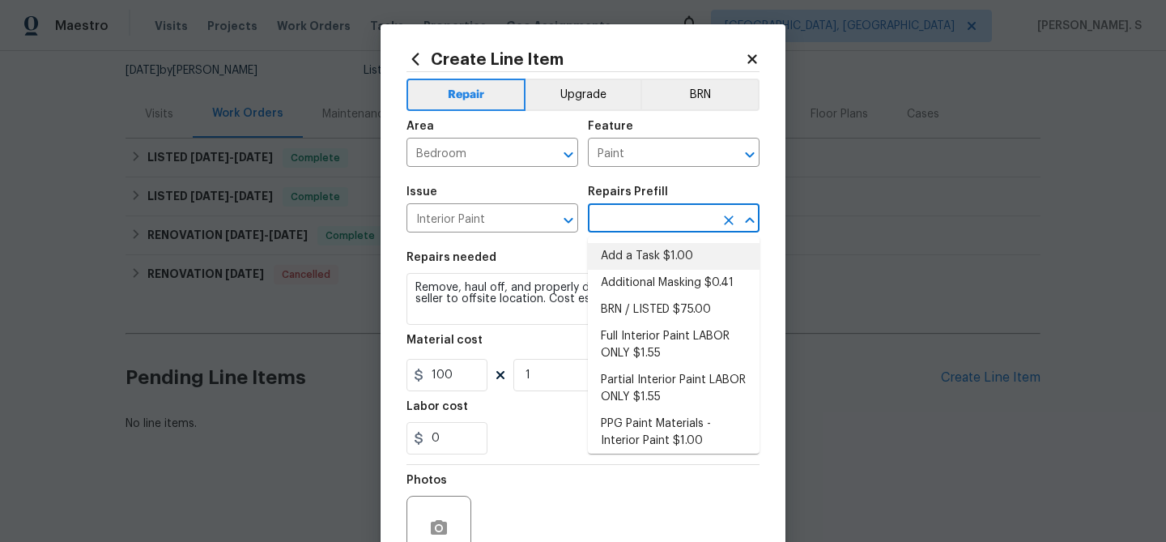
click at [684, 243] on li "Add a Task $1.00" at bounding box center [674, 256] width 172 height 27
type input "Overall Paint"
type input "Add a Task $1.00"
type textarea "HPM to detail"
type input "1"
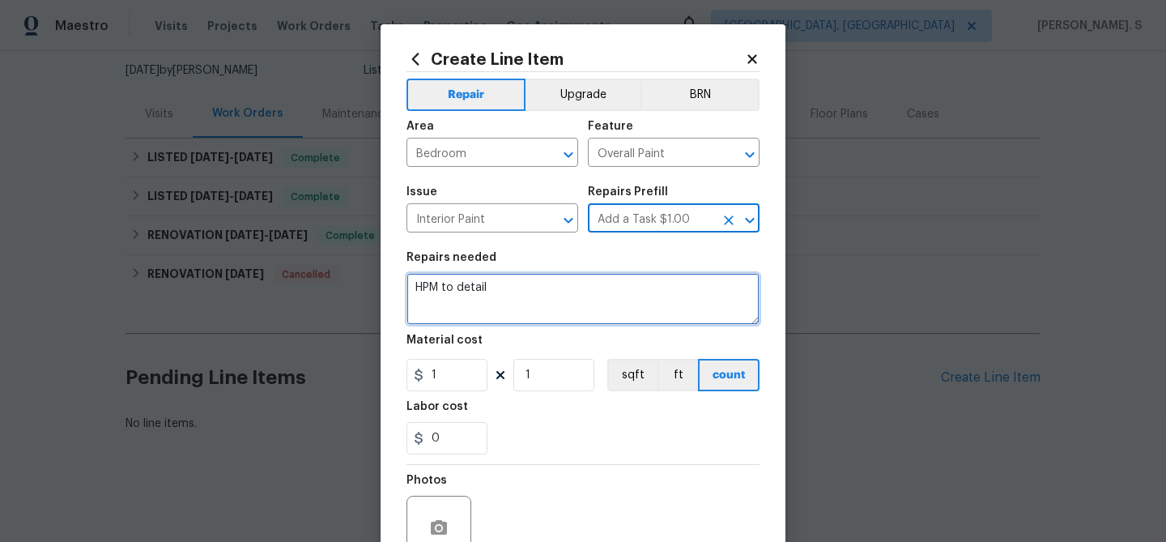
click at [535, 296] on textarea "HPM to detail" at bounding box center [583, 299] width 353 height 52
paste textarea "Rework - return to property and spackle, texture and paint match as close as po…"
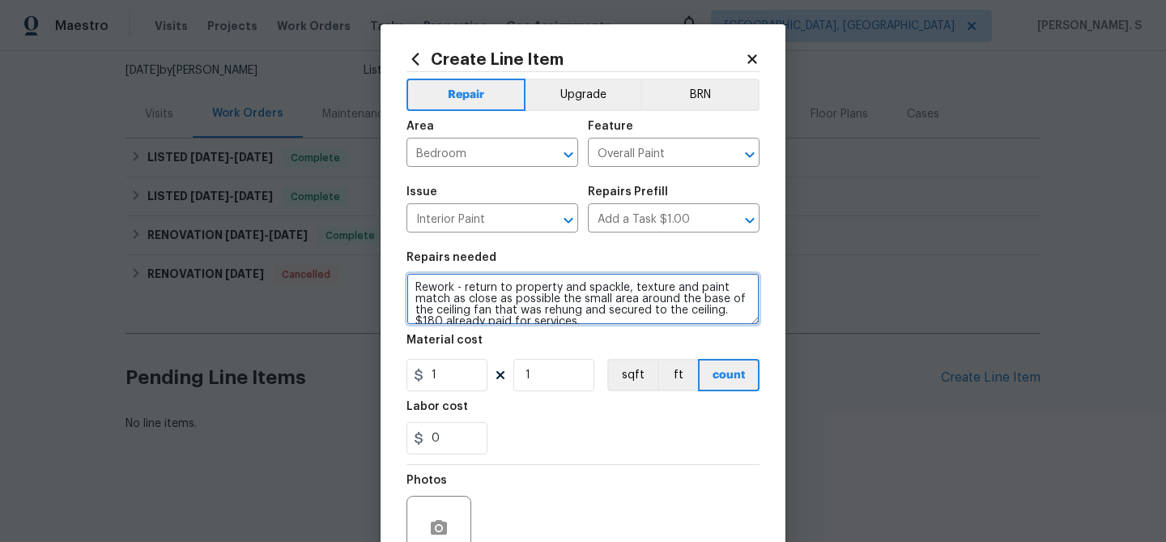
scroll to position [3, 0]
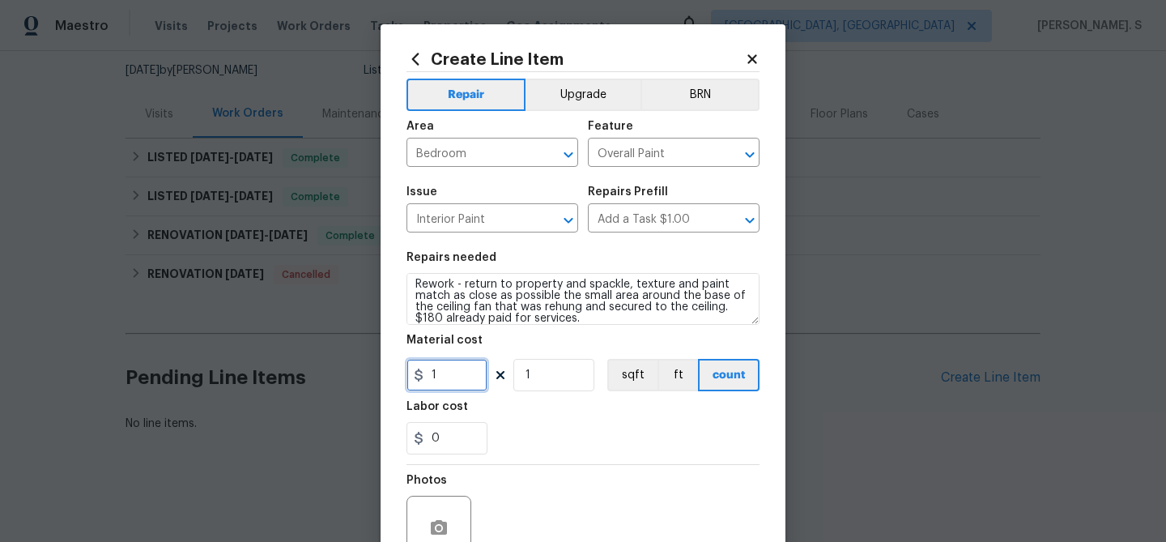
click at [445, 377] on input "1" at bounding box center [447, 375] width 81 height 32
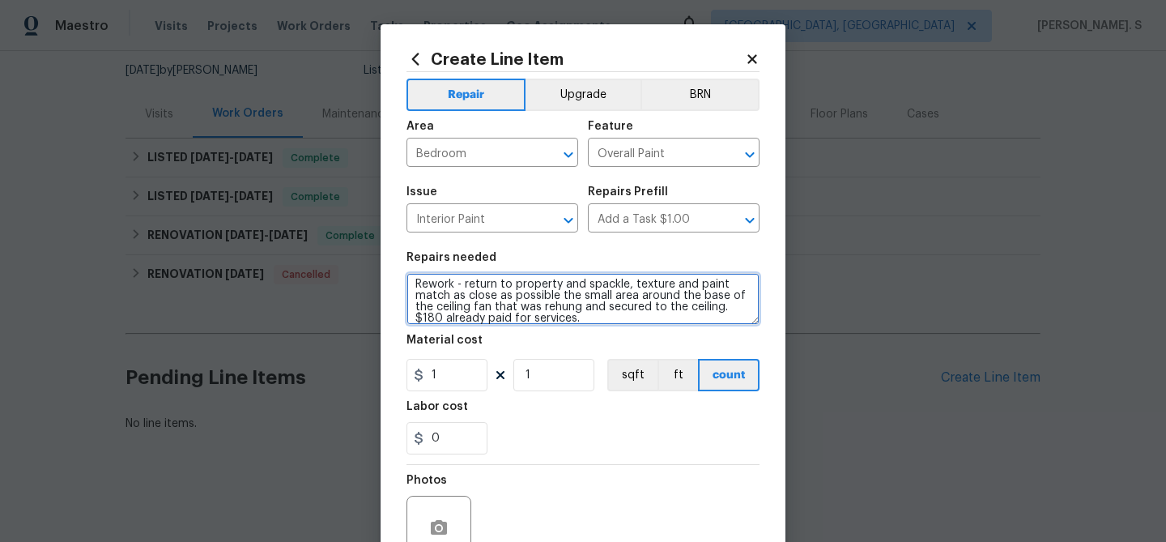
click at [419, 283] on textarea "Rework - return to property and spackle, texture and paint match as close as po…" at bounding box center [583, 299] width 353 height 52
drag, startPoint x: 413, startPoint y: 285, endPoint x: 457, endPoint y: 285, distance: 43.7
click at [457, 285] on textarea "Rework - return to property and spackle, texture and paint match as close as po…" at bounding box center [583, 299] width 353 height 52
click at [475, 279] on textarea "Rework - return to property and spackle, texture and paint match as close as po…" at bounding box center [583, 299] width 353 height 52
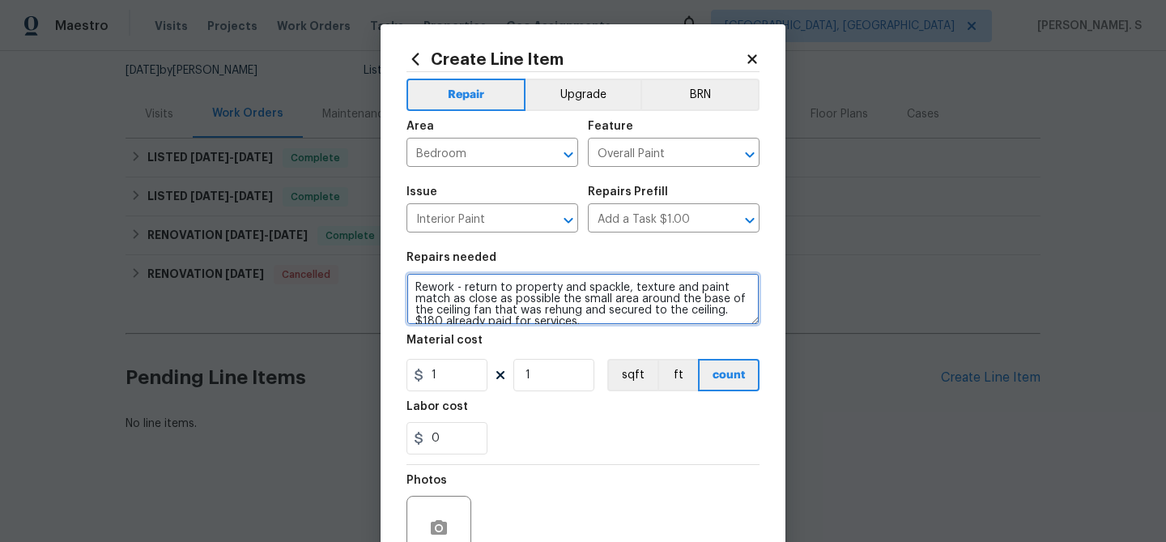
click at [455, 285] on textarea "Rework - return to property and spackle, texture and paint match as close as po…" at bounding box center [583, 299] width 353 height 52
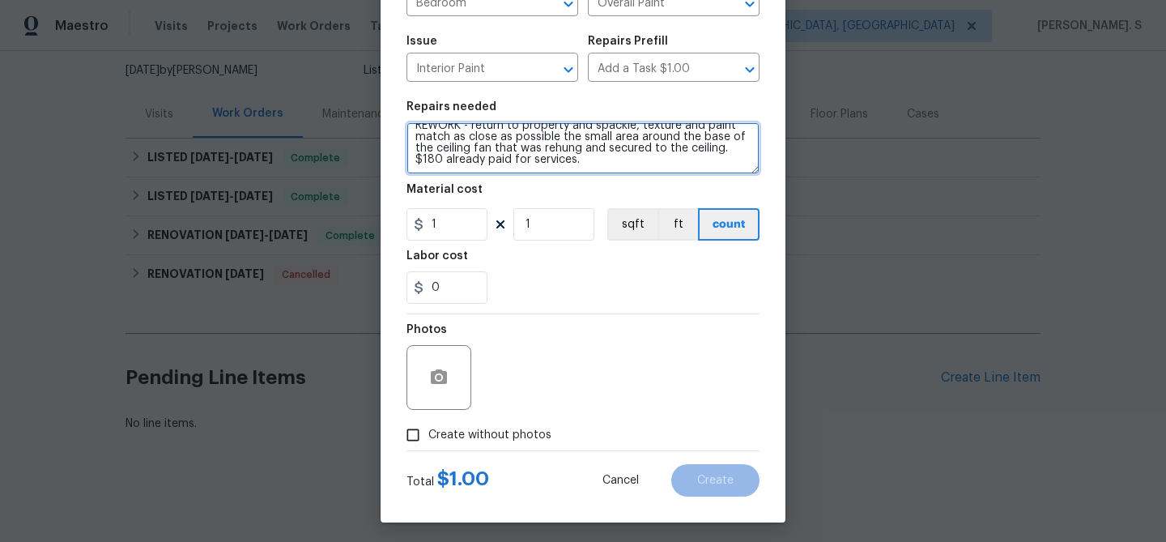
scroll to position [156, 0]
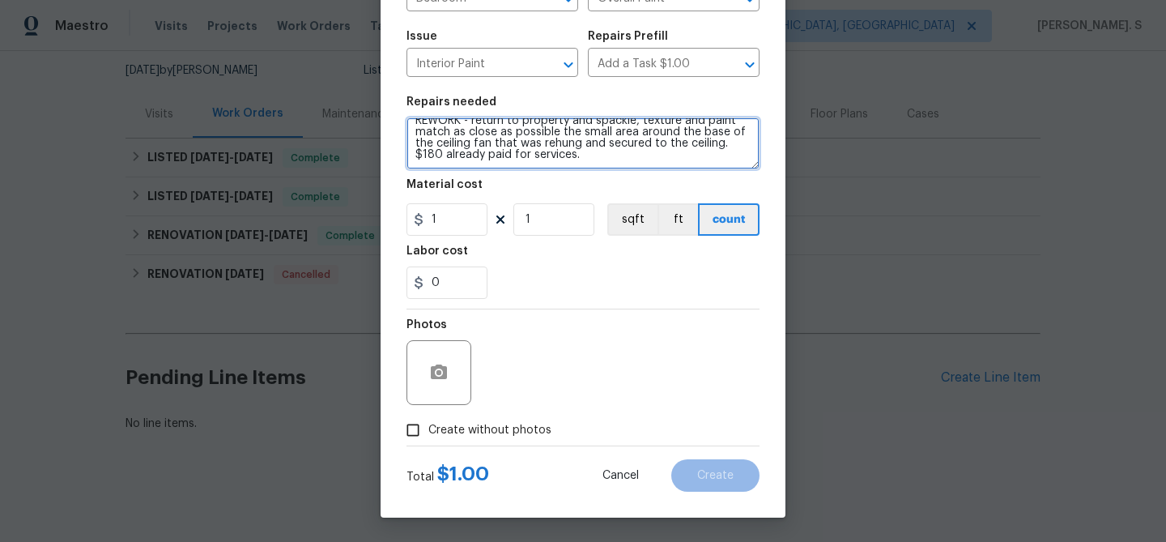
type textarea "REWORK - return to property and spackle, texture and paint match as close as po…"
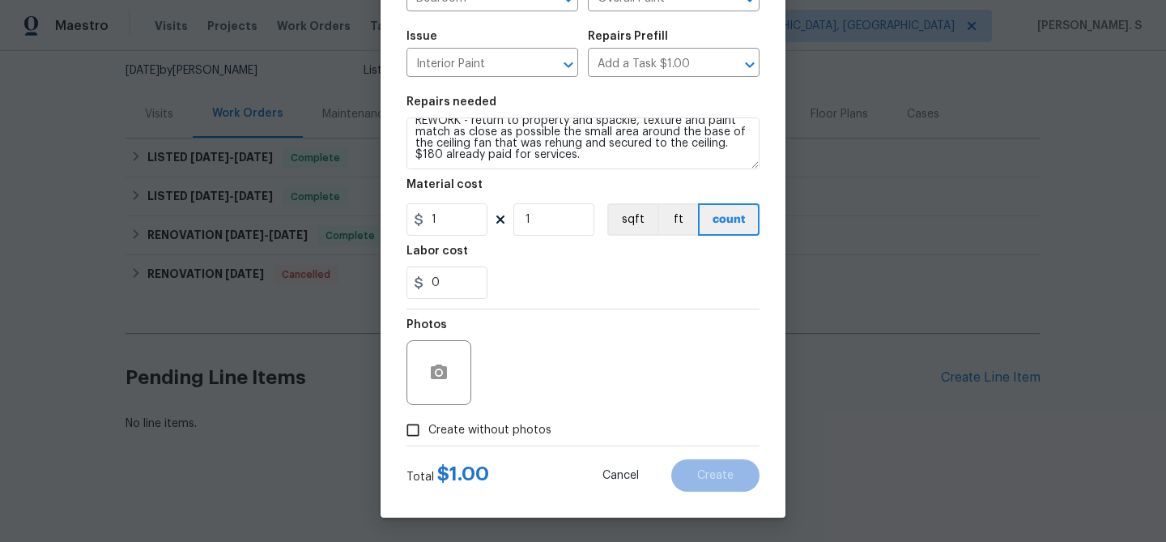
click at [433, 441] on label "Create without photos" at bounding box center [475, 430] width 154 height 31
click at [428, 441] on input "Create without photos" at bounding box center [413, 430] width 31 height 31
checkbox input "true"
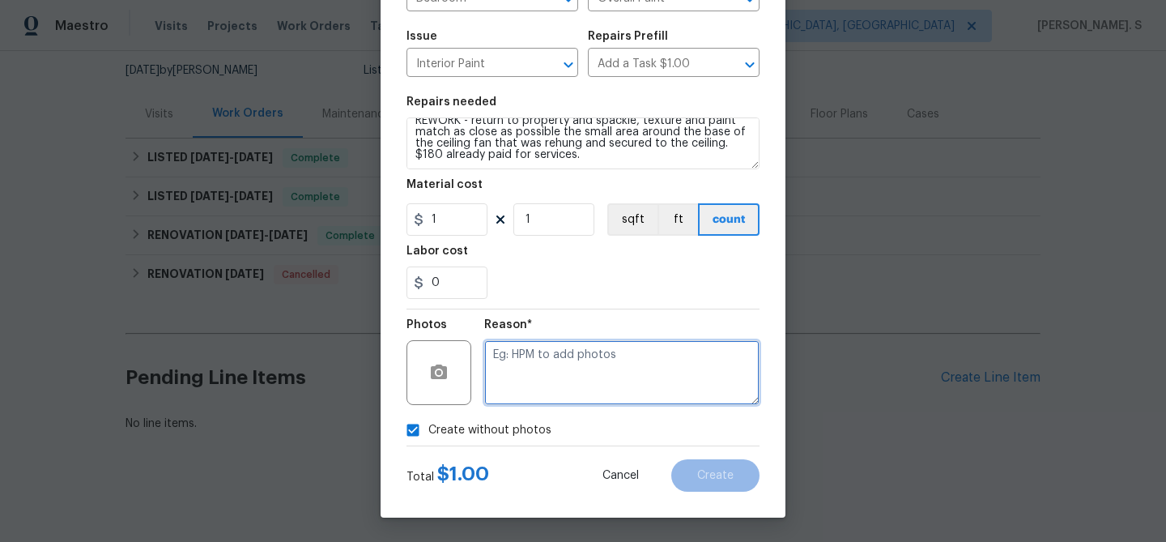
click at [549, 377] on textarea at bounding box center [621, 372] width 275 height 65
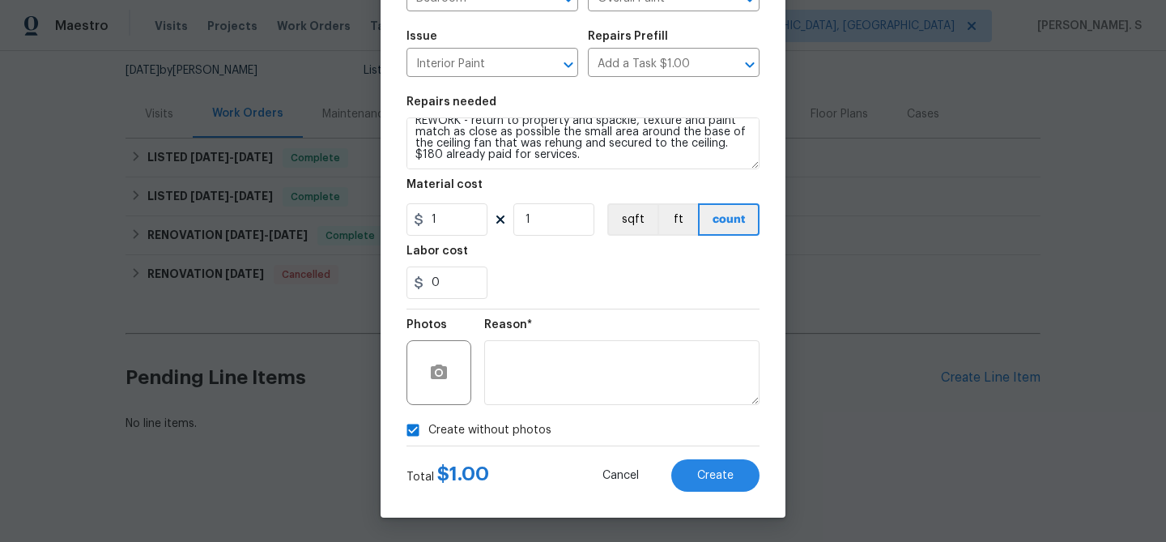
click at [698, 492] on div "Create Line Item Repair Upgrade BRN Area Bedroom ​ Feature Overall Paint ​ Issu…" at bounding box center [583, 193] width 405 height 649
click at [704, 482] on button "Create" at bounding box center [715, 475] width 88 height 32
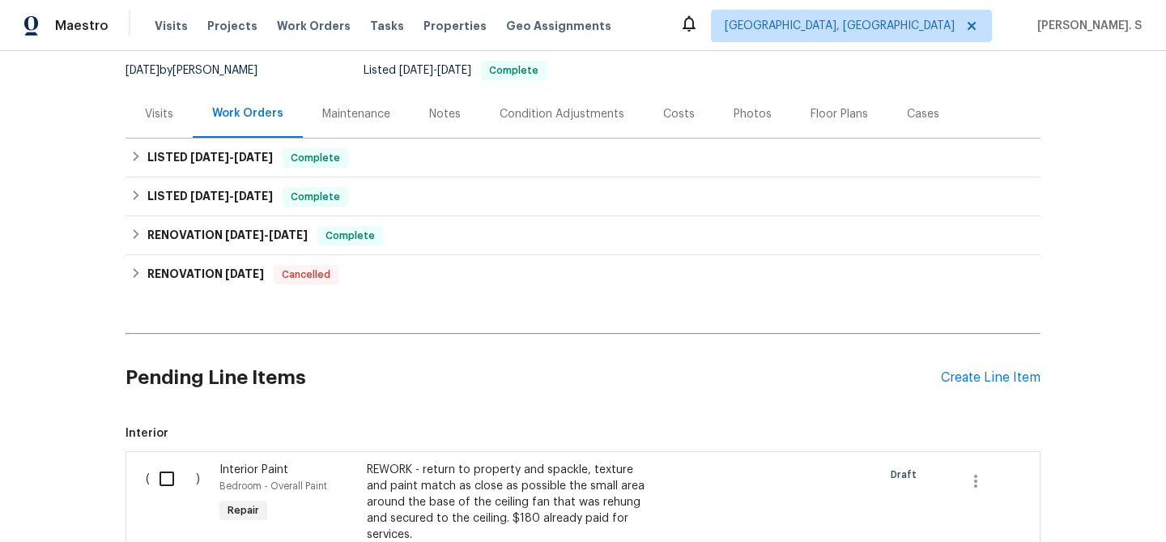
click at [160, 464] on input "checkbox" at bounding box center [173, 479] width 46 height 34
checkbox input "true"
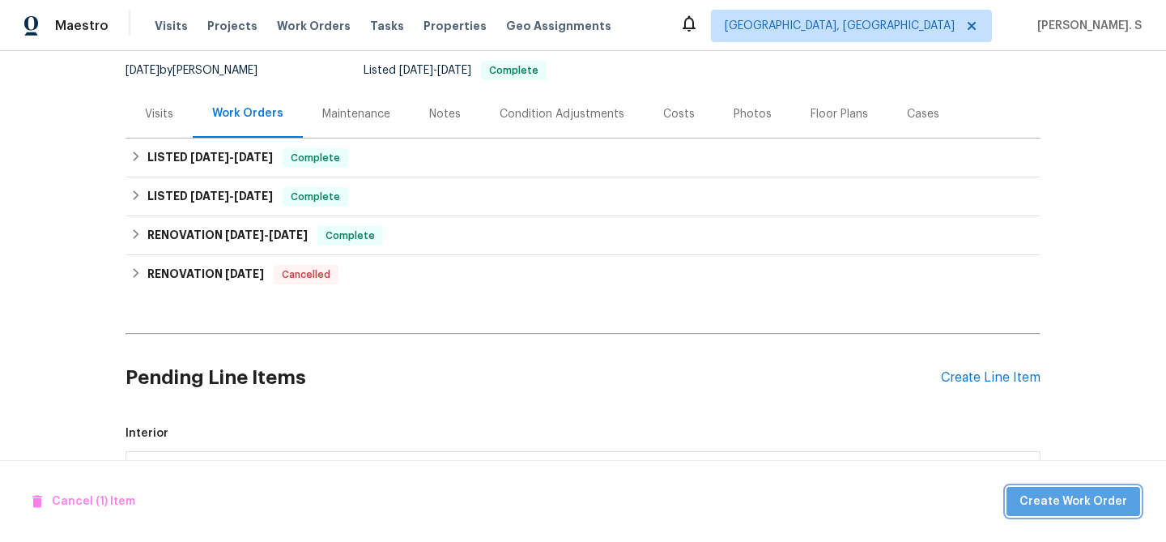
click at [1101, 492] on span "Create Work Order" at bounding box center [1074, 502] width 108 height 20
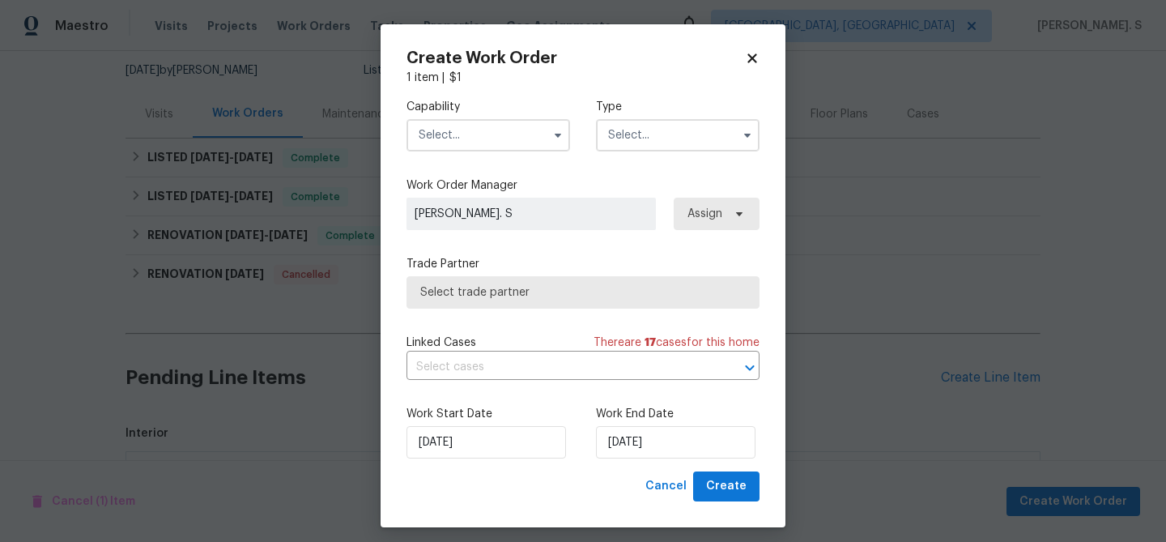
click at [462, 165] on div "Capability Type Work Order Manager Glory Joyce. S Assign Trade Partner Select t…" at bounding box center [583, 278] width 353 height 385
click at [473, 122] on input "text" at bounding box center [489, 135] width 164 height 32
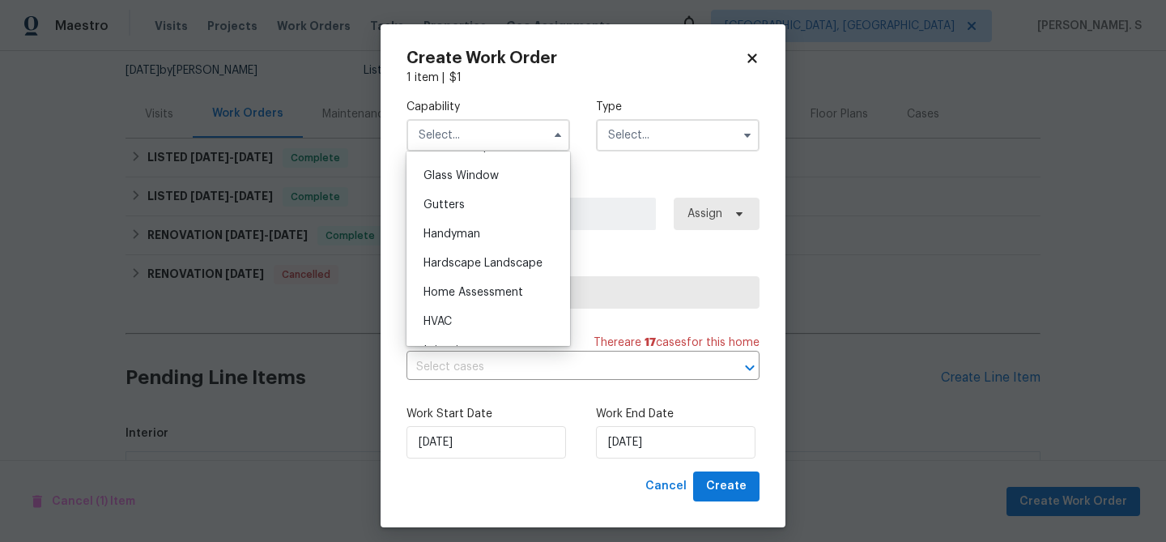
scroll to position [852, 0]
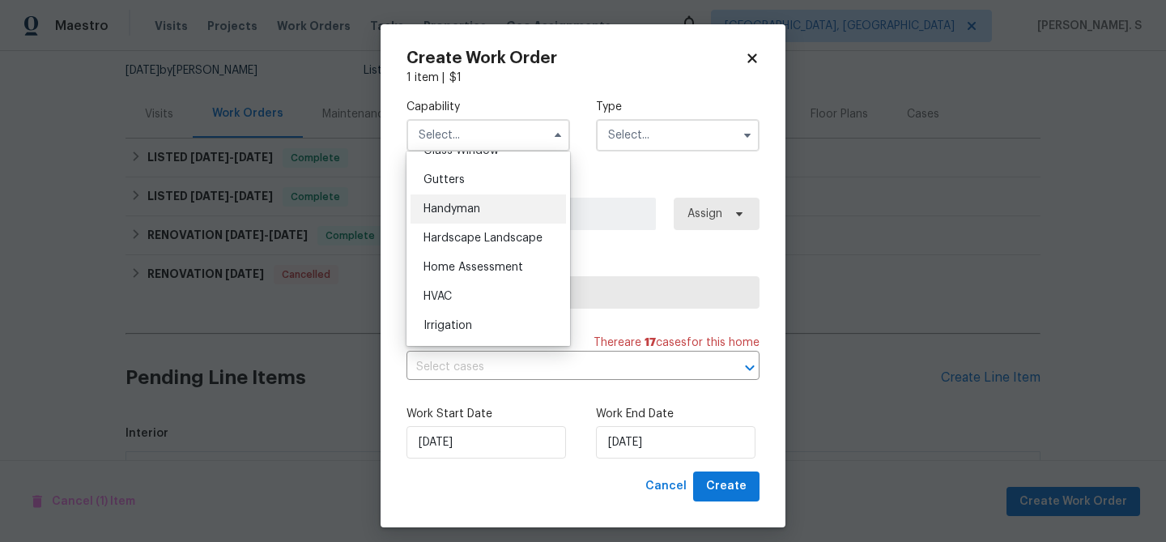
click at [466, 218] on div "Handyman" at bounding box center [488, 208] width 155 height 29
type input "Handyman"
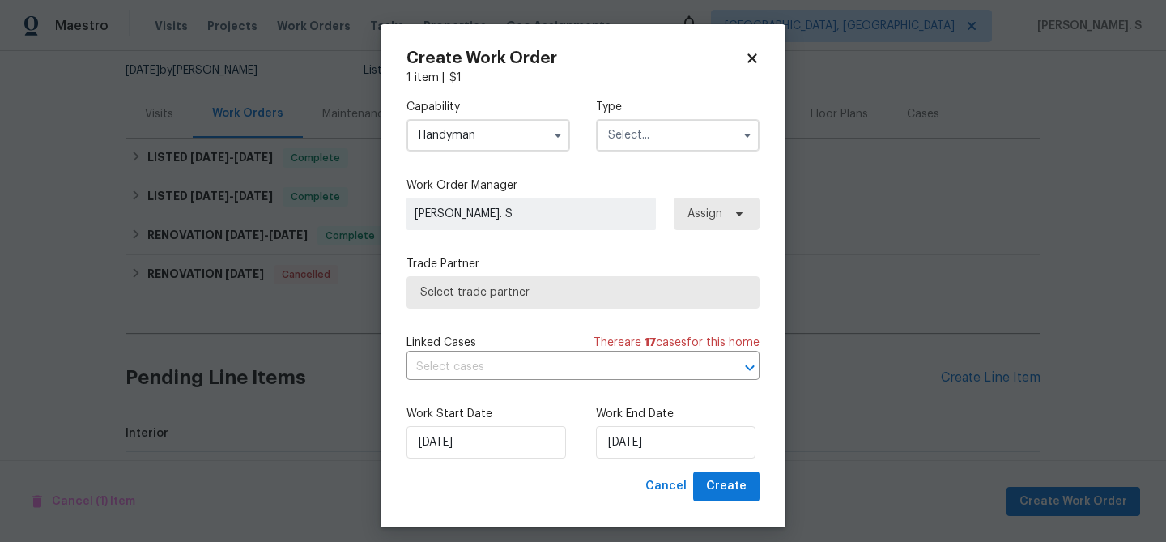
click at [651, 147] on input "text" at bounding box center [678, 135] width 164 height 32
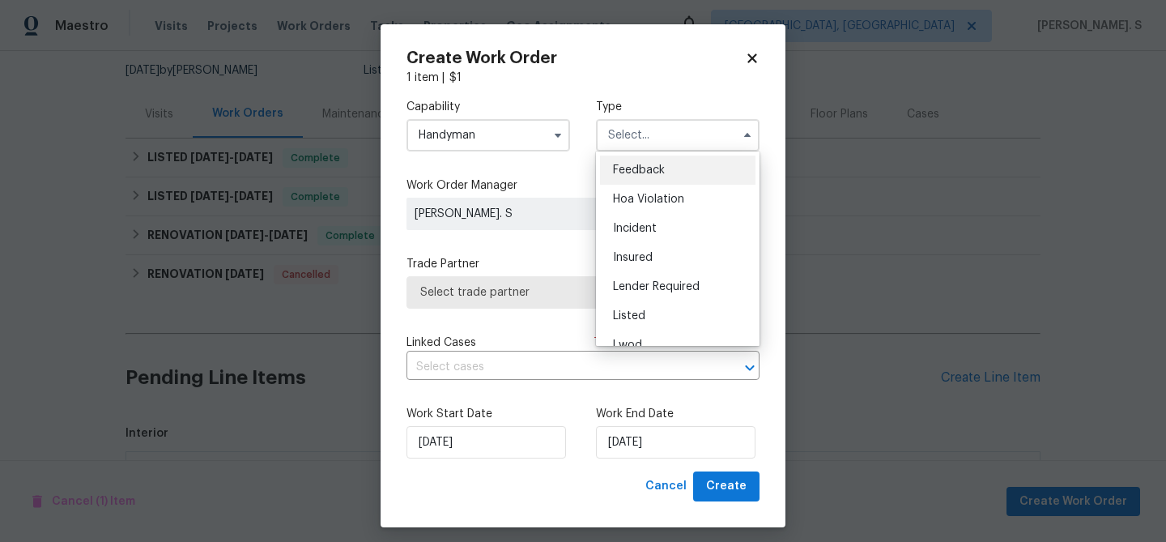
click at [650, 181] on div "Feedback" at bounding box center [677, 169] width 155 height 29
type input "Feedback"
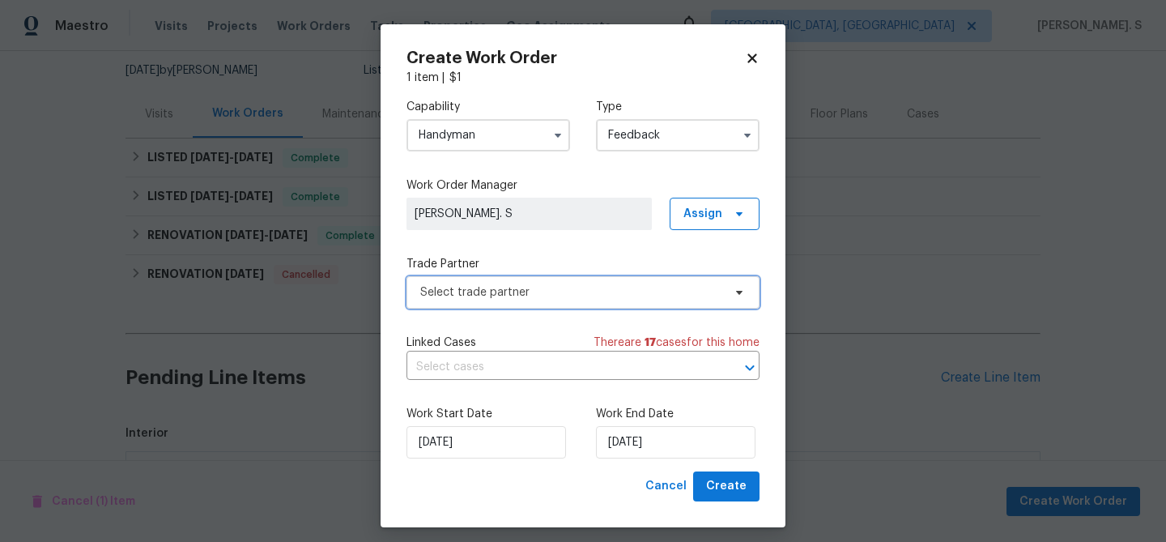
click at [514, 291] on span "Select trade partner" at bounding box center [571, 292] width 302 height 16
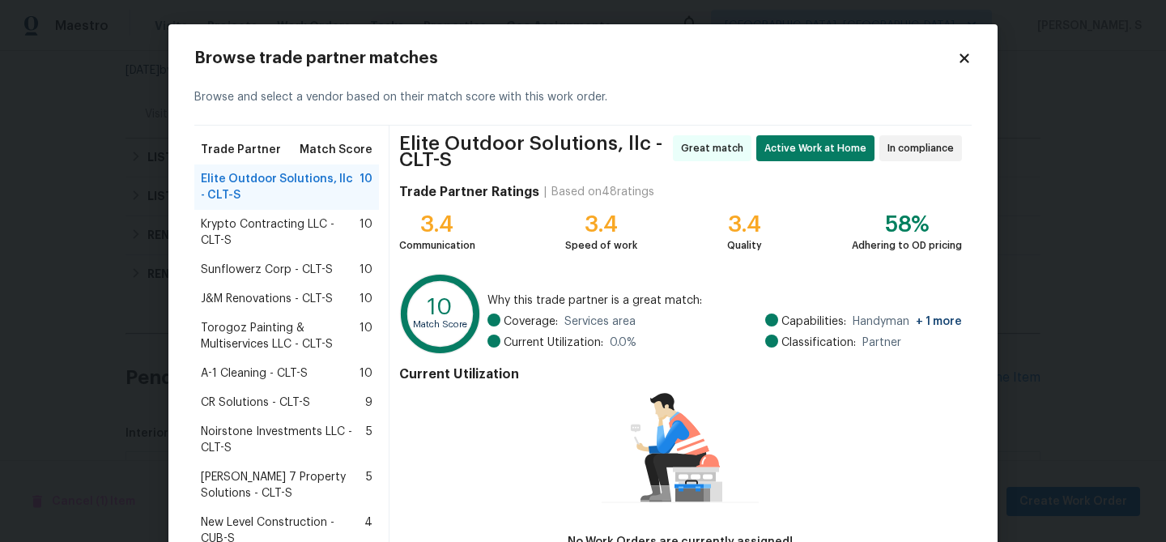
scroll to position [130, 0]
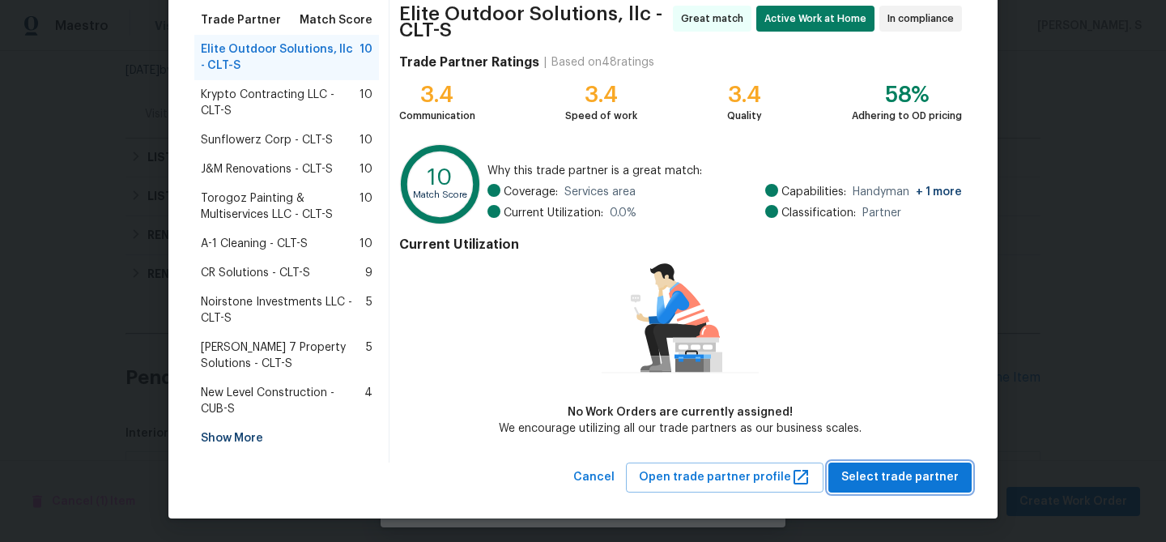
click at [941, 477] on span "Select trade partner" at bounding box center [899, 477] width 117 height 20
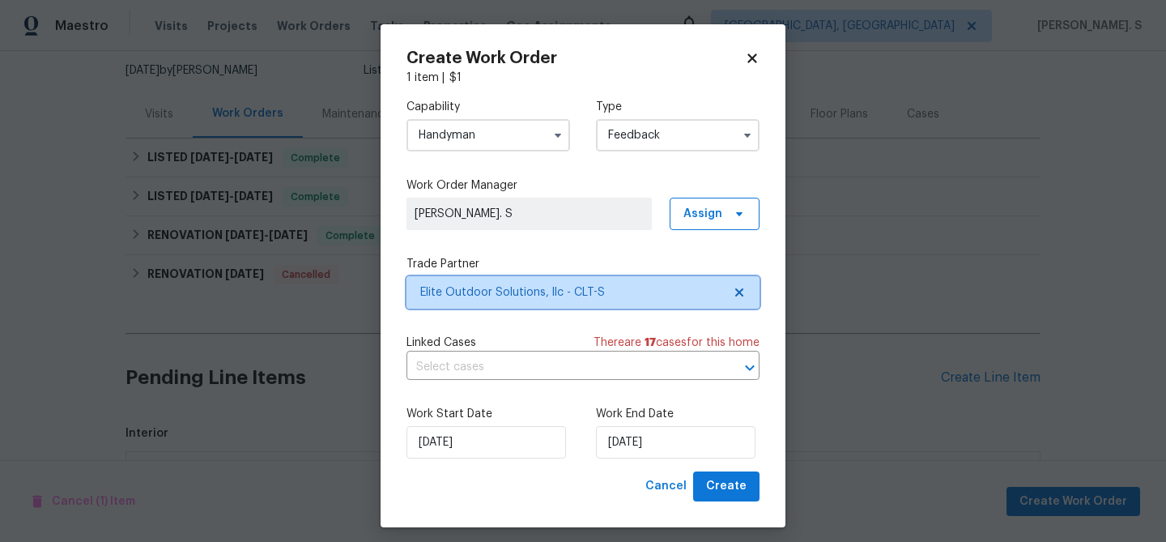
scroll to position [0, 0]
click at [544, 353] on div "Linked Cases There are 17 case s for this home ​" at bounding box center [583, 356] width 353 height 45
click at [539, 368] on input "text" at bounding box center [561, 367] width 308 height 25
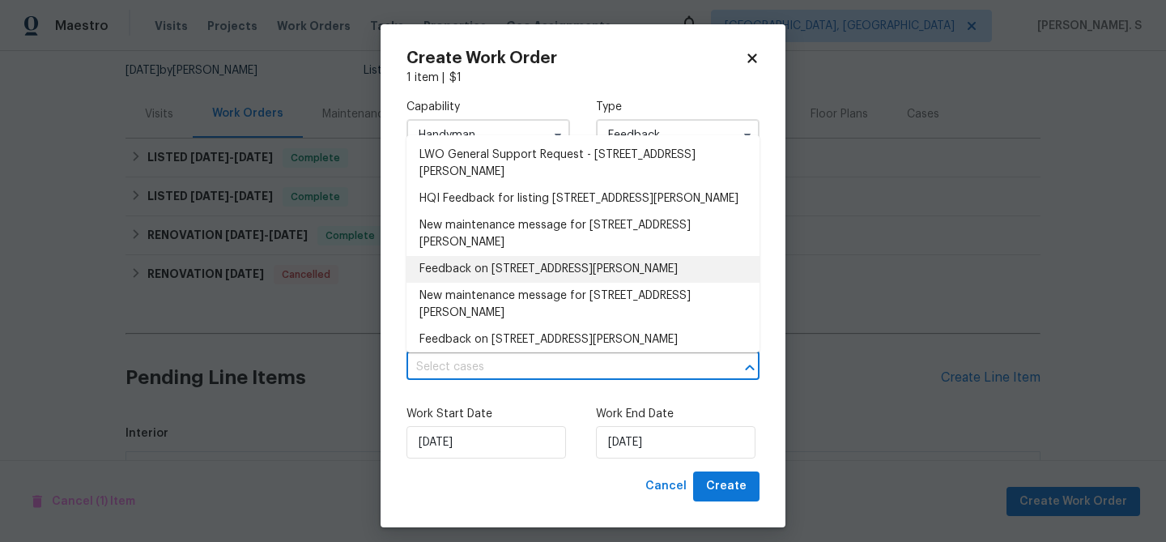
click at [489, 261] on li "Feedback on 4903 Jamee Dr, Gastonia, NC 28056" at bounding box center [583, 269] width 353 height 27
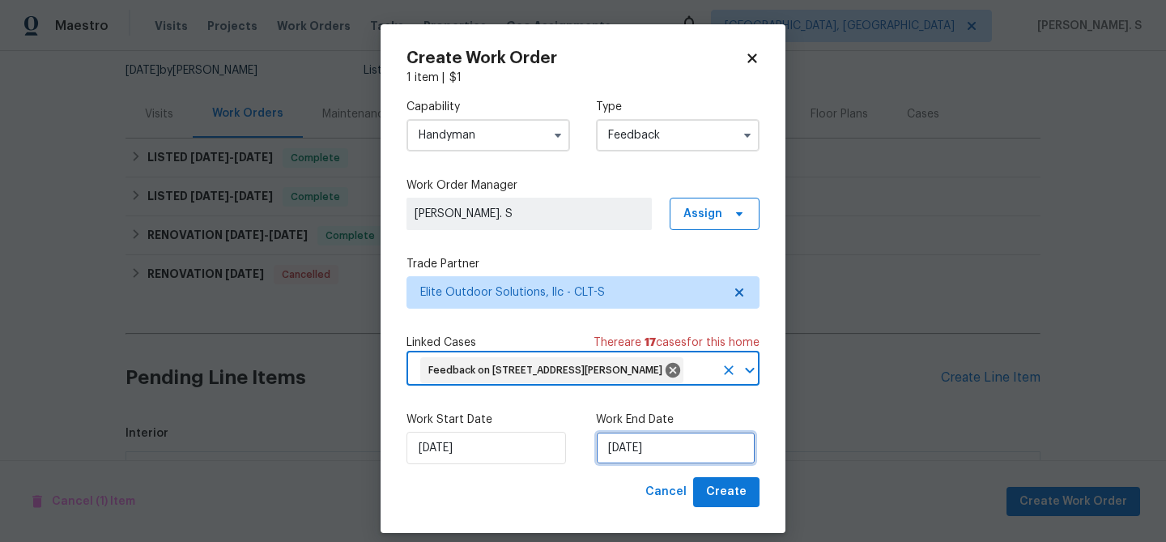
click at [682, 448] on input "10/13/2025" at bounding box center [676, 448] width 160 height 32
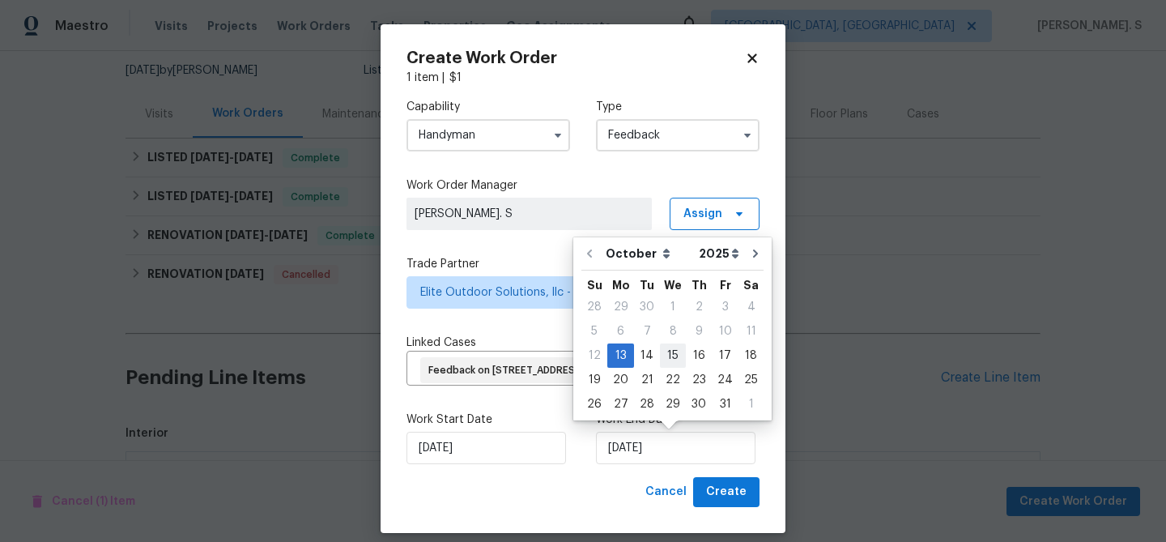
click at [679, 353] on div "15" at bounding box center [673, 355] width 26 height 23
type input "10/15/2025"
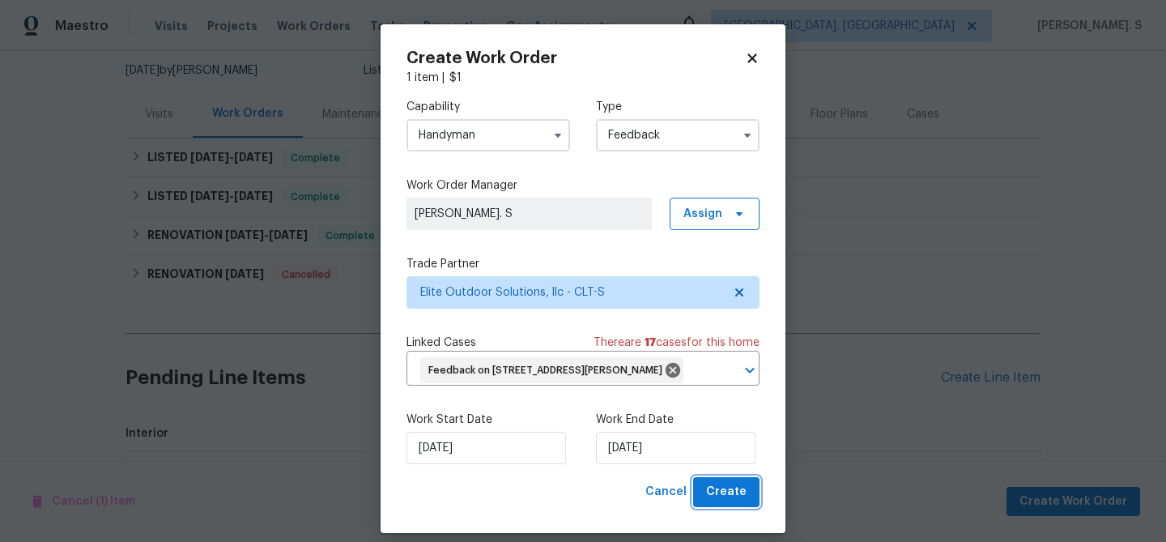
click at [726, 490] on span "Create" at bounding box center [726, 492] width 40 height 20
checkbox input "false"
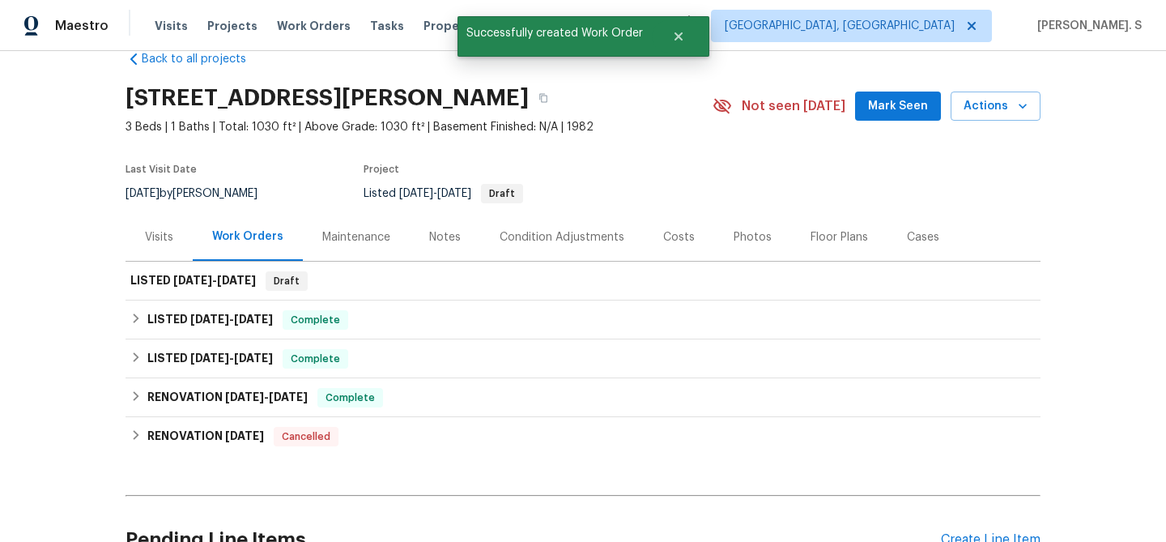
scroll to position [32, 0]
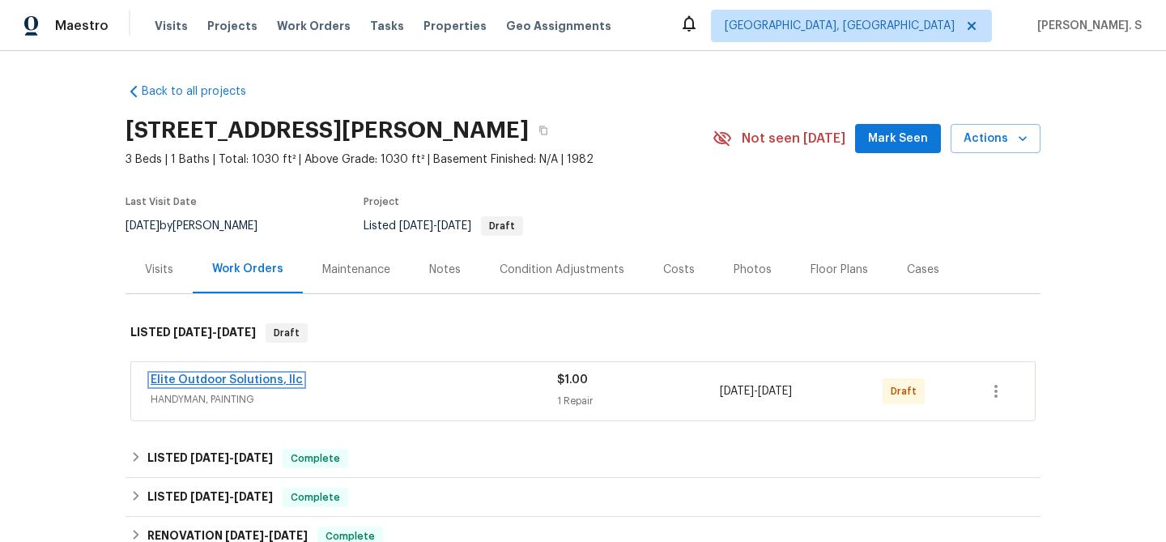
click at [248, 384] on link "Elite Outdoor Solutions, llc" at bounding box center [227, 379] width 152 height 11
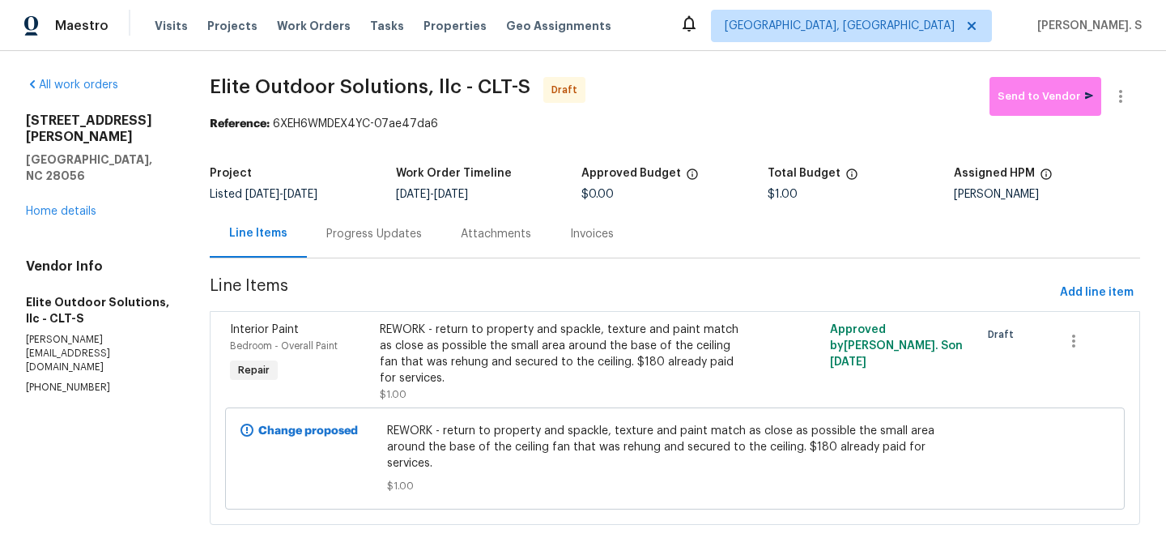
click at [368, 215] on div "Progress Updates" at bounding box center [374, 234] width 134 height 48
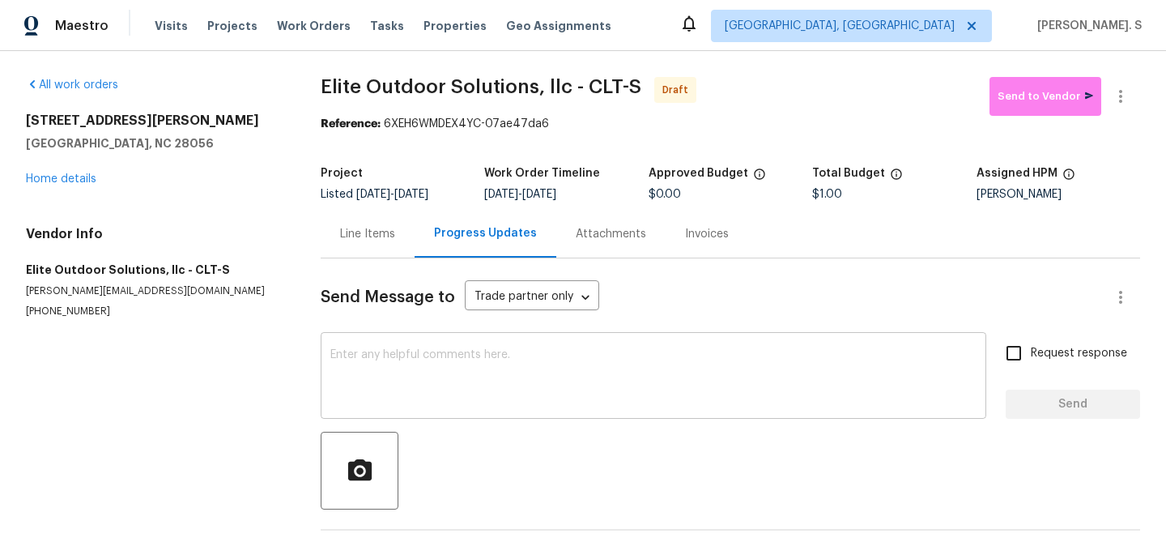
click at [368, 410] on div "x ​" at bounding box center [654, 377] width 666 height 83
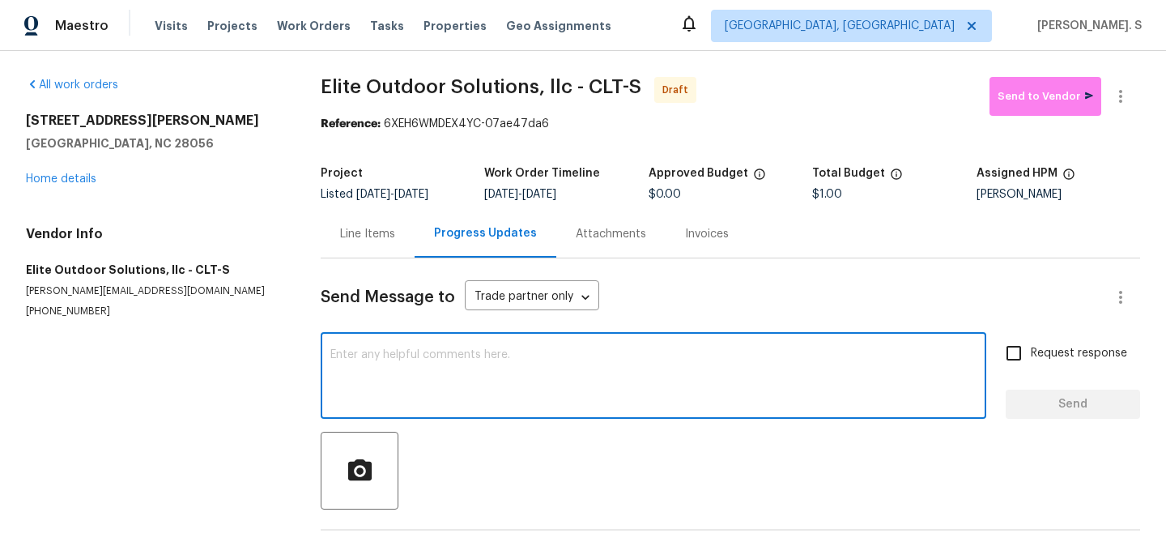
click at [368, 410] on div "x ​" at bounding box center [654, 377] width 666 height 83
paste textarea "Hi this is Glory with Opendoor. I’m confirming you received the WO for the prop…"
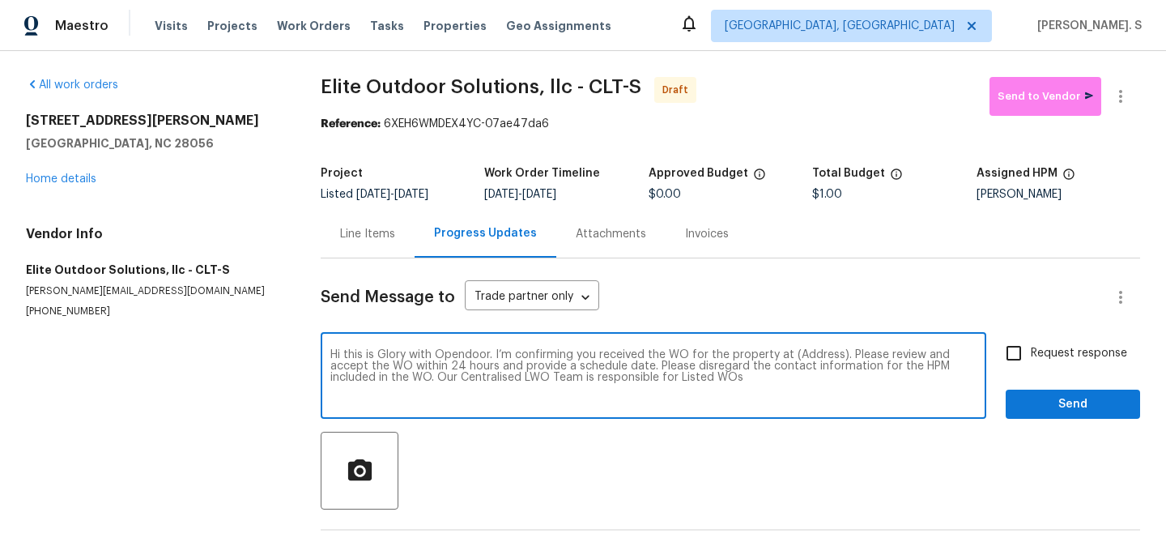
click at [809, 356] on textarea "Hi this is Glory with Opendoor. I’m confirming you received the WO for the prop…" at bounding box center [653, 377] width 646 height 57
paste textarea "[STREET_ADDRESS][PERSON_NAME]"
type textarea "Hi this is Glory with Opendoor. I’m confirming you received the WO for the prop…"
click at [1130, 102] on icon "button" at bounding box center [1120, 96] width 19 height 19
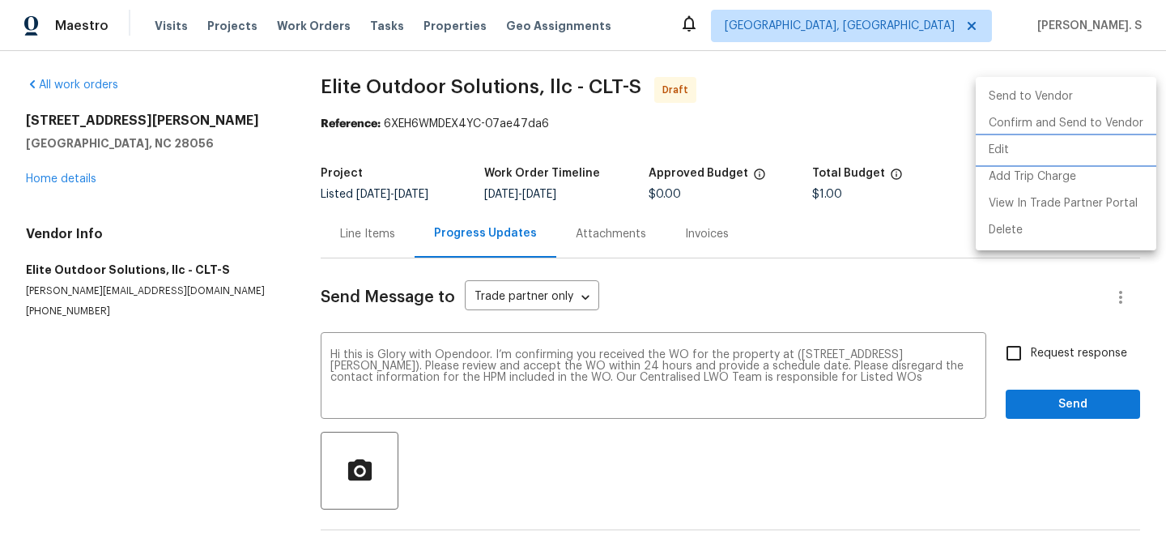
click at [1077, 151] on li "Edit" at bounding box center [1066, 150] width 181 height 27
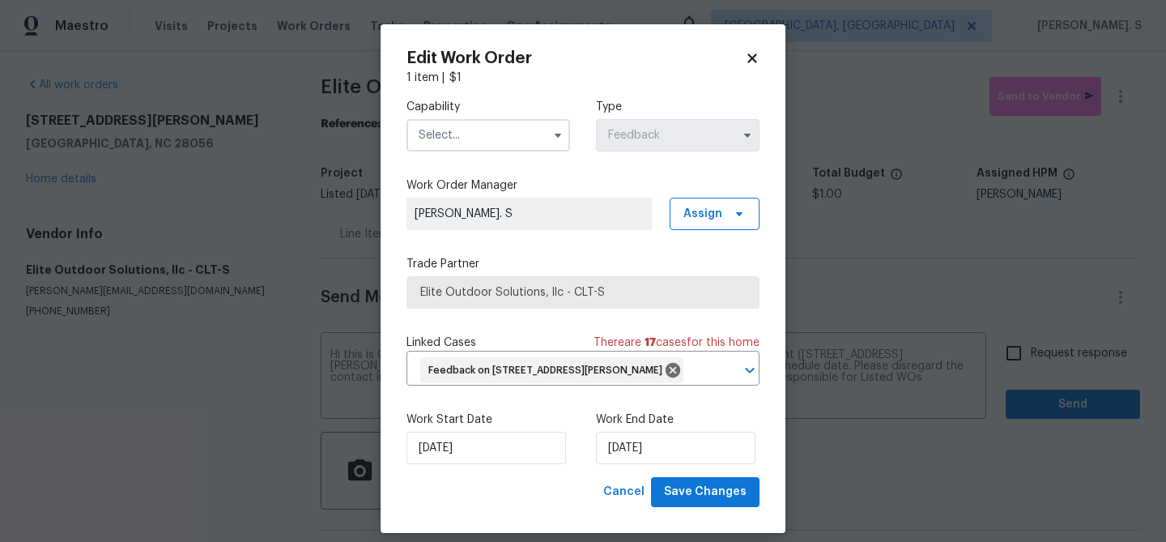
click at [519, 140] on input "text" at bounding box center [489, 135] width 164 height 32
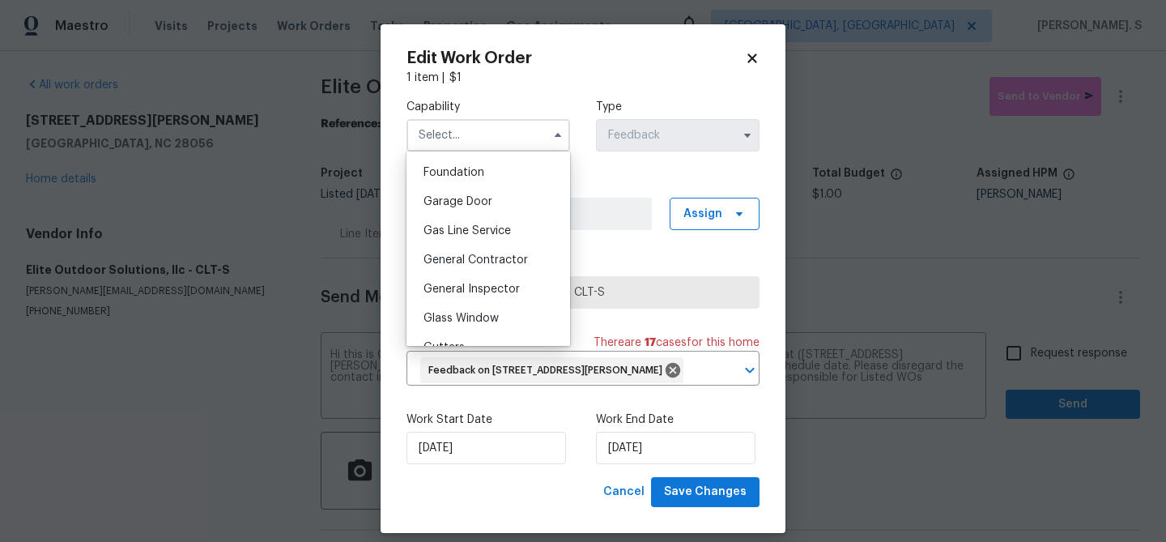
scroll to position [737, 0]
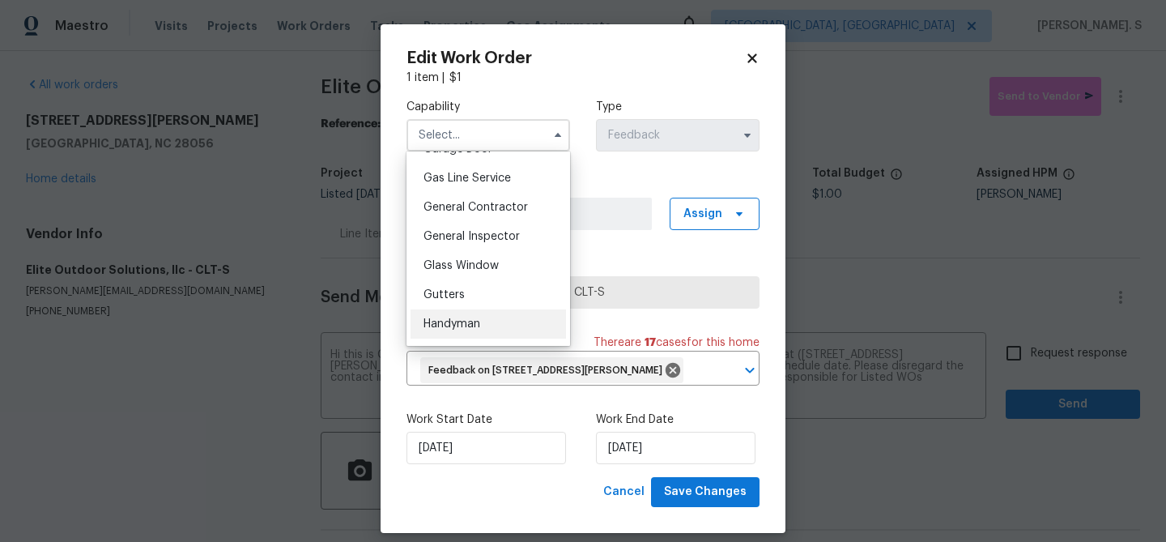
click at [485, 319] on div "Handyman" at bounding box center [488, 323] width 155 height 29
type input "Handyman"
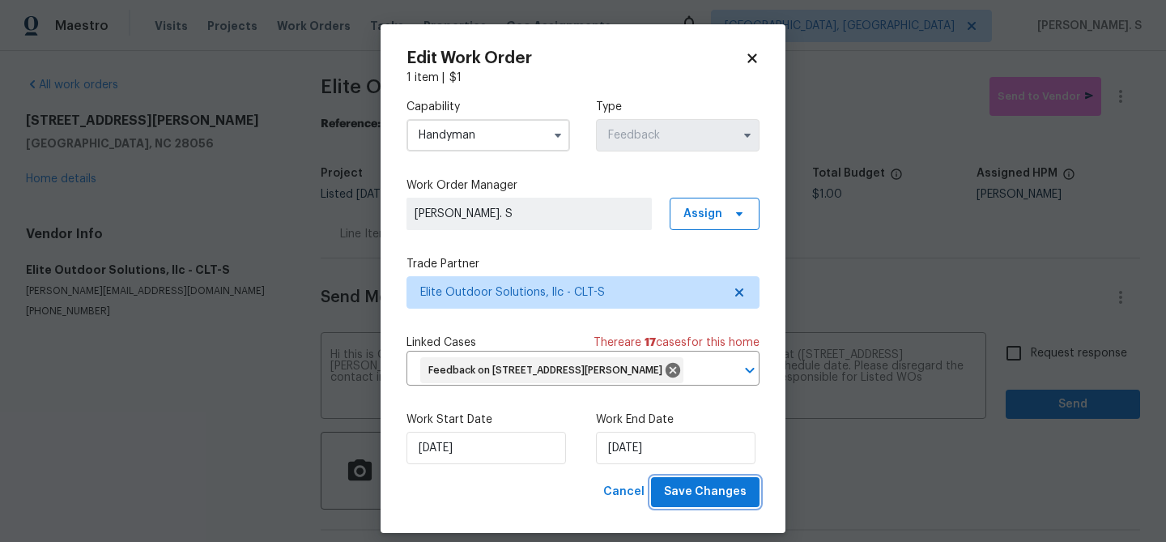
click at [743, 494] on span "Save Changes" at bounding box center [705, 492] width 83 height 20
click at [1031, 371] on body "Maestro Visits Projects Work Orders Tasks Properties Geo Assignments [GEOGRAPHI…" at bounding box center [583, 271] width 1166 height 542
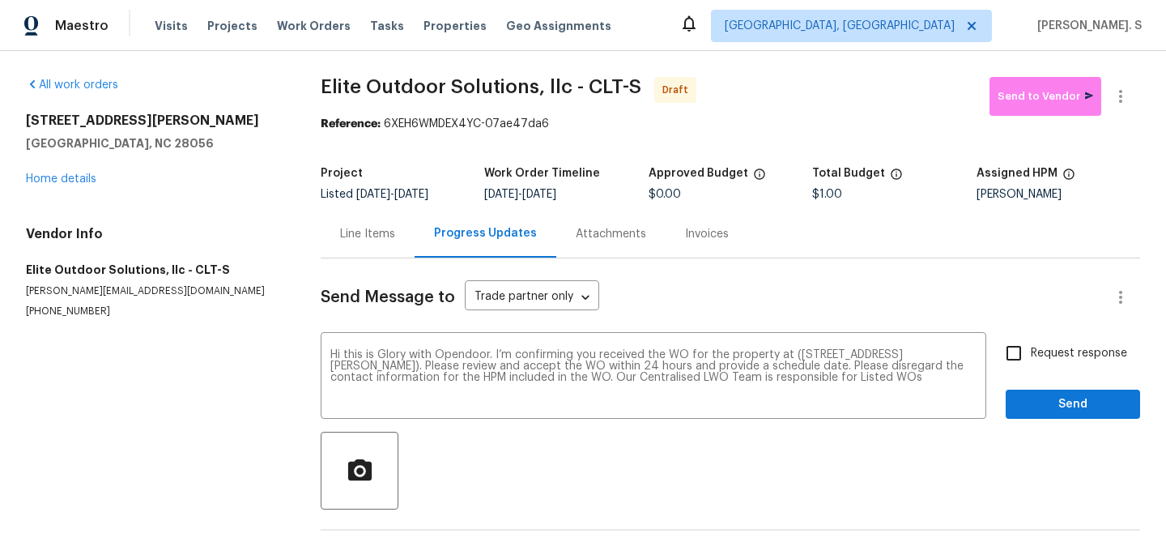
click at [1031, 371] on div "Request response Send" at bounding box center [1073, 377] width 134 height 83
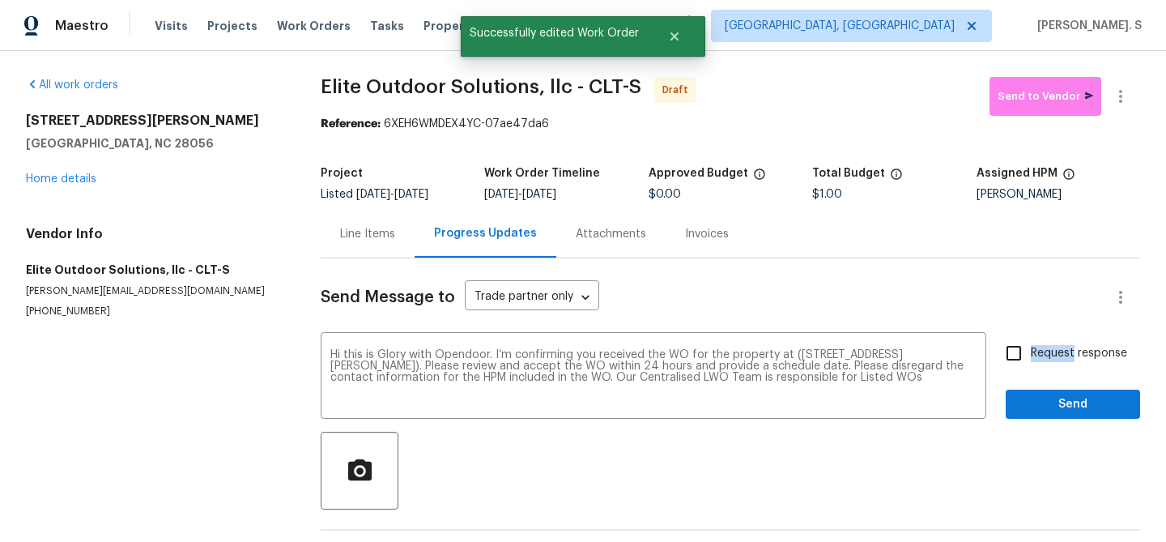
click at [1015, 369] on input "Request response" at bounding box center [1014, 353] width 34 height 34
checkbox input "true"
click at [1033, 406] on span "Send" at bounding box center [1073, 404] width 109 height 20
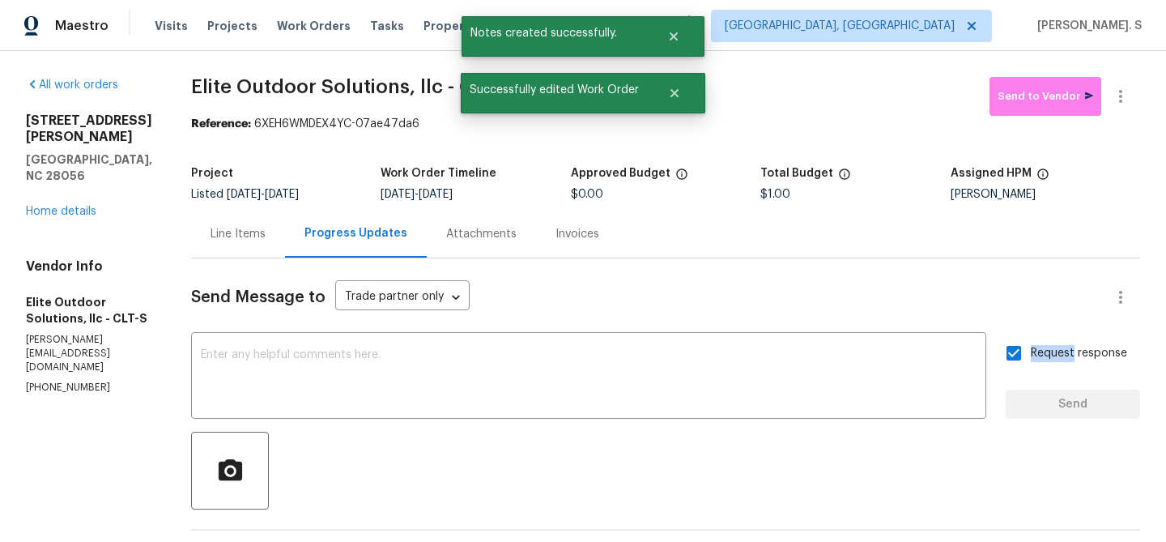
click at [475, 421] on div "Send Message to Trade partner only Trade partner only ​ x ​ Request response Se…" at bounding box center [665, 472] width 949 height 429
click at [478, 373] on textarea at bounding box center [589, 377] width 776 height 57
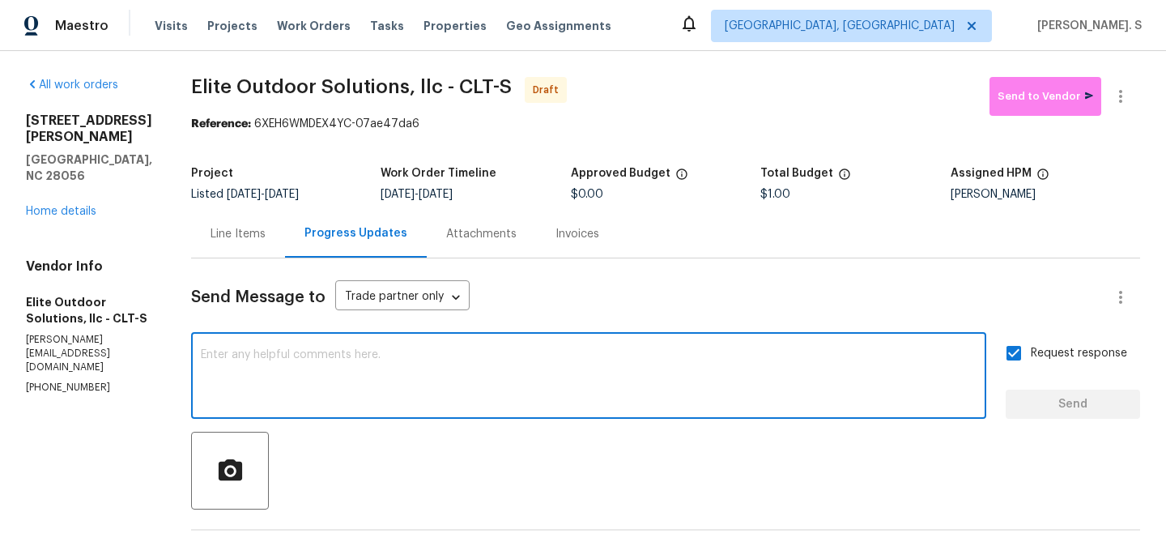
paste textarea "The Work Orders must include before-photos (both close-up and wide-angle) and a…"
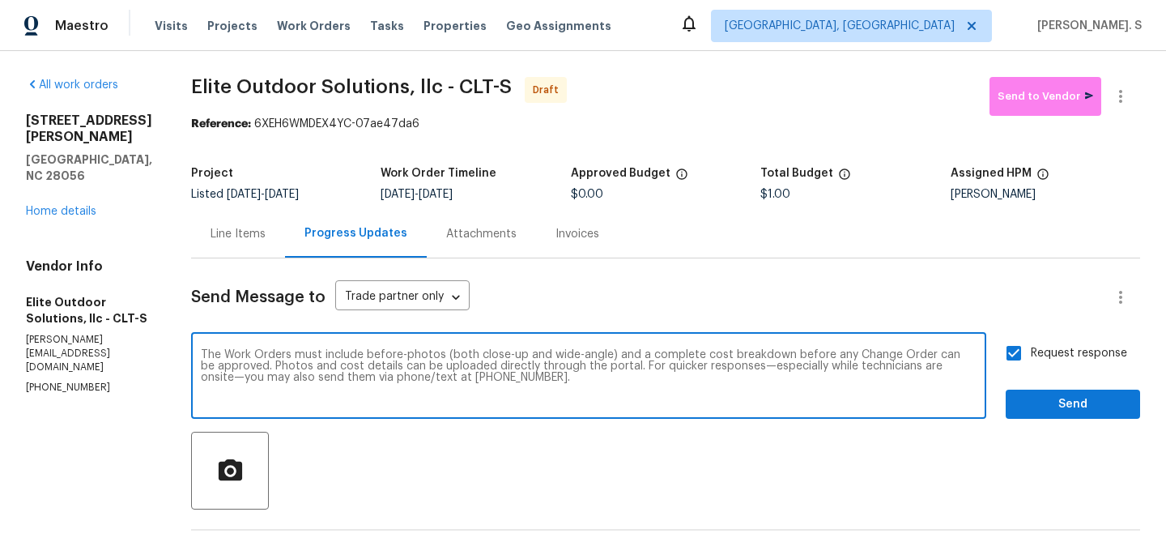
type textarea "The Work Orders must include before-photos (both close-up and wide-angle) and a…"
click at [1059, 405] on span "Send" at bounding box center [1073, 404] width 109 height 20
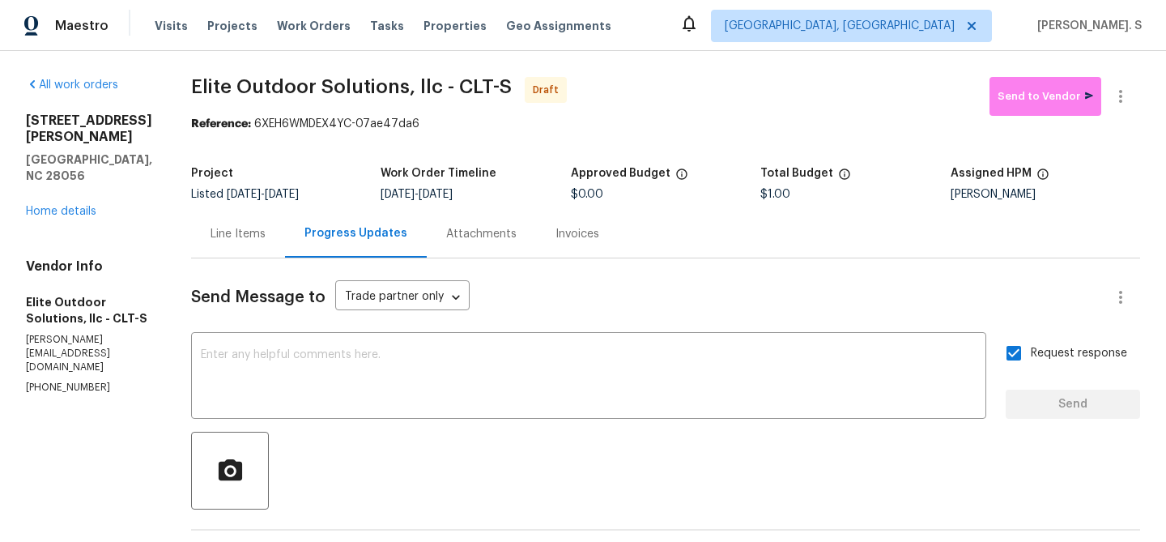
click at [279, 64] on div "All work orders [STREET_ADDRESS][PERSON_NAME][PERSON_NAME] Home details Vendor …" at bounding box center [583, 446] width 1166 height 790
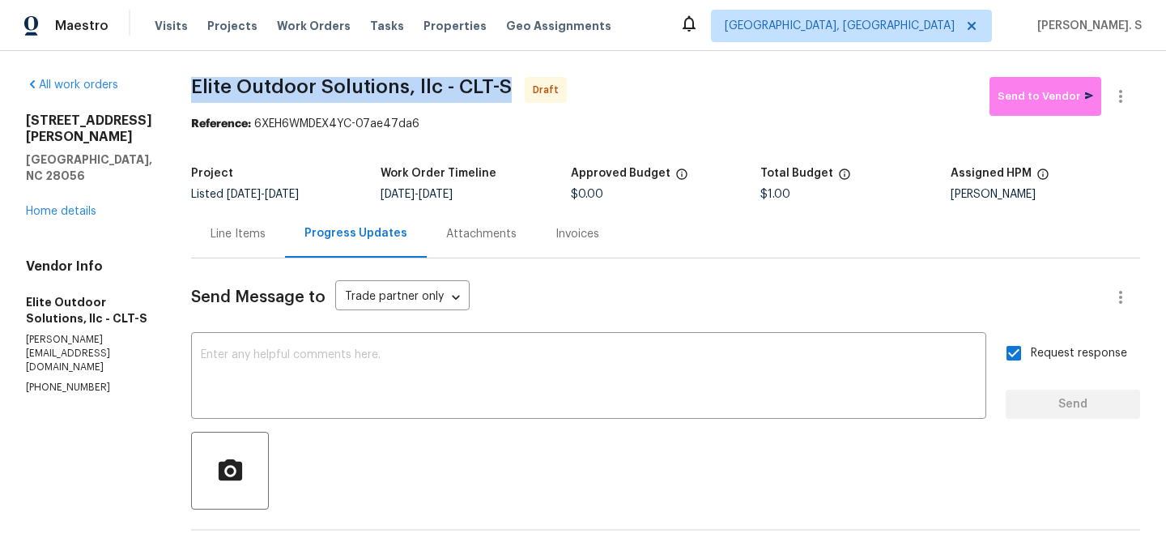
copy span "Elite Outdoor Solutions, llc - CLT-S"
click at [1139, 94] on button "button" at bounding box center [1120, 96] width 39 height 39
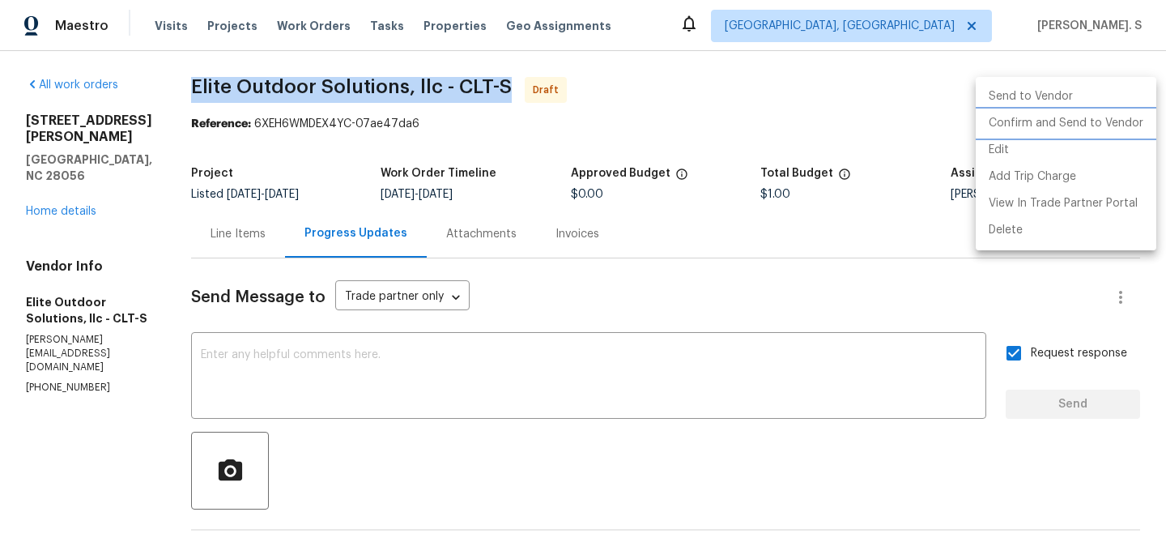
click at [1128, 110] on li "Confirm and Send to Vendor" at bounding box center [1066, 123] width 181 height 27
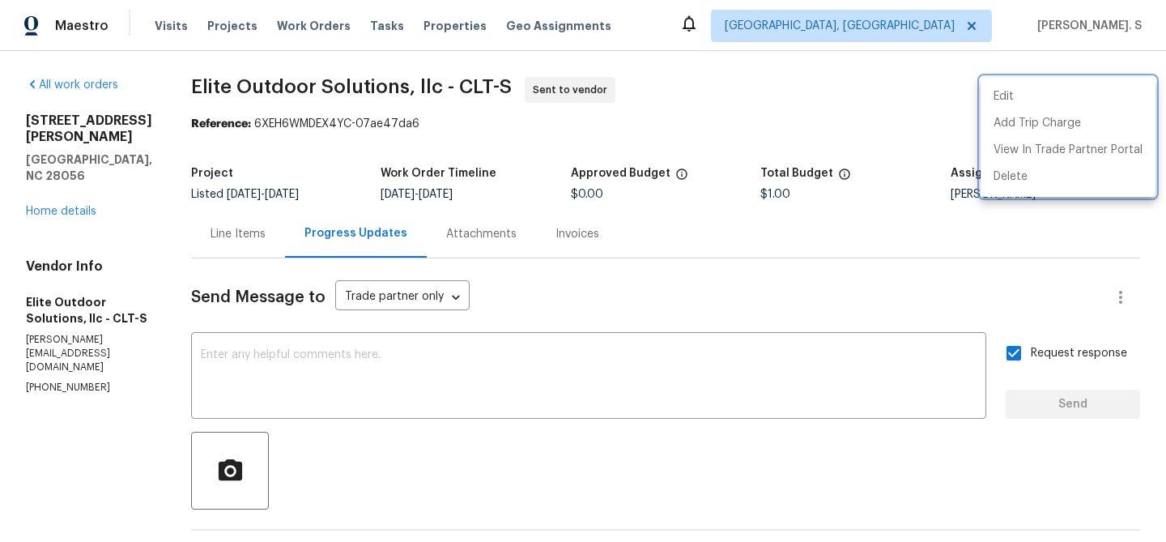
drag, startPoint x: 248, startPoint y: 121, endPoint x: 441, endPoint y: 121, distance: 193.5
click at [442, 121] on div at bounding box center [583, 271] width 1166 height 542
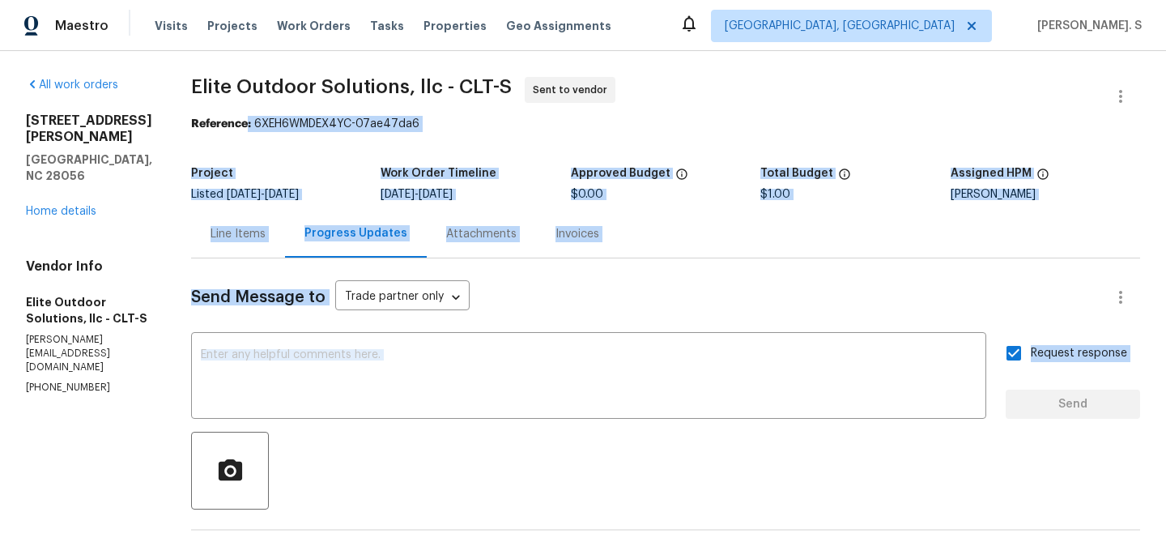
drag, startPoint x: 441, startPoint y: 121, endPoint x: 243, endPoint y: 121, distance: 198.4
click at [280, 172] on div "Project" at bounding box center [285, 178] width 189 height 21
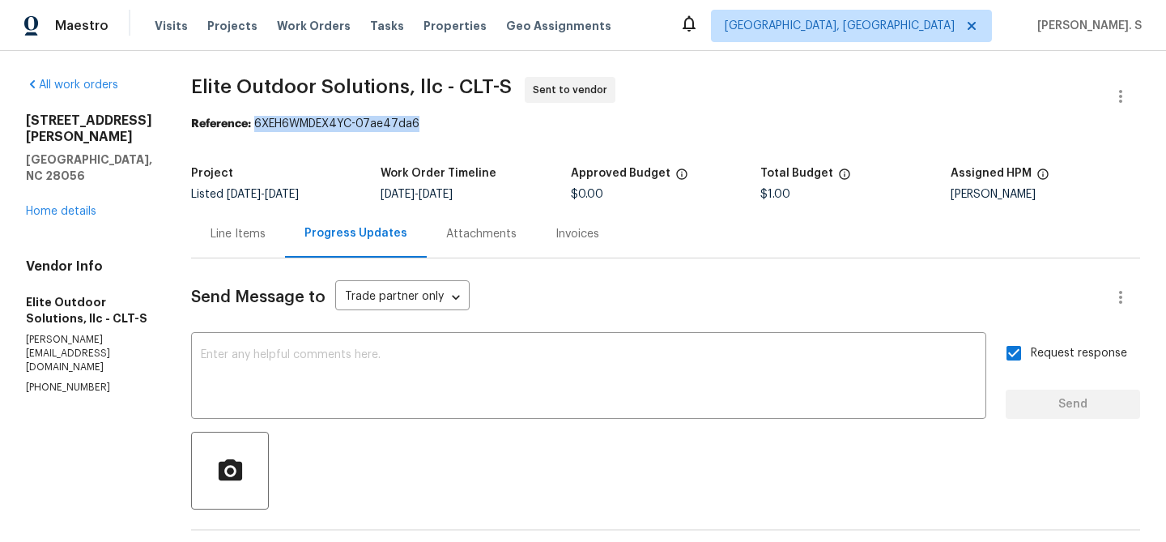
drag, startPoint x: 249, startPoint y: 121, endPoint x: 585, endPoint y: 121, distance: 336.1
click at [585, 121] on div "Reference: 6XEH6WMDEX4YC-07ae47da6" at bounding box center [665, 124] width 949 height 16
copy div "6XEH6WMDEX4YC-07ae47da6"
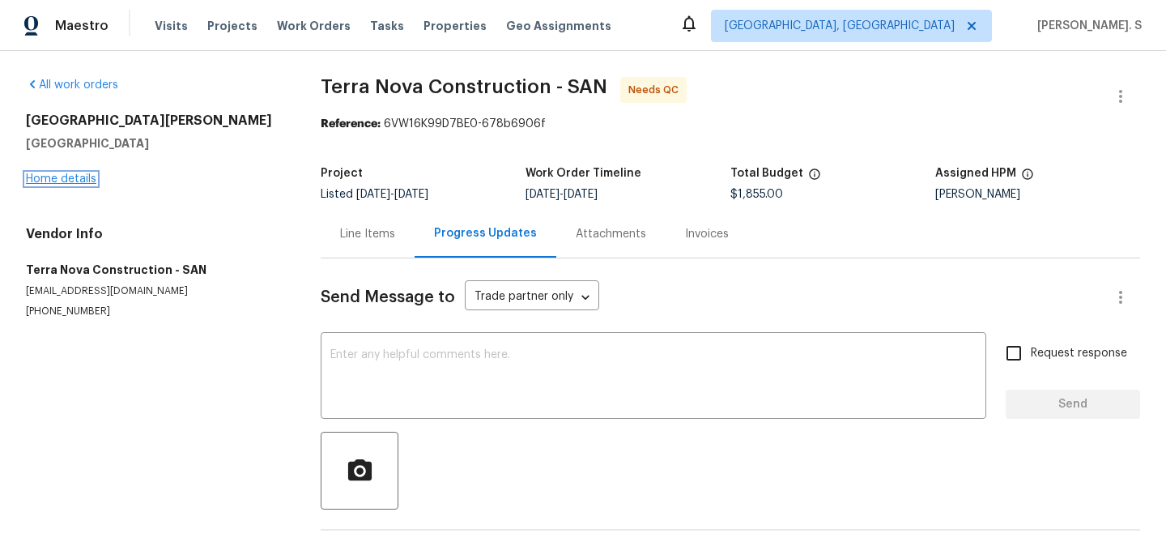
click at [69, 174] on link "Home details" at bounding box center [61, 178] width 70 height 11
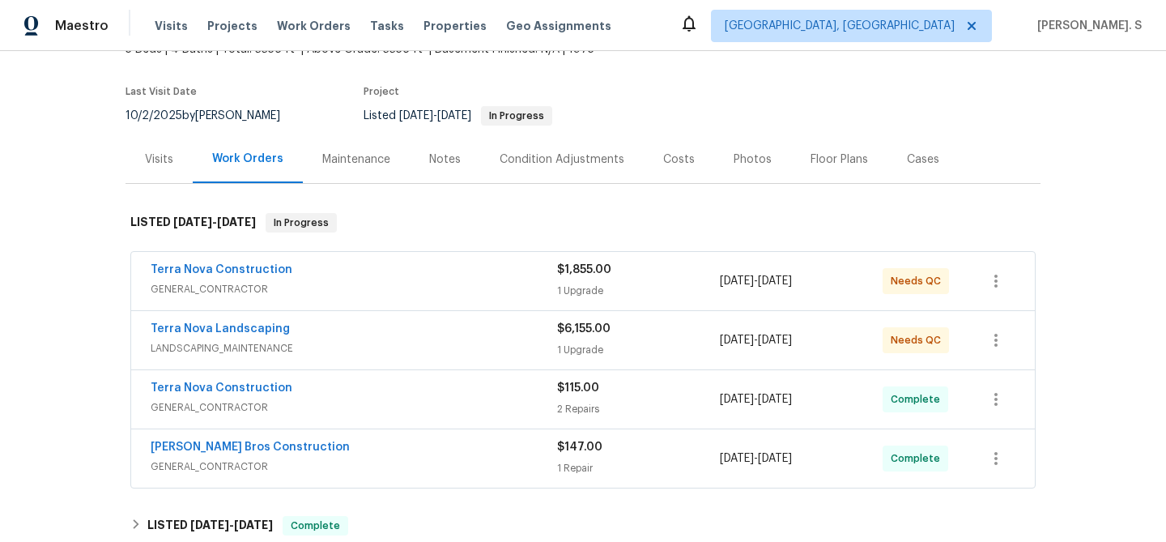
scroll to position [139, 0]
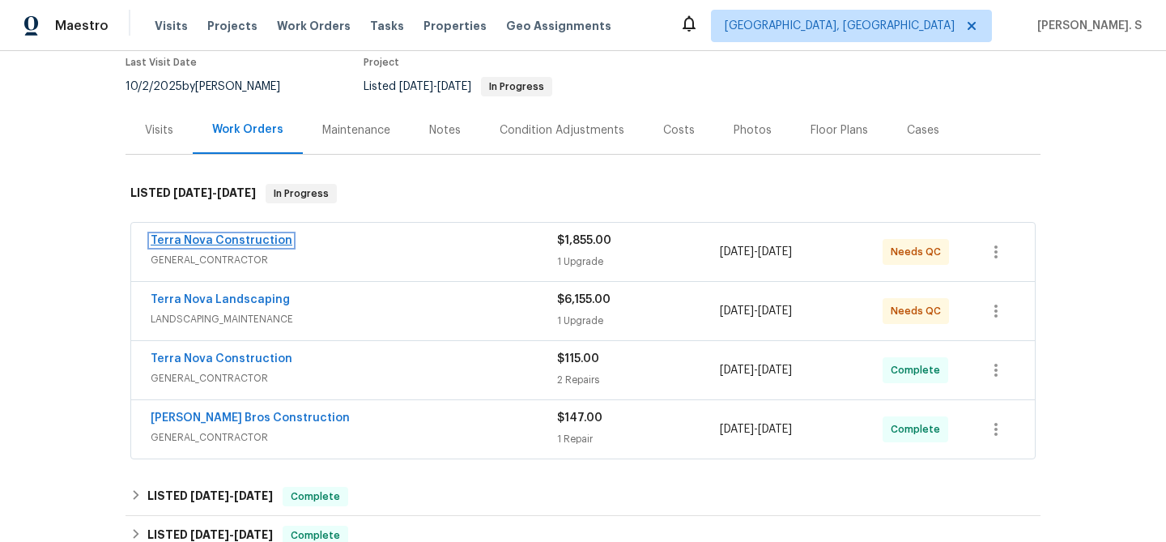
click at [262, 236] on link "Terra Nova Construction" at bounding box center [222, 240] width 142 height 11
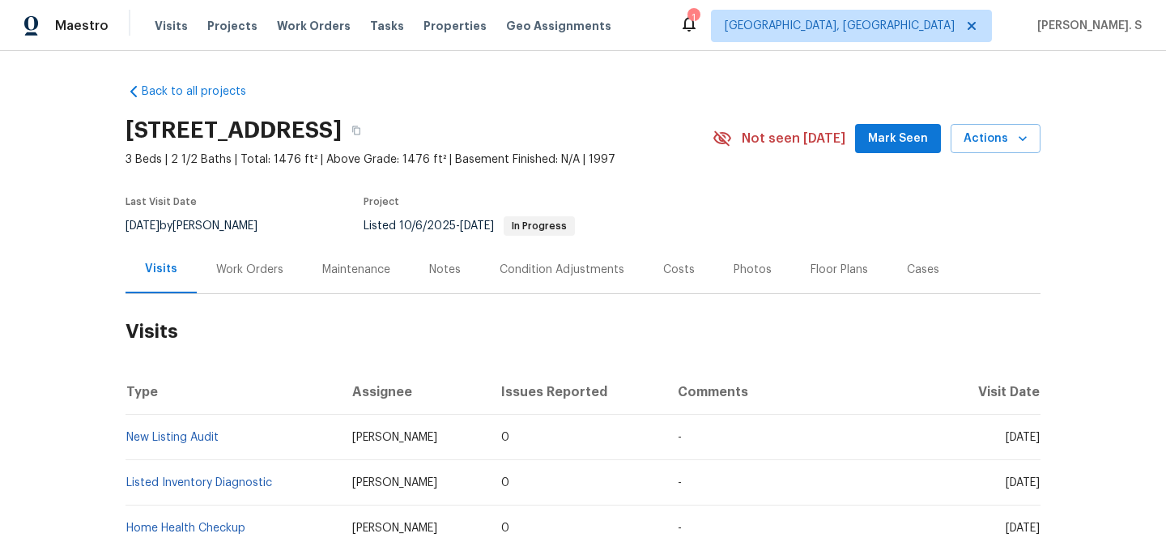
click at [244, 270] on div "Work Orders" at bounding box center [249, 270] width 67 height 16
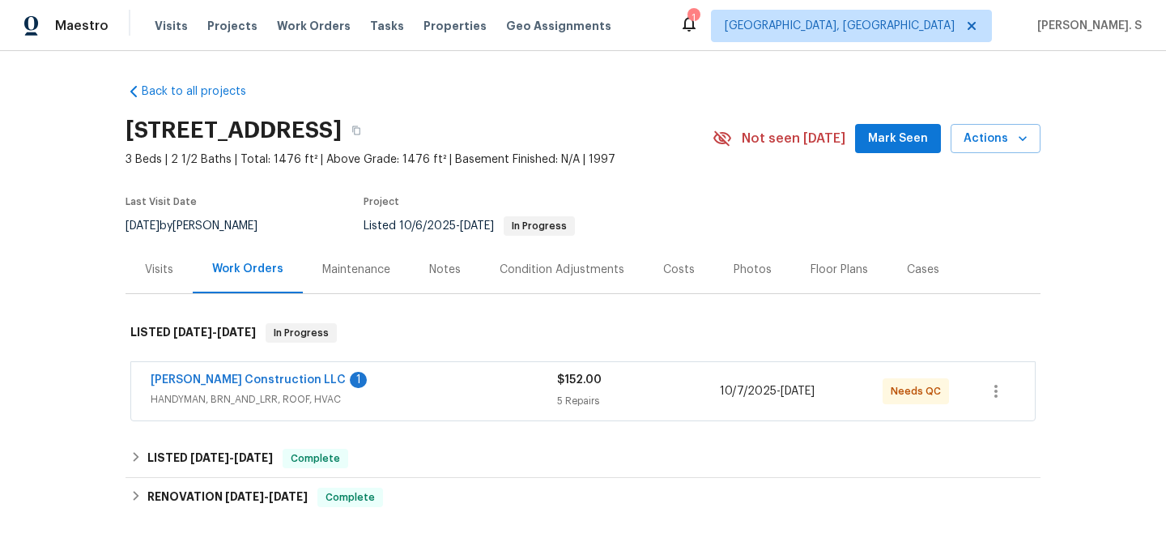
click at [219, 387] on span "Bowen Construction LLC" at bounding box center [248, 380] width 195 height 16
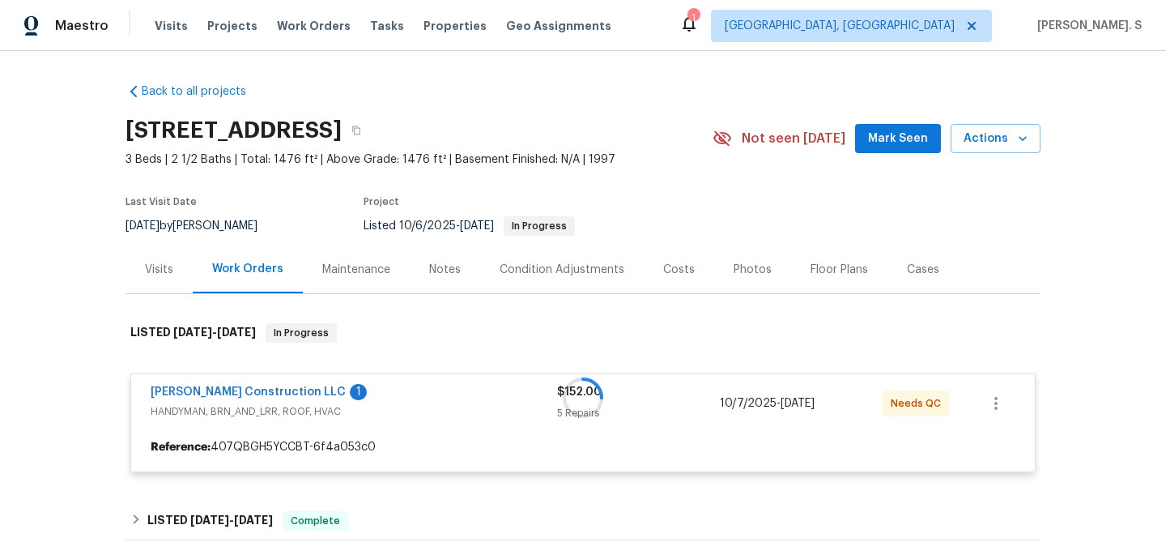
click at [215, 394] on div at bounding box center [583, 397] width 915 height 181
click at [215, 394] on link "Bowen Construction LLC" at bounding box center [248, 391] width 195 height 11
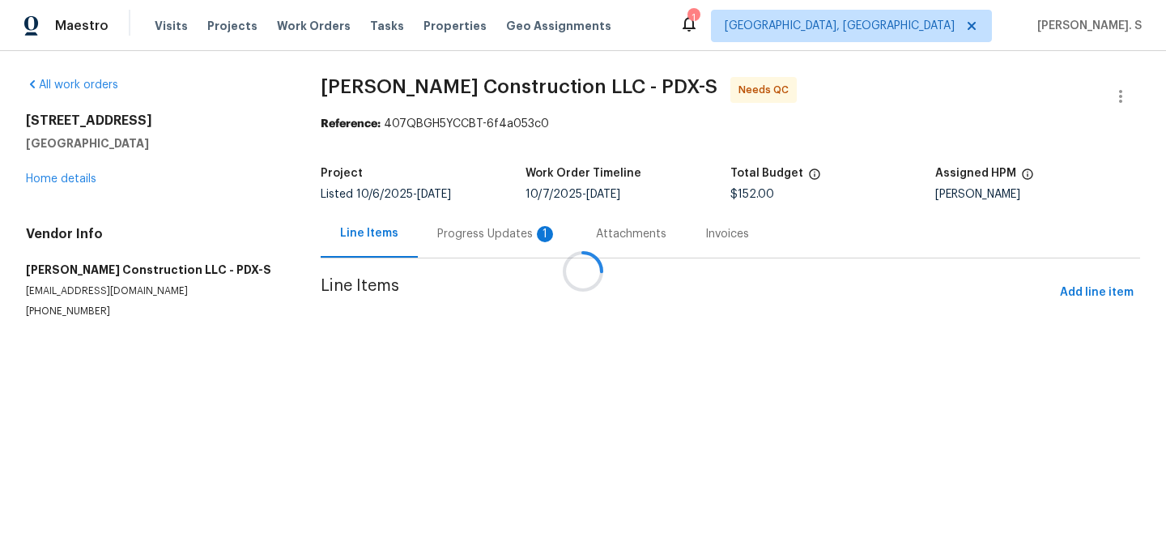
click at [456, 236] on div at bounding box center [583, 271] width 1166 height 542
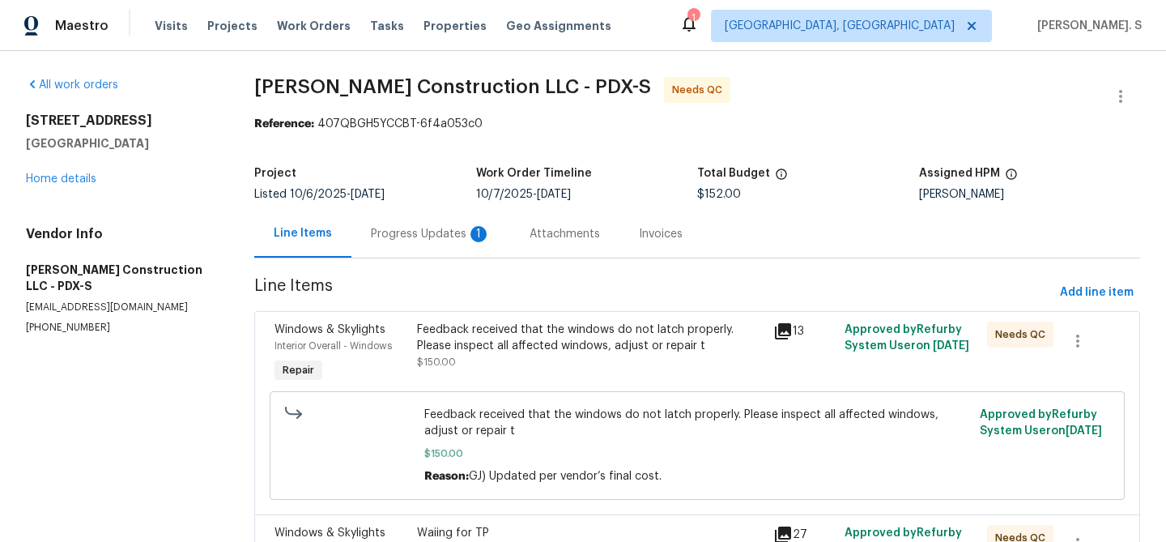
click at [456, 236] on div "Progress Updates 1" at bounding box center [431, 234] width 120 height 16
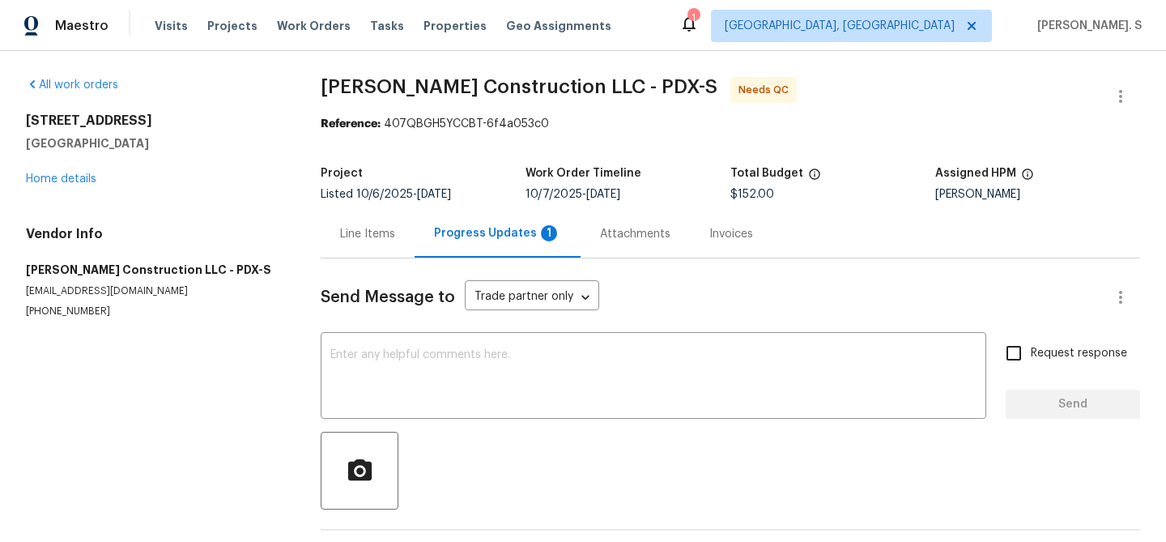
click at [456, 236] on div "Progress Updates 1" at bounding box center [497, 233] width 127 height 16
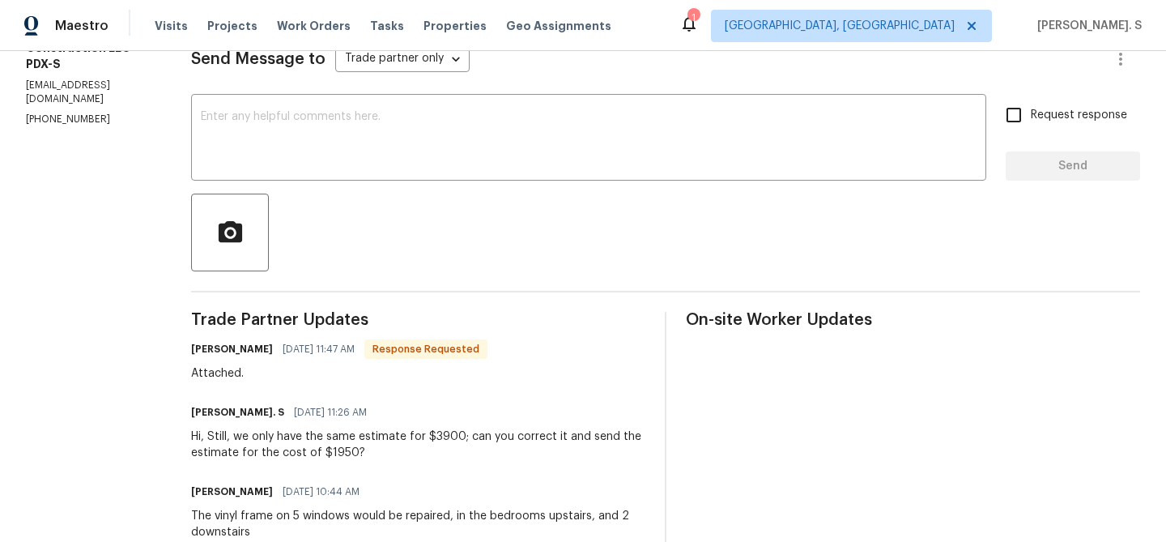
scroll to position [245, 0]
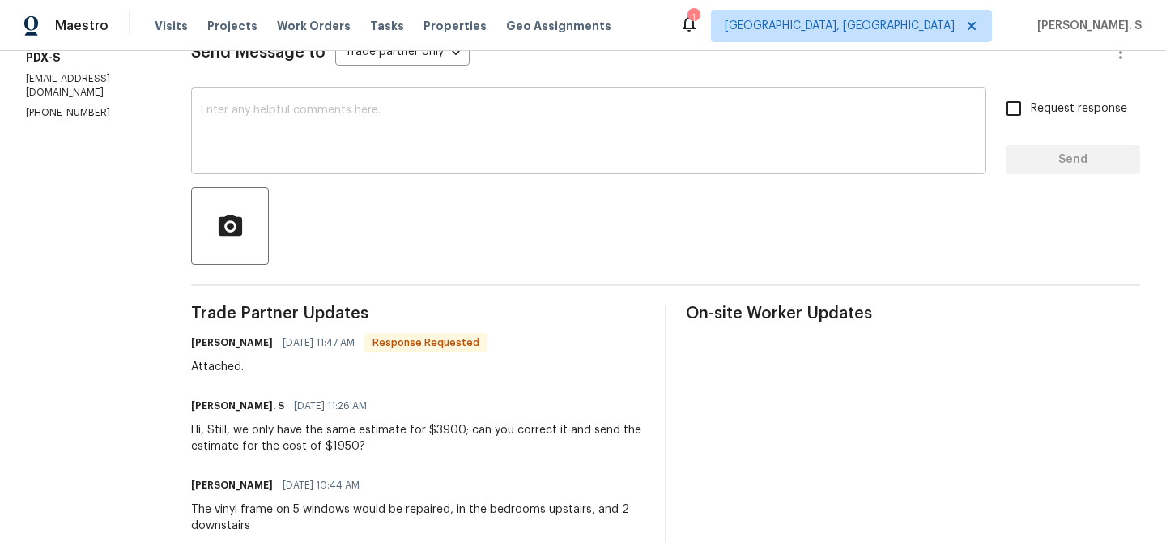
click at [415, 143] on textarea at bounding box center [589, 132] width 776 height 57
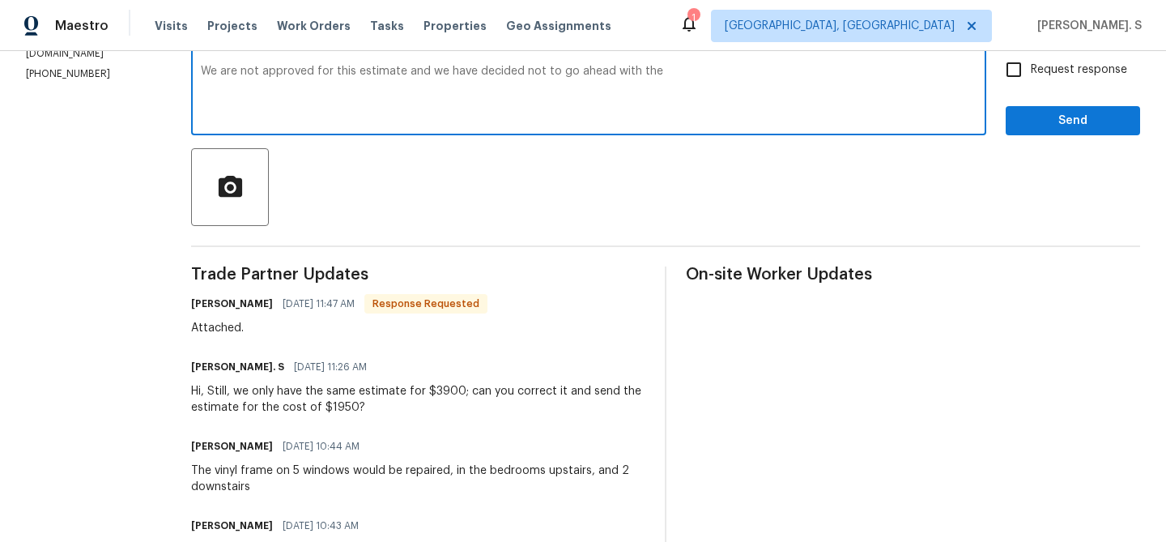
scroll to position [287, 0]
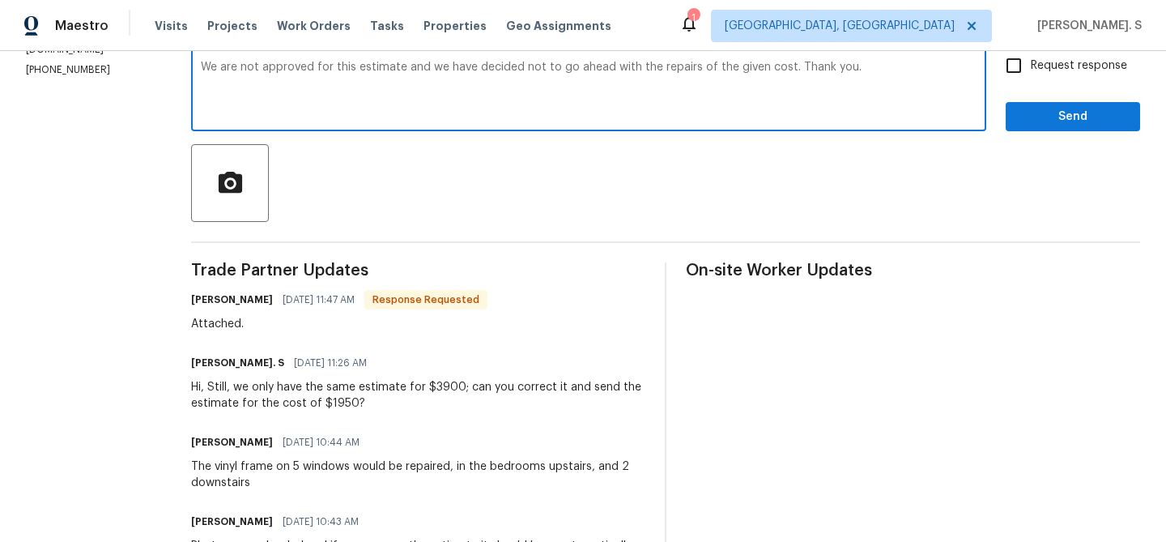
drag, startPoint x: 823, startPoint y: 63, endPoint x: 884, endPoint y: 62, distance: 60.8
click at [884, 62] on textarea "We are not approved for this estimate and we have decided not to go ahead with …" at bounding box center [589, 90] width 776 height 57
click at [884, 61] on div "We are not approved for this estimate and we have decided not to go ahead with …" at bounding box center [588, 90] width 795 height 83
click at [879, 70] on textarea "We are not approved for this estimate and we have decided not to go ahead with …" at bounding box center [589, 90] width 776 height 57
drag, startPoint x: 879, startPoint y: 70, endPoint x: 828, endPoint y: 66, distance: 52.0
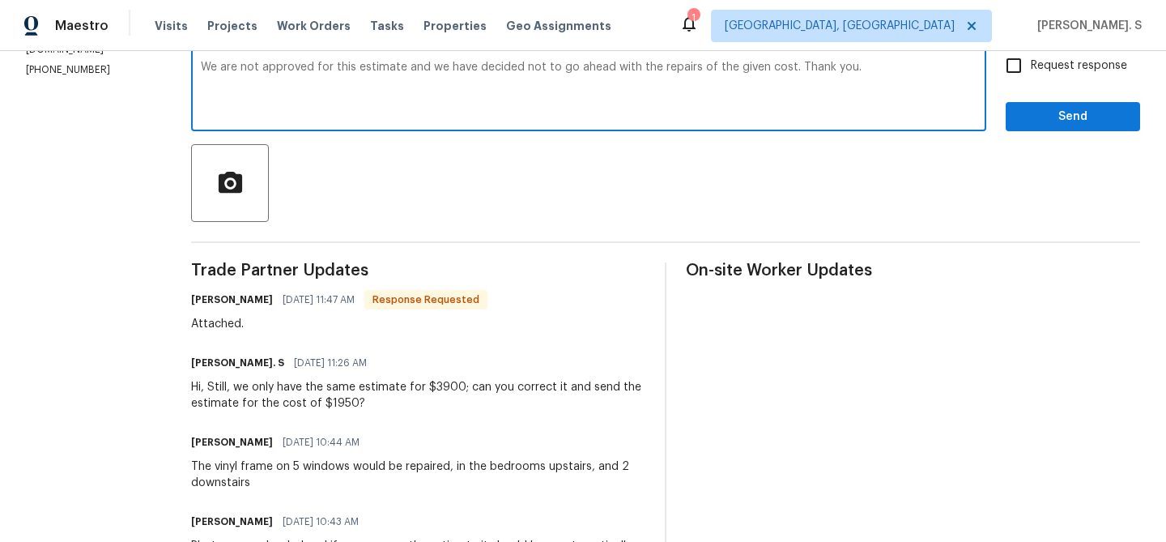
click at [828, 66] on textarea "We are not approved for this estimate and we have decided not to go ahead with …" at bounding box center [589, 90] width 776 height 57
type textarea "We are not approved for this estimate and we have decided not to go ahead with …"
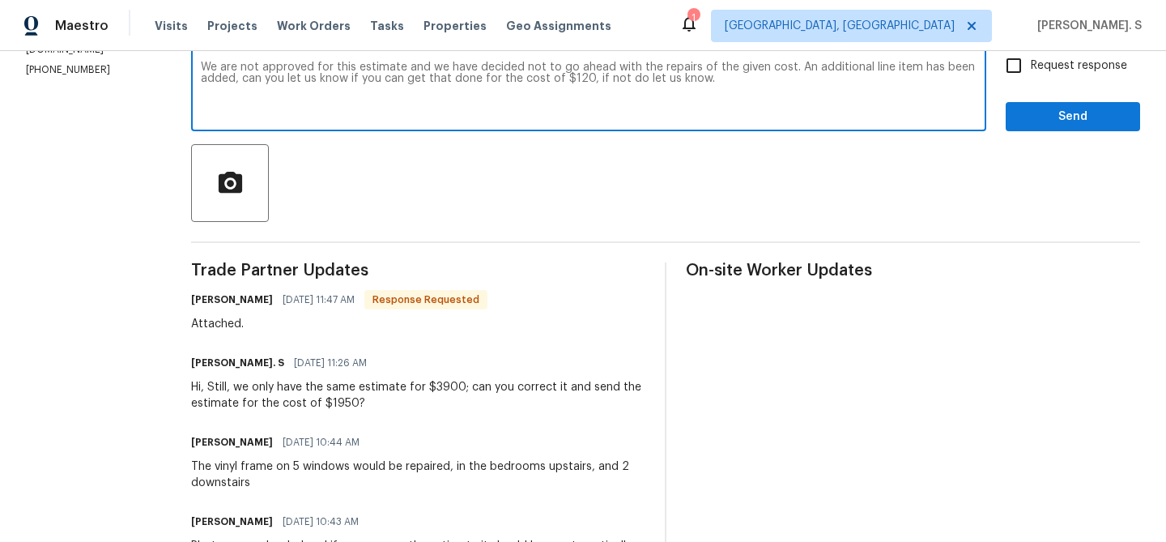
click at [1114, 66] on span "Request response" at bounding box center [1079, 65] width 96 height 17
click at [1031, 66] on input "Request response" at bounding box center [1014, 66] width 34 height 34
checkbox input "true"
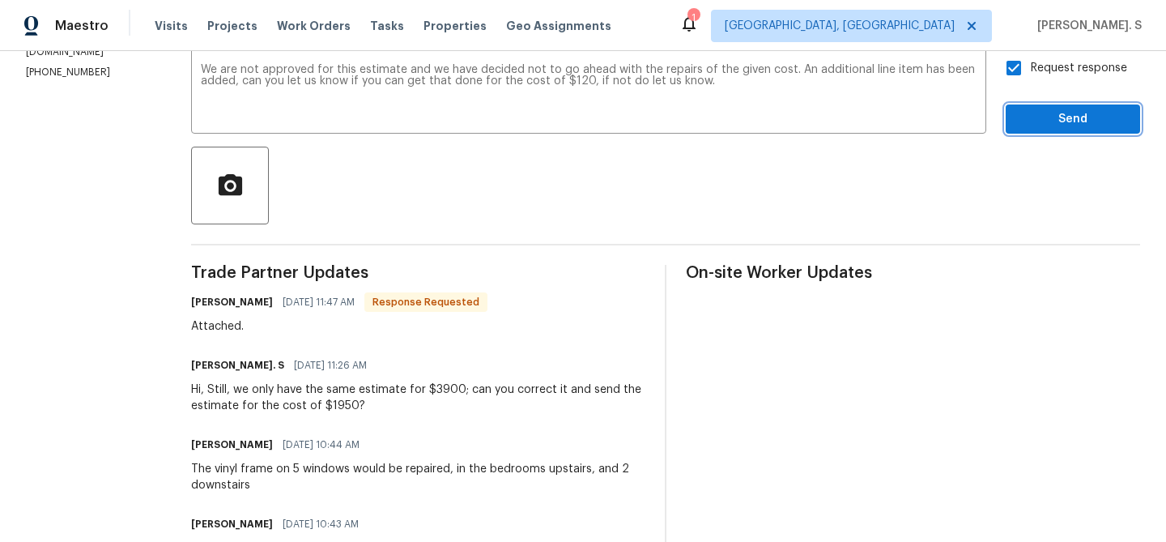
click at [1048, 115] on span "Send" at bounding box center [1073, 119] width 109 height 20
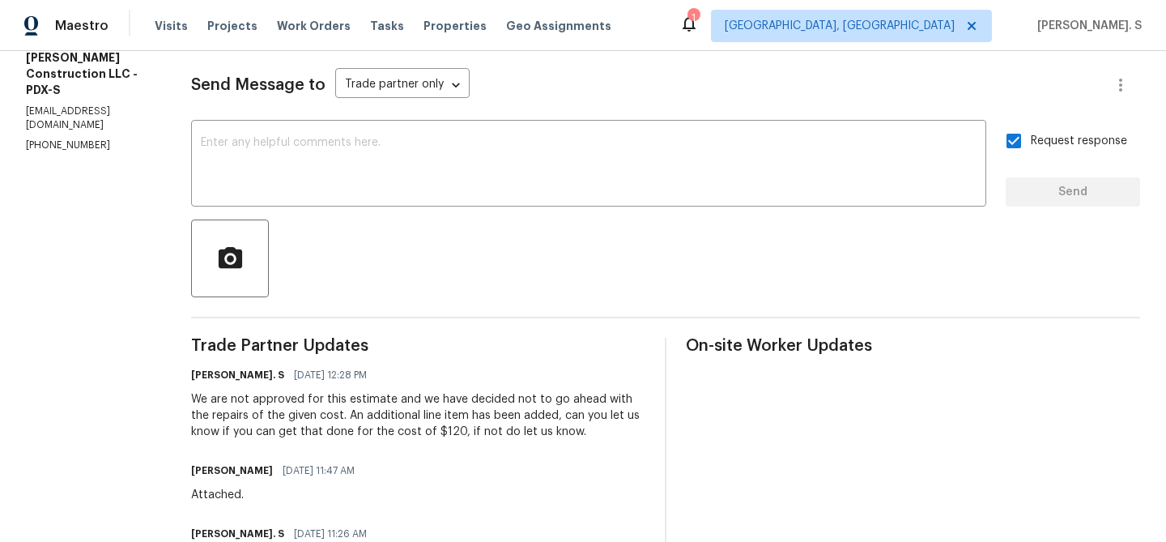
scroll to position [299, 0]
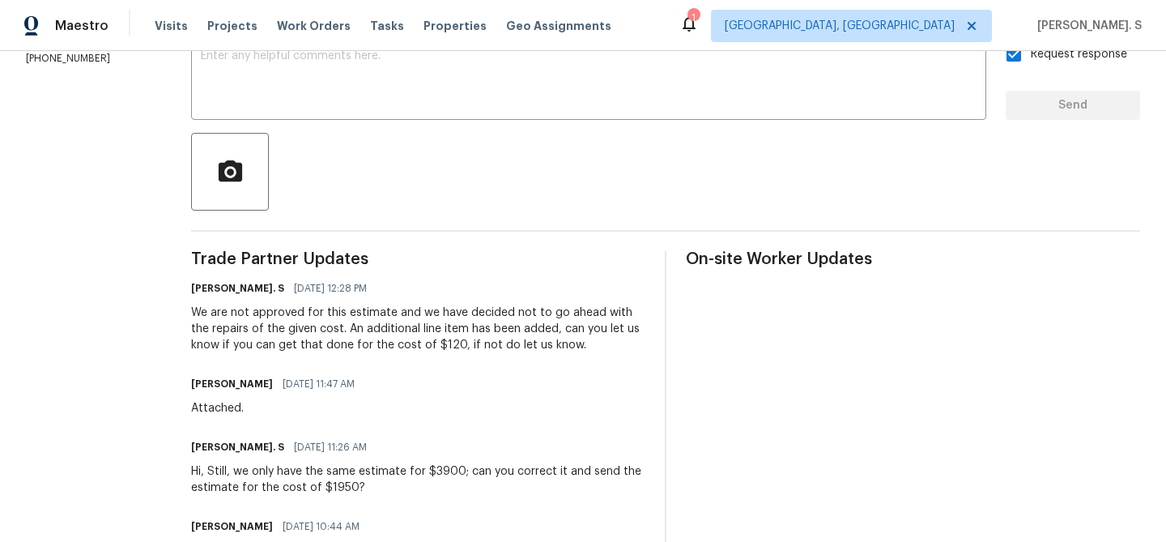
click at [335, 334] on div "We are not approved for this estimate and we have decided not to go ahead with …" at bounding box center [418, 328] width 454 height 49
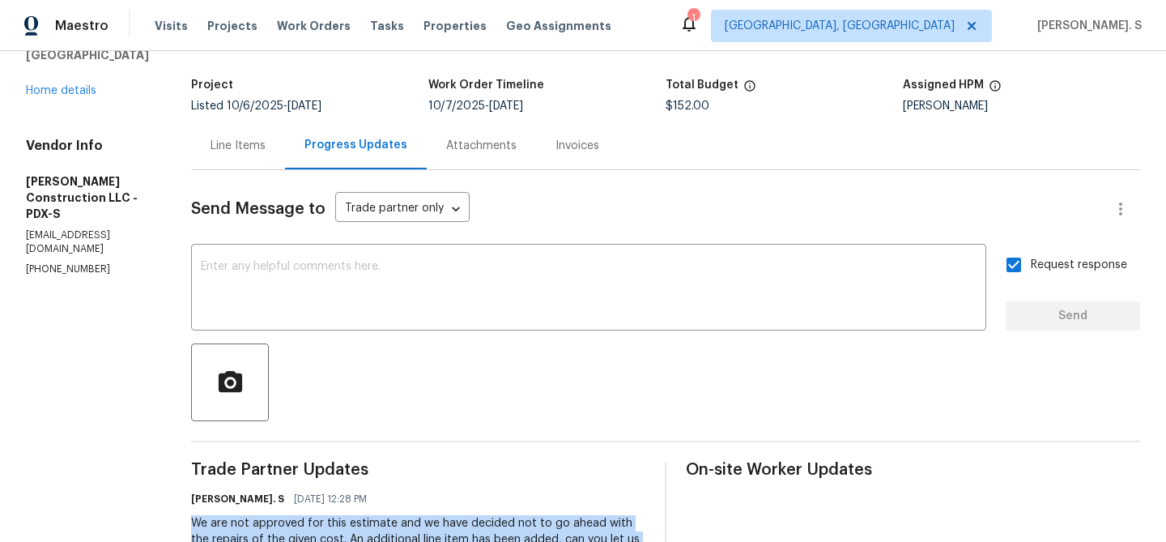
scroll to position [44, 0]
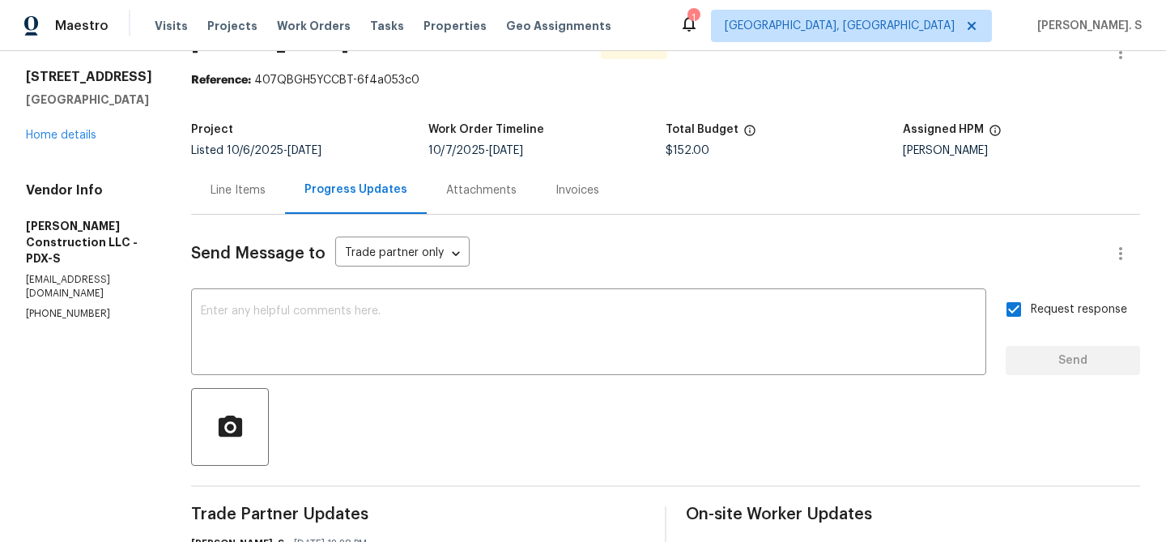
click at [251, 196] on div "Line Items" at bounding box center [238, 190] width 55 height 16
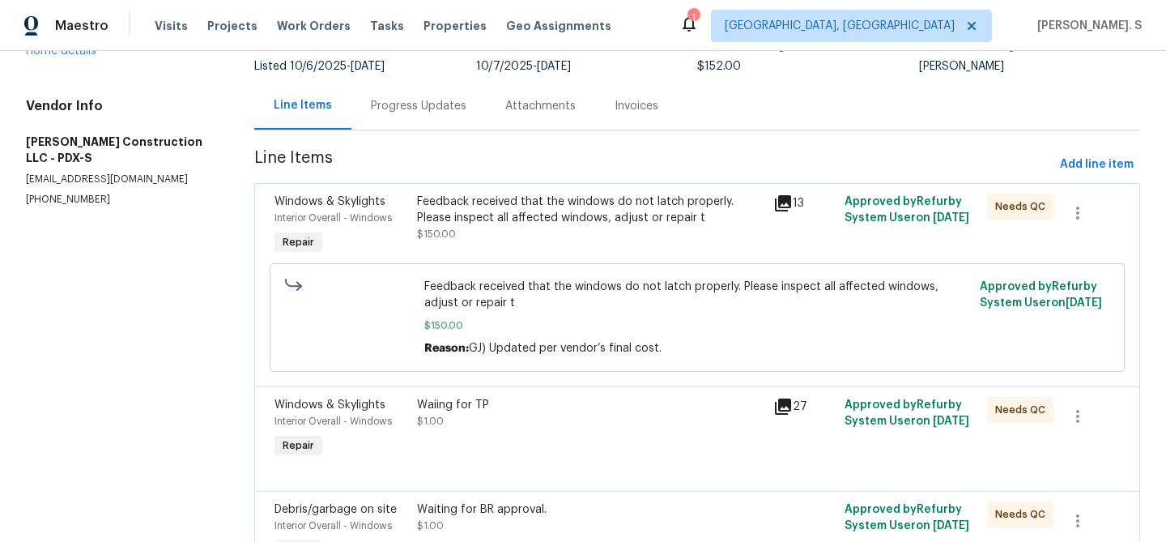
scroll to position [147, 0]
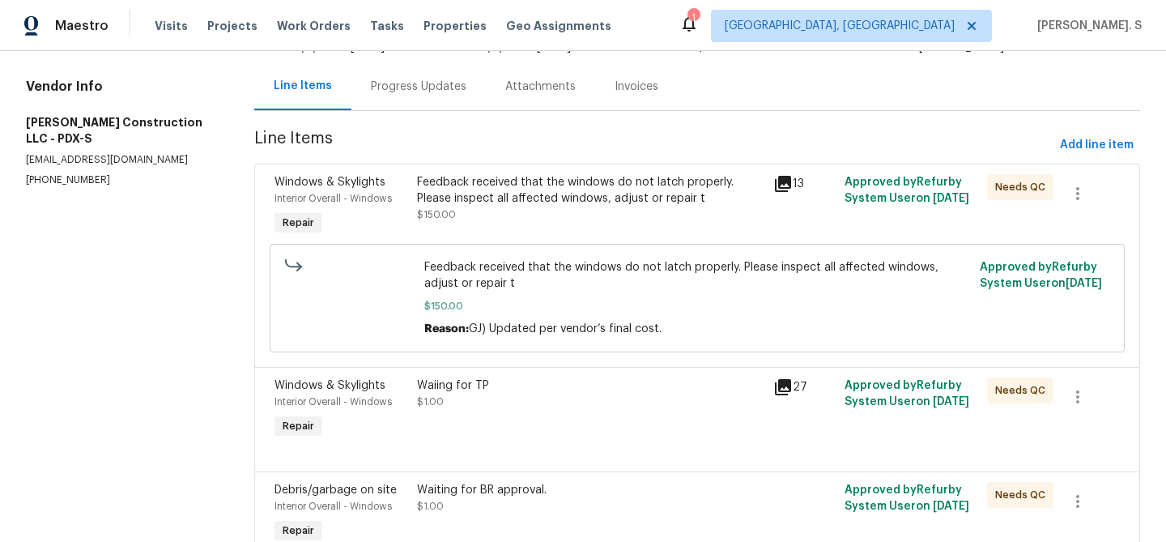
click at [516, 219] on div "Feedback received that the windows do not latch properly. Please inspect all af…" at bounding box center [590, 198] width 347 height 49
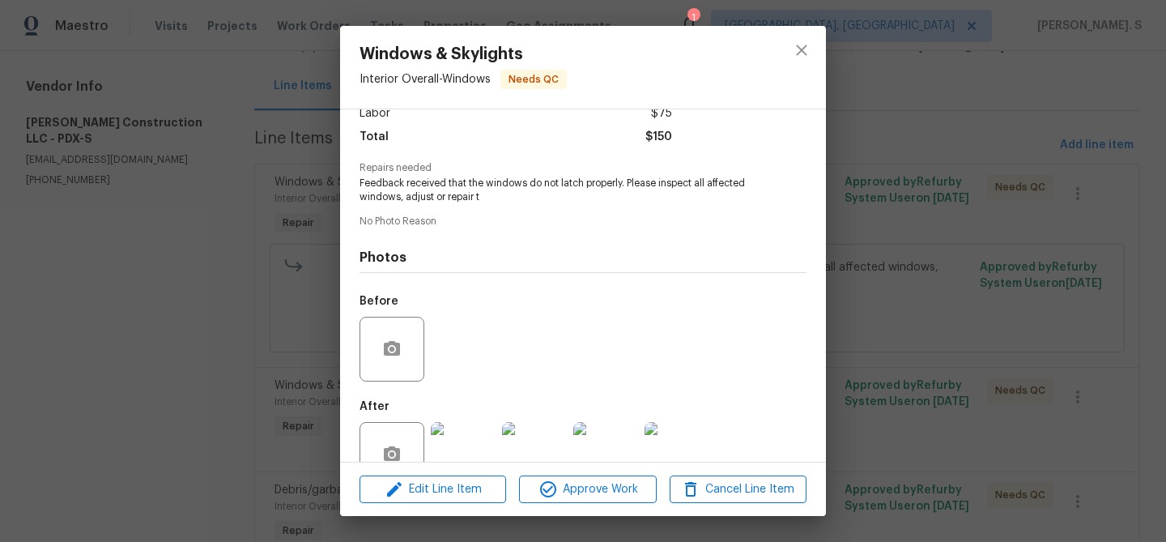
scroll to position [163, 0]
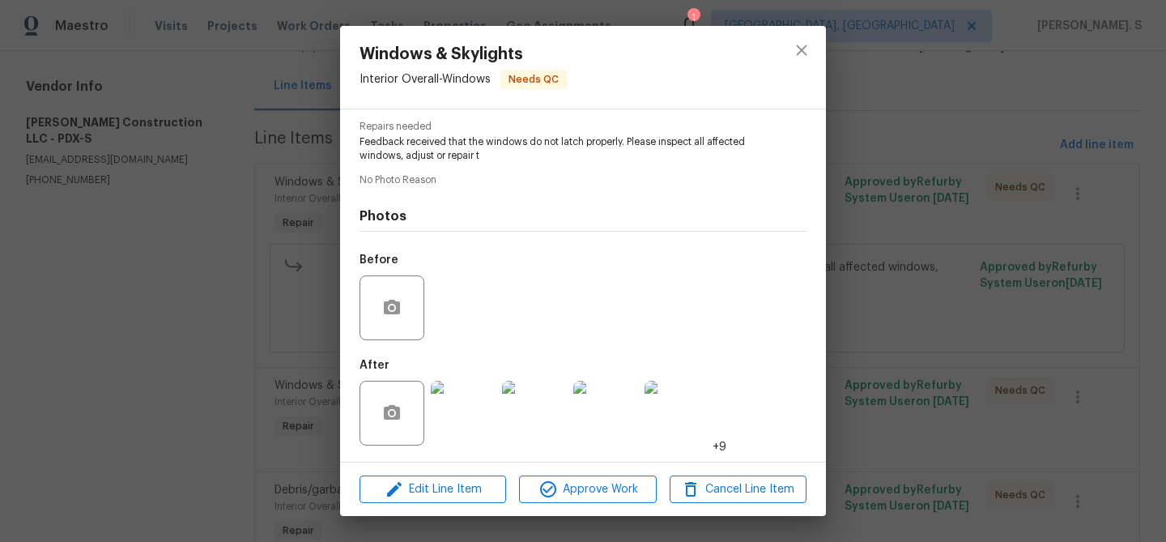
click at [453, 400] on img at bounding box center [463, 413] width 65 height 65
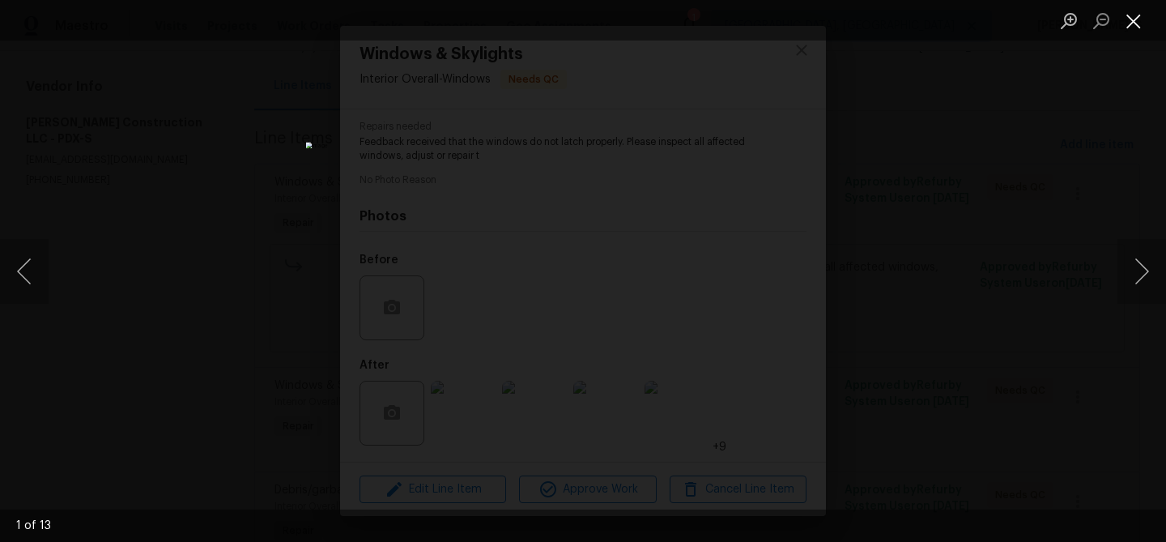
click at [1138, 6] on button "Close lightbox" at bounding box center [1134, 20] width 32 height 28
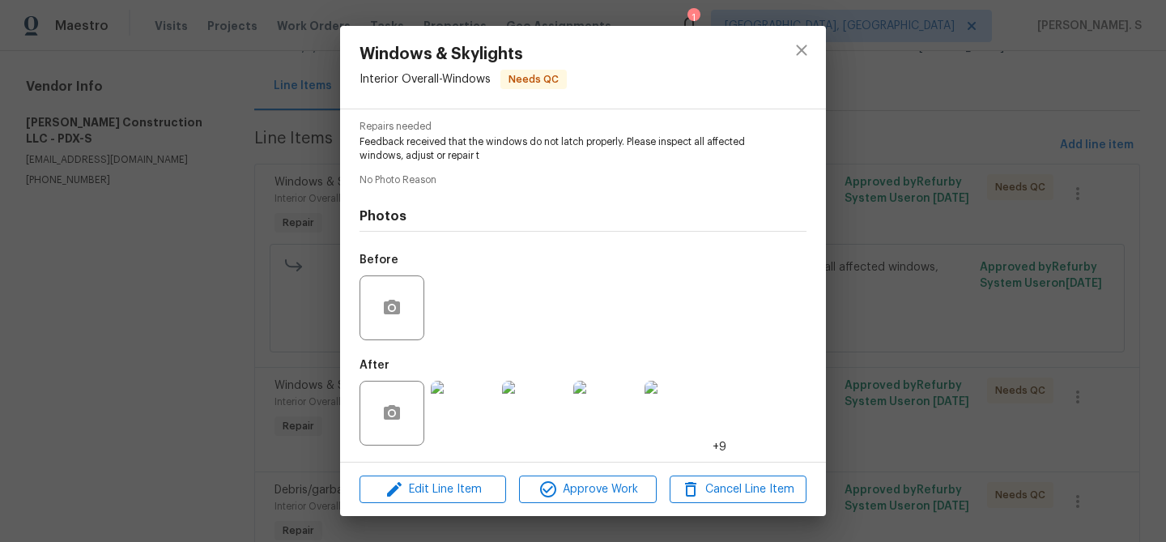
click at [545, 408] on img at bounding box center [534, 413] width 65 height 65
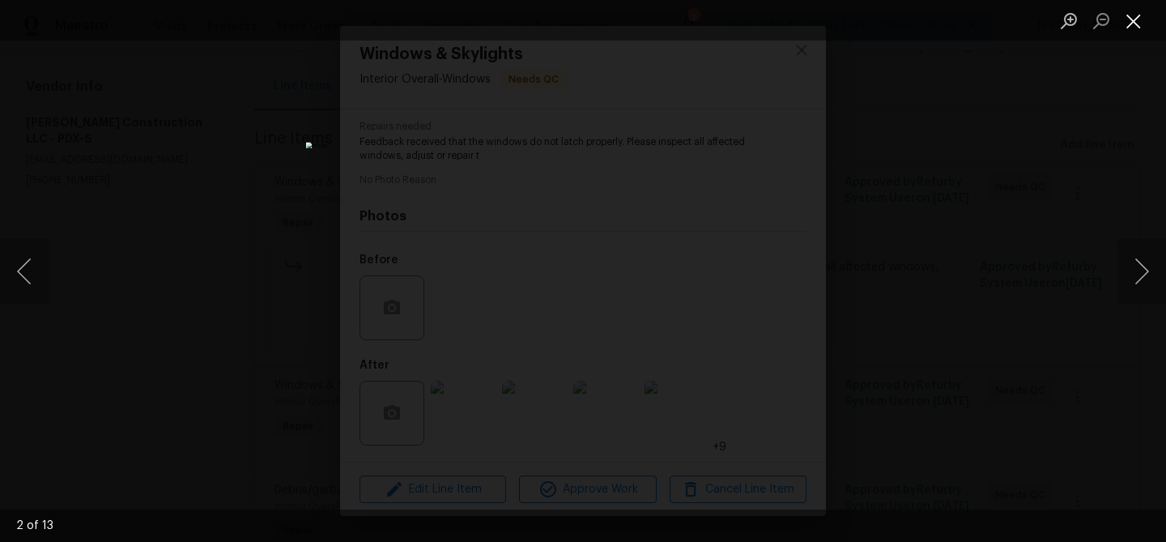
click at [1142, 18] on button "Close lightbox" at bounding box center [1134, 20] width 32 height 28
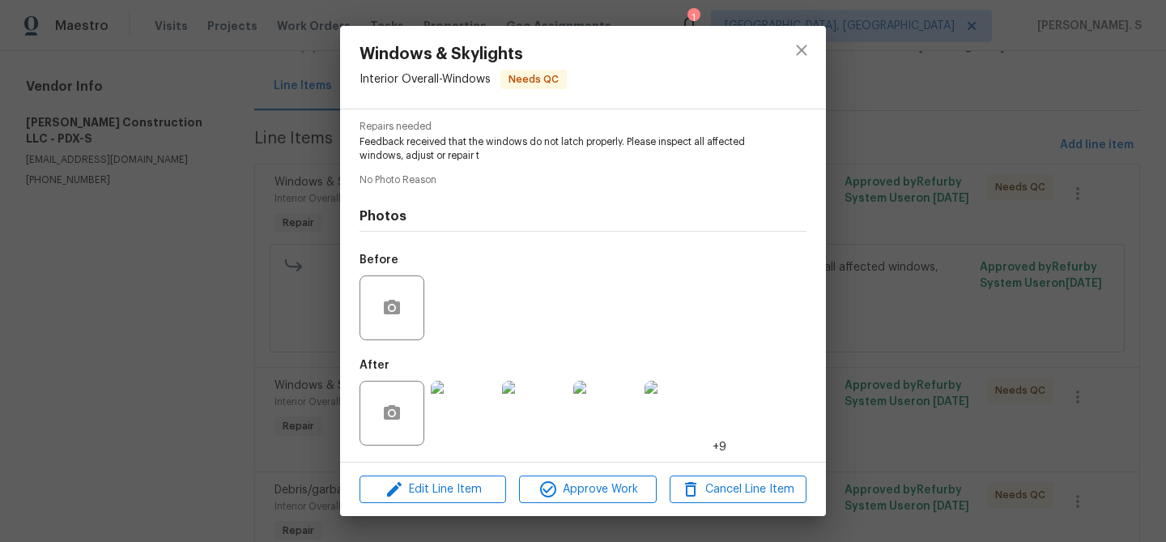
click at [670, 415] on img at bounding box center [677, 413] width 65 height 65
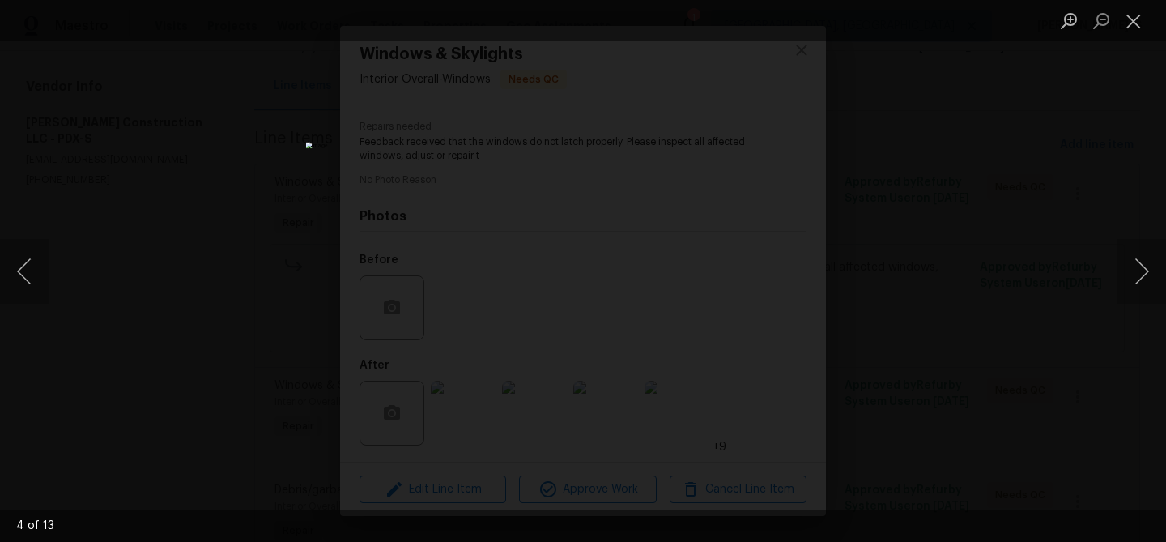
click at [1153, 232] on div "Lightbox" at bounding box center [583, 271] width 1166 height 542
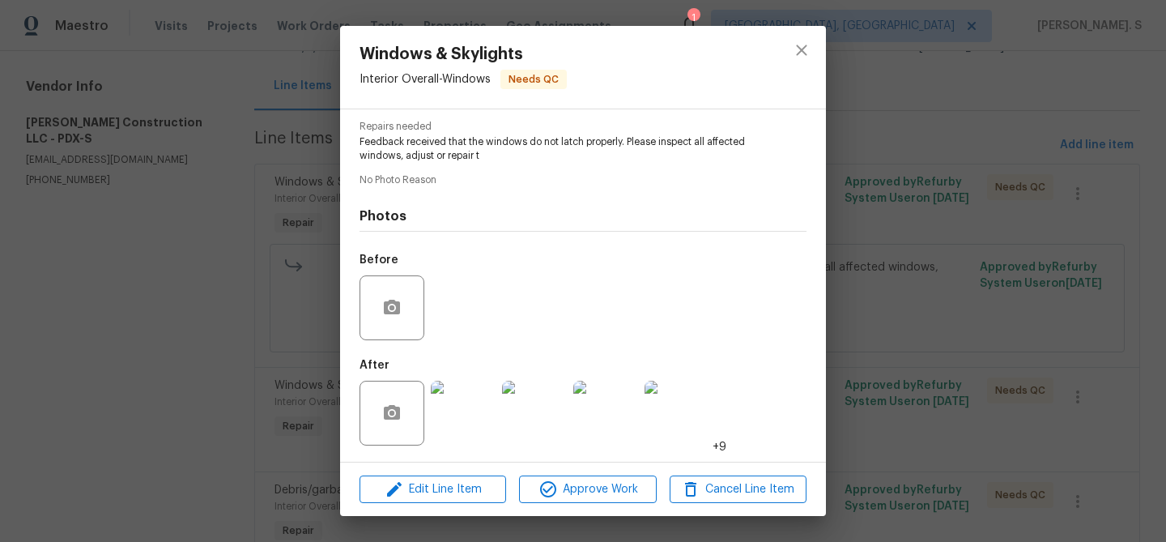
click at [657, 427] on img at bounding box center [677, 413] width 65 height 65
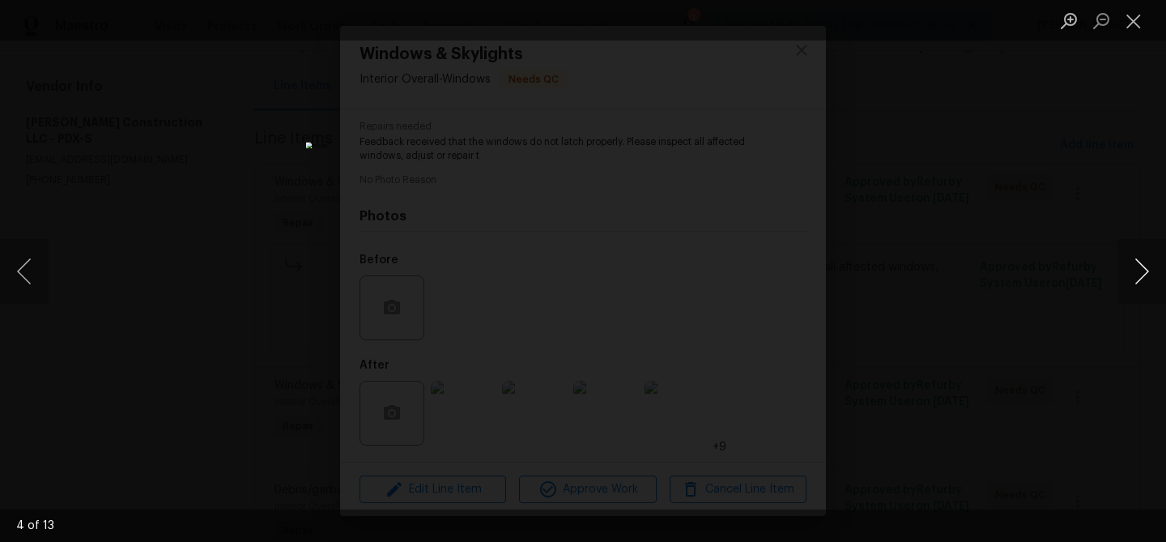
click at [1138, 279] on button "Next image" at bounding box center [1142, 271] width 49 height 65
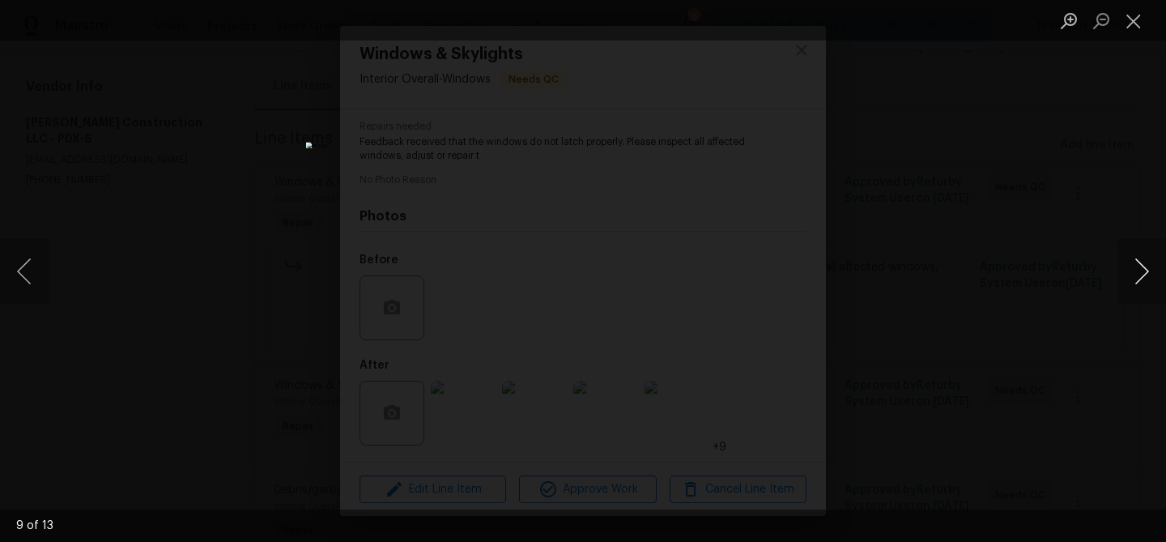
click at [1138, 279] on button "Next image" at bounding box center [1142, 271] width 49 height 65
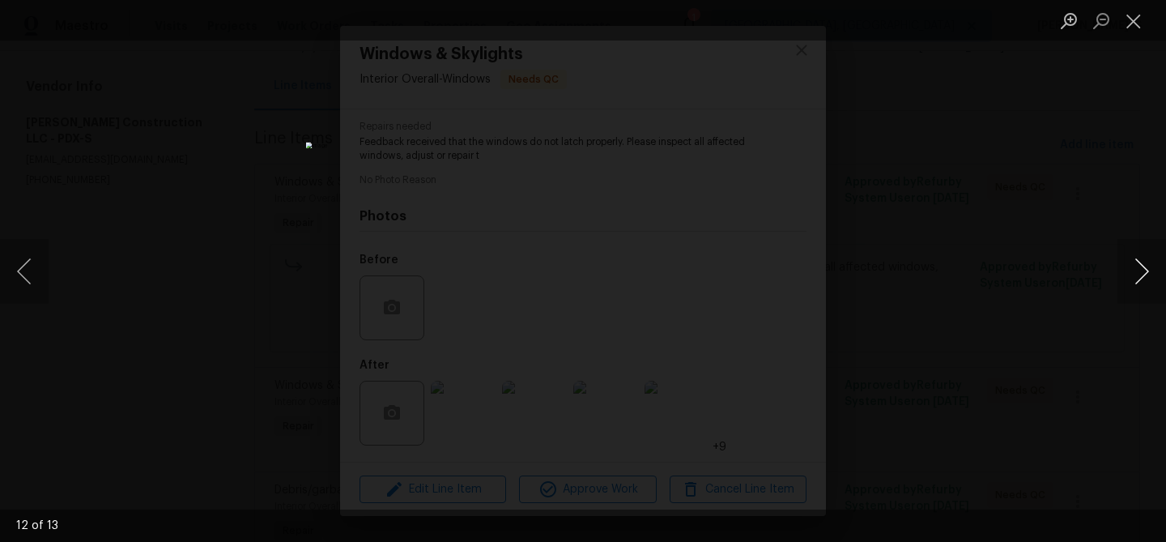
click at [1138, 279] on button "Next image" at bounding box center [1142, 271] width 49 height 65
click at [1139, 22] on button "Close lightbox" at bounding box center [1134, 20] width 32 height 28
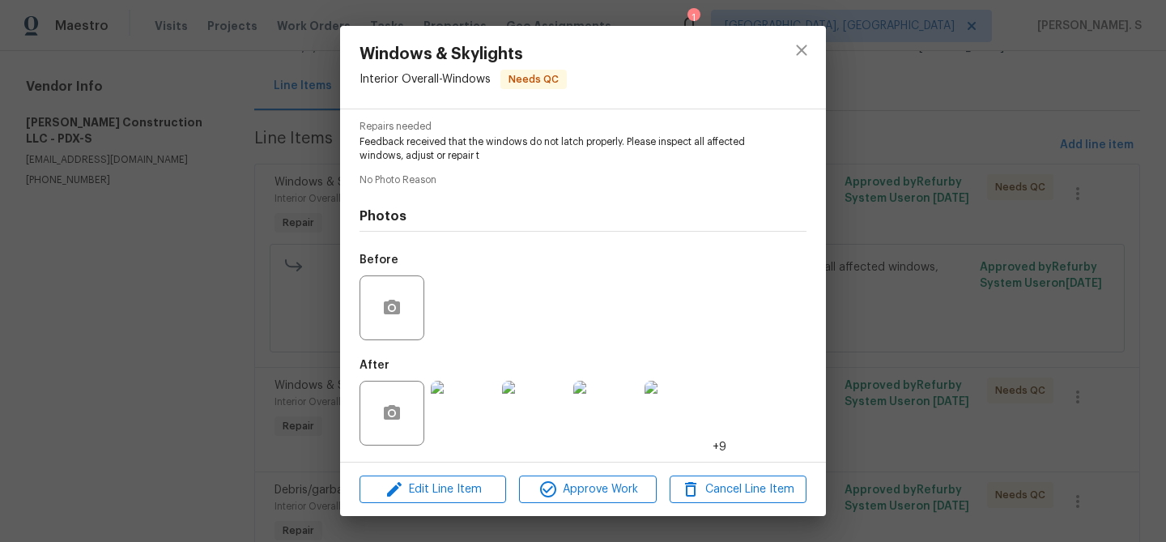
click at [906, 217] on div "Windows & Skylights Interior Overall - Windows Needs QC Vendor Bowen Constructi…" at bounding box center [583, 271] width 1166 height 542
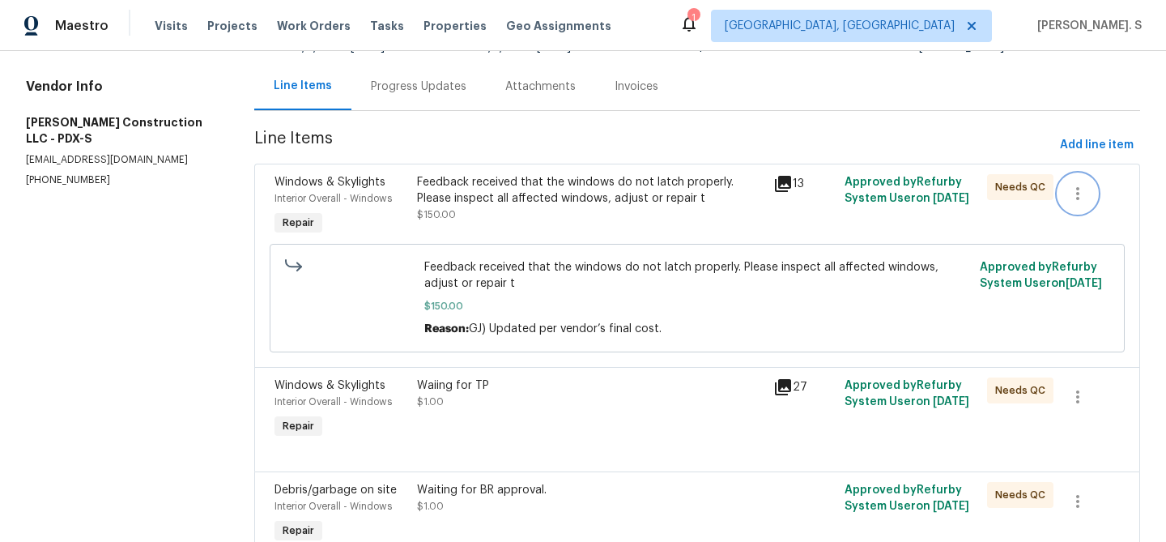
click at [1063, 205] on button "button" at bounding box center [1077, 193] width 39 height 39
click at [1084, 209] on ul "Cancel" at bounding box center [1089, 193] width 62 height 40
click at [703, 360] on div at bounding box center [583, 271] width 1166 height 542
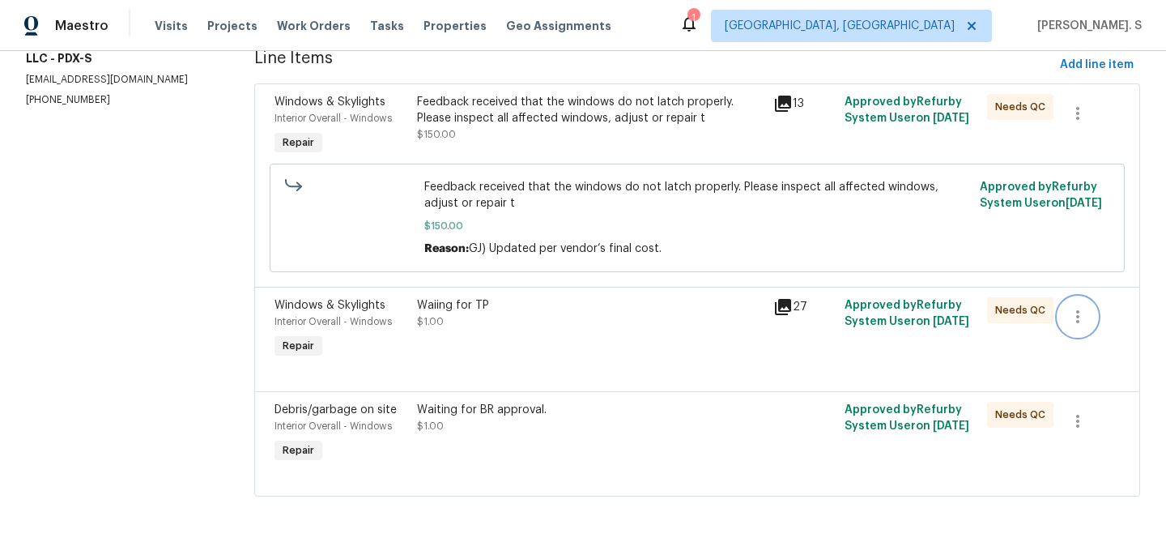
click at [1071, 304] on button "button" at bounding box center [1077, 316] width 39 height 39
click at [1100, 307] on li "Cancel" at bounding box center [1089, 316] width 62 height 27
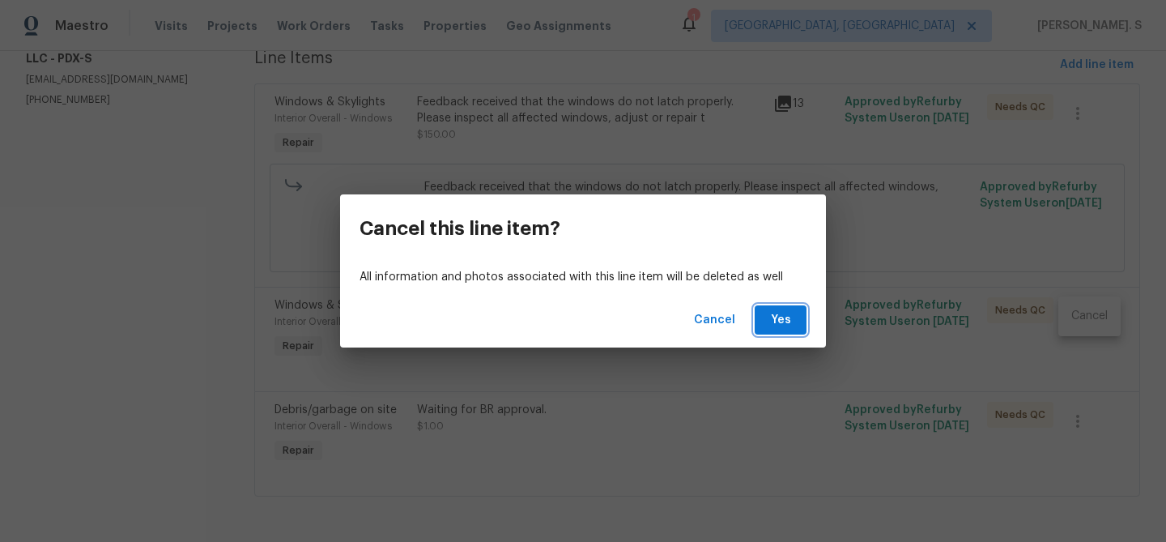
click at [756, 315] on button "Yes" at bounding box center [781, 320] width 52 height 30
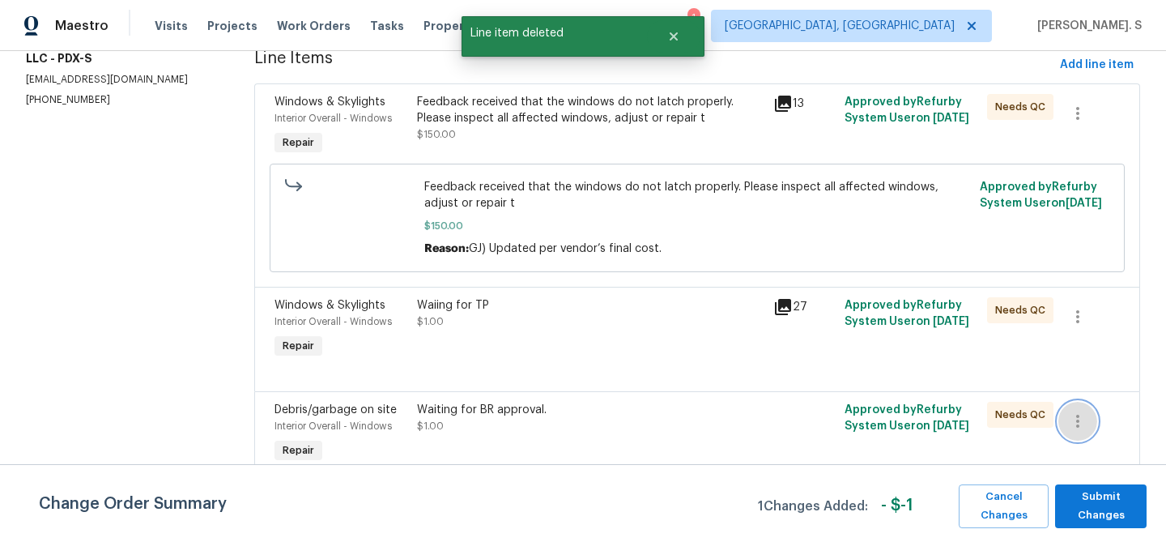
click at [1082, 406] on button "button" at bounding box center [1077, 421] width 39 height 39
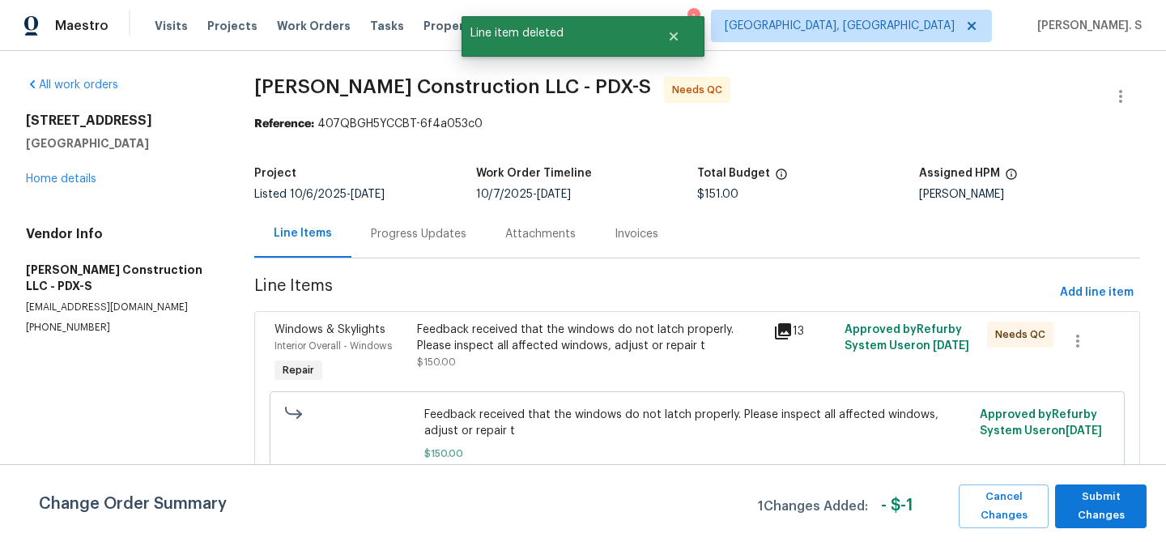
scroll to position [124, 0]
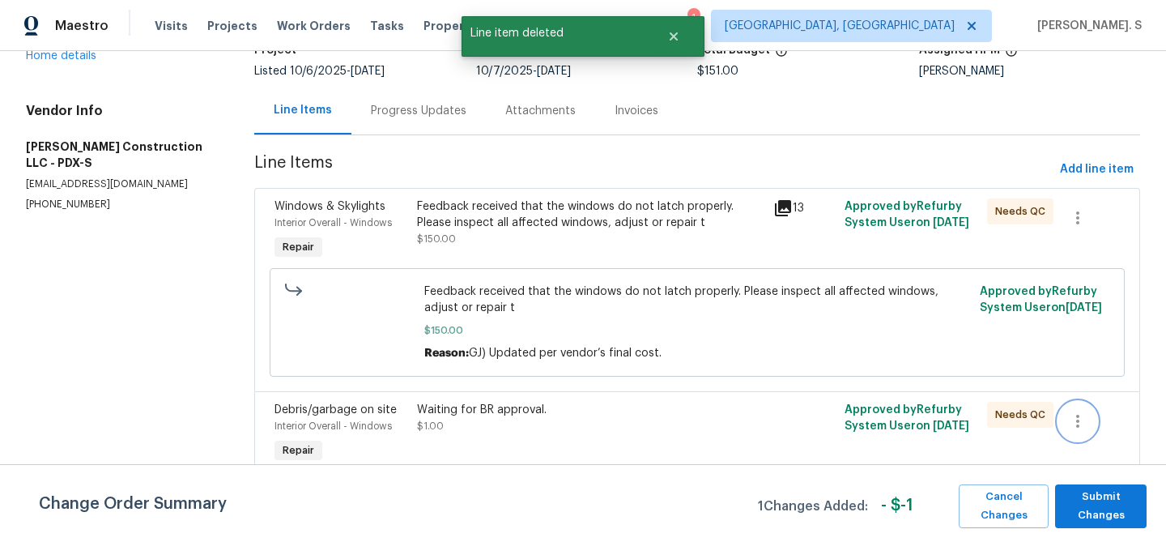
click at [1079, 413] on icon "button" at bounding box center [1077, 420] width 19 height 19
click at [1079, 415] on li "Cancel" at bounding box center [1089, 420] width 62 height 27
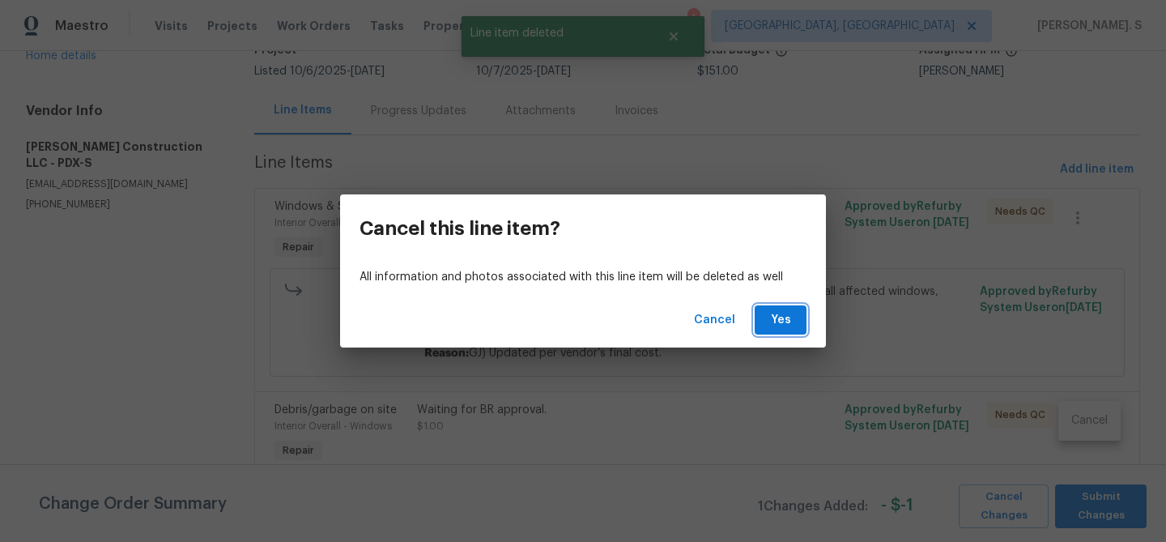
click at [773, 317] on span "Yes" at bounding box center [781, 320] width 26 height 20
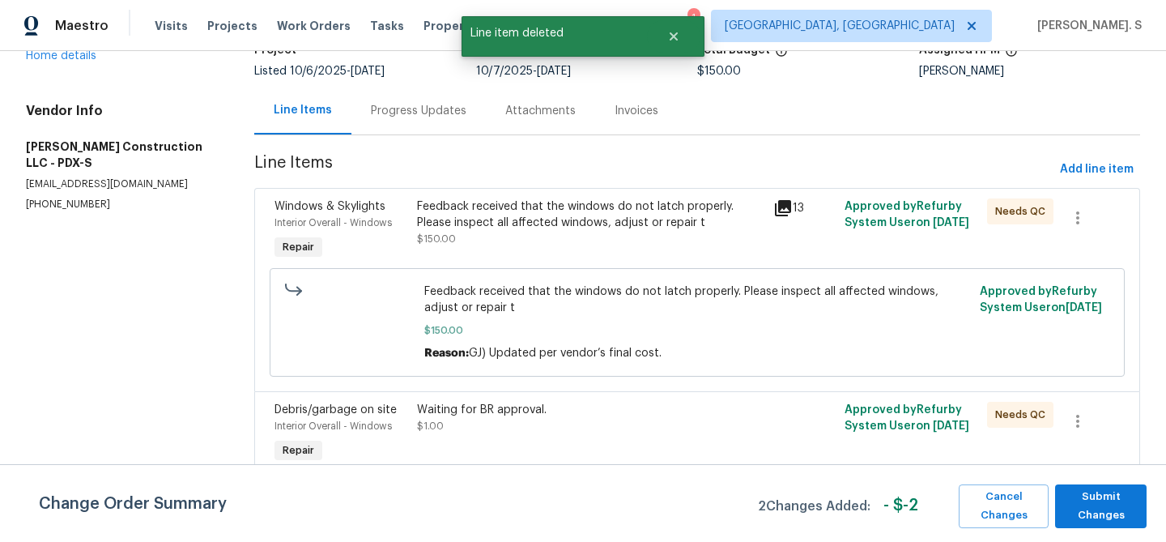
scroll to position [0, 0]
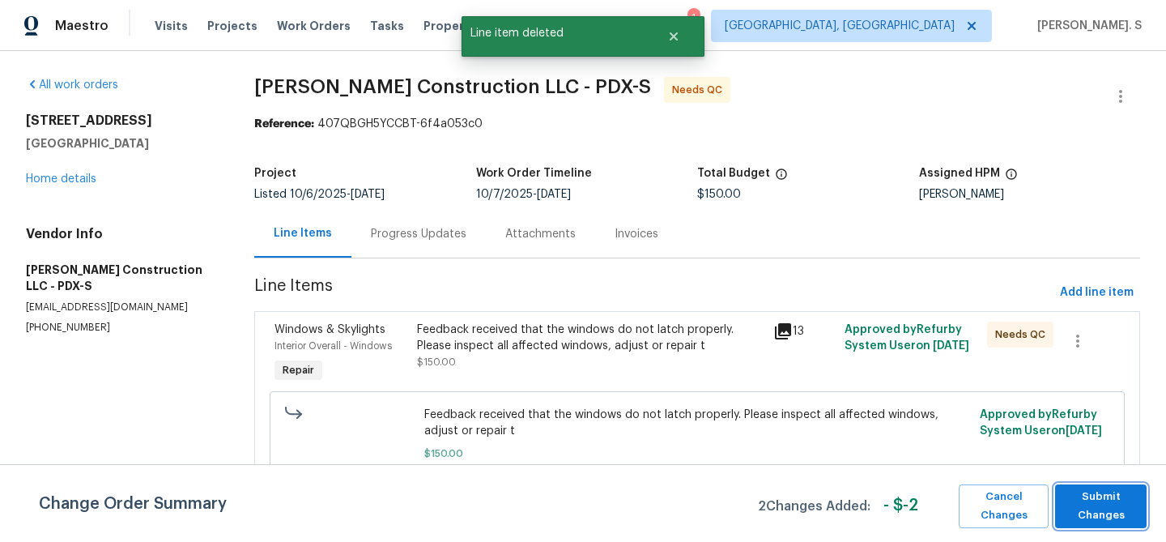
click at [1110, 508] on span "Submit Changes" at bounding box center [1100, 506] width 75 height 37
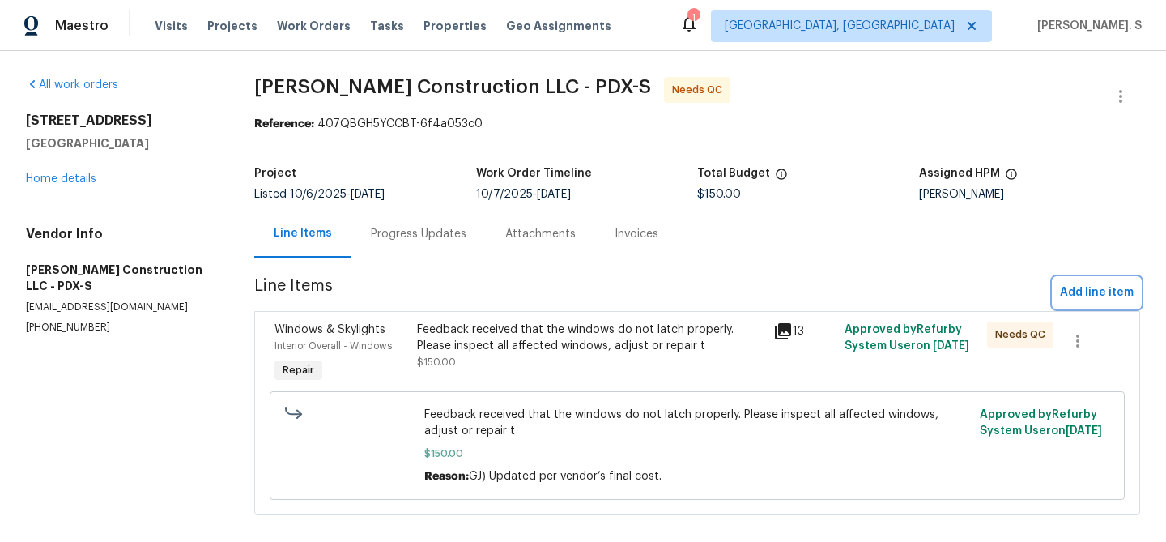
click at [1105, 295] on span "Add line item" at bounding box center [1097, 293] width 74 height 20
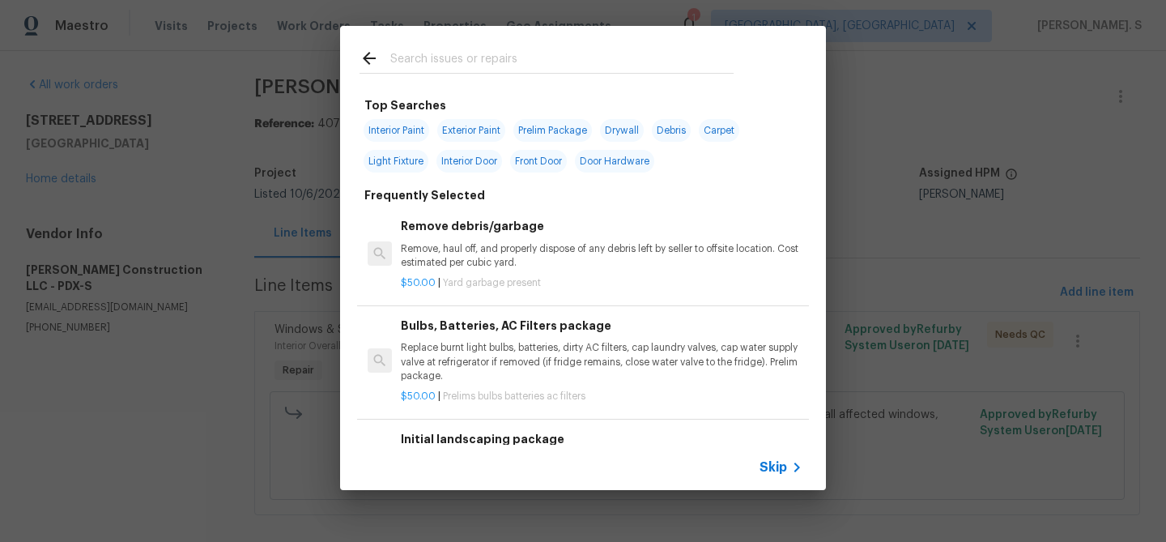
click at [652, 284] on p "$50.00 | Yard garbage present" at bounding box center [602, 283] width 402 height 14
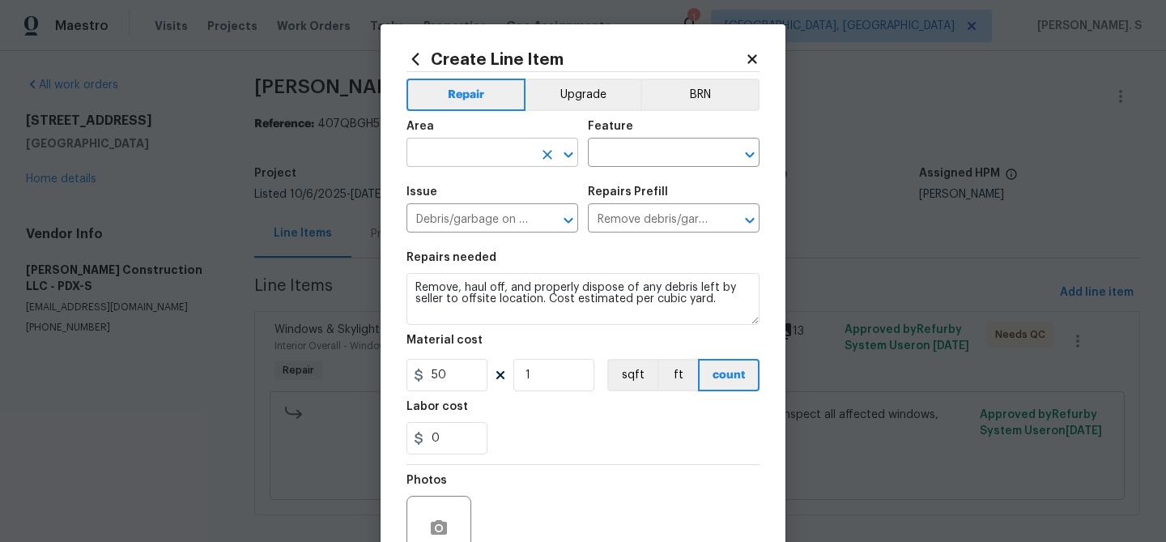
click at [566, 154] on icon "Open" at bounding box center [568, 154] width 9 height 6
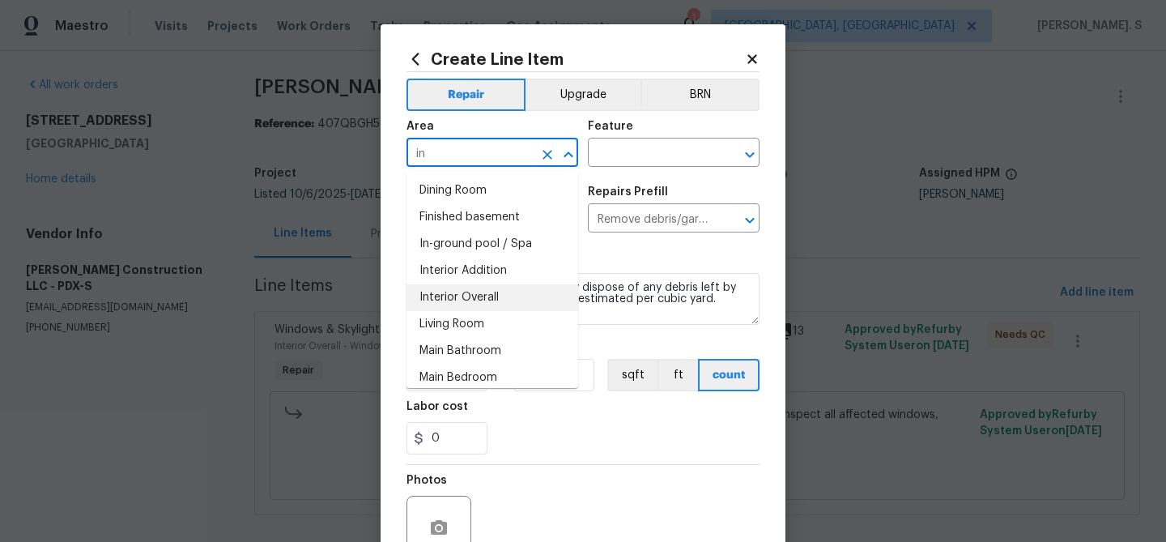
click at [454, 307] on li "Interior Overall" at bounding box center [493, 297] width 172 height 27
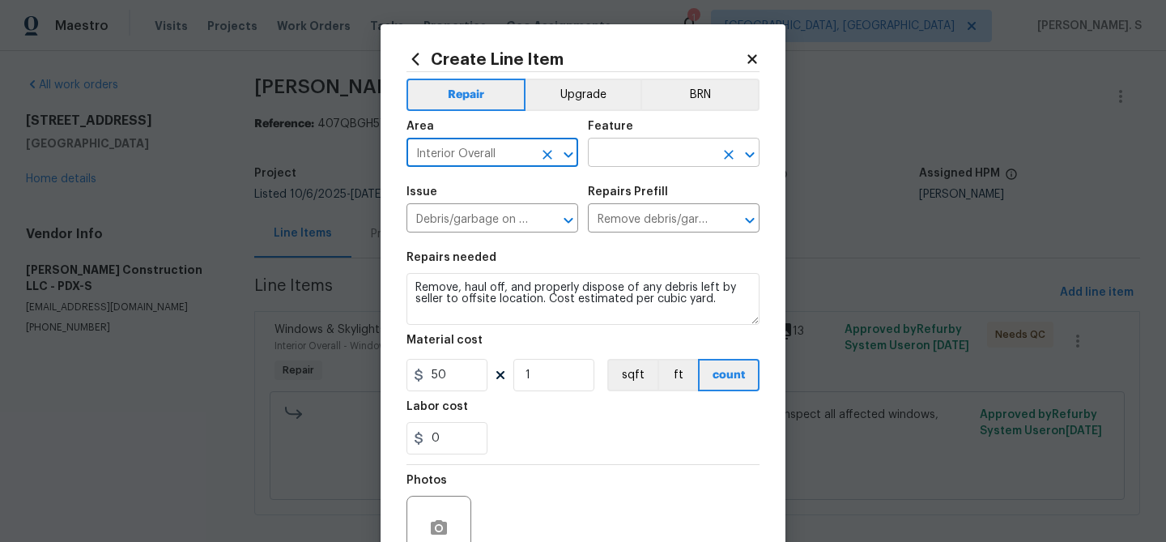
click at [752, 152] on icon "Open" at bounding box center [749, 154] width 9 height 6
type input "Interior Overall"
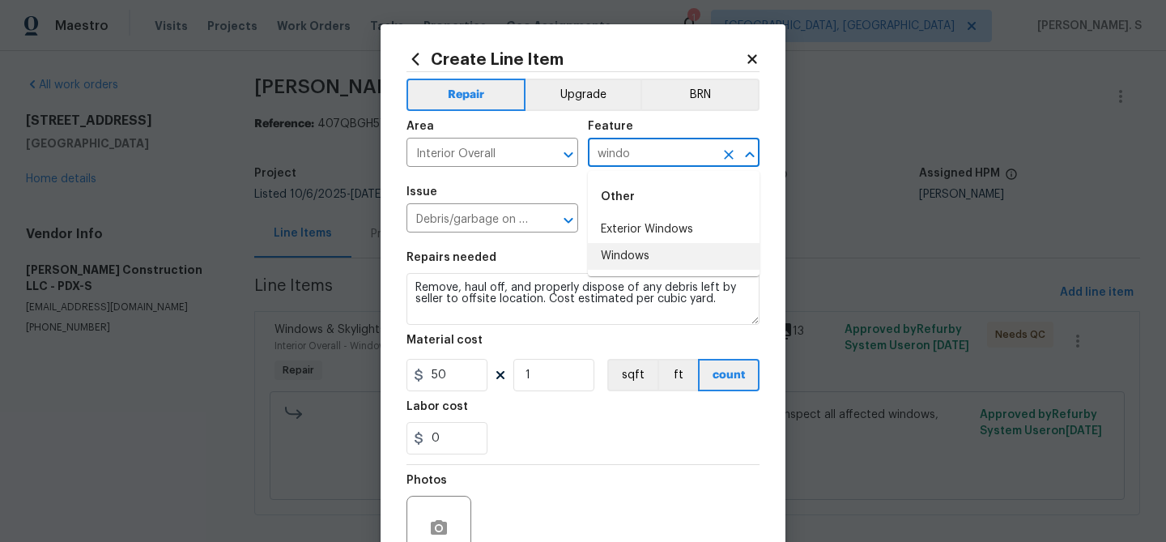
click at [695, 253] on li "Windows" at bounding box center [674, 256] width 172 height 27
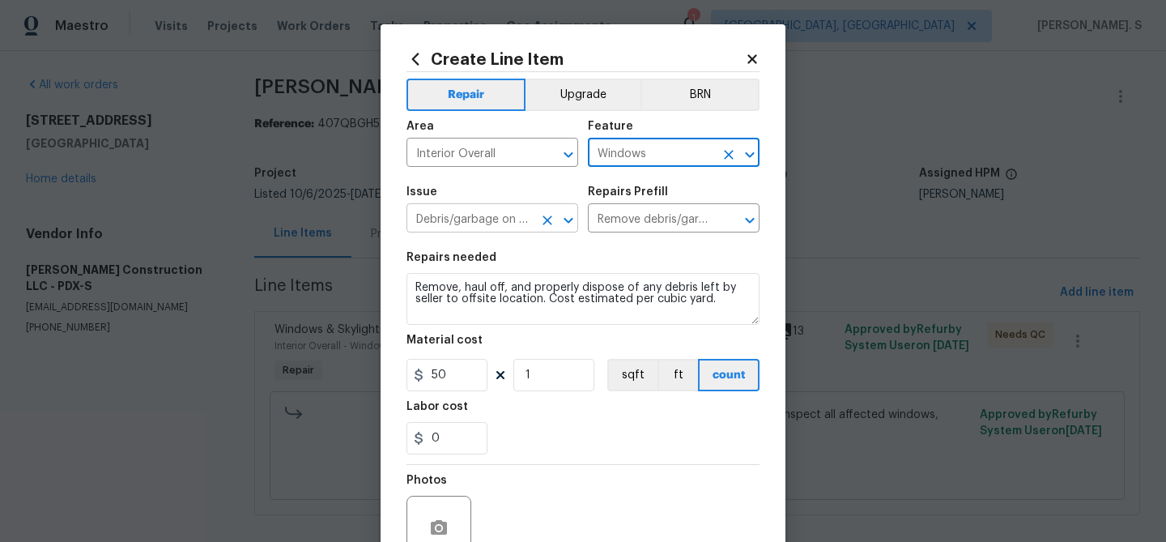
click at [562, 216] on icon "Open" at bounding box center [568, 220] width 19 height 19
type input "Windows"
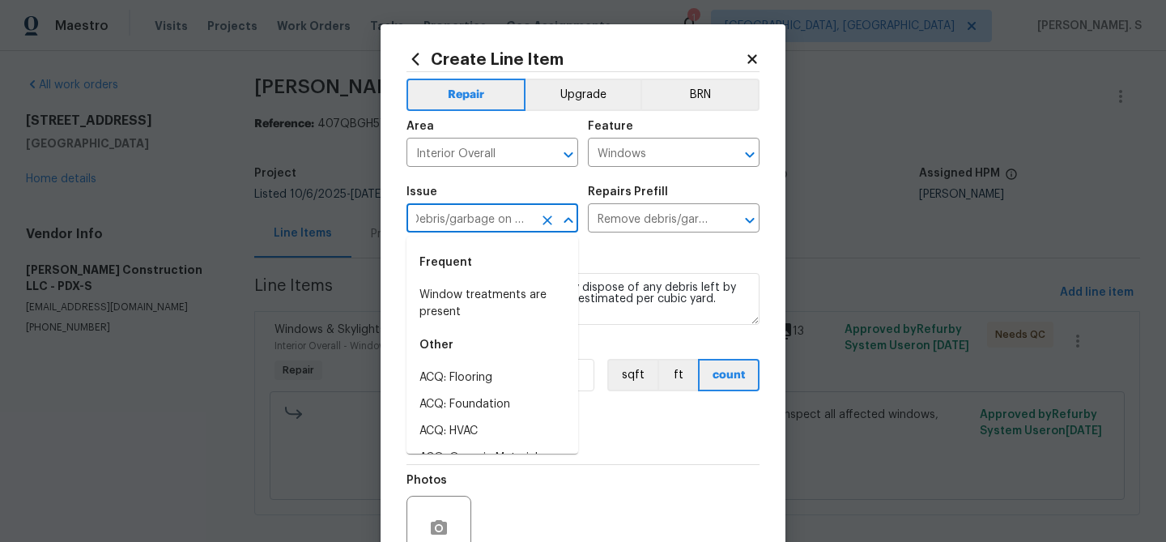
type input "q"
click at [500, 407] on li "Windows & Skylights" at bounding box center [493, 404] width 172 height 27
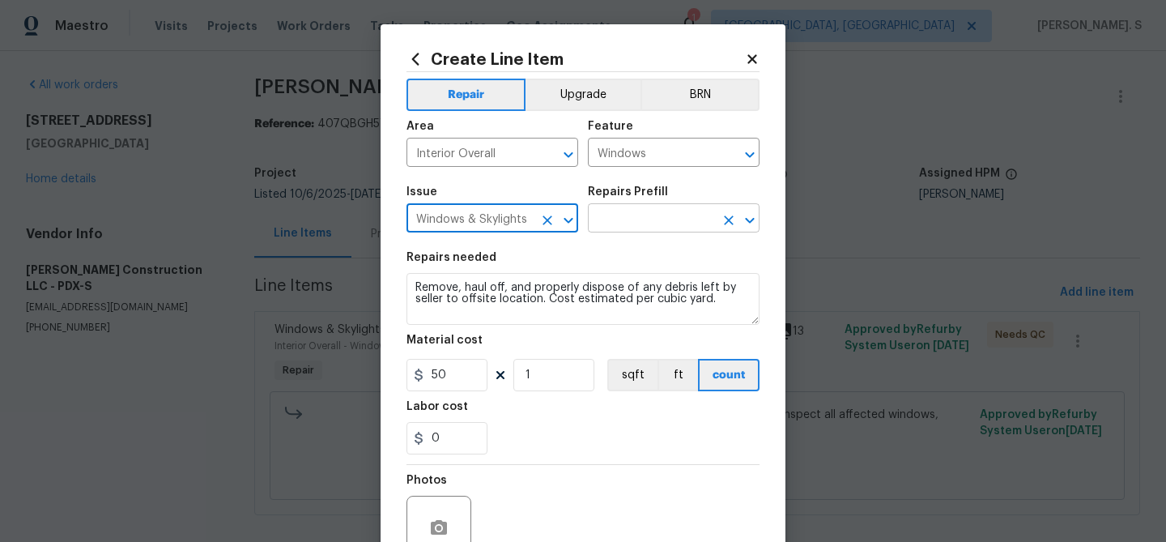
click at [743, 224] on icon "Open" at bounding box center [749, 220] width 19 height 19
type input "Windows & Skylights"
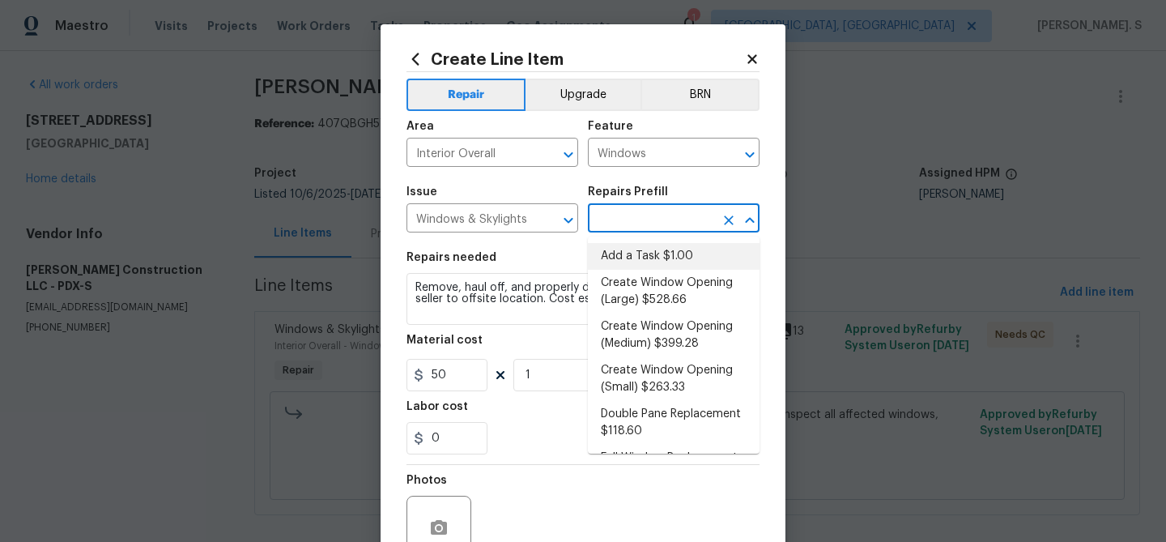
click at [636, 255] on li "Add a Task $1.00" at bounding box center [674, 256] width 172 height 27
type input "Add a Task $1.00"
type textarea "HPM to detail"
type input "1"
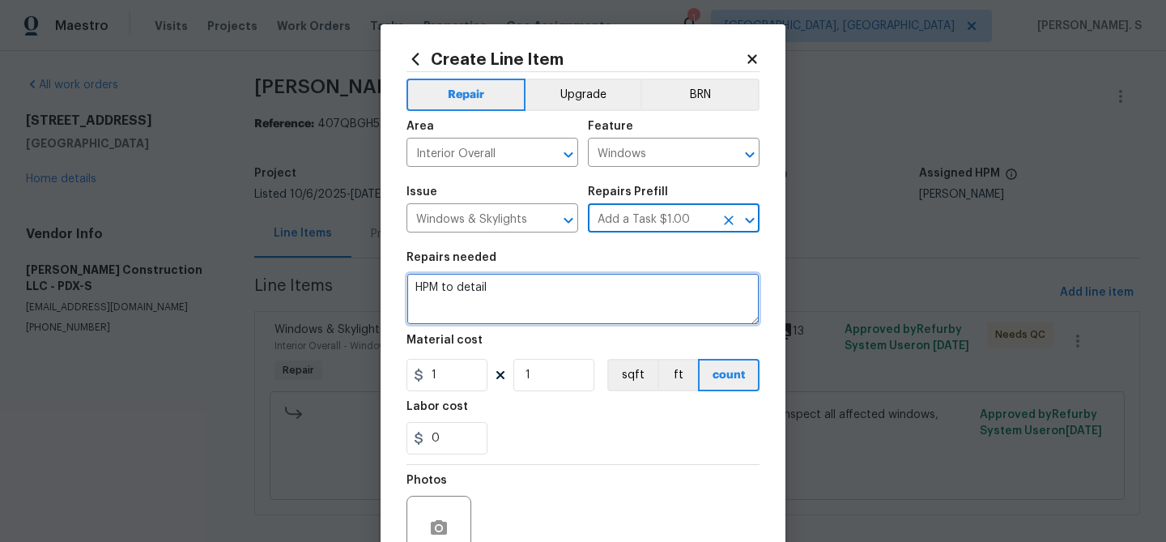
click at [533, 300] on textarea "HPM to detail" at bounding box center [583, 299] width 353 height 52
paste textarea "Repair the vinyl frame on 5 windows that have small pieces pulling away at the …"
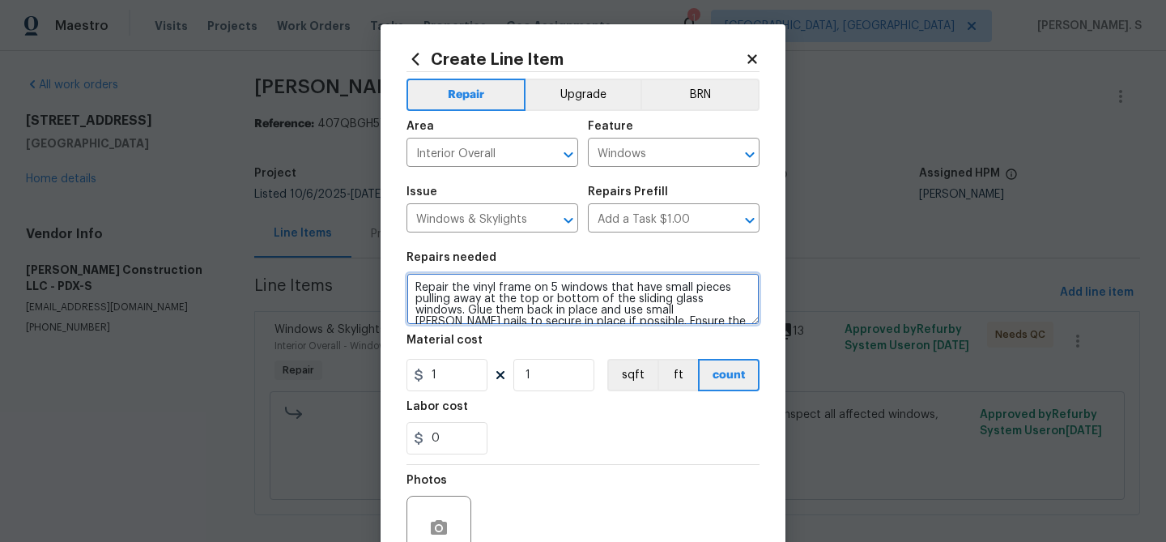
scroll to position [26, 0]
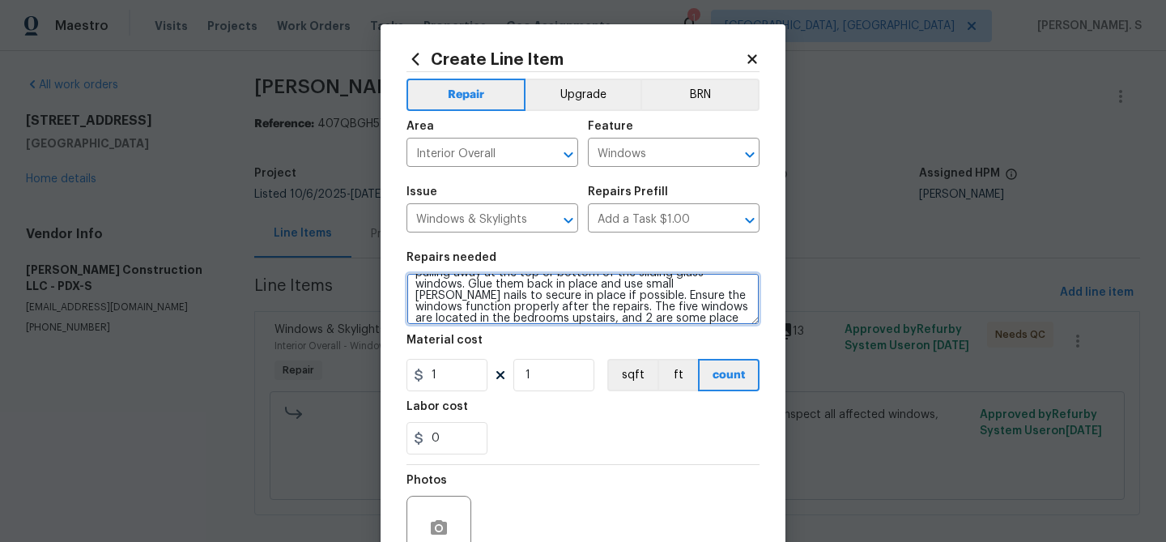
type textarea "Repair the vinyl frame on 5 windows that have small pieces pulling away at the …"
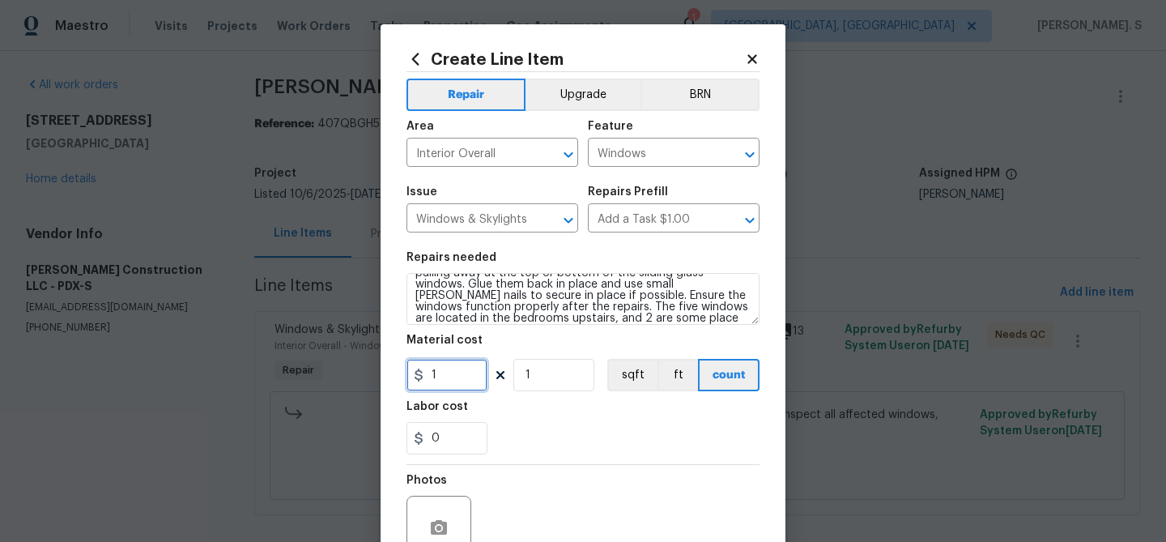
click at [457, 389] on input "1" at bounding box center [447, 375] width 81 height 32
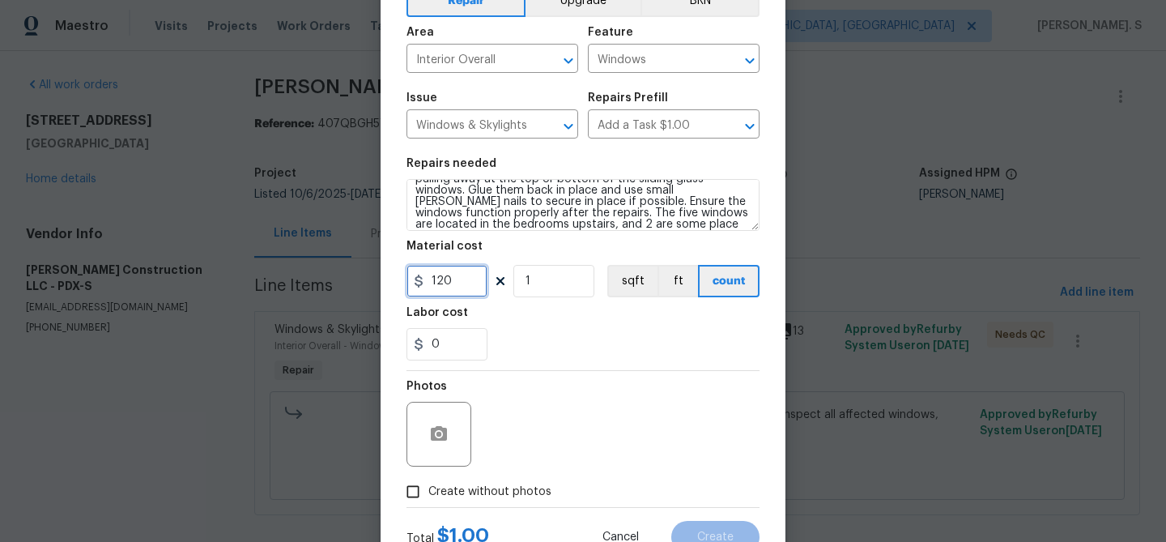
scroll to position [156, 0]
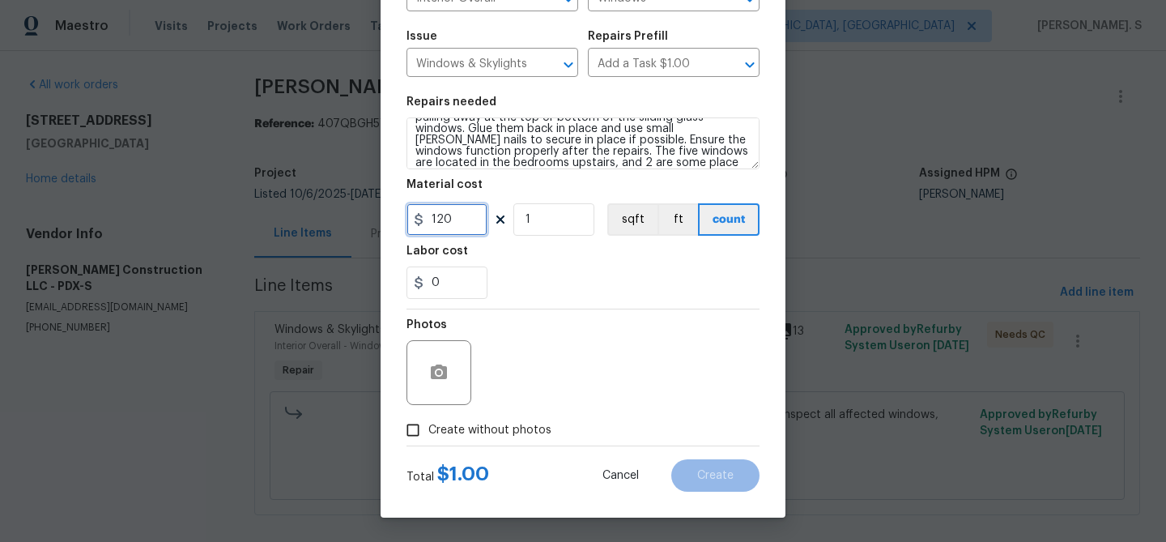
type input "120"
click at [440, 445] on div at bounding box center [583, 445] width 353 height 1
click at [456, 433] on span "Create without photos" at bounding box center [489, 430] width 123 height 17
click at [428, 433] on input "Create without photos" at bounding box center [413, 430] width 31 height 31
checkbox input "true"
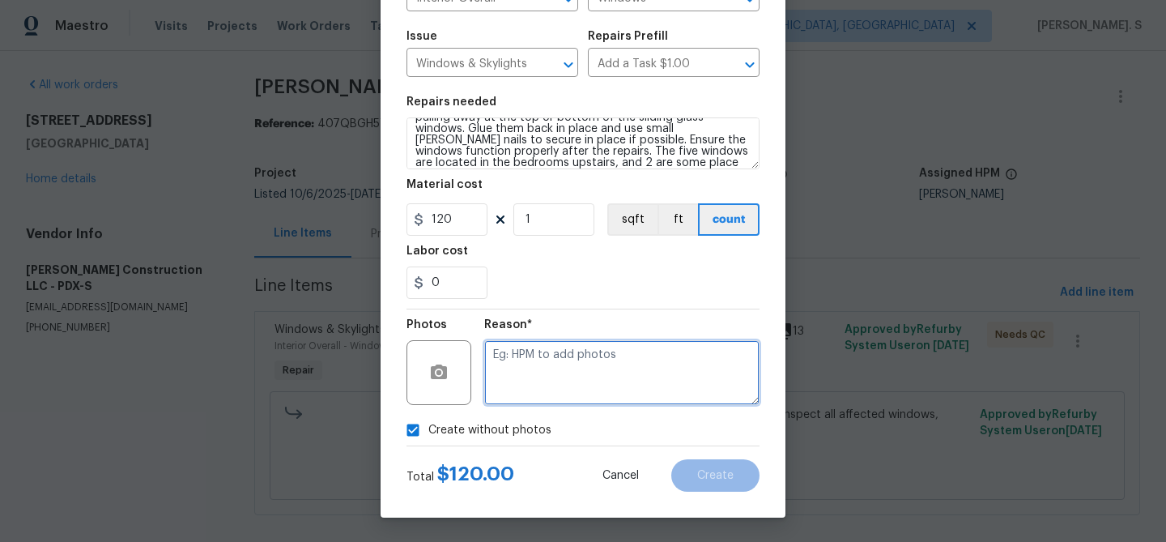
click at [592, 358] on textarea at bounding box center [621, 372] width 275 height 65
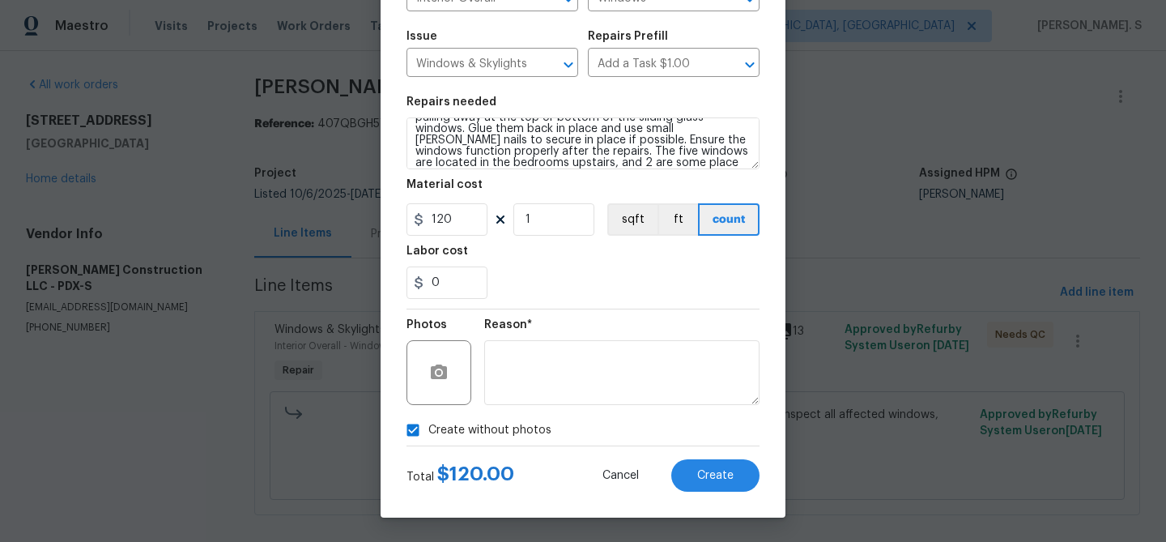
click at [707, 441] on div "Create without photos" at bounding box center [583, 430] width 353 height 31
click at [707, 471] on span "Create" at bounding box center [715, 476] width 36 height 12
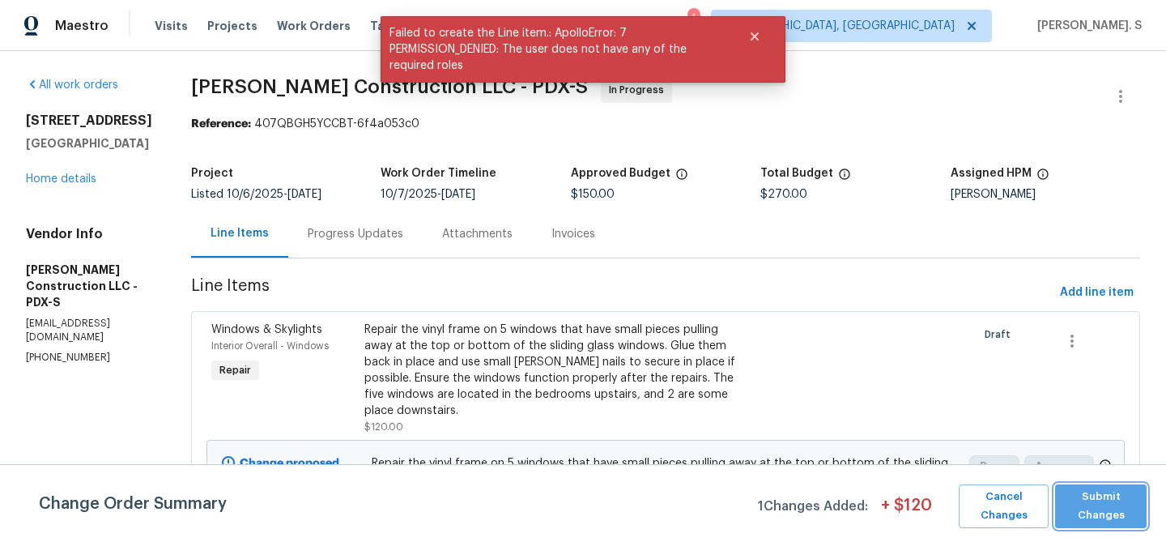
click at [1113, 485] on button "Submit Changes" at bounding box center [1101, 506] width 92 height 44
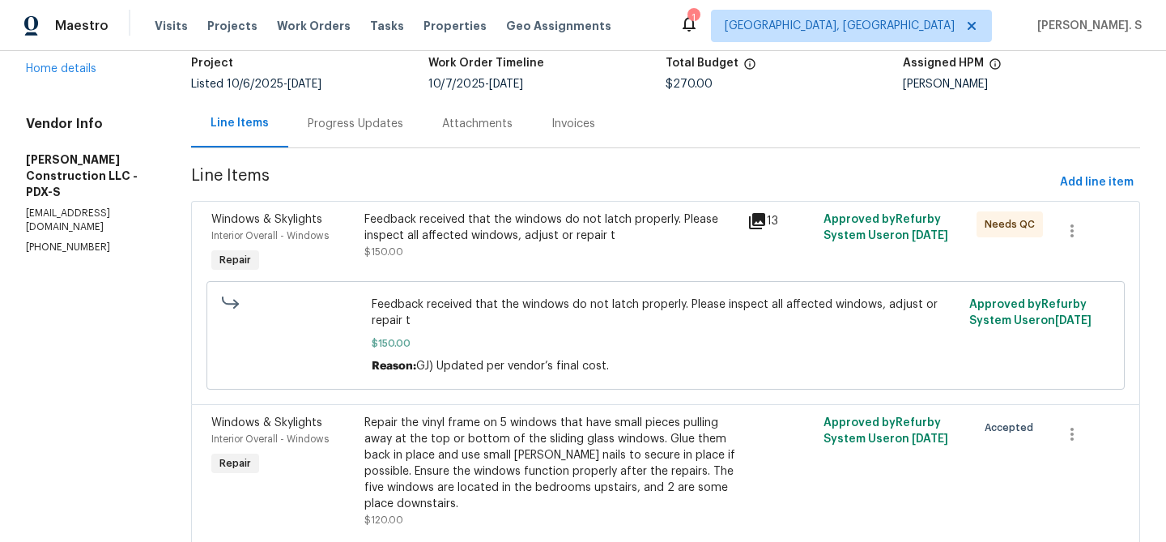
scroll to position [0, 0]
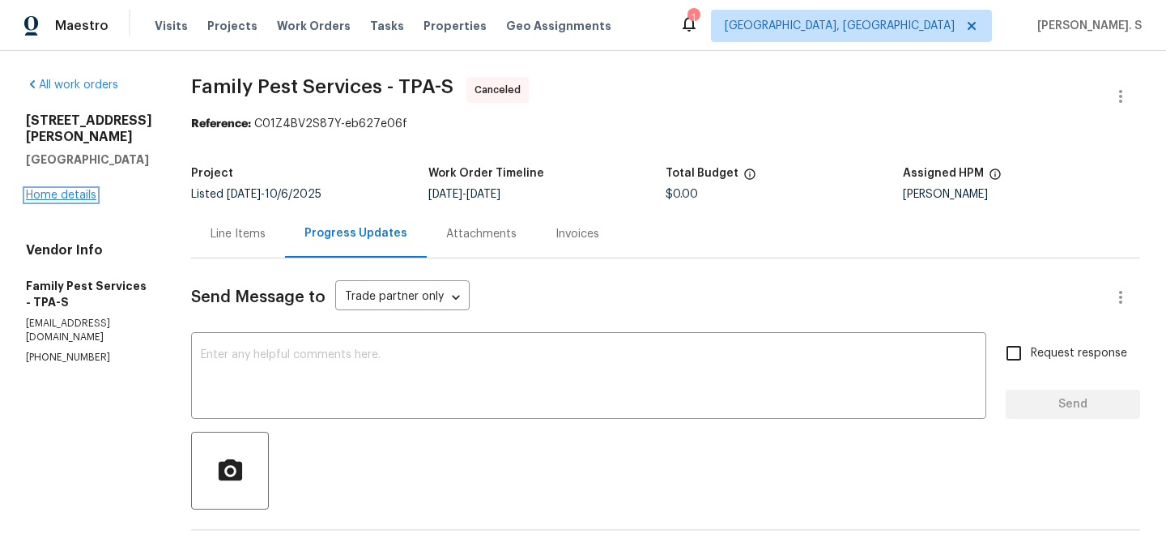
click at [48, 189] on link "Home details" at bounding box center [61, 194] width 70 height 11
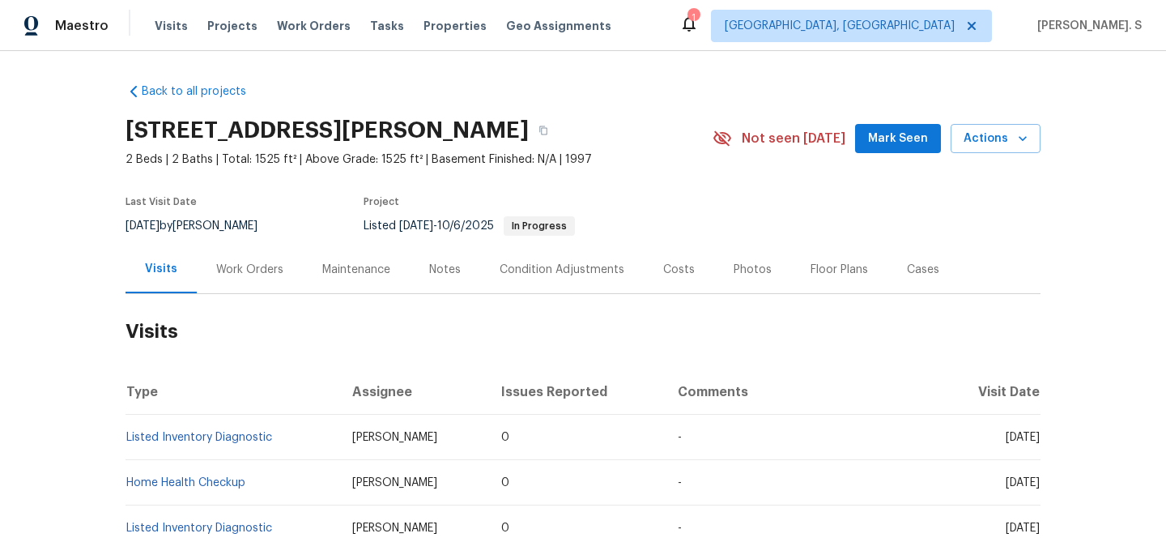
click at [279, 275] on div "Work Orders" at bounding box center [249, 270] width 67 height 16
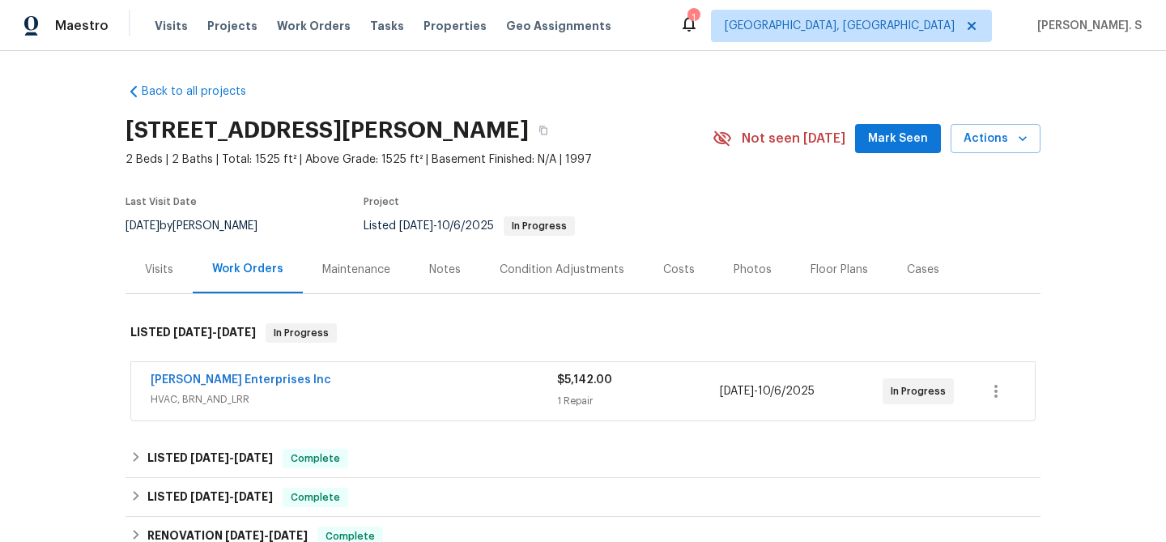
click at [279, 275] on div "Work Orders" at bounding box center [247, 269] width 71 height 16
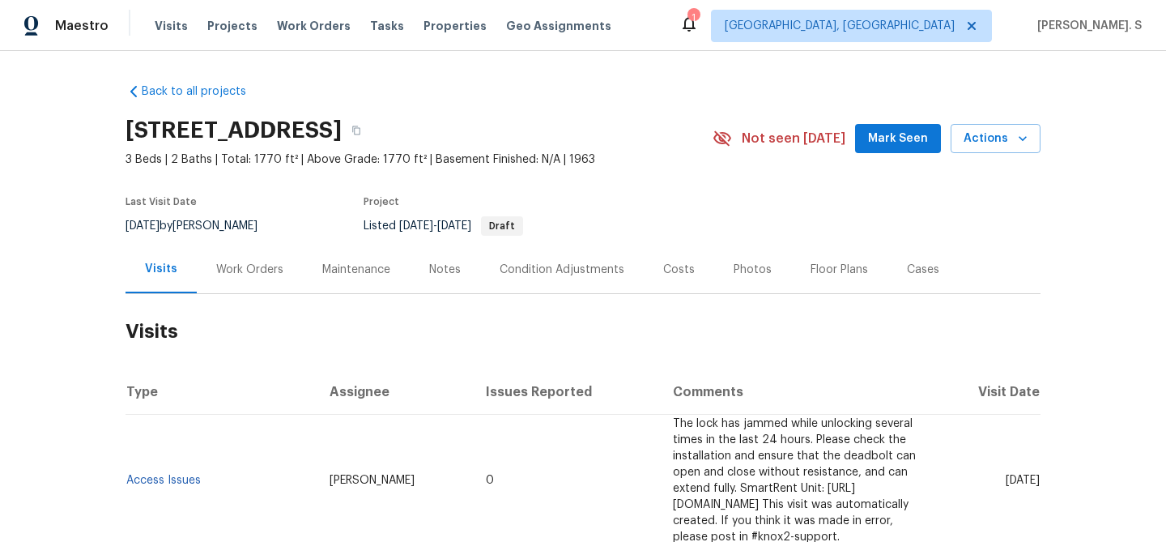
click at [233, 278] on div "Work Orders" at bounding box center [250, 269] width 106 height 48
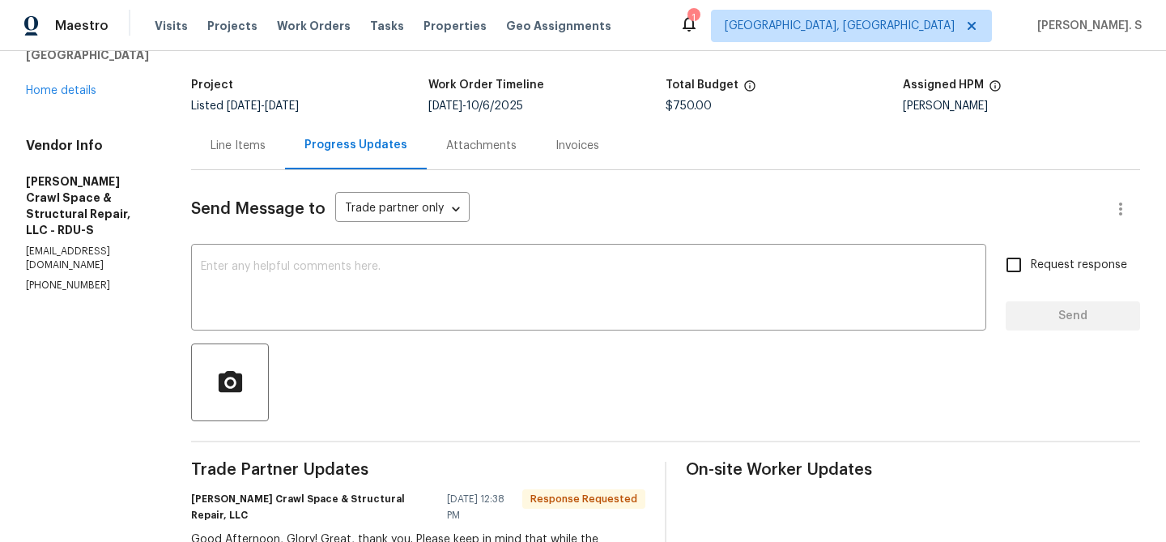
scroll to position [200, 0]
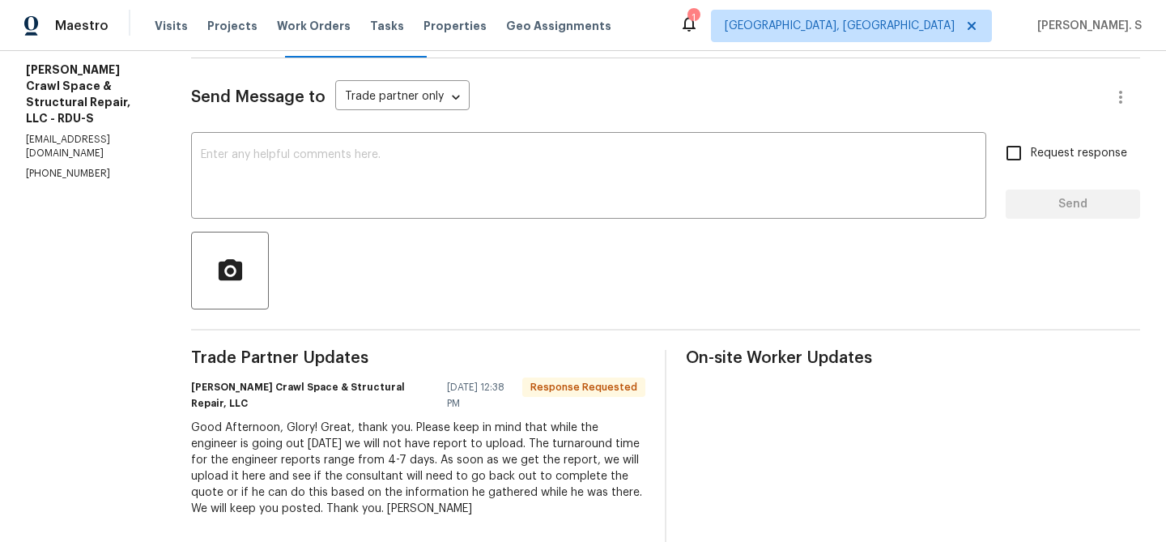
click at [318, 248] on div at bounding box center [665, 271] width 949 height 78
click at [334, 204] on textarea at bounding box center [589, 177] width 776 height 57
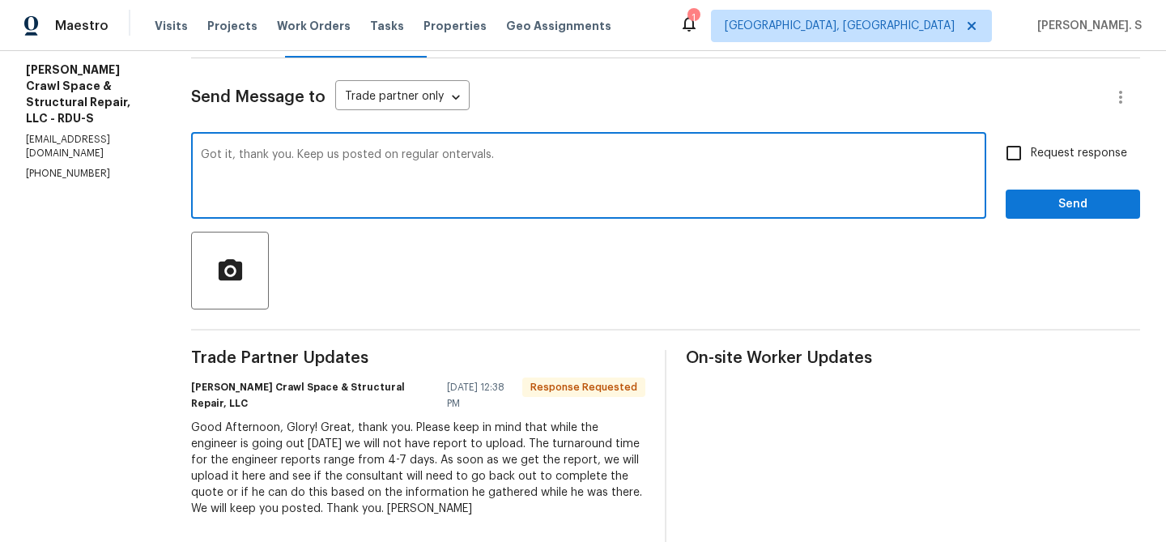
click at [455, 152] on textarea "Got it, thank you. Keep us posted on regular ontervals." at bounding box center [589, 177] width 776 height 57
click at [0, 0] on div "at" at bounding box center [0, 0] width 0 height 0
type textarea "Got it, thank you. Keep us posted at regular intervals."
click at [986, 165] on div "Got it, thank you. Keep us posted at regular intervals. x ​" at bounding box center [588, 177] width 795 height 83
click at [1045, 155] on span "Request response" at bounding box center [1079, 153] width 96 height 17
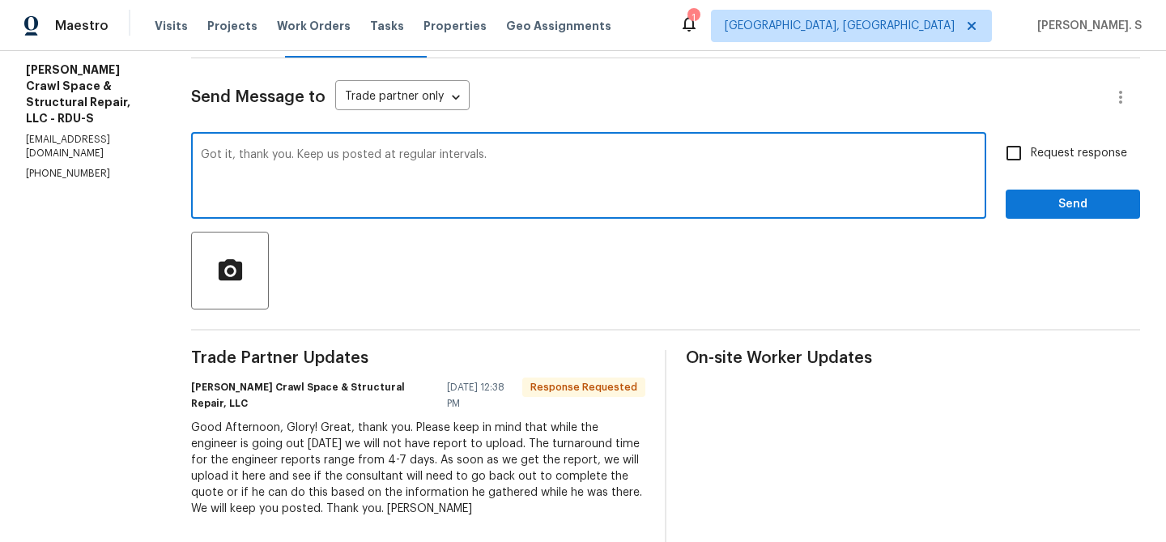
click at [1031, 155] on input "Request response" at bounding box center [1014, 153] width 34 height 34
checkbox input "true"
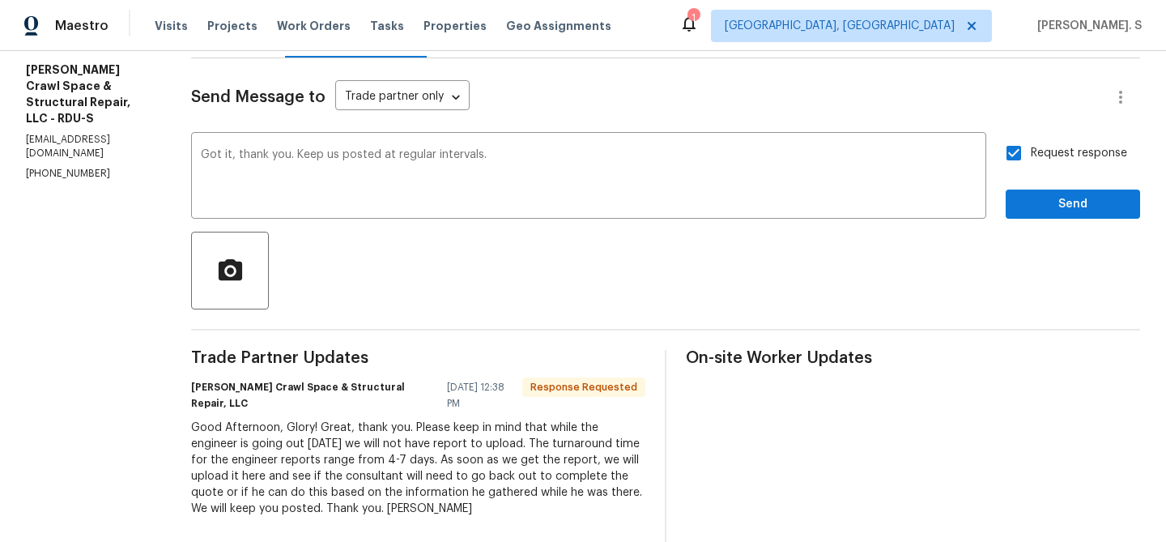
click at [1005, 212] on div "Got it, thank you. Keep us posted at regular intervals. x ​ Request response Se…" at bounding box center [665, 177] width 949 height 83
click at [475, 419] on div "Good Afternoon, Glory! Great, thank you. Please keep in mind that while the eng…" at bounding box center [418, 467] width 454 height 97
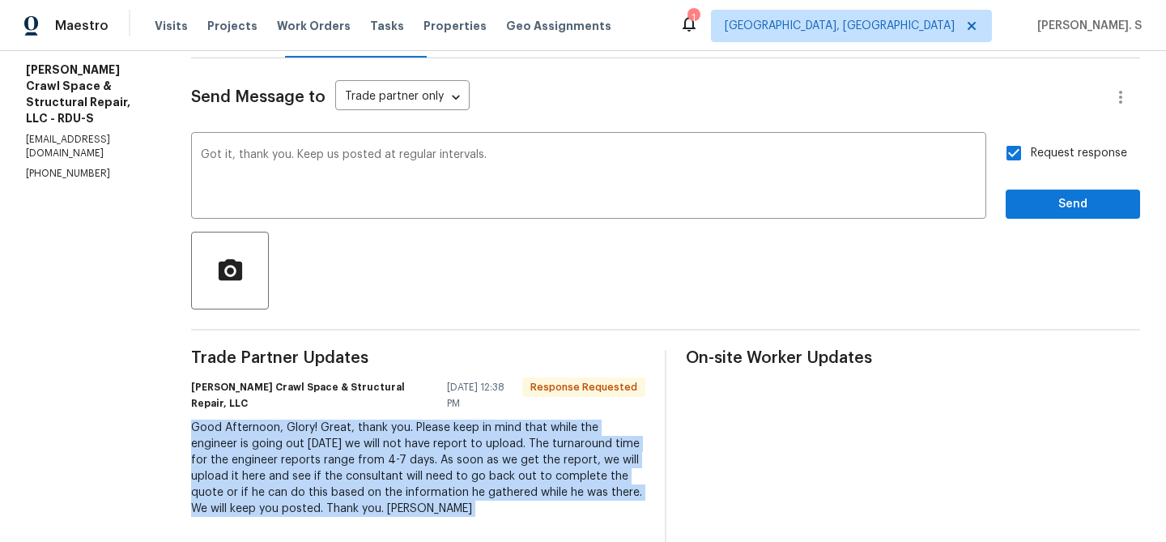
copy div "Good Afternoon, Glory! Great, thank you. Please keep in mind that while the eng…"
click at [1035, 213] on span "Send" at bounding box center [1073, 204] width 109 height 20
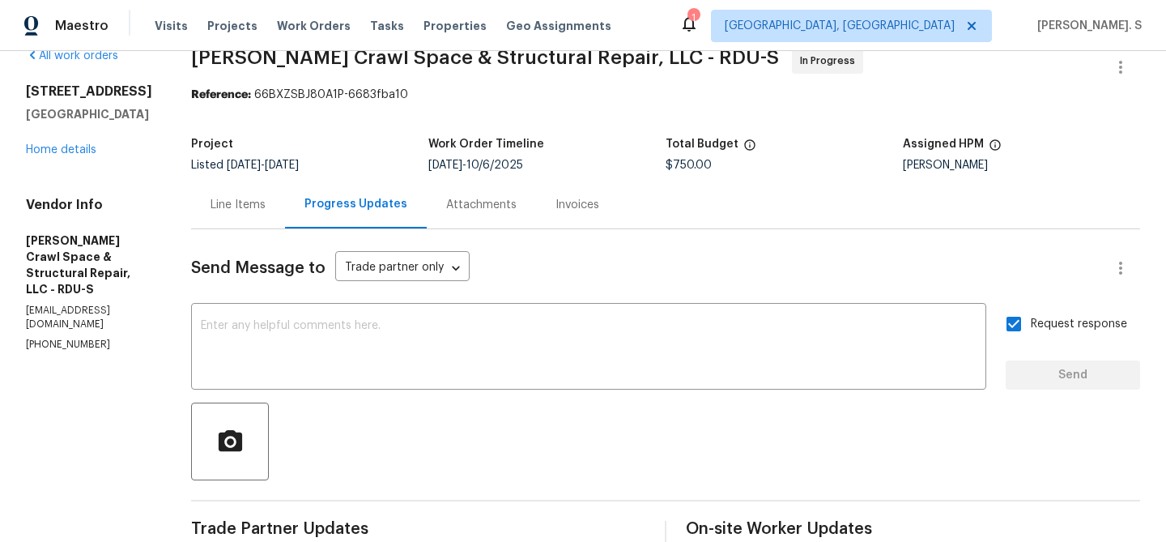
scroll to position [0, 0]
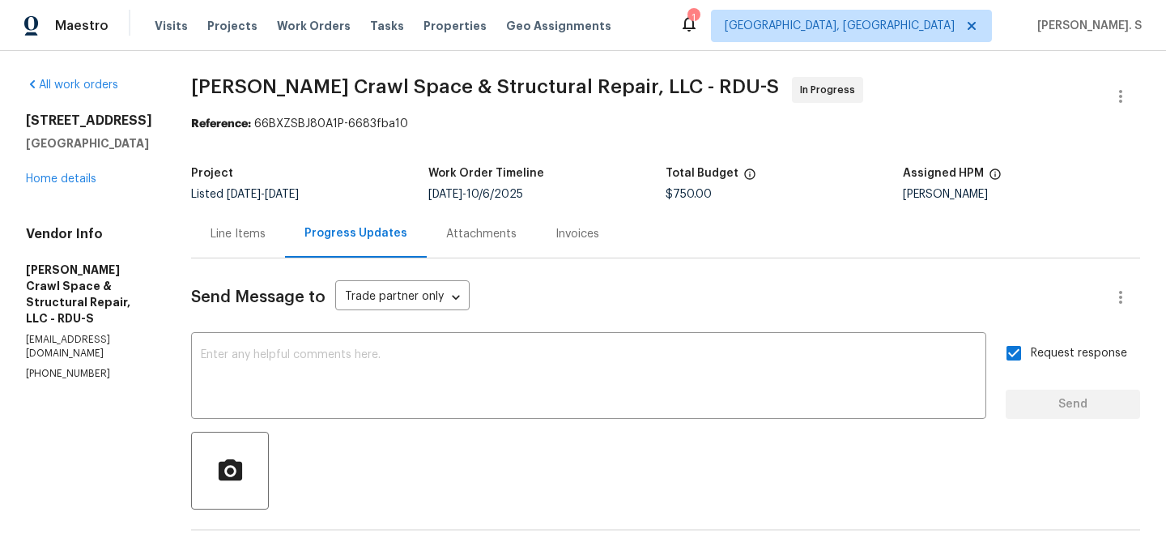
click at [76, 172] on div "107 Galena Ct Durham, NC 27704 Home details" at bounding box center [89, 150] width 126 height 75
click at [76, 173] on link "Home details" at bounding box center [61, 178] width 70 height 11
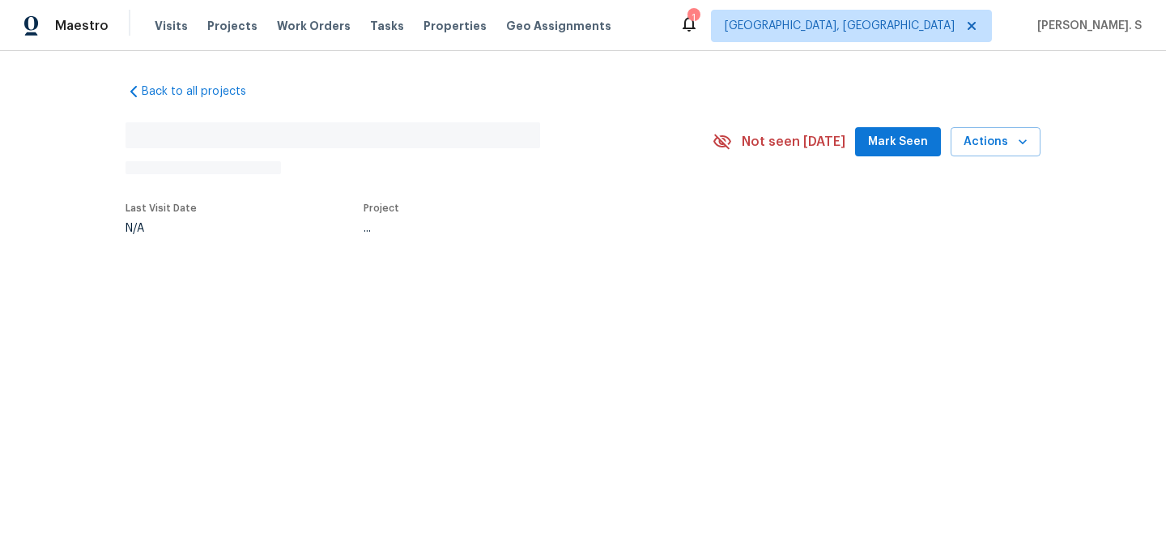
click at [76, 172] on div "Back to all projects No address found N/A Not seen today Mark Seen Actions Last…" at bounding box center [583, 196] width 1166 height 290
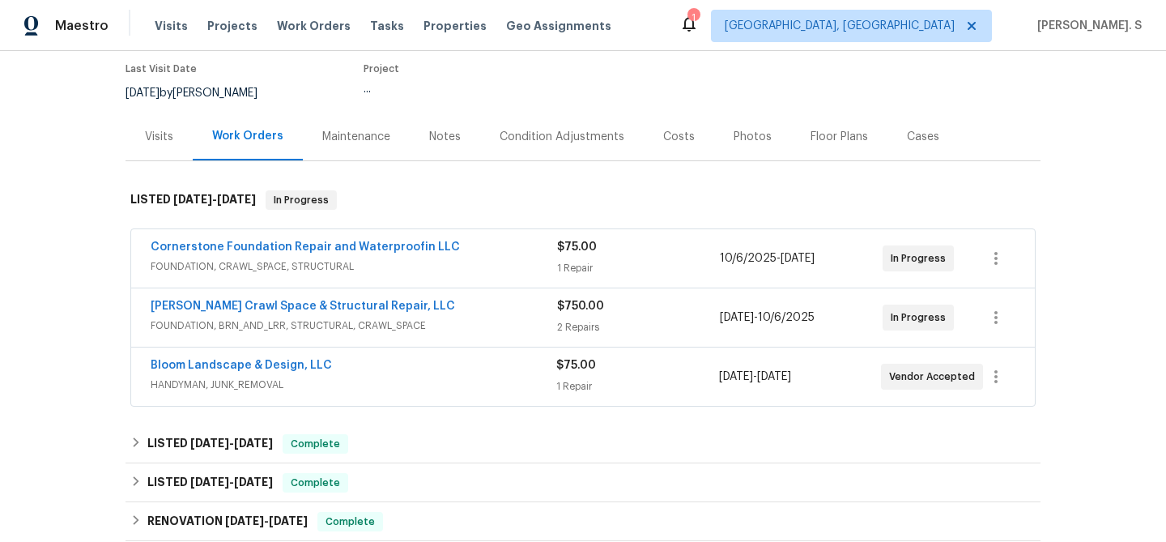
scroll to position [223, 0]
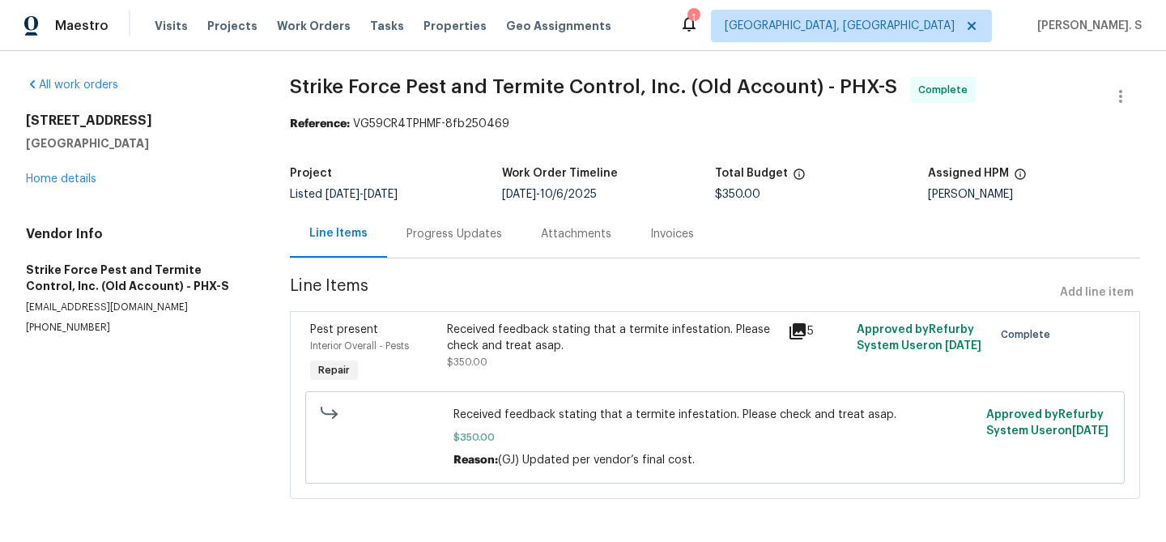
click at [477, 221] on div "Progress Updates" at bounding box center [454, 234] width 134 height 48
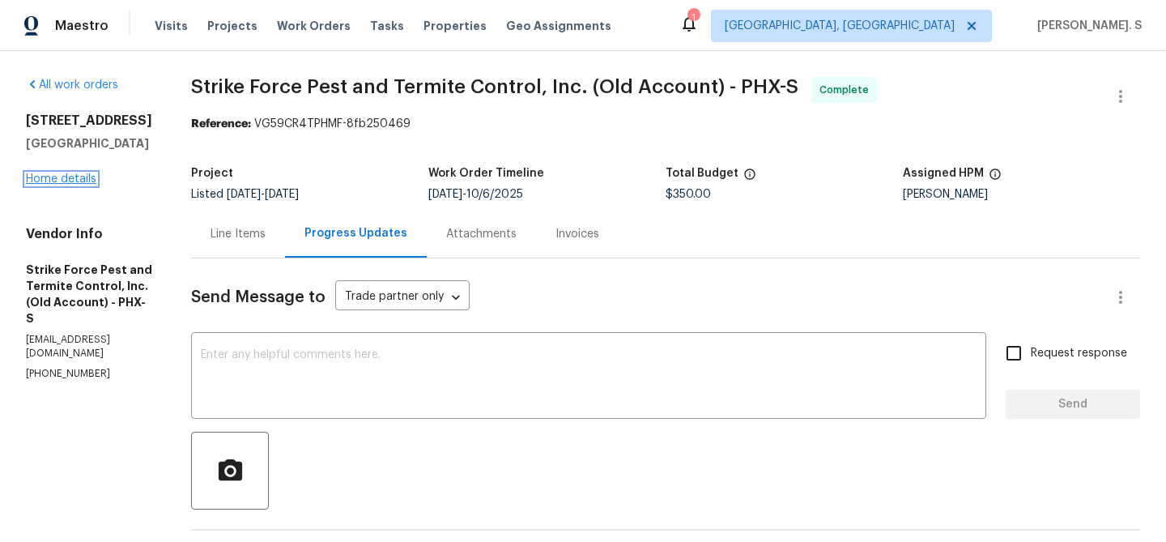
click at [49, 184] on link "Home details" at bounding box center [61, 178] width 70 height 11
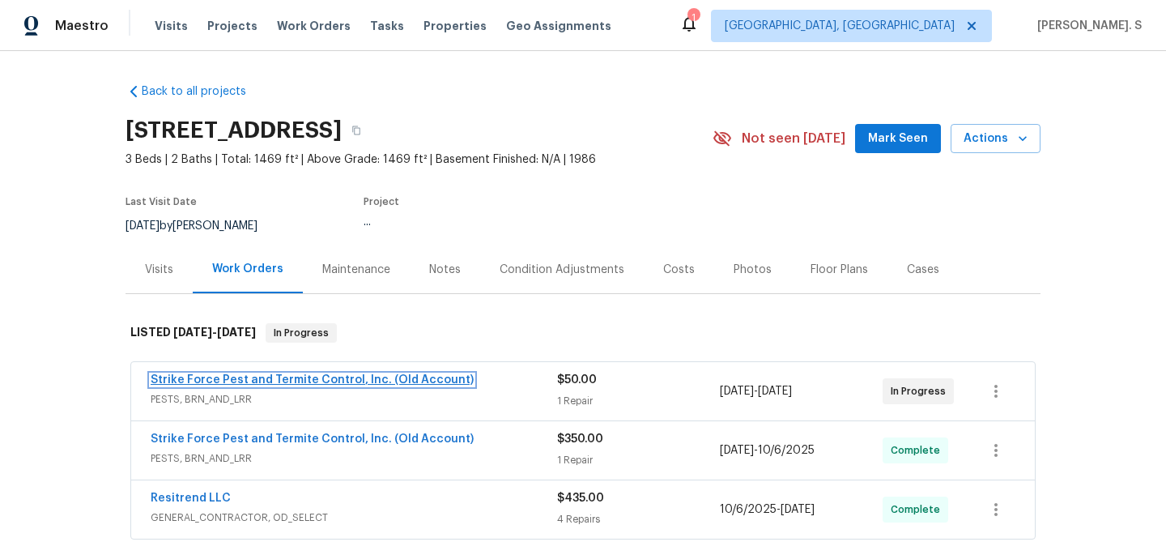
click at [354, 381] on link "Strike Force Pest and Termite Control, Inc. (Old Account)" at bounding box center [312, 379] width 323 height 11
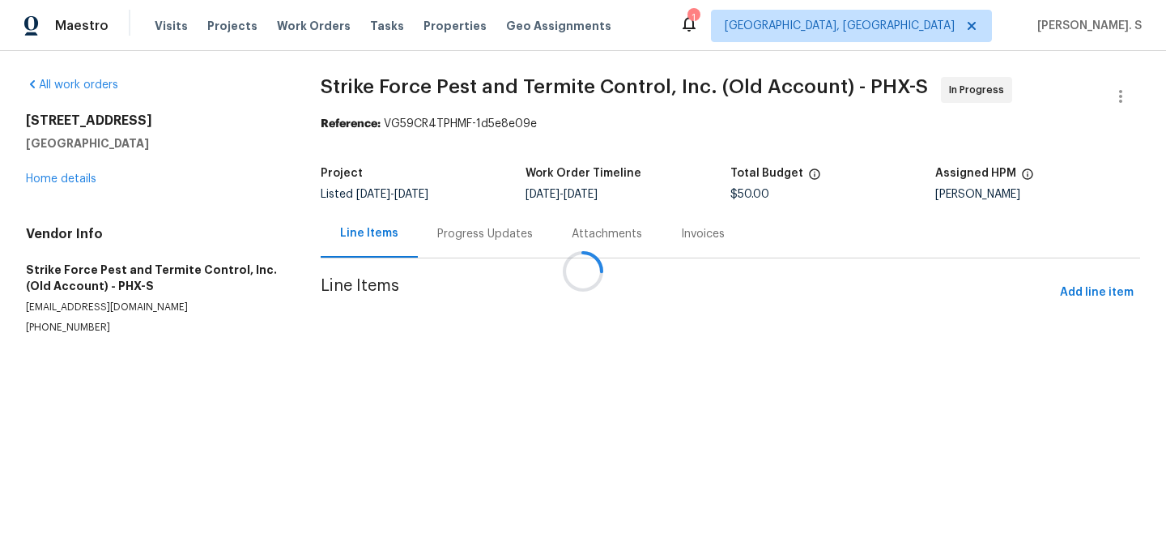
click at [445, 265] on div at bounding box center [583, 271] width 1166 height 542
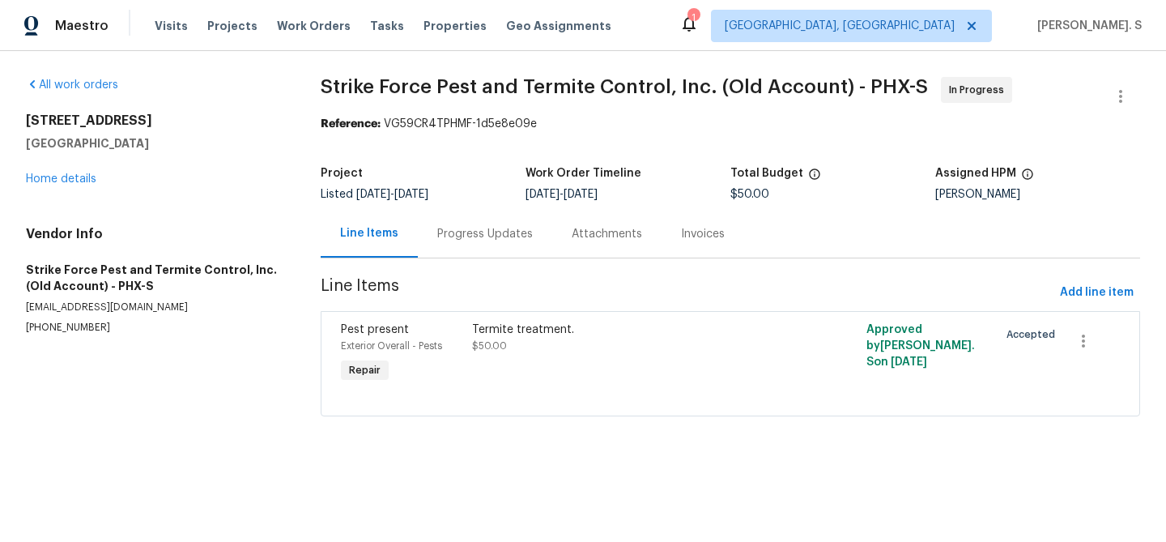
click at [448, 230] on div "Progress Updates" at bounding box center [485, 234] width 96 height 16
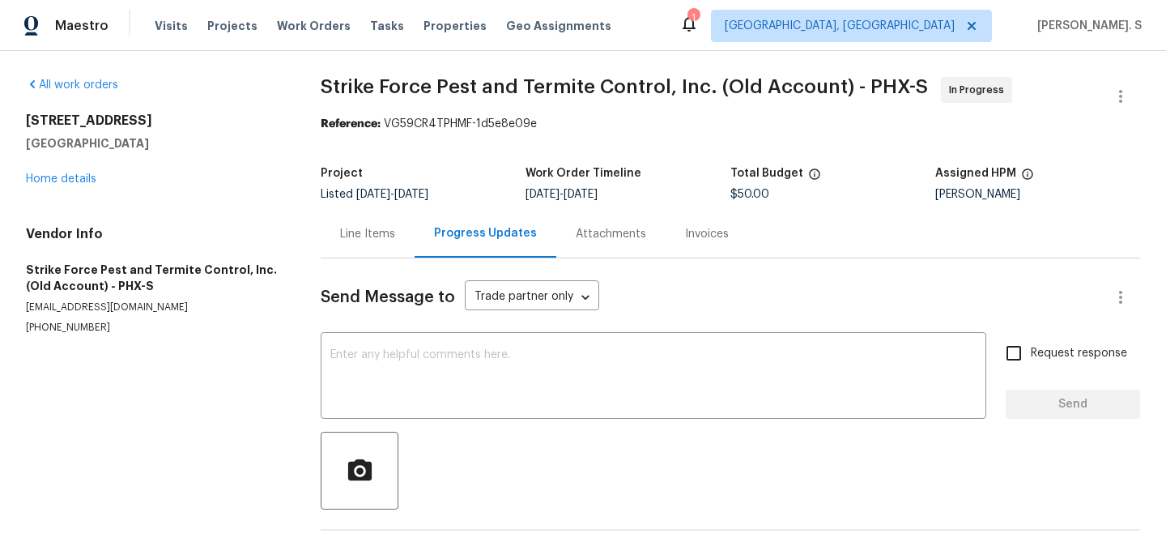
click at [448, 230] on div "Progress Updates" at bounding box center [485, 233] width 103 height 16
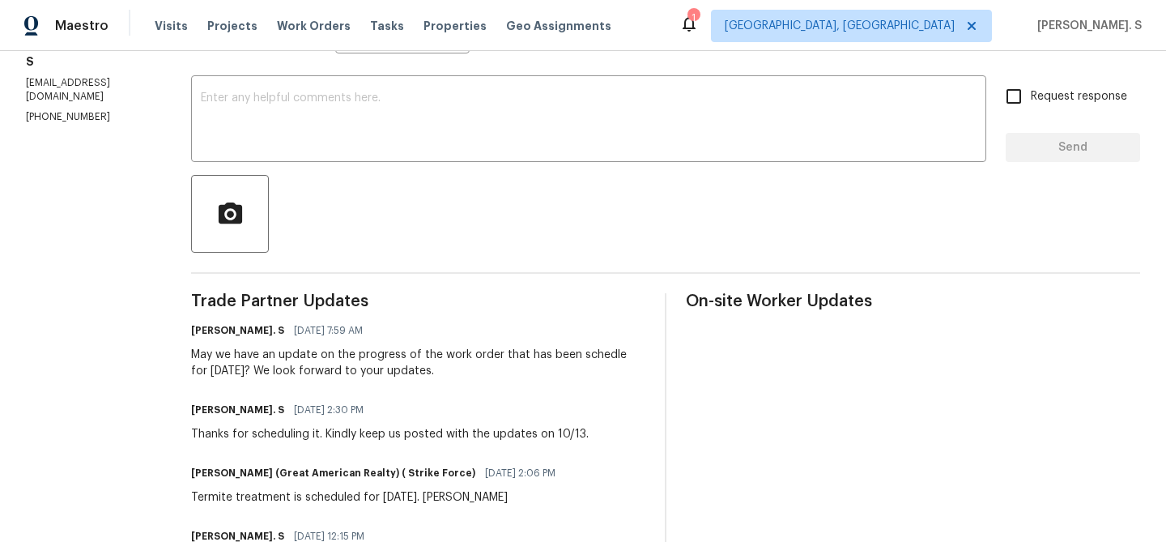
scroll to position [316, 0]
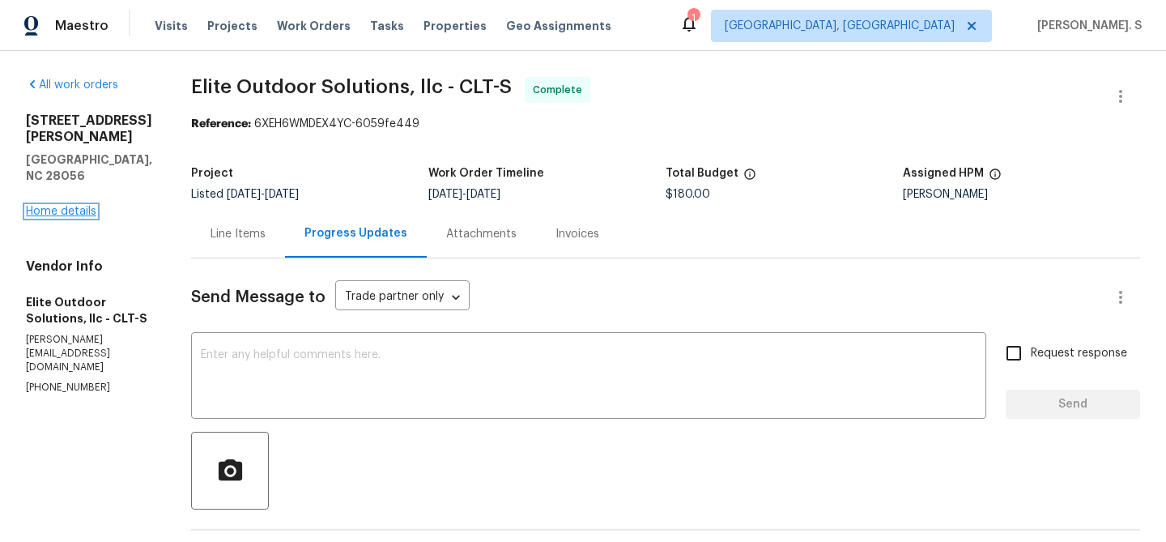
click at [80, 206] on link "Home details" at bounding box center [61, 211] width 70 height 11
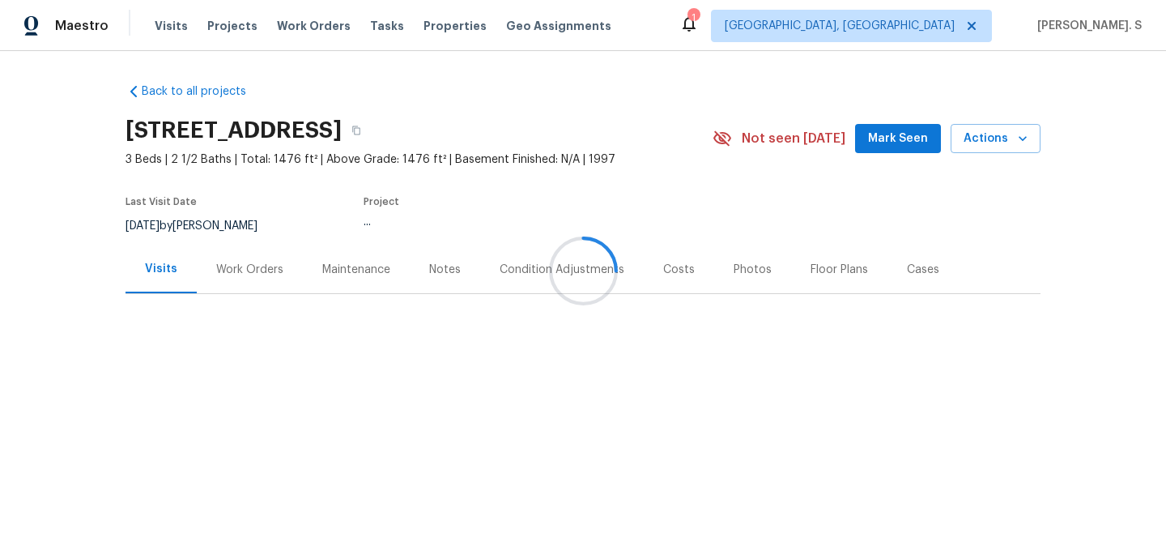
click at [226, 309] on div at bounding box center [583, 271] width 1166 height 542
click at [226, 279] on div "Work Orders" at bounding box center [250, 269] width 106 height 48
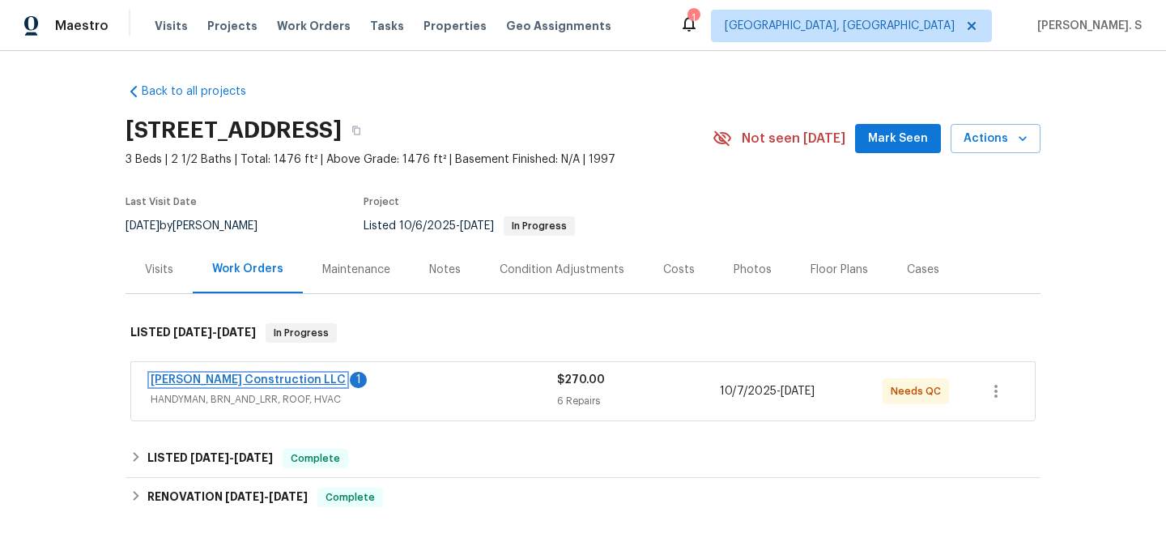
click at [196, 374] on link "[PERSON_NAME] Construction LLC" at bounding box center [248, 379] width 195 height 11
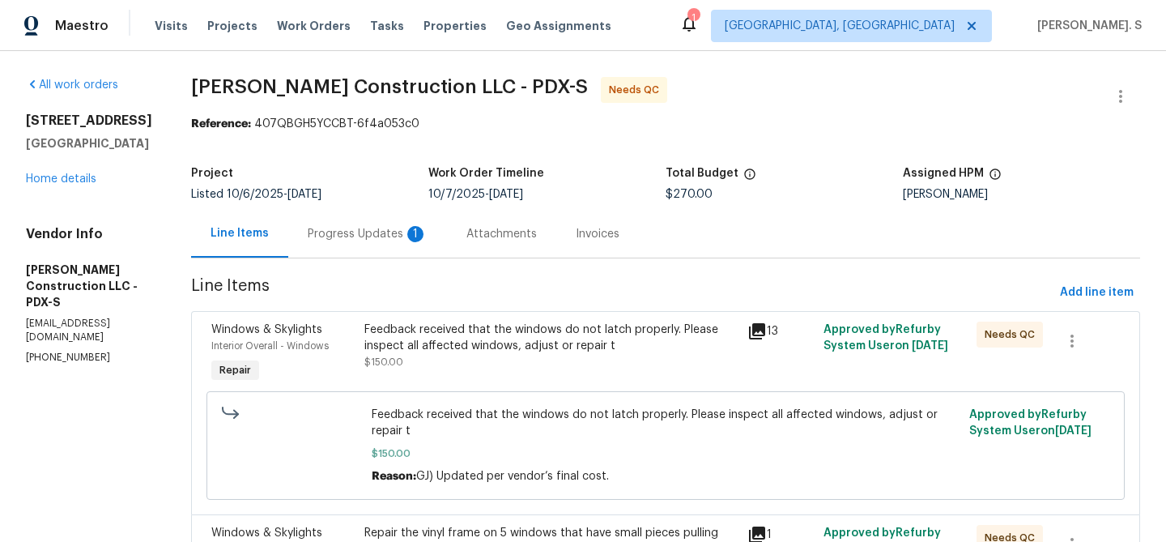
click at [417, 217] on div "Progress Updates 1" at bounding box center [367, 234] width 159 height 48
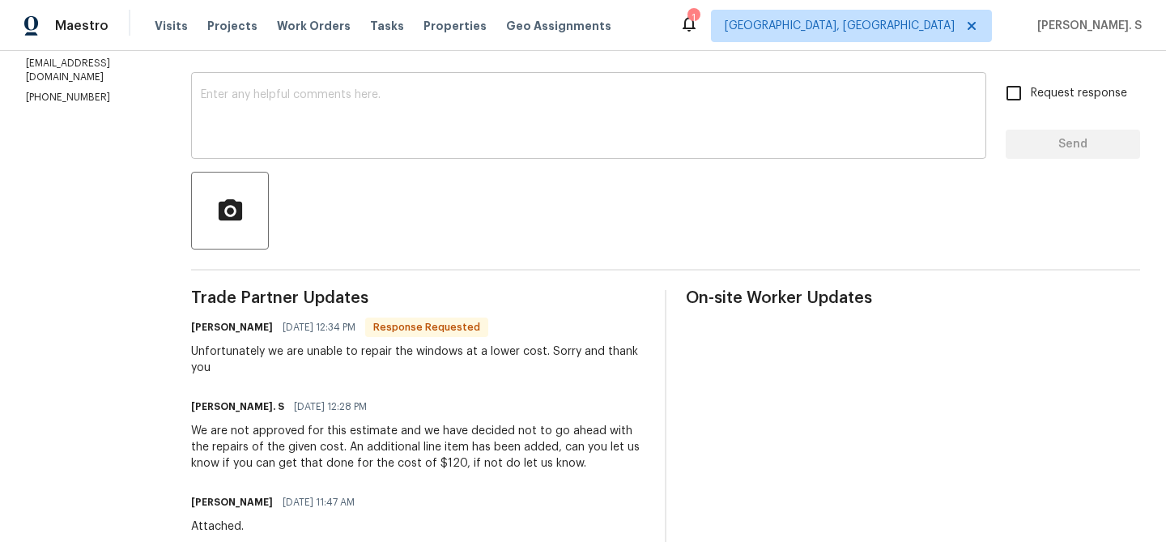
scroll to position [284, 0]
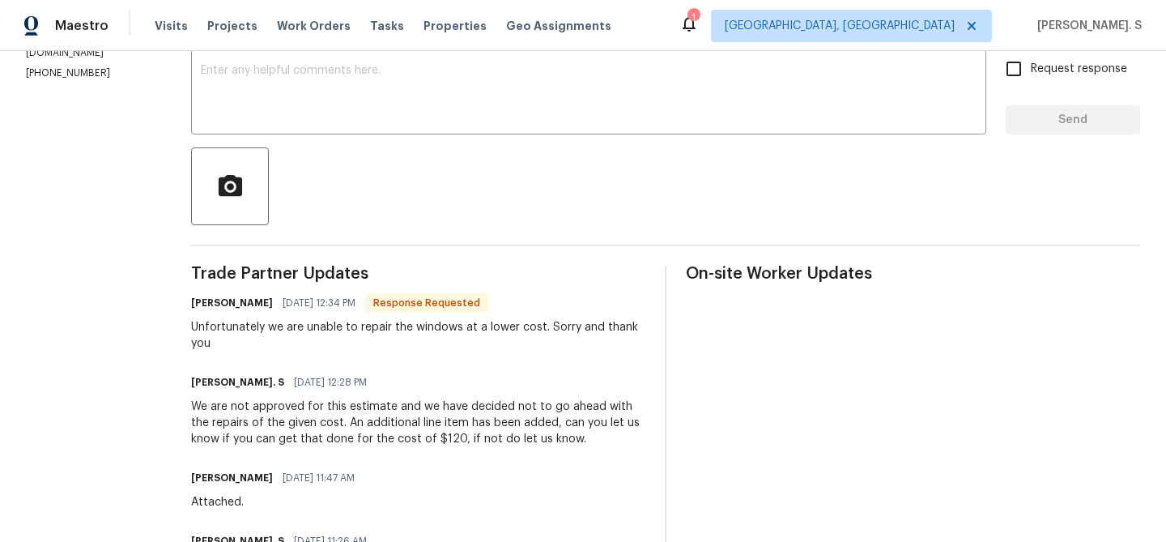
click at [263, 326] on div "Unfortunately we are unable to repair the windows at a lower cost. Sorry and th…" at bounding box center [418, 335] width 454 height 32
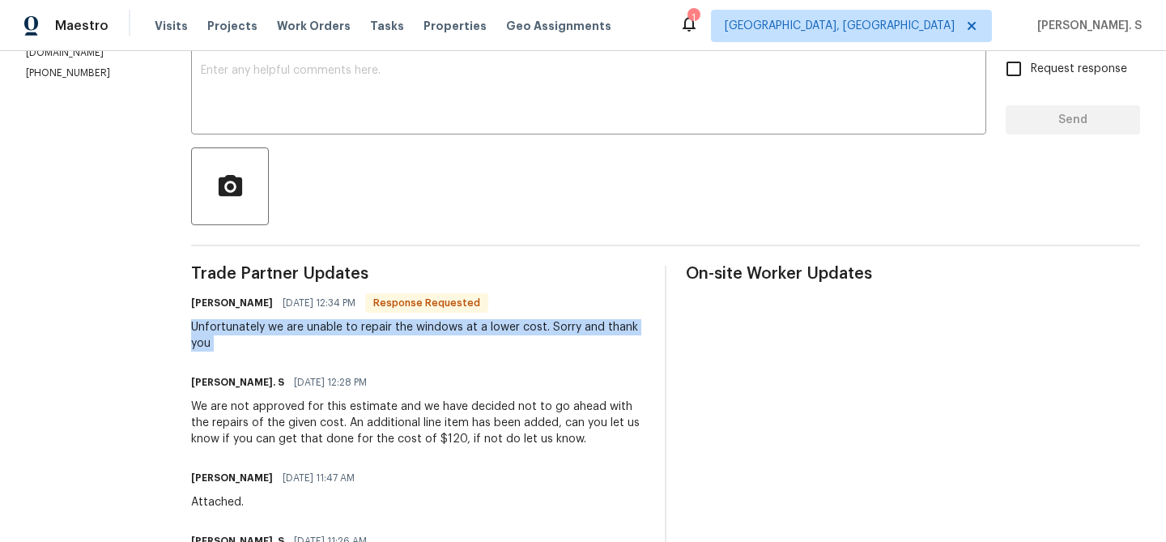
click at [263, 326] on div "Unfortunately we are unable to repair the windows at a lower cost. Sorry and th…" at bounding box center [418, 335] width 454 height 32
copy div "Unfortunately we are unable to repair the windows at a lower cost. Sorry and th…"
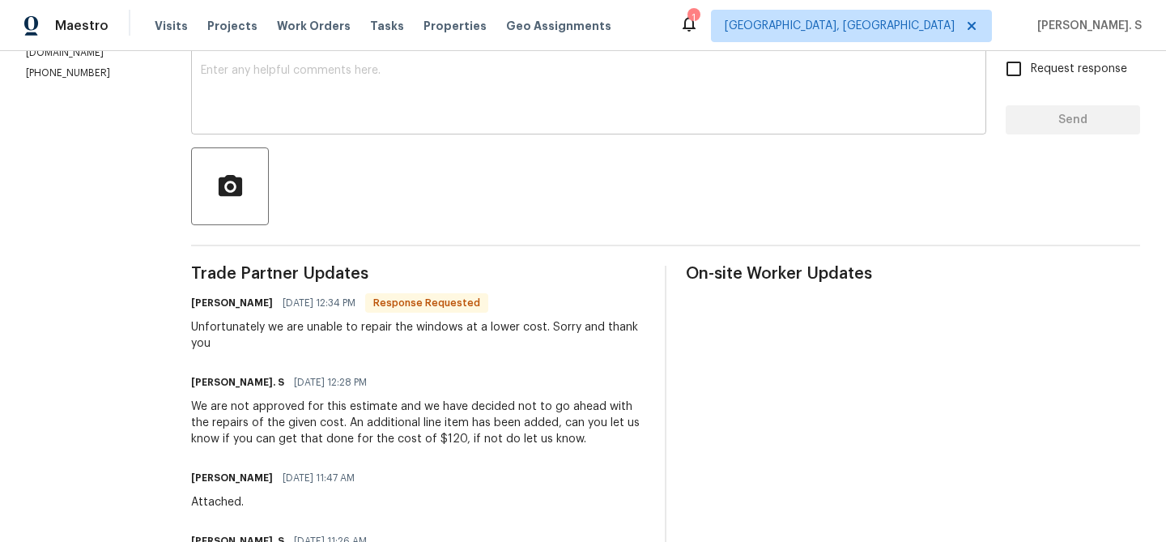
click at [290, 126] on div "x ​" at bounding box center [588, 93] width 795 height 83
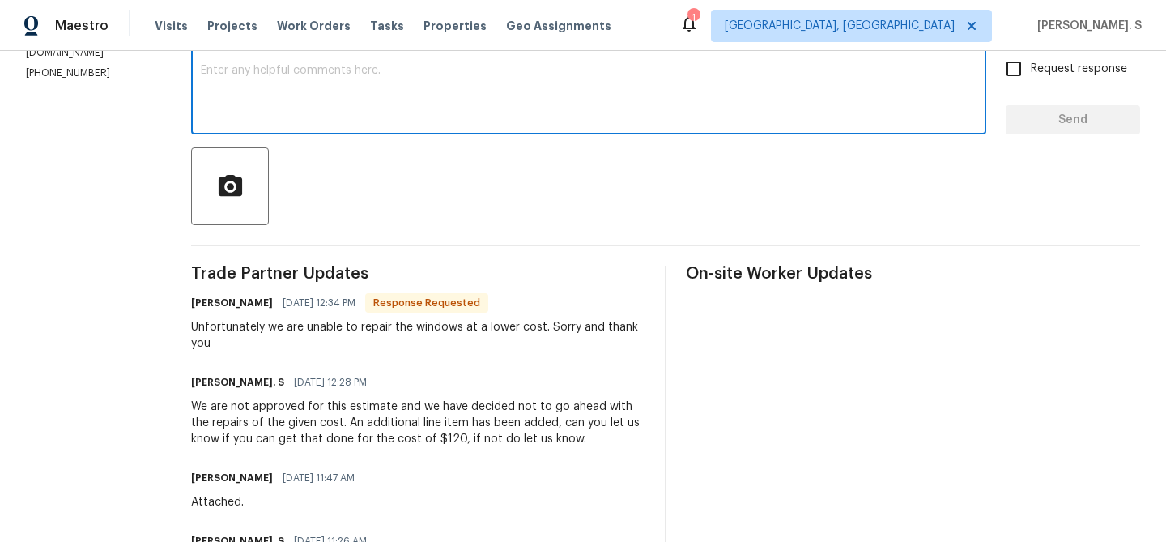
type textarea "t"
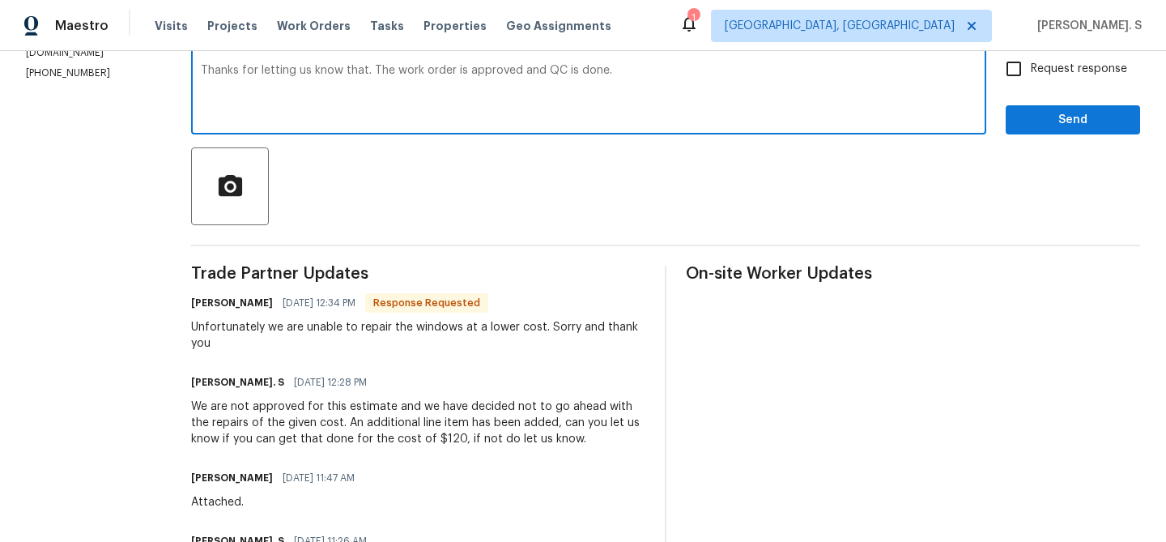
type textarea "Thanks for letting us know that. The work order is approved and QC is done."
click at [1075, 63] on span "Request response" at bounding box center [1079, 69] width 96 height 17
click at [1031, 63] on input "Request response" at bounding box center [1014, 69] width 34 height 34
checkbox input "true"
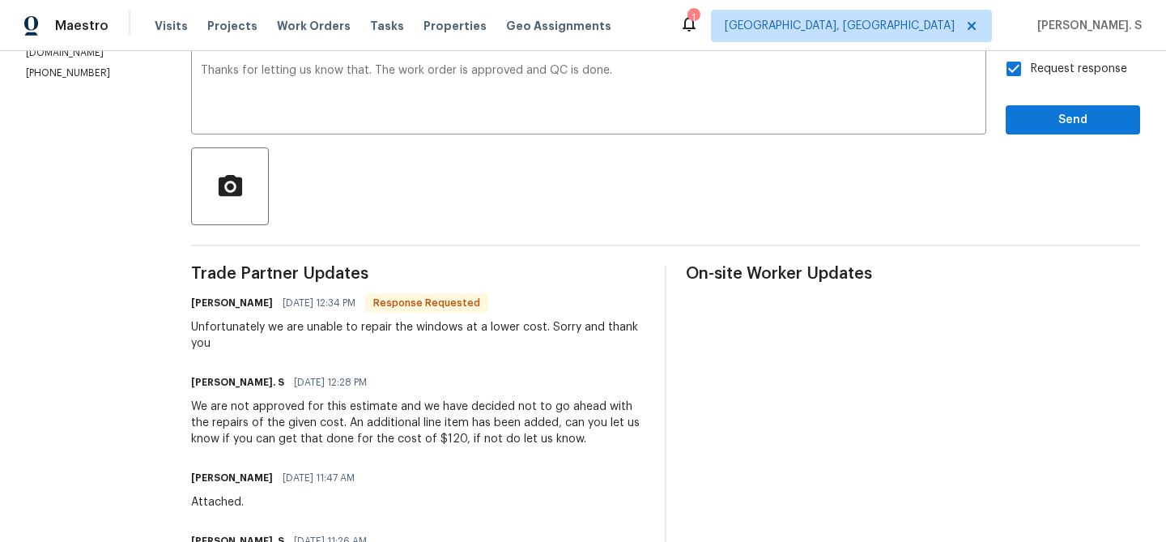
click at [1068, 103] on div "Request response Send" at bounding box center [1073, 93] width 134 height 83
click at [1003, 154] on div at bounding box center [665, 186] width 949 height 78
click at [513, 323] on div "Unfortunately we are unable to repair the windows at a lower cost. Sorry and th…" at bounding box center [418, 335] width 454 height 32
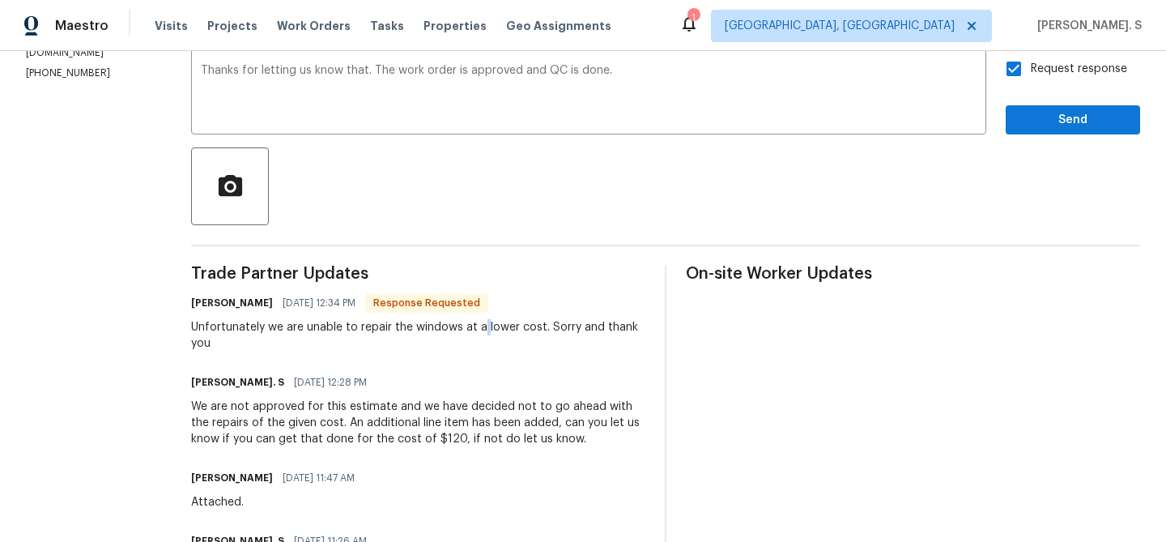
click at [513, 323] on div "Unfortunately we are unable to repair the windows at a lower cost. Sorry and th…" at bounding box center [418, 335] width 454 height 32
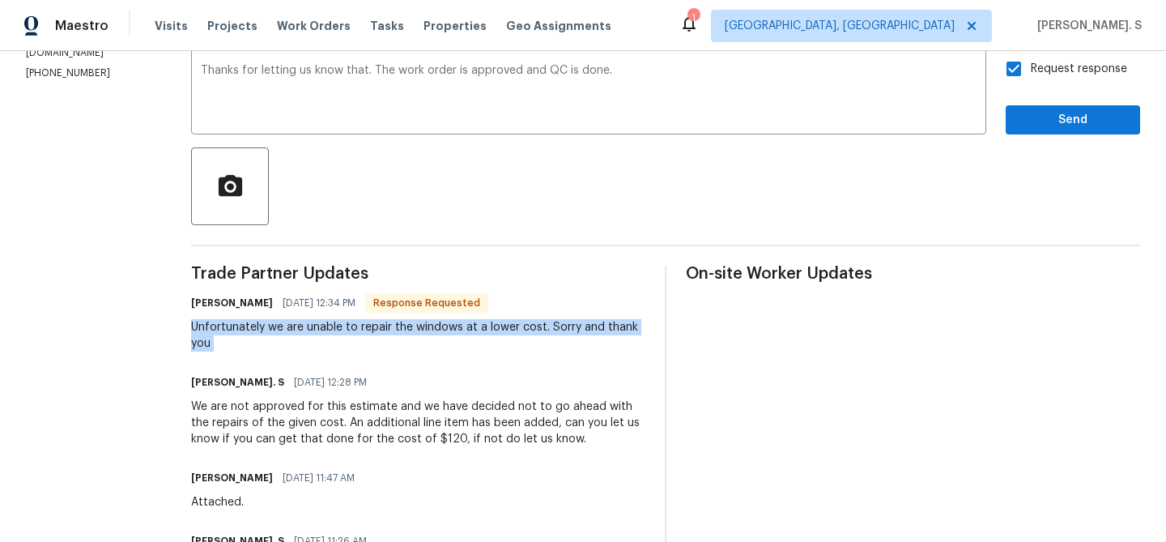
copy div "Unfortunately we are unable to repair the windows at a lower cost. Sorry and th…"
click at [1060, 114] on span "Send" at bounding box center [1073, 120] width 109 height 20
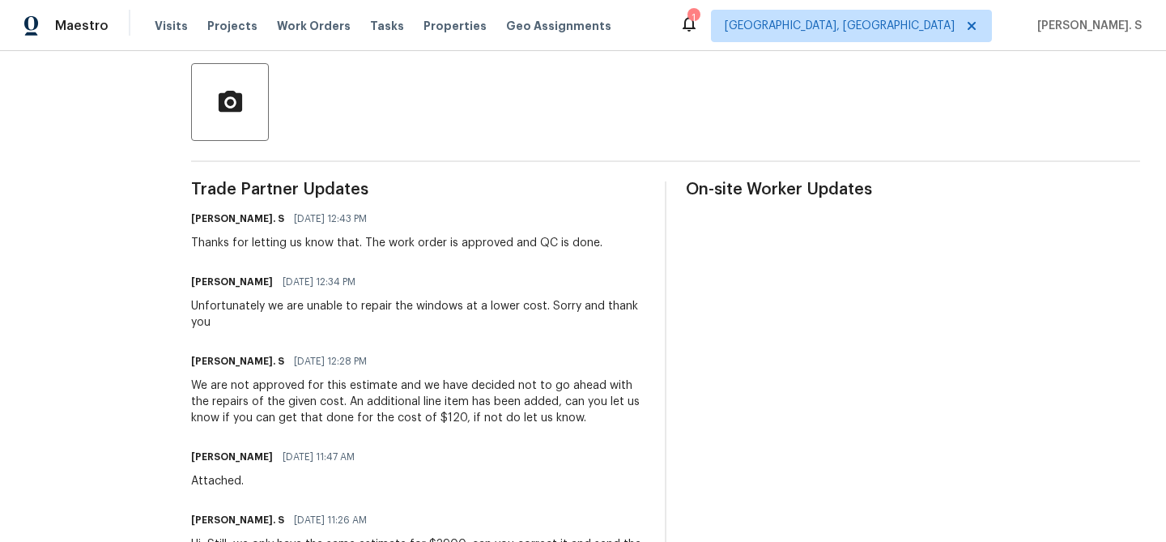
scroll to position [52, 0]
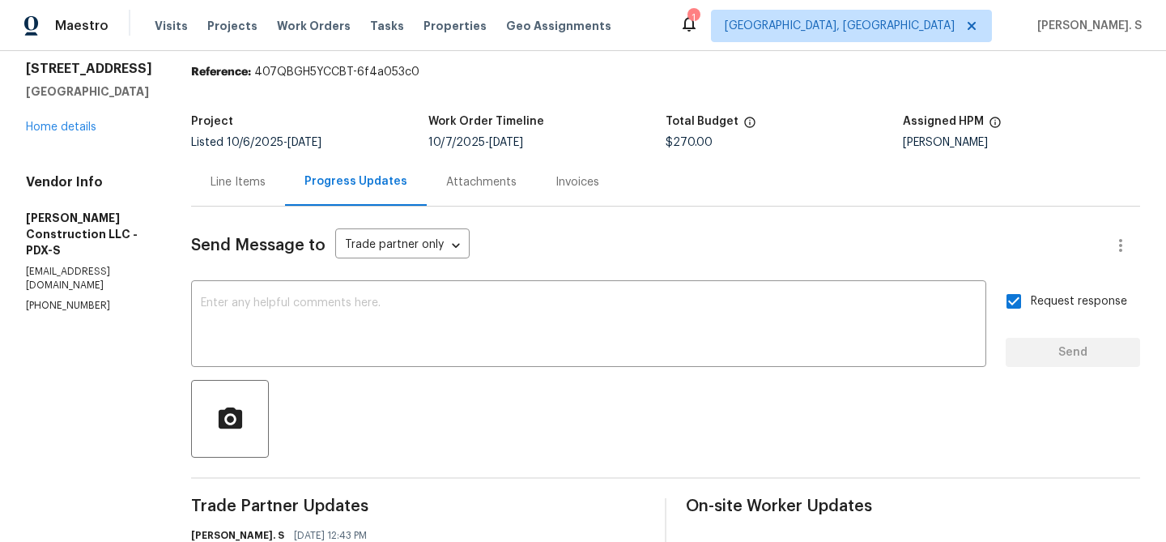
click at [246, 174] on div "Line Items" at bounding box center [238, 182] width 55 height 16
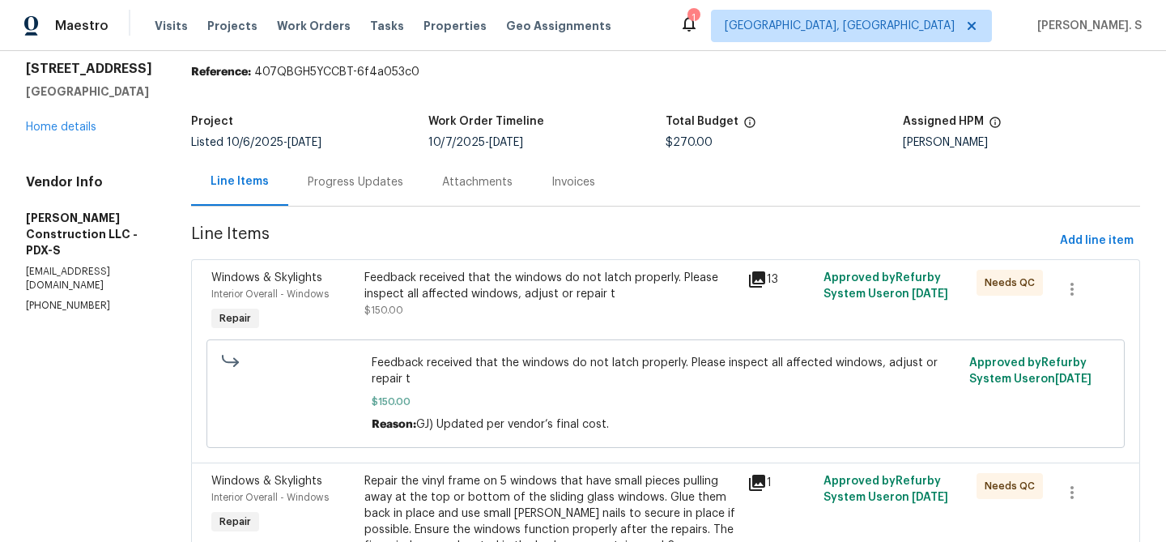
scroll to position [172, 0]
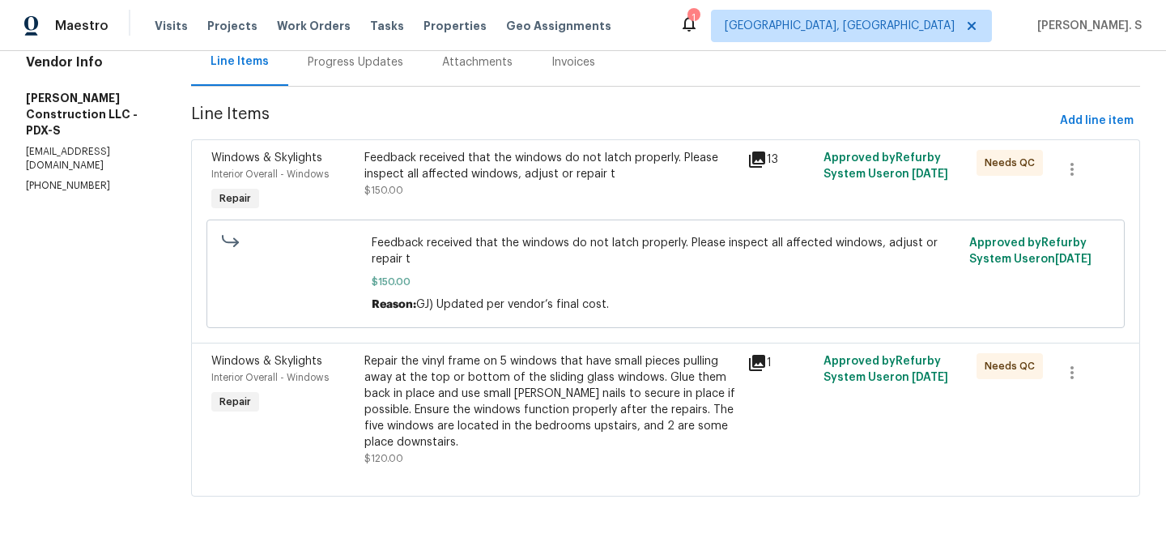
click at [1100, 381] on div at bounding box center [1086, 372] width 66 height 39
click at [1082, 373] on icon "button" at bounding box center [1071, 372] width 19 height 19
click at [1126, 376] on div at bounding box center [583, 271] width 1166 height 542
click at [1098, 377] on div at bounding box center [1086, 372] width 66 height 39
click at [1082, 372] on icon "button" at bounding box center [1071, 372] width 19 height 19
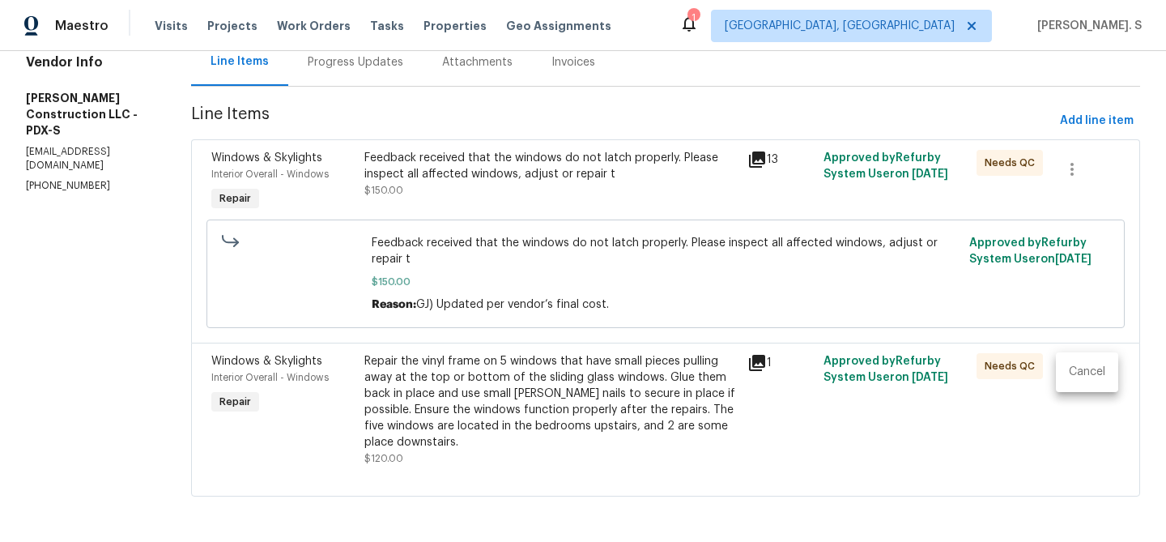
click at [1099, 371] on li "Cancel" at bounding box center [1087, 372] width 62 height 27
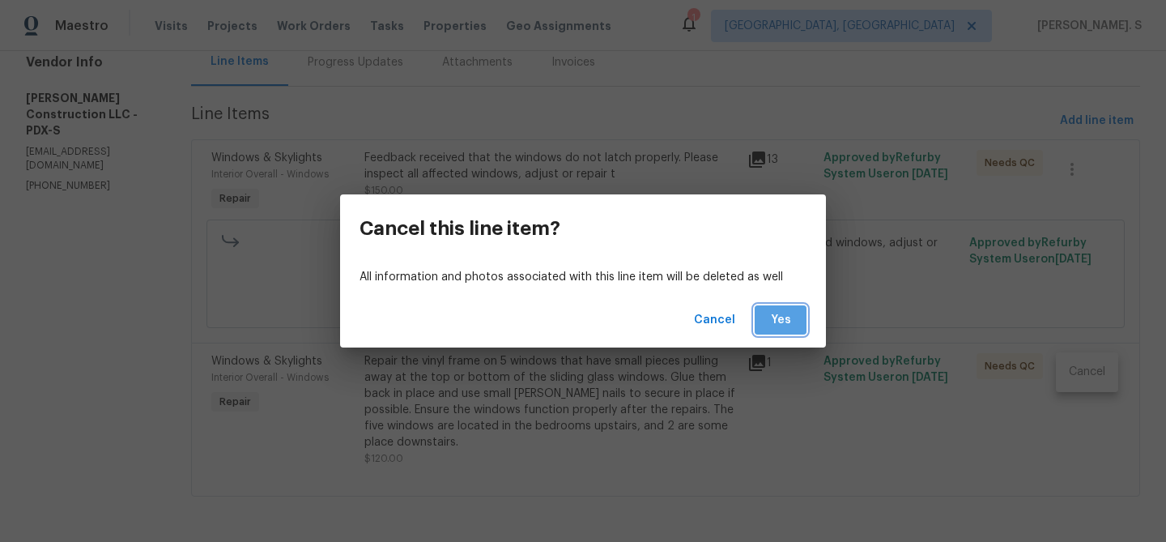
click at [764, 314] on button "Yes" at bounding box center [781, 320] width 52 height 30
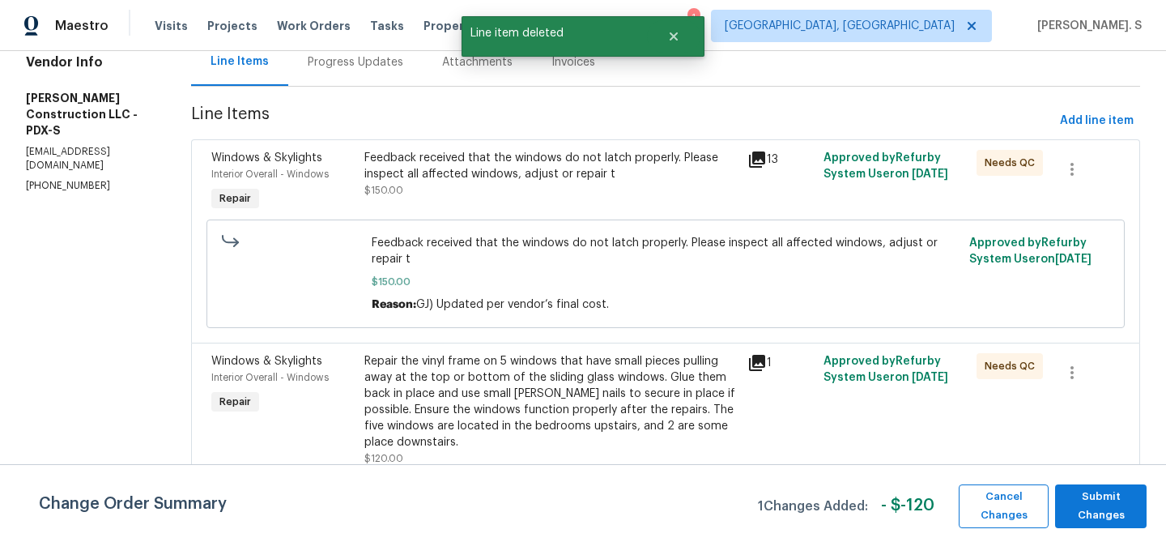
scroll to position [0, 0]
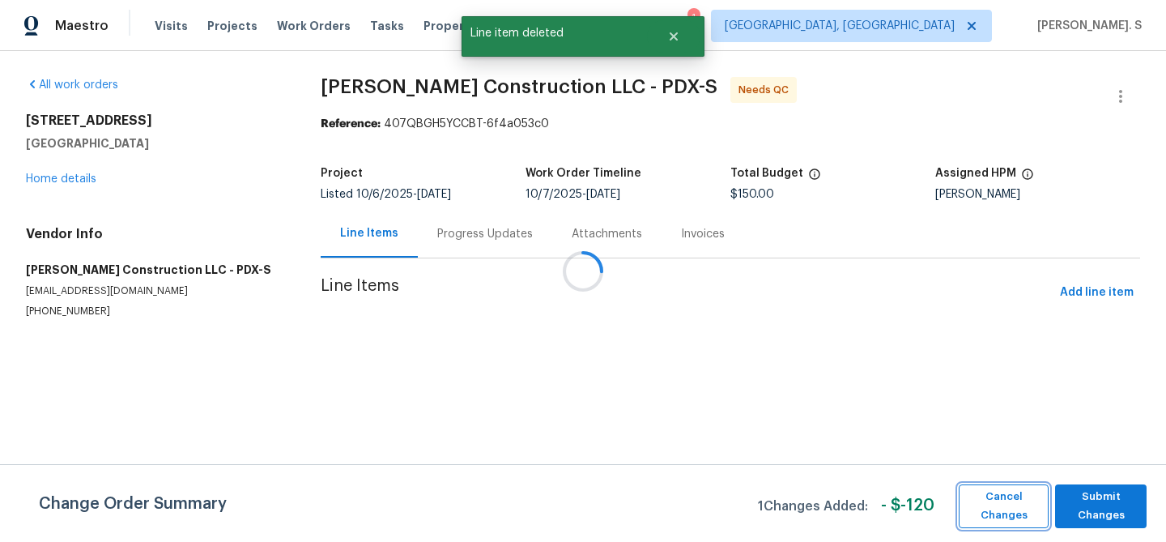
click at [1011, 488] on span "Cancel Changes" at bounding box center [1004, 506] width 74 height 37
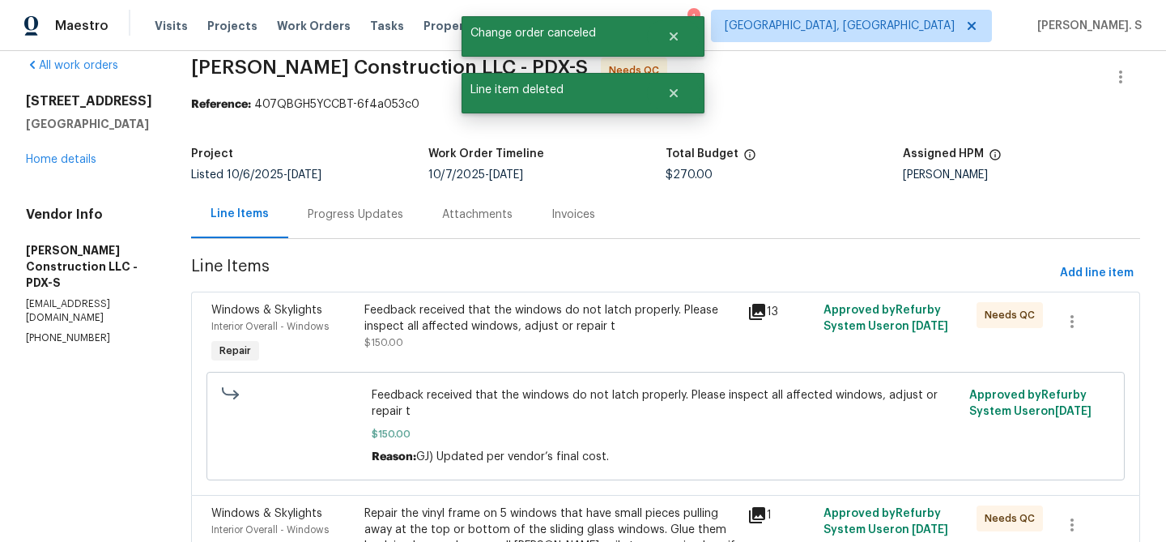
scroll to position [172, 0]
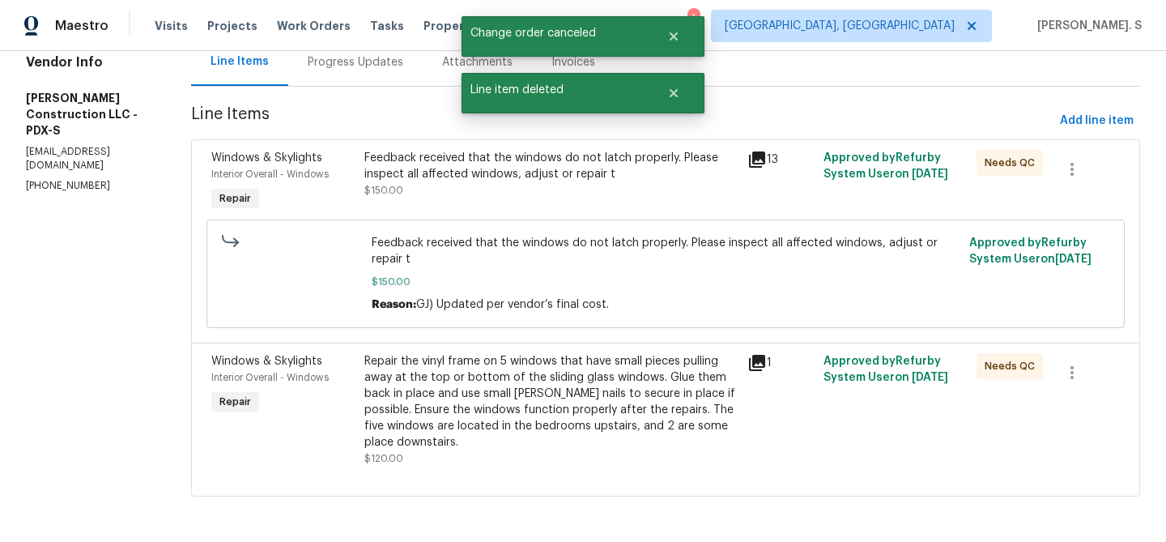
click at [733, 411] on div "Repair the vinyl frame on 5 windows that have small pieces pulling away at the …" at bounding box center [550, 401] width 373 height 97
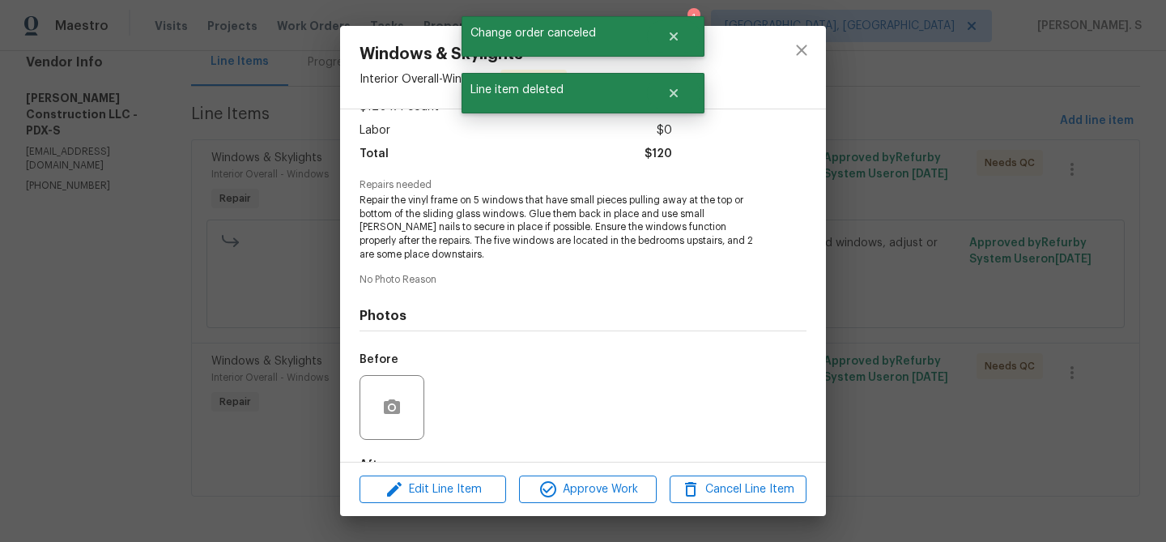
scroll to position [203, 0]
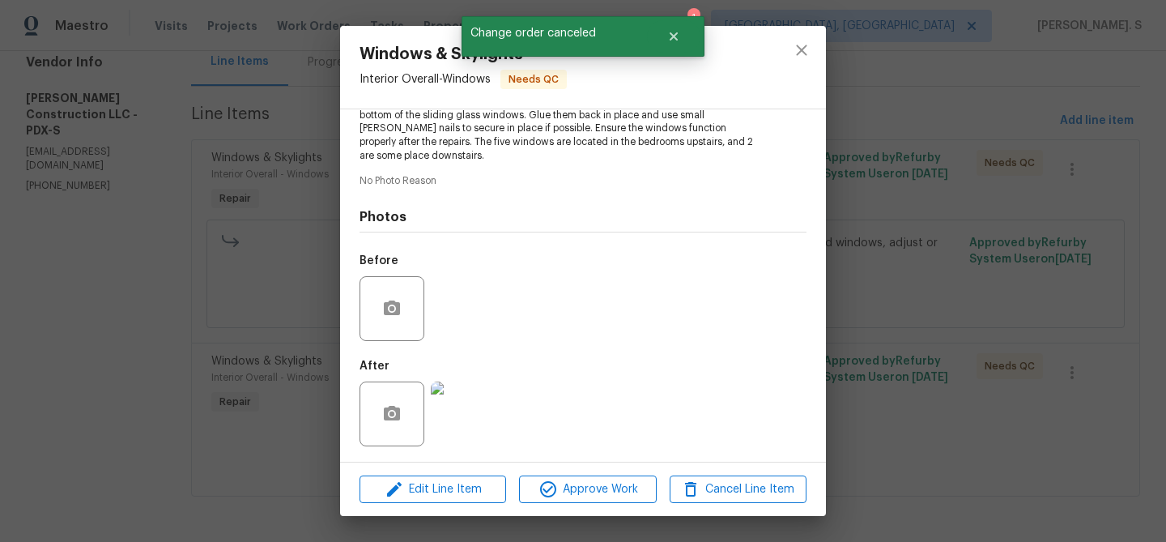
click at [483, 433] on img at bounding box center [463, 413] width 65 height 65
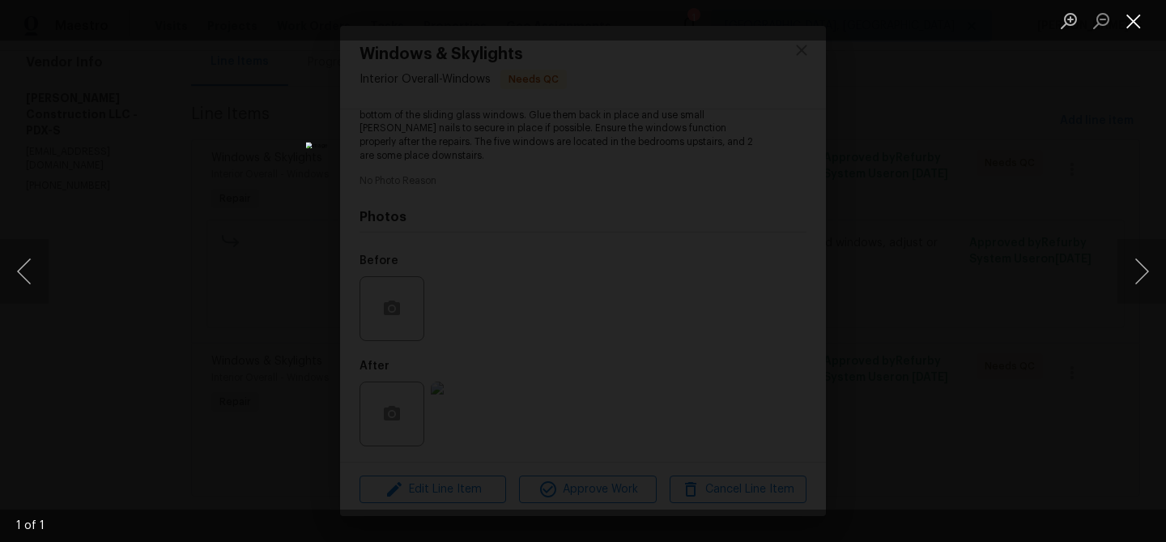
click at [1142, 24] on button "Close lightbox" at bounding box center [1134, 20] width 32 height 28
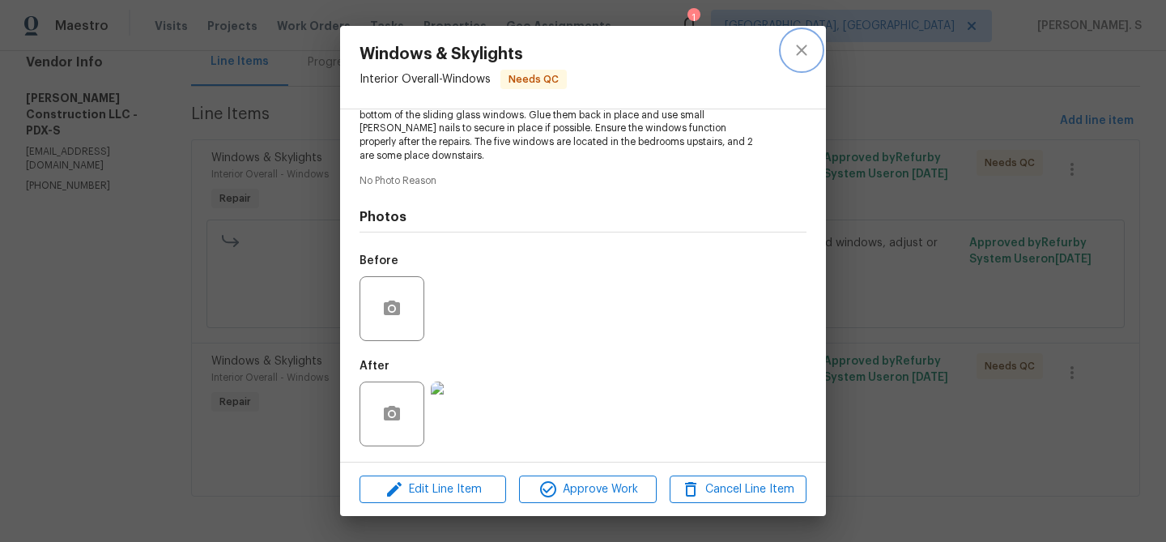
click at [798, 48] on icon "close" at bounding box center [801, 49] width 19 height 19
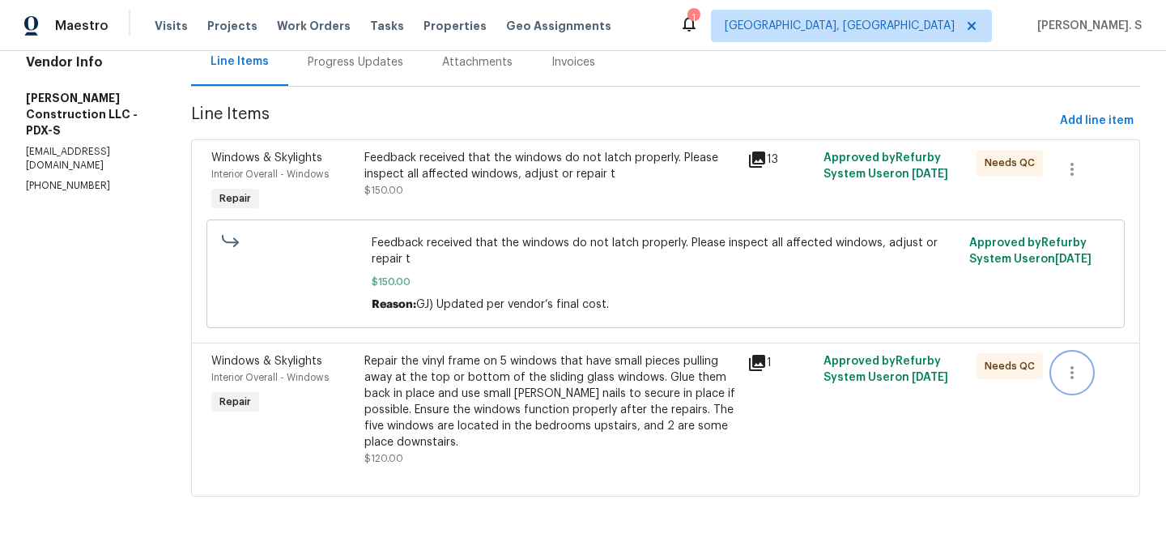
click at [1079, 359] on button "button" at bounding box center [1072, 372] width 39 height 39
click at [1067, 381] on li "Cancel" at bounding box center [1087, 372] width 62 height 27
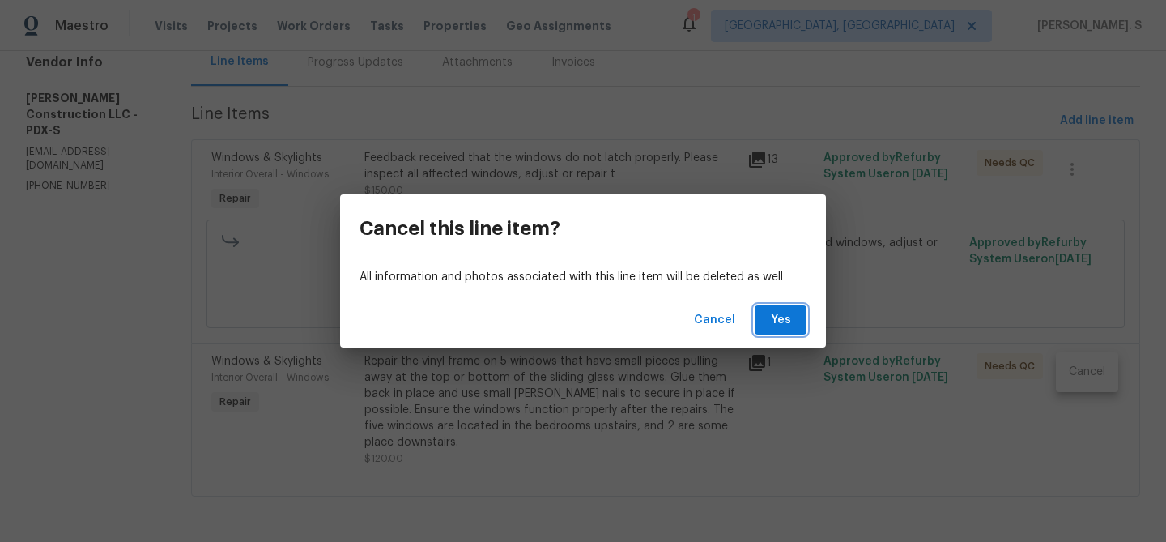
click at [786, 331] on button "Yes" at bounding box center [781, 320] width 52 height 30
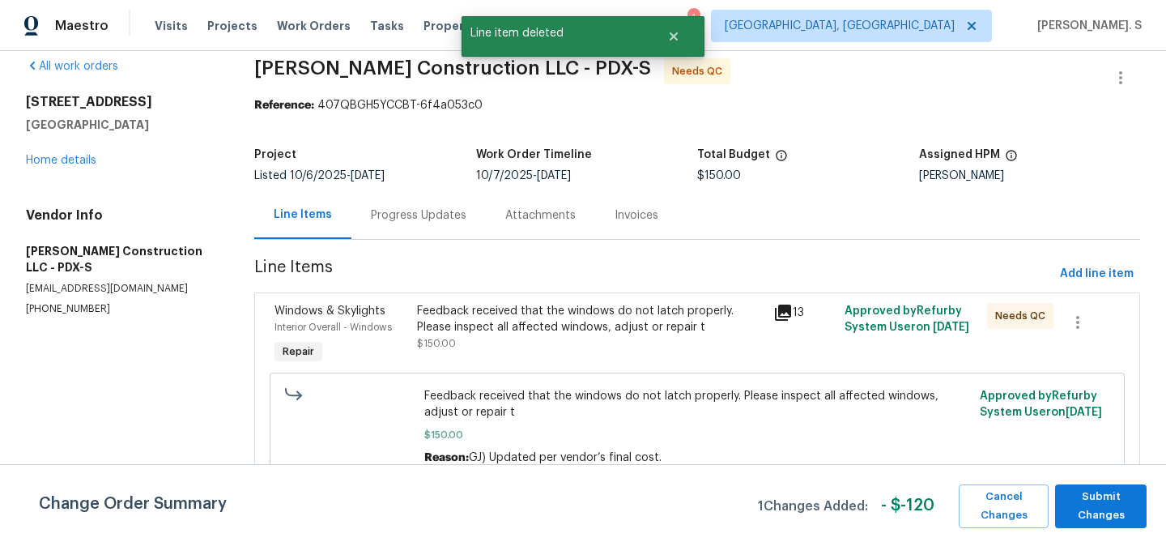
scroll to position [19, 0]
click at [1110, 517] on span "Submit Changes" at bounding box center [1100, 506] width 75 height 37
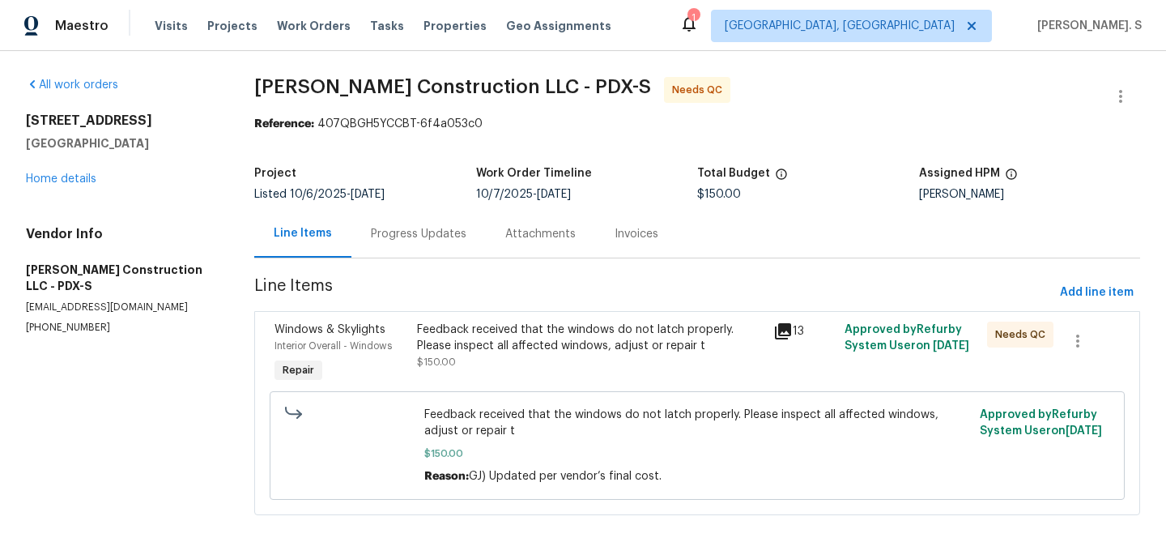
click at [1118, 71] on div "All work orders [STREET_ADDRESS] Home details Vendor Info [PERSON_NAME] Constru…" at bounding box center [583, 305] width 1166 height 509
click at [1109, 83] on button "button" at bounding box center [1120, 96] width 39 height 39
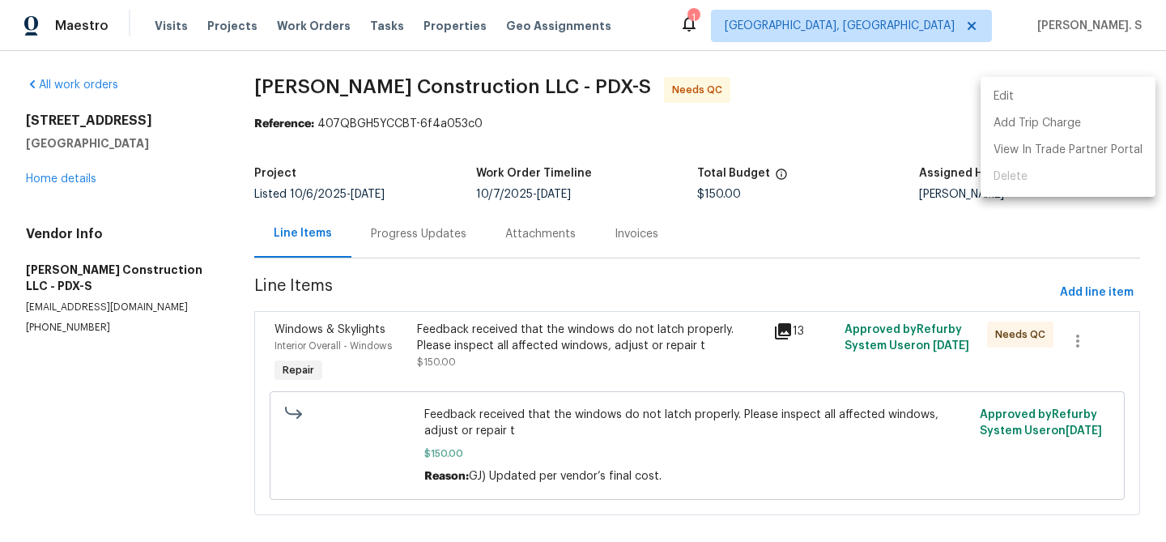
click at [1081, 87] on li "Edit" at bounding box center [1068, 96] width 175 height 27
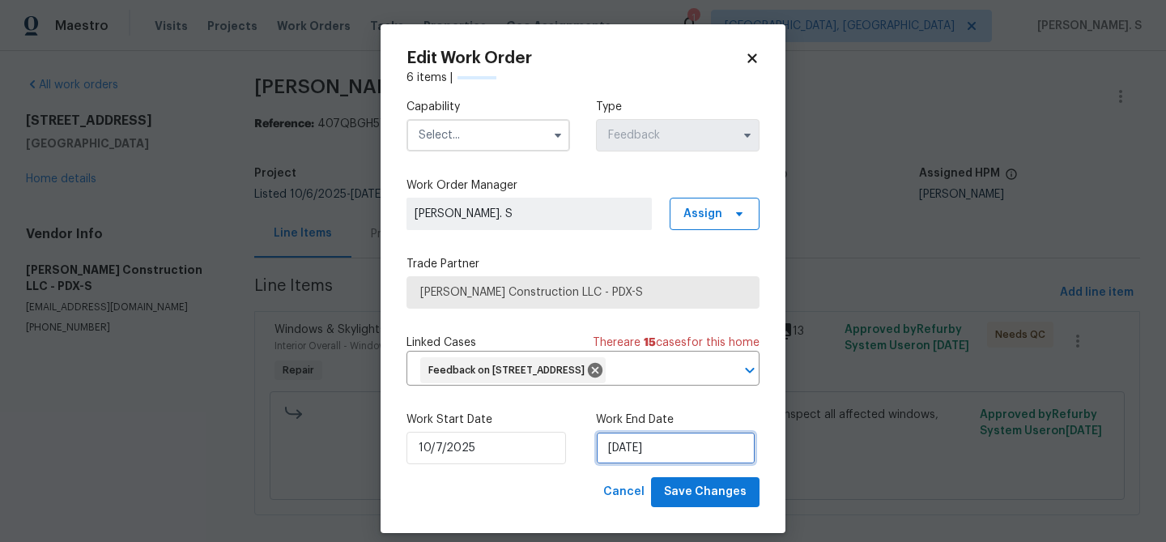
click at [655, 459] on input "[DATE]" at bounding box center [676, 448] width 160 height 32
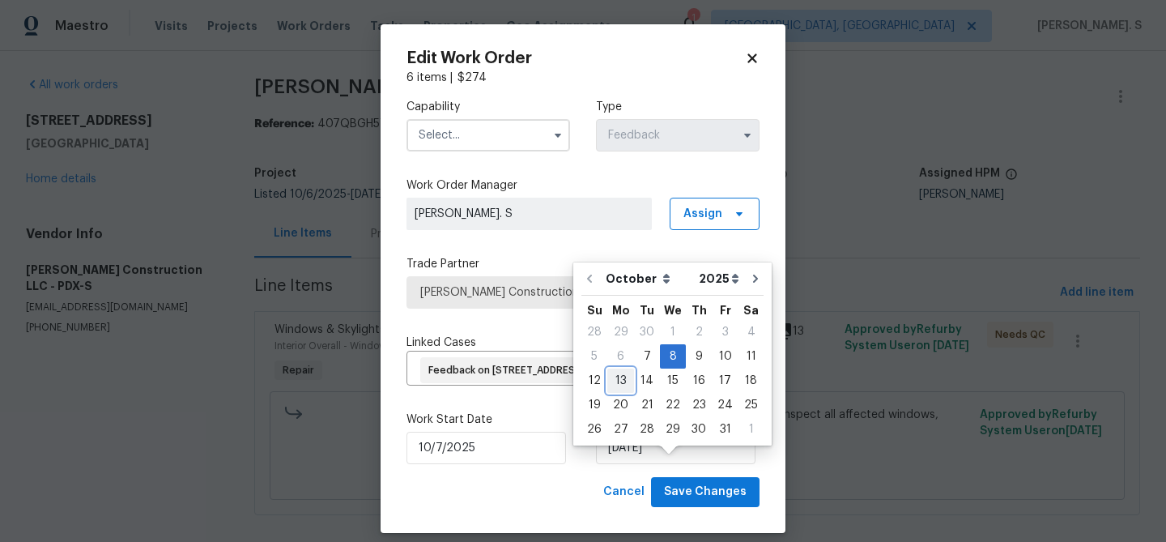
click at [628, 375] on div "13" at bounding box center [620, 380] width 27 height 23
type input "[DATE]"
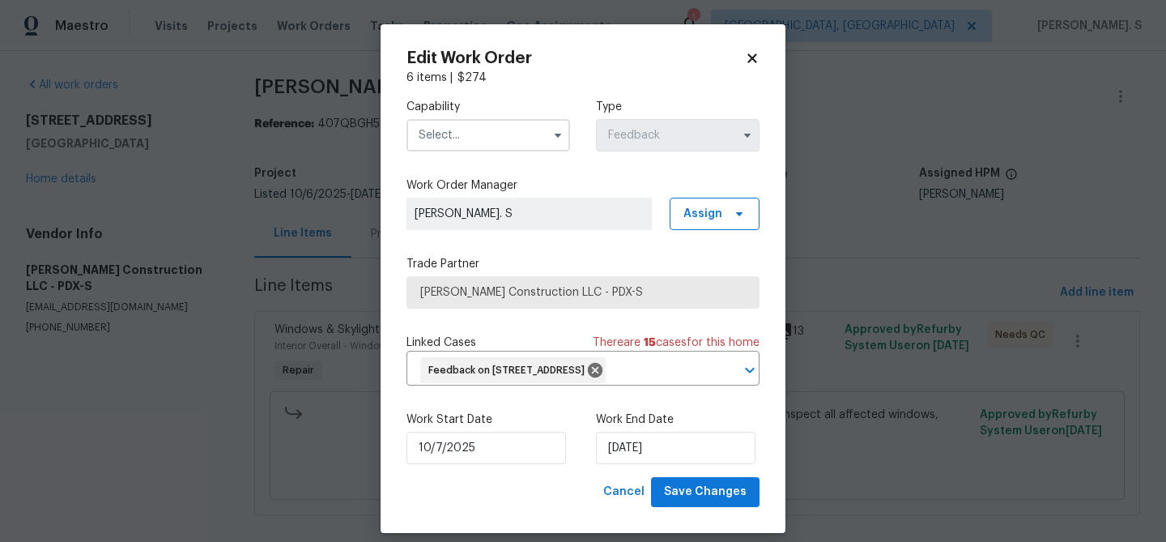
click at [493, 134] on input "text" at bounding box center [489, 135] width 164 height 32
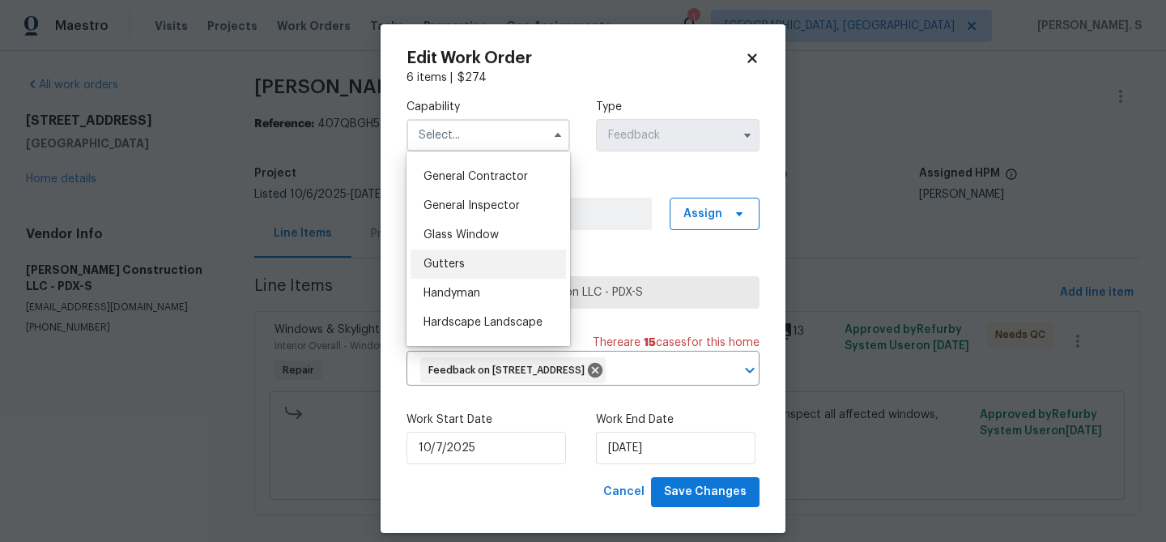
scroll to position [771, 0]
click at [472, 300] on div "Handyman" at bounding box center [488, 289] width 155 height 29
type input "Handyman"
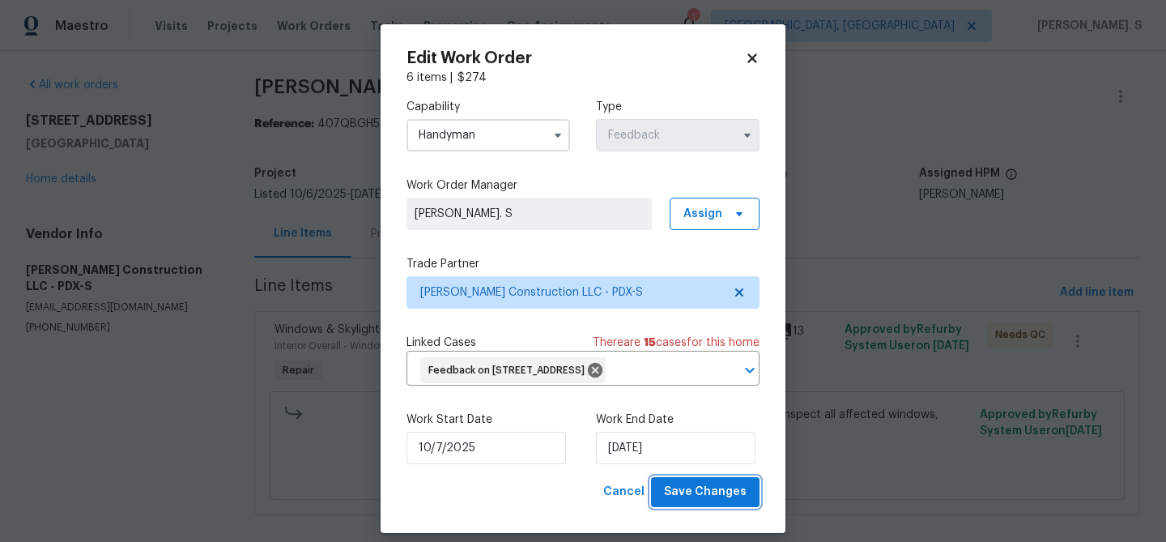
click at [709, 502] on span "Save Changes" at bounding box center [705, 492] width 83 height 20
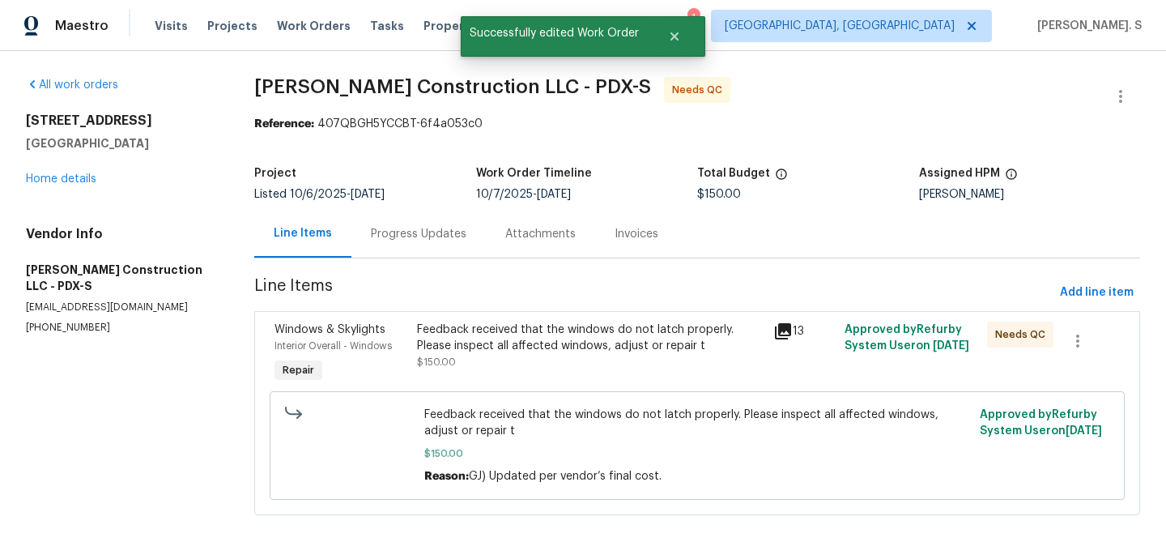
click at [533, 390] on div "Feedback received that the windows do not latch properly. Please inspect all af…" at bounding box center [697, 445] width 845 height 118
click at [530, 378] on div "Feedback received that the windows do not latch properly. Please inspect all af…" at bounding box center [590, 354] width 356 height 75
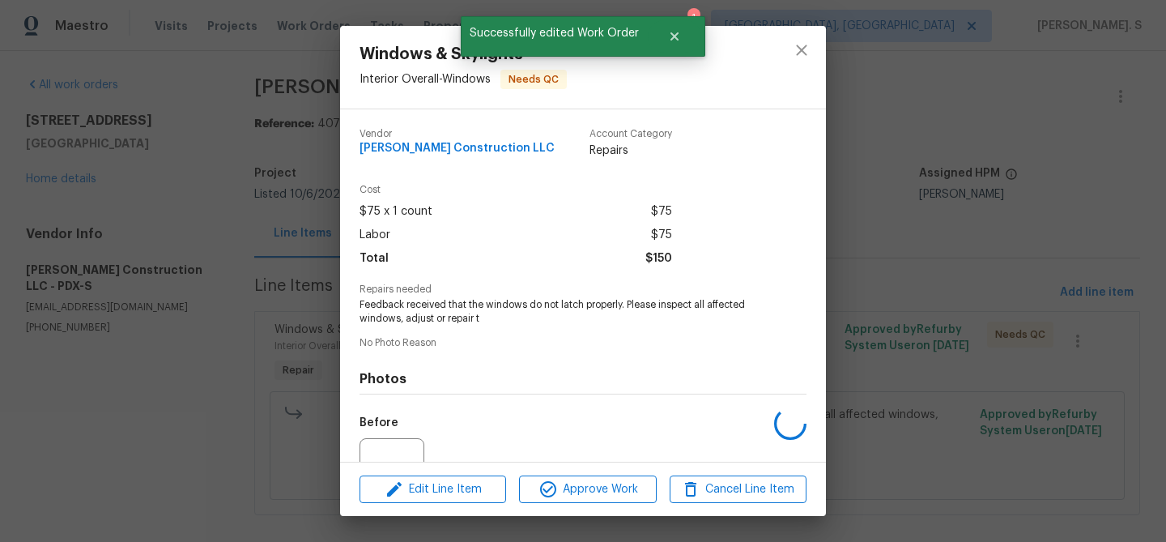
scroll to position [163, 0]
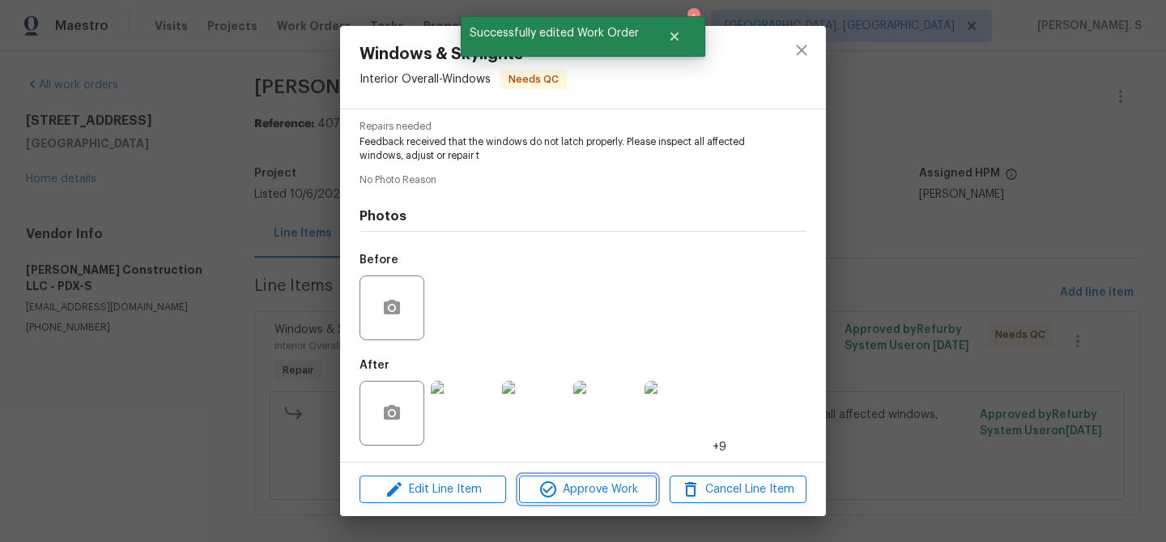
click at [568, 487] on span "Approve Work" at bounding box center [587, 489] width 127 height 20
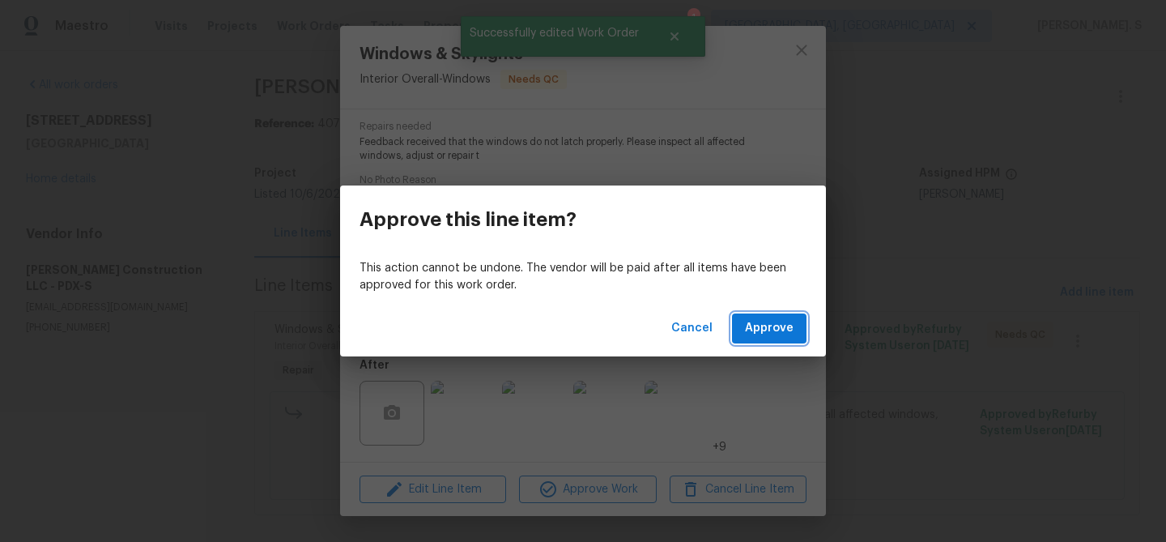
click at [782, 335] on span "Approve" at bounding box center [769, 328] width 49 height 20
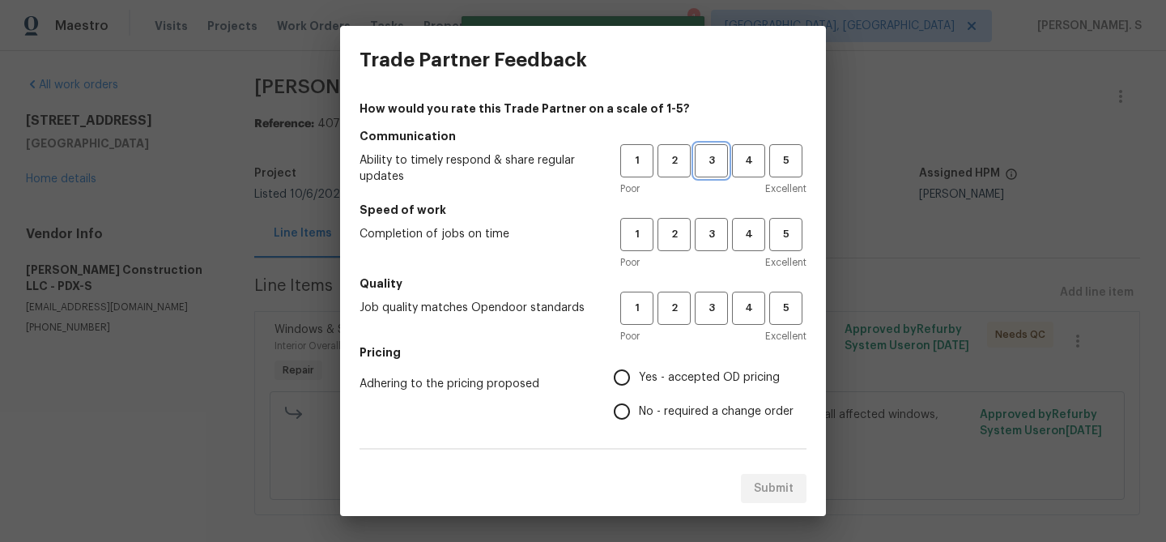
click at [713, 161] on span "3" at bounding box center [711, 160] width 30 height 19
click at [713, 244] on button "3" at bounding box center [711, 234] width 33 height 33
click at [717, 325] on div "1 2 3 4 5 Poor Excellent" at bounding box center [713, 318] width 186 height 53
click at [713, 314] on span "3" at bounding box center [711, 308] width 30 height 19
click at [702, 395] on label "No - required a change order" at bounding box center [699, 411] width 189 height 34
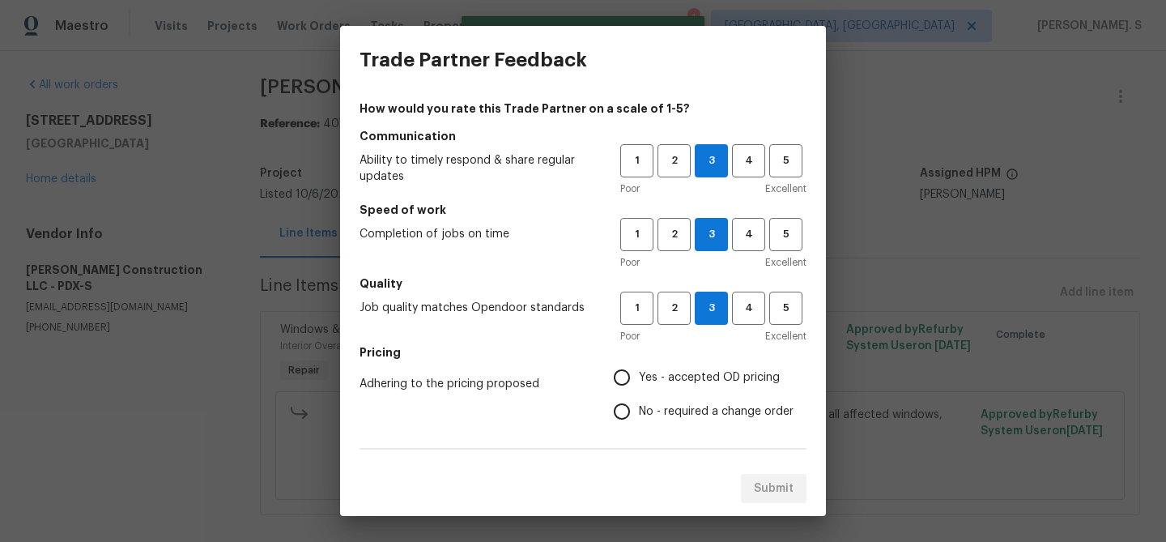
click at [639, 395] on input "No - required a change order" at bounding box center [622, 411] width 34 height 34
radio input "true"
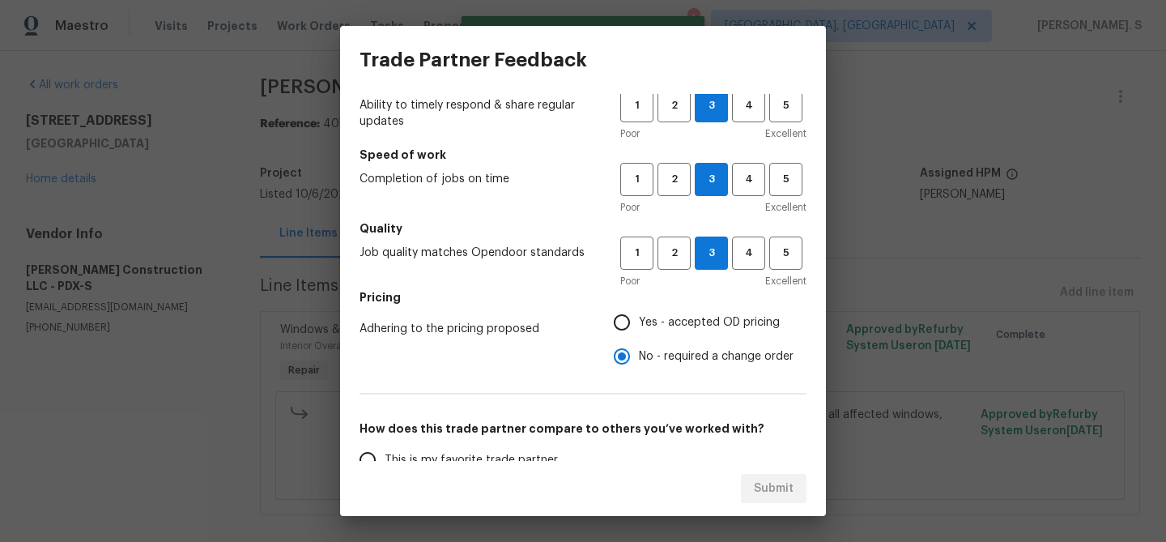
scroll to position [137, 0]
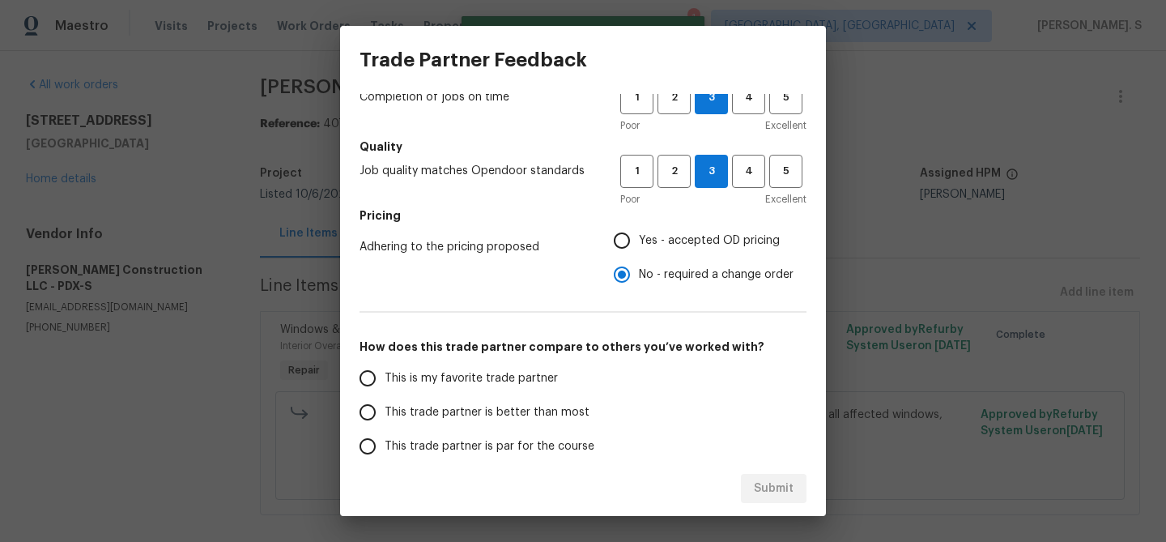
click at [594, 411] on label "This trade partner is better than most" at bounding box center [479, 412] width 256 height 34
click at [385, 411] on input "This trade partner is better than most" at bounding box center [368, 412] width 34 height 34
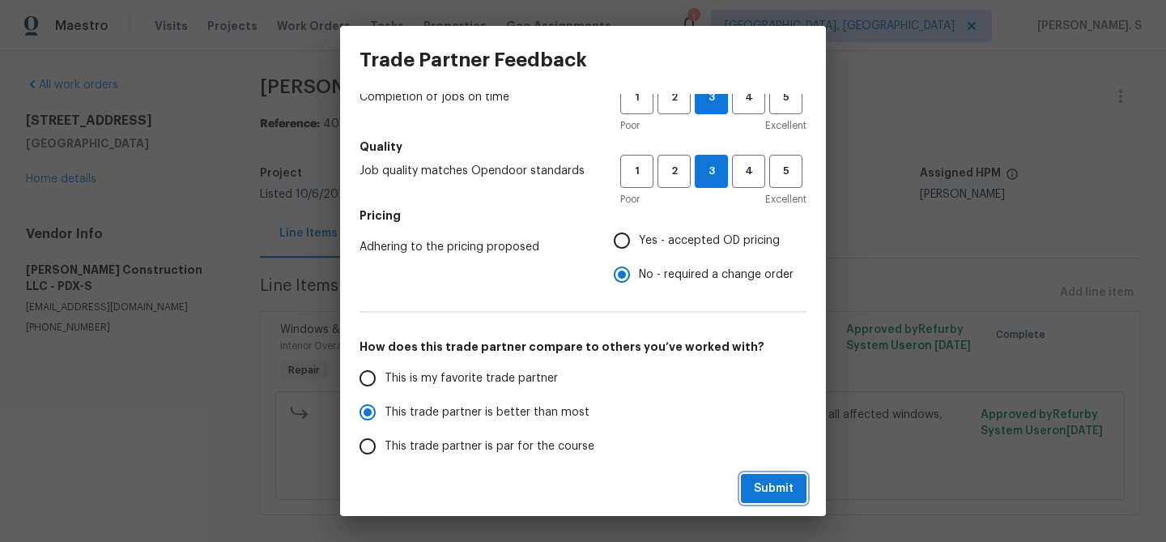
click at [783, 485] on span "Submit" at bounding box center [774, 489] width 40 height 20
radio input "true"
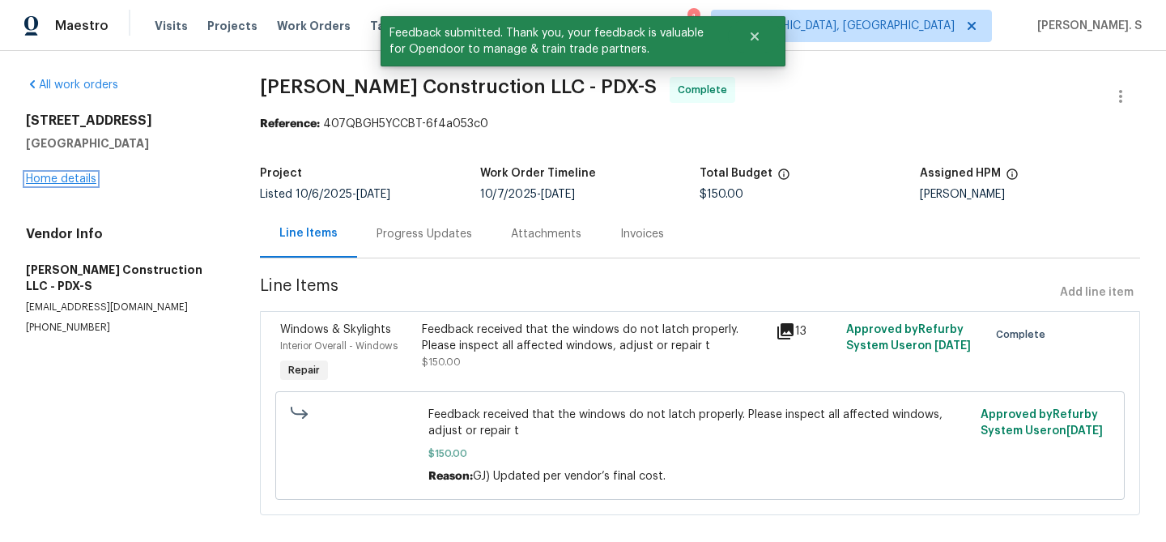
click at [78, 179] on link "Home details" at bounding box center [61, 178] width 70 height 11
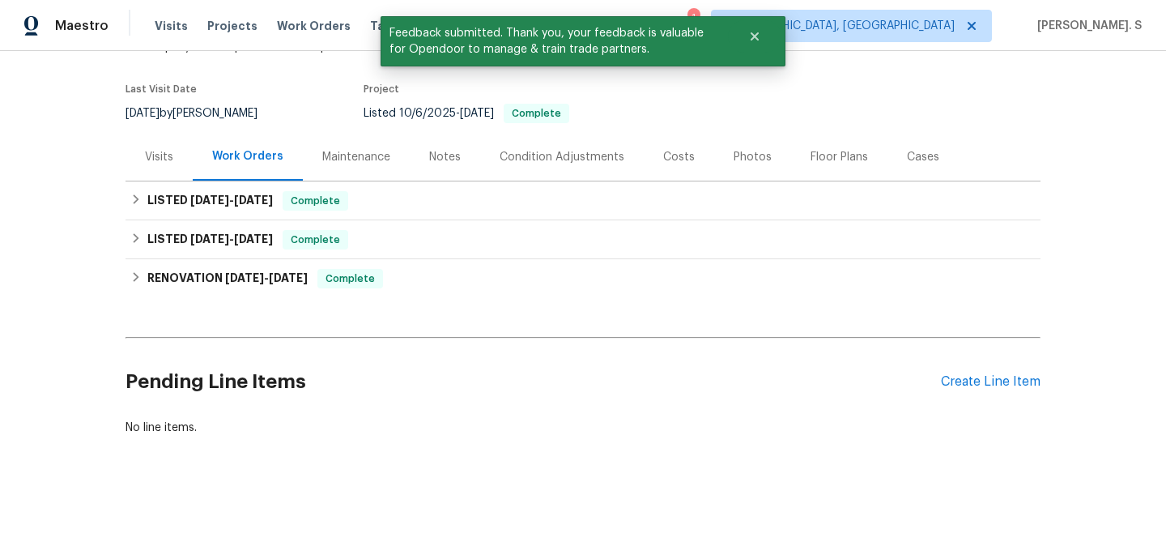
scroll to position [117, 0]
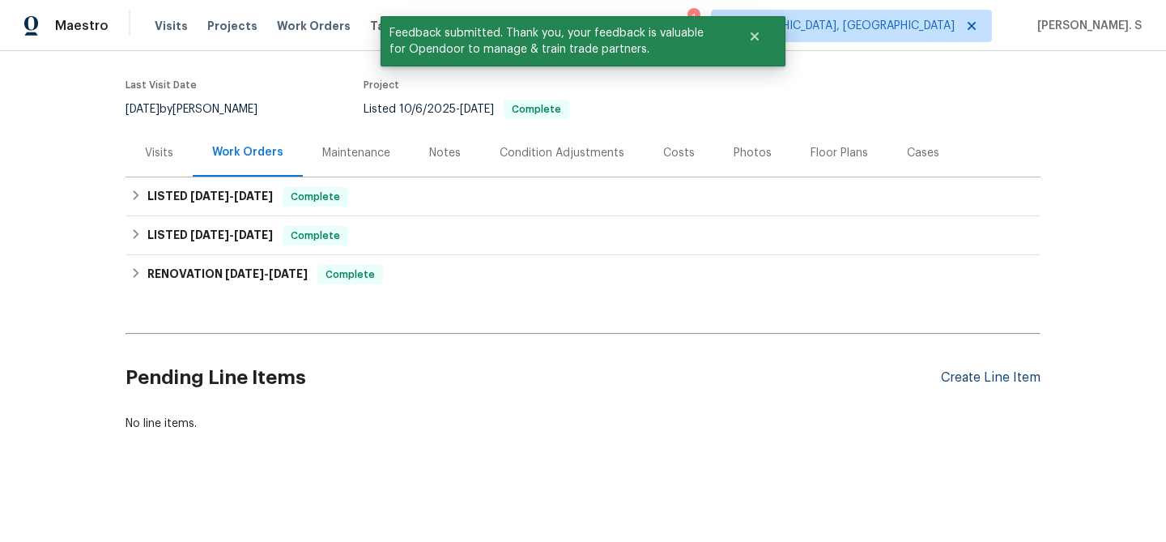
click at [981, 378] on div "Create Line Item" at bounding box center [991, 377] width 100 height 15
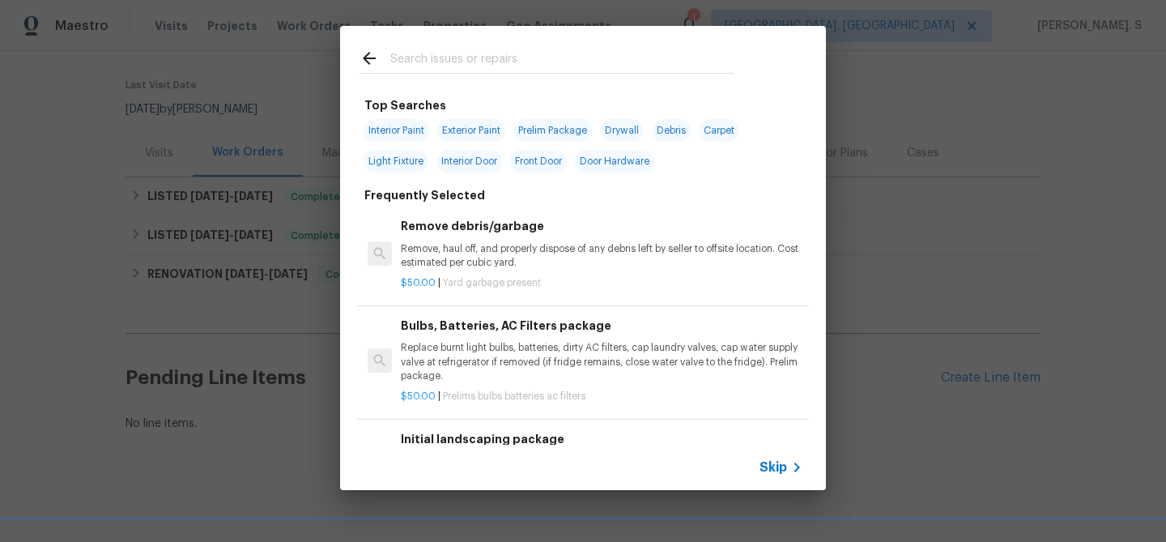
click at [524, 232] on h6 "Remove debris/garbage" at bounding box center [602, 226] width 402 height 18
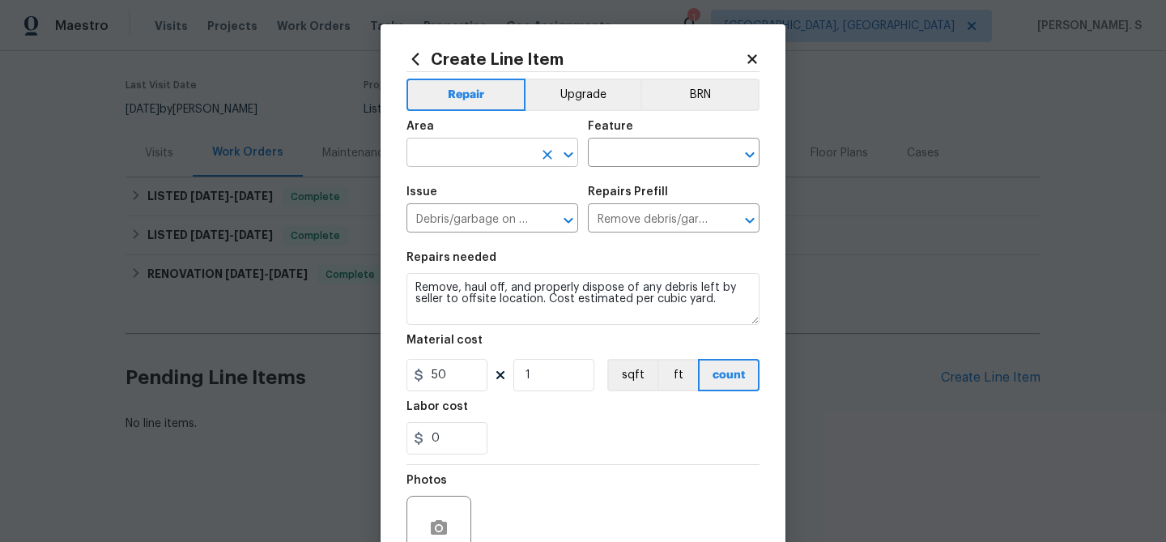
click at [570, 160] on icon "Open" at bounding box center [568, 154] width 19 height 19
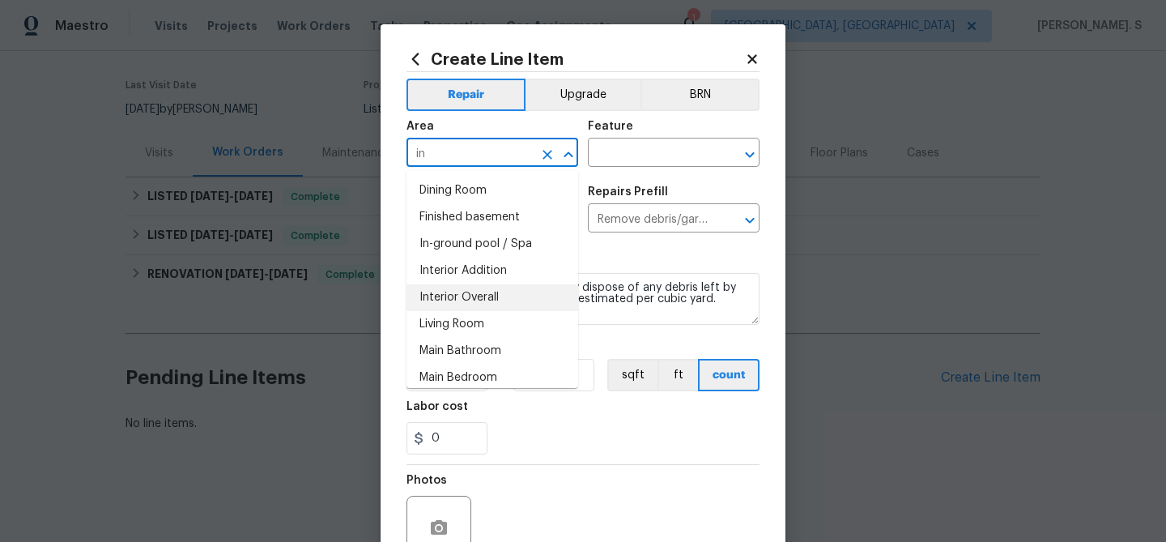
click at [543, 299] on li "Interior Overall" at bounding box center [493, 297] width 172 height 27
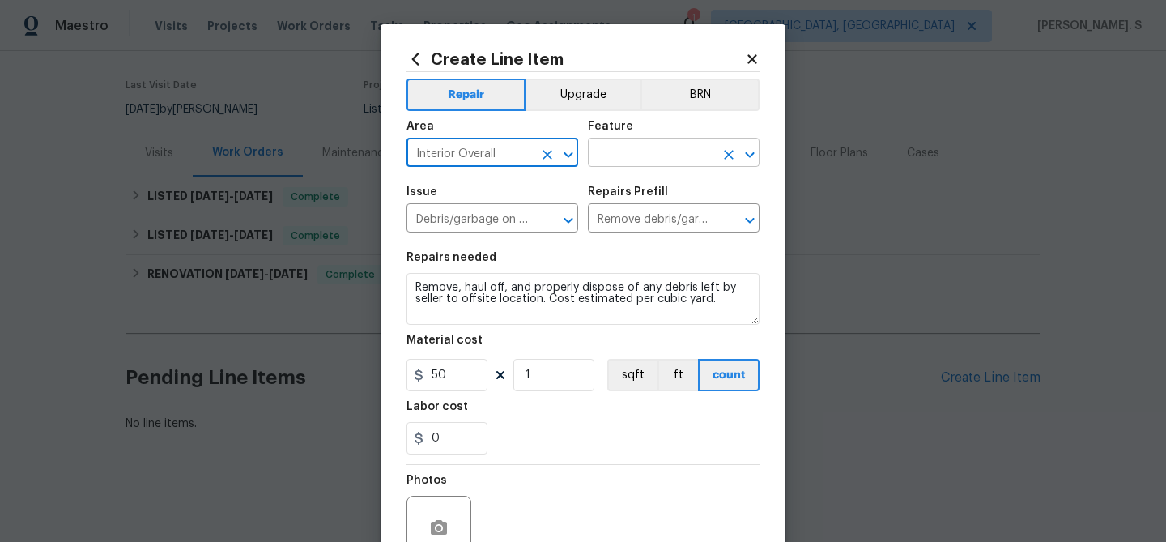
click at [744, 148] on icon "Open" at bounding box center [749, 154] width 19 height 19
type input "Interior Overall"
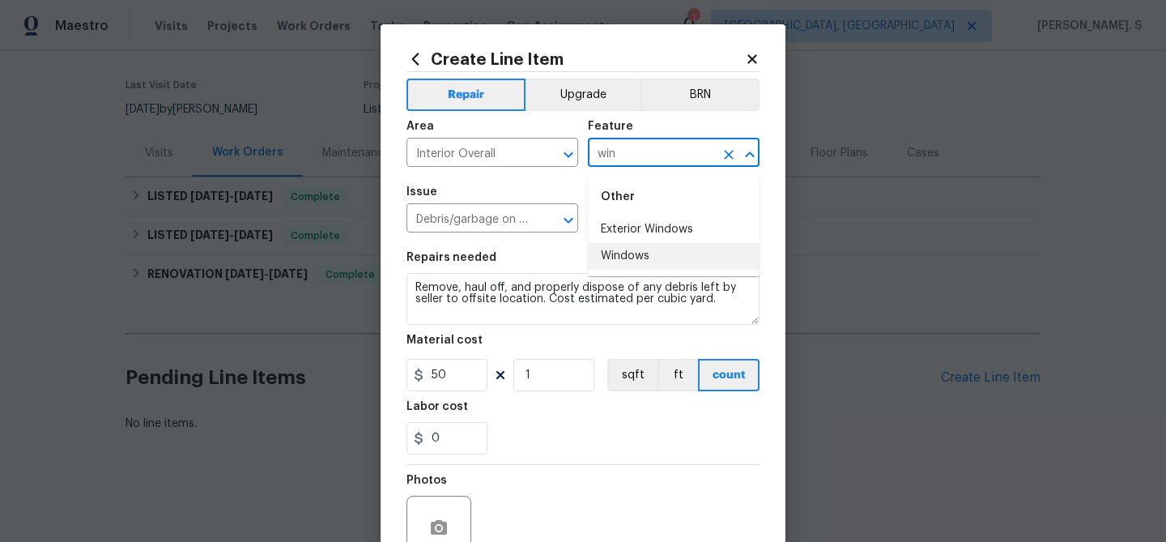
click at [705, 255] on li "Windows" at bounding box center [674, 256] width 172 height 27
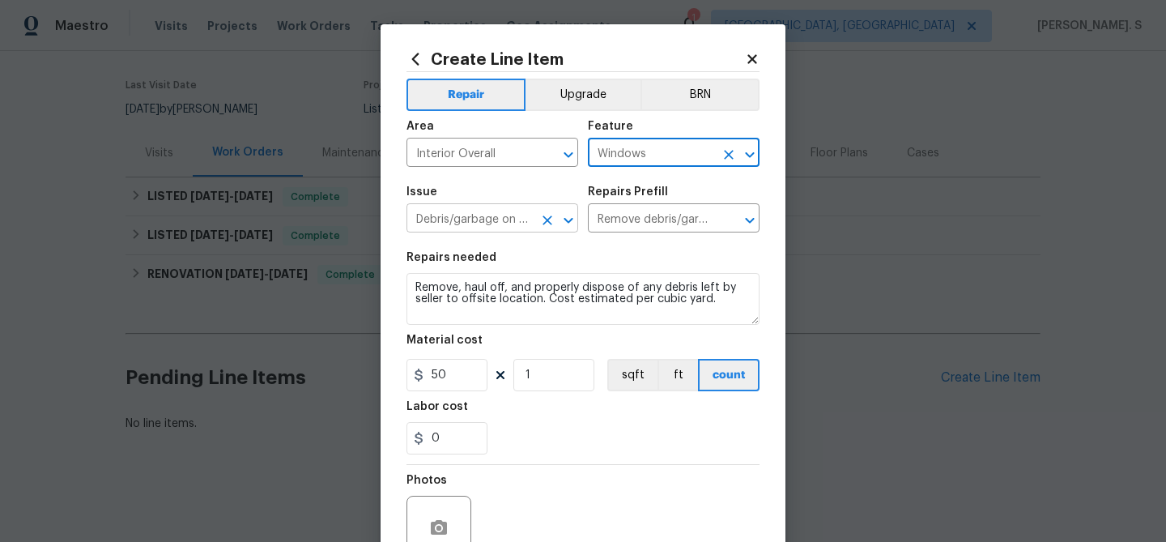
click at [574, 218] on icon "Open" at bounding box center [568, 220] width 19 height 19
type input "Windows"
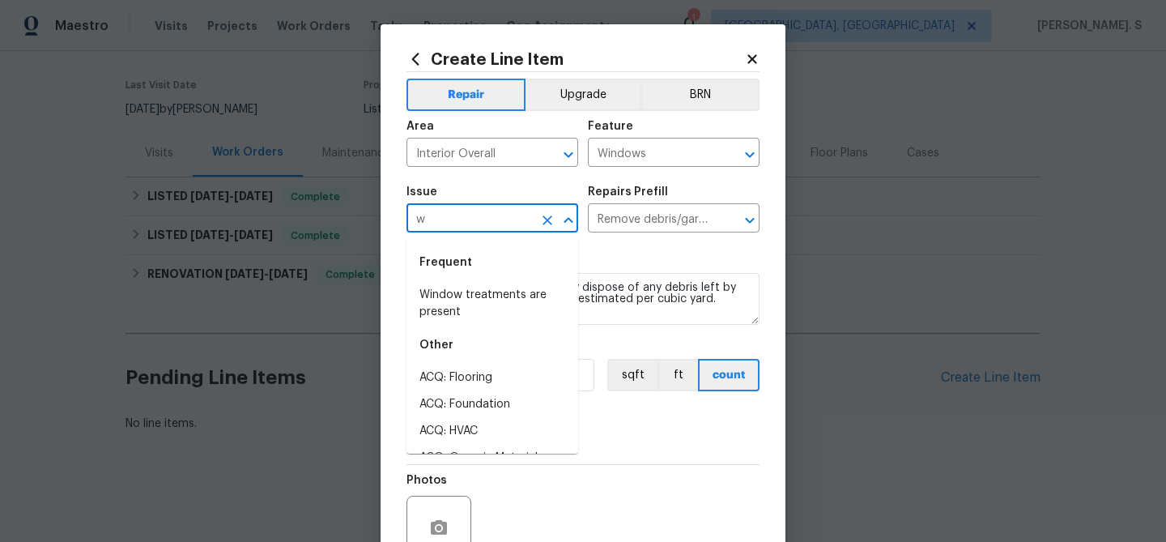
scroll to position [0, 0]
click at [513, 401] on li "Windows & Skylights" at bounding box center [493, 404] width 172 height 27
type input "Windows & Skylights"
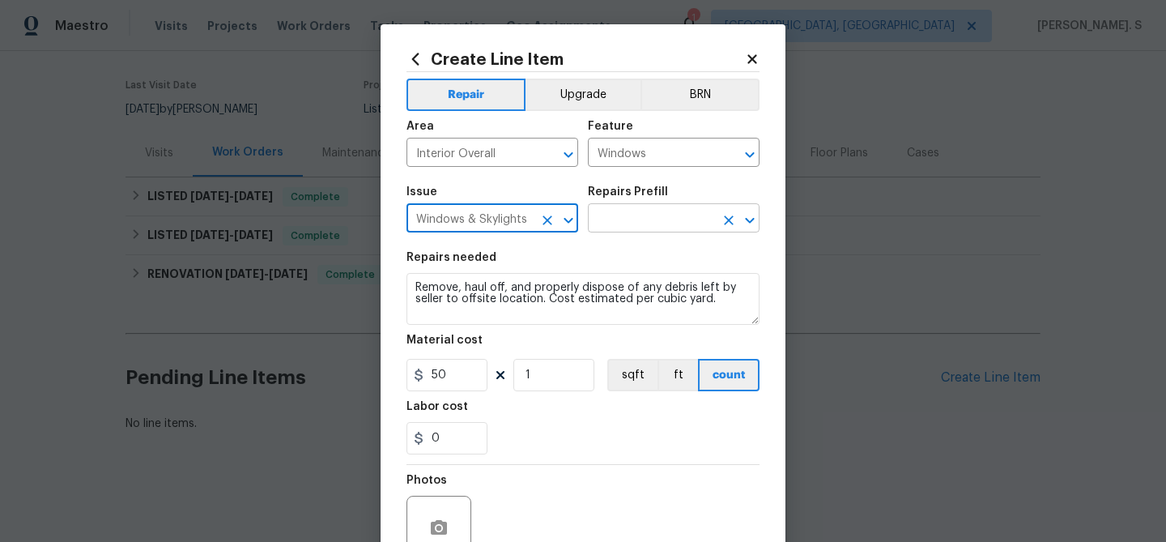
click at [752, 220] on icon "Open" at bounding box center [749, 220] width 9 height 6
type input "Windows & Skylights"
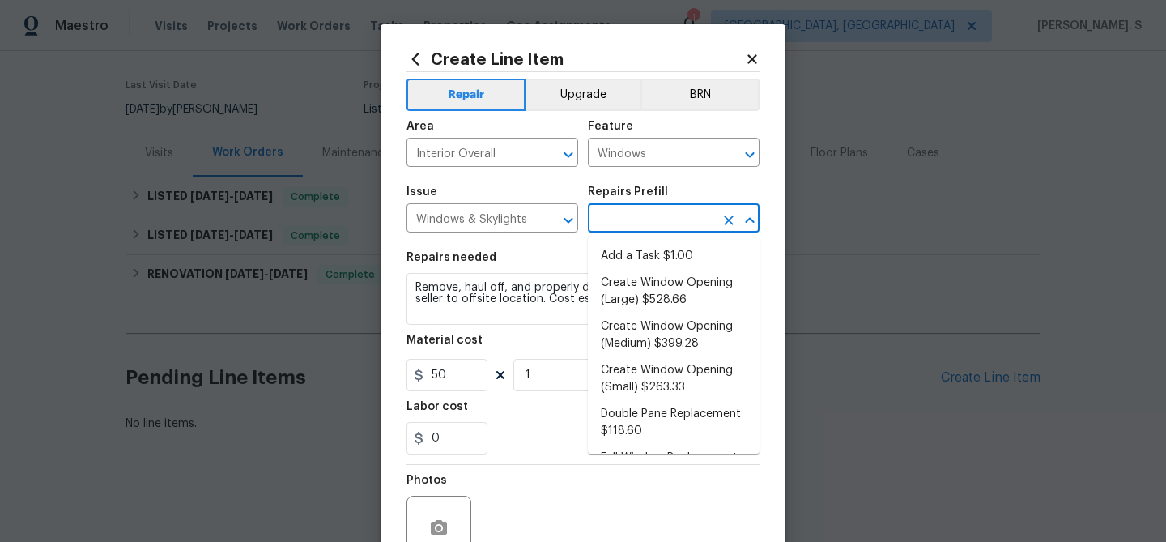
click at [702, 236] on ul "Add a Task $1.00 Create Window Opening (Large) $528.66 Create Window Opening (M…" at bounding box center [674, 344] width 172 height 217
click at [670, 260] on li "Add a Task $1.00" at bounding box center [674, 256] width 172 height 27
type input "Add a Task $1.00"
type textarea "HPM to detail"
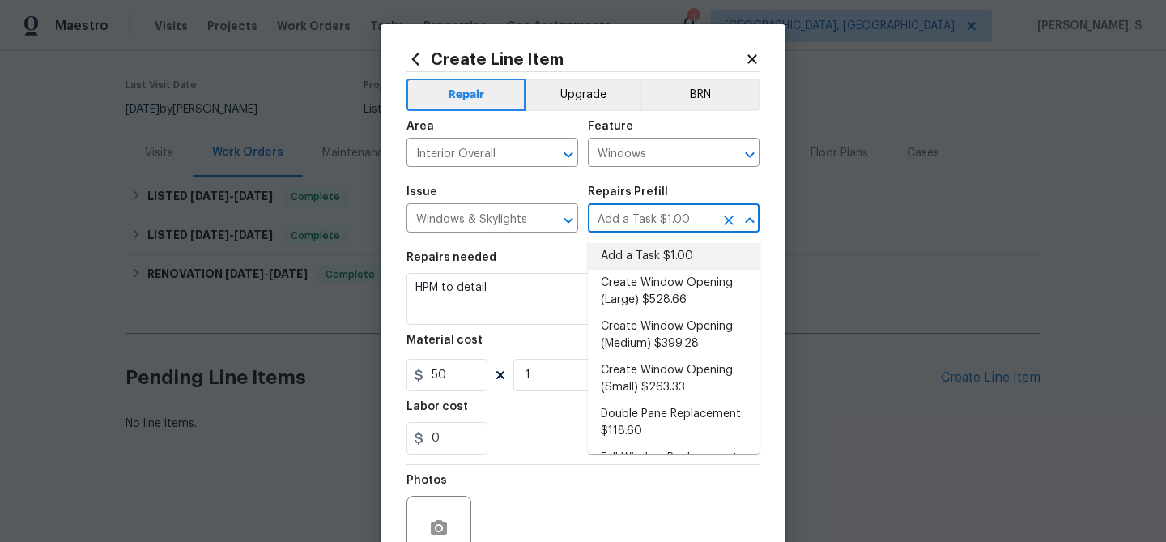
type input "1"
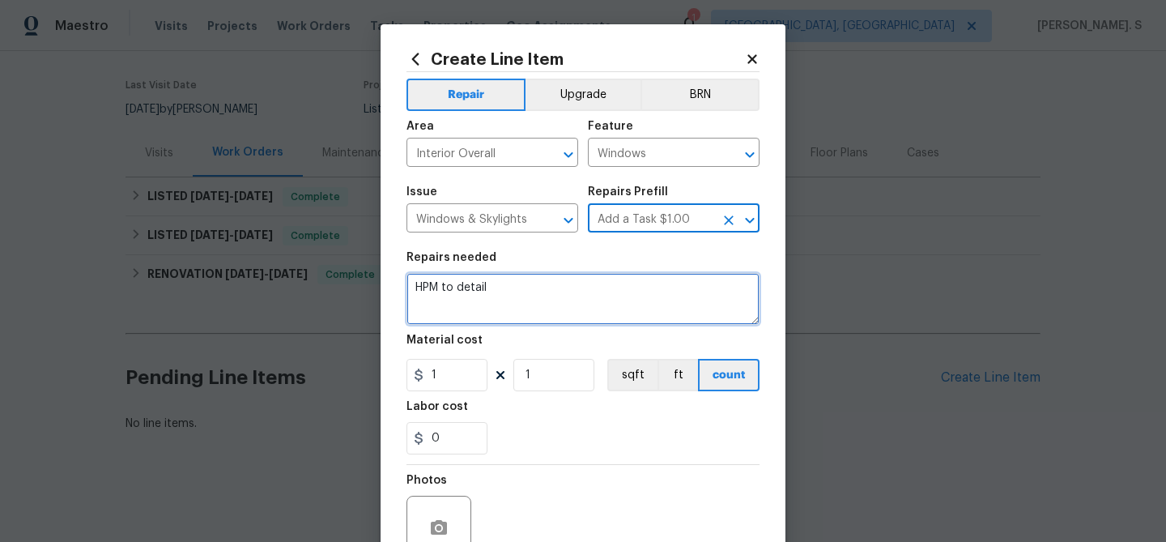
click at [517, 307] on textarea "HPM to detail" at bounding box center [583, 299] width 353 height 52
paste textarea "Repair the vinyl frame on 5 windows that have small pieces pulling away at the …"
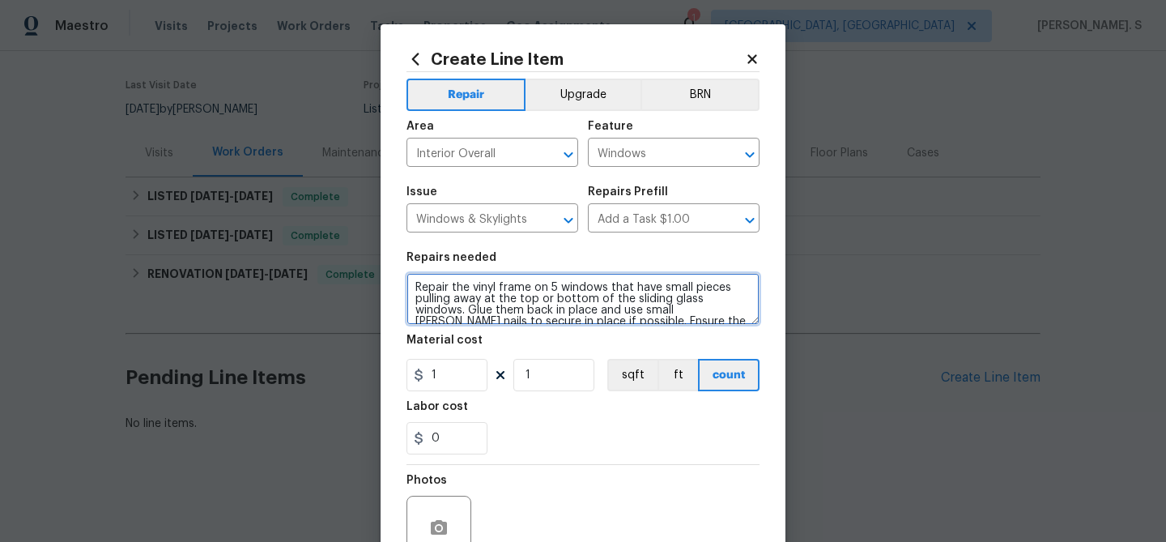
scroll to position [26, 0]
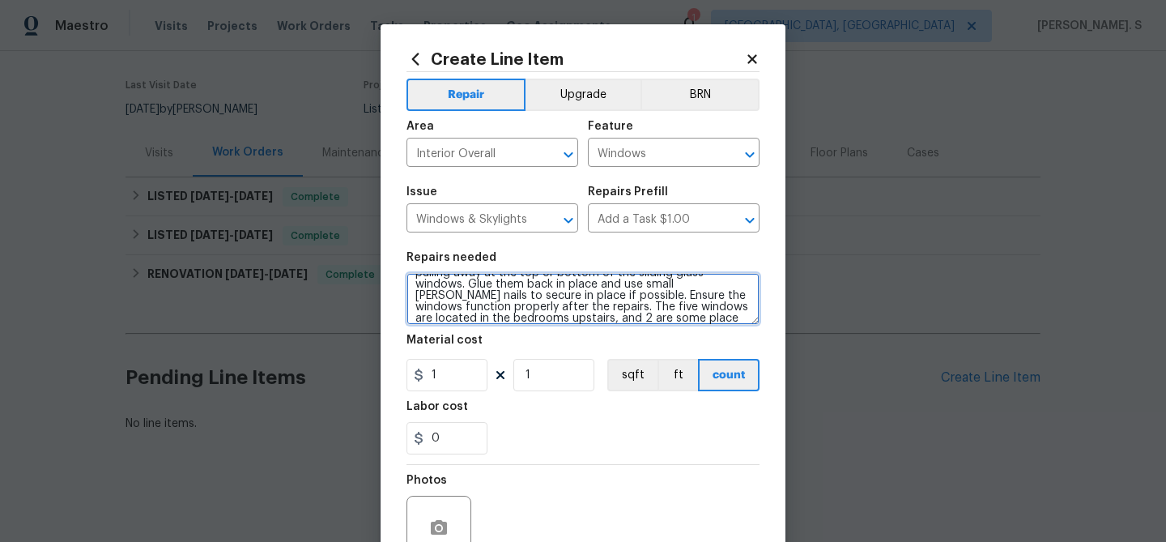
type textarea "Repair the vinyl frame on 5 windows that have small pieces pulling away at the …"
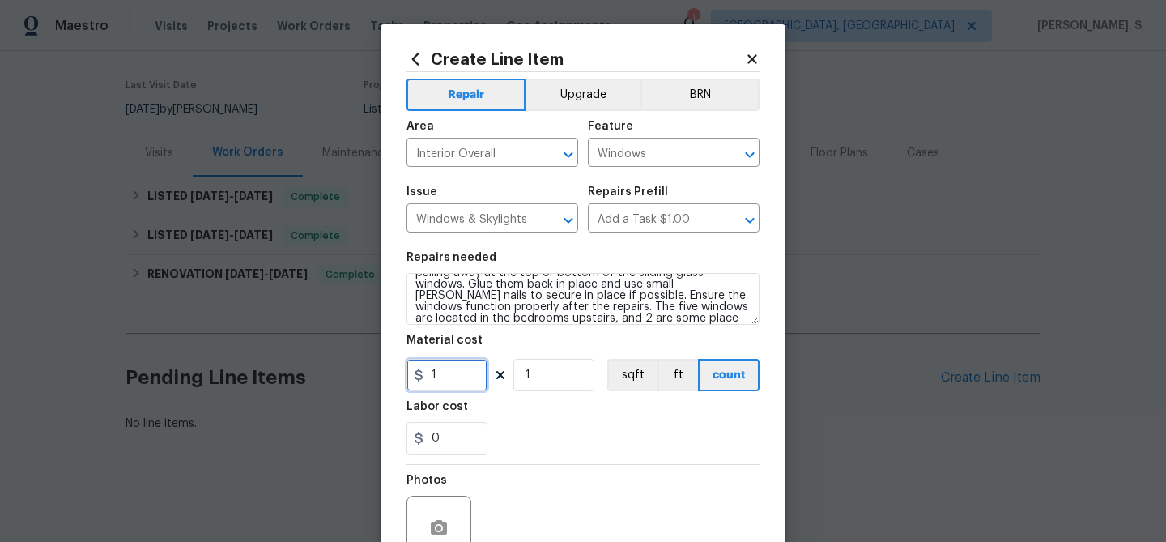
click at [454, 381] on input "1" at bounding box center [447, 375] width 81 height 32
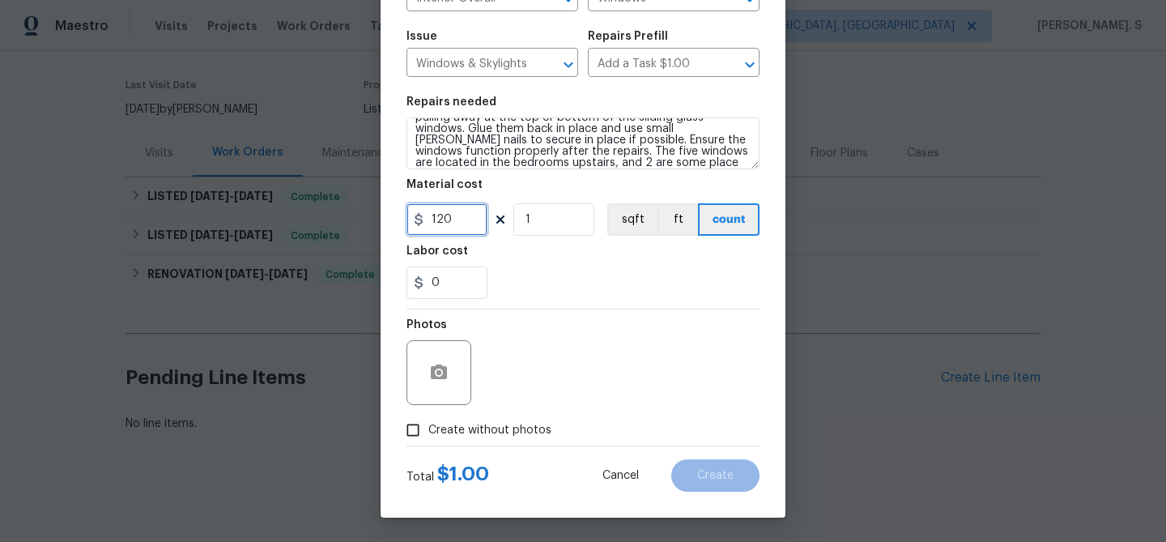
type input "120"
click at [445, 387] on button "button" at bounding box center [438, 372] width 39 height 39
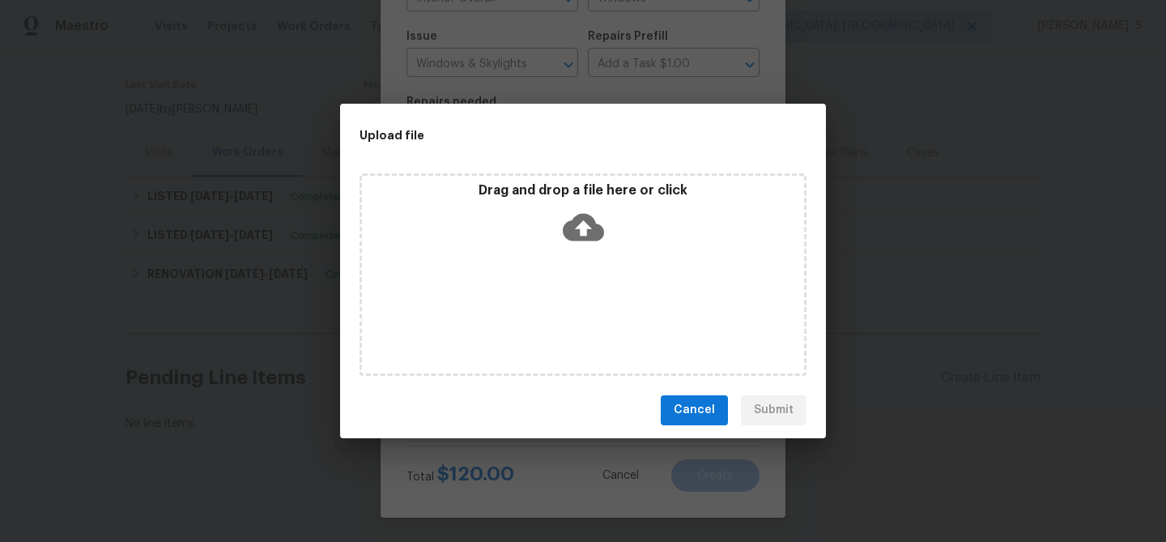
click at [556, 221] on div "Drag and drop a file here or click" at bounding box center [583, 217] width 442 height 70
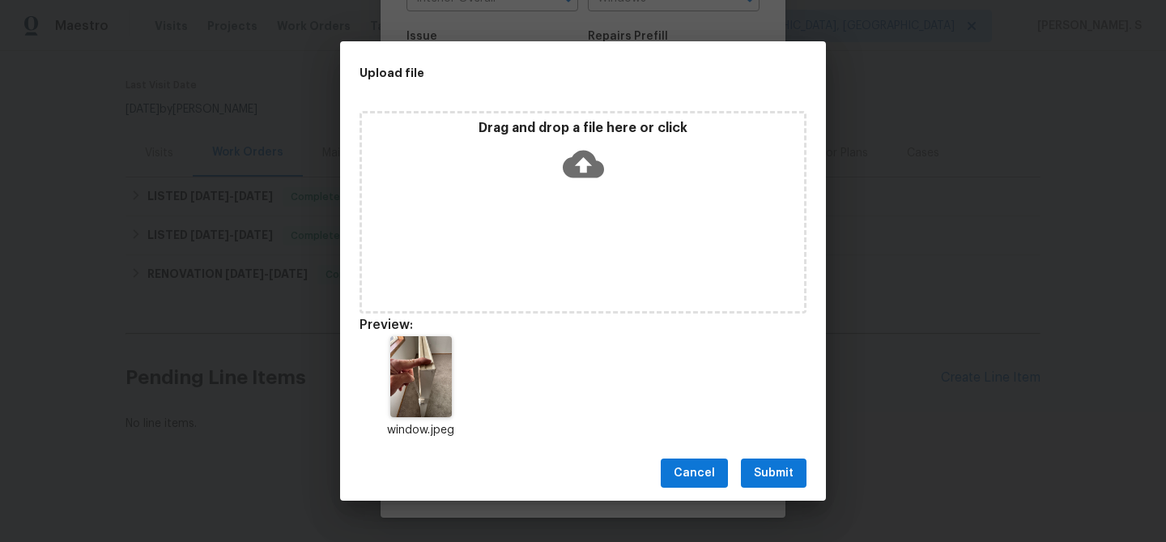
click at [759, 489] on div "Cancel Submit" at bounding box center [583, 473] width 486 height 56
click at [759, 485] on button "Submit" at bounding box center [774, 473] width 66 height 30
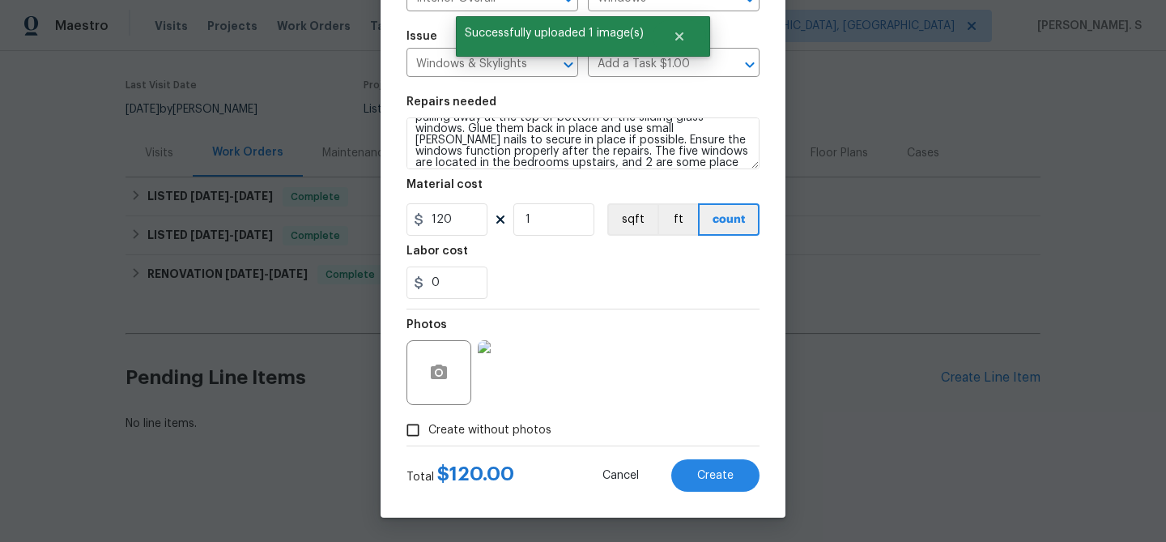
click at [723, 458] on div "Total $ 120.00 Cancel Create" at bounding box center [583, 468] width 353 height 45
click at [729, 472] on span "Create" at bounding box center [715, 476] width 36 height 12
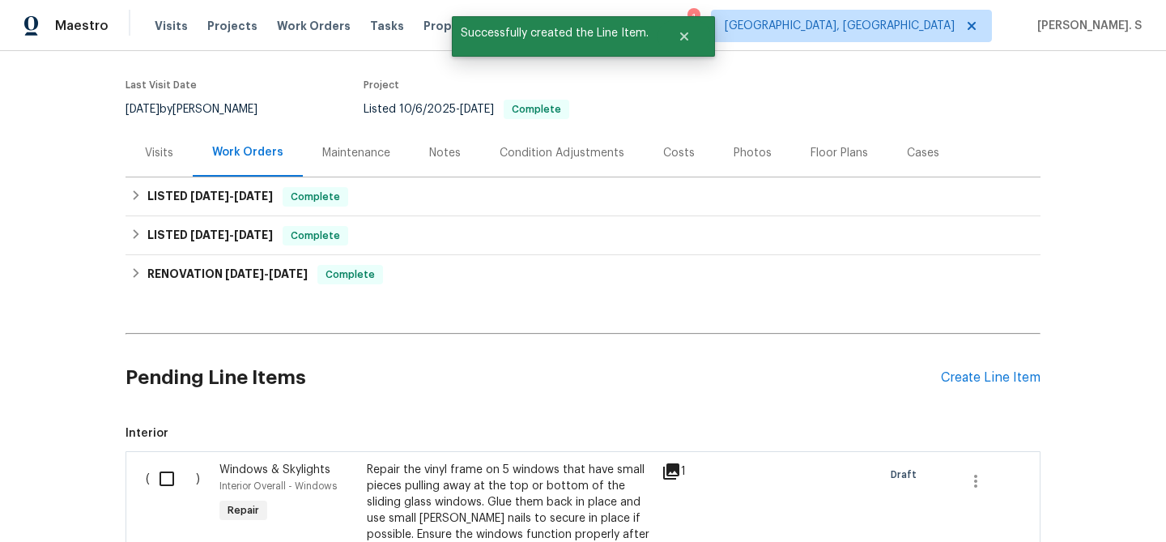
click at [189, 467] on input "checkbox" at bounding box center [173, 479] width 46 height 34
checkbox input "true"
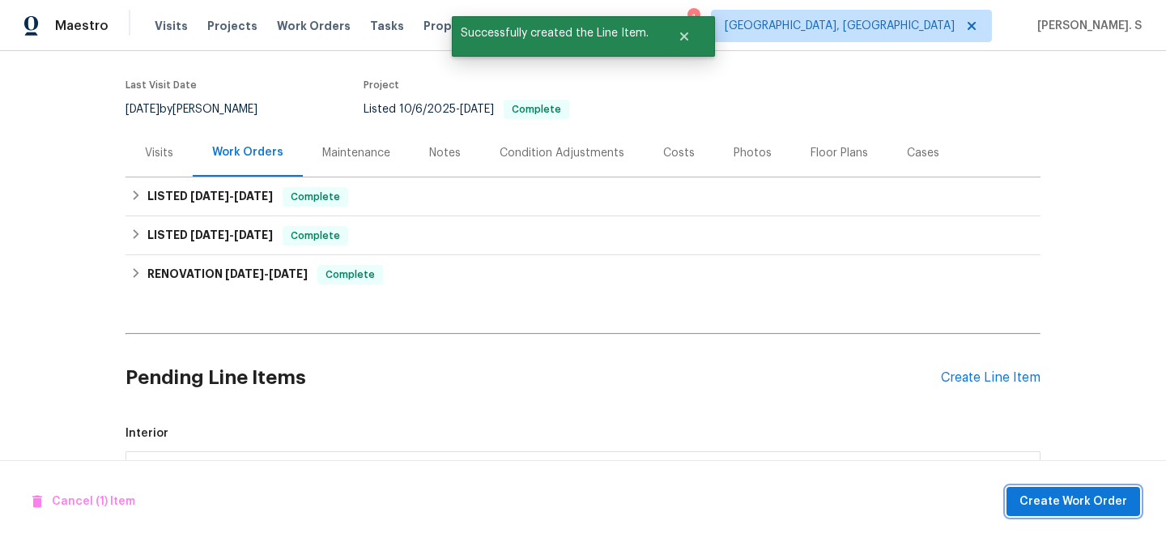
click at [1101, 487] on button "Create Work Order" at bounding box center [1074, 502] width 134 height 30
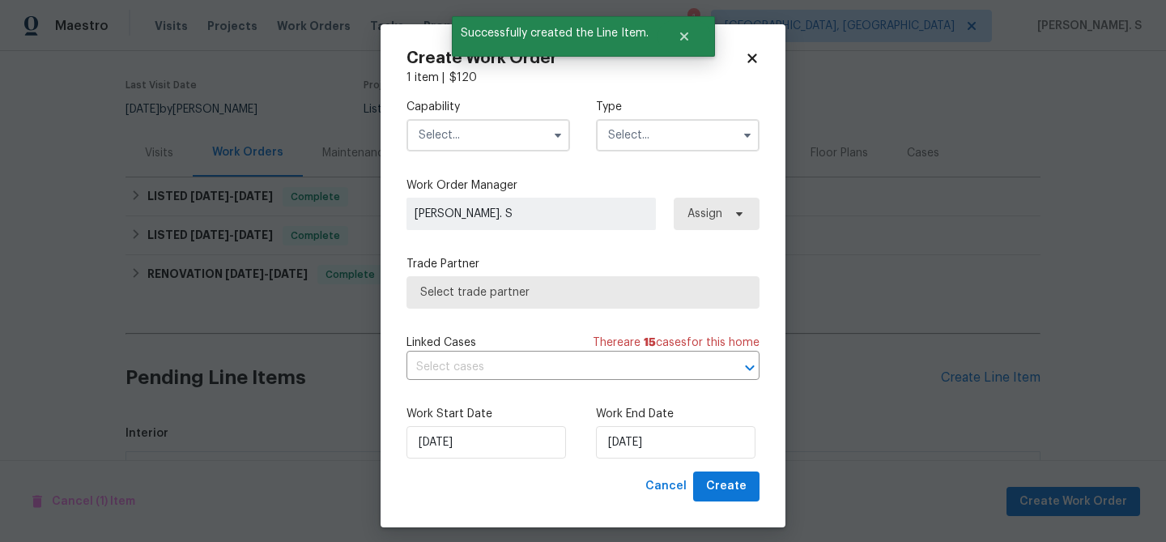
click at [479, 132] on input "text" at bounding box center [489, 135] width 164 height 32
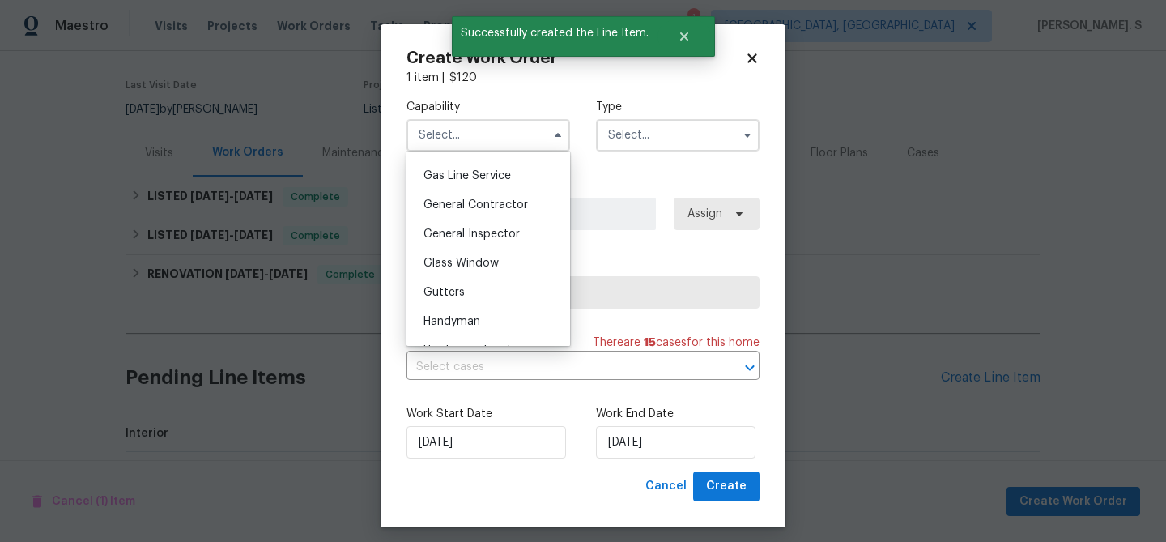
scroll to position [849, 0]
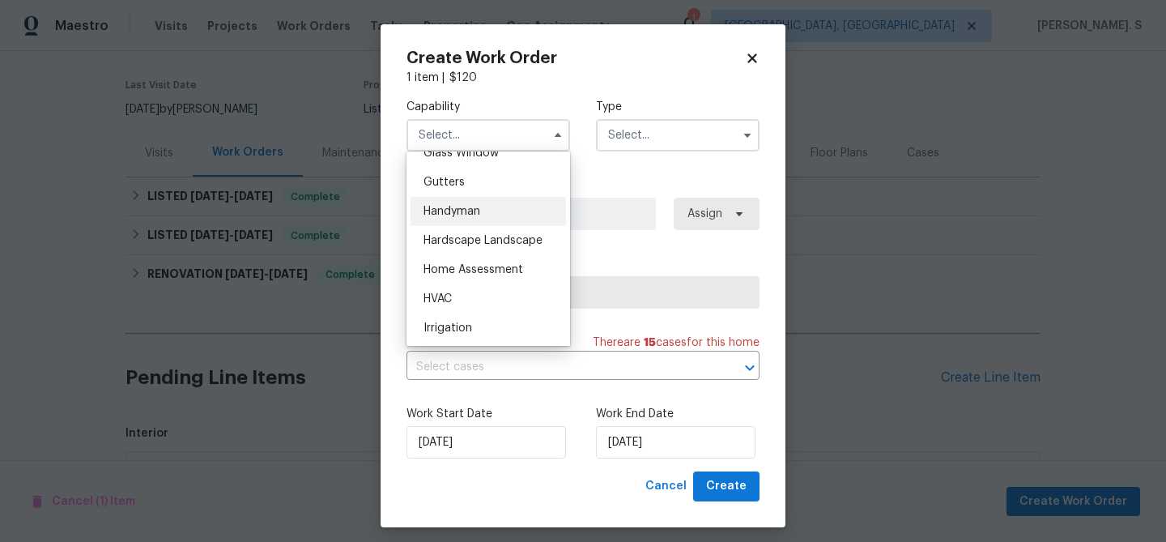
click at [478, 207] on span "Handyman" at bounding box center [452, 211] width 57 height 11
type input "Handyman"
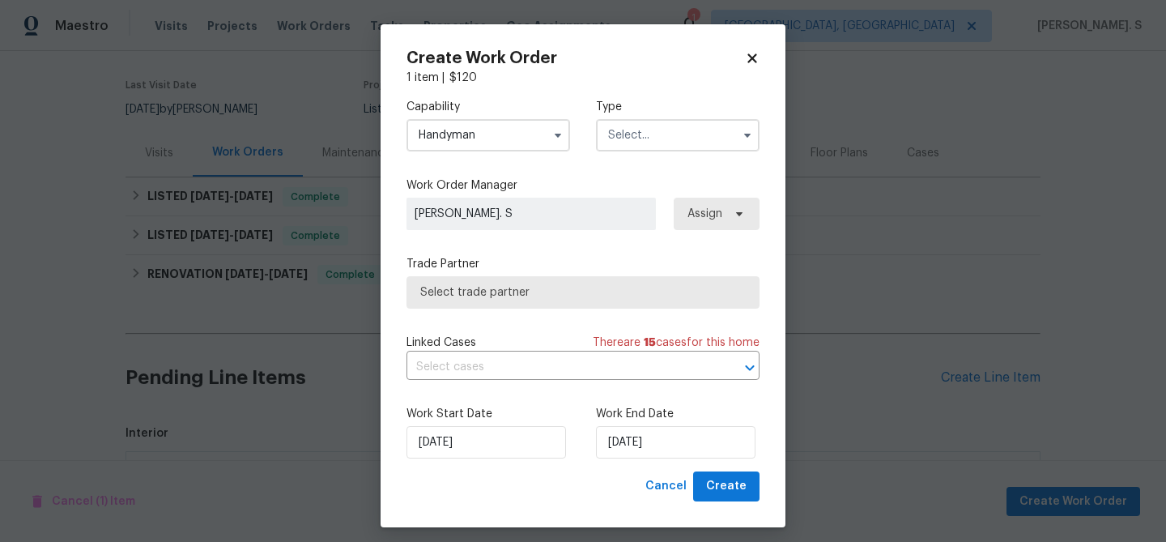
click at [614, 133] on input "text" at bounding box center [678, 135] width 164 height 32
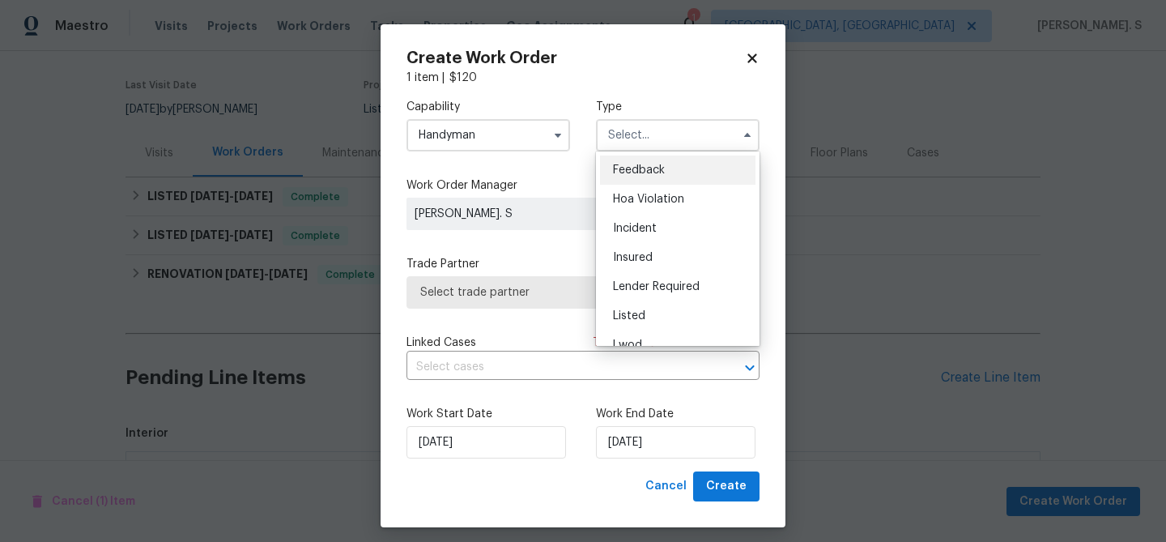
click at [622, 156] on div "Feedback" at bounding box center [677, 169] width 155 height 29
type input "Feedback"
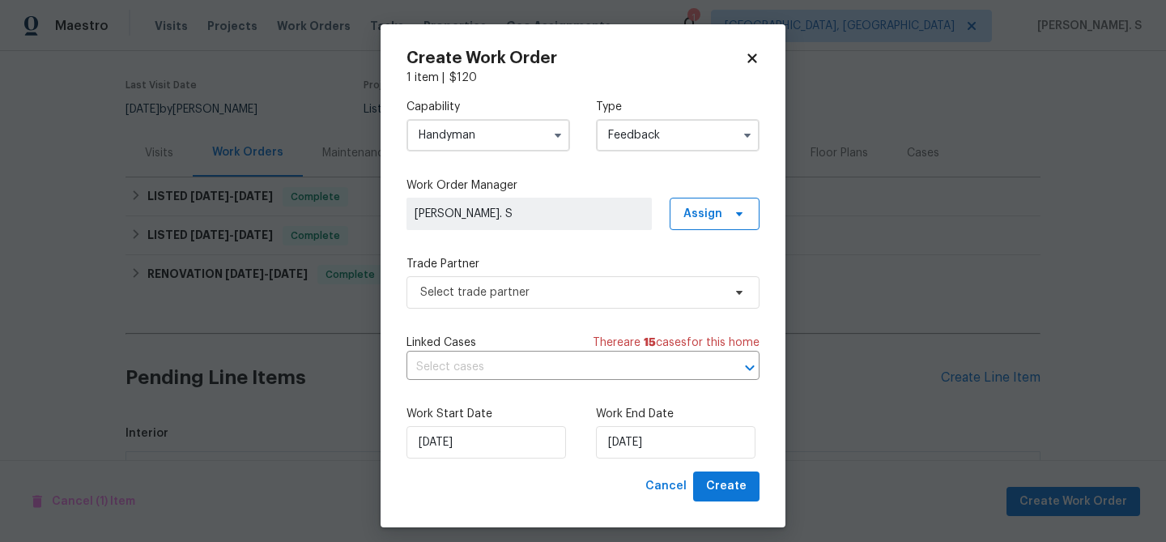
click at [531, 309] on div "Capability Handyman Type Feedback Work Order Manager Glory Joyce. S Assign Trad…" at bounding box center [583, 278] width 353 height 385
click at [535, 298] on span "Select trade partner" at bounding box center [571, 292] width 302 height 16
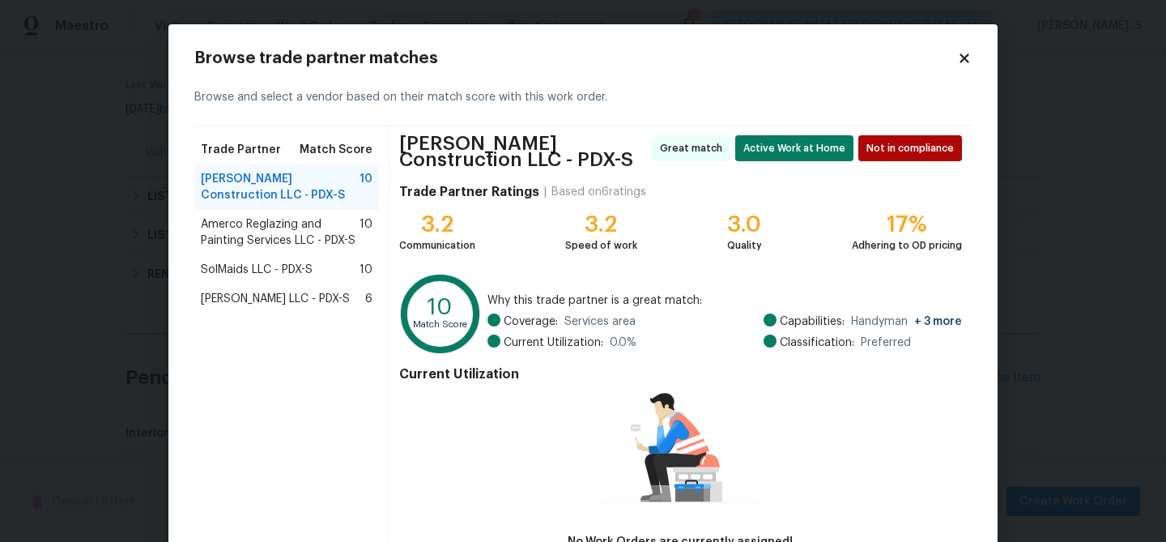
click at [220, 222] on span "Amerco Reglazing and Painting Services LLC - PDX-S" at bounding box center [280, 232] width 159 height 32
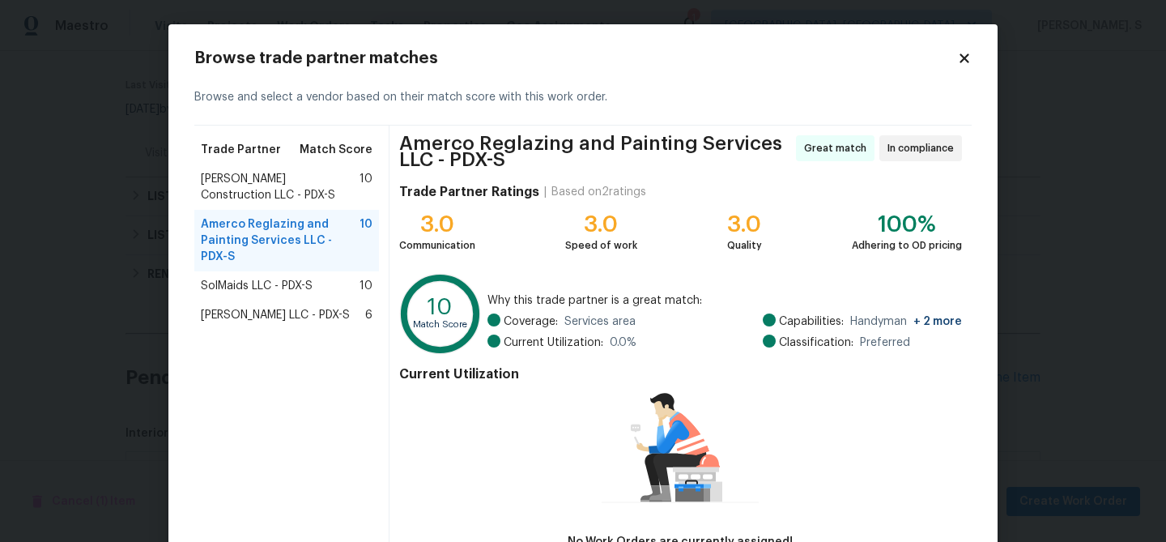
click at [326, 292] on div "SolMaids LLC - PDX-S 10" at bounding box center [287, 286] width 172 height 16
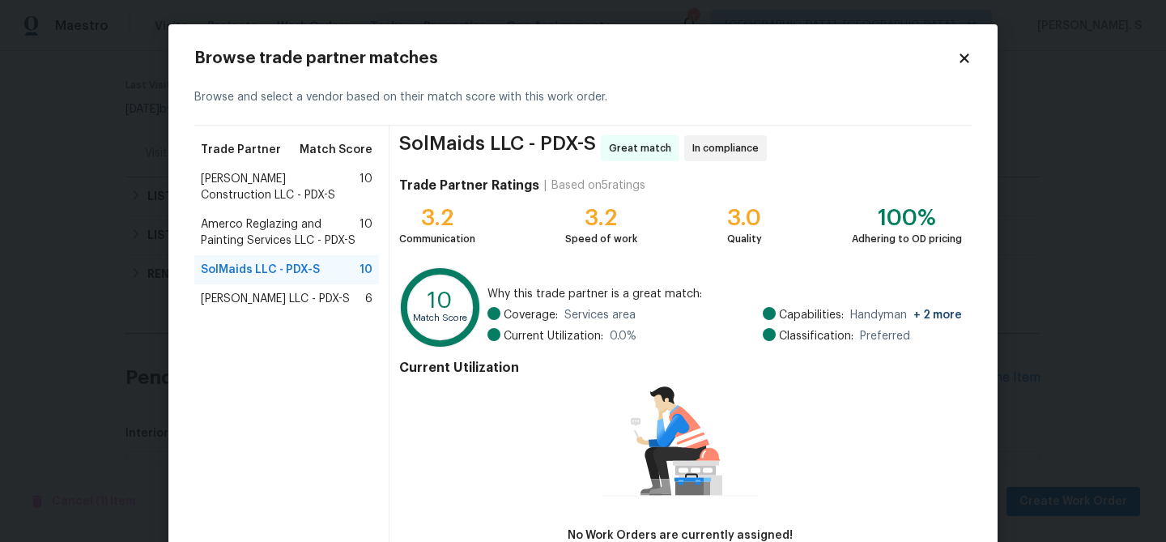
click at [314, 308] on div "Tonya Shirk LLC - PDX-S 6" at bounding box center [286, 298] width 185 height 29
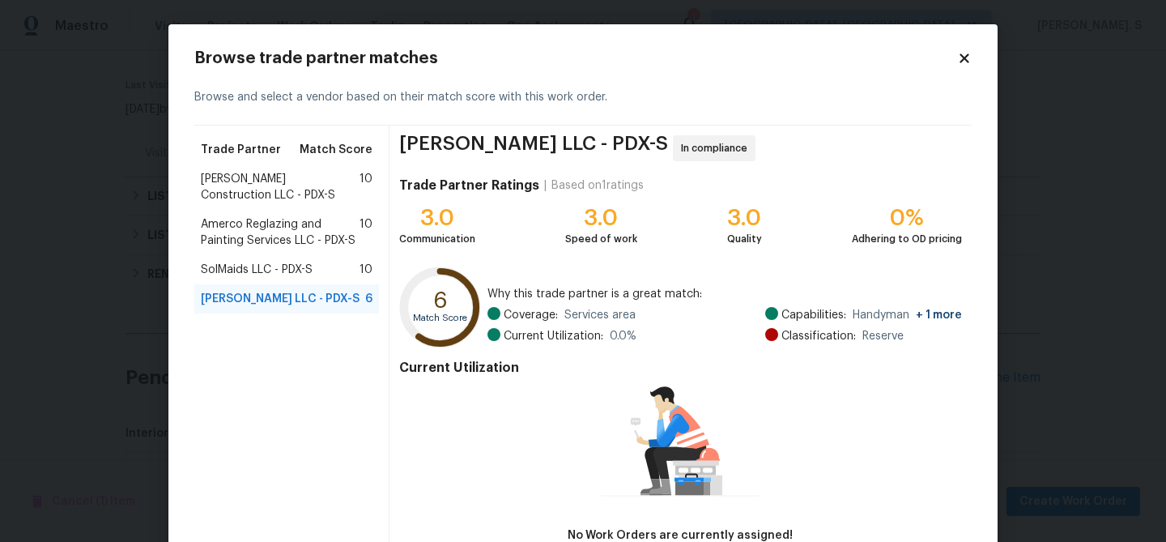
click at [304, 224] on span "Amerco Reglazing and Painting Services LLC - PDX-S" at bounding box center [280, 232] width 159 height 32
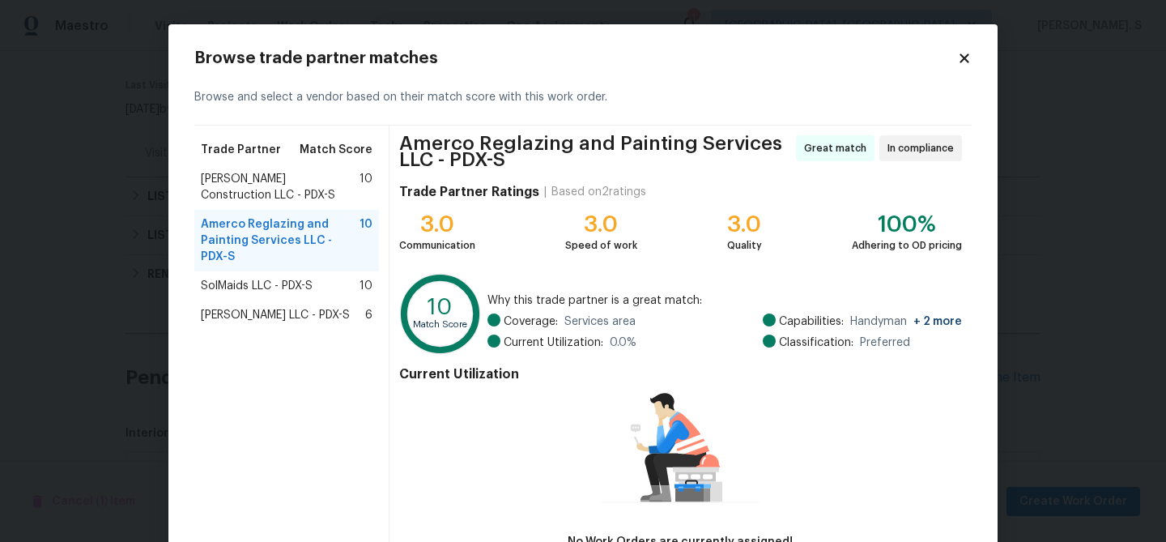
click at [300, 296] on div "SolMaids LLC - PDX-S 10" at bounding box center [286, 285] width 185 height 29
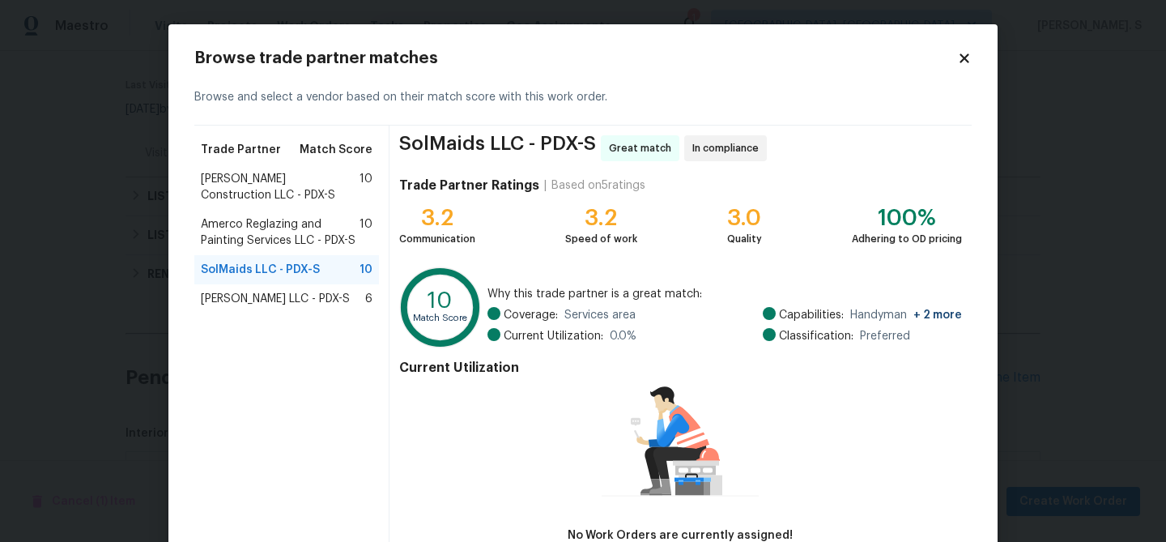
scroll to position [106, 0]
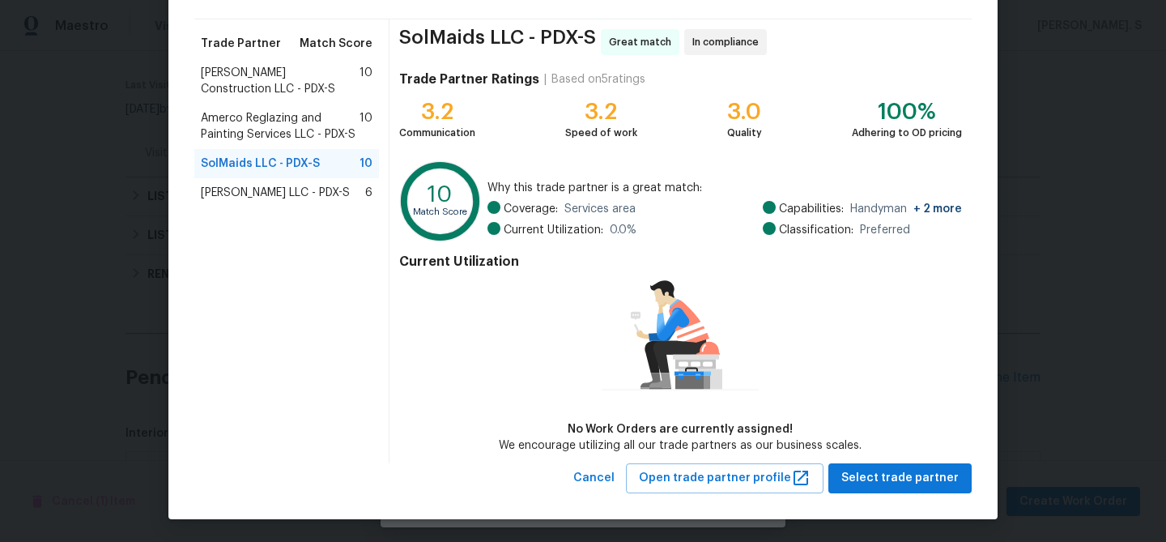
click at [928, 492] on div "Browse trade partner matches Browse and select a vendor based on their match sc…" at bounding box center [582, 218] width 829 height 601
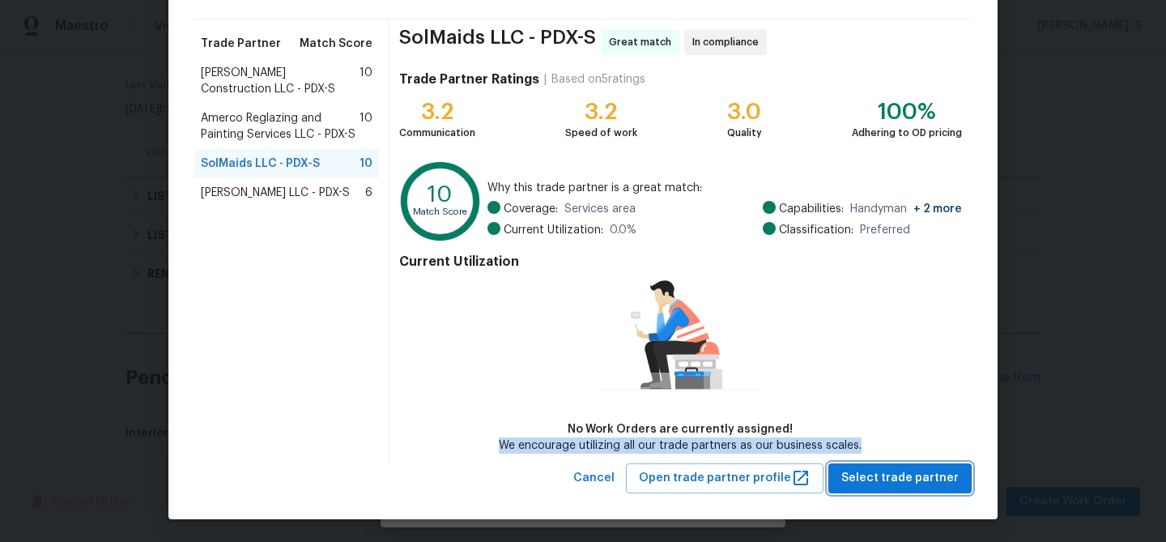
click at [905, 469] on span "Select trade partner" at bounding box center [899, 478] width 117 height 20
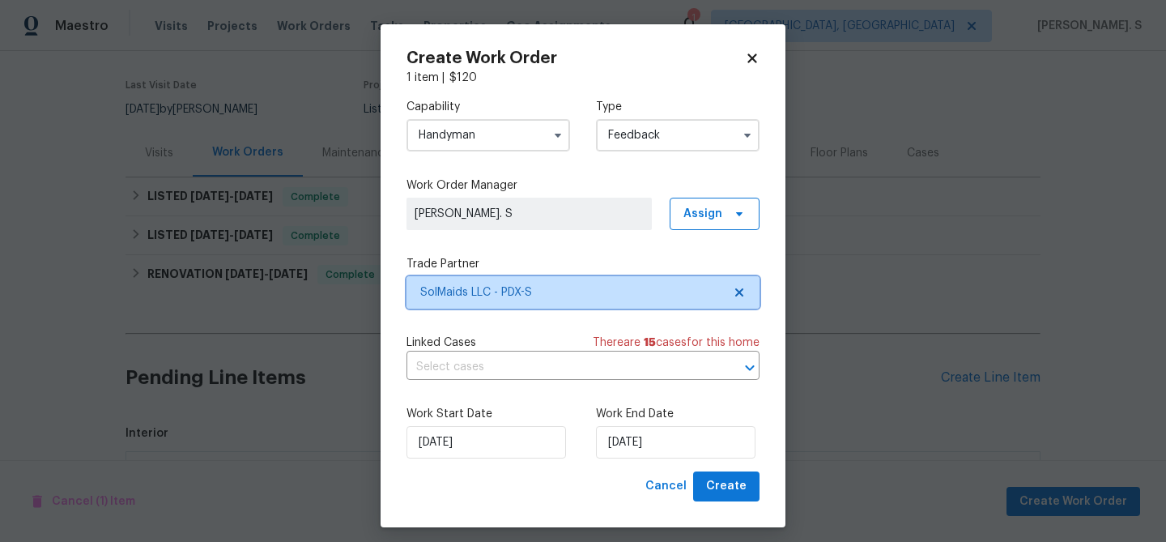
scroll to position [0, 0]
click at [535, 376] on input "text" at bounding box center [561, 367] width 308 height 25
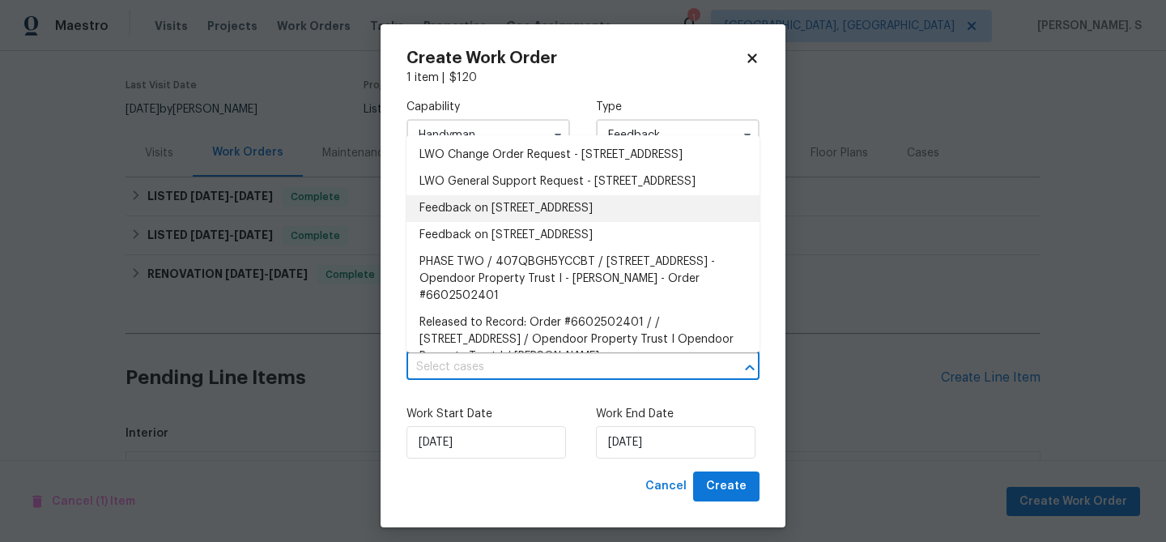
click at [481, 222] on li "Feedback on [STREET_ADDRESS]" at bounding box center [583, 208] width 353 height 27
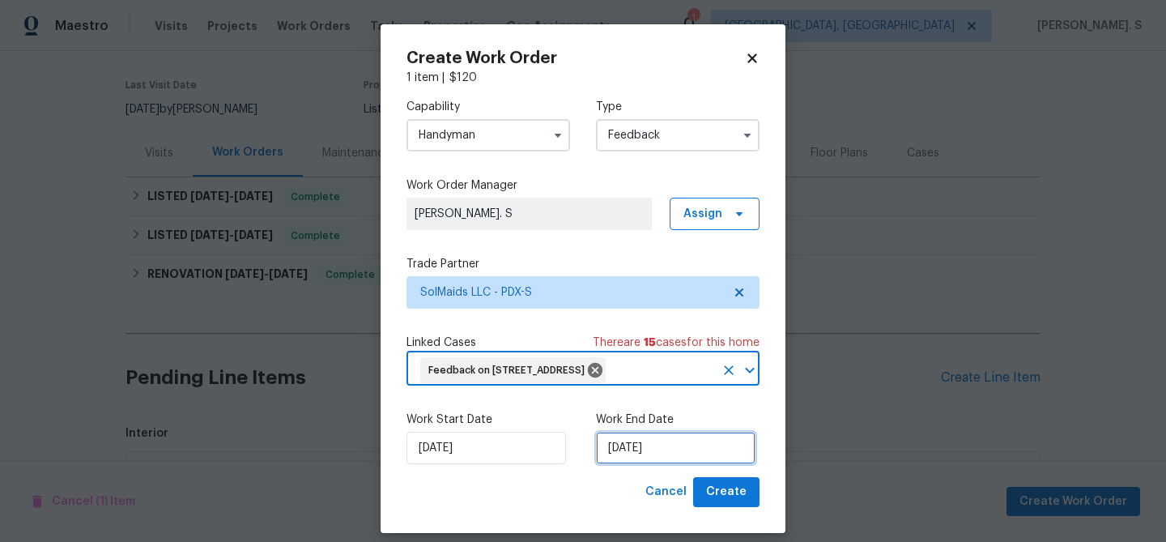
click at [657, 464] on input "[DATE]" at bounding box center [676, 448] width 160 height 32
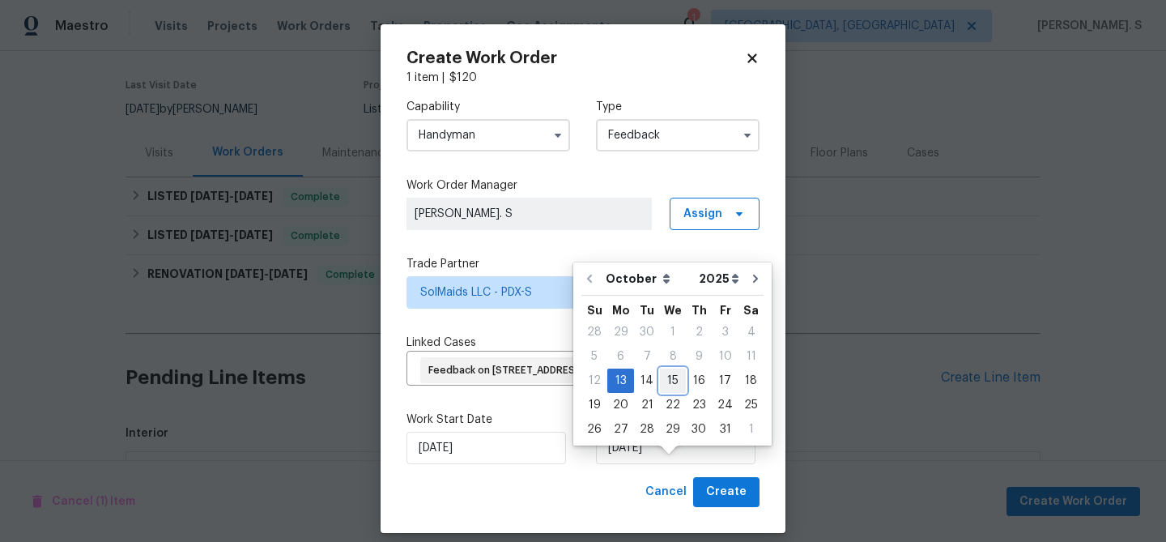
click at [665, 371] on div "15" at bounding box center [673, 380] width 26 height 23
type input "[DATE]"
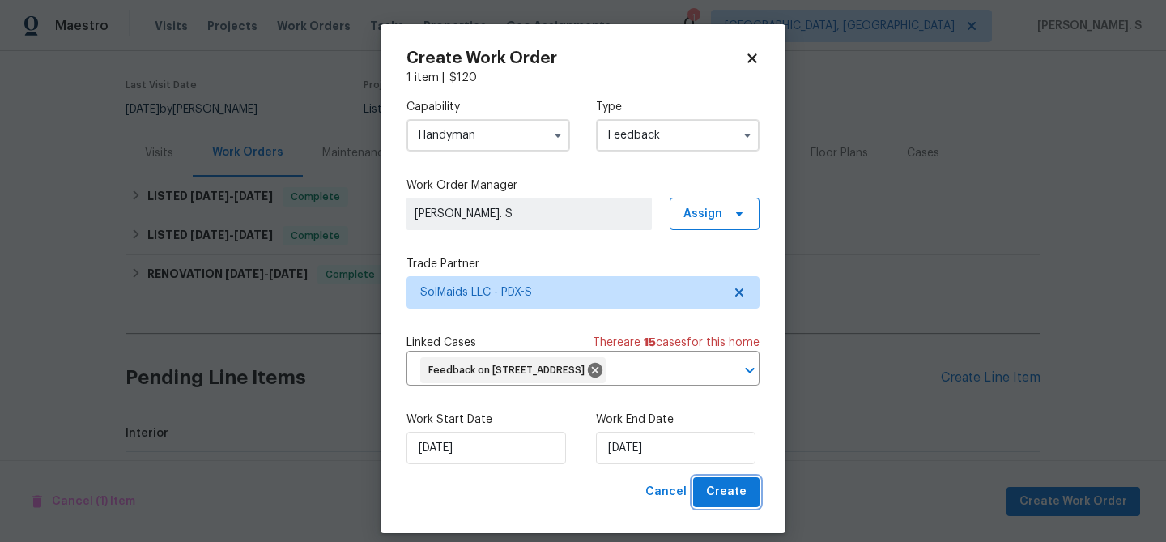
click at [723, 502] on span "Create" at bounding box center [726, 492] width 40 height 20
checkbox input "false"
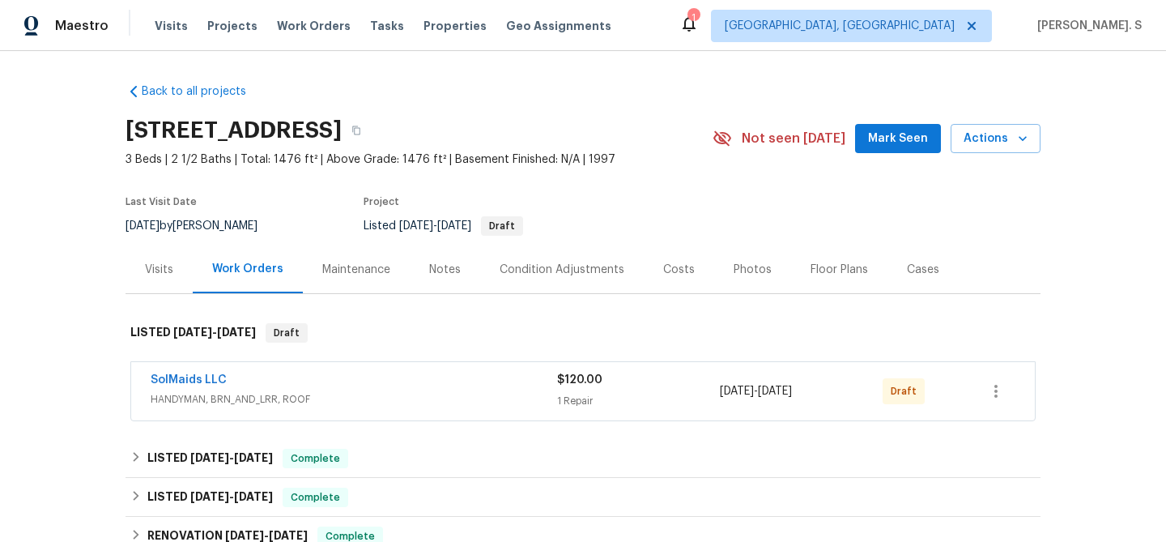
click at [194, 386] on span "SolMaids LLC" at bounding box center [189, 380] width 76 height 16
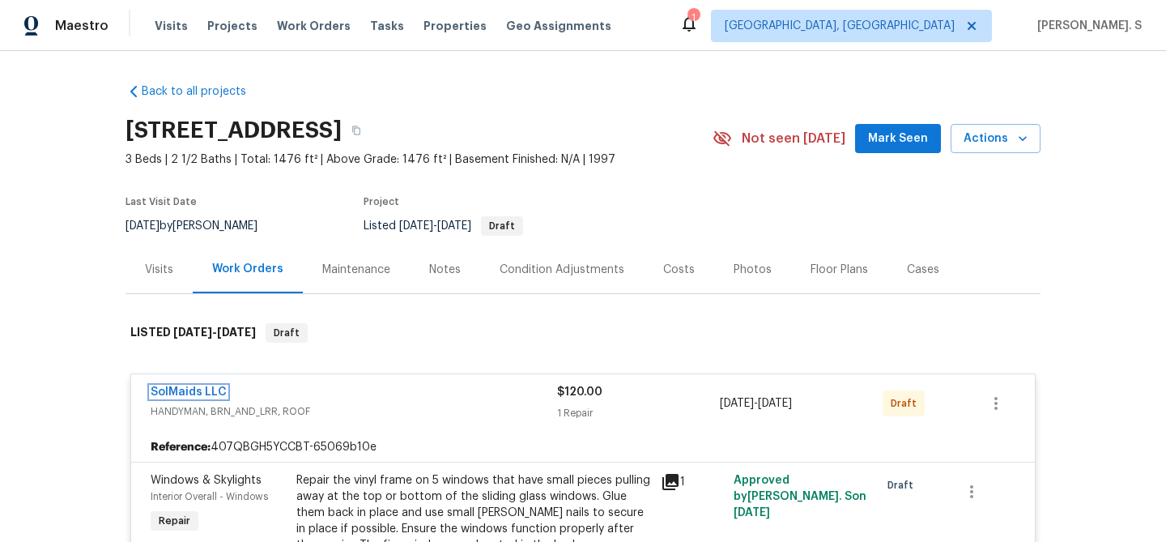
click at [194, 390] on link "SolMaids LLC" at bounding box center [189, 391] width 76 height 11
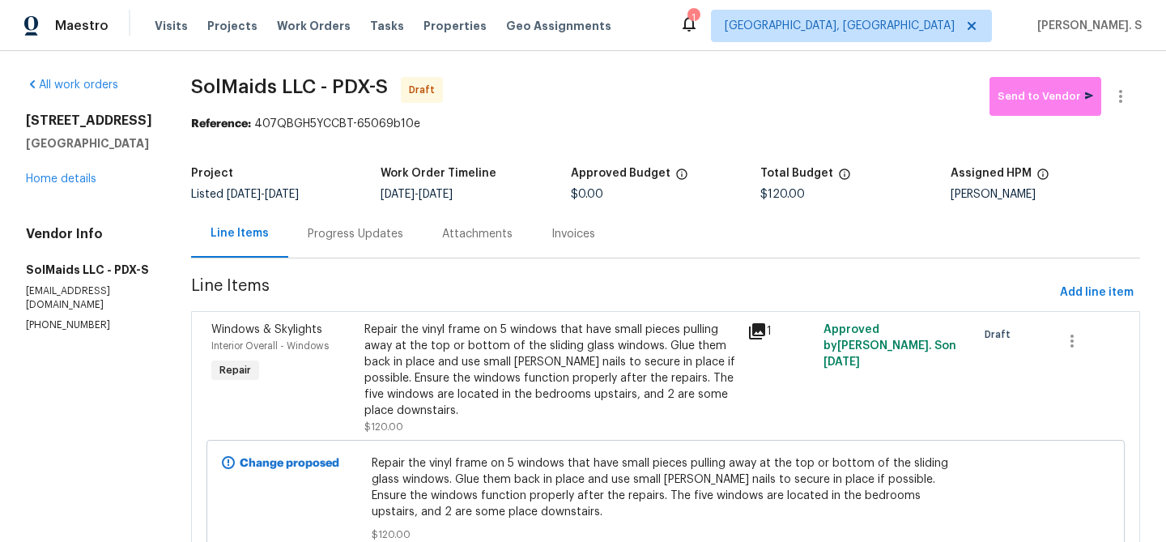
click at [311, 248] on div "Progress Updates" at bounding box center [355, 234] width 134 height 48
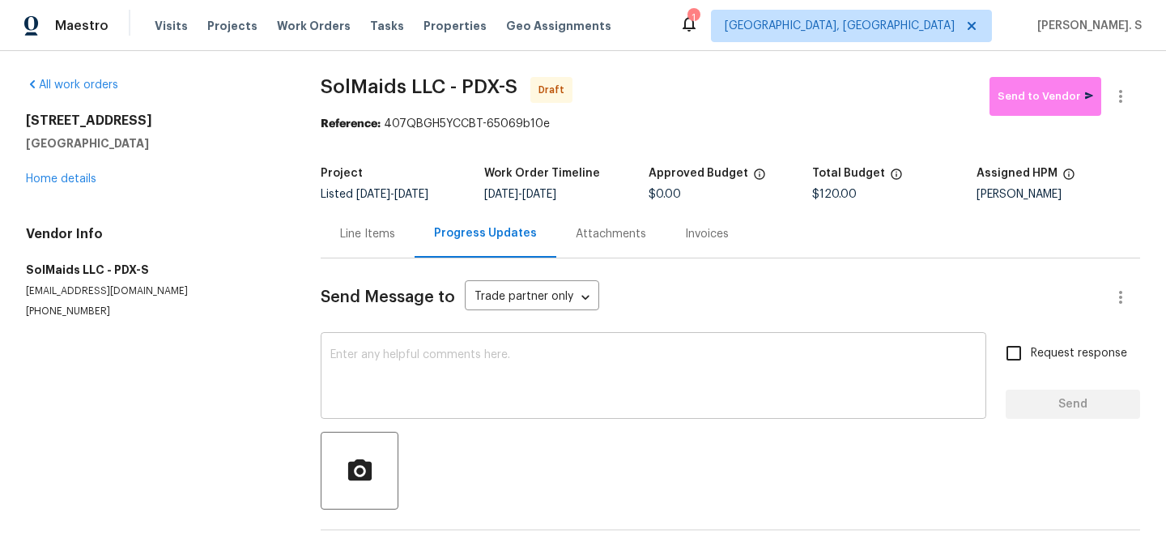
click at [406, 370] on textarea at bounding box center [653, 377] width 646 height 57
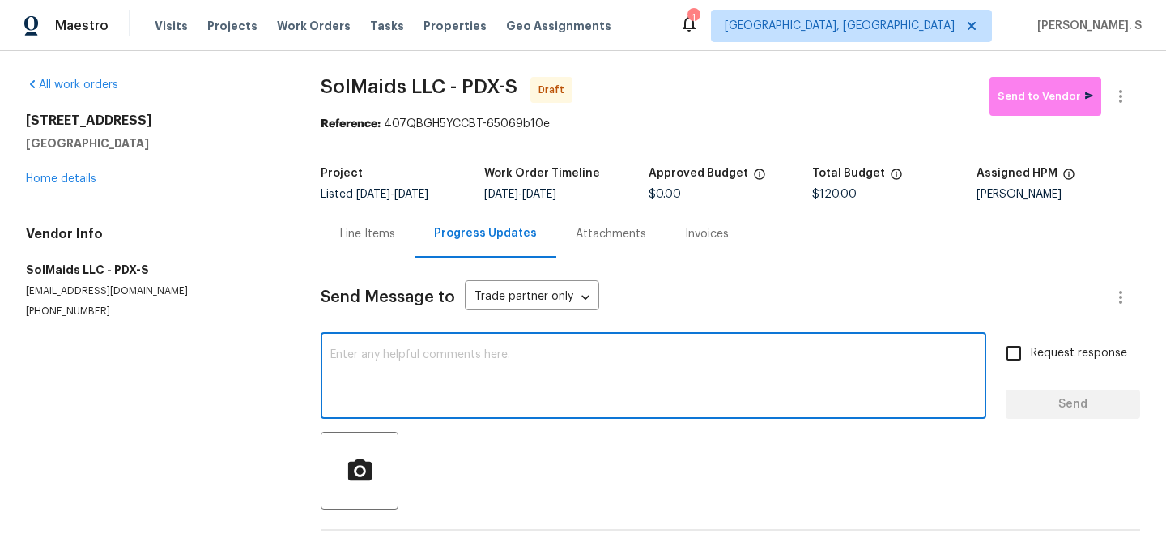
type textarea "v"
paste textarea "Hi this is Glory with Opendoor. I’m confirming you received the WO for the prop…"
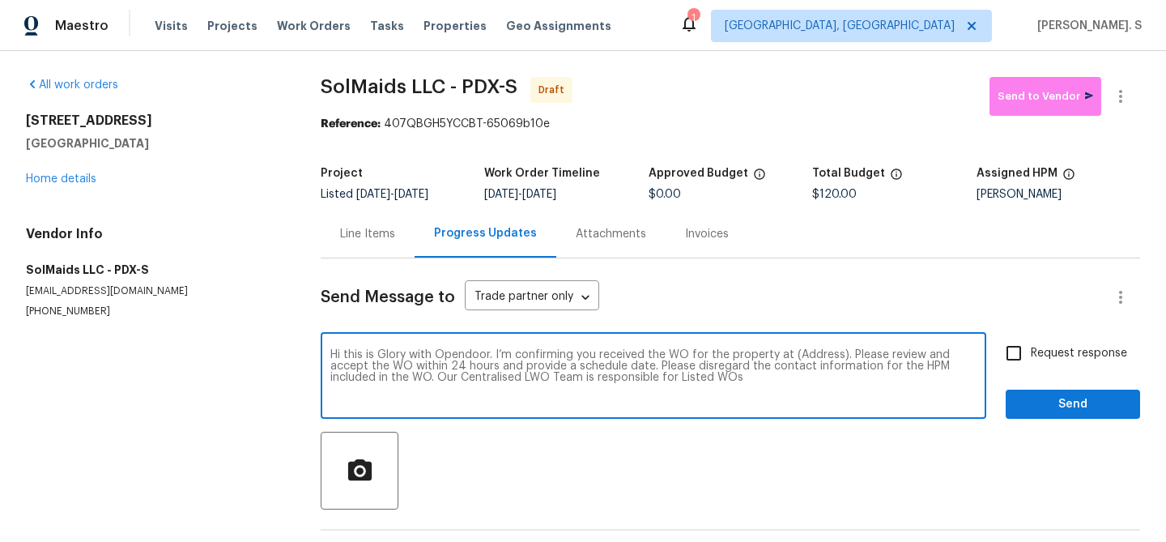
click at [824, 351] on textarea "Hi this is Glory with Opendoor. I’m confirming you received the WO for the prop…" at bounding box center [653, 377] width 646 height 57
paste textarea "[STREET_ADDRESS]"
type textarea "Hi this is Glory with Opendoor. I’m confirming you received the WO for the prop…"
click at [1130, 84] on button "button" at bounding box center [1120, 96] width 39 height 39
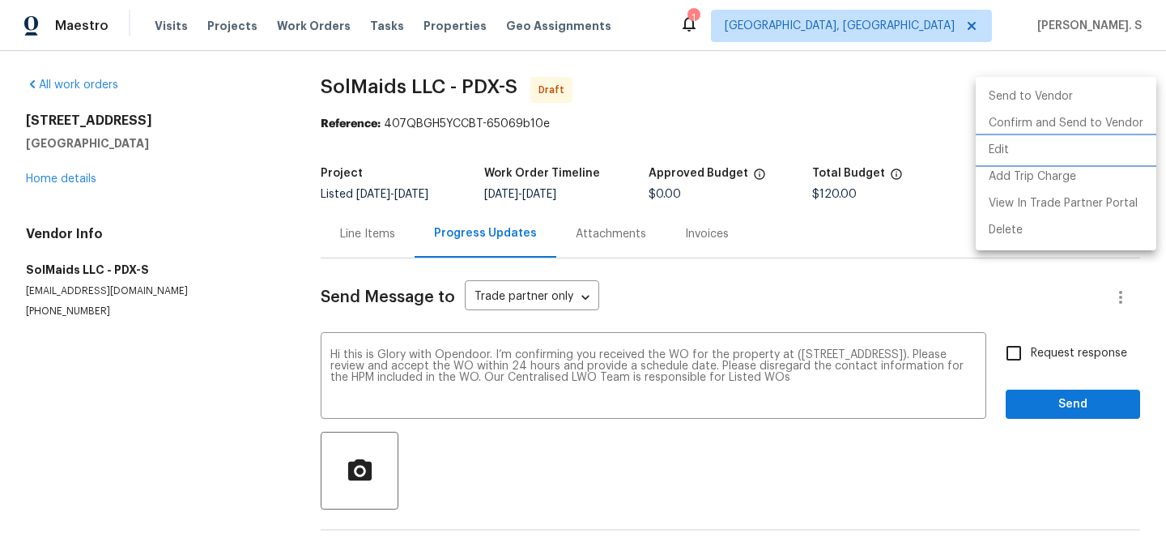
click at [1050, 151] on li "Edit" at bounding box center [1066, 150] width 181 height 27
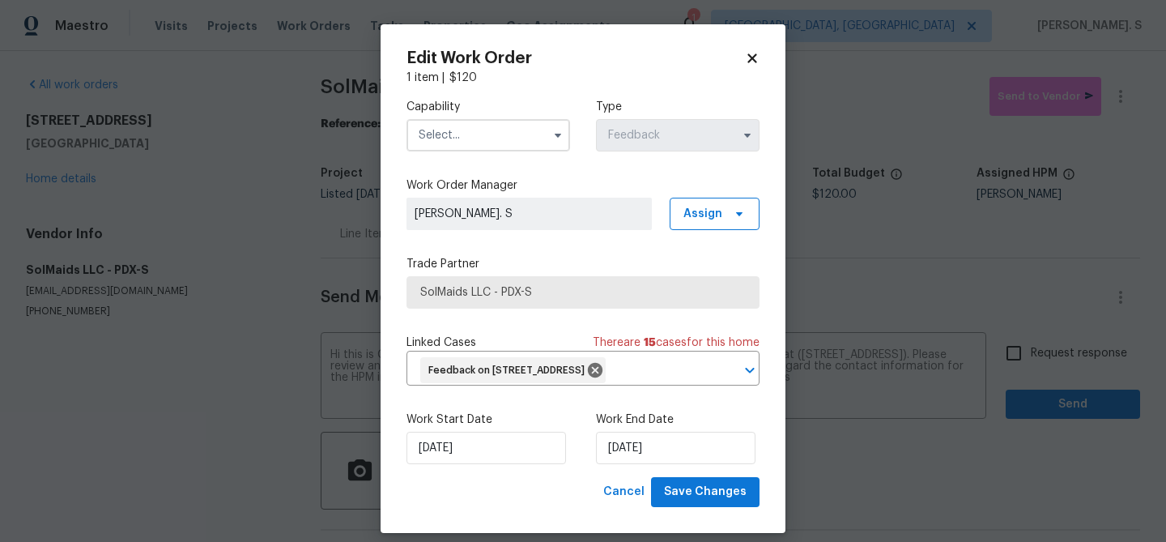
click at [468, 142] on input "text" at bounding box center [489, 135] width 164 height 32
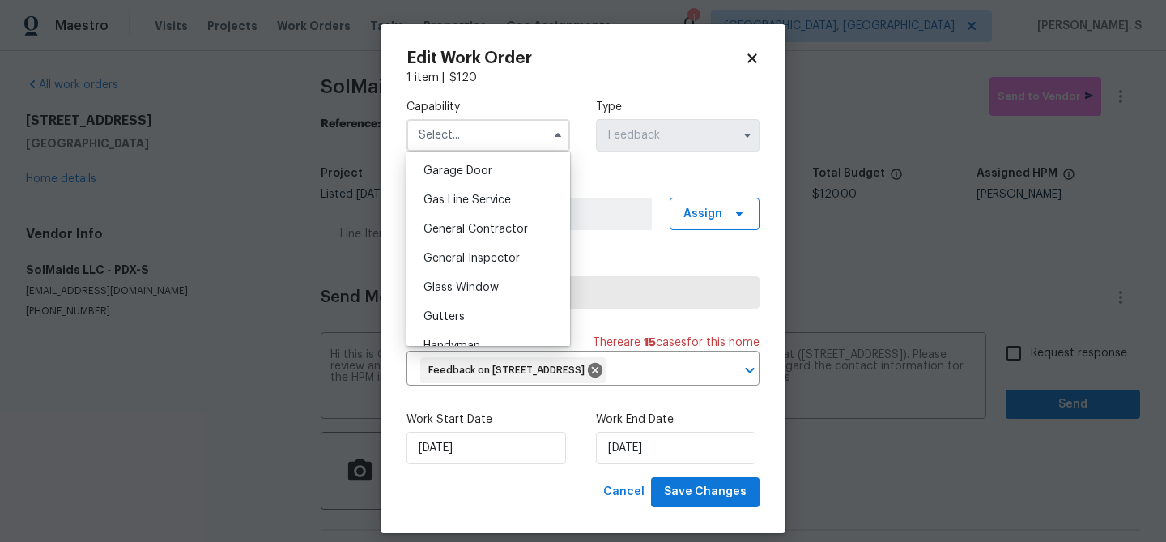
scroll to position [822, 0]
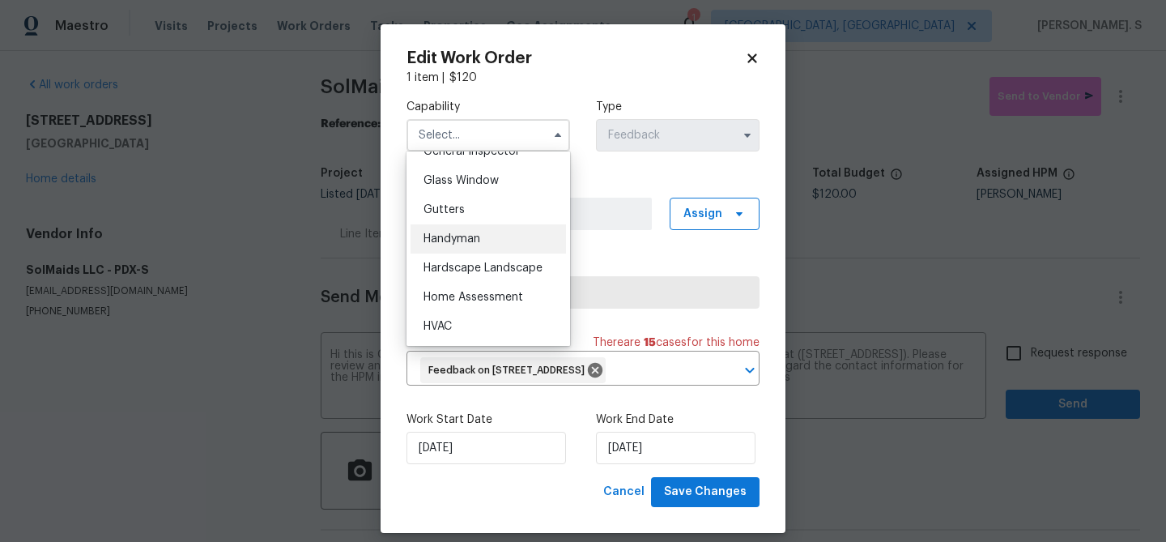
click at [477, 233] on span "Handyman" at bounding box center [452, 238] width 57 height 11
type input "Handyman"
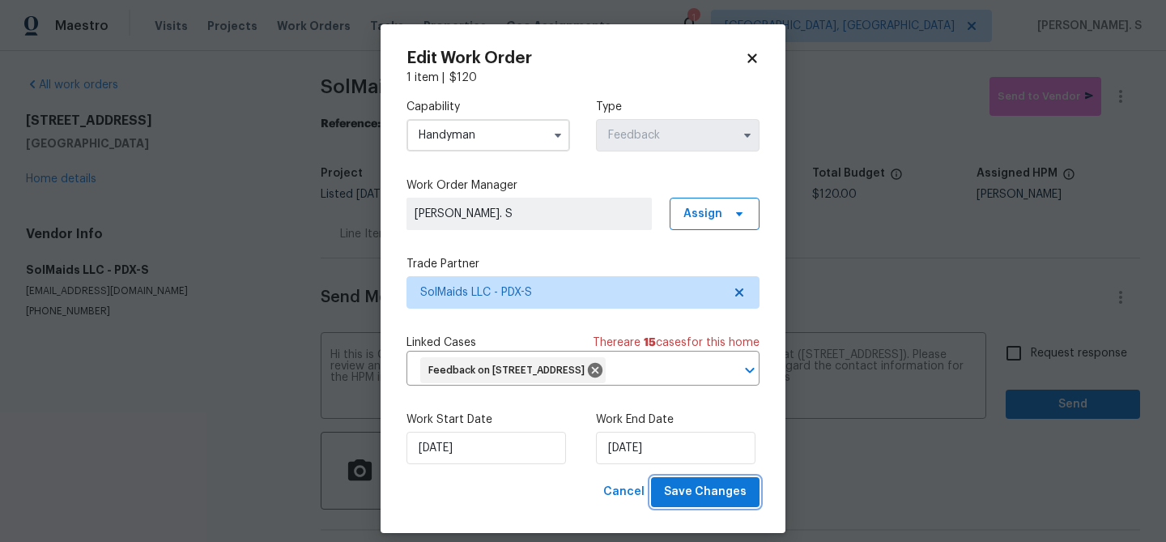
click at [701, 502] on span "Save Changes" at bounding box center [705, 492] width 83 height 20
click at [1032, 326] on body "Maestro Visits Projects Work Orders Tasks Properties Geo Assignments 1 [GEOGRAP…" at bounding box center [583, 271] width 1166 height 542
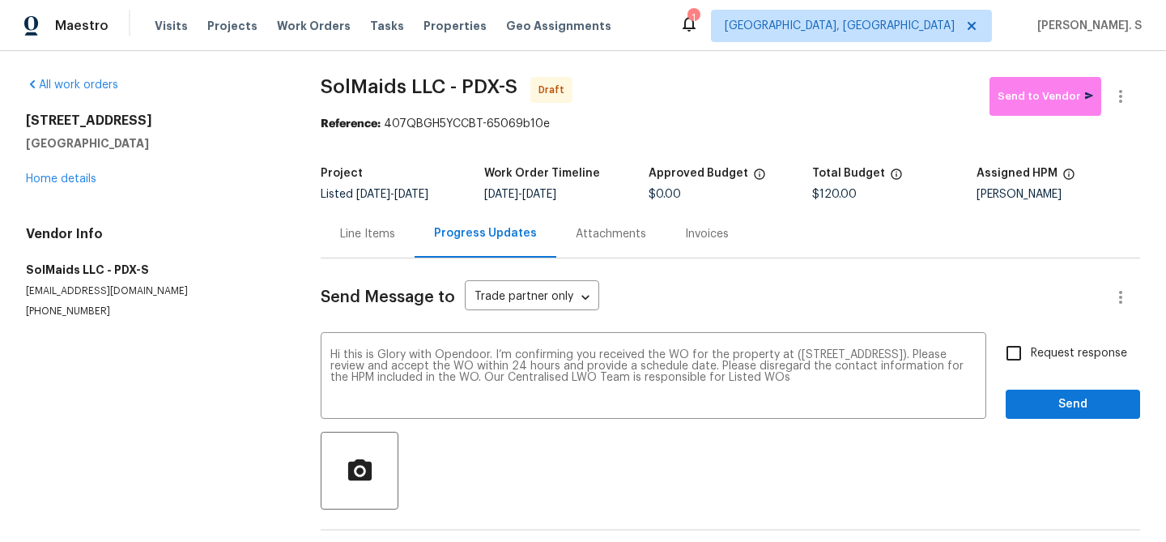
click at [1028, 358] on input "Request response" at bounding box center [1014, 353] width 34 height 34
checkbox input "true"
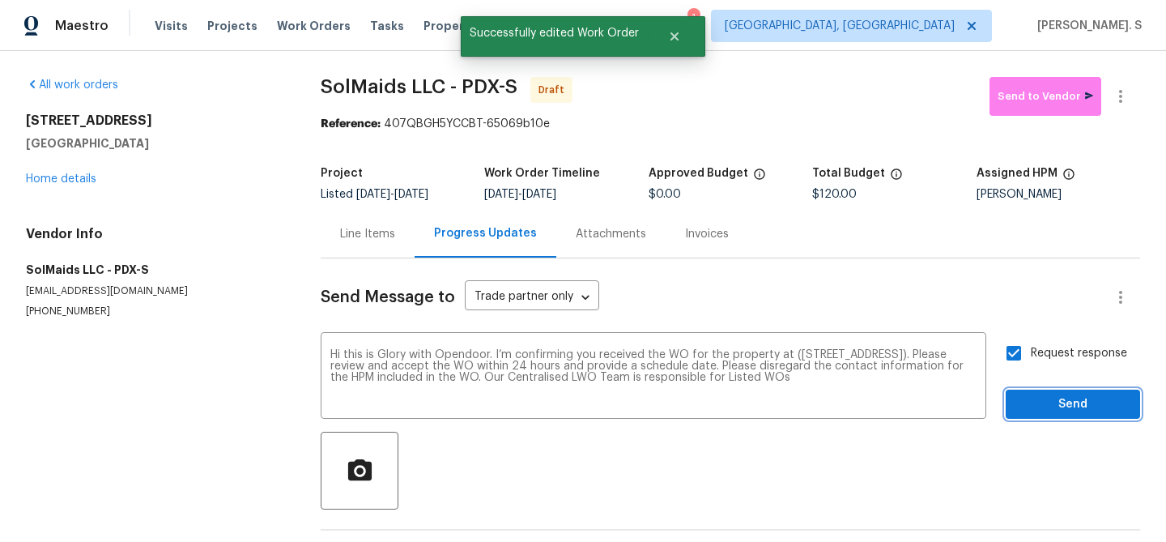
click at [1038, 414] on button "Send" at bounding box center [1073, 405] width 134 height 30
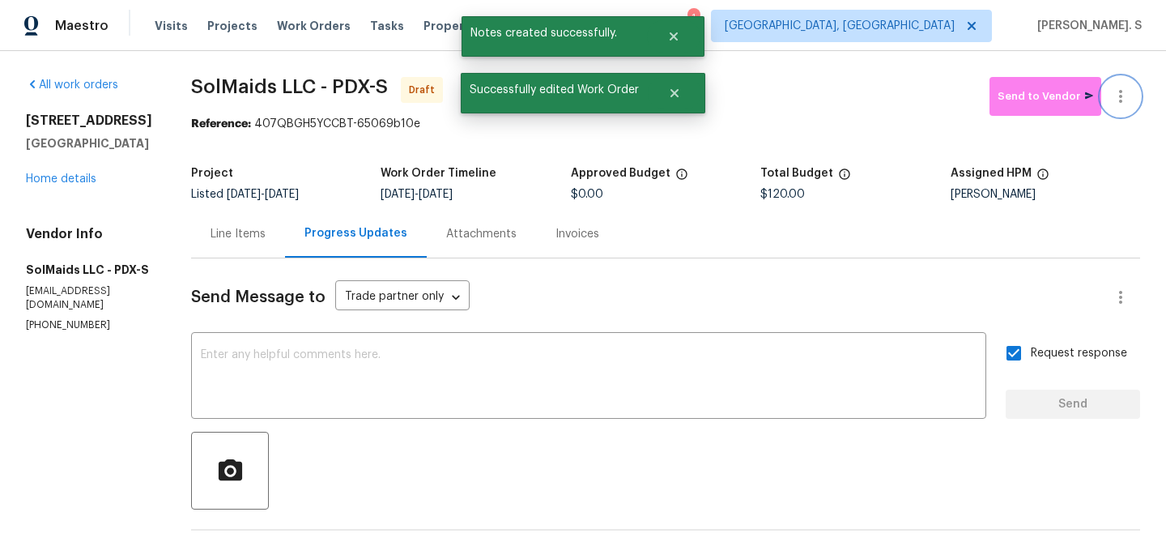
click at [1126, 104] on icon "button" at bounding box center [1120, 96] width 19 height 19
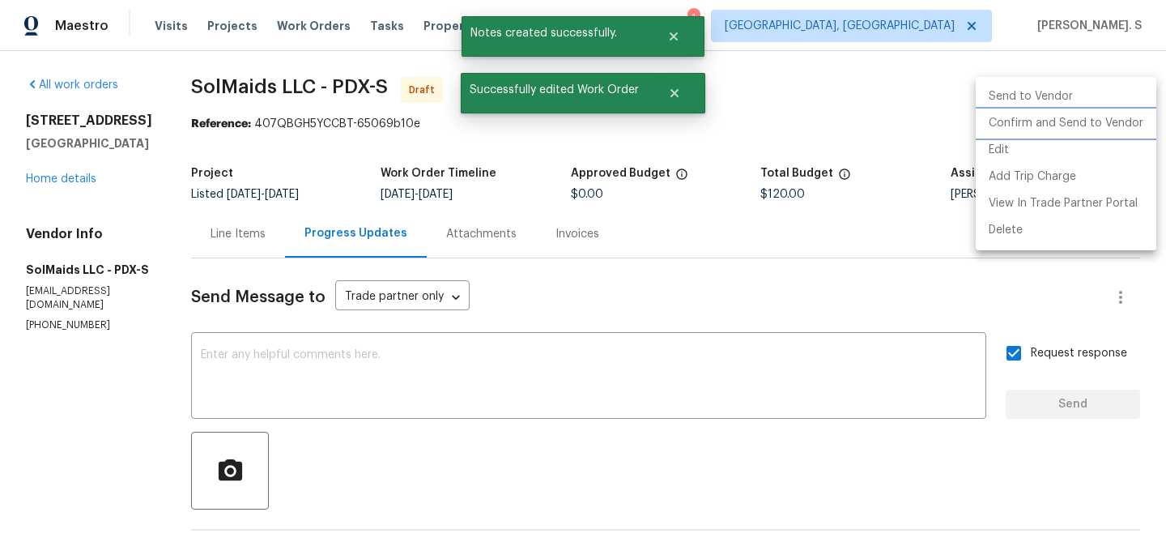
click at [1115, 117] on li "Confirm and Send to Vendor" at bounding box center [1066, 123] width 181 height 27
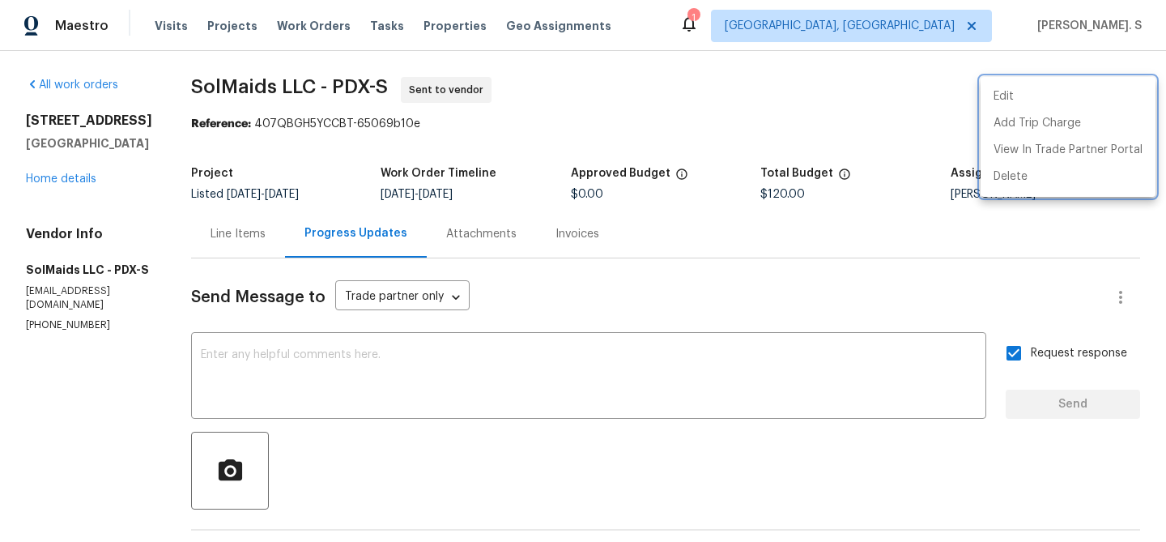
click at [514, 418] on div at bounding box center [583, 271] width 1166 height 542
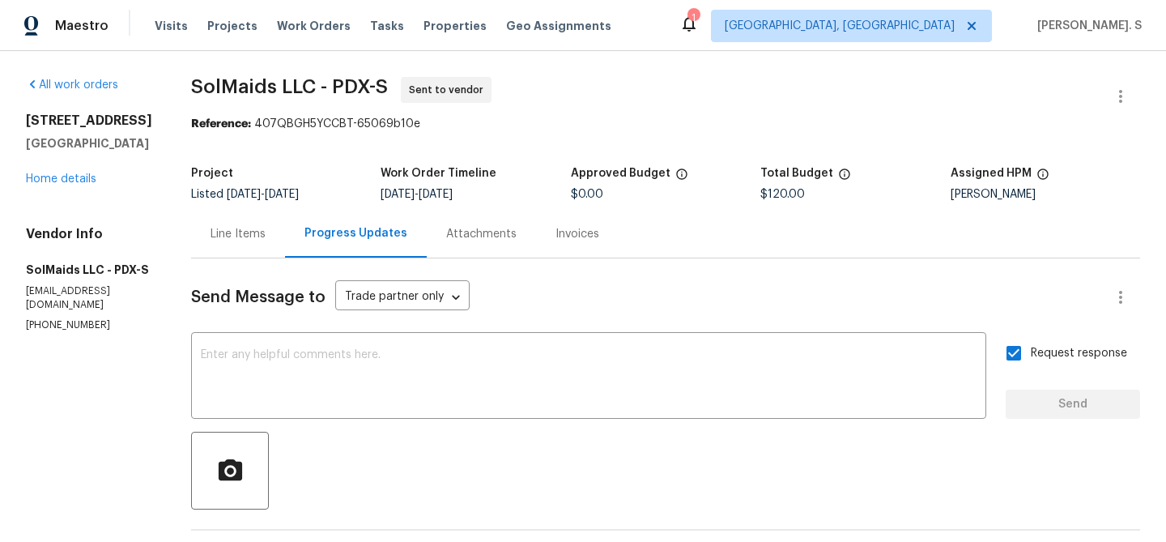
click at [515, 359] on textarea at bounding box center [589, 377] width 776 height 57
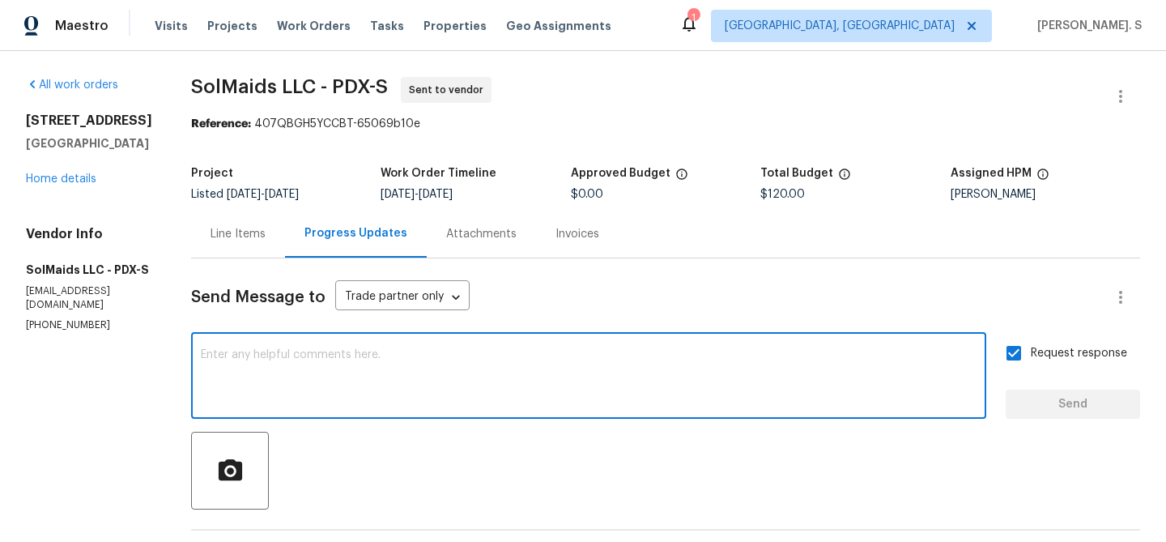
paste textarea "The Work Orders must include before-photos (both close-up and wide-angle) and a…"
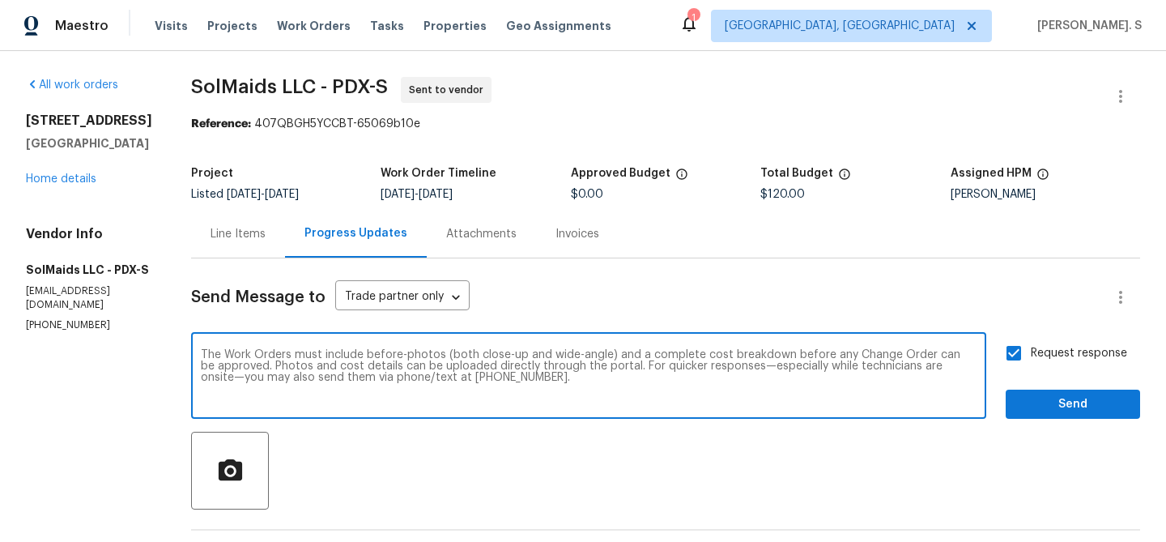
type textarea "The Work Orders must include before-photos (both close-up and wide-angle) and a…"
click at [1085, 394] on span "Send" at bounding box center [1073, 404] width 109 height 20
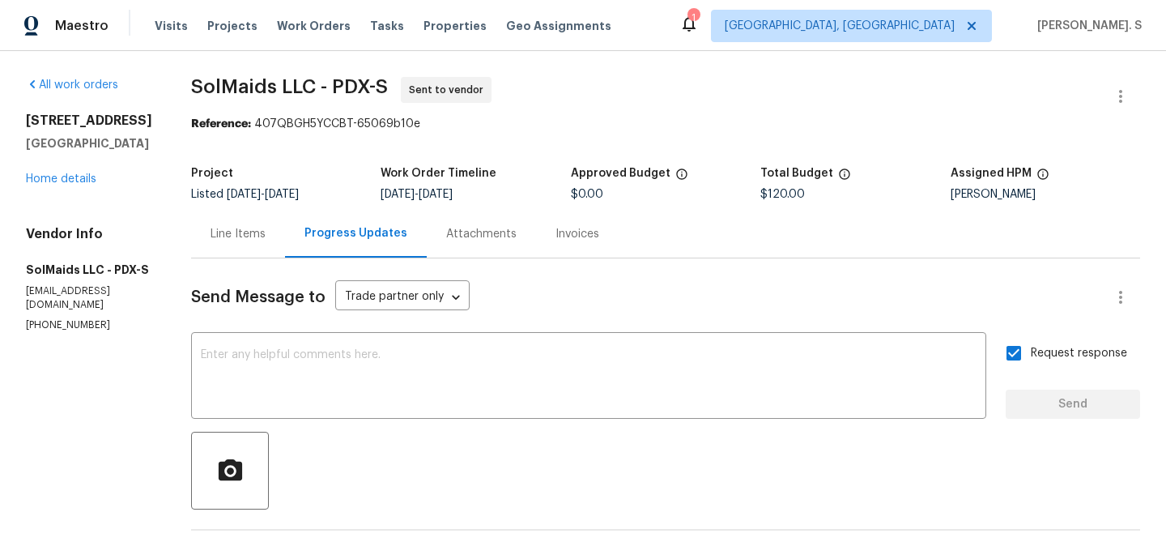
click at [245, 99] on span "SolMaids LLC - PDX-S Sent to vendor" at bounding box center [646, 96] width 910 height 39
copy span "SolMaids LLC - PDX-S"
click at [252, 129] on div "Reference: 407QBGH5YCCBT-65069b10e" at bounding box center [665, 124] width 949 height 16
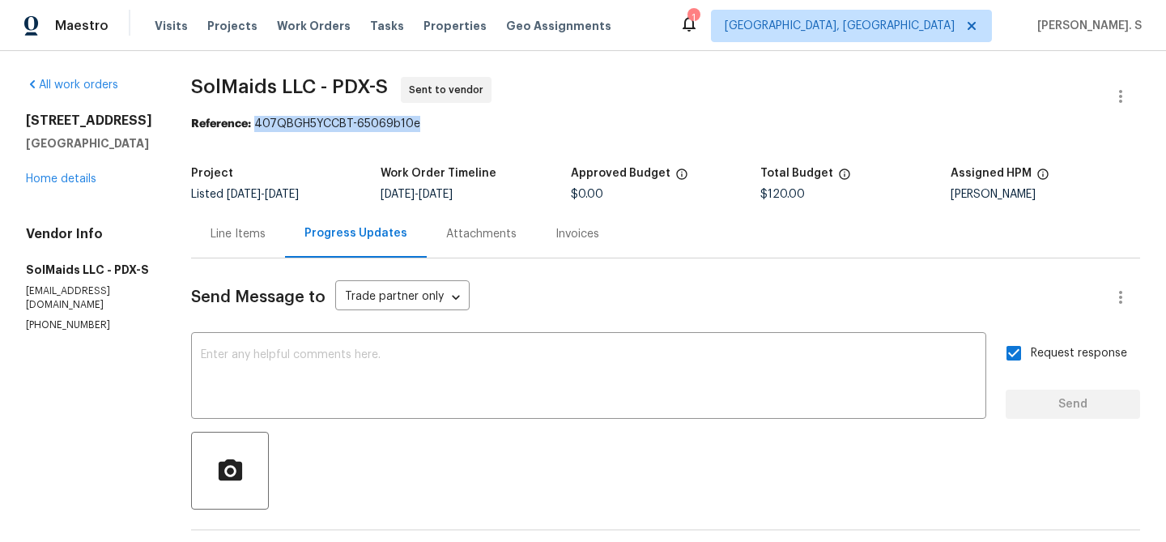
drag, startPoint x: 250, startPoint y: 124, endPoint x: 538, endPoint y: 124, distance: 287.5
click at [537, 124] on div "Reference: 407QBGH5YCCBT-65069b10e" at bounding box center [665, 124] width 949 height 16
copy div "407QBGH5YCCBT-65069b10e"
click at [51, 185] on link "Home details" at bounding box center [61, 178] width 70 height 11
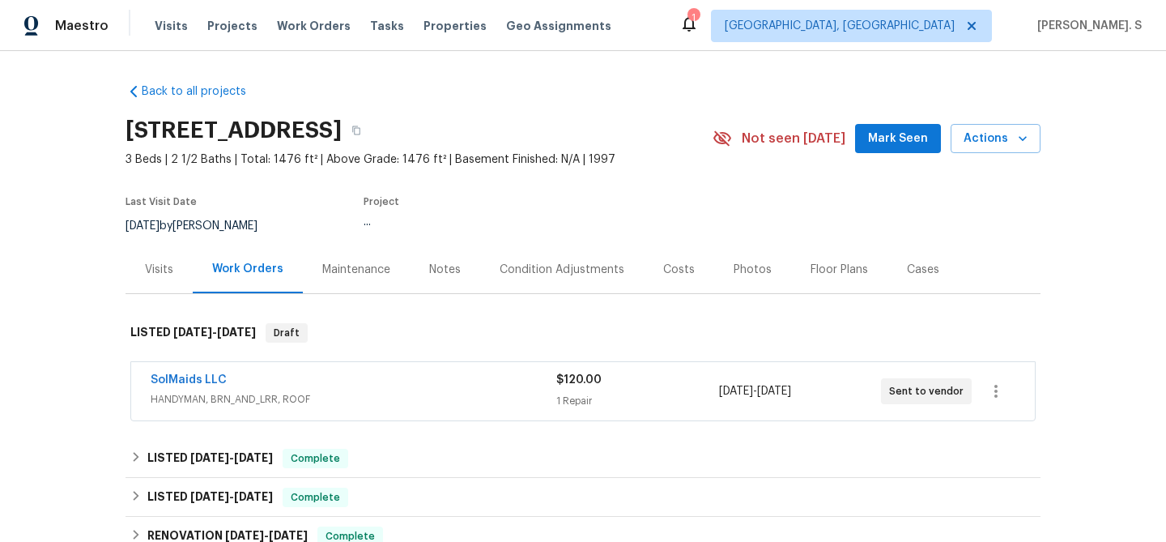
scroll to position [155, 0]
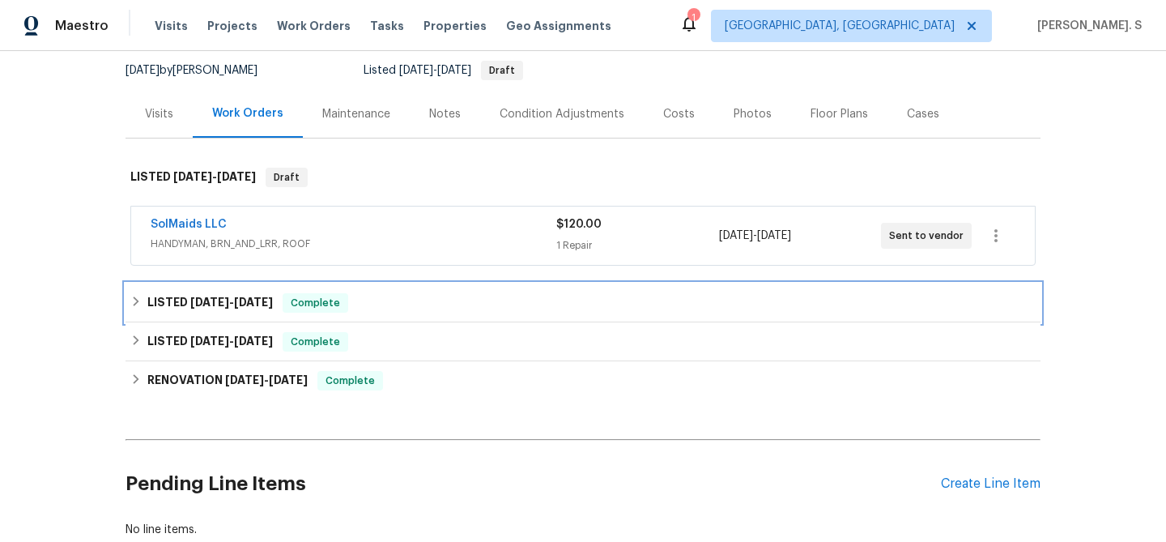
click at [233, 295] on h6 "LISTED 10/6/25 - 10/13/25" at bounding box center [210, 302] width 126 height 19
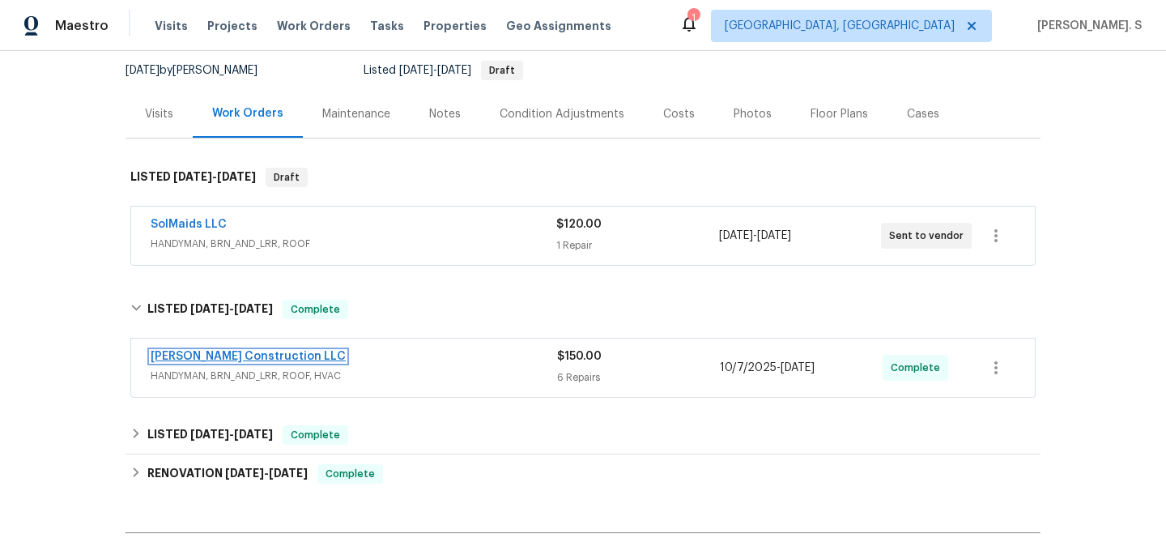
click at [228, 353] on link "Bowen Construction LLC" at bounding box center [248, 356] width 195 height 11
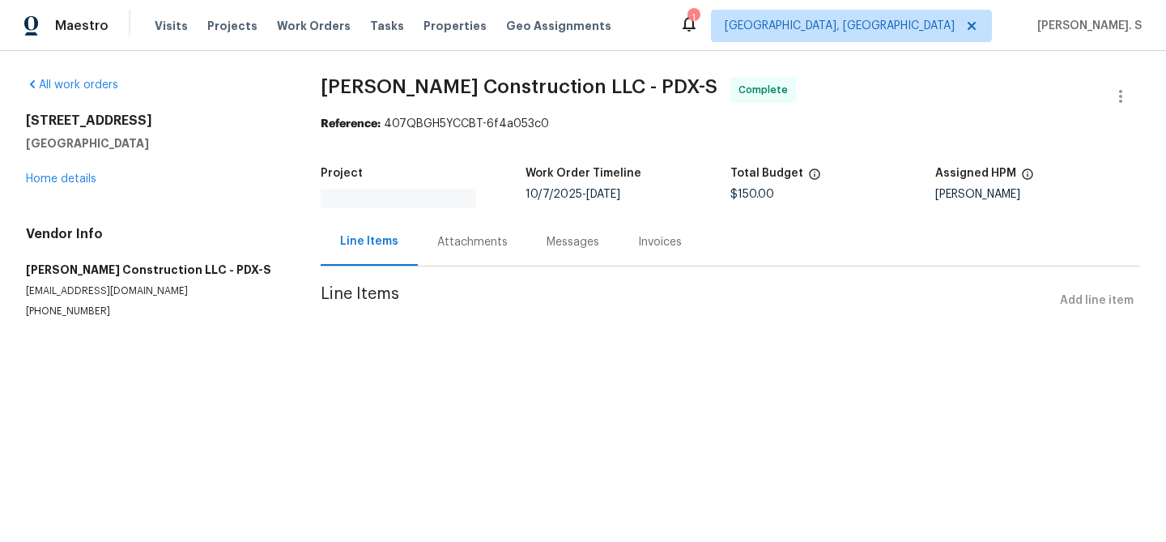
click at [465, 222] on div "Attachments" at bounding box center [472, 242] width 109 height 48
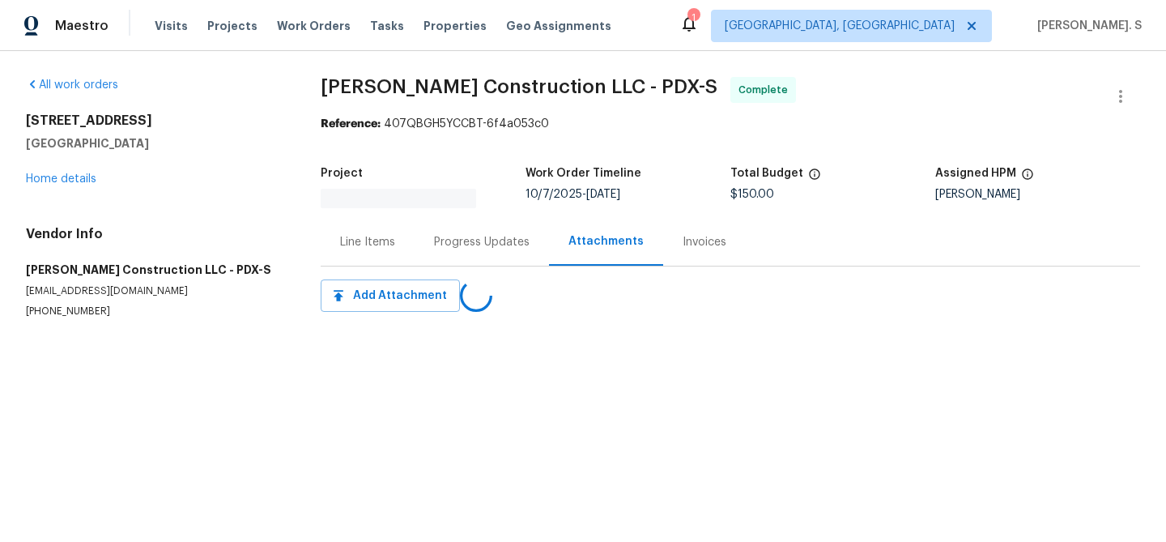
click at [465, 222] on div "Progress Updates" at bounding box center [482, 242] width 134 height 48
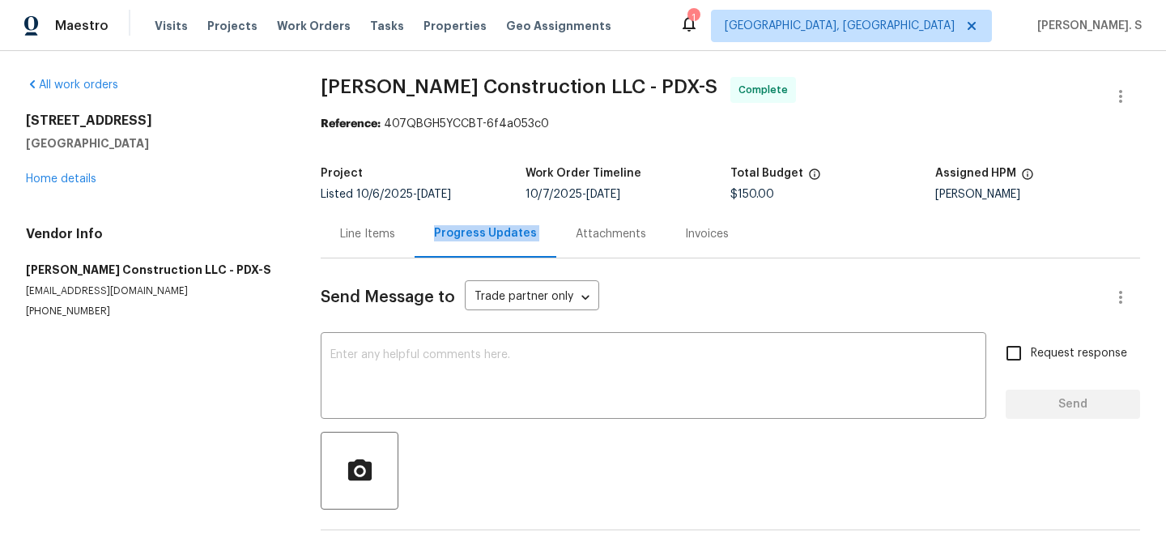
click at [465, 222] on div "Progress Updates" at bounding box center [486, 234] width 142 height 48
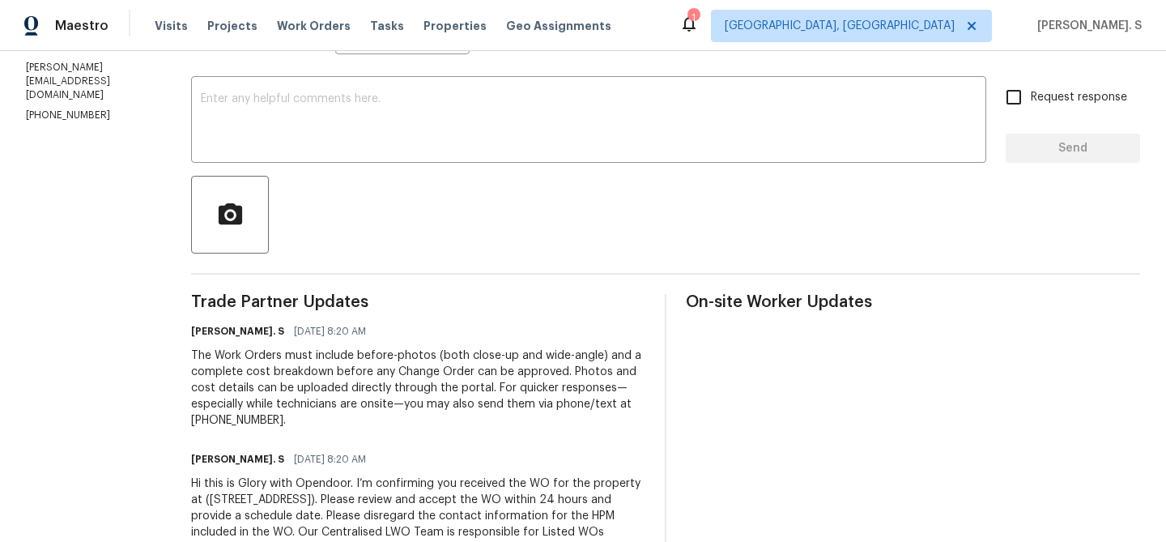
scroll to position [316, 0]
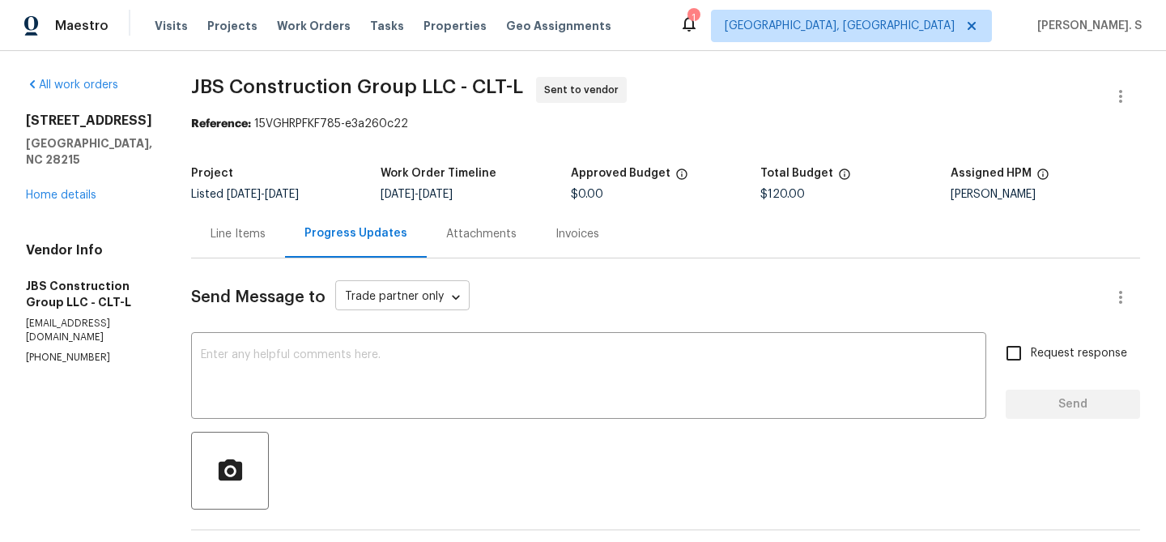
scroll to position [266, 0]
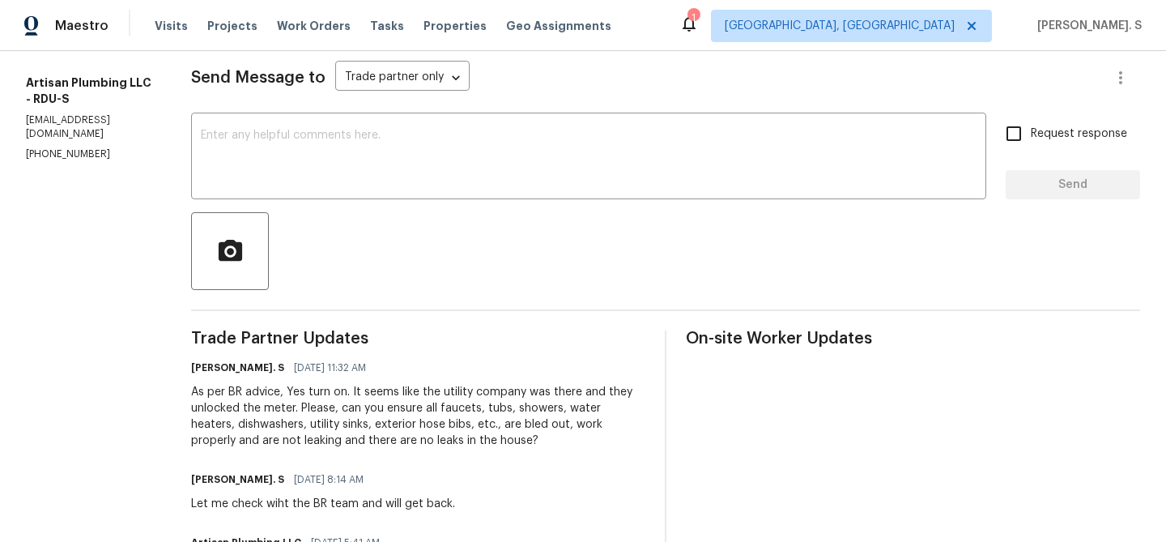
scroll to position [373, 0]
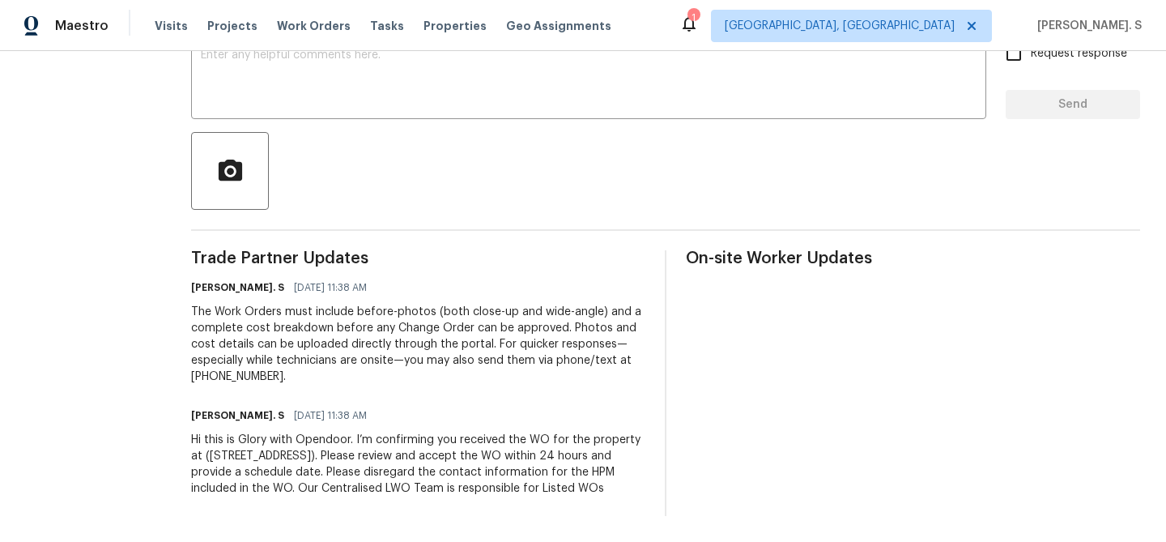
scroll to position [316, 0]
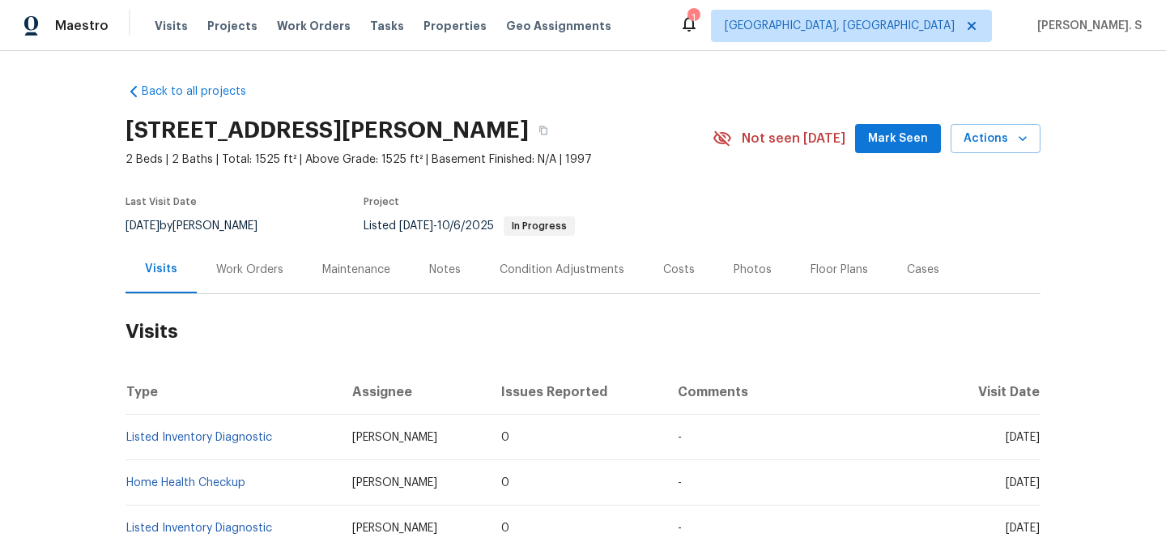
click at [223, 294] on h2 "Visits" at bounding box center [583, 331] width 915 height 75
click at [235, 274] on div "Work Orders" at bounding box center [249, 270] width 67 height 16
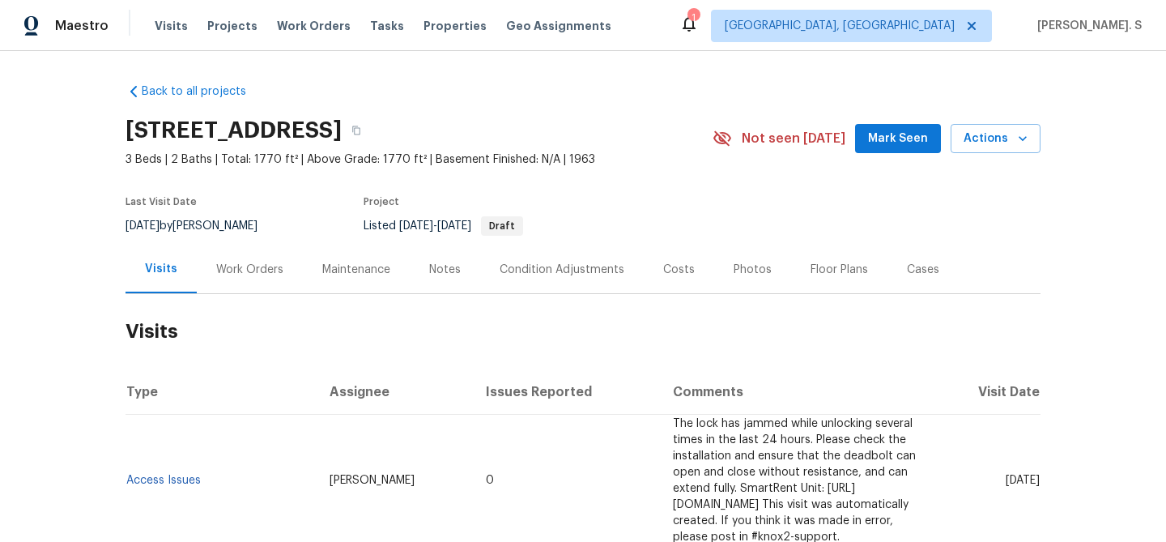
click at [261, 256] on div "Work Orders" at bounding box center [250, 269] width 106 height 48
